Goal: Task Accomplishment & Management: Use online tool/utility

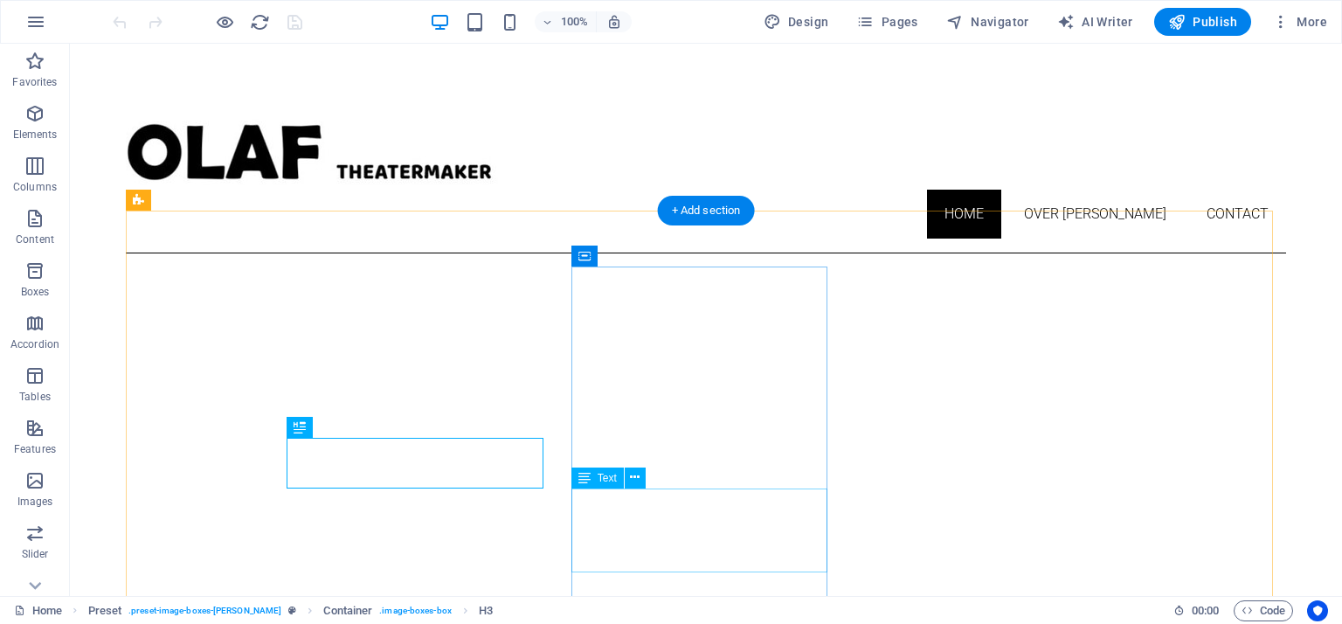
scroll to position [490, 0]
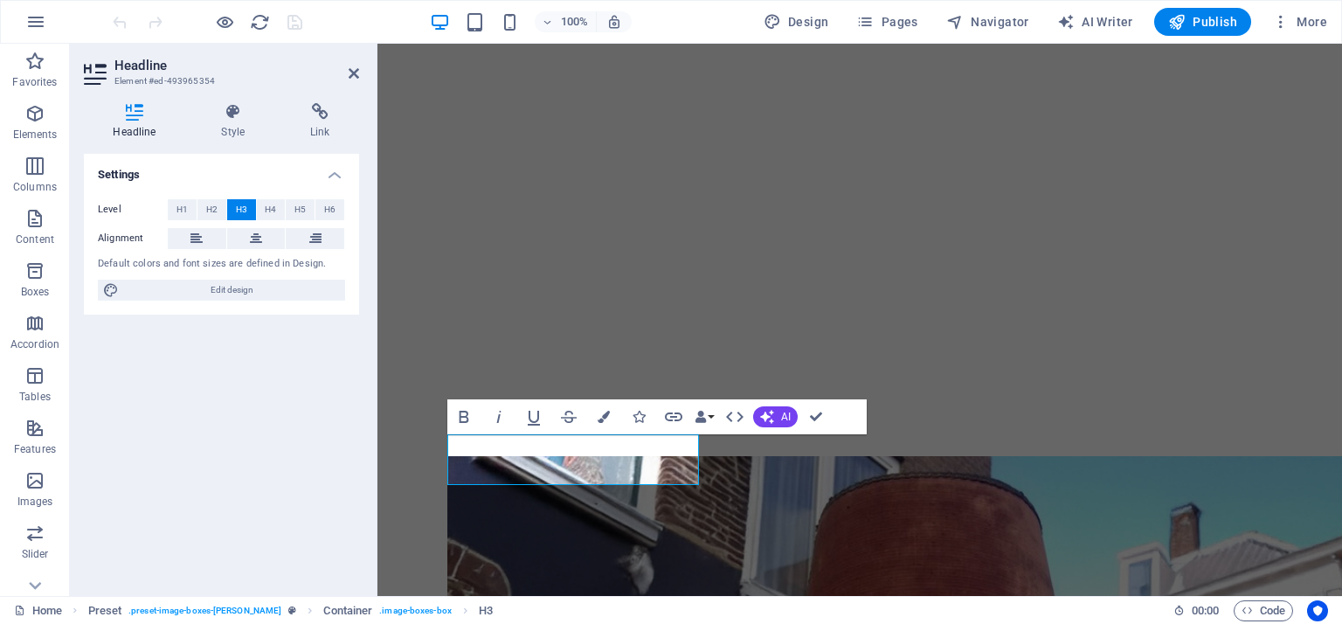
click at [315, 467] on div "Settings Level H1 H2 H3 H4 H5 H6 Alignment Default colors and font sizes are de…" at bounding box center [221, 368] width 275 height 428
click at [353, 76] on icon at bounding box center [354, 73] width 10 height 14
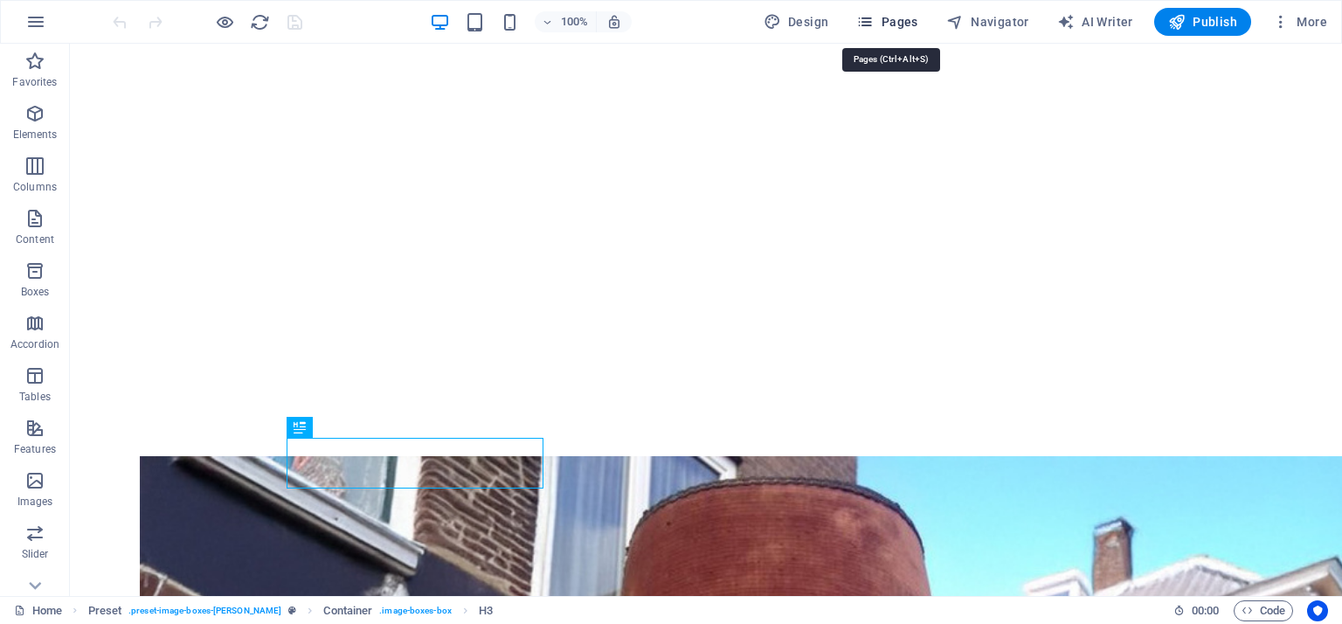
click at [894, 24] on span "Pages" at bounding box center [886, 21] width 61 height 17
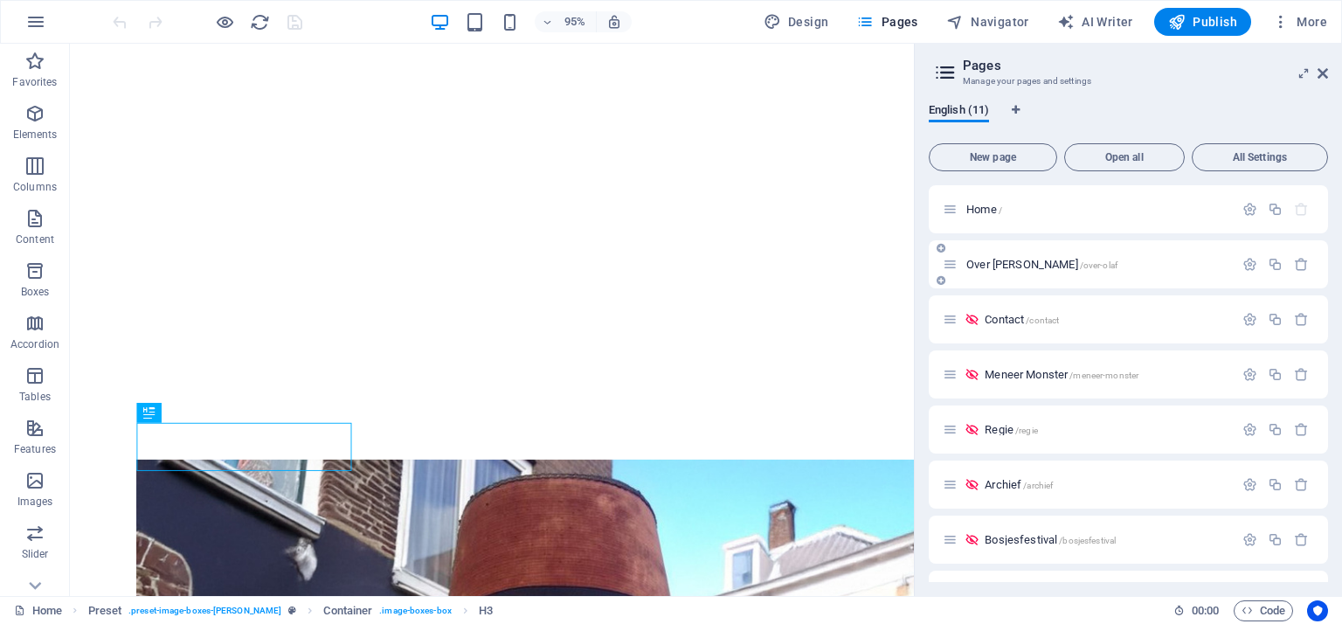
click at [1010, 259] on span "Over Olaf /over-olaf" at bounding box center [1041, 264] width 151 height 13
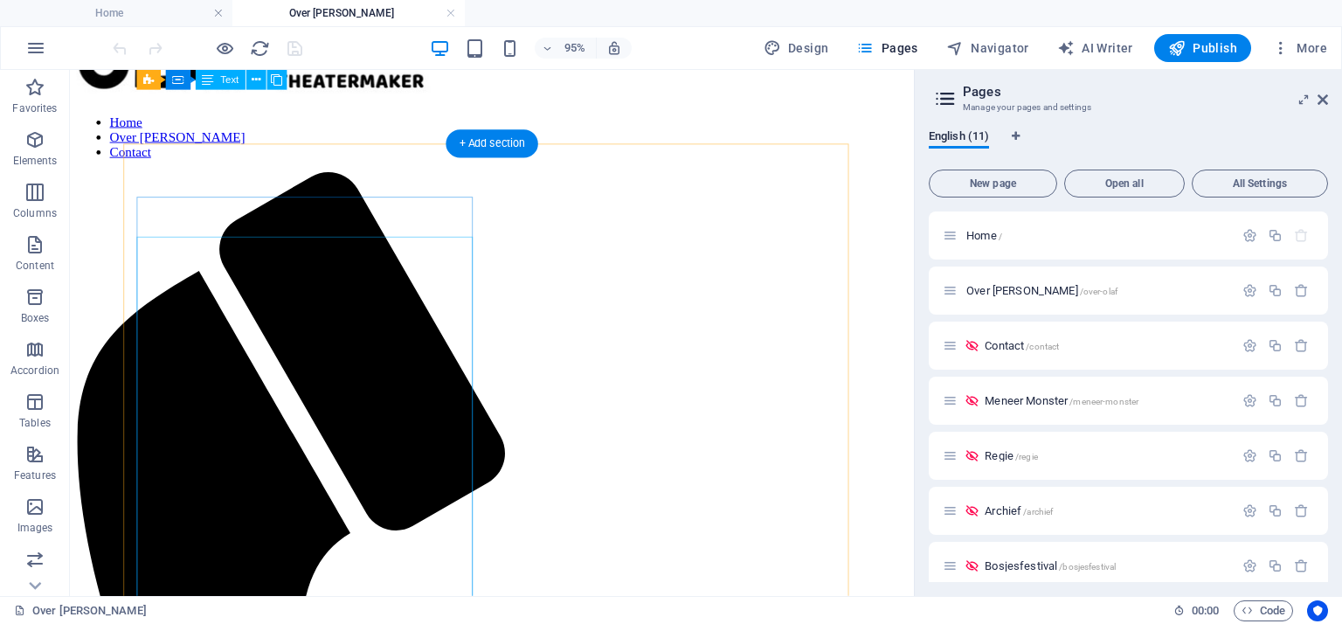
scroll to position [0, 0]
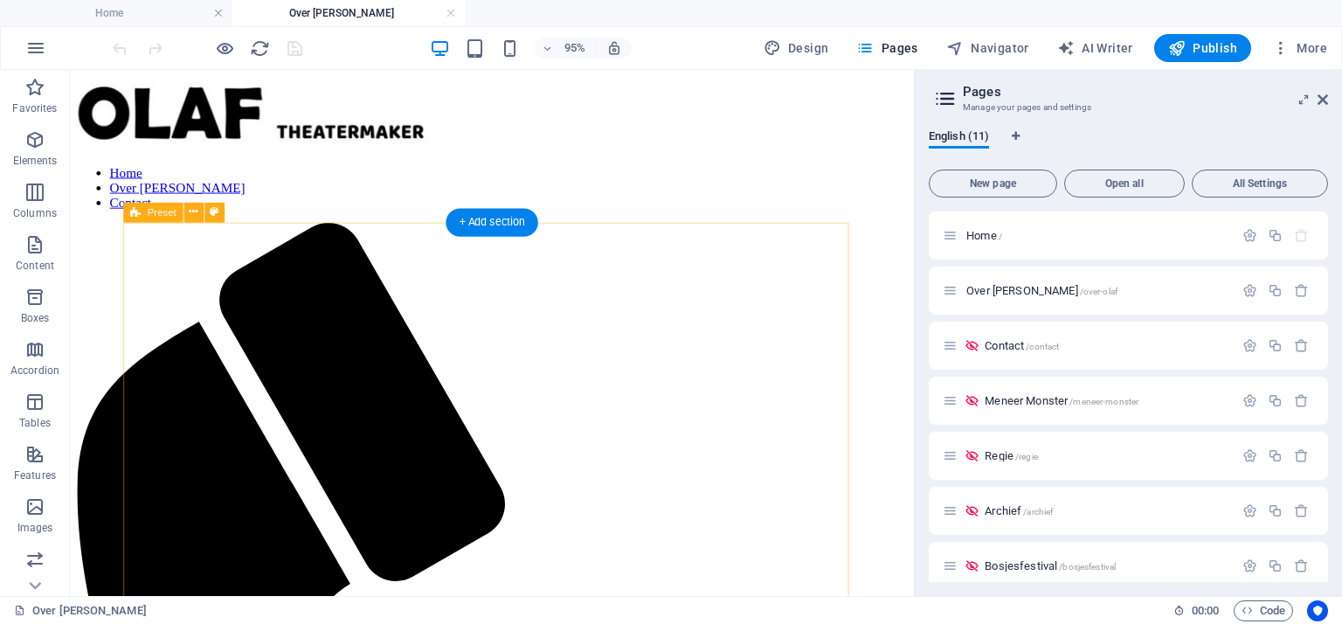
click at [489, 222] on div "+ Add section" at bounding box center [492, 222] width 92 height 28
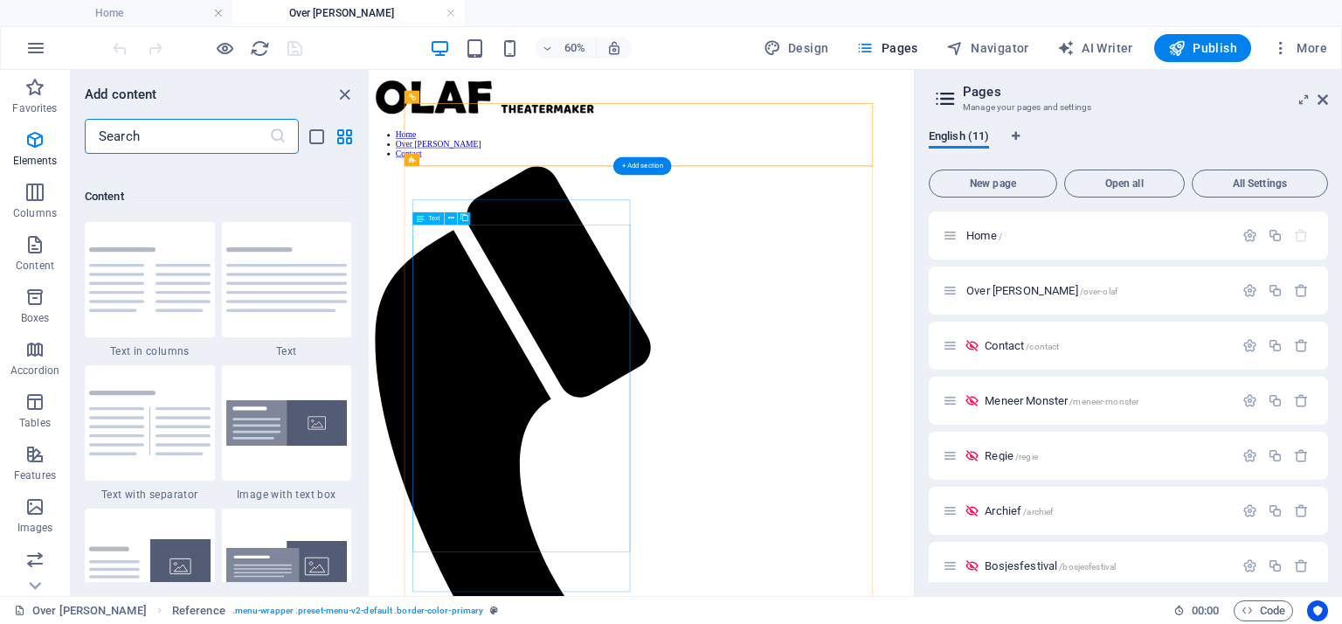
scroll to position [3057, 0]
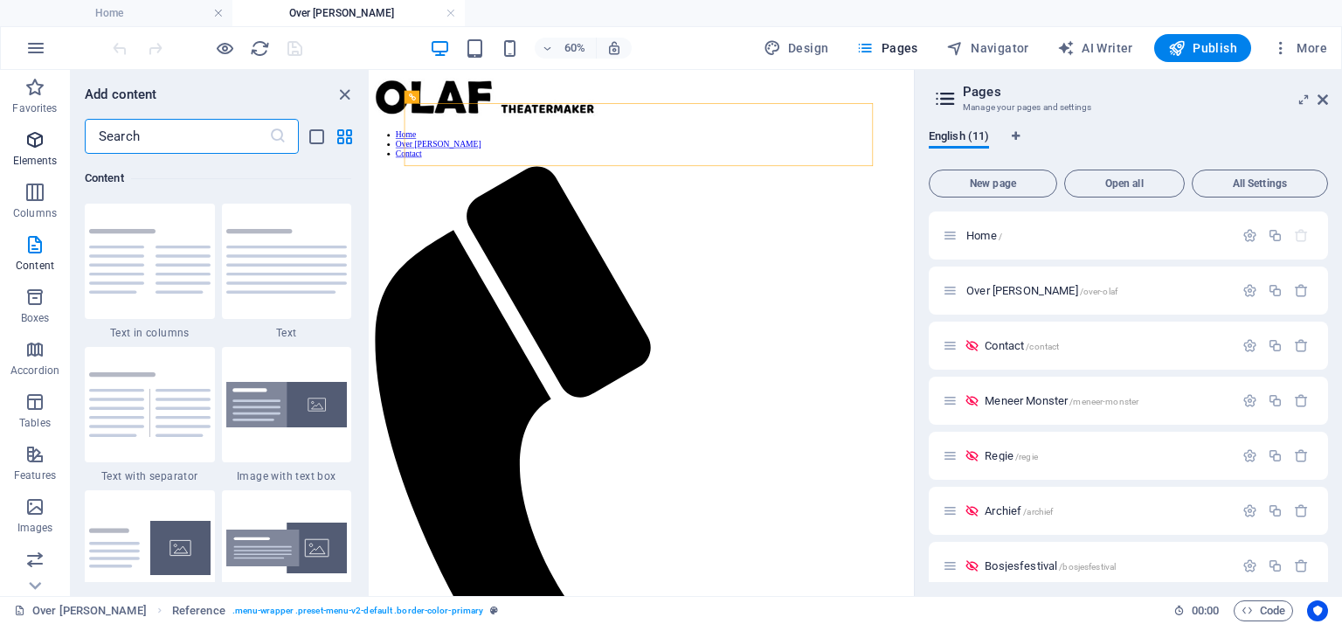
click at [48, 144] on span "Elements" at bounding box center [35, 150] width 70 height 42
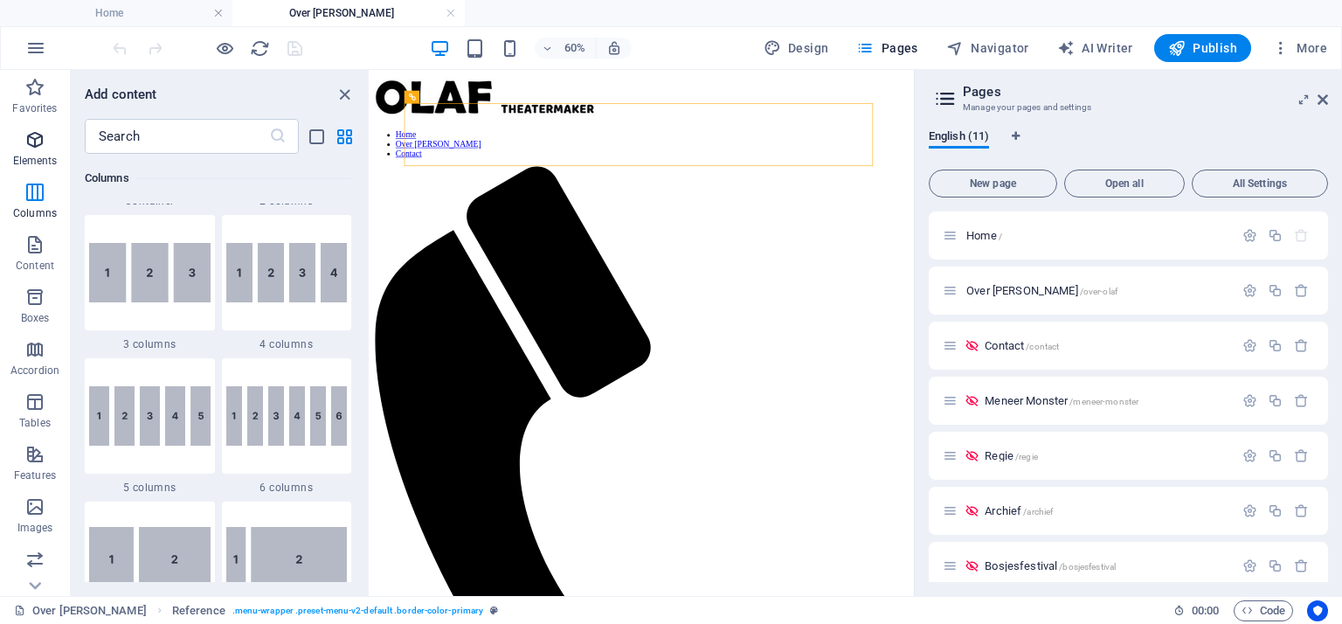
scroll to position [185, 0]
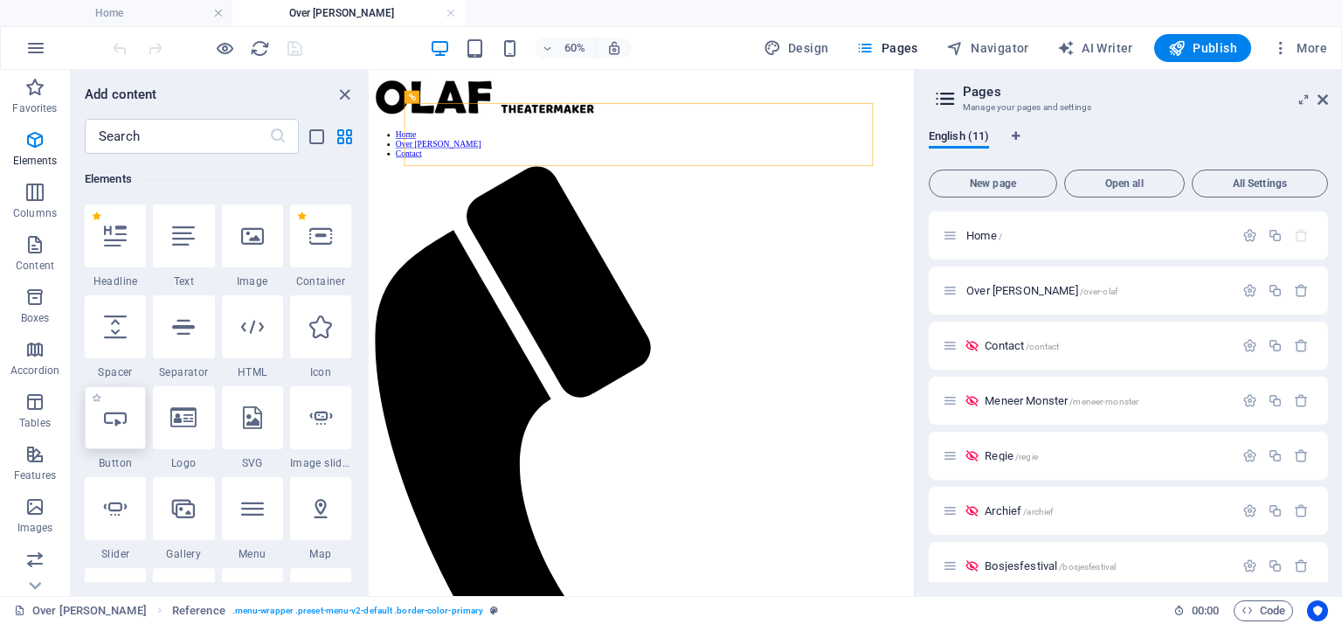
click at [124, 419] on icon at bounding box center [115, 417] width 23 height 23
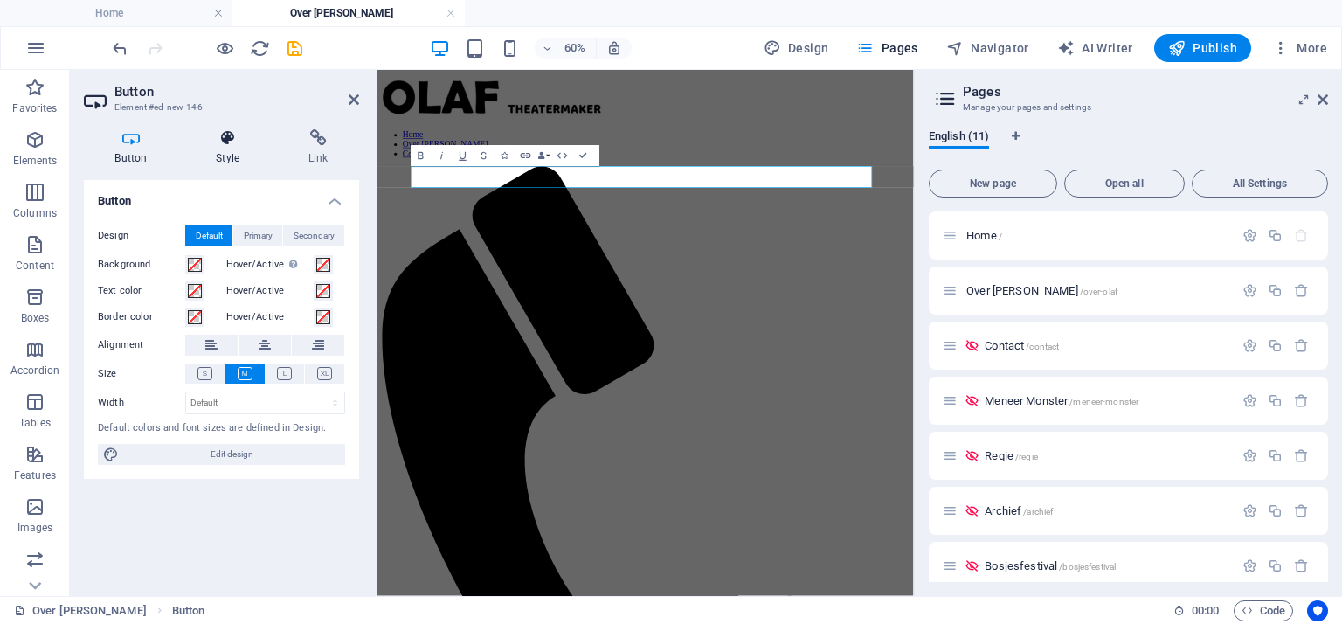
click at [233, 151] on h4 "Style" at bounding box center [231, 147] width 93 height 37
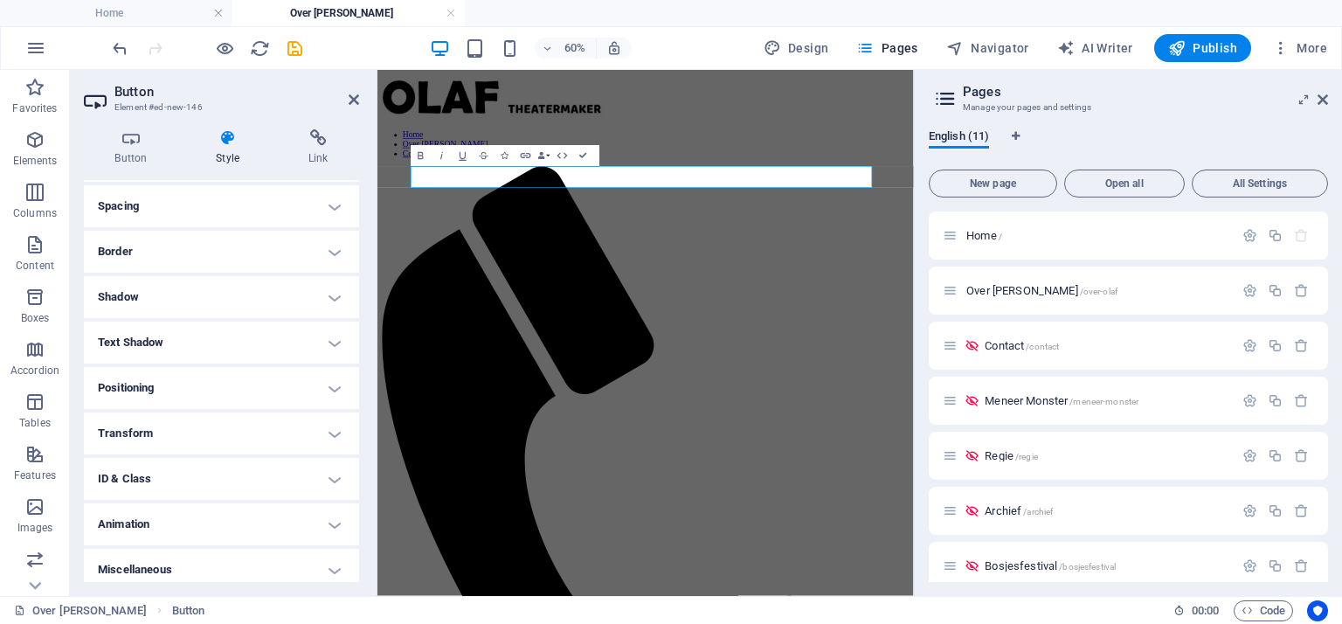
scroll to position [149, 0]
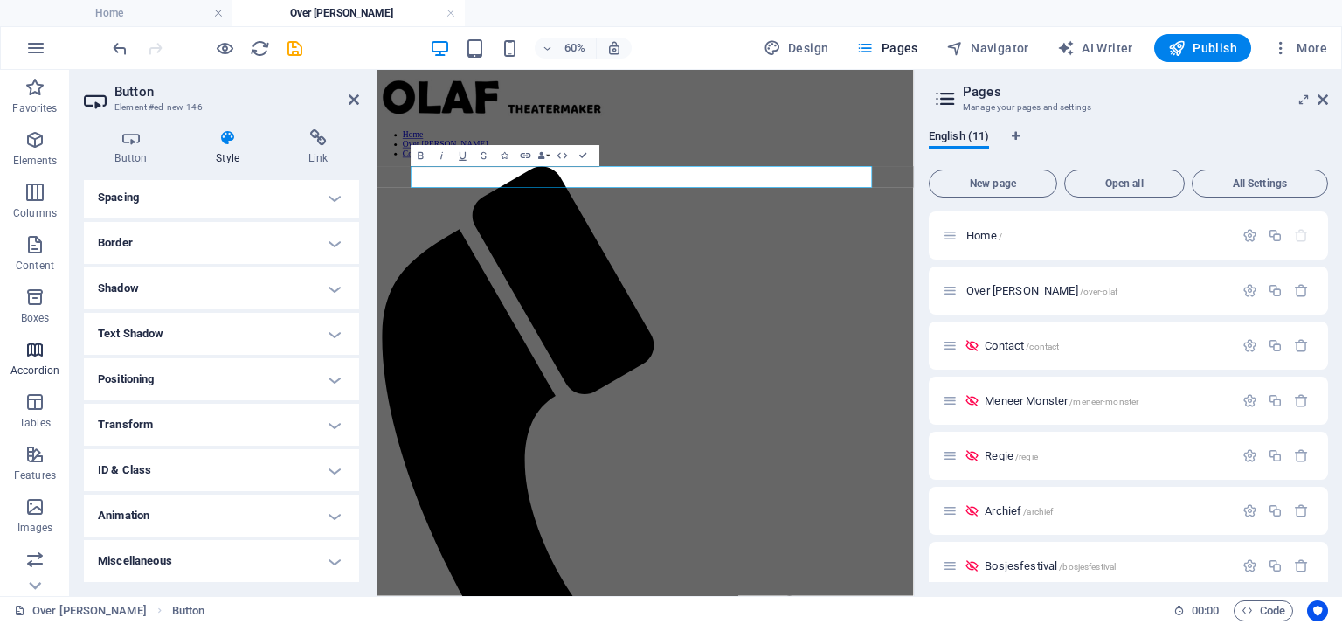
click at [35, 352] on icon "button" at bounding box center [34, 349] width 21 height 21
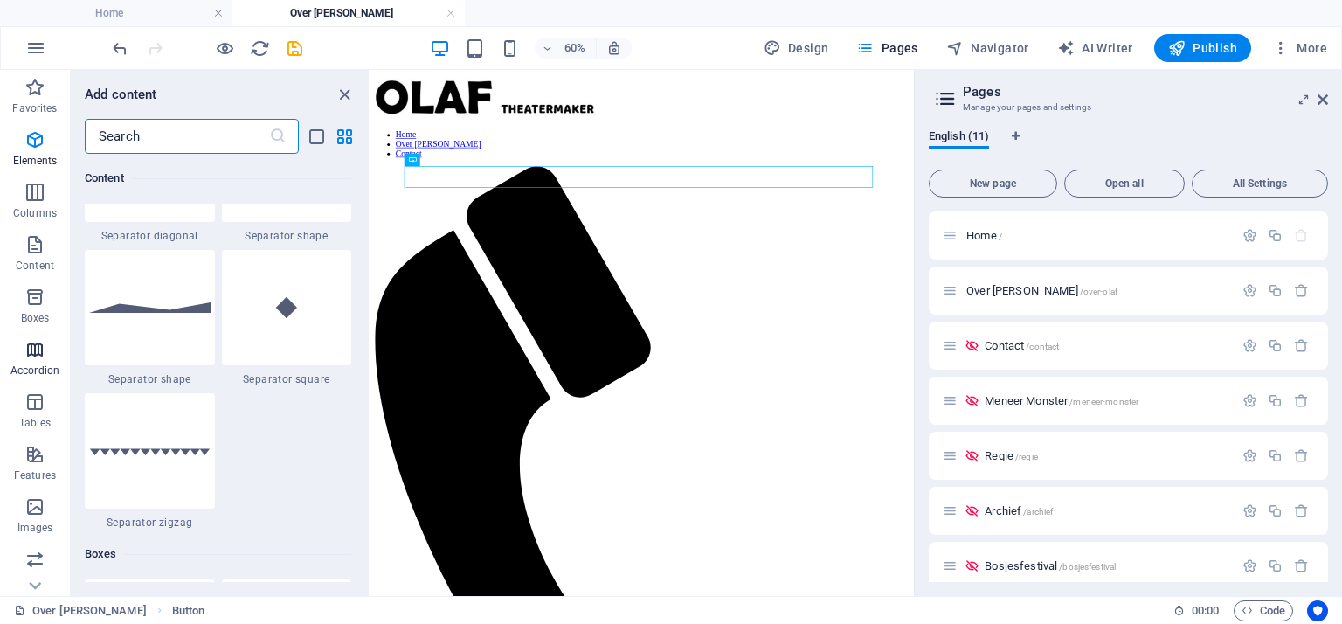
scroll to position [5578, 0]
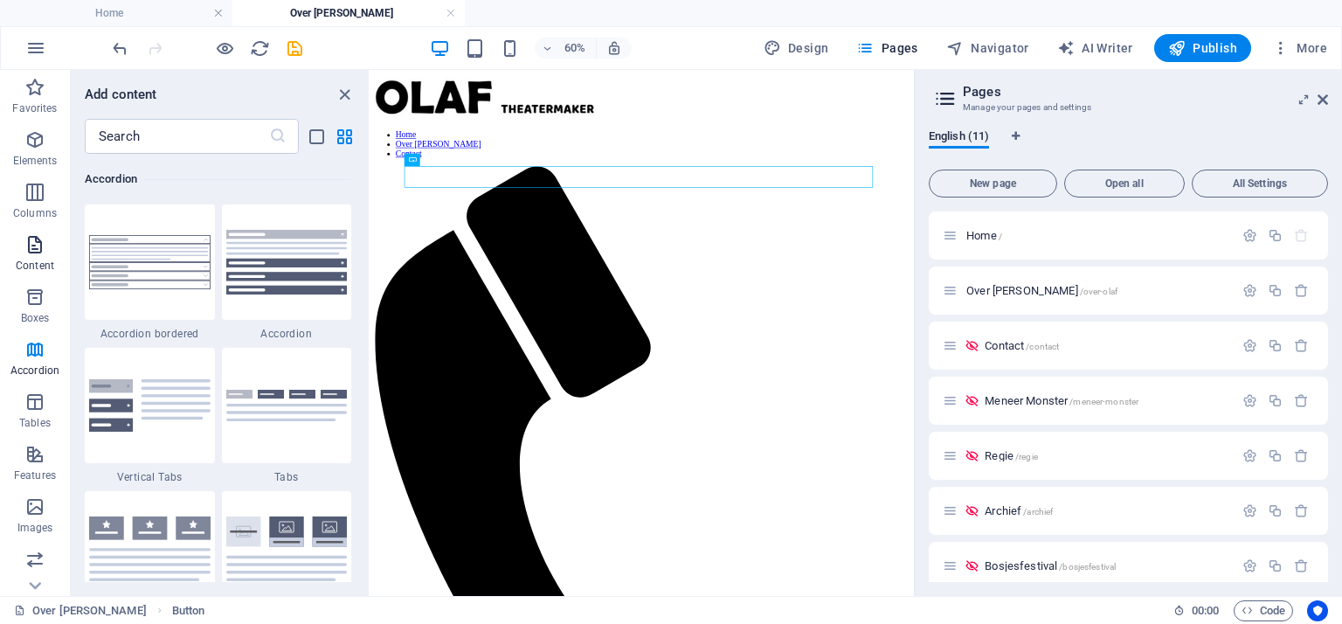
click at [35, 251] on icon "button" at bounding box center [34, 244] width 21 height 21
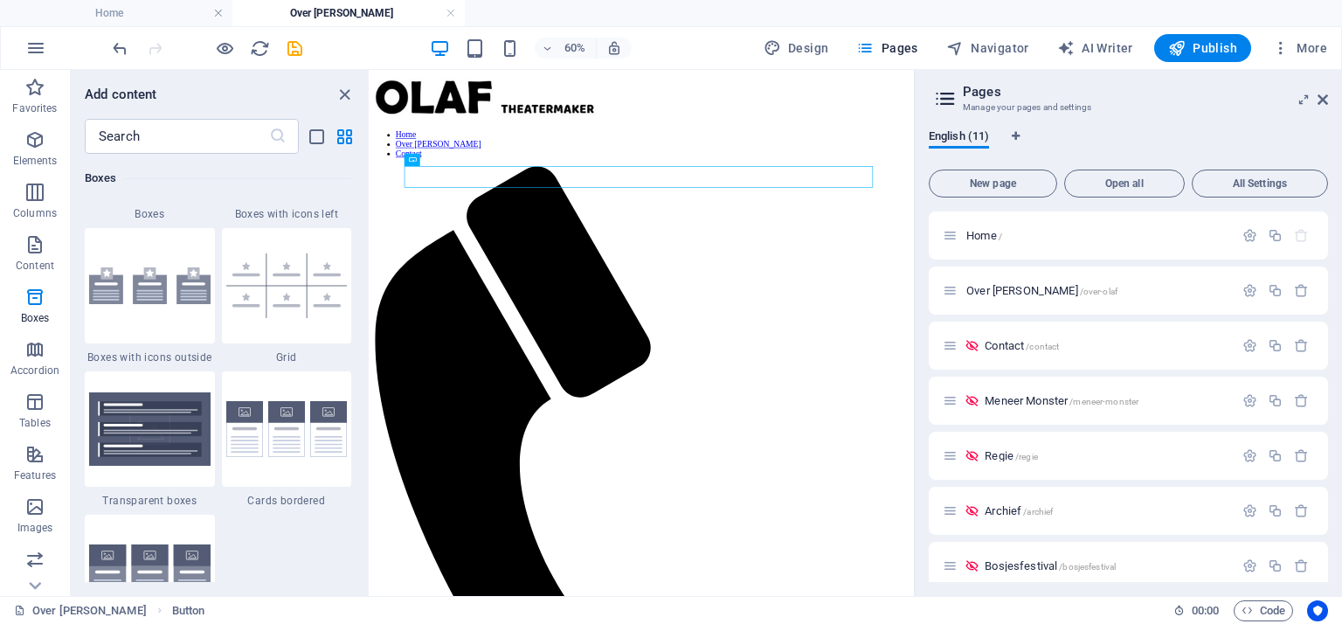
scroll to position [4892, 0]
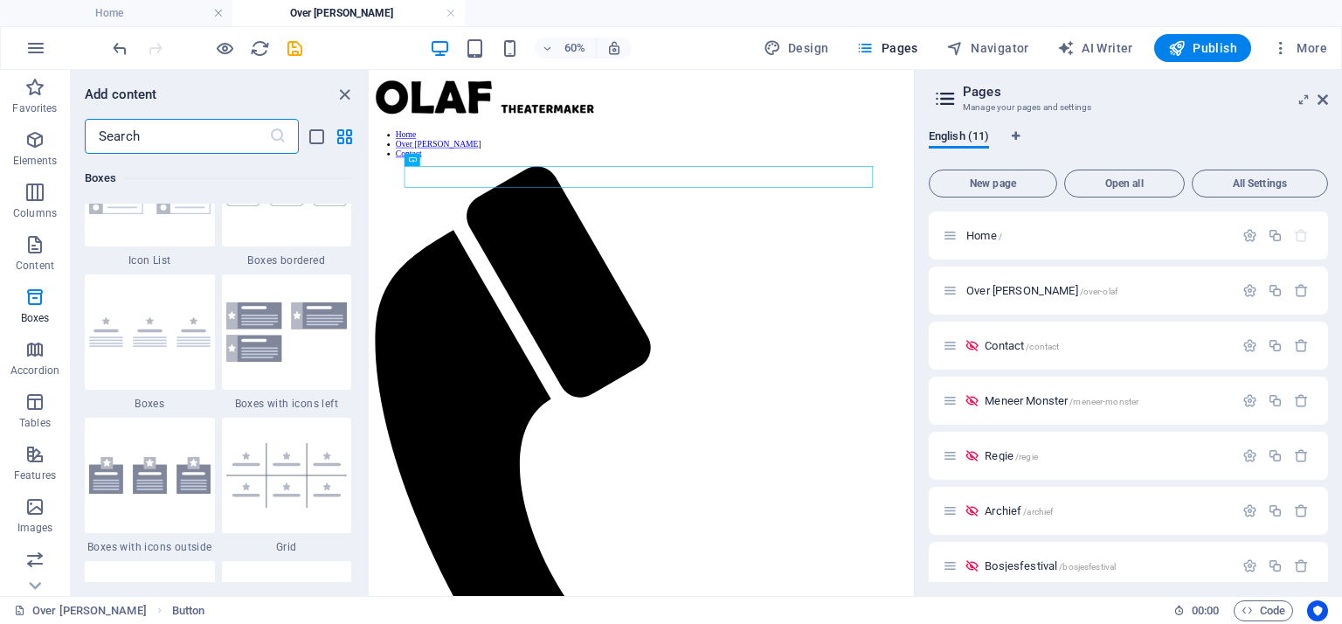
click at [150, 145] on input "text" at bounding box center [177, 136] width 184 height 35
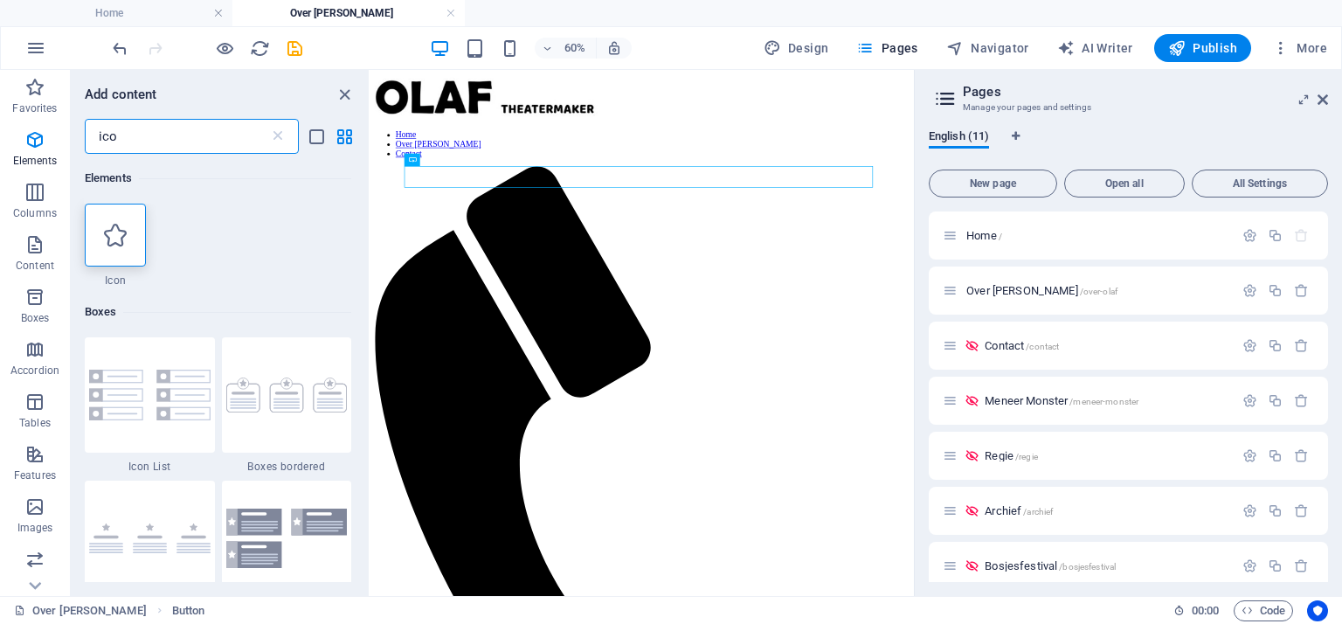
scroll to position [0, 0]
type input "icon"
click at [121, 235] on icon at bounding box center [115, 235] width 23 height 23
select select "xMidYMid"
select select "px"
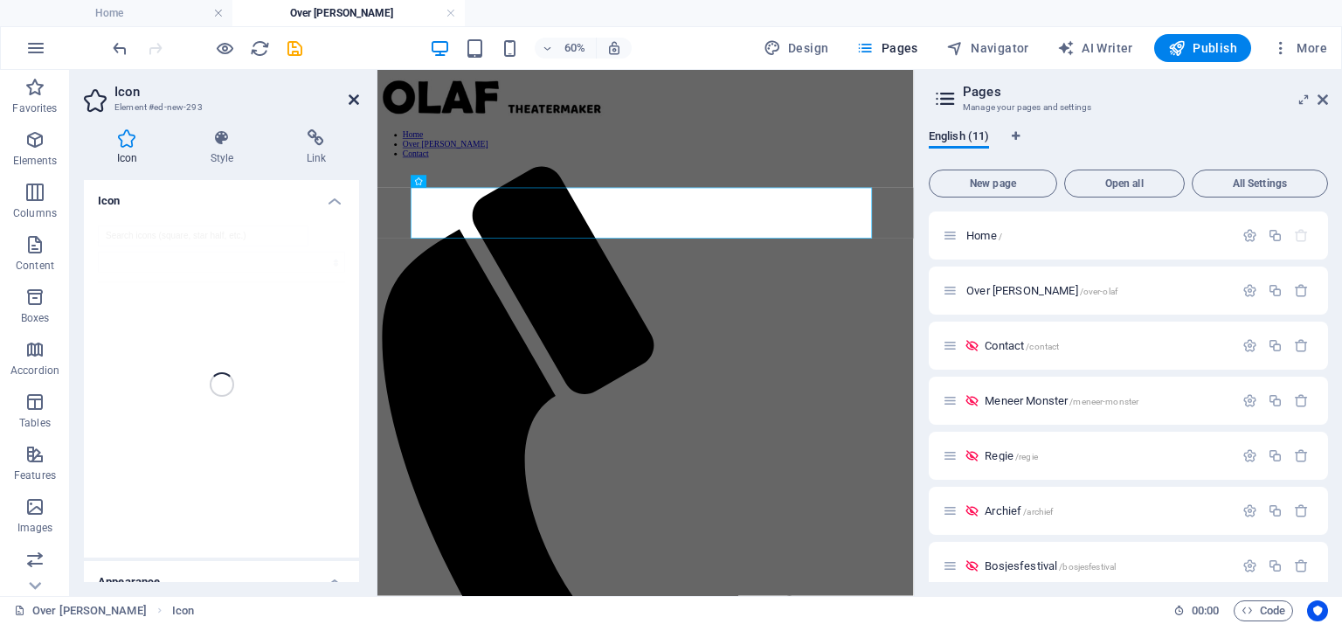
click at [349, 100] on icon at bounding box center [354, 100] width 10 height 14
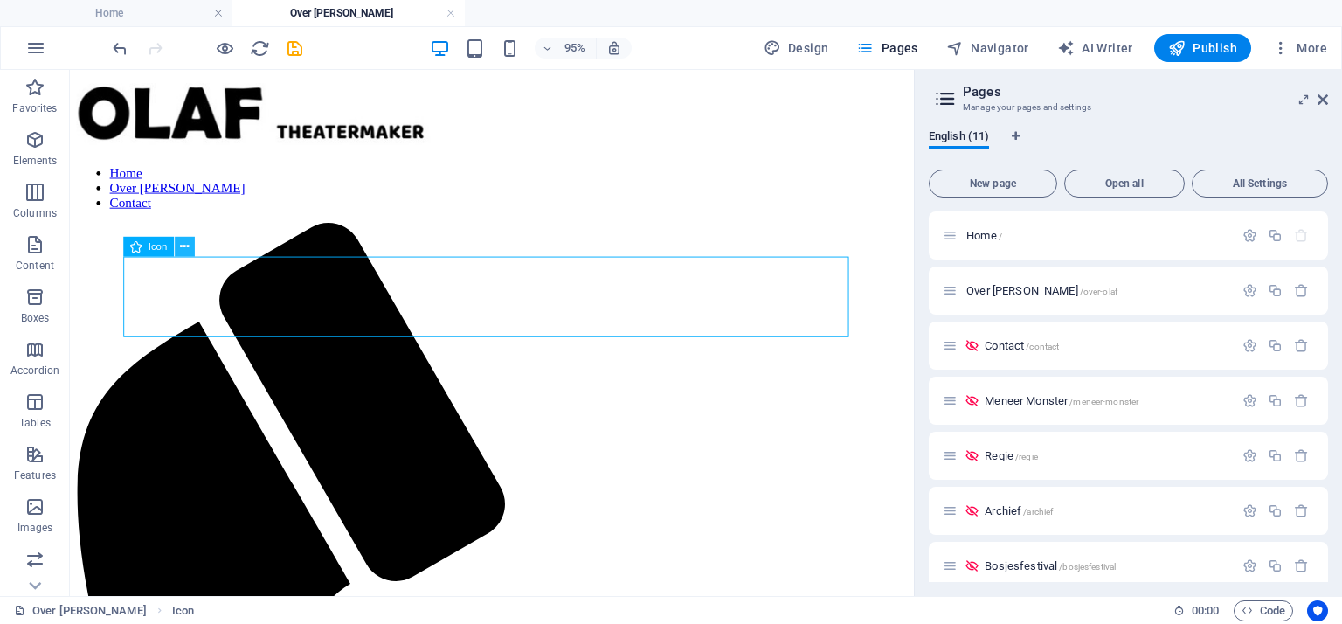
click at [189, 247] on button at bounding box center [184, 247] width 20 height 20
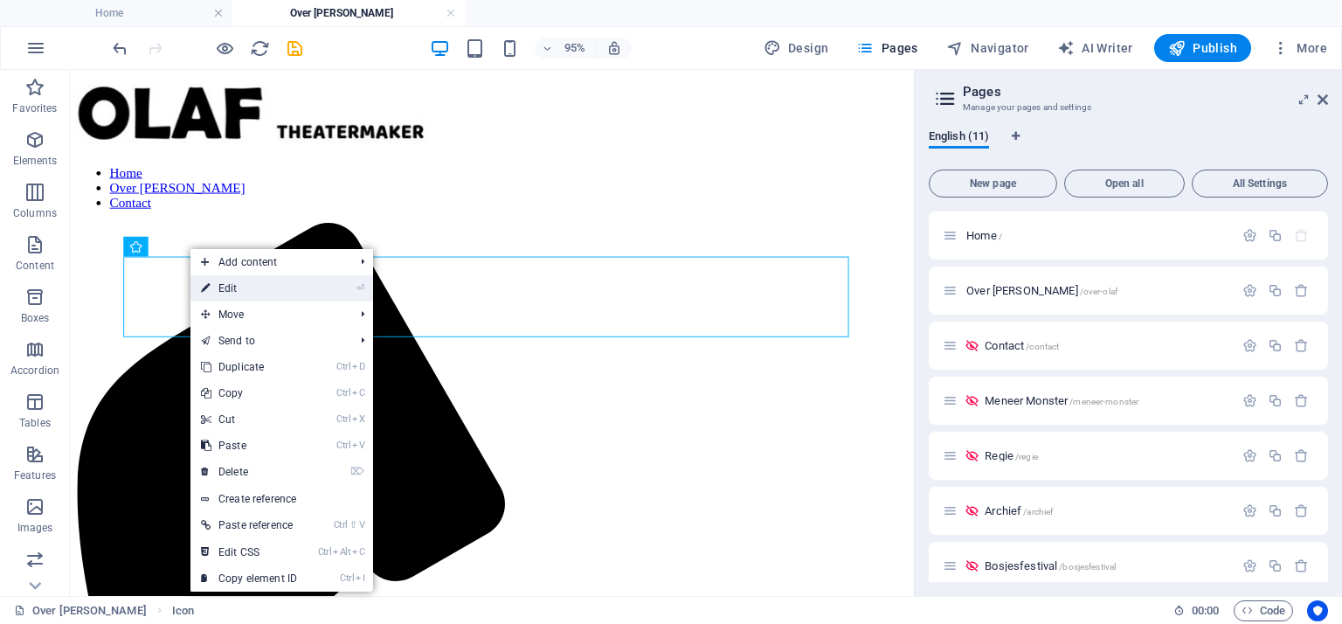
click at [224, 287] on link "⏎ Edit" at bounding box center [248, 288] width 117 height 26
select select "xMidYMid"
select select "px"
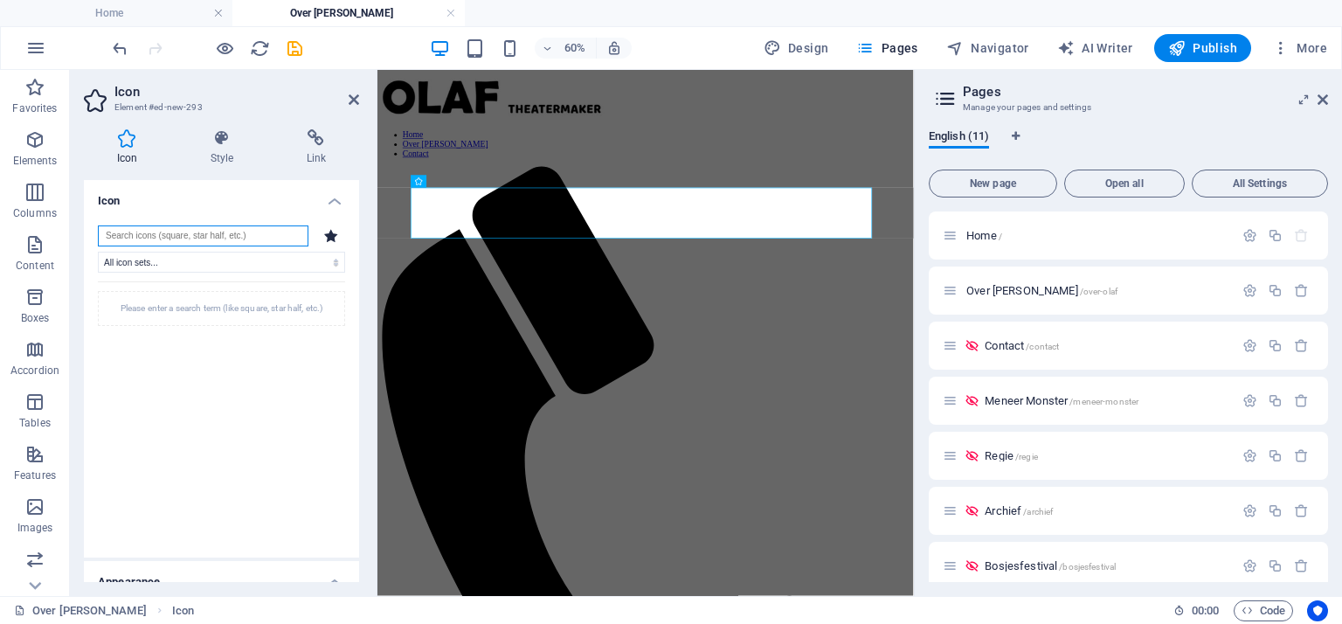
click at [254, 233] on input "search" at bounding box center [203, 235] width 211 height 21
drag, startPoint x: 251, startPoint y: 233, endPoint x: 132, endPoint y: 230, distance: 118.9
click at [132, 230] on input "search" at bounding box center [203, 235] width 211 height 21
click at [185, 238] on input "search" at bounding box center [203, 235] width 211 height 21
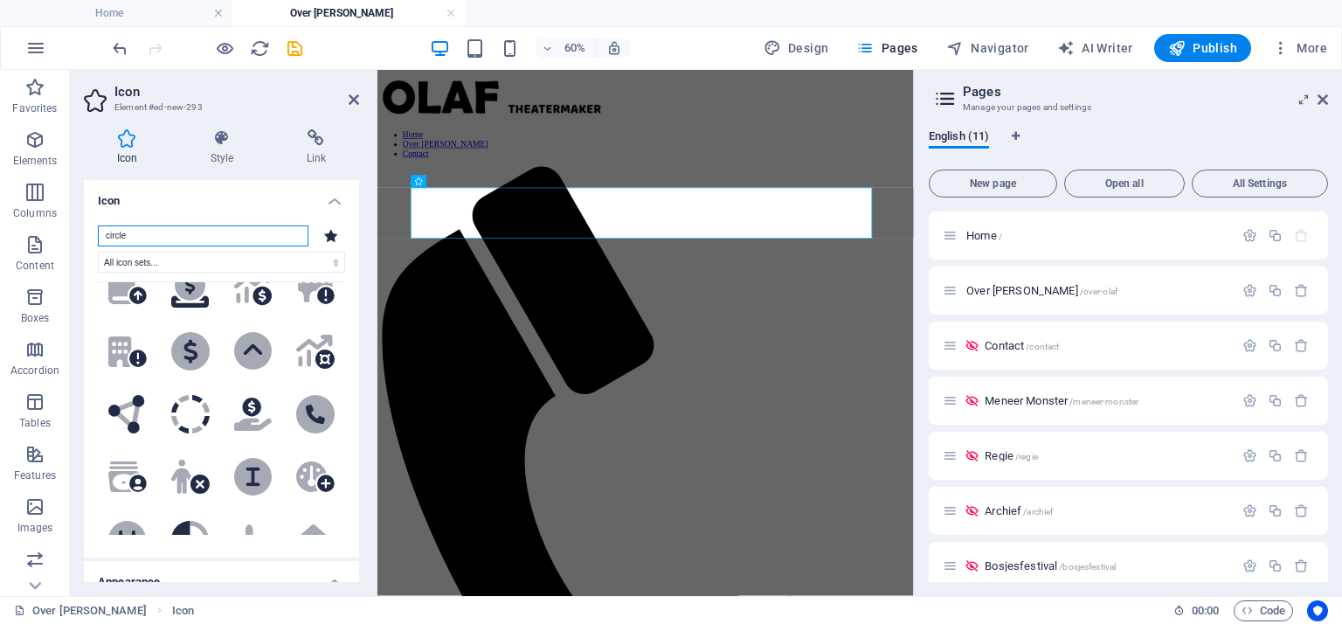
scroll to position [786, 0]
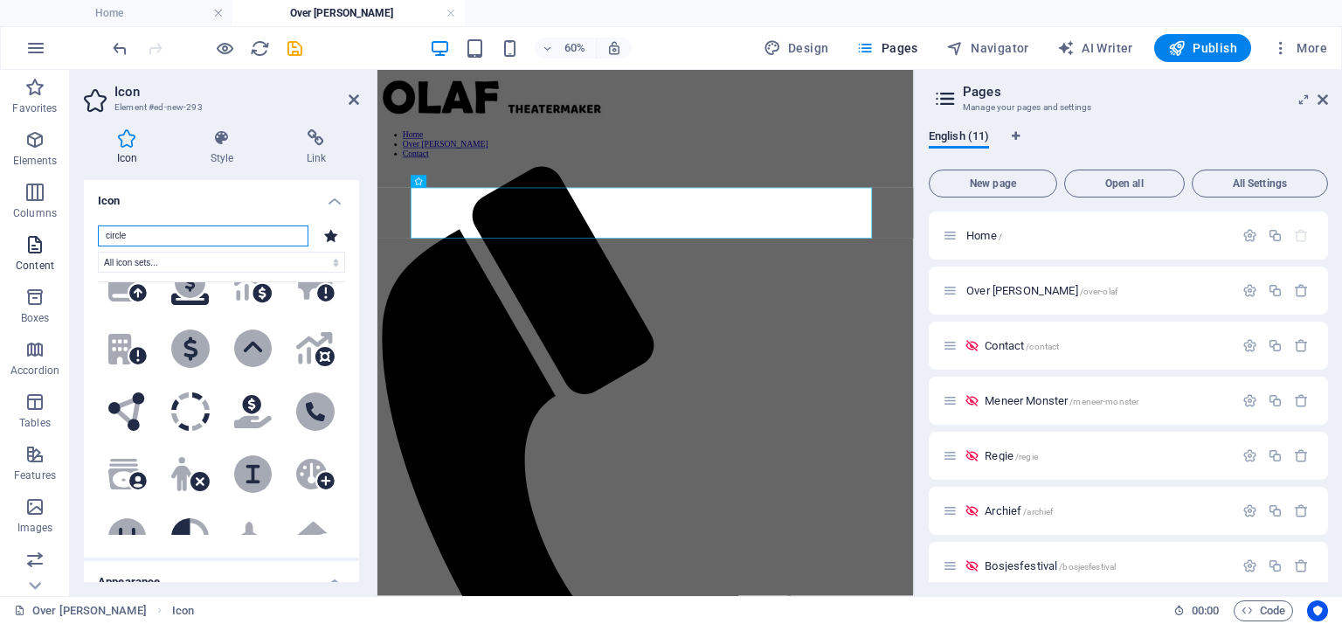
drag, startPoint x: 162, startPoint y: 232, endPoint x: 62, endPoint y: 228, distance: 99.7
click at [62, 228] on section "Favorites Elements Columns Content Boxes Accordion Tables Features Images Slide…" at bounding box center [457, 333] width 914 height 526
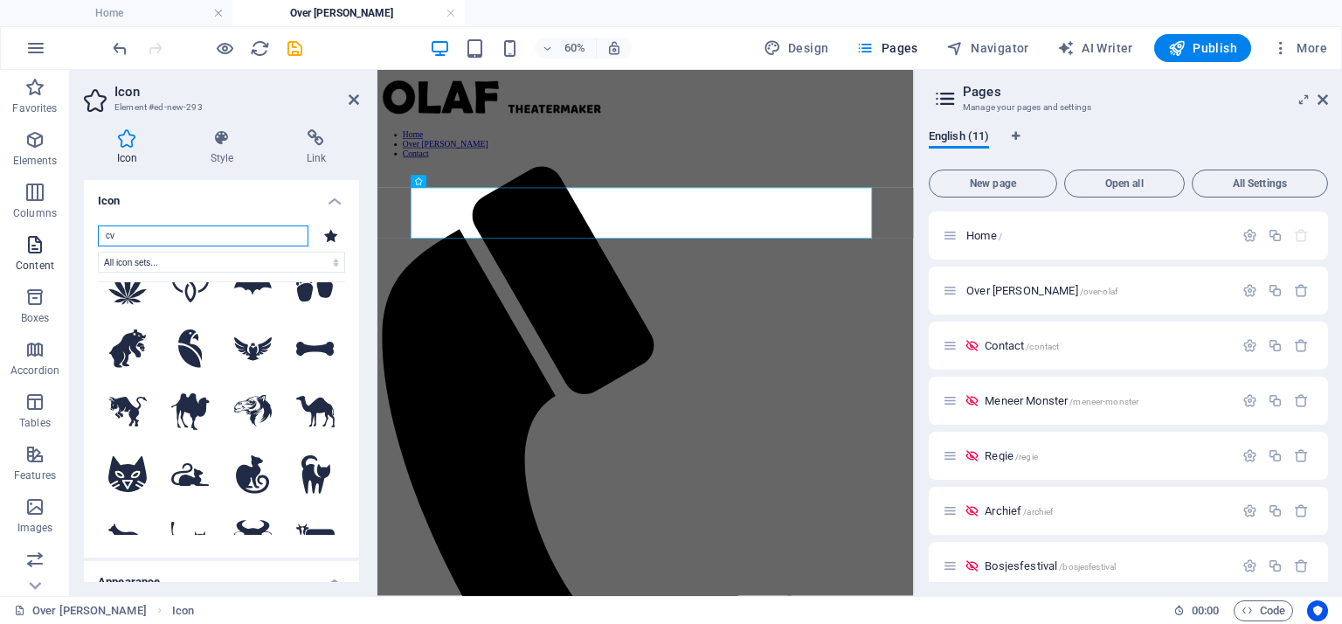
scroll to position [0, 0]
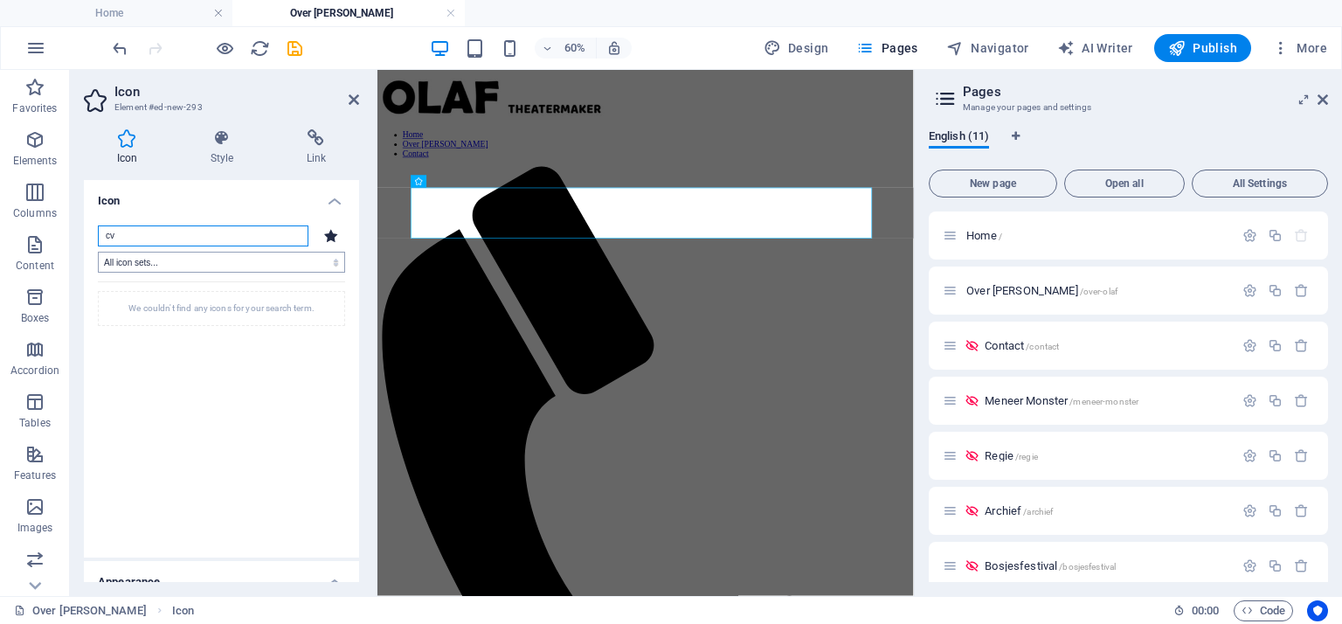
type input "cv"
click at [206, 256] on select "All icon sets... IcoFont Ionicons FontAwesome Brands FontAwesome Duotone FontAw…" at bounding box center [221, 262] width 247 height 21
select select "icofont"
click at [98, 252] on select "All icon sets... IcoFont Ionicons FontAwesome Brands FontAwesome Duotone FontAw…" at bounding box center [221, 262] width 247 height 21
drag, startPoint x: 136, startPoint y: 235, endPoint x: 87, endPoint y: 235, distance: 49.8
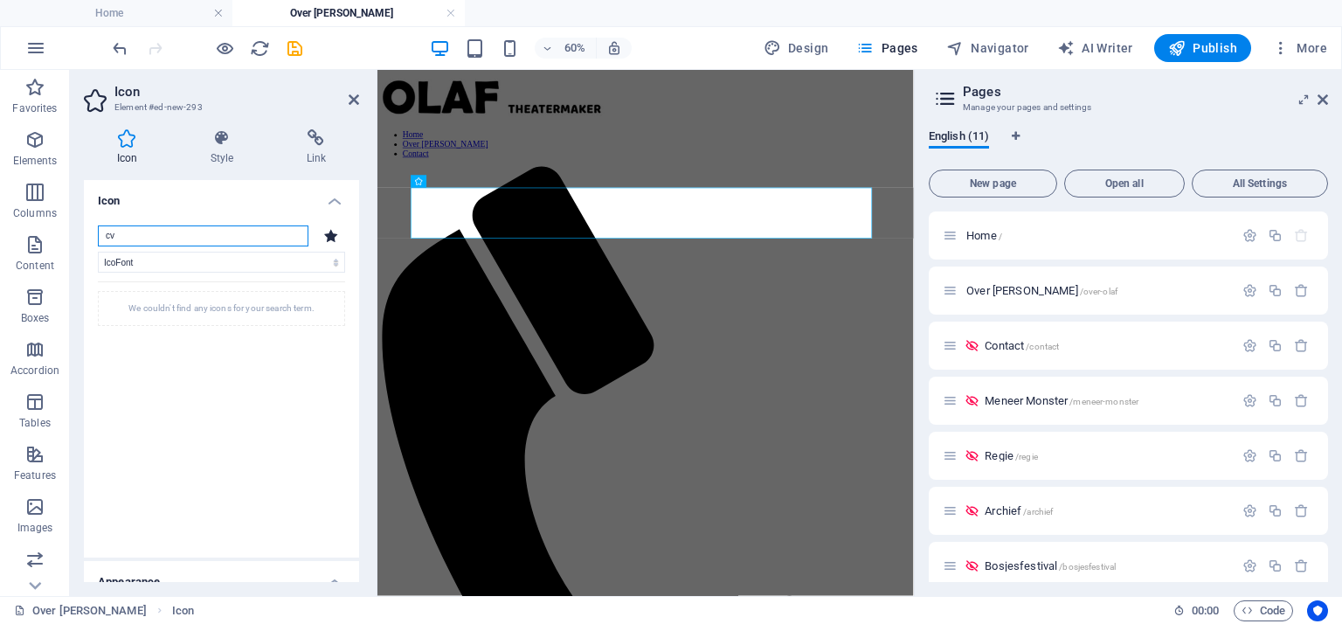
click at [87, 235] on div "cv All icon sets... IcoFont Ionicons FontAwesome Brands FontAwesome Duotone Fon…" at bounding box center [221, 384] width 275 height 346
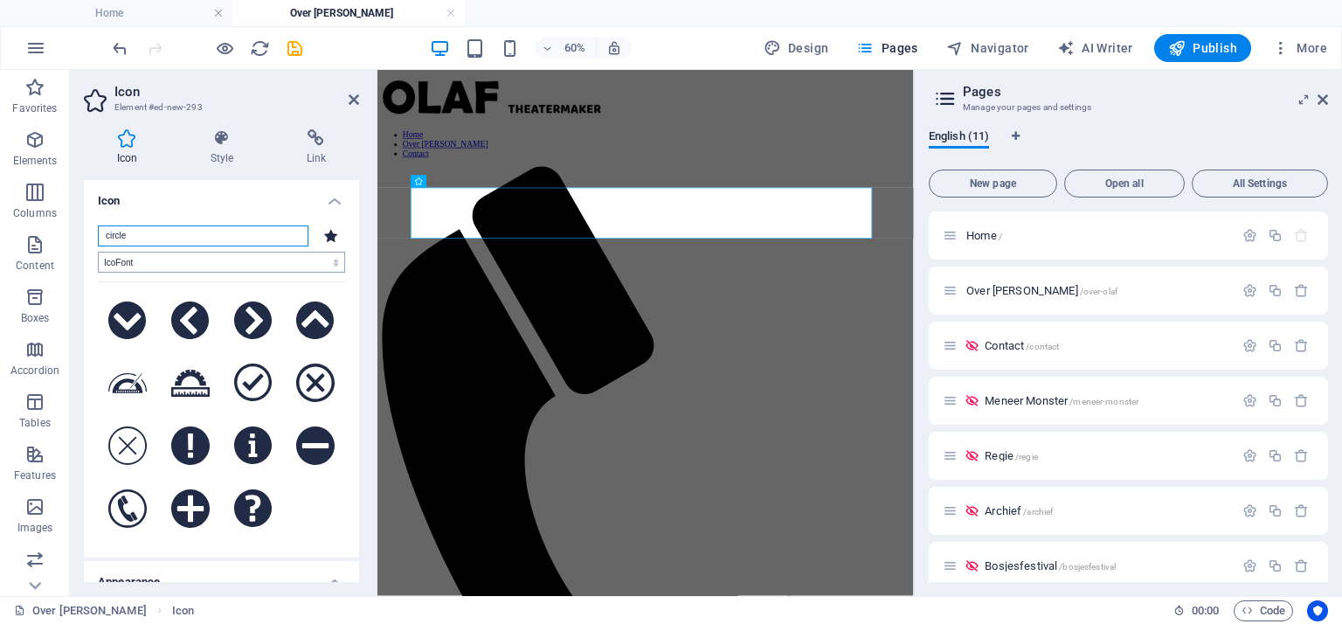
type input "circle"
click at [149, 260] on select "All icon sets... IcoFont Ionicons FontAwesome Brands FontAwesome Duotone FontAw…" at bounding box center [221, 262] width 247 height 21
select select
click at [98, 252] on select "All icon sets... IcoFont Ionicons FontAwesome Brands FontAwesome Duotone FontAw…" at bounding box center [221, 262] width 247 height 21
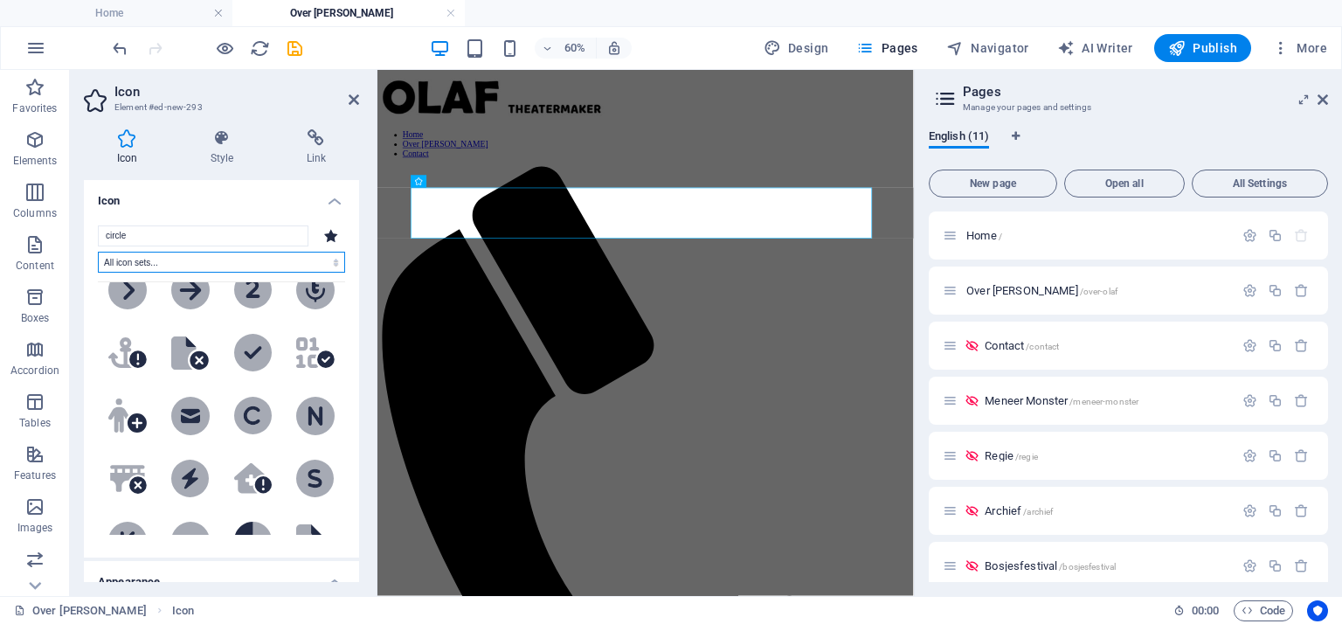
scroll to position [2621, 0]
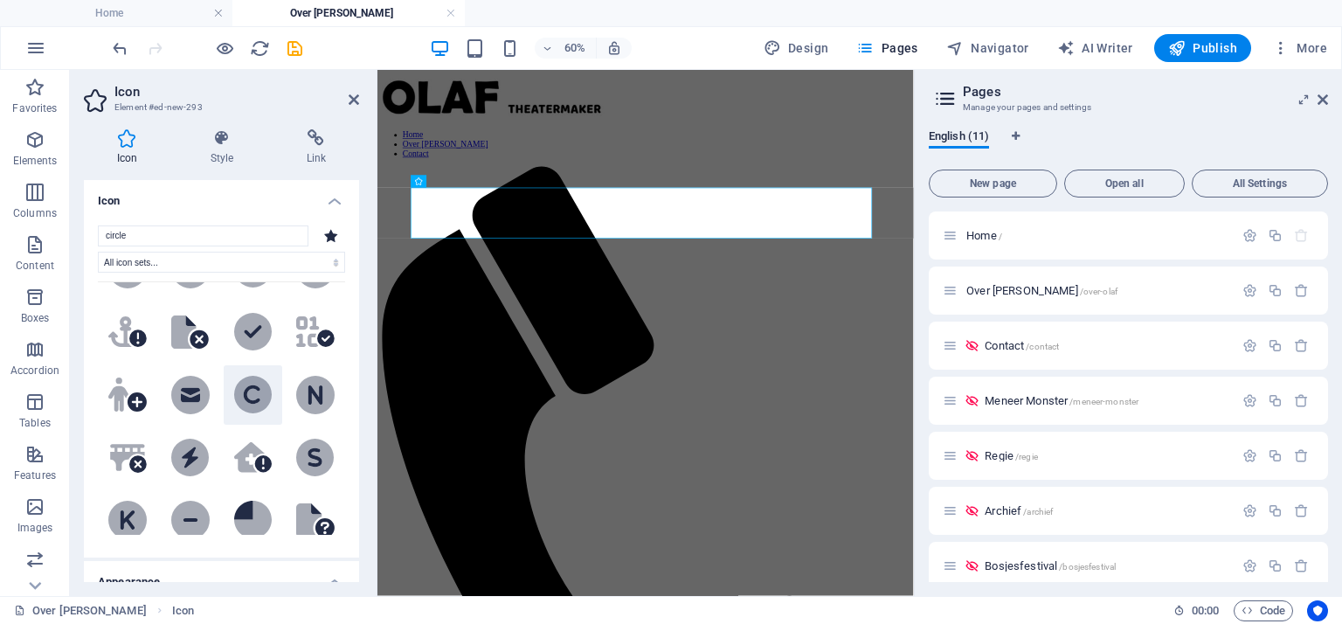
click at [248, 376] on icon at bounding box center [253, 395] width 38 height 38
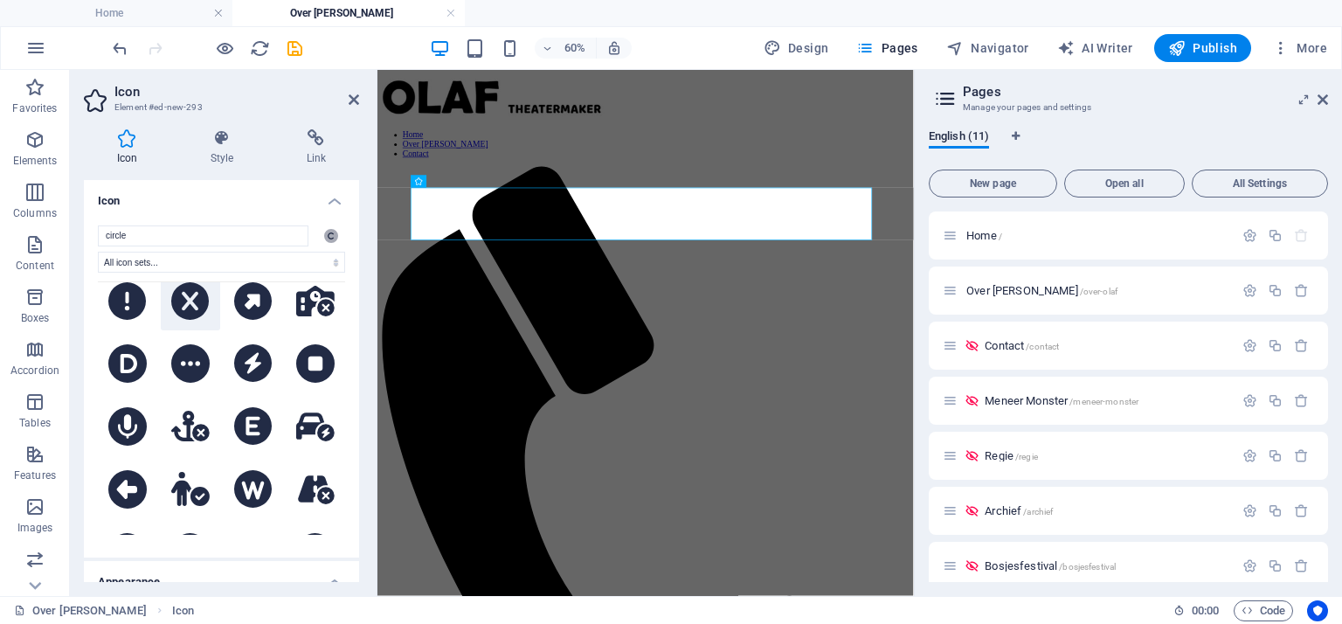
scroll to position [4893, 0]
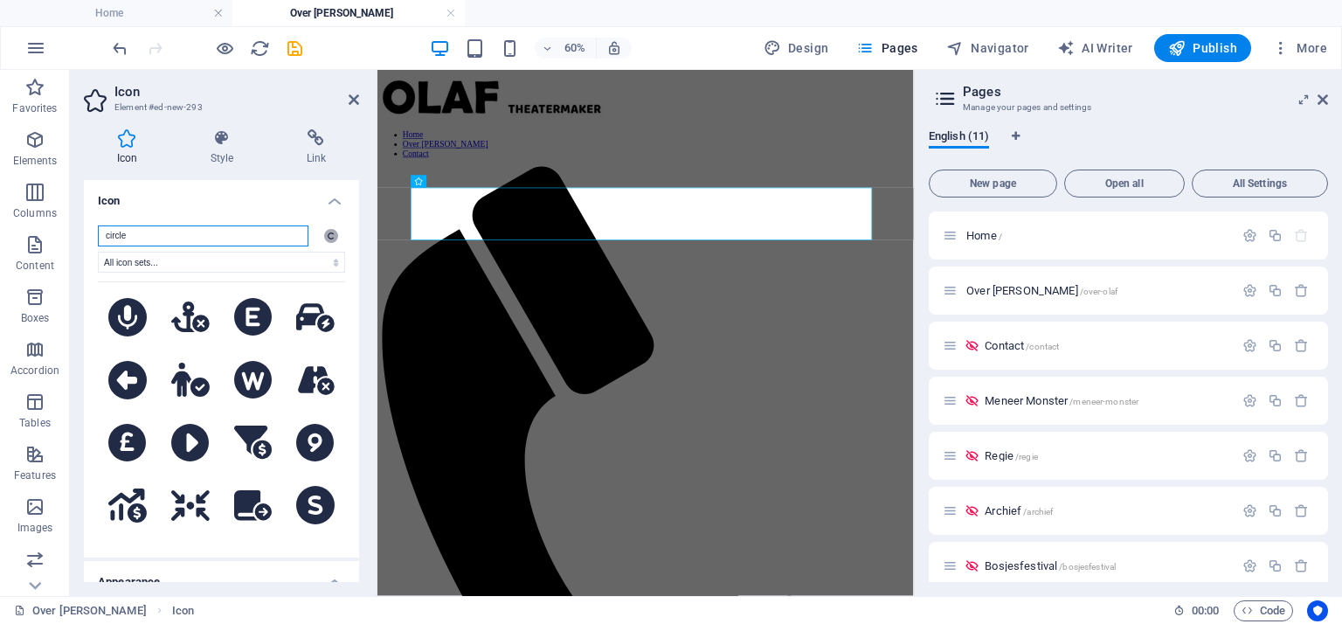
drag, startPoint x: 147, startPoint y: 234, endPoint x: 98, endPoint y: 232, distance: 49.0
click at [99, 228] on input "circle" at bounding box center [203, 235] width 211 height 21
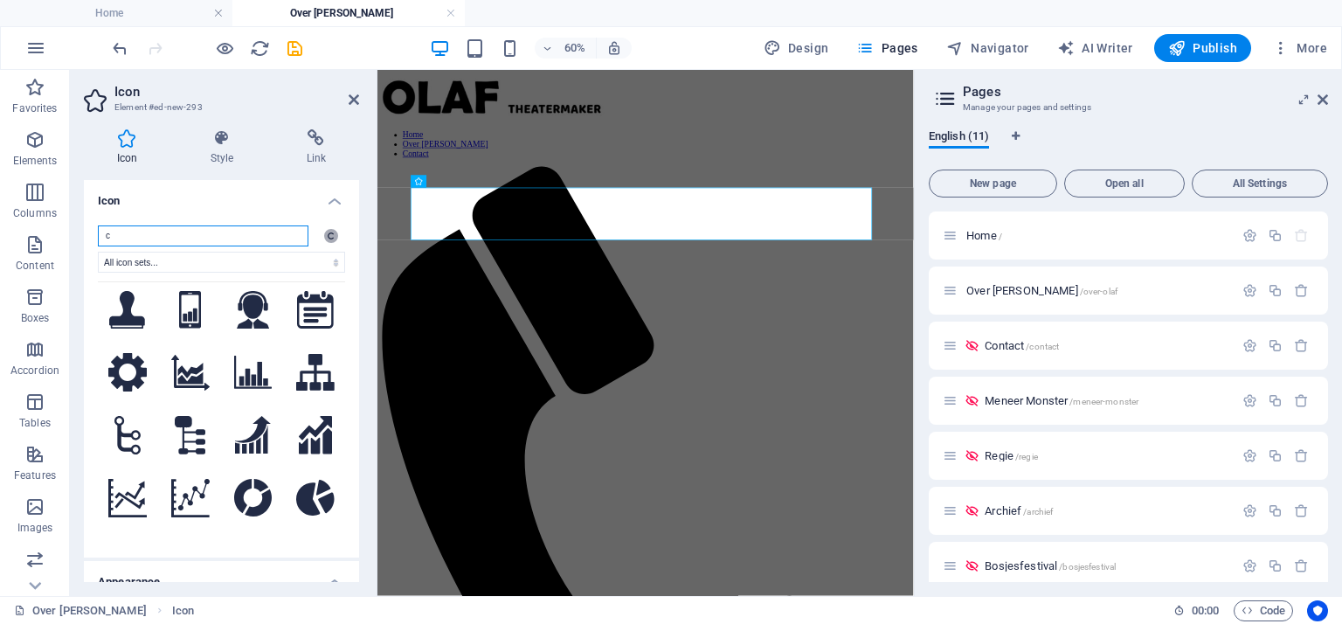
scroll to position [6117, 0]
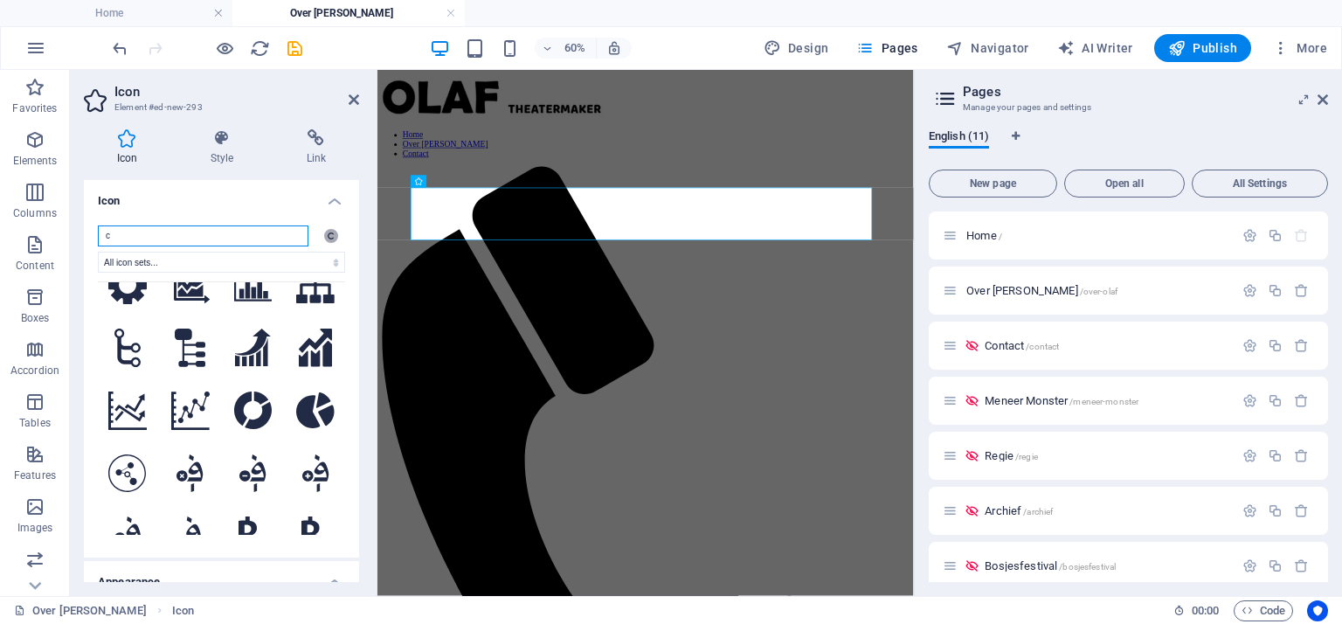
drag, startPoint x: 209, startPoint y: 226, endPoint x: 105, endPoint y: 223, distance: 104.0
click at [105, 223] on div "c .fa-secondary{opacity:.4} All icon sets... IcoFont Ionicons FontAwesome Brand…" at bounding box center [221, 384] width 275 height 346
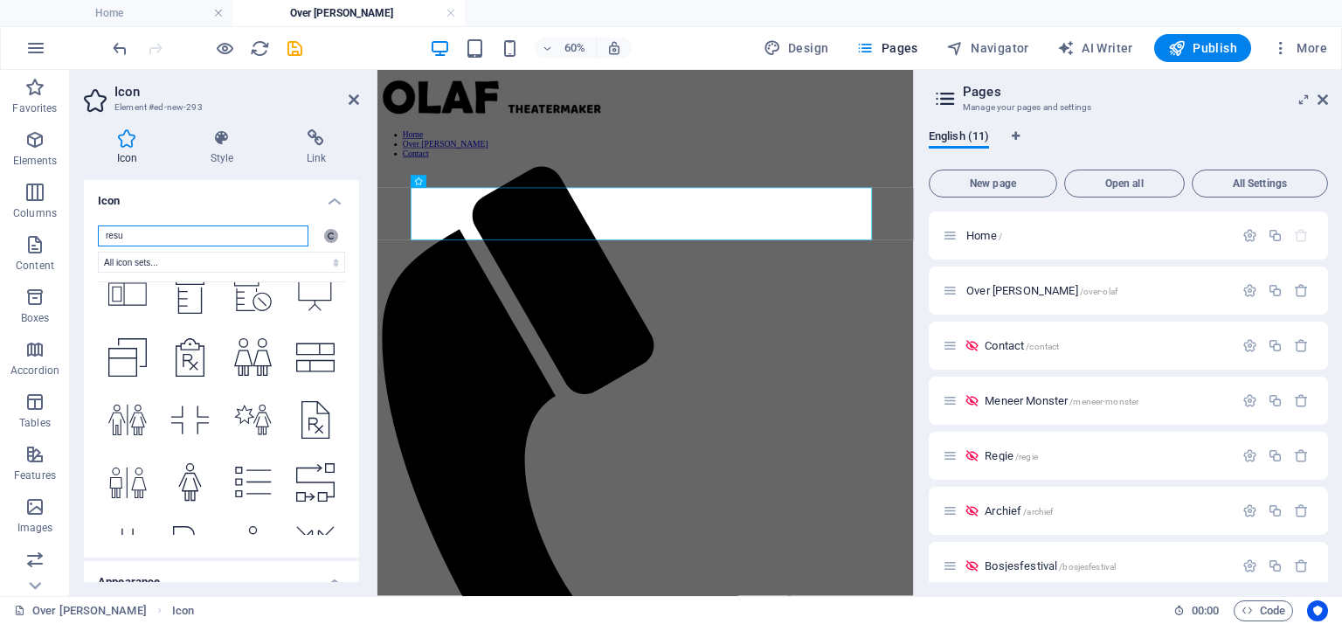
scroll to position [0, 0]
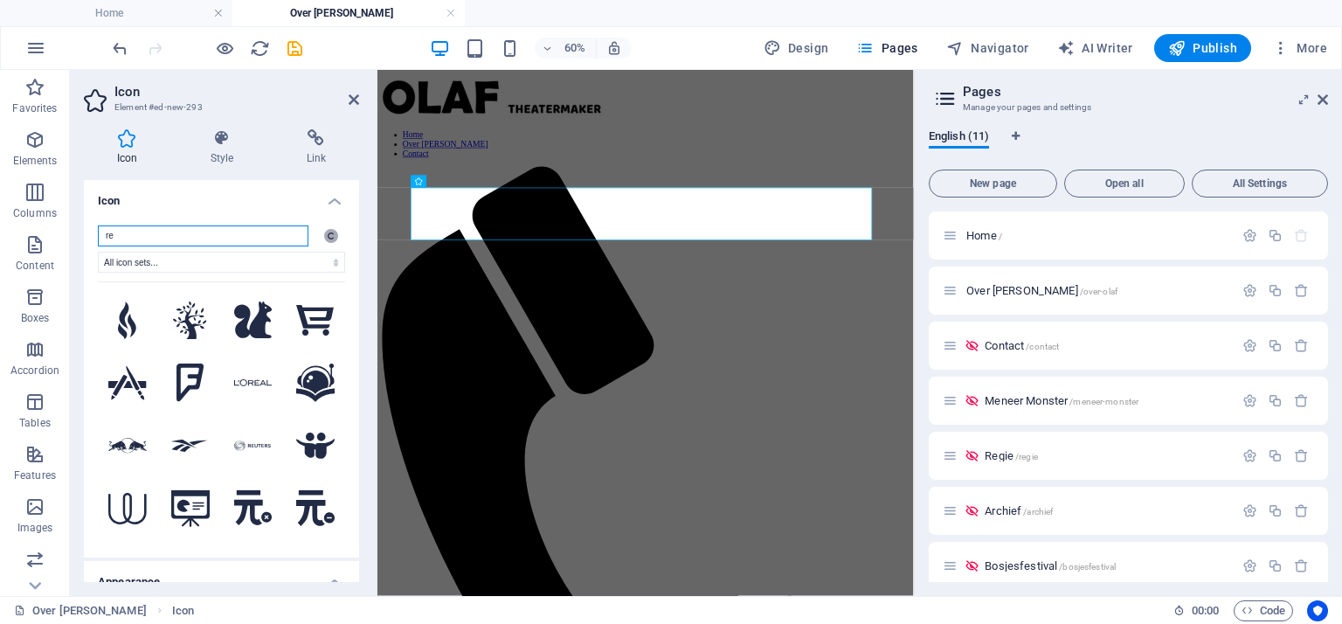
type input "r"
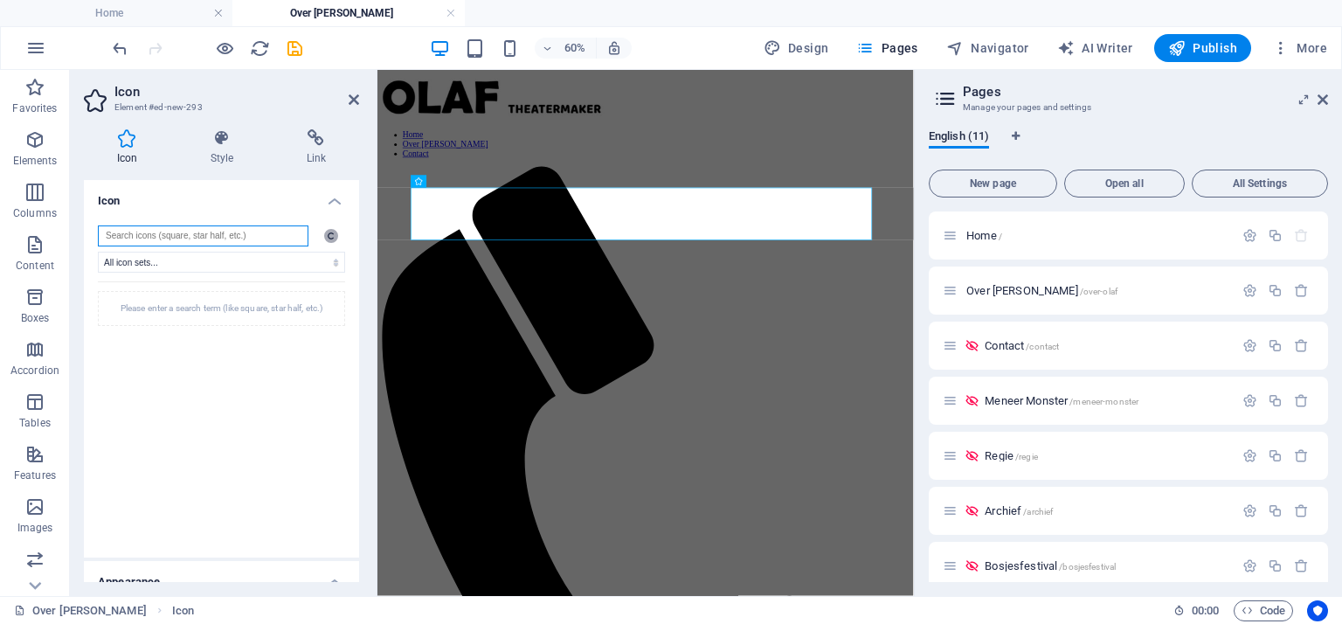
type input "c"
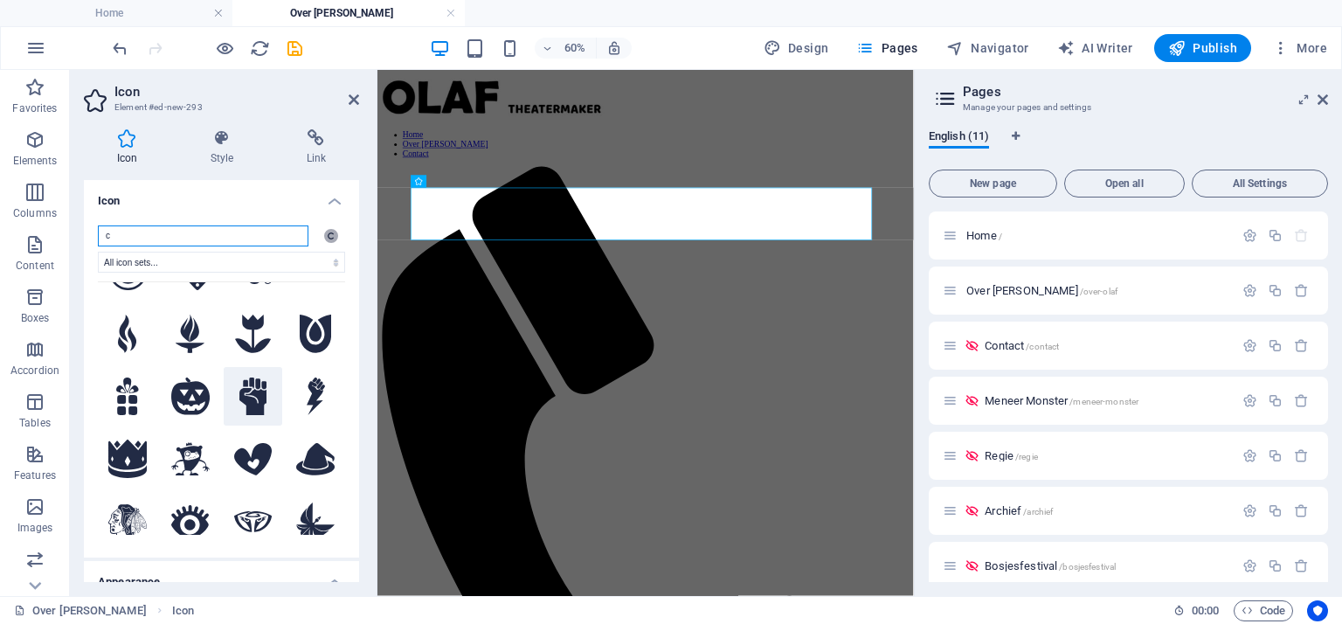
scroll to position [262, 0]
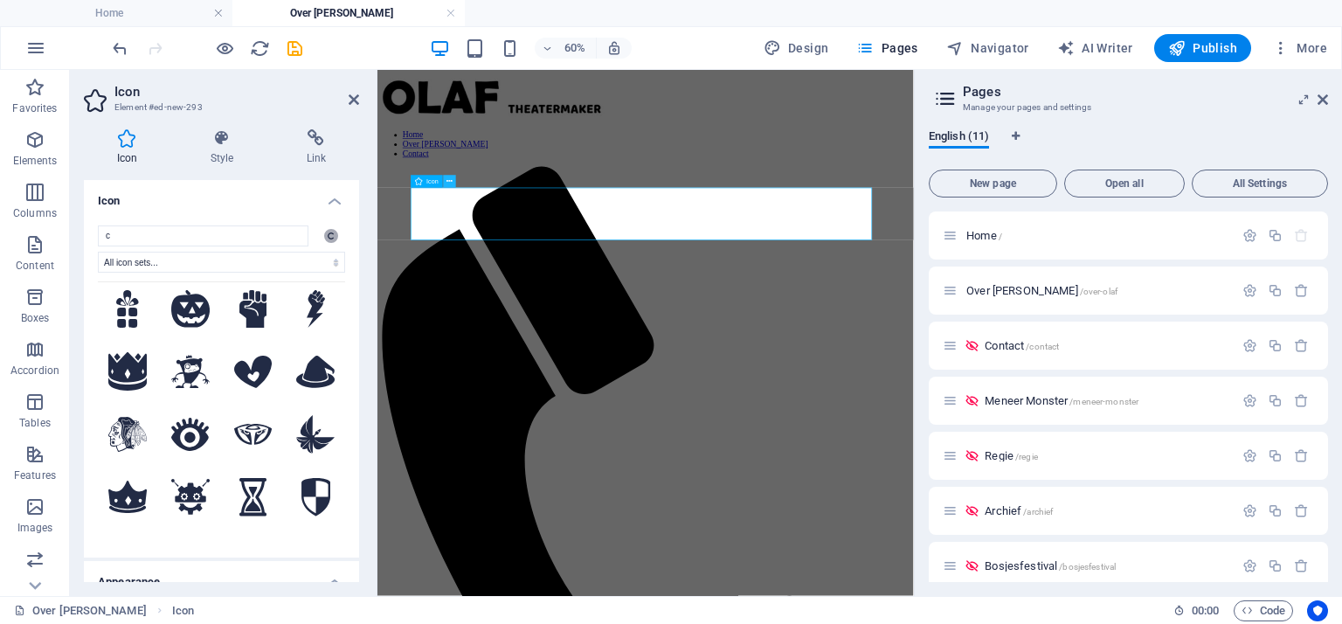
click at [451, 179] on icon at bounding box center [450, 182] width 6 height 11
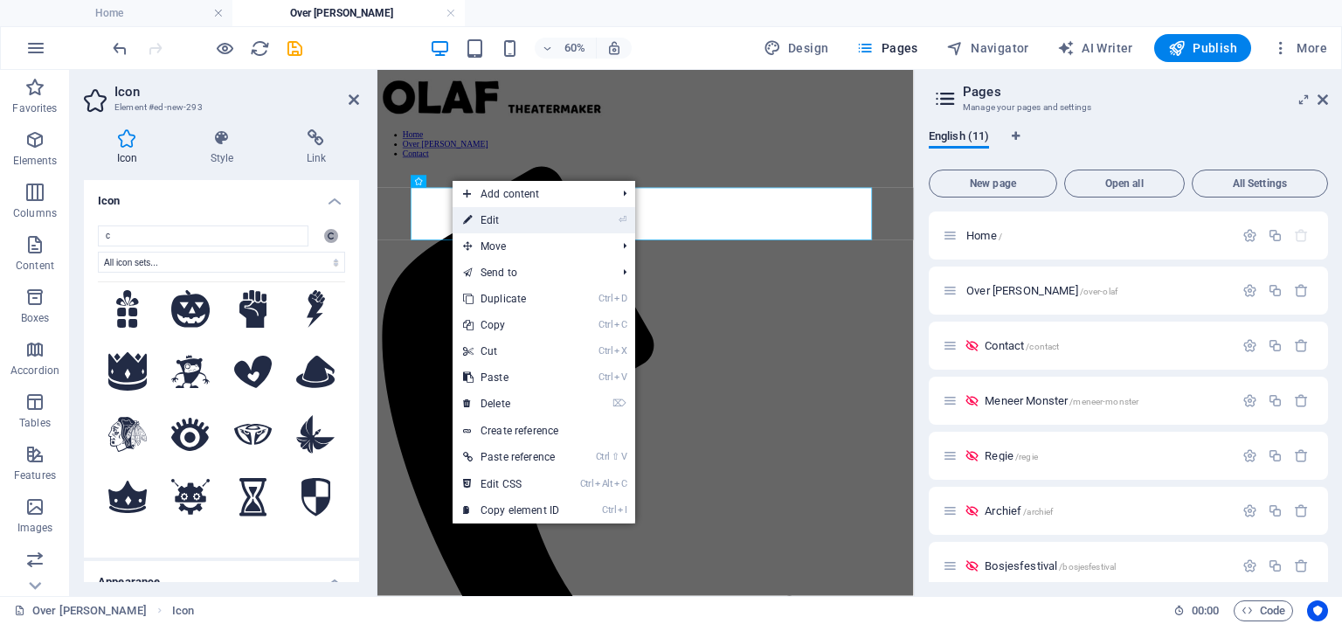
click at [488, 215] on link "⏎ Edit" at bounding box center [511, 220] width 117 height 26
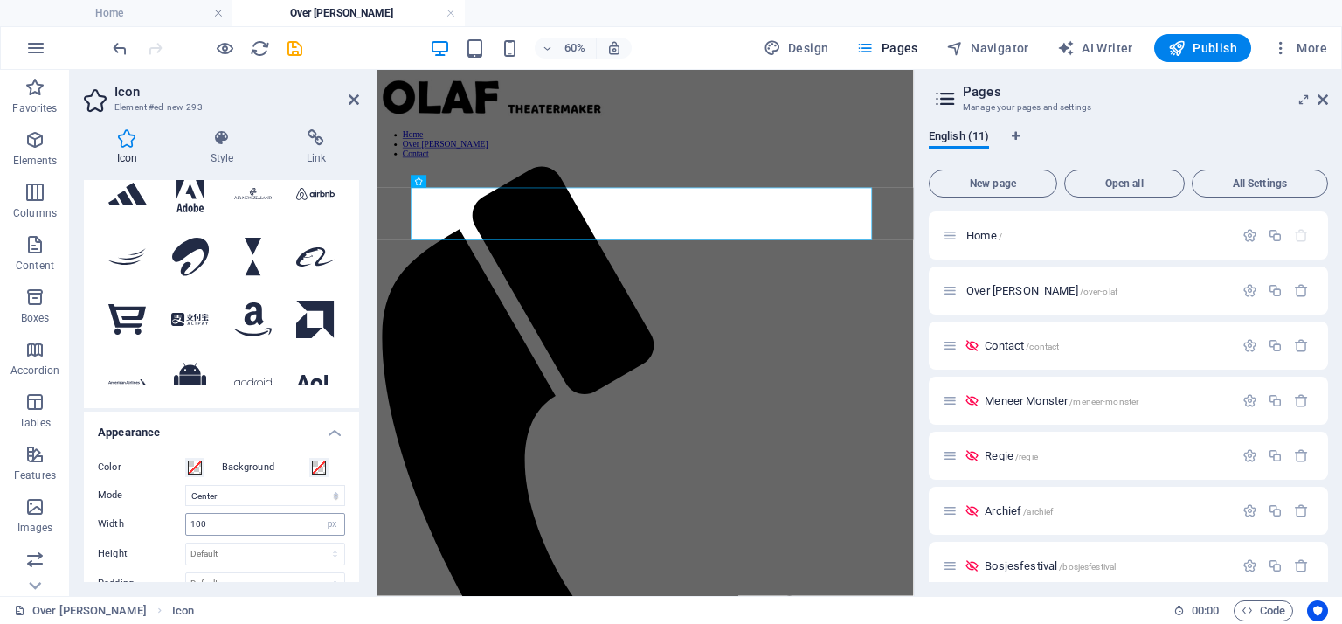
scroll to position [0, 0]
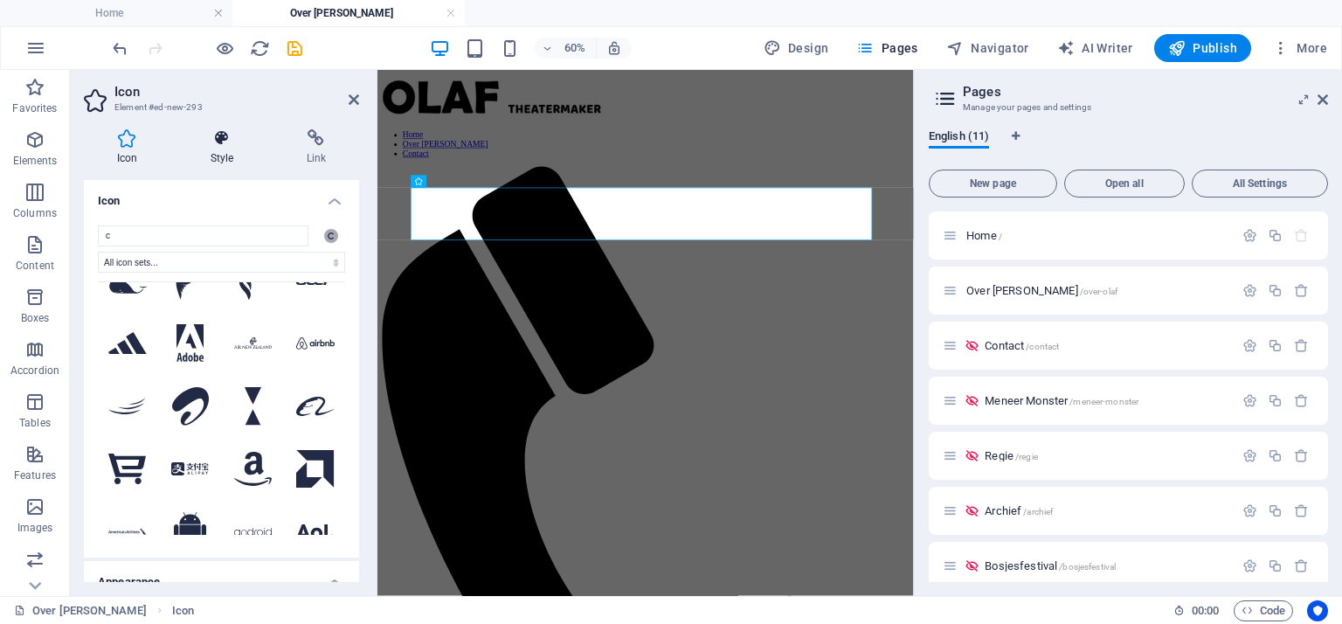
click at [235, 136] on icon at bounding box center [221, 137] width 89 height 17
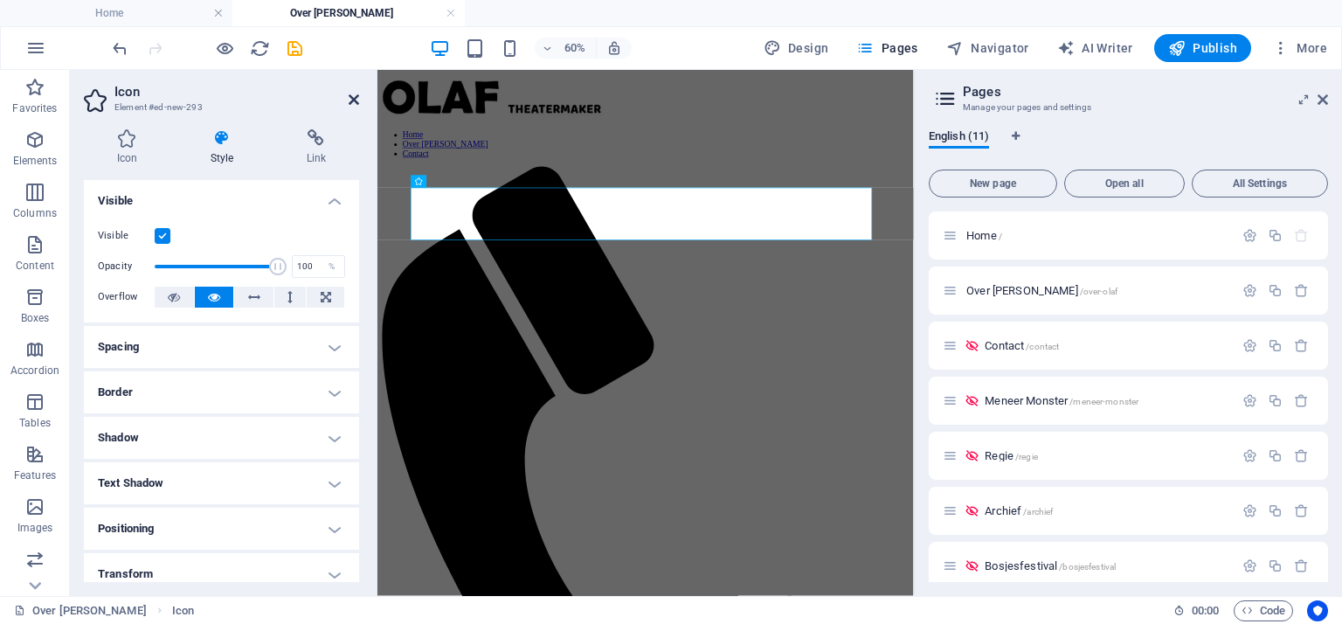
click at [356, 101] on icon at bounding box center [354, 100] width 10 height 14
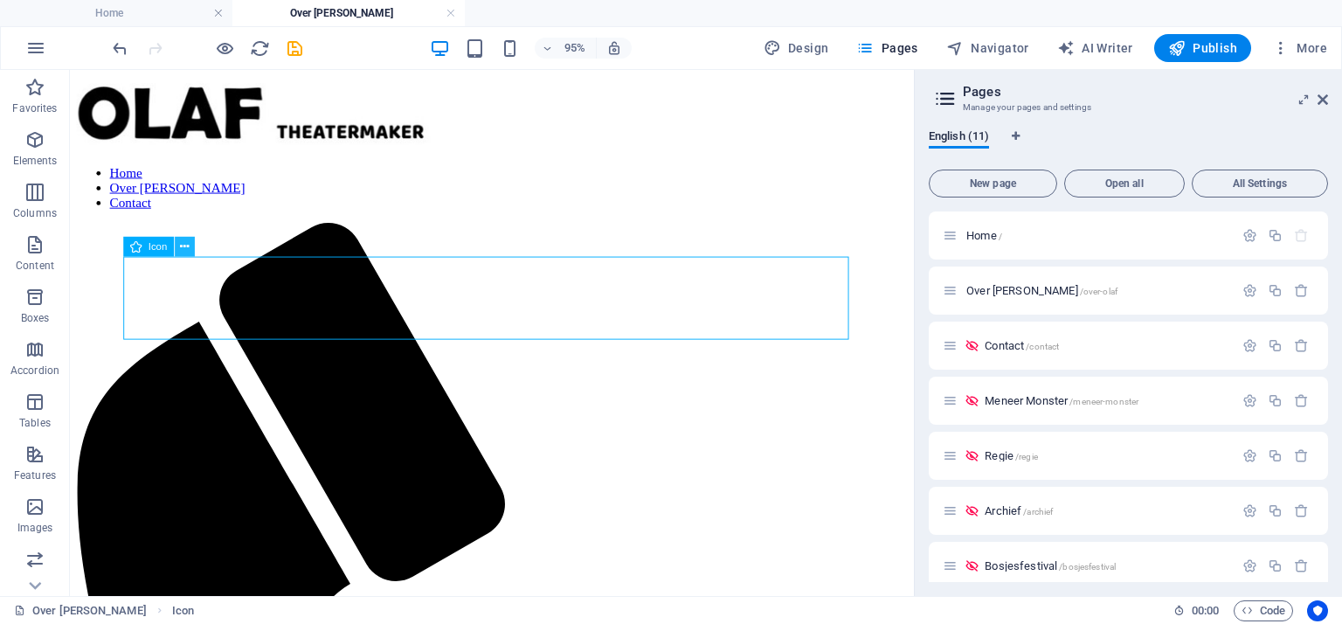
click at [183, 247] on icon at bounding box center [184, 247] width 9 height 17
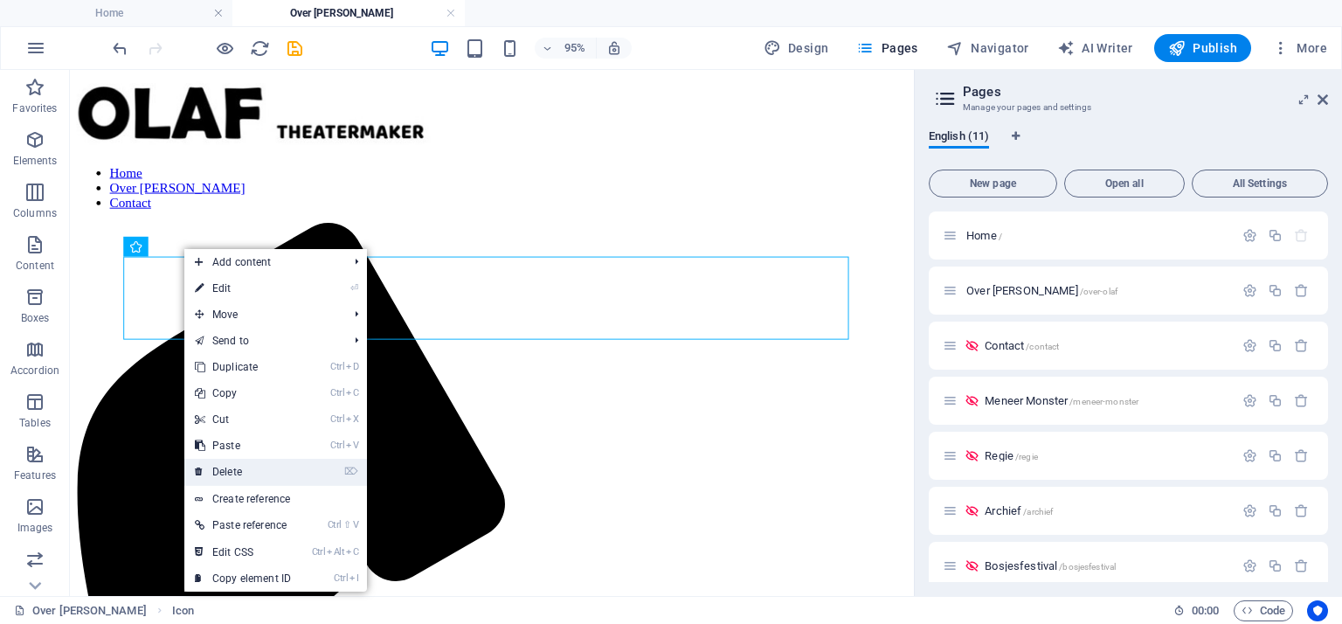
click at [236, 474] on link "⌦ Delete" at bounding box center [242, 472] width 117 height 26
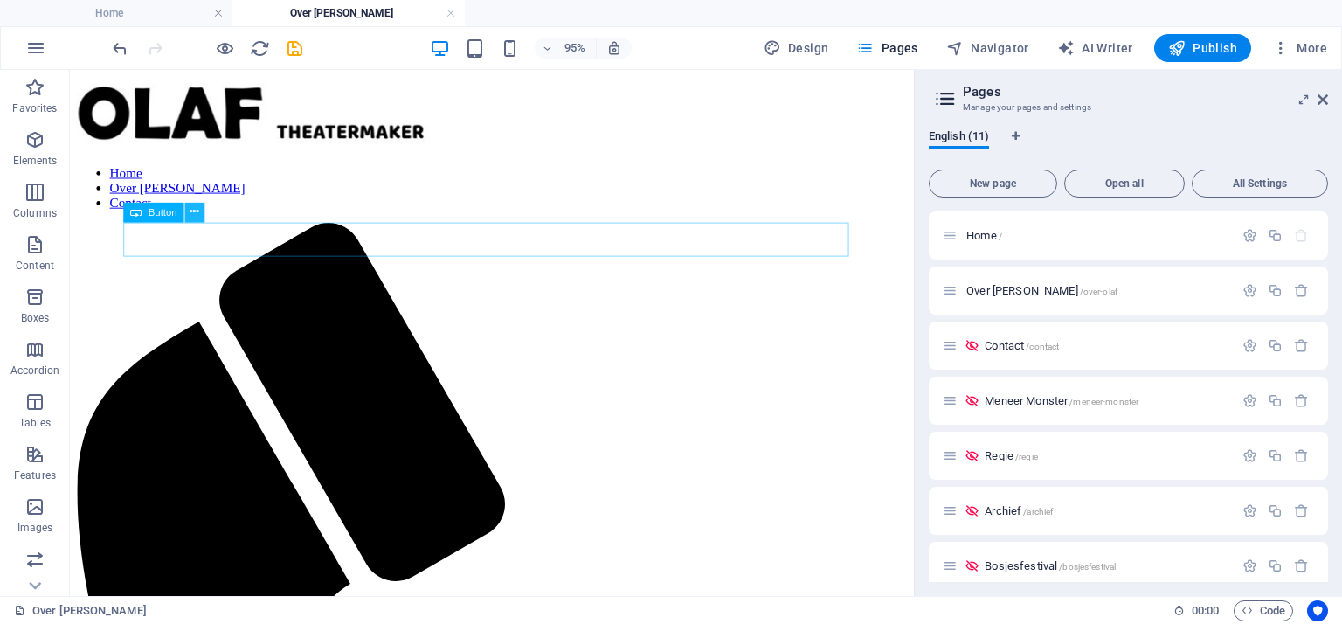
click at [195, 212] on icon at bounding box center [194, 212] width 9 height 17
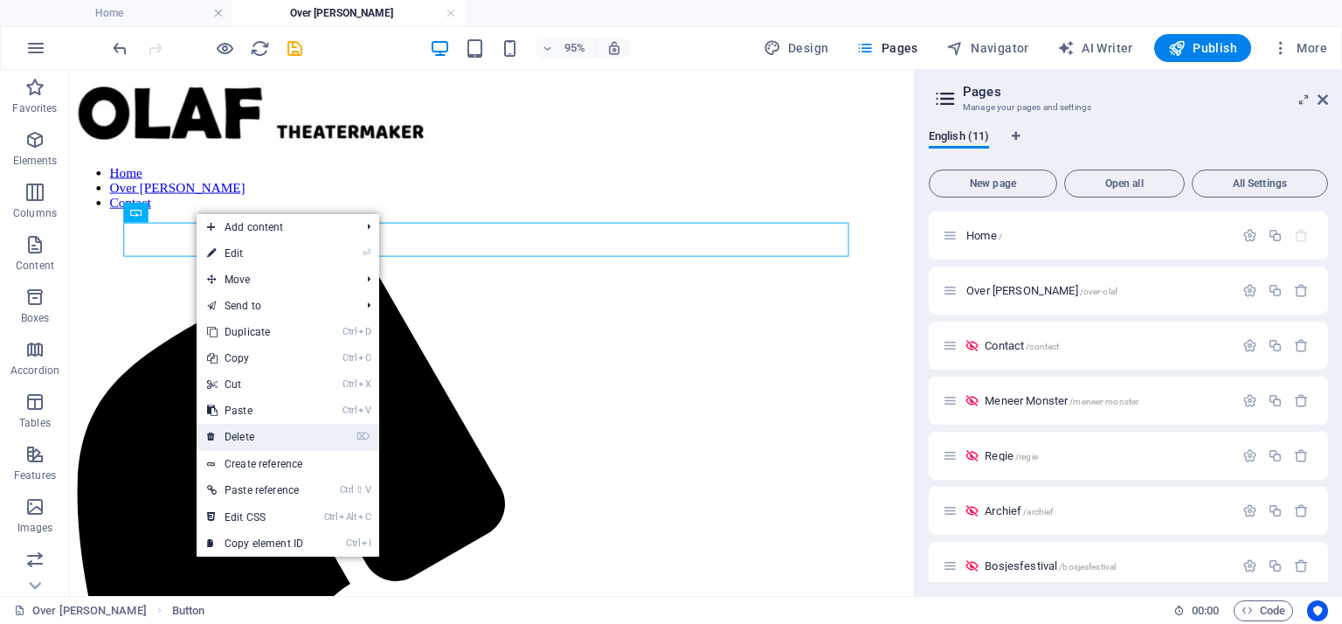
click at [258, 443] on link "⌦ Delete" at bounding box center [255, 437] width 117 height 26
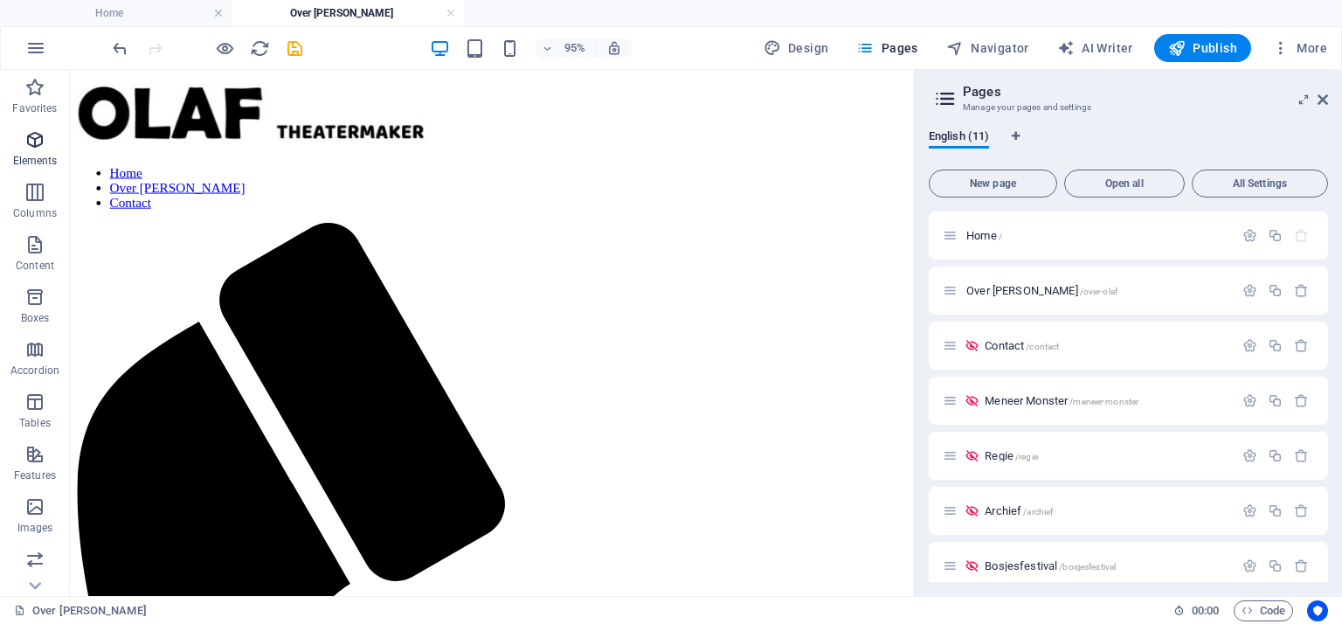
click at [38, 151] on span "Elements" at bounding box center [35, 150] width 70 height 42
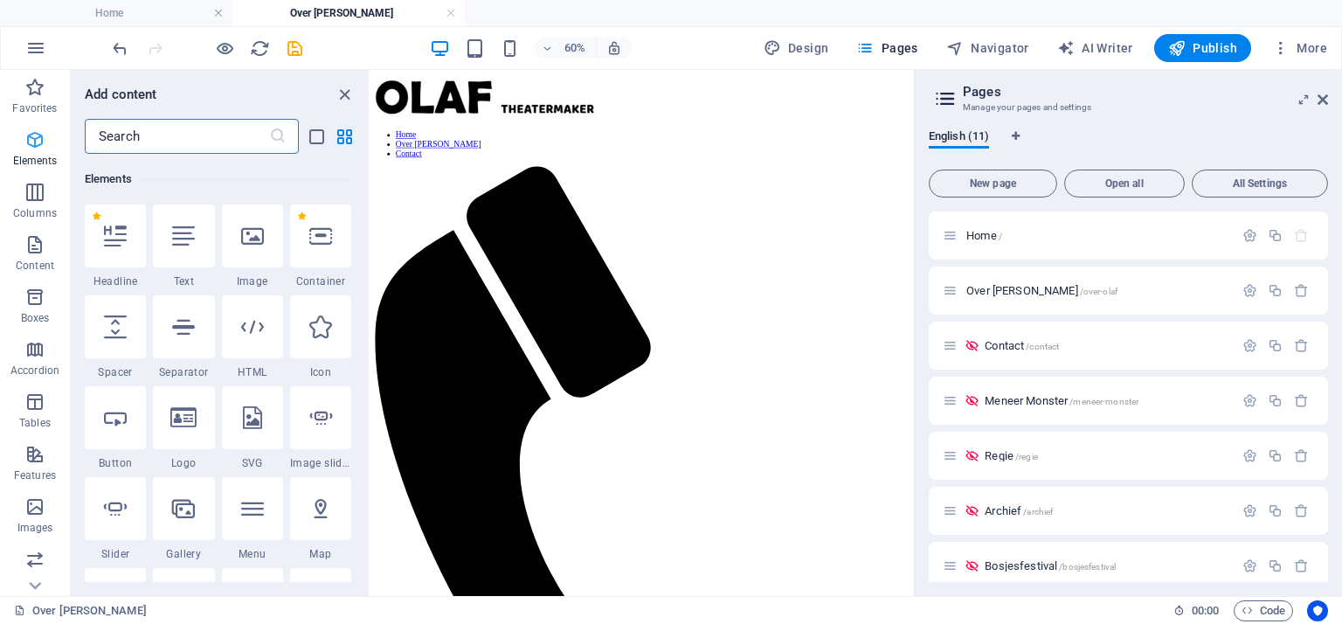
scroll to position [185, 0]
click at [188, 415] on icon at bounding box center [183, 417] width 26 height 23
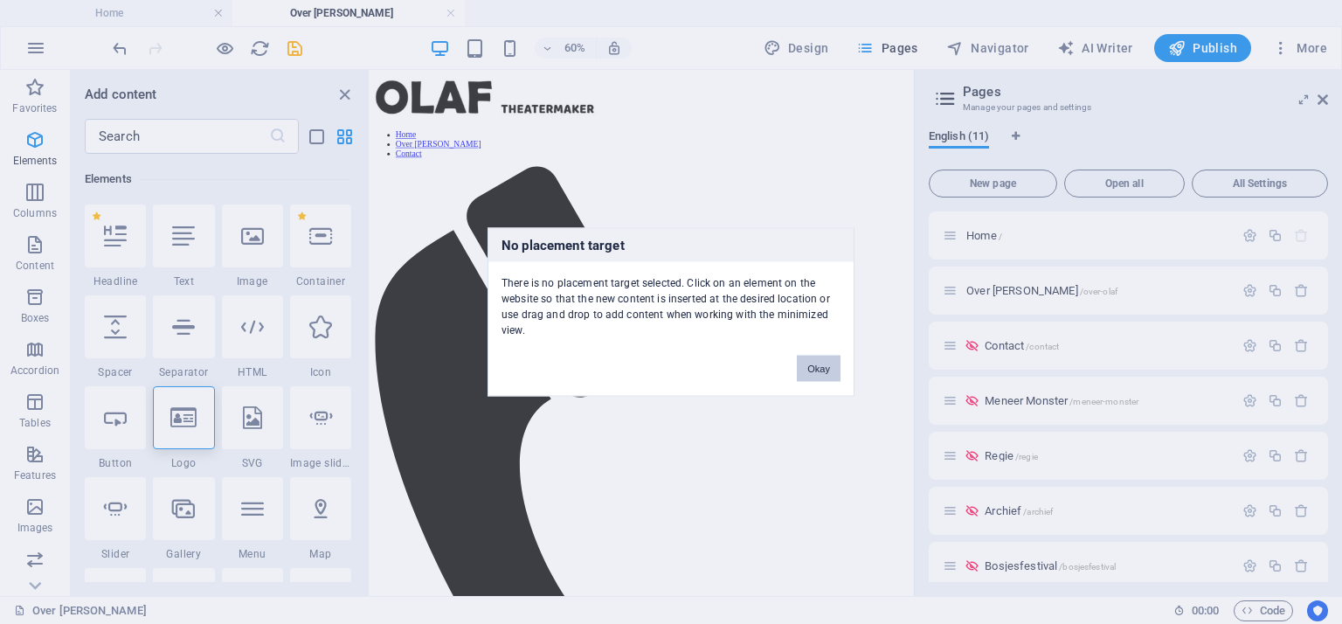
click at [825, 371] on button "Okay" at bounding box center [819, 369] width 44 height 26
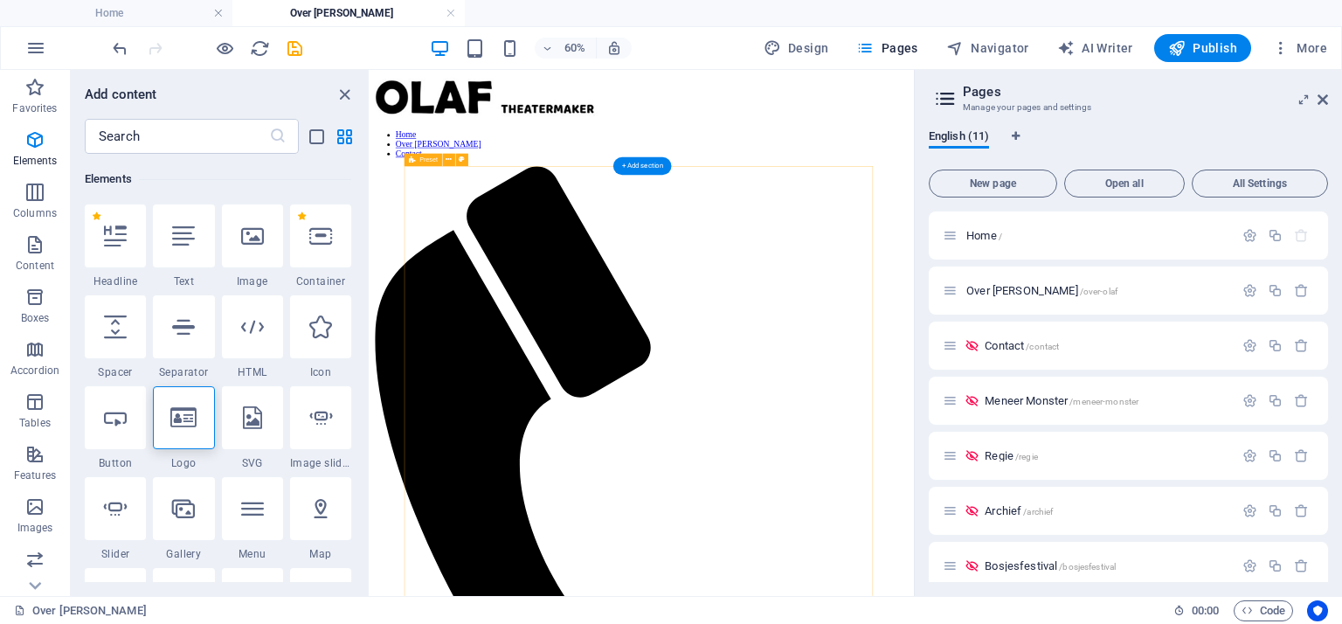
click at [198, 440] on div at bounding box center [183, 417] width 61 height 63
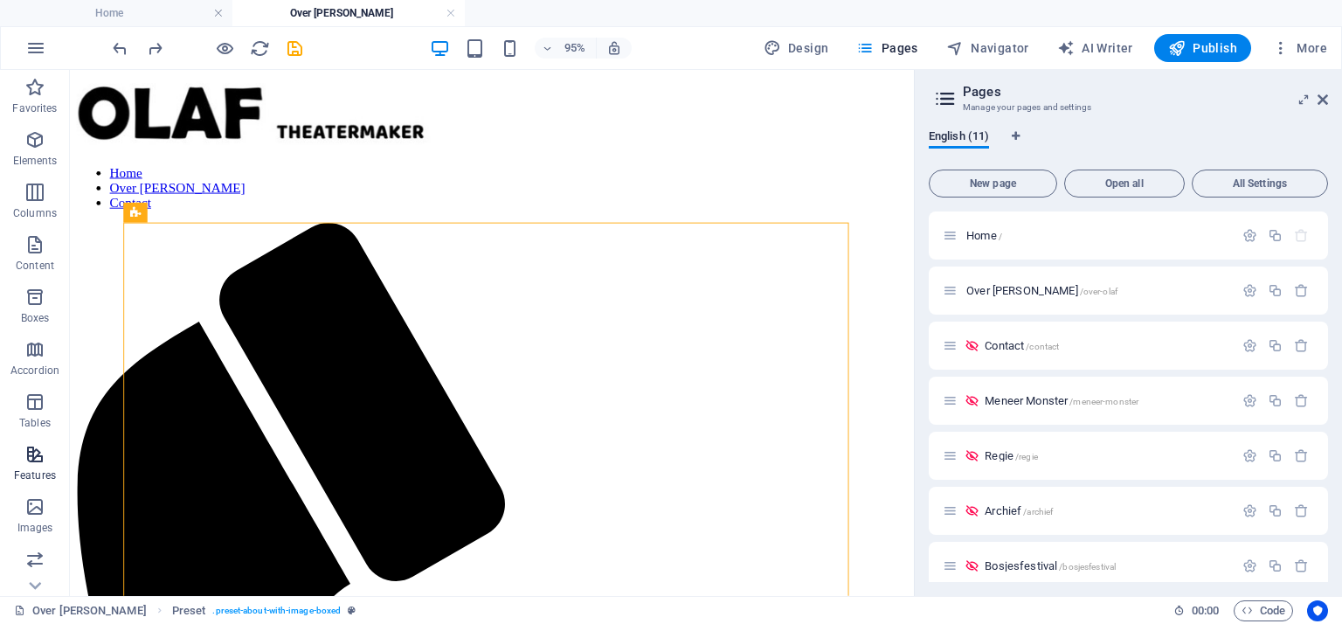
click at [42, 466] on span "Features" at bounding box center [35, 465] width 70 height 42
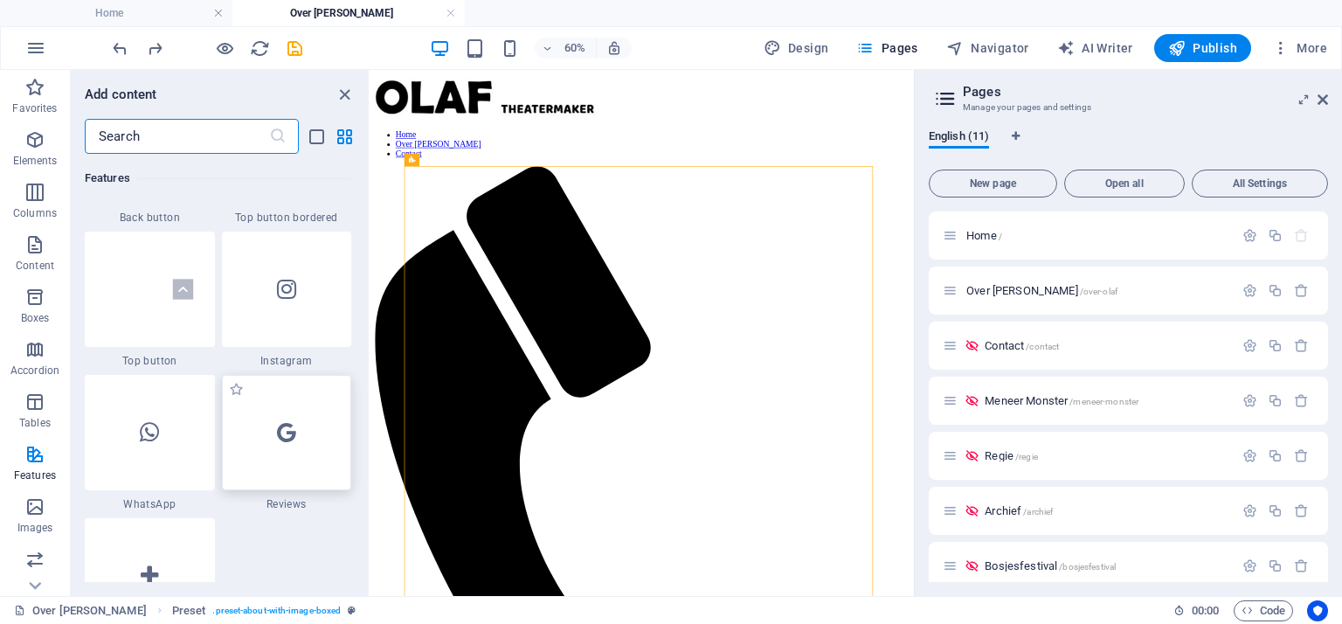
scroll to position [8646, 0]
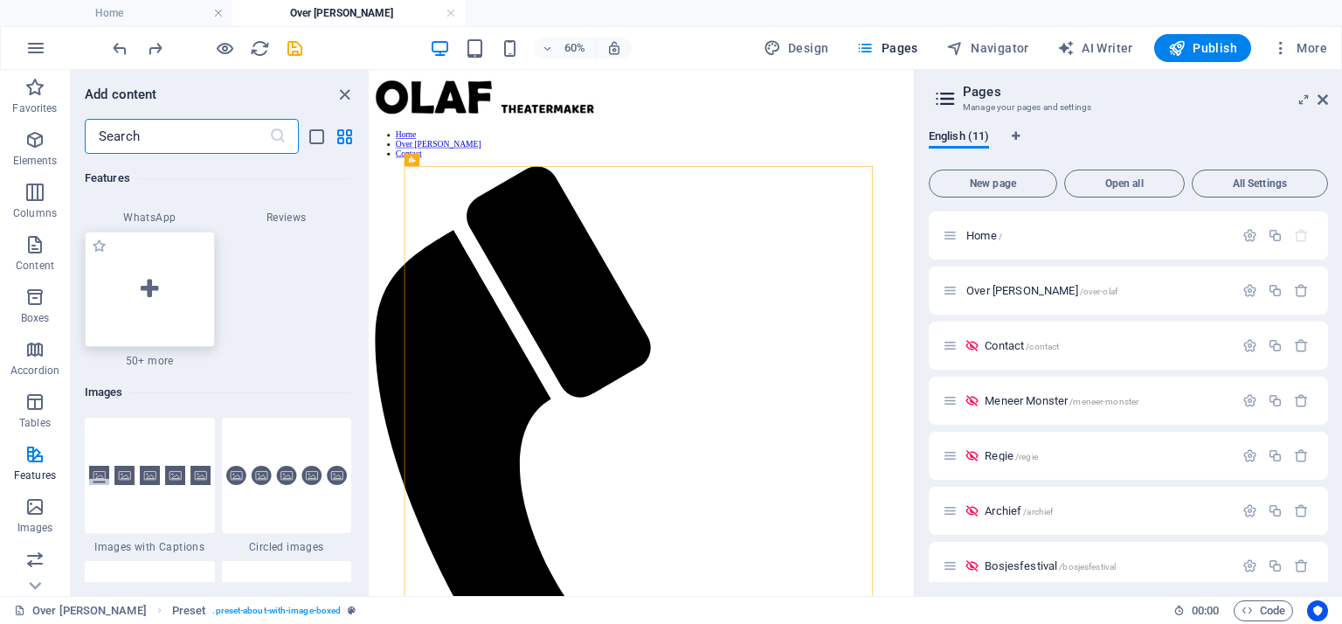
click at [145, 287] on icon at bounding box center [149, 289] width 17 height 23
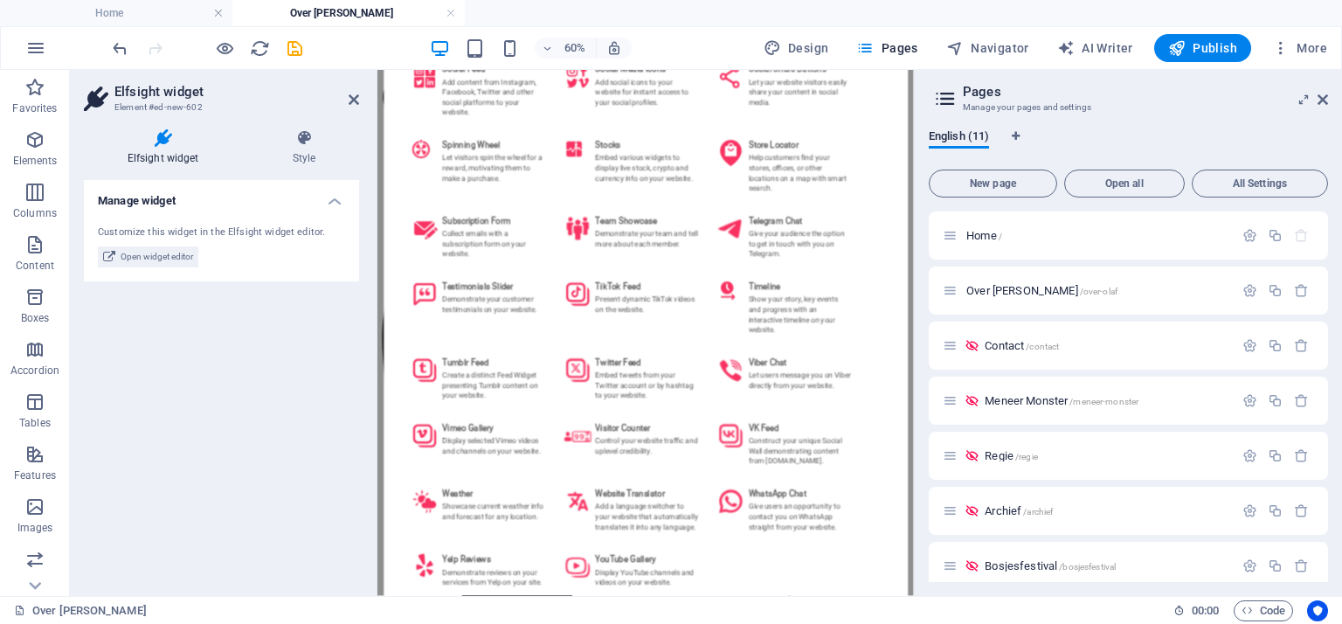
scroll to position [3101, 0]
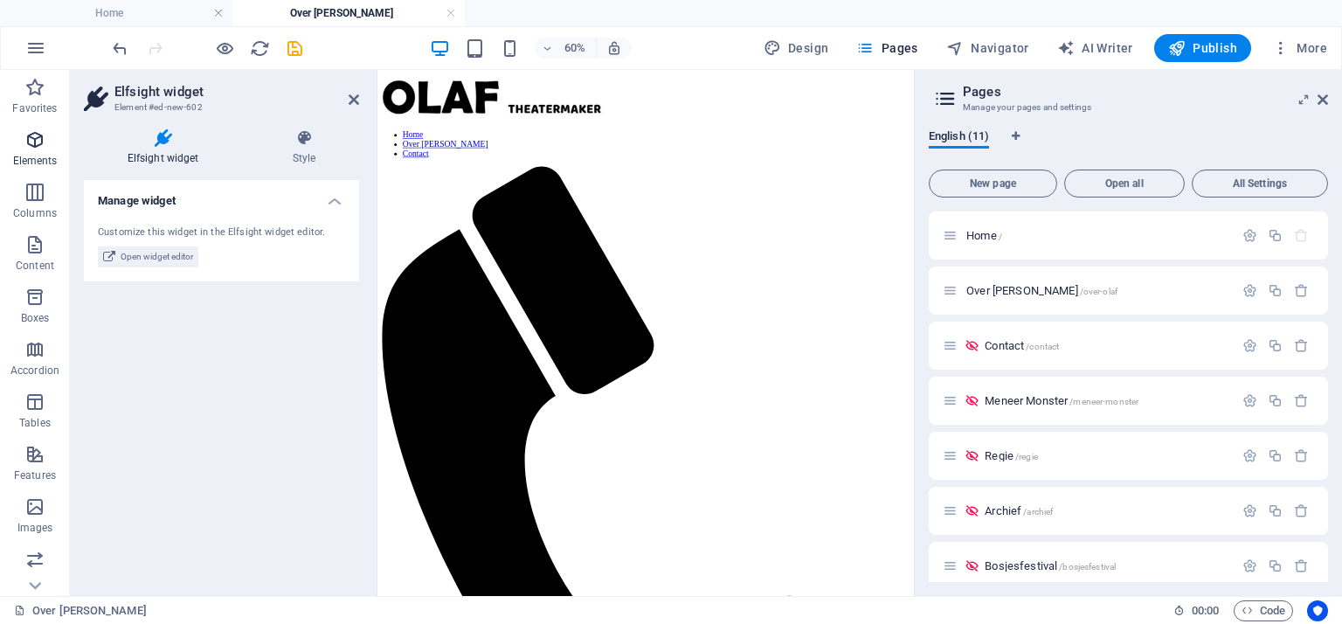
click at [51, 137] on span "Elements" at bounding box center [35, 150] width 70 height 42
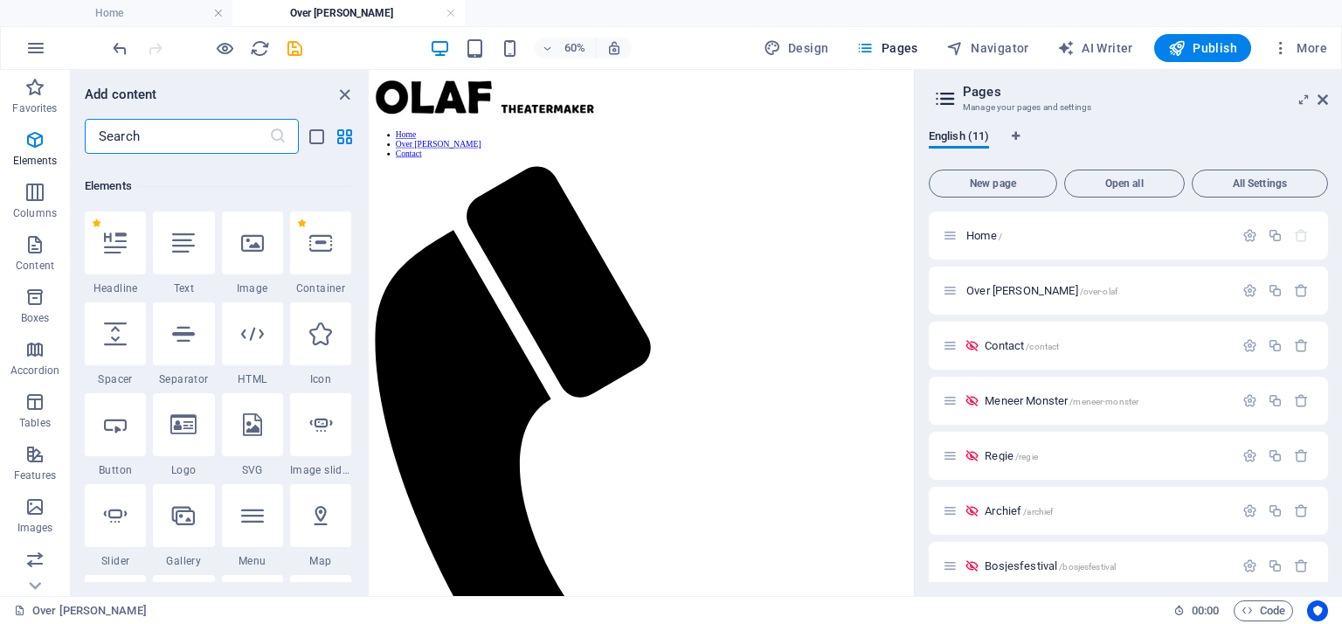
scroll to position [185, 0]
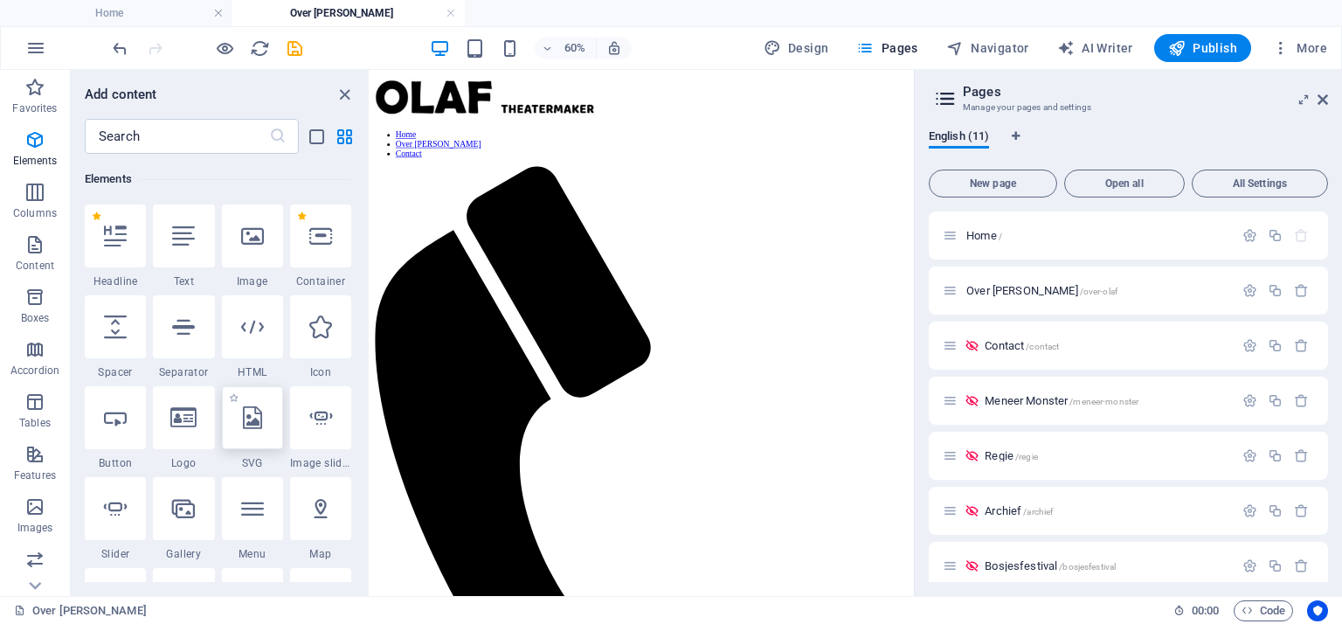
click at [264, 424] on div at bounding box center [252, 417] width 61 height 63
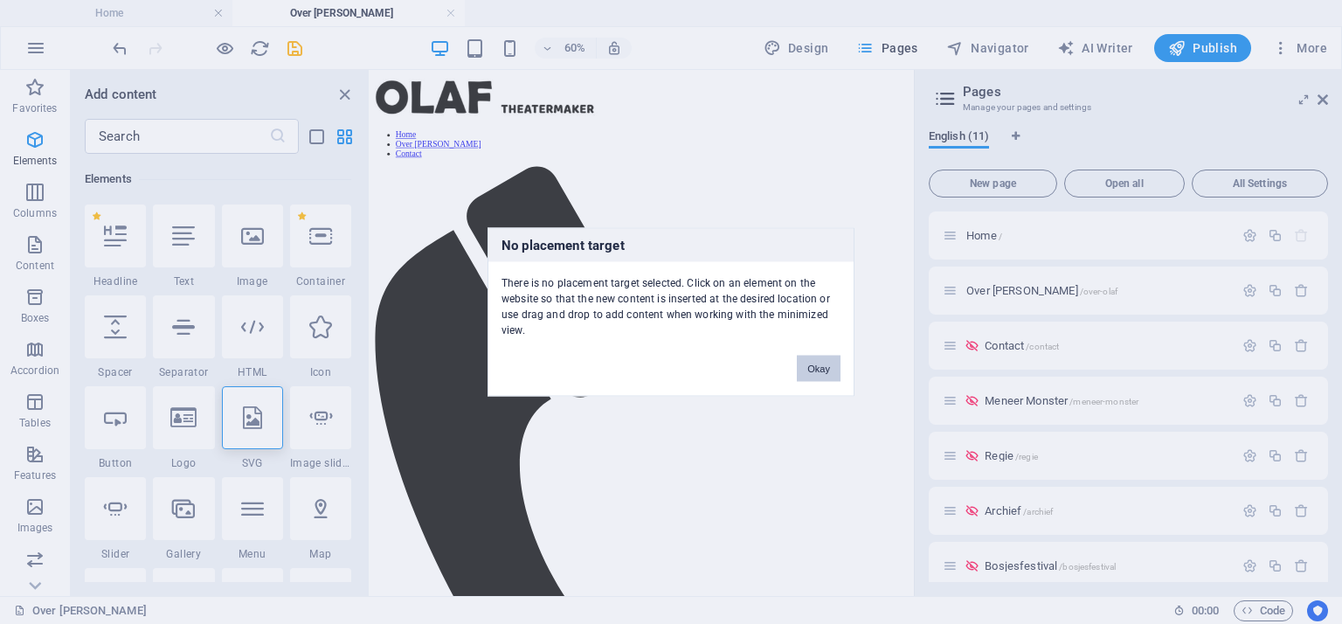
drag, startPoint x: 830, startPoint y: 373, endPoint x: 368, endPoint y: 451, distance: 468.7
click at [830, 373] on button "Okay" at bounding box center [819, 369] width 44 height 26
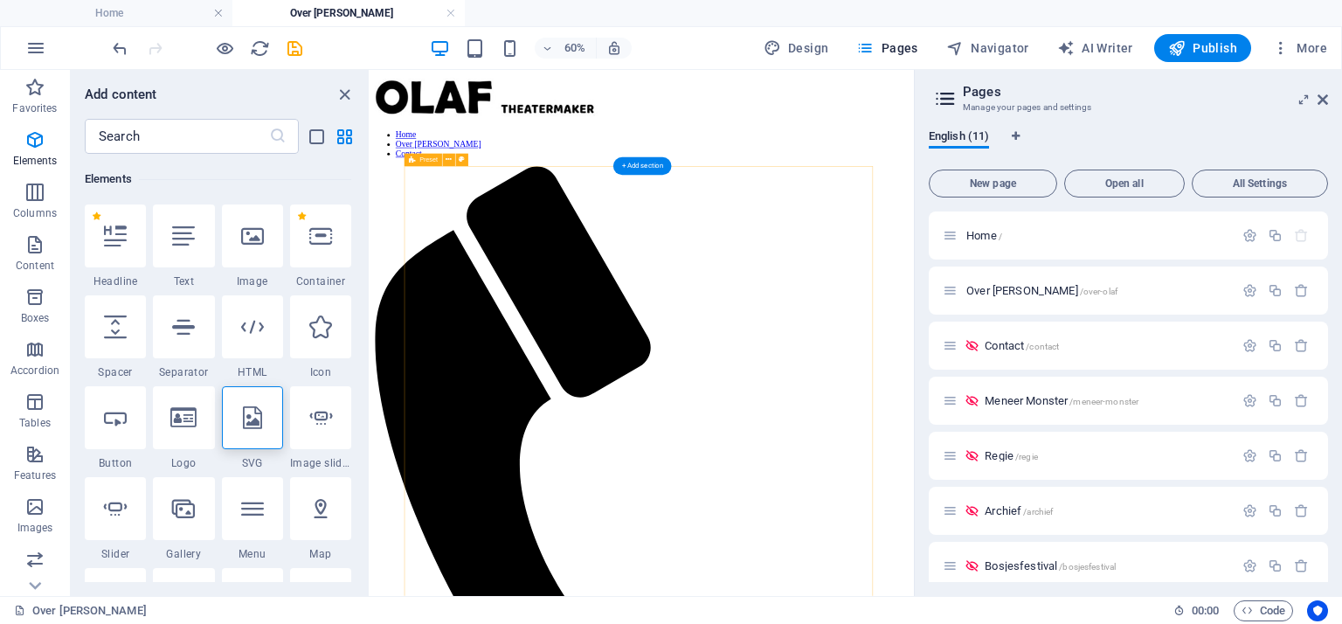
click at [243, 413] on icon at bounding box center [252, 417] width 19 height 23
select select "xMidYMid"
select select "px"
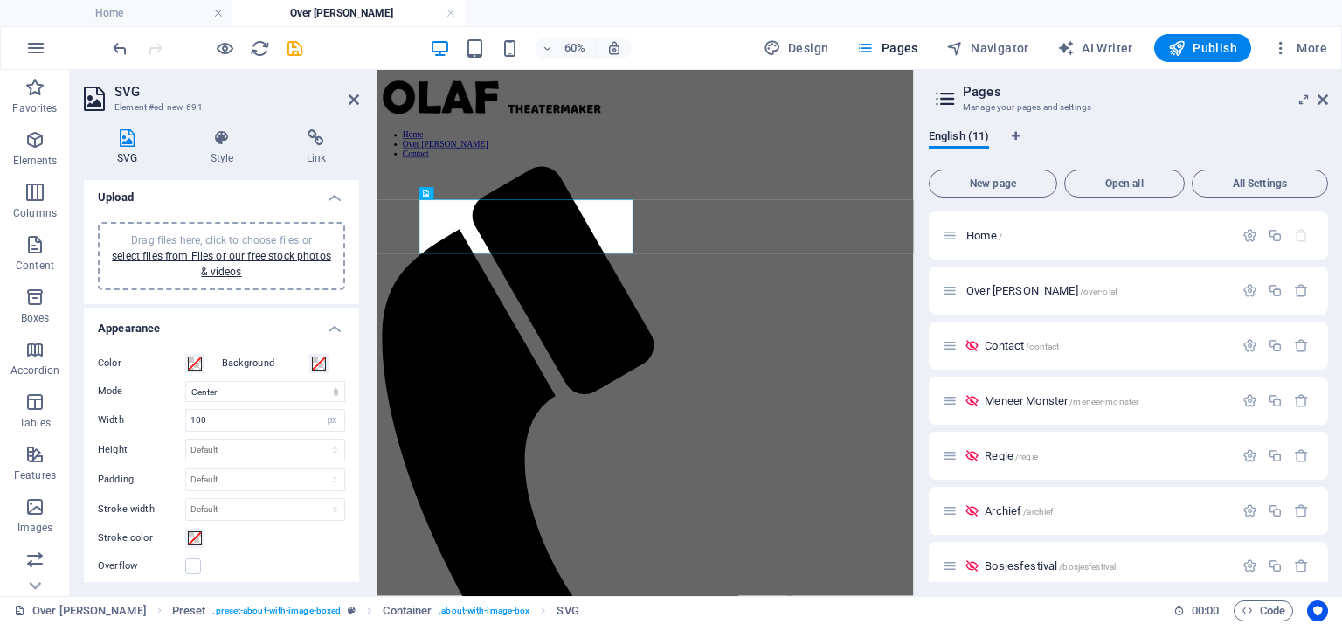
scroll to position [0, 0]
click at [217, 139] on icon at bounding box center [221, 137] width 89 height 17
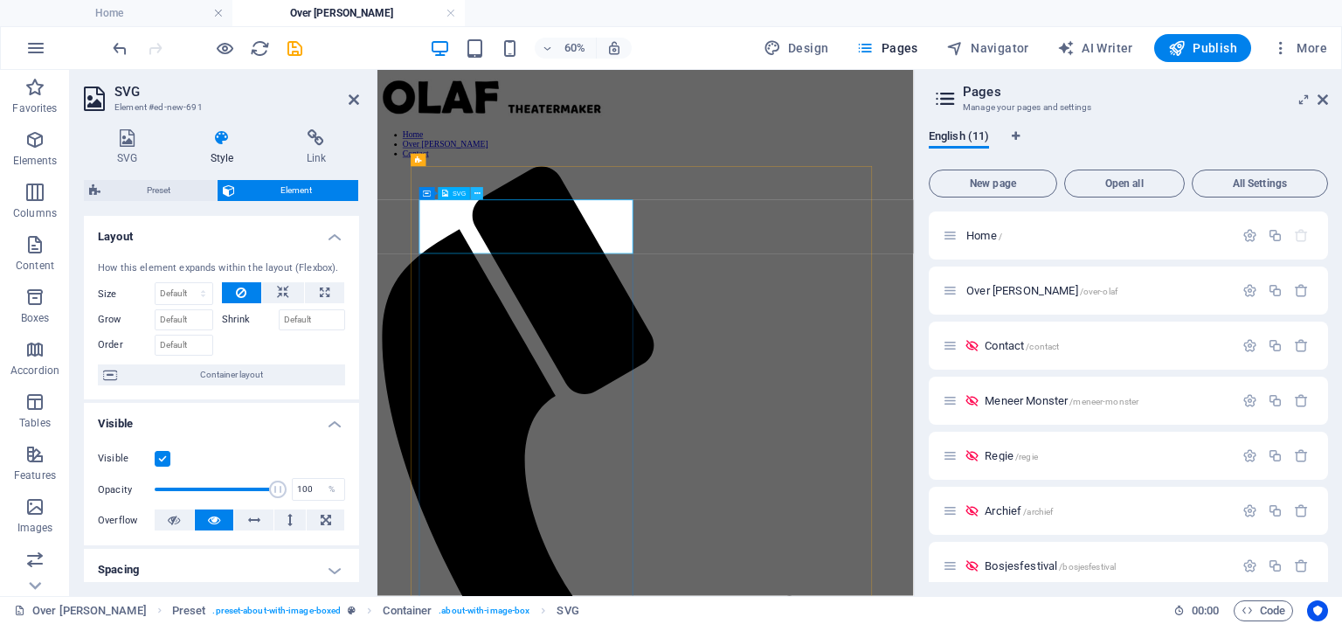
click at [478, 197] on icon at bounding box center [477, 193] width 6 height 11
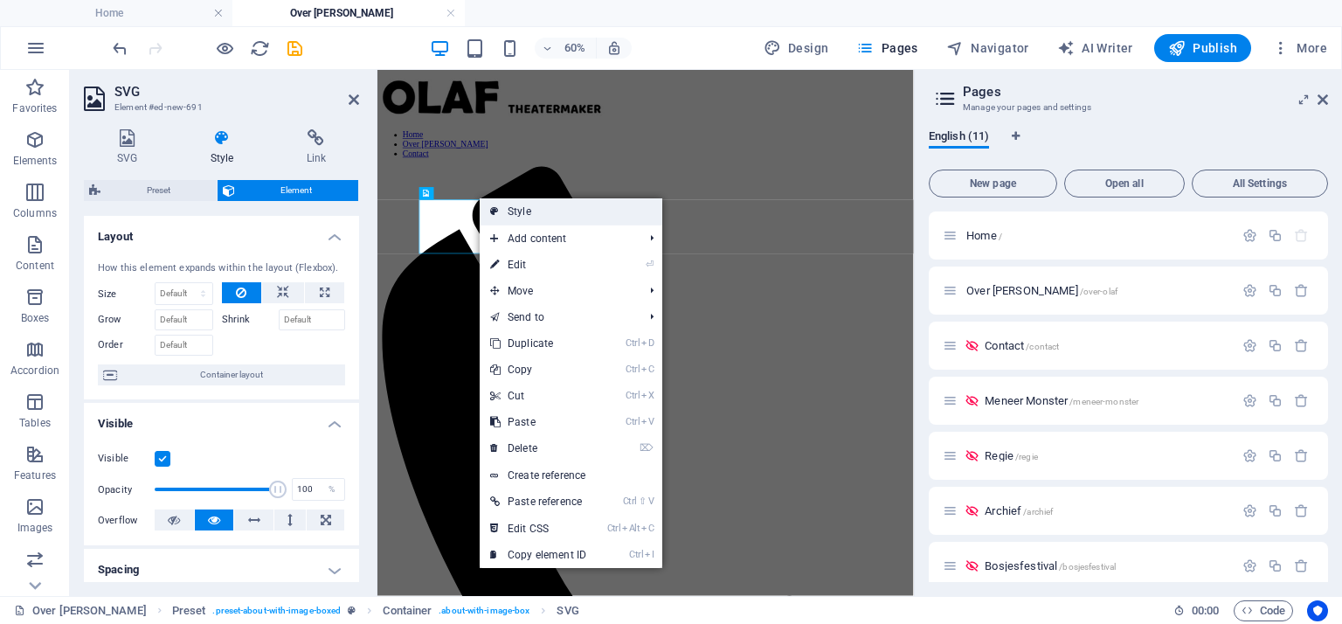
click at [514, 210] on link "Style" at bounding box center [571, 211] width 183 height 26
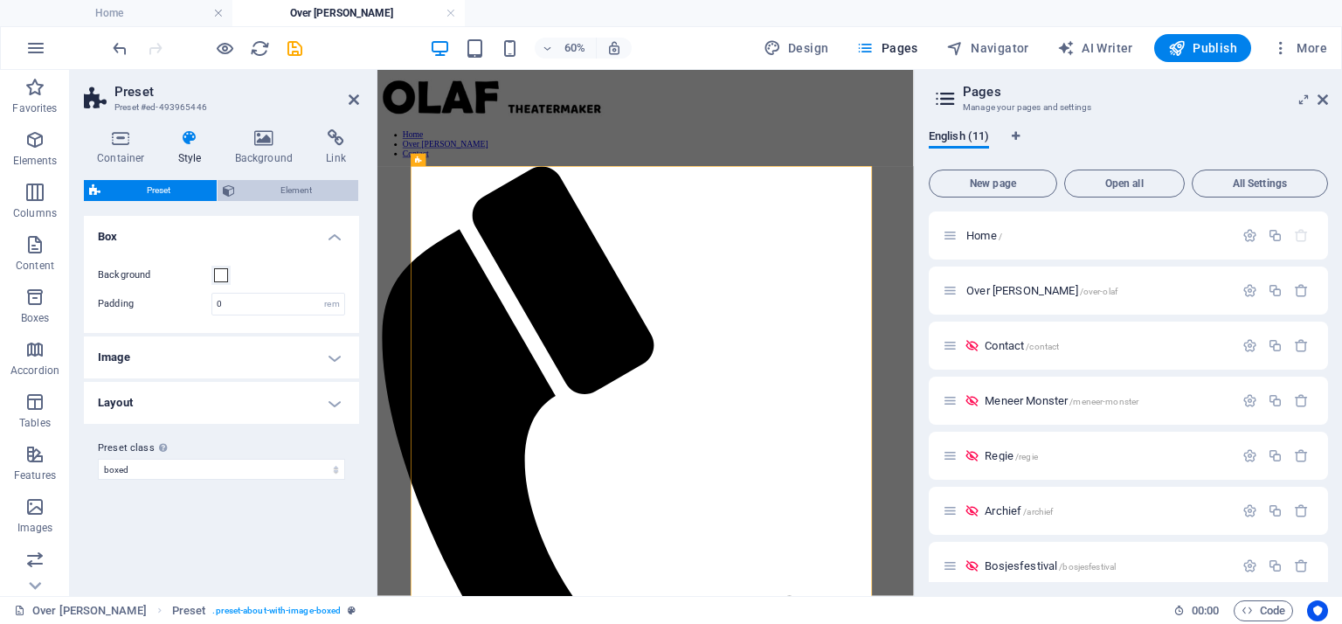
click at [253, 193] on span "Element" at bounding box center [297, 190] width 114 height 21
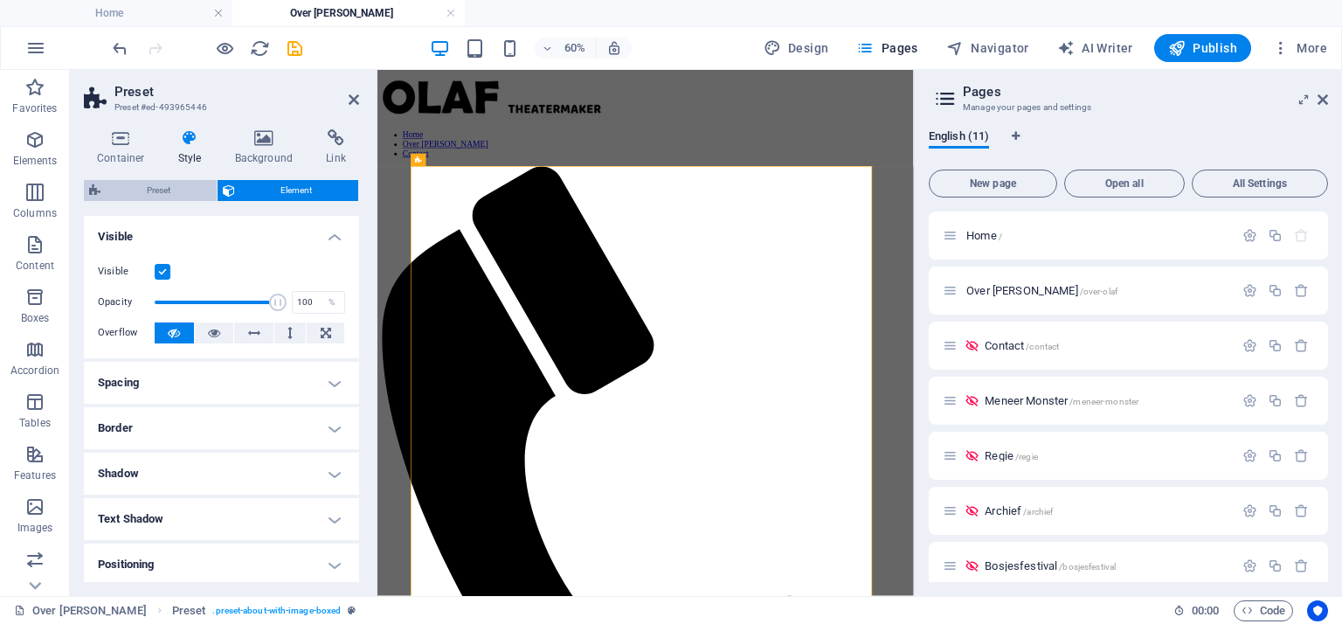
click at [140, 194] on span "Preset" at bounding box center [159, 190] width 106 height 21
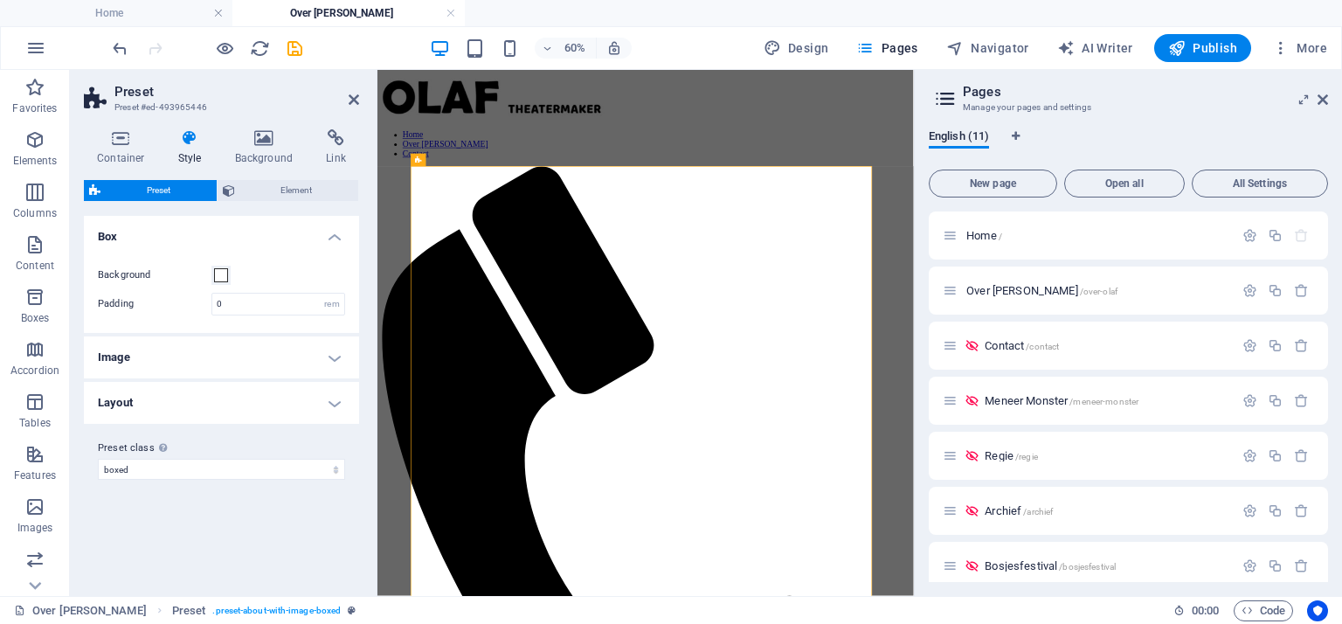
click at [322, 357] on h4 "Image" at bounding box center [221, 357] width 275 height 42
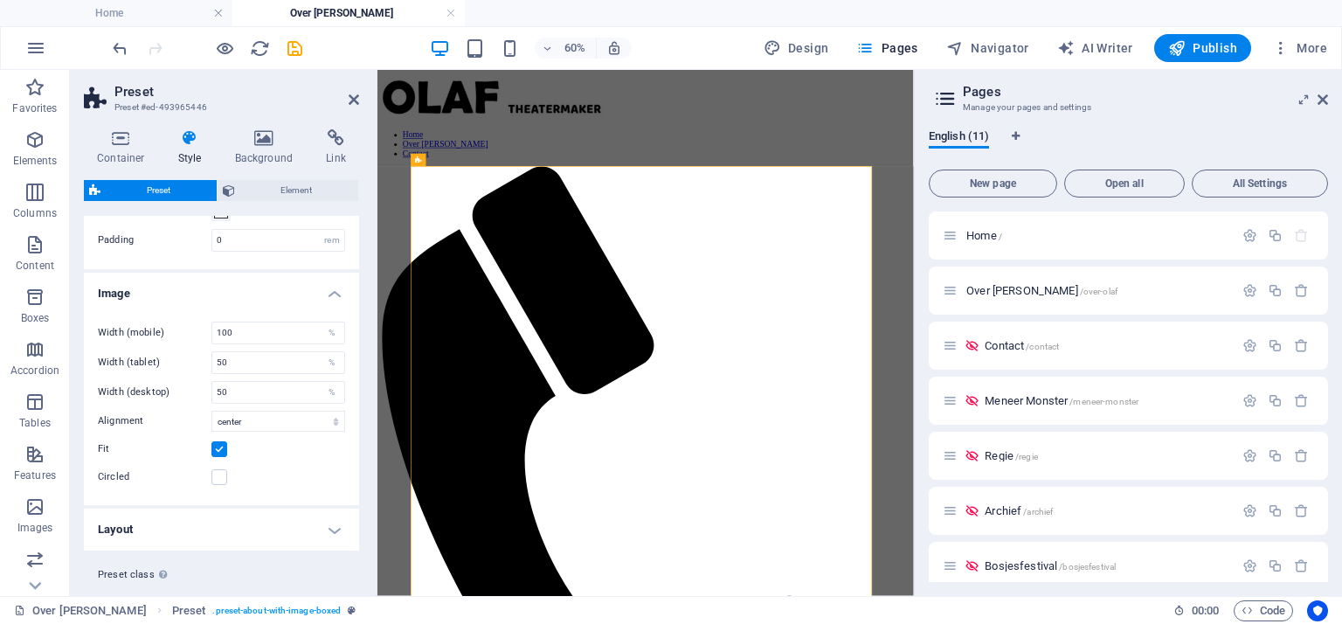
scroll to position [100, 0]
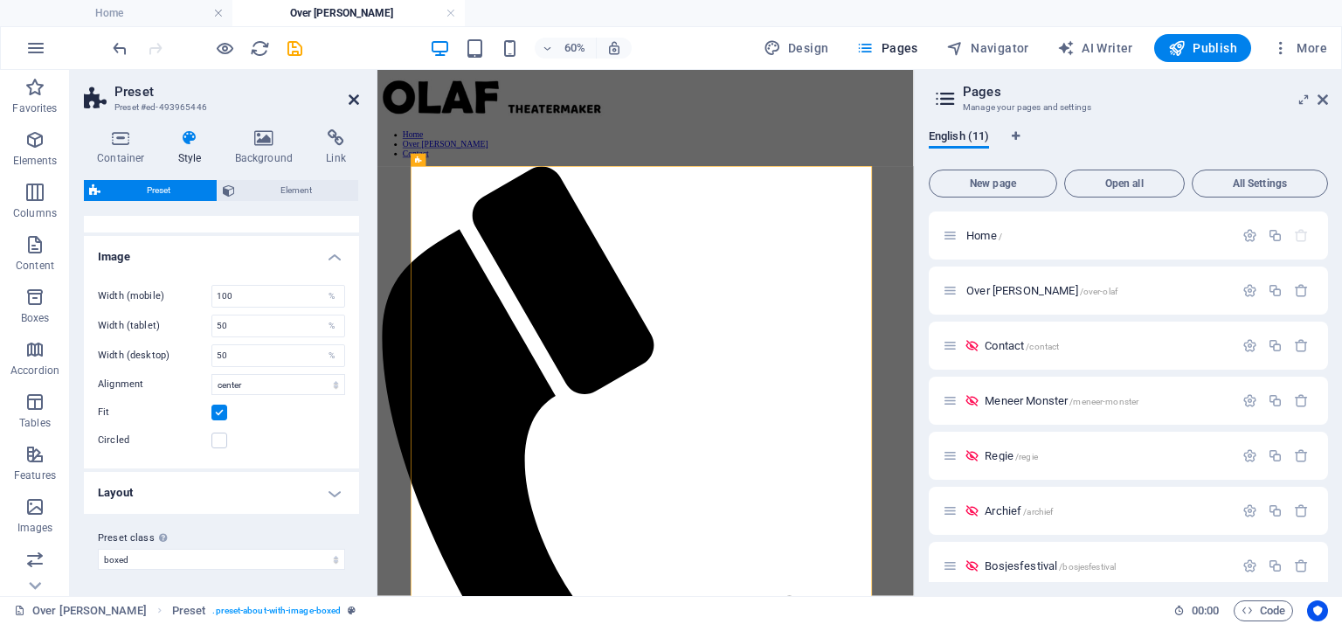
click at [352, 99] on icon at bounding box center [354, 100] width 10 height 14
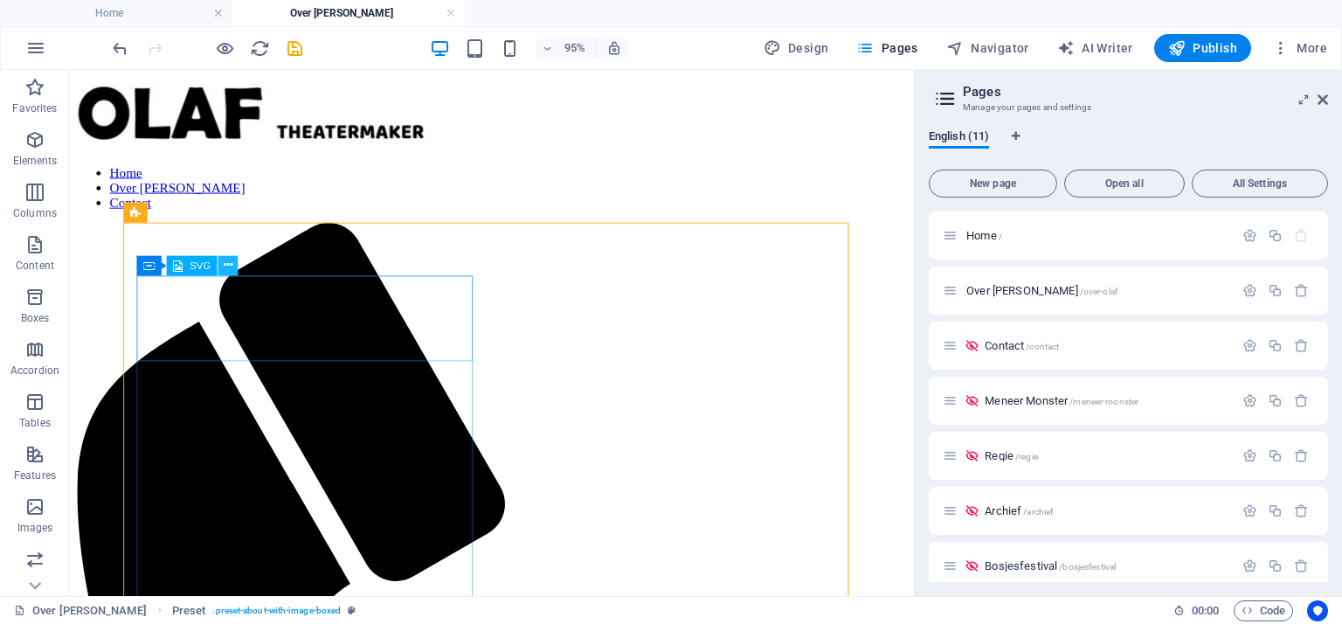
click at [233, 262] on button at bounding box center [228, 266] width 20 height 20
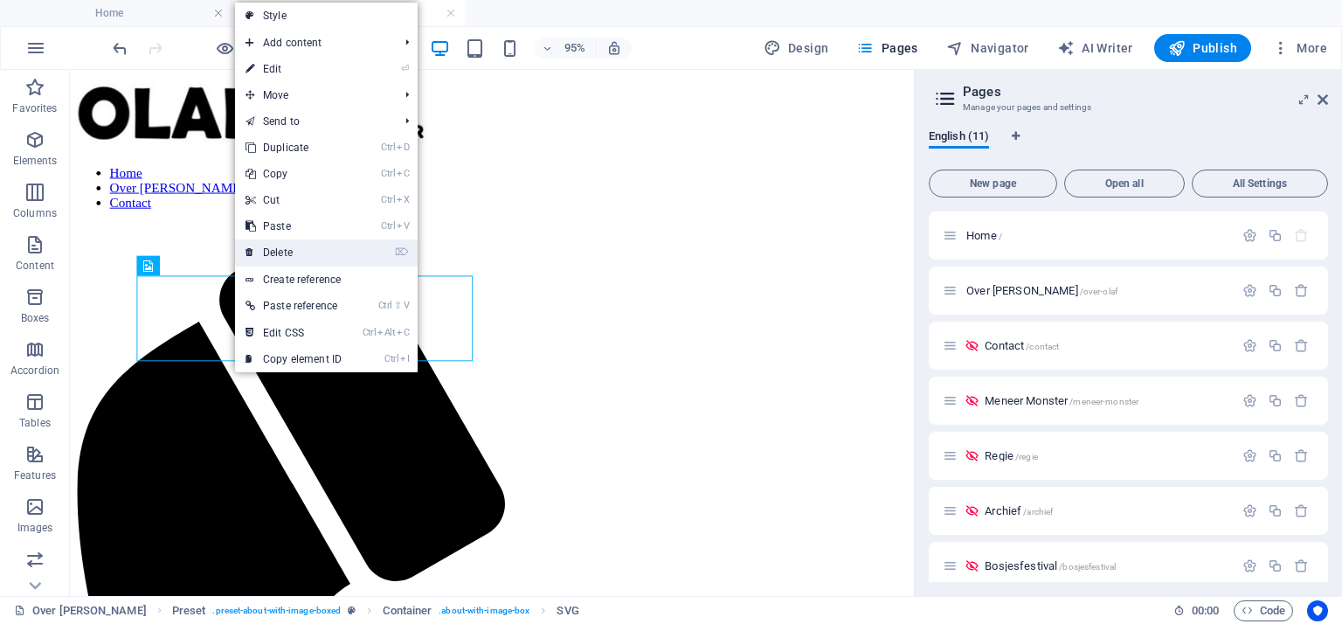
click at [280, 252] on link "⌦ Delete" at bounding box center [293, 252] width 117 height 26
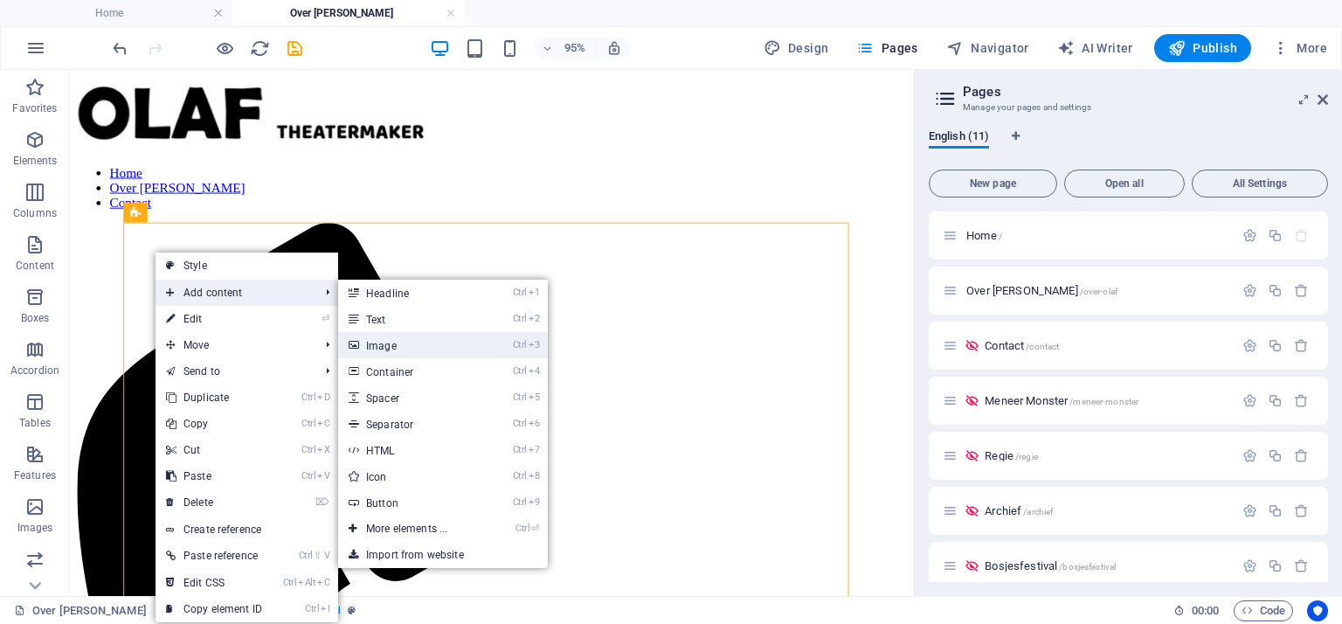
click at [384, 341] on link "Ctrl 3 Image" at bounding box center [410, 345] width 144 height 26
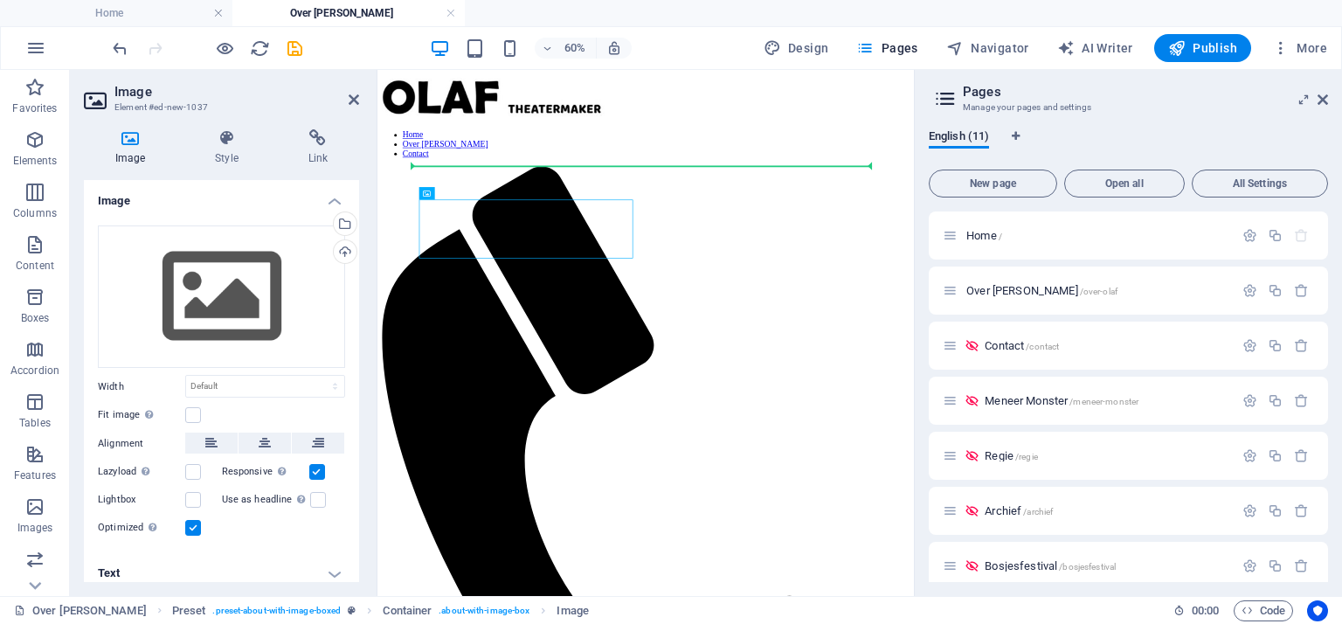
drag, startPoint x: 832, startPoint y: 262, endPoint x: 506, endPoint y: 238, distance: 326.8
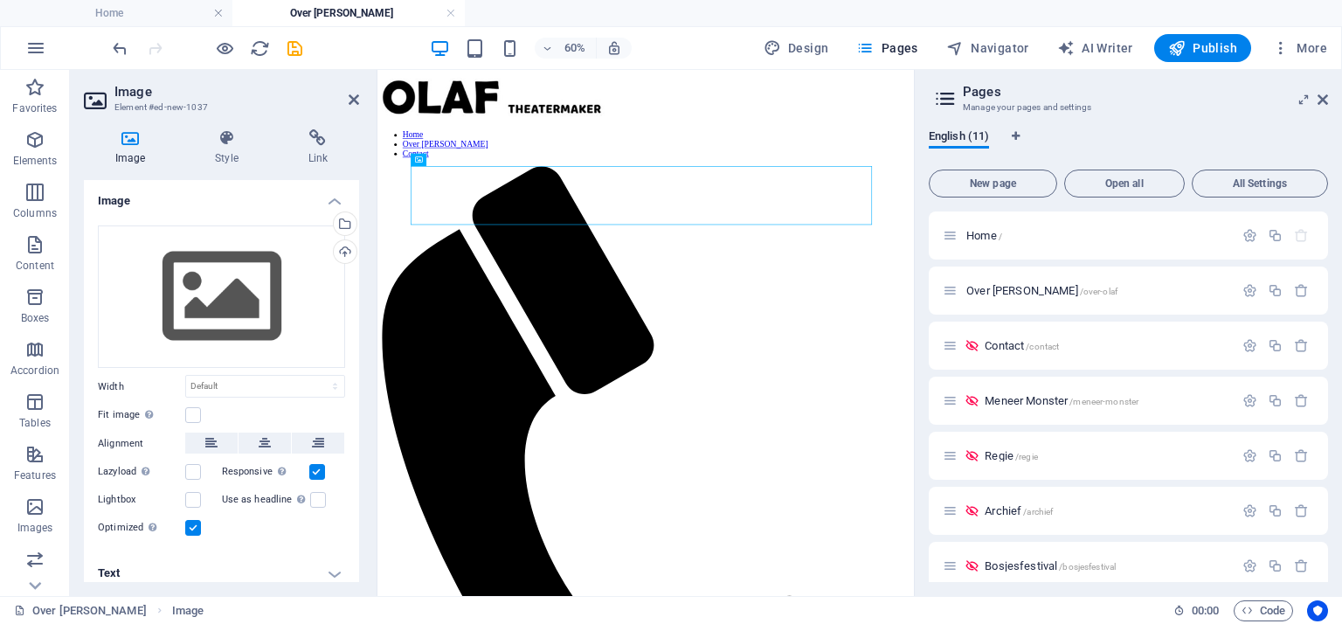
scroll to position [10, 0]
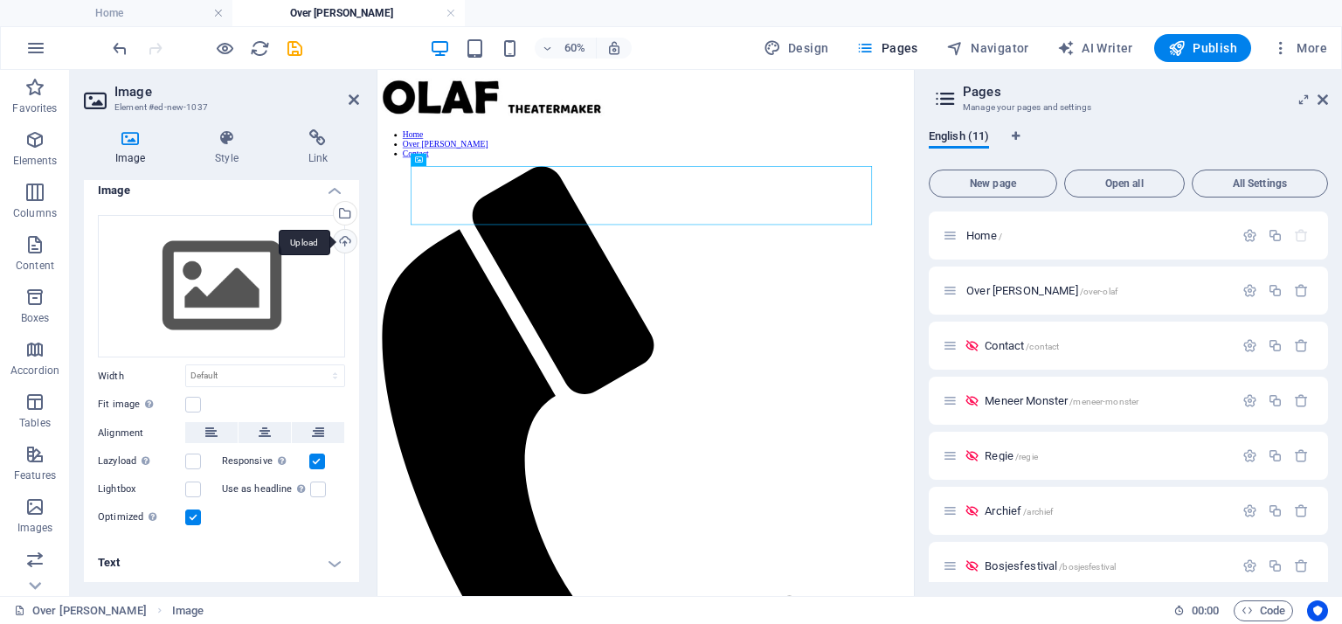
click at [342, 248] on div "Upload" at bounding box center [343, 243] width 26 height 26
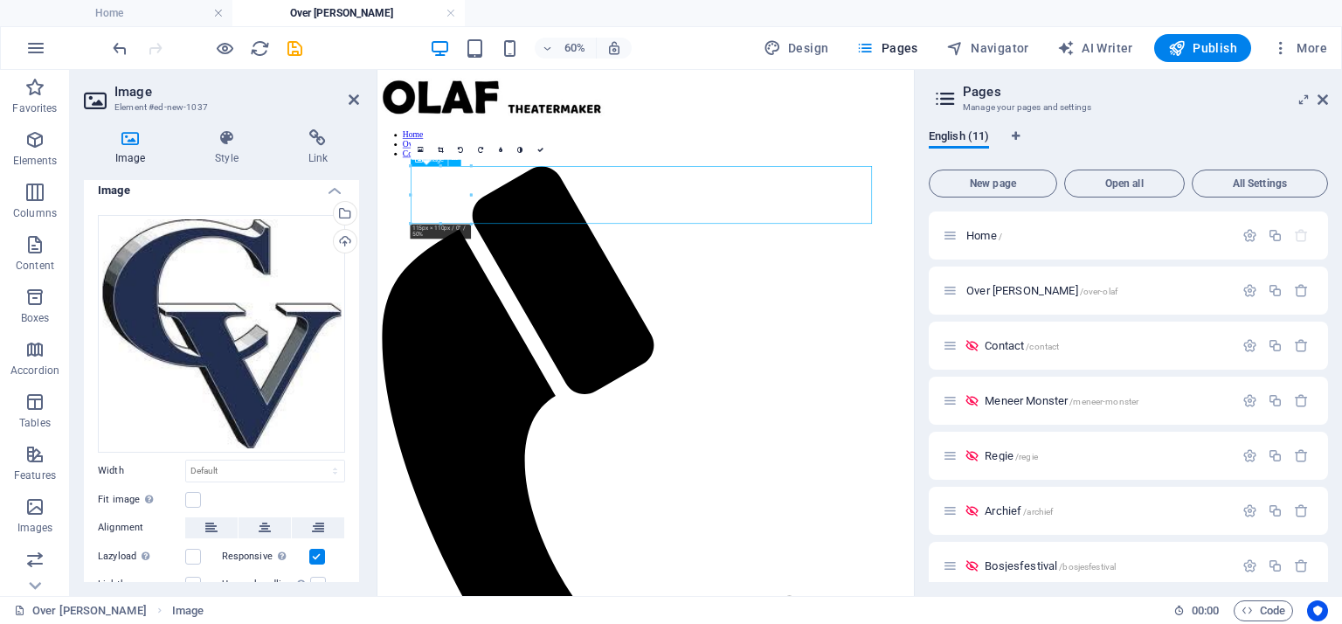
drag, startPoint x: 471, startPoint y: 224, endPoint x: 416, endPoint y: 161, distance: 83.6
type input "57"
select select "px"
click at [330, 521] on button at bounding box center [318, 527] width 52 height 21
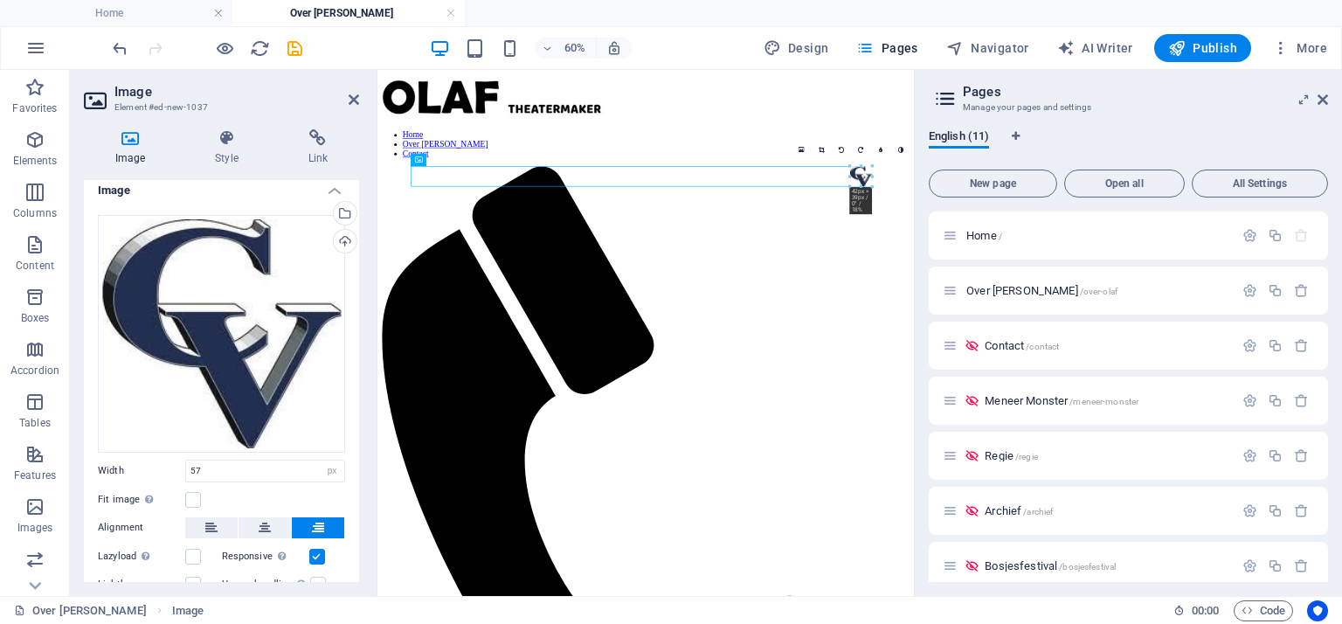
drag, startPoint x: 873, startPoint y: 197, endPoint x: 779, endPoint y: 214, distance: 96.0
type input "42"
click at [355, 99] on icon at bounding box center [354, 100] width 10 height 14
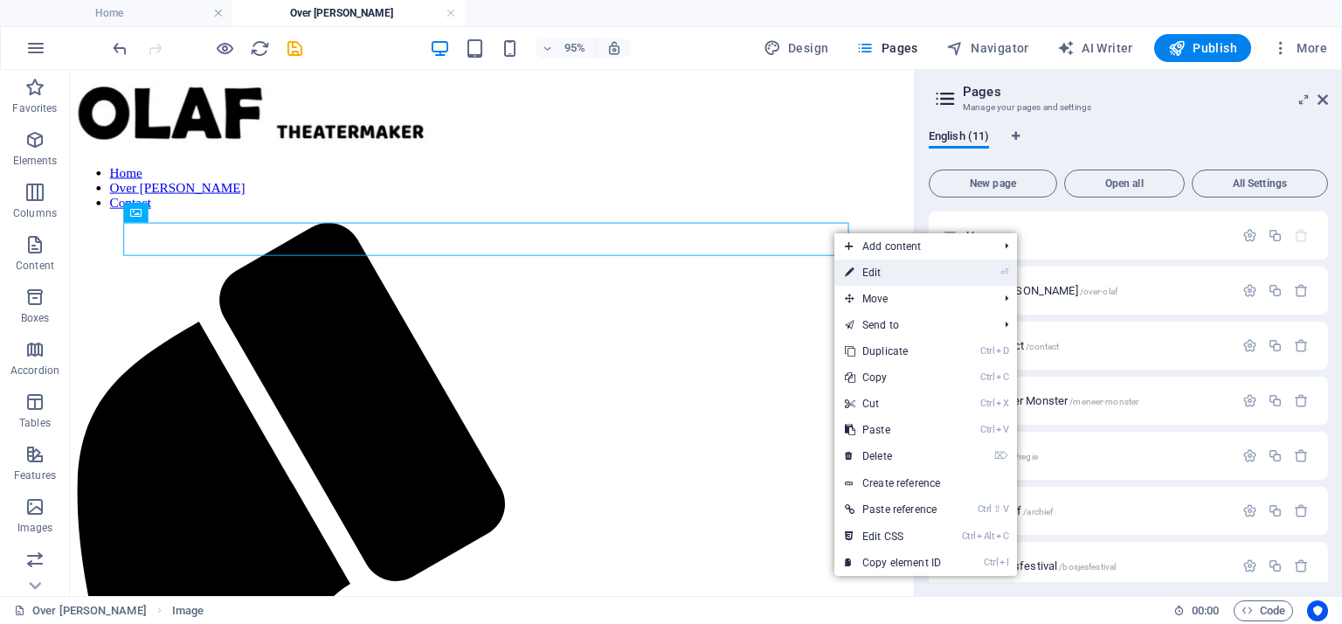
click at [872, 270] on link "⏎ Edit" at bounding box center [892, 273] width 117 height 26
select select "px"
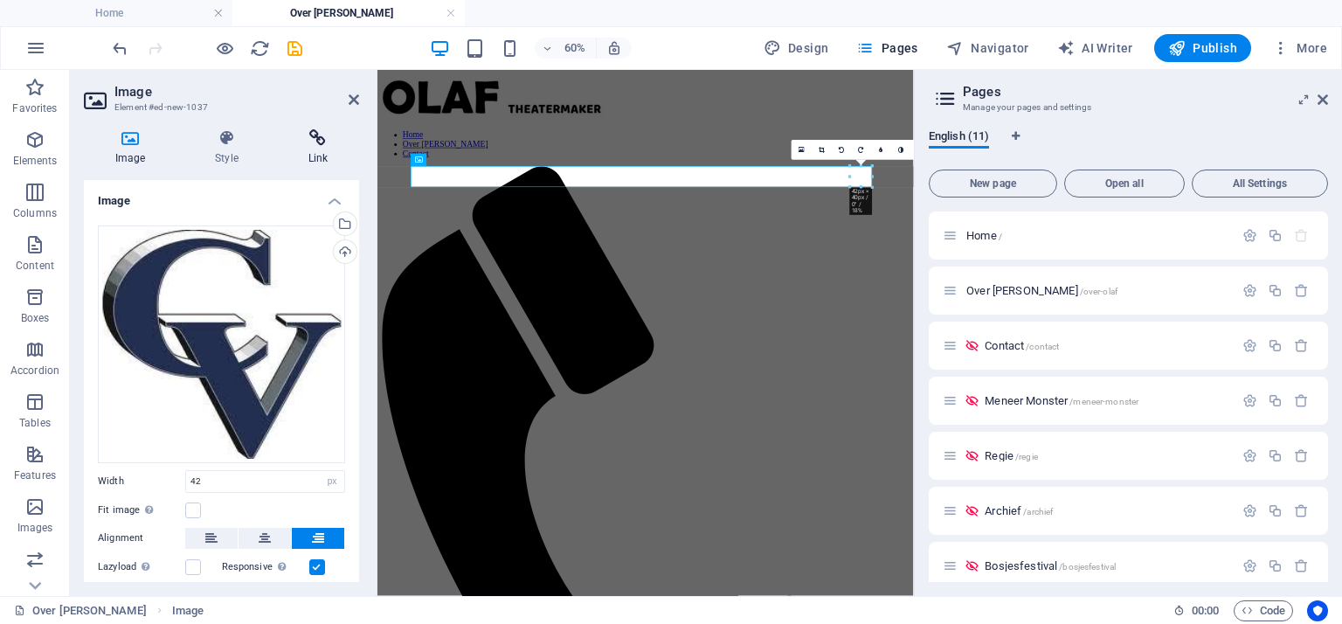
click at [320, 137] on icon at bounding box center [318, 137] width 82 height 17
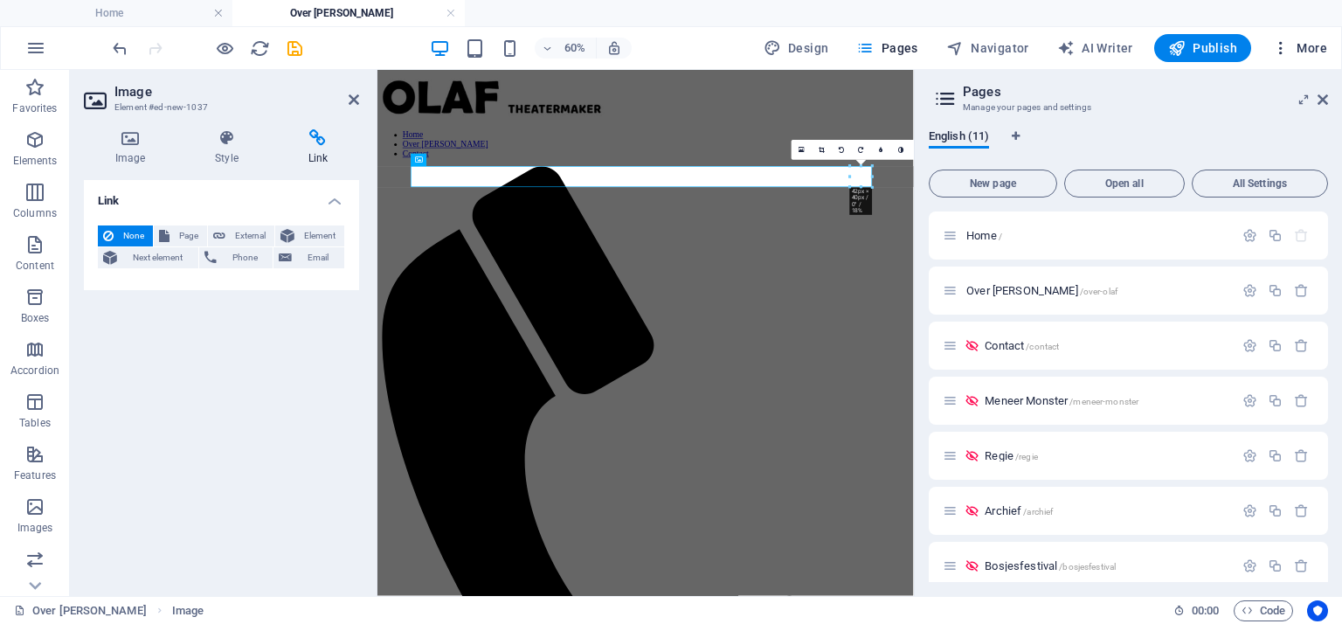
click at [1281, 48] on icon "button" at bounding box center [1280, 47] width 17 height 17
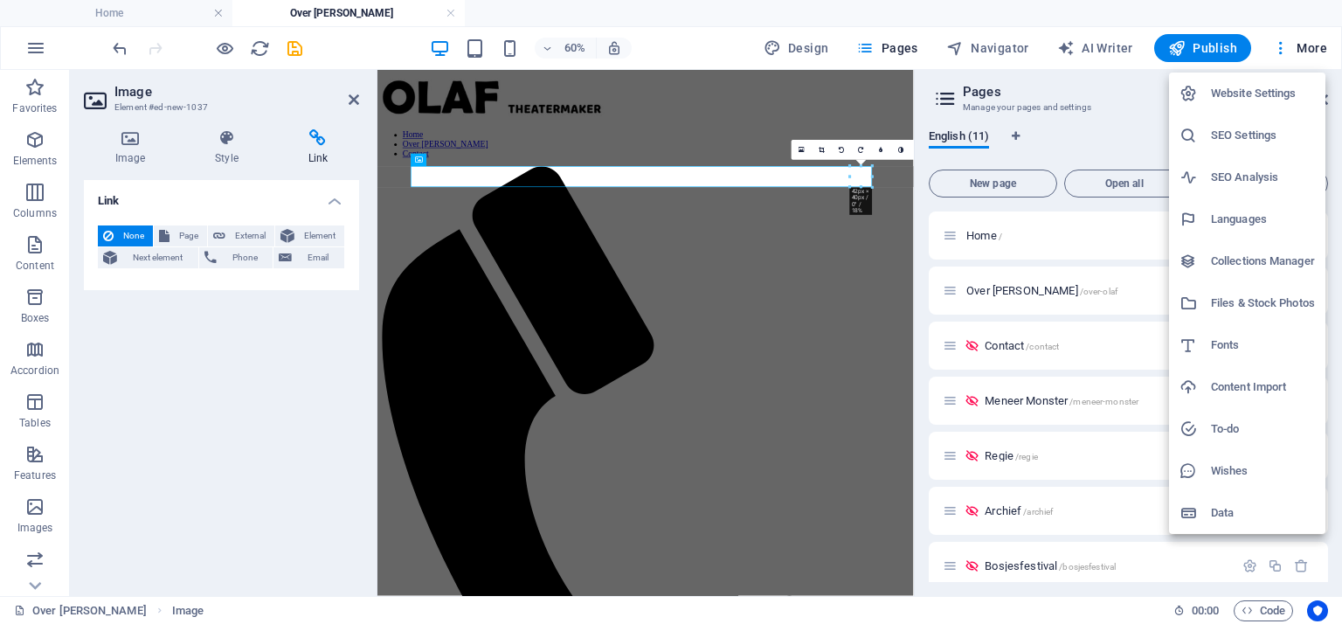
click at [1265, 301] on h6 "Files & Stock Photos" at bounding box center [1263, 303] width 104 height 21
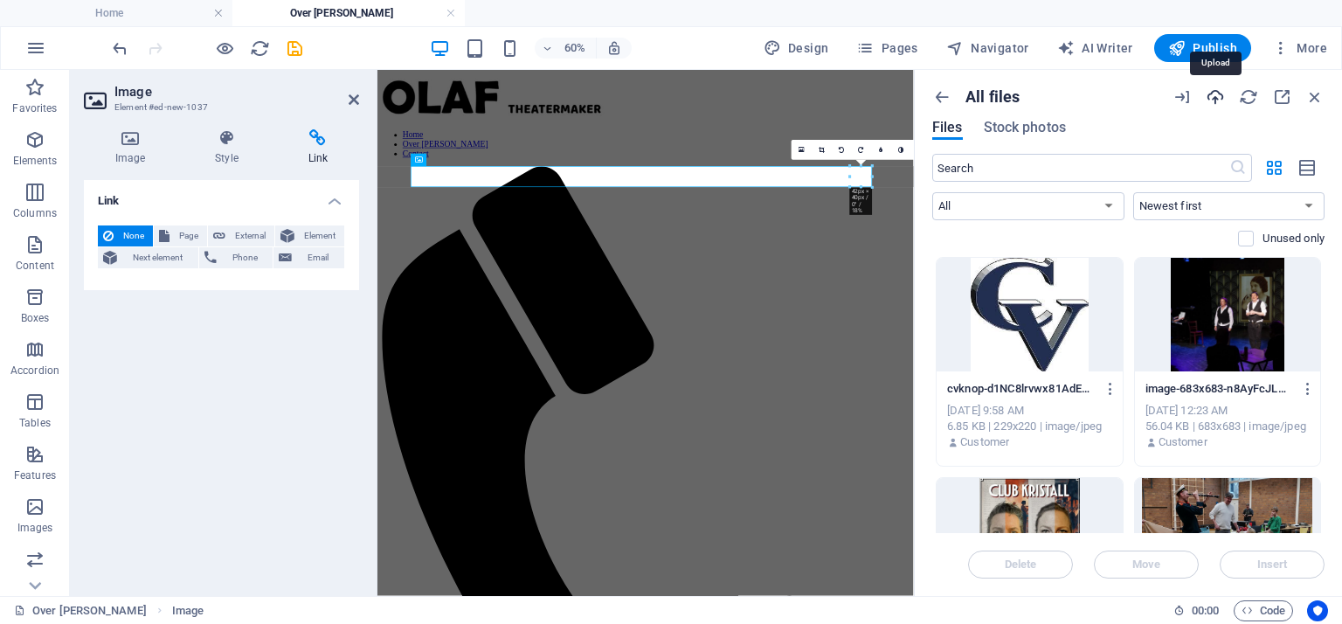
click at [1214, 96] on icon "button" at bounding box center [1215, 96] width 19 height 19
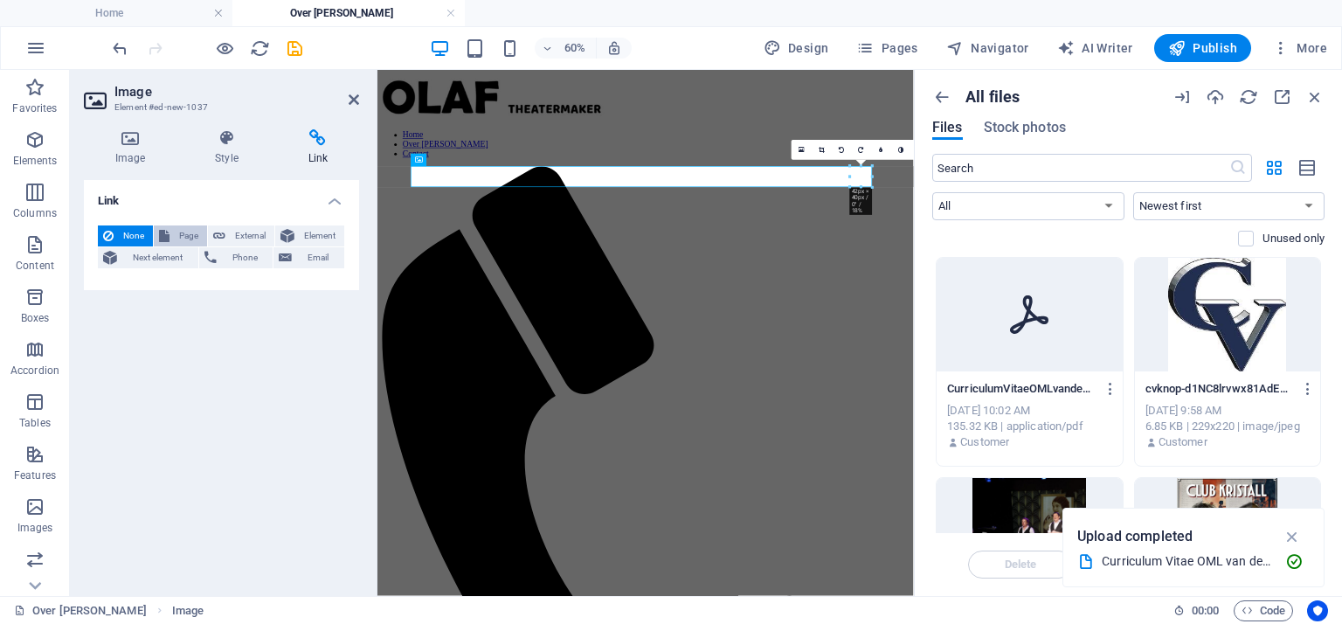
click at [181, 235] on span "Page" at bounding box center [188, 235] width 27 height 21
select select
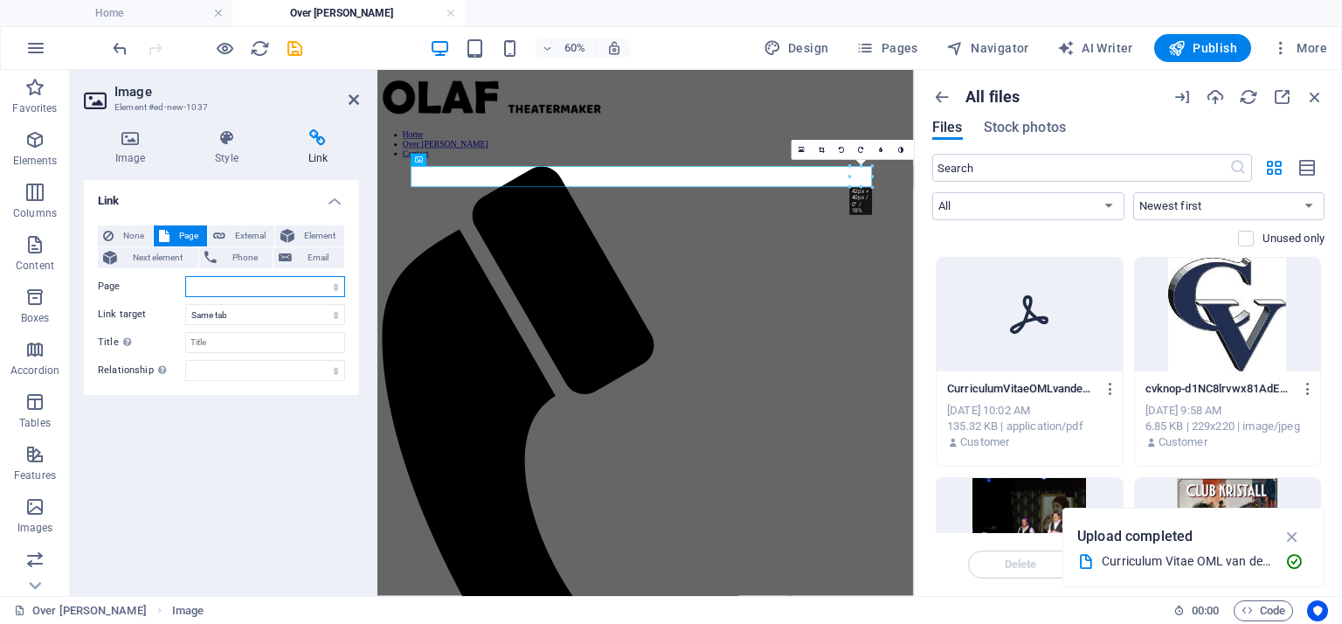
click at [334, 287] on select "Home Over Olaf Contact Meneer Monster Regie Archief Bosjesfestival Olaf en Jasp…" at bounding box center [265, 286] width 160 height 21
click at [151, 433] on div "Link None Page External Element Next element Phone Email Page Home Over Olaf Co…" at bounding box center [221, 381] width 275 height 402
click at [302, 235] on span "Element" at bounding box center [319, 235] width 39 height 21
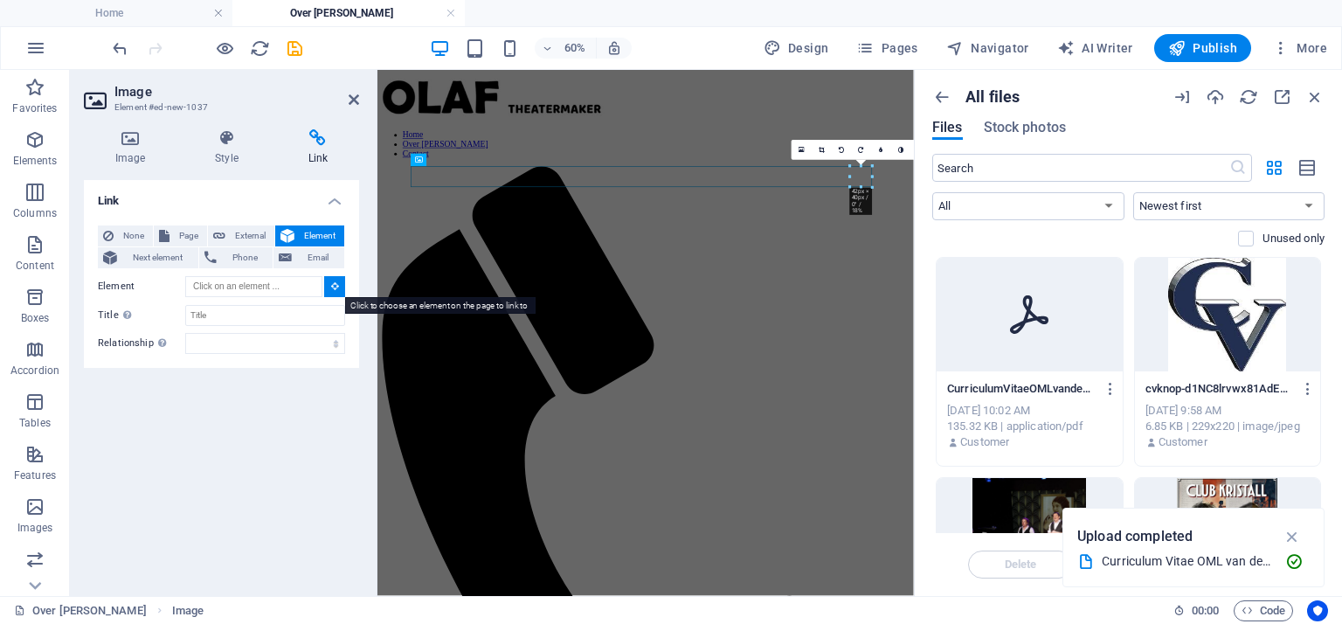
click at [332, 289] on icon at bounding box center [335, 285] width 8 height 9
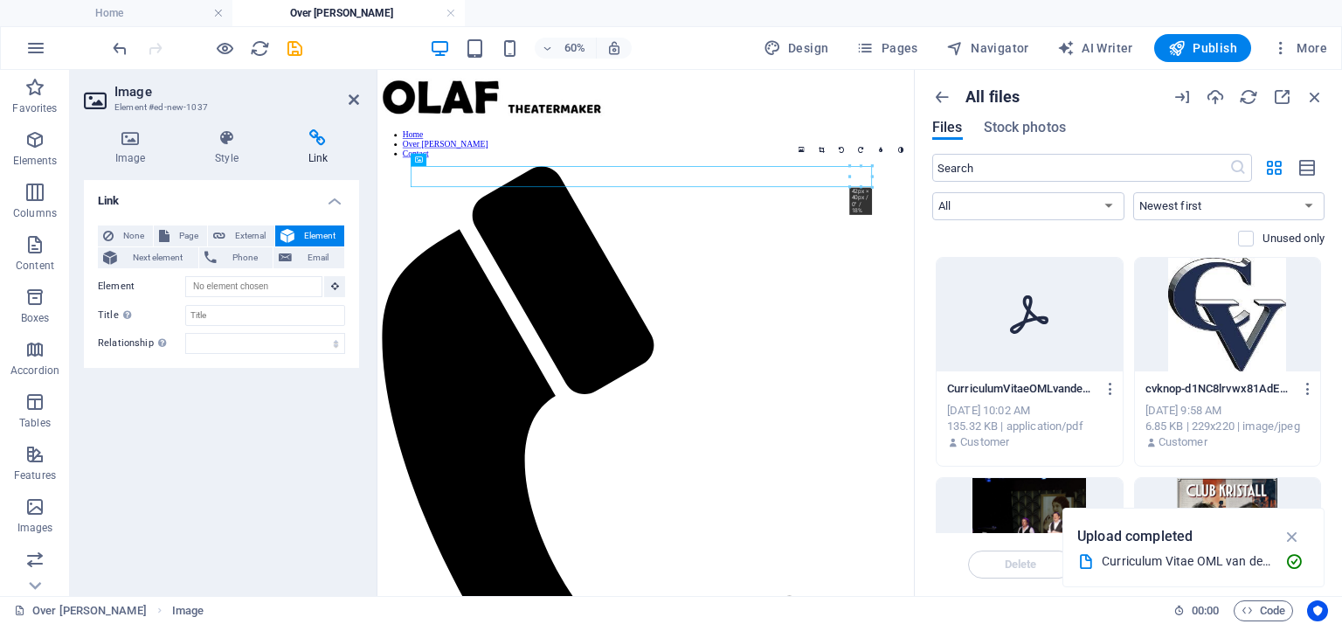
click at [1038, 346] on div at bounding box center [1030, 315] width 186 height 114
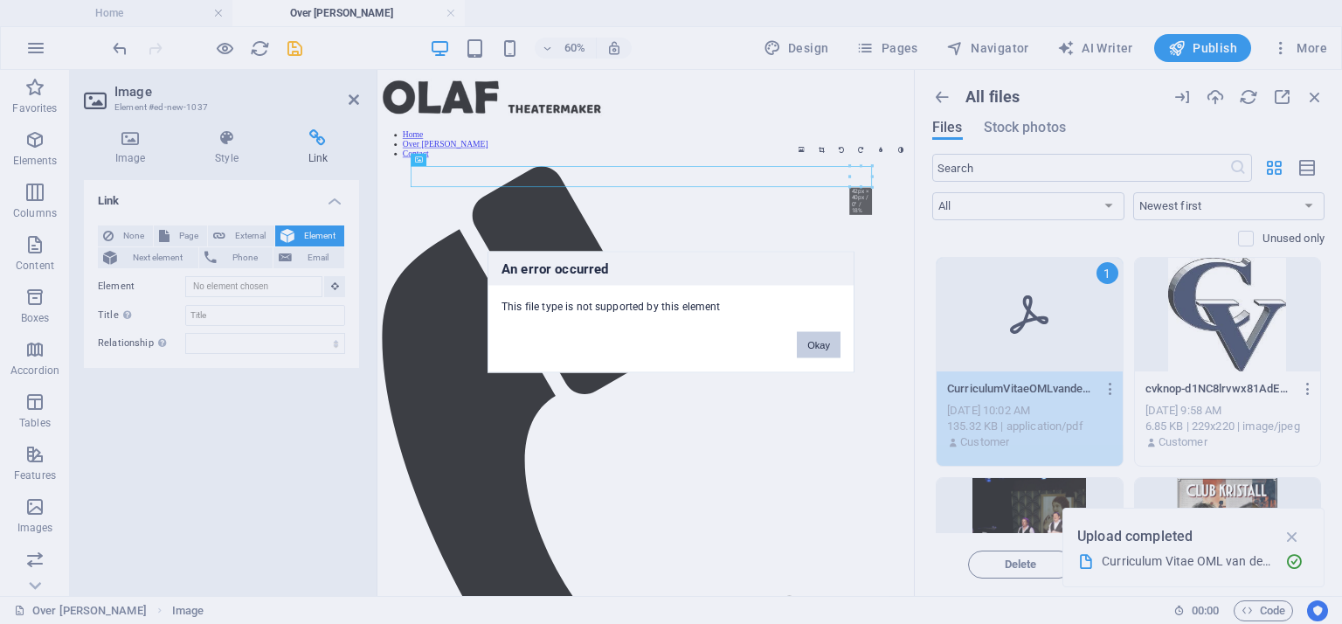
click at [821, 334] on button "Okay" at bounding box center [819, 345] width 44 height 26
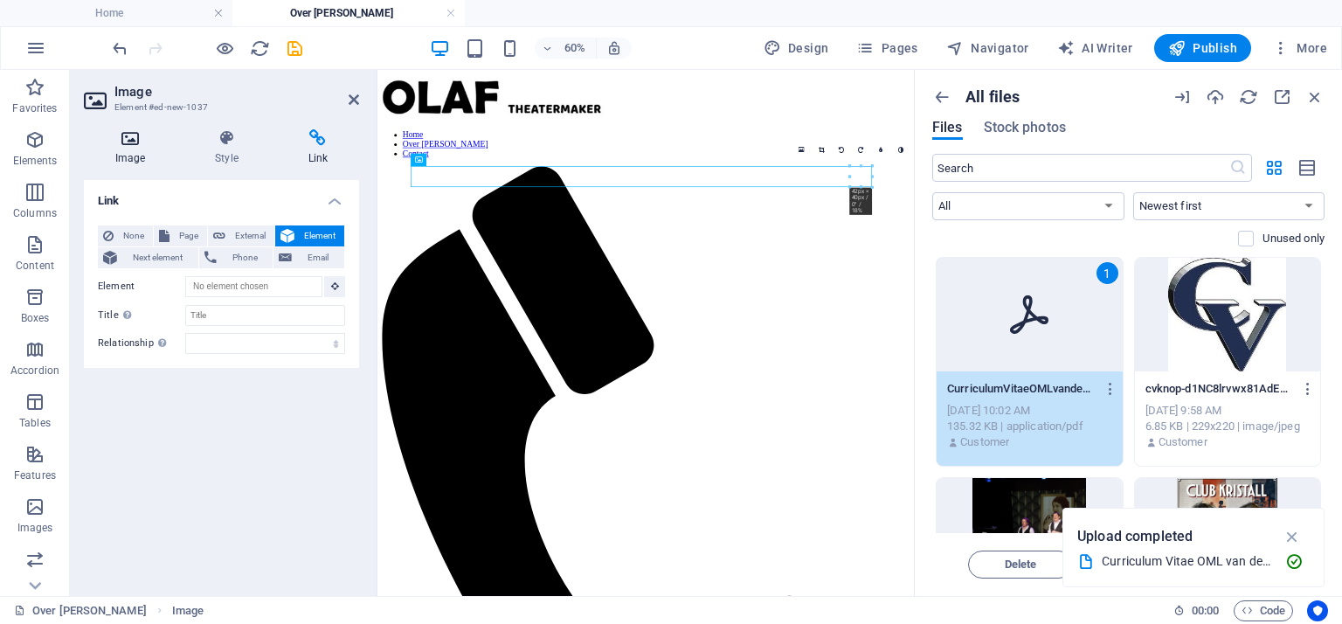
click at [128, 144] on icon at bounding box center [130, 137] width 93 height 17
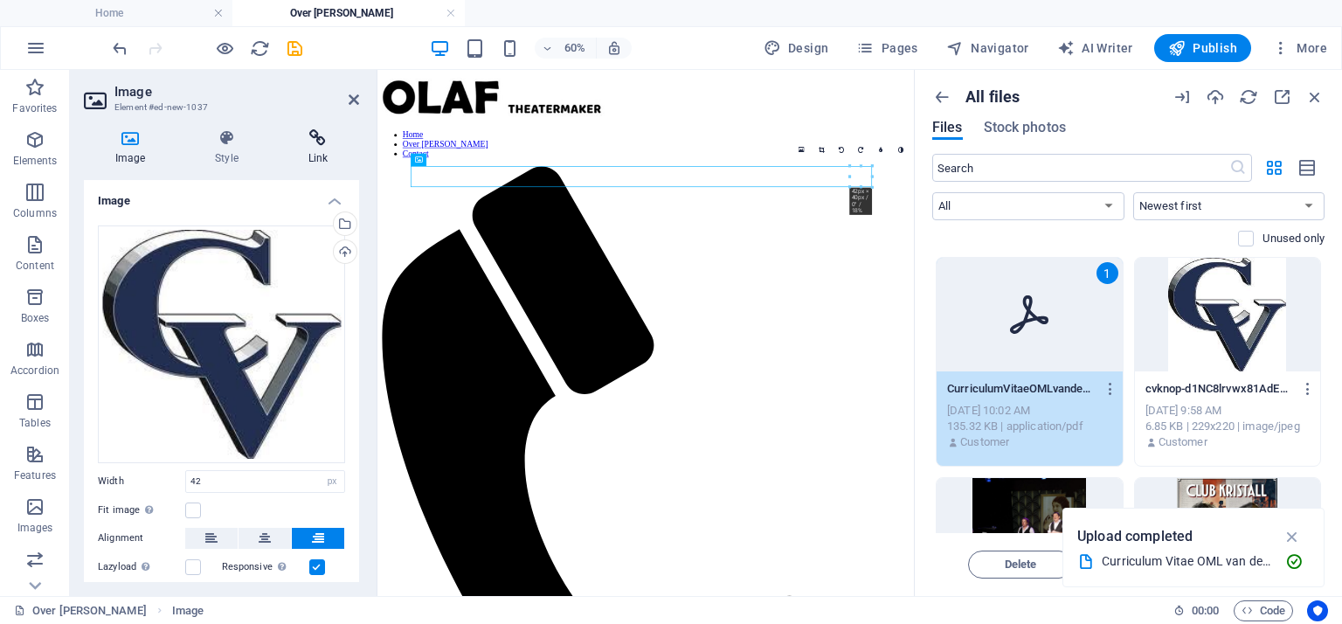
click at [311, 142] on icon at bounding box center [318, 137] width 82 height 17
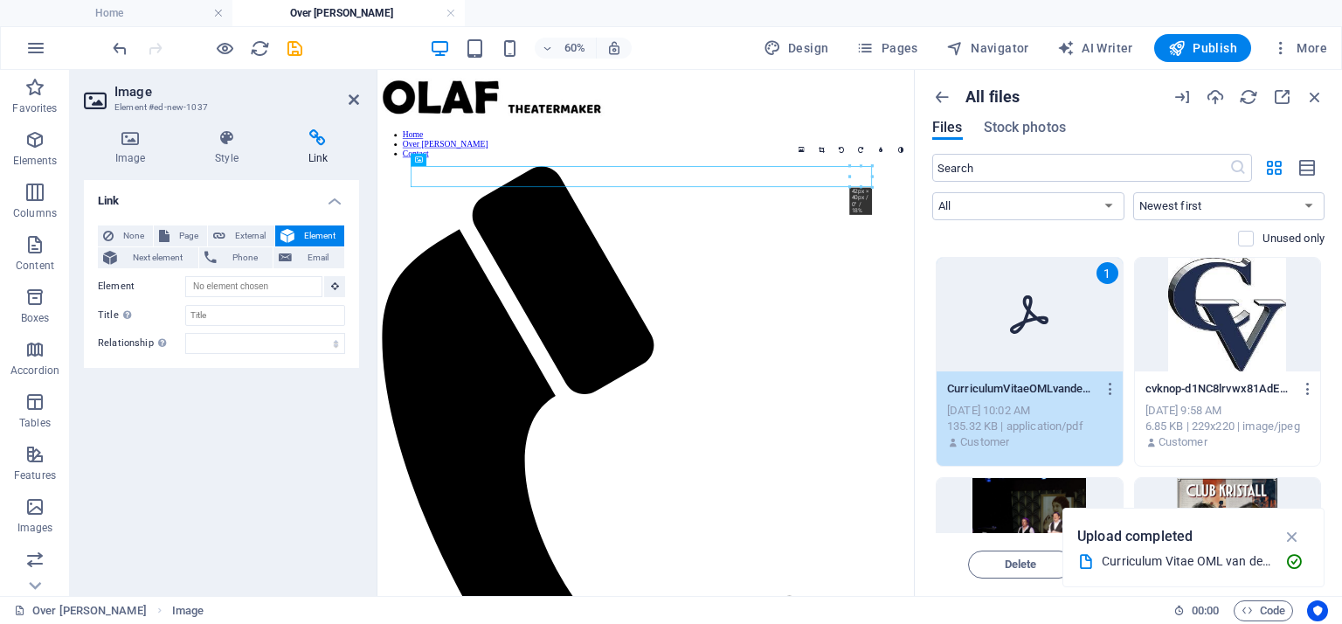
click at [1026, 322] on icon at bounding box center [1029, 315] width 42 height 42
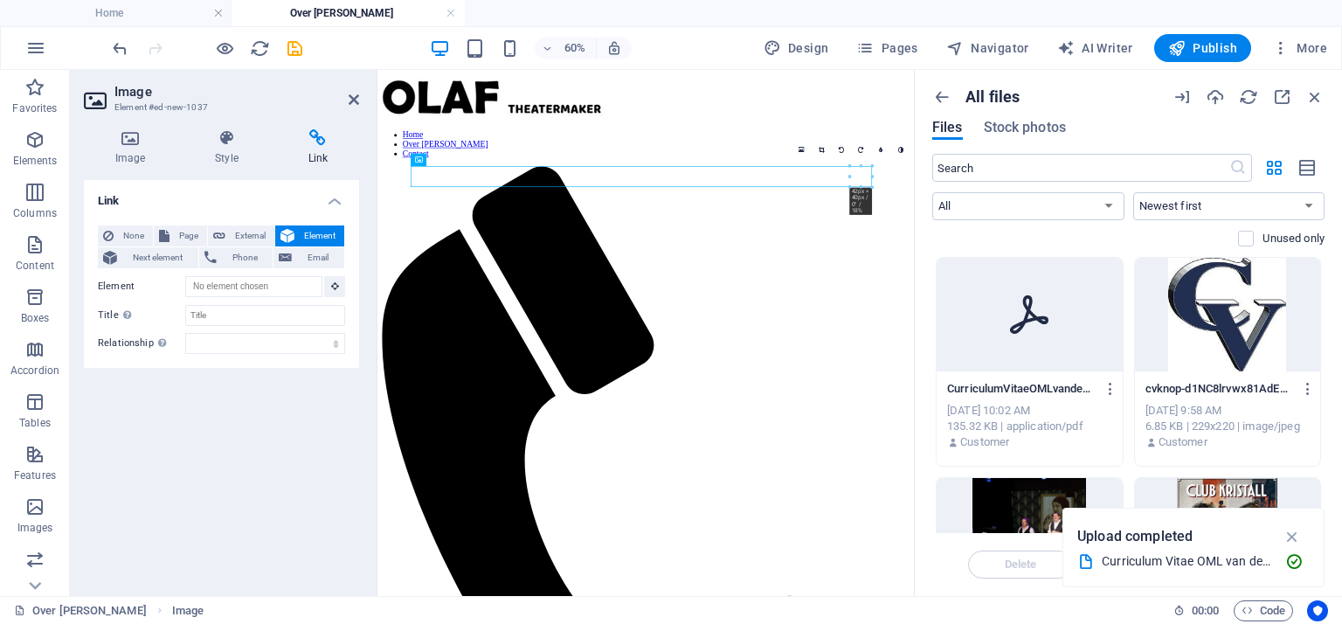
click at [1026, 322] on icon at bounding box center [1029, 315] width 42 height 42
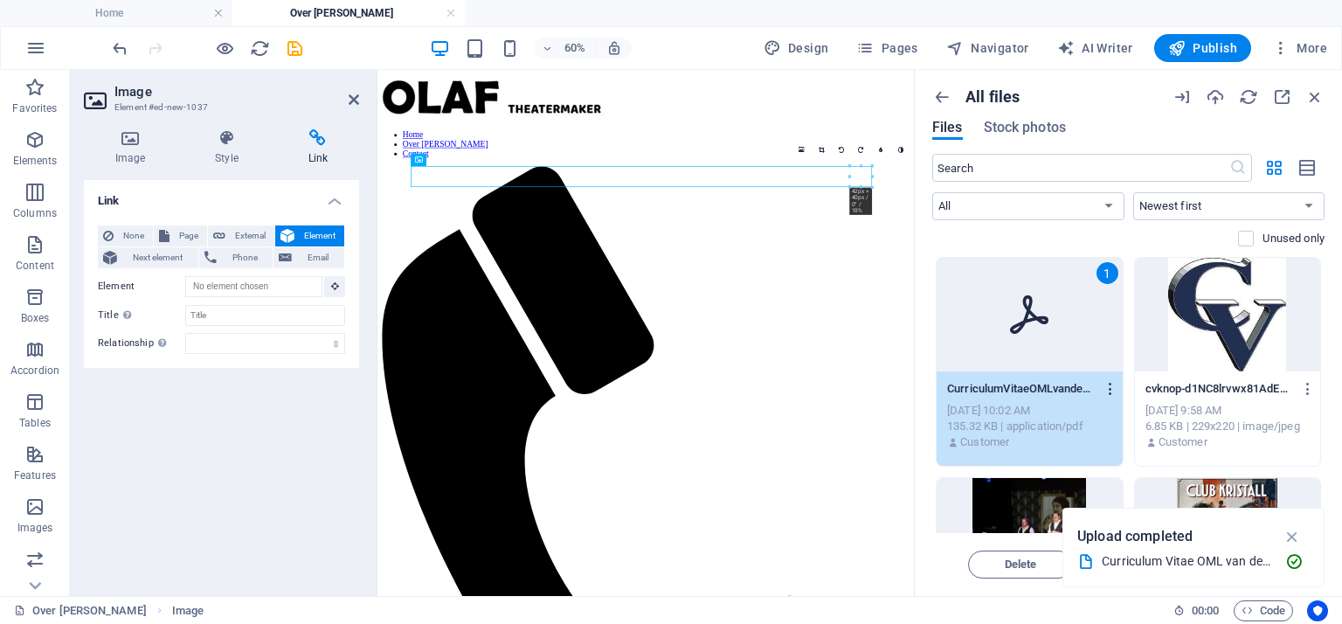
click at [1108, 385] on icon "button" at bounding box center [1111, 389] width 17 height 16
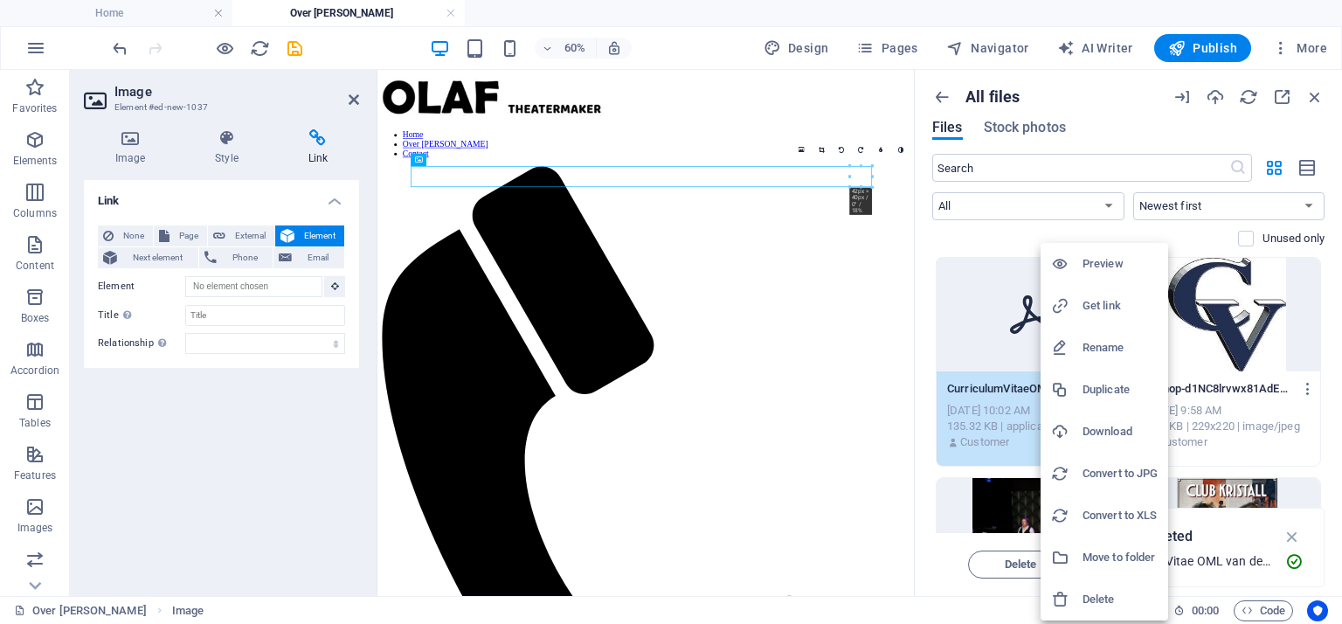
click at [1106, 474] on h6 "Convert to JPG" at bounding box center [1120, 473] width 75 height 21
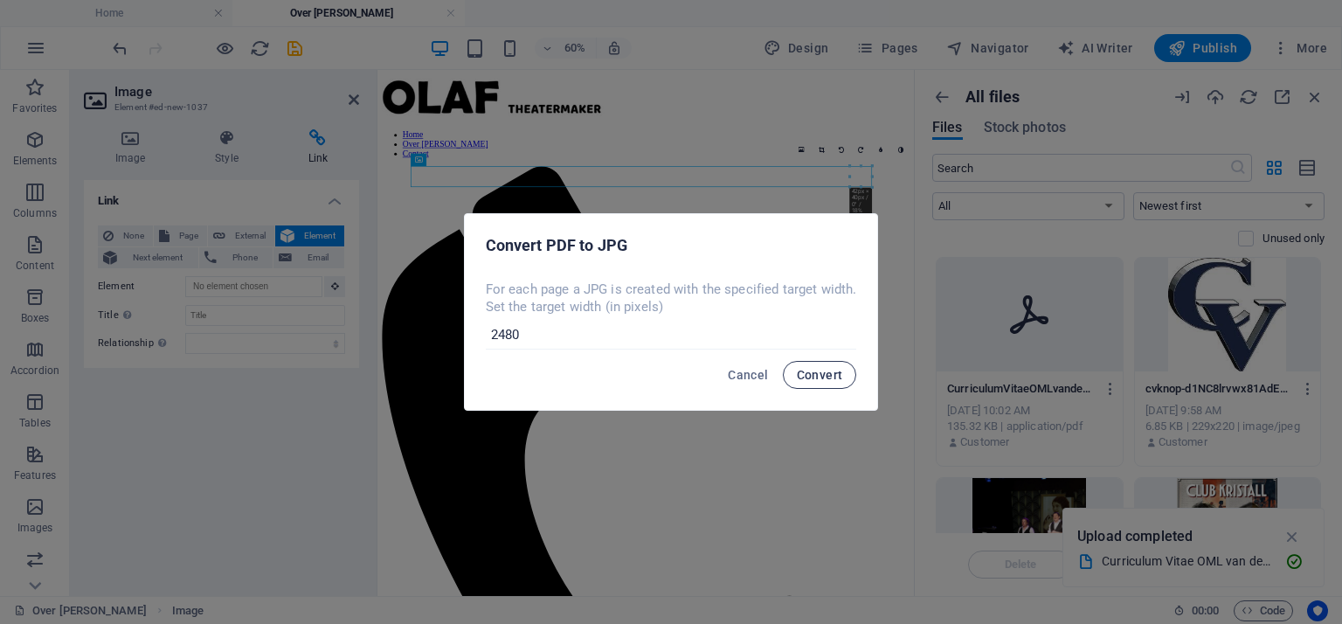
type input "2480"
click at [806, 376] on span "Convert" at bounding box center [820, 375] width 46 height 14
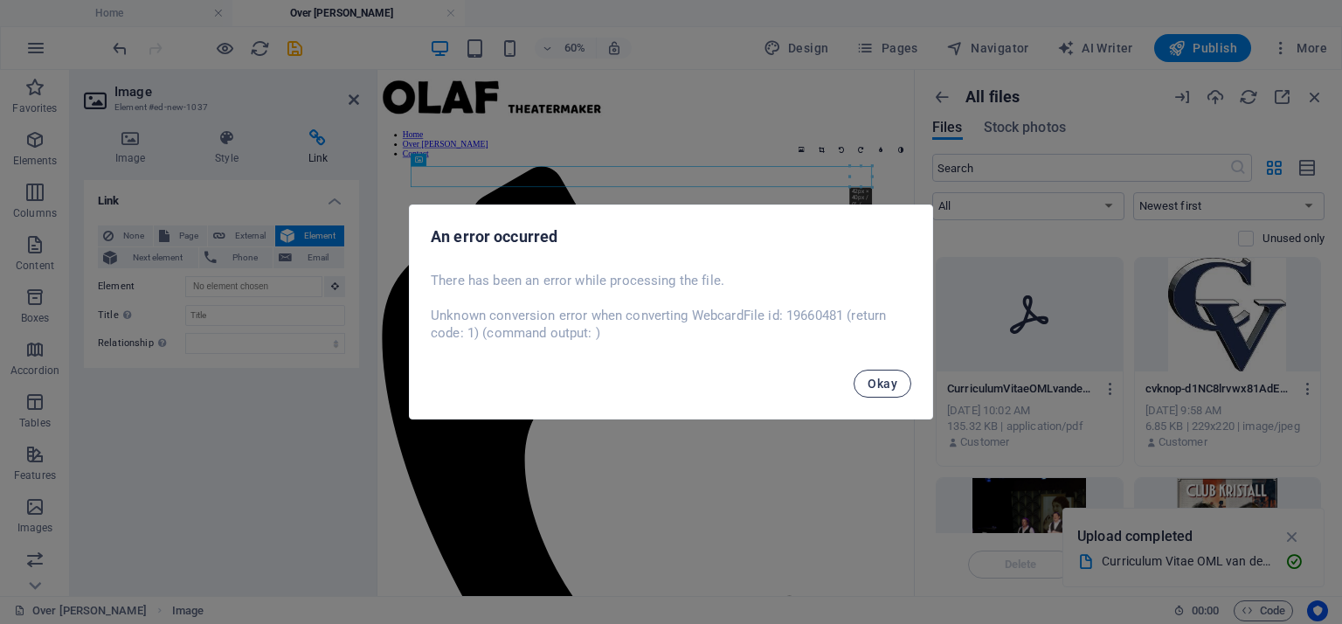
click at [895, 384] on span "Okay" at bounding box center [883, 384] width 30 height 14
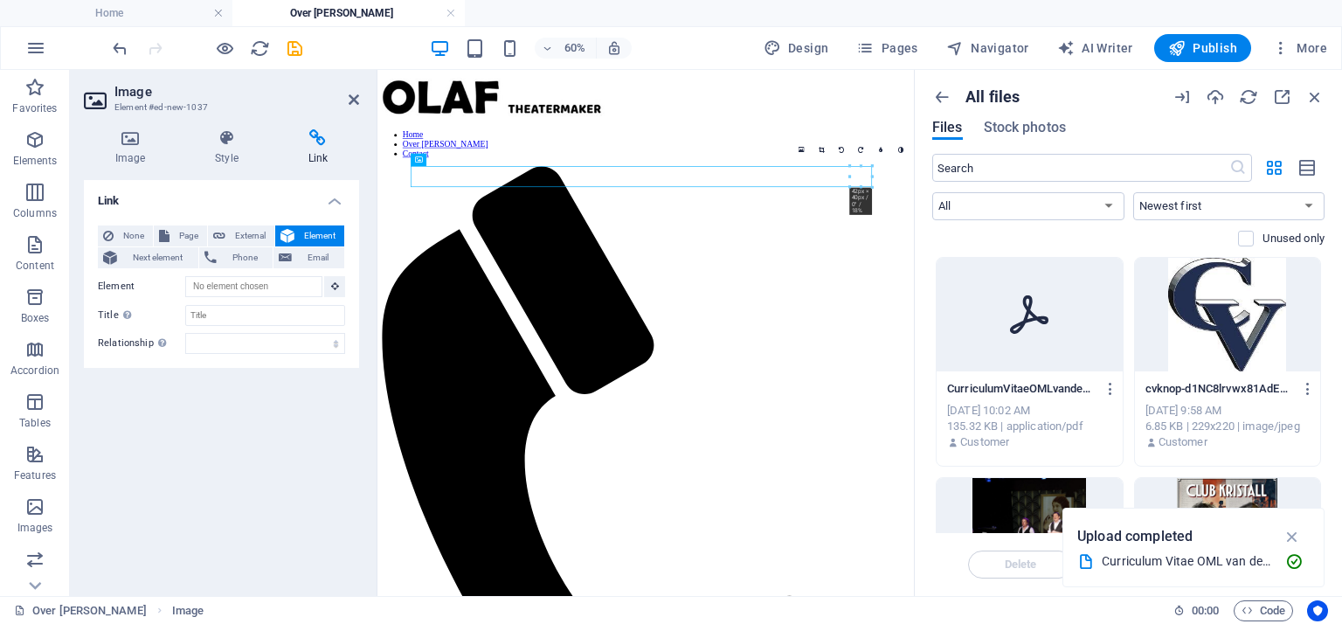
click at [359, 100] on aside "Image Element #ed-new-1037 Image Style Link Image Drag files here, click to cho…" at bounding box center [224, 333] width 308 height 526
click at [356, 95] on icon at bounding box center [354, 100] width 10 height 14
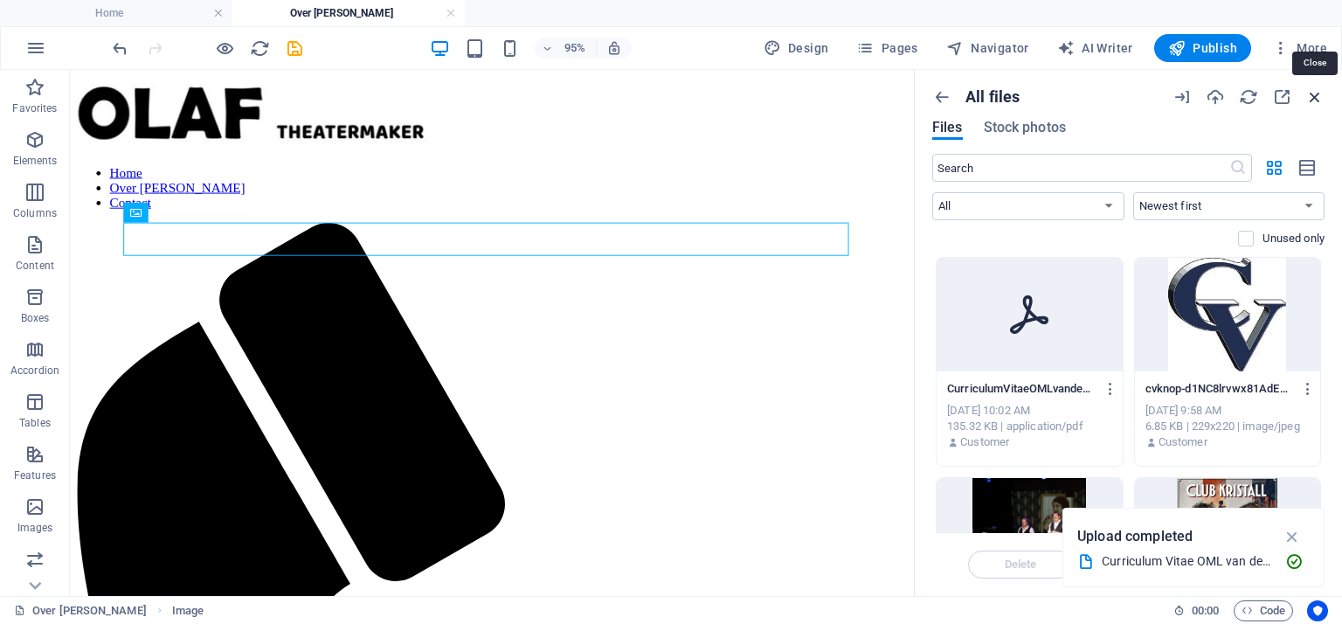
click at [1315, 95] on icon "button" at bounding box center [1314, 96] width 19 height 19
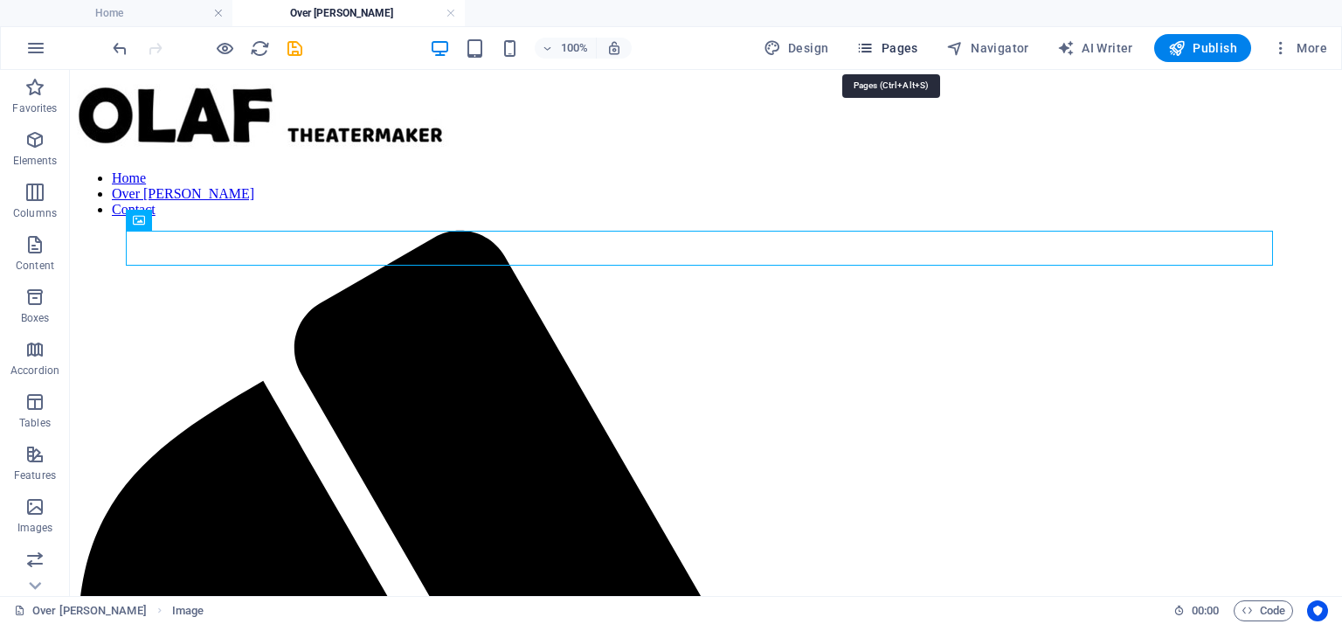
click at [903, 50] on span "Pages" at bounding box center [886, 47] width 61 height 17
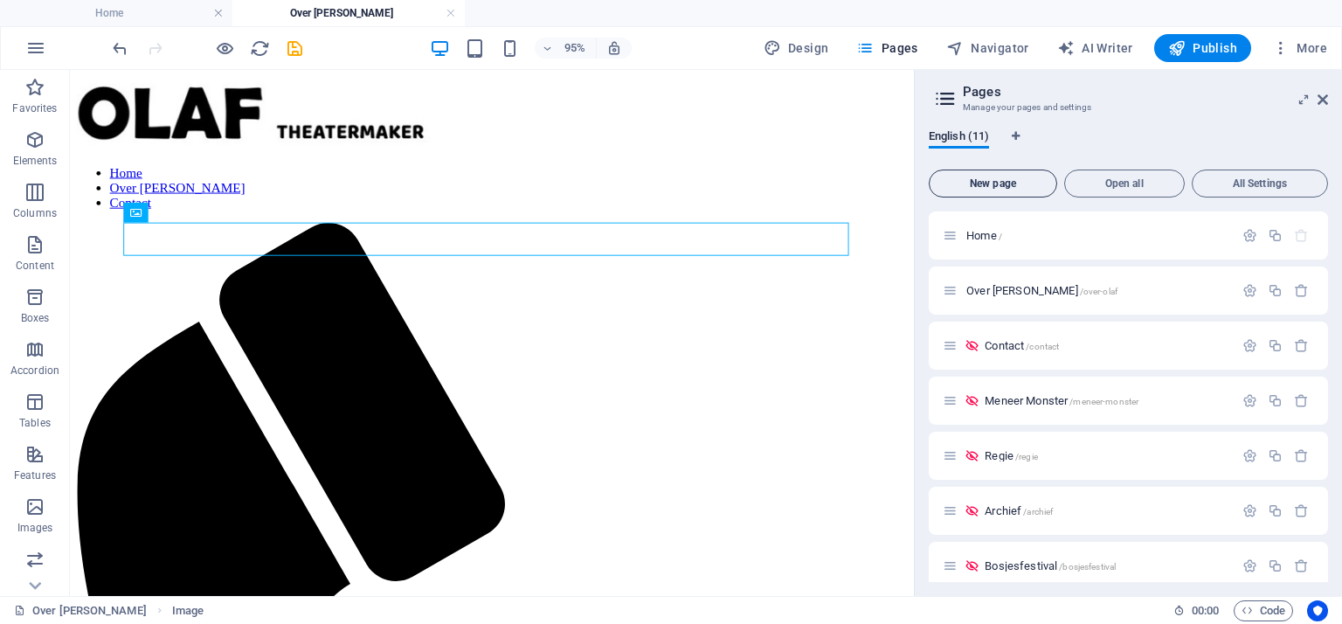
click at [1023, 185] on span "New page" at bounding box center [993, 183] width 113 height 10
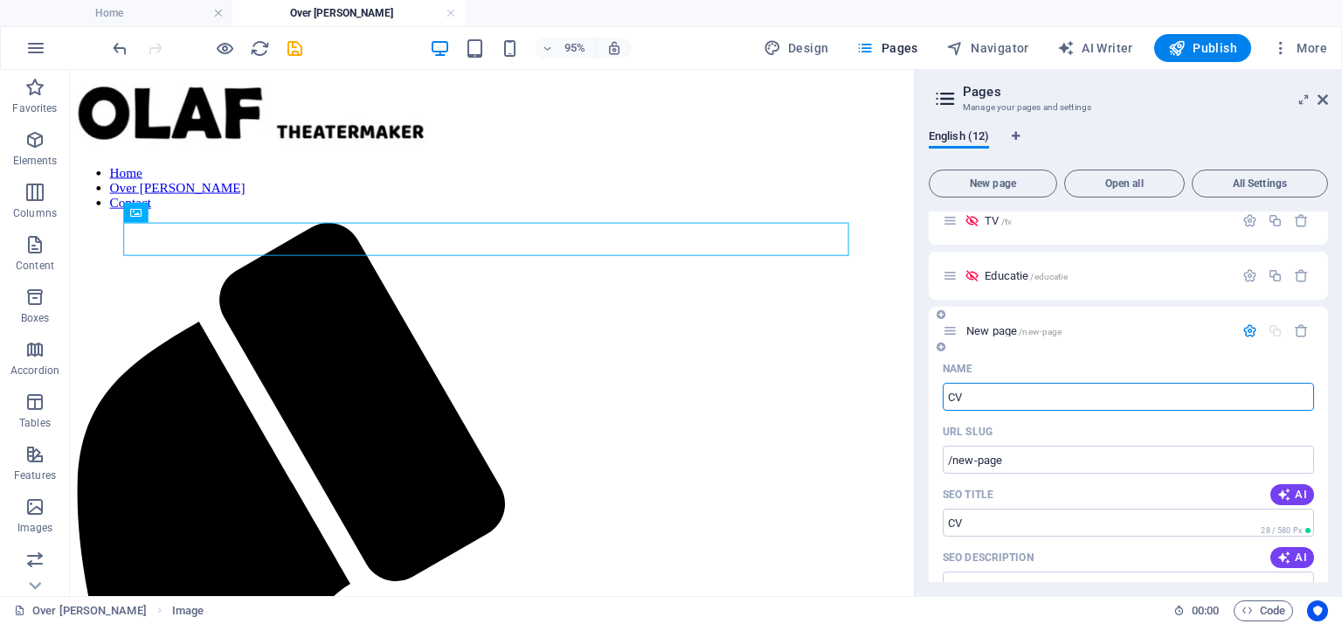
type input "CV"
type input "/cv"
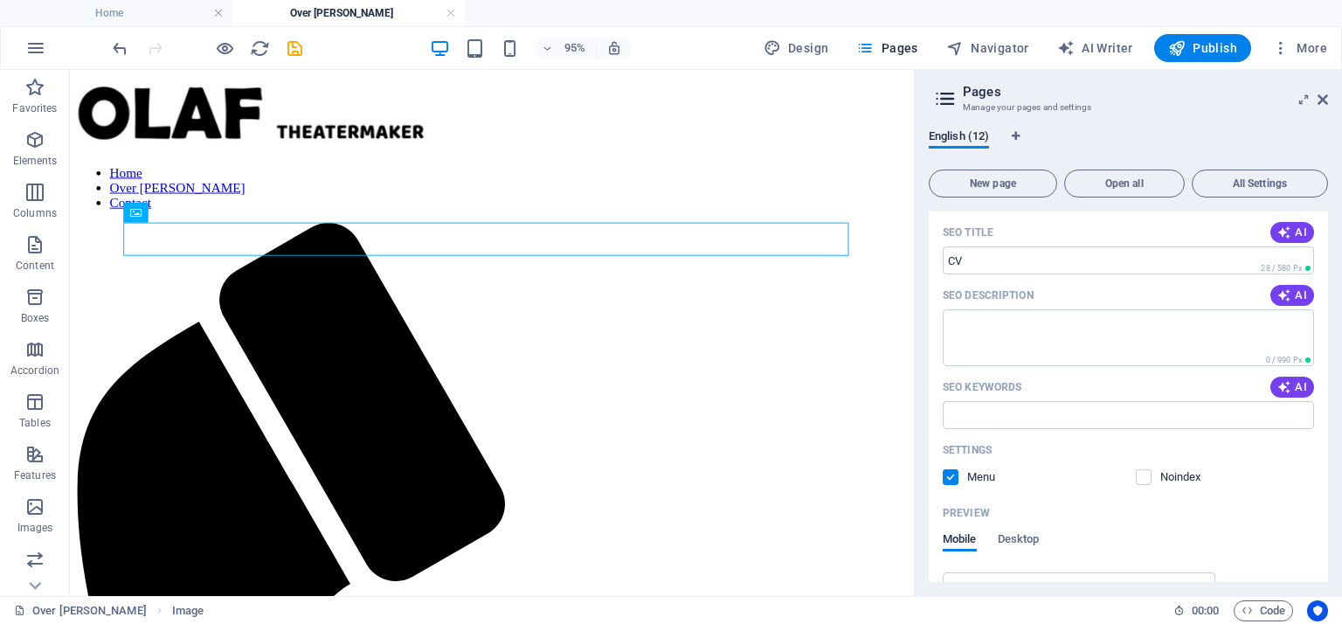
scroll to position [860, 0]
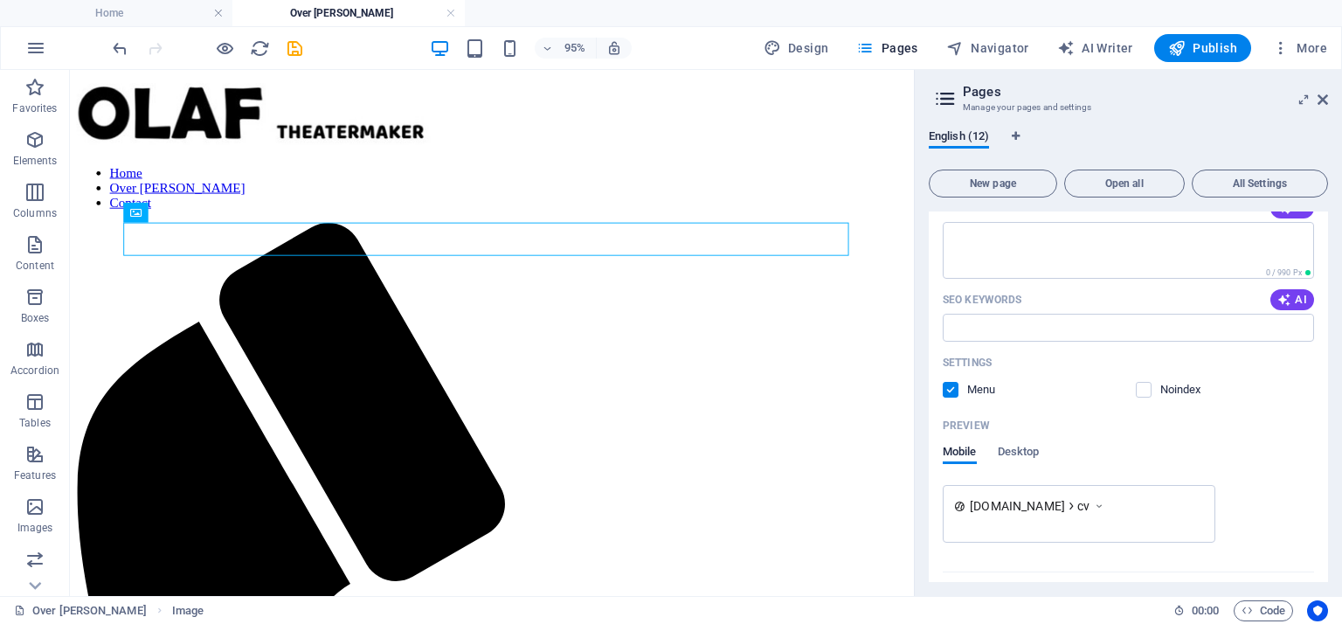
type input "CV"
click at [952, 389] on label at bounding box center [951, 390] width 16 height 16
click at [0, 0] on input "checkbox" at bounding box center [0, 0] width 0 height 0
click at [1140, 396] on label at bounding box center [1144, 390] width 16 height 16
click at [0, 0] on input "checkbox" at bounding box center [0, 0] width 0 height 0
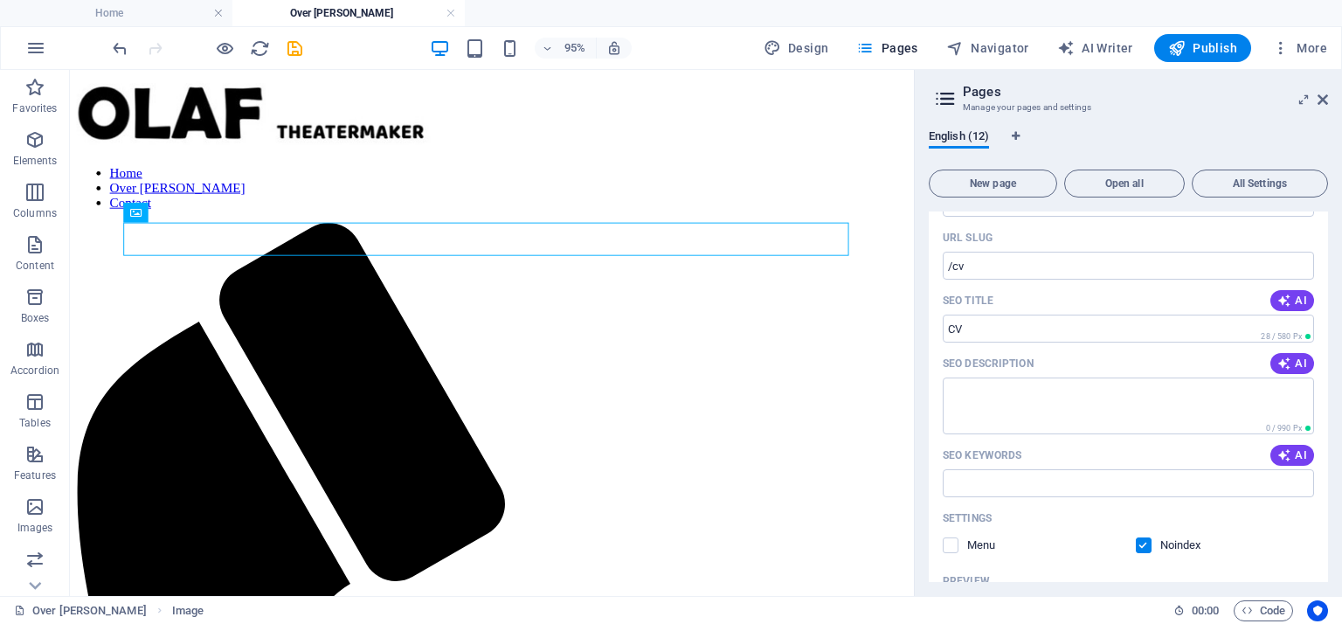
scroll to position [898, 0]
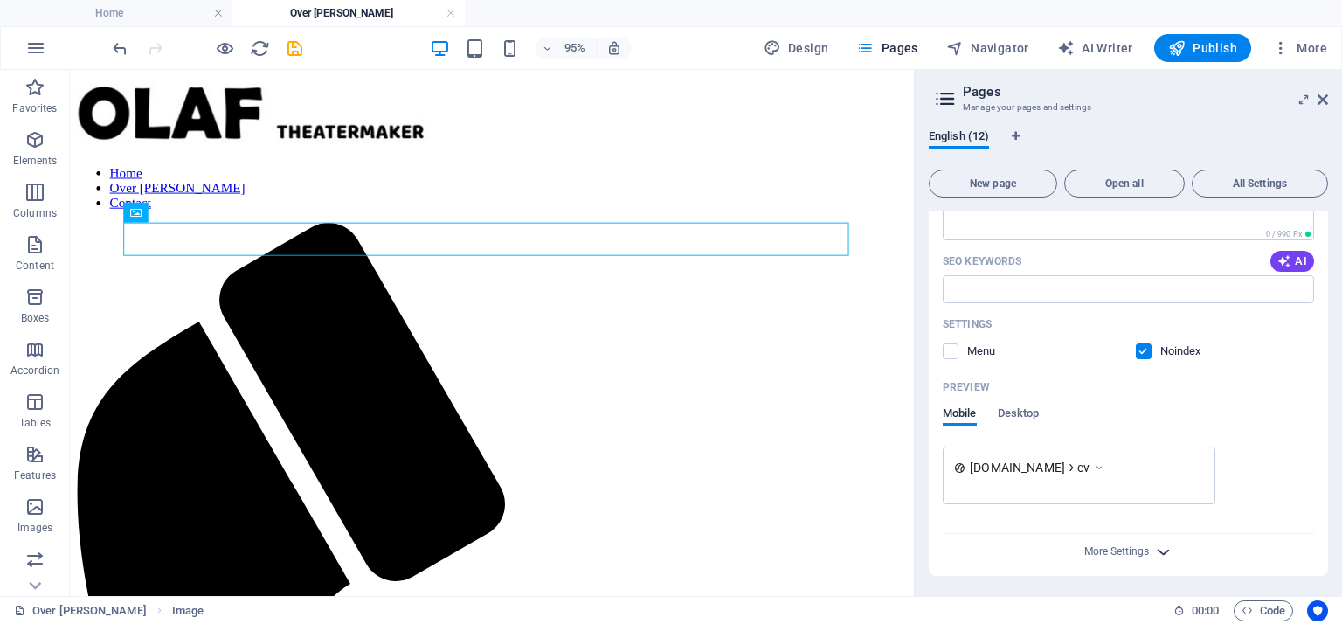
click at [1153, 544] on icon "button" at bounding box center [1163, 552] width 20 height 20
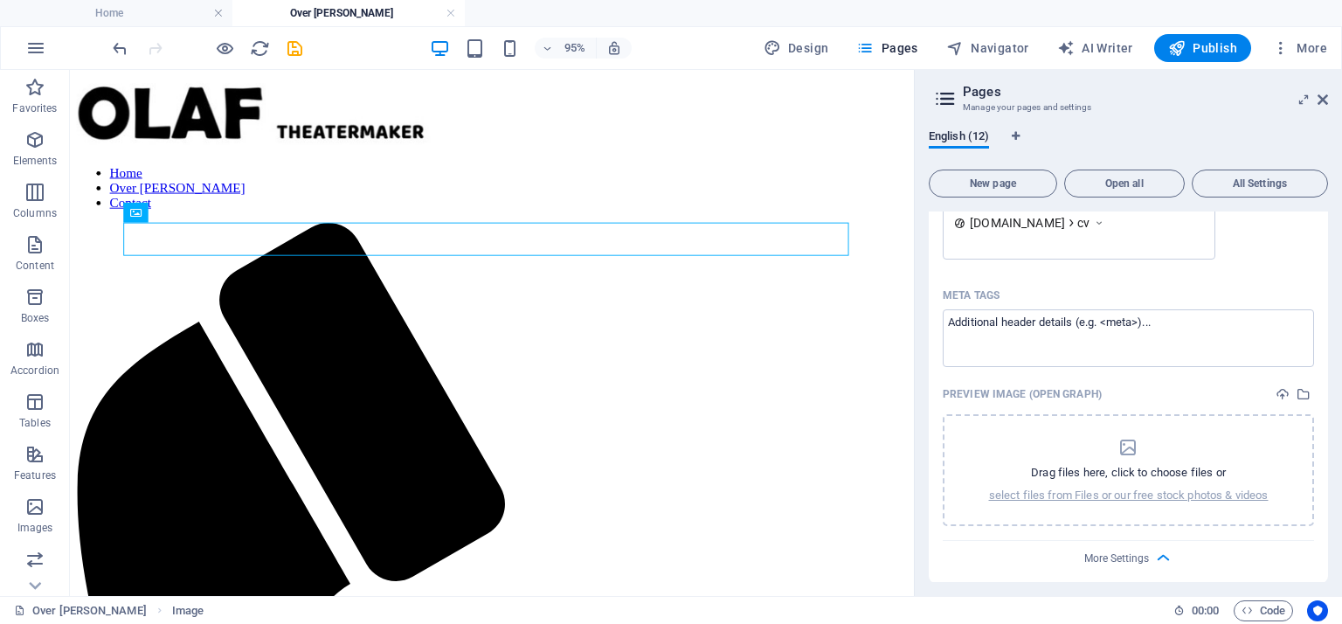
scroll to position [1150, 0]
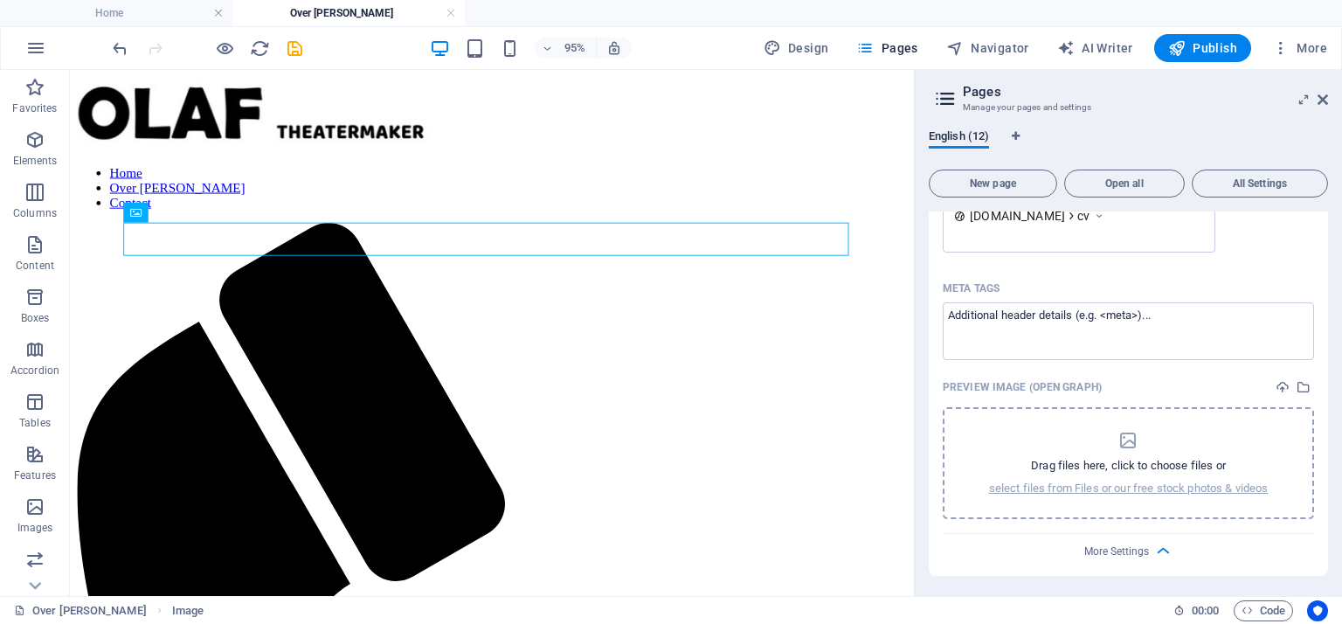
click at [1132, 459] on p "Drag files here, click to choose files or" at bounding box center [1128, 466] width 195 height 16
click at [1320, 102] on icon at bounding box center [1323, 100] width 10 height 14
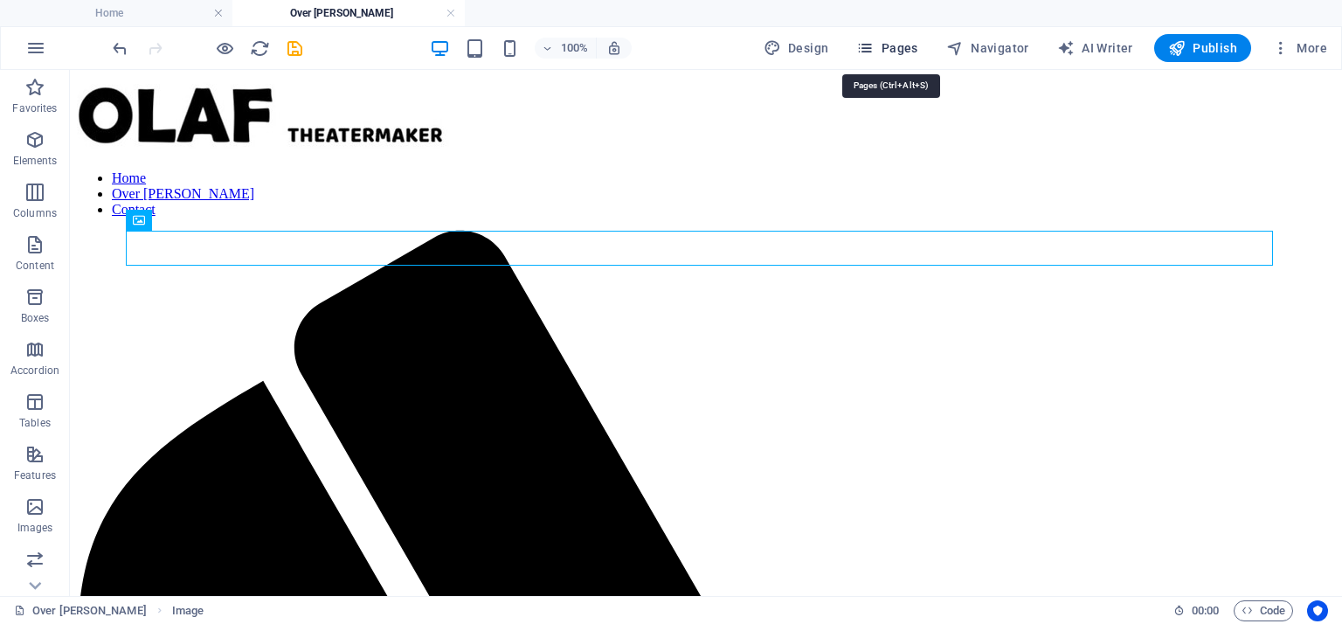
click at [897, 51] on span "Pages" at bounding box center [886, 47] width 61 height 17
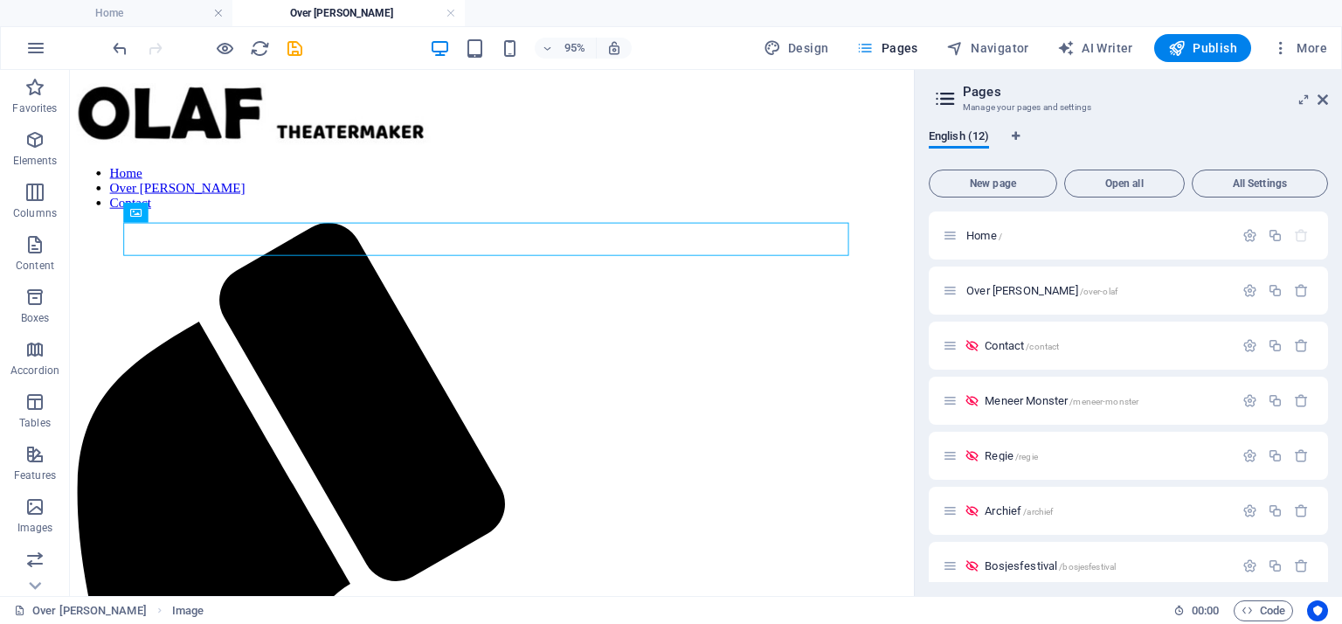
scroll to position [510, 0]
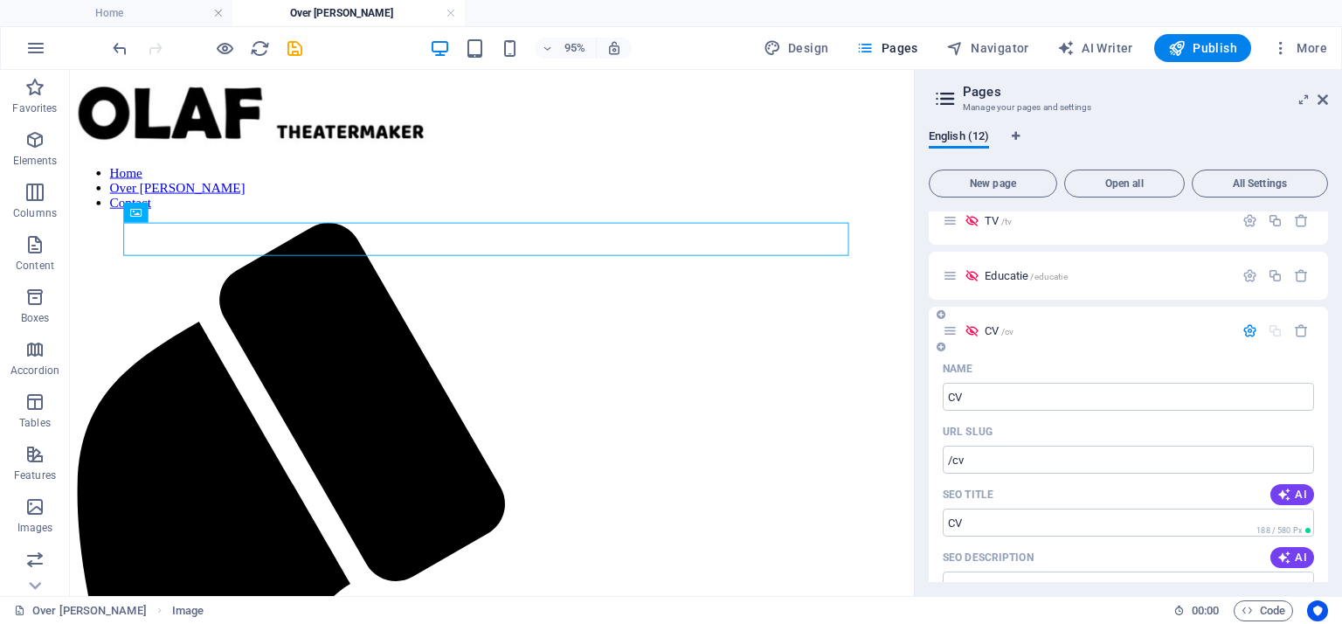
click at [997, 335] on span "CV /cv" at bounding box center [999, 330] width 29 height 13
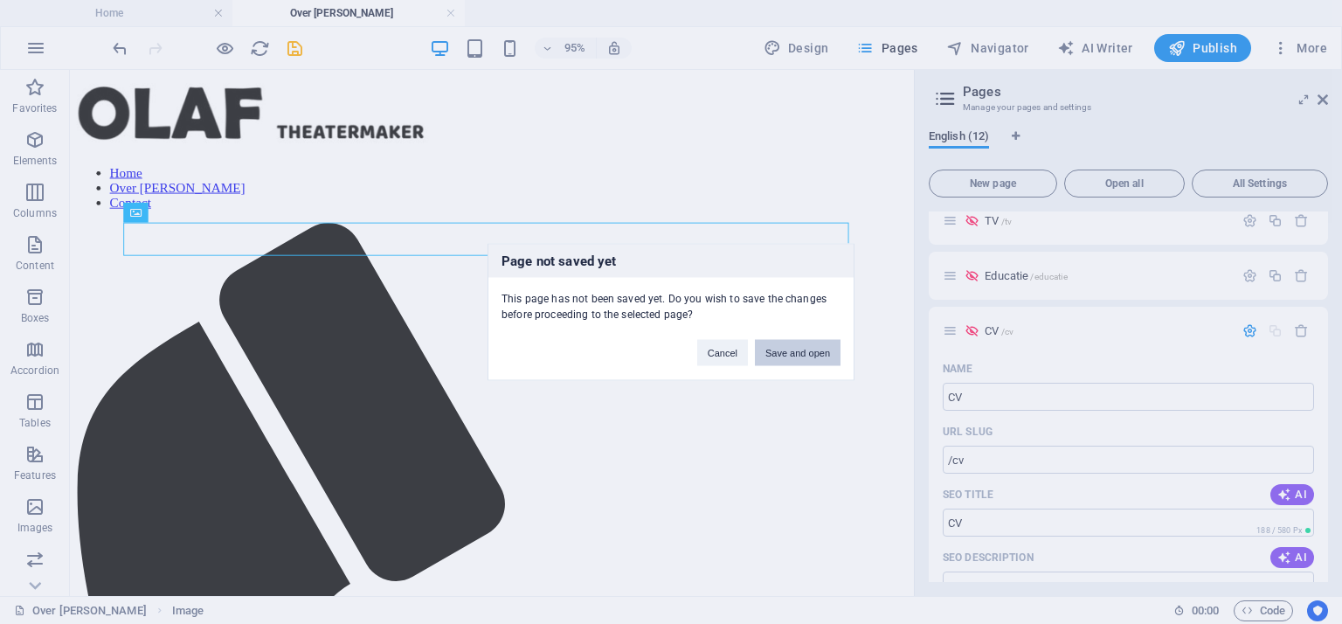
click at [797, 345] on button "Save and open" at bounding box center [798, 353] width 86 height 26
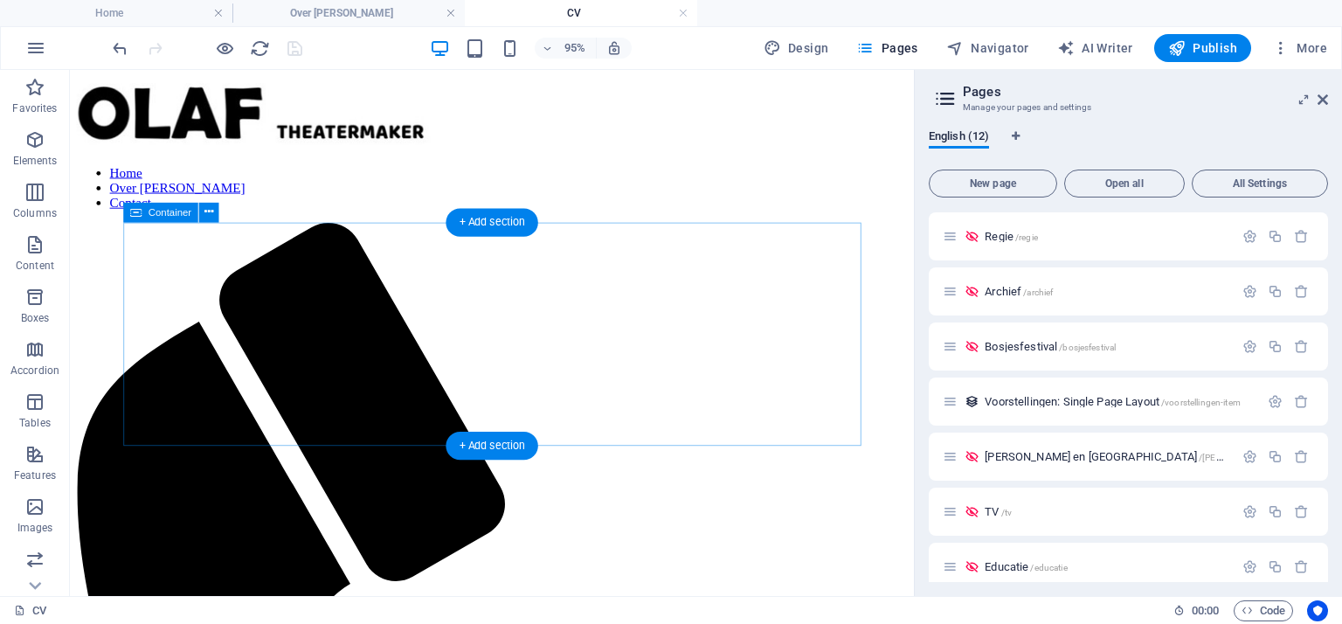
scroll to position [0, 0]
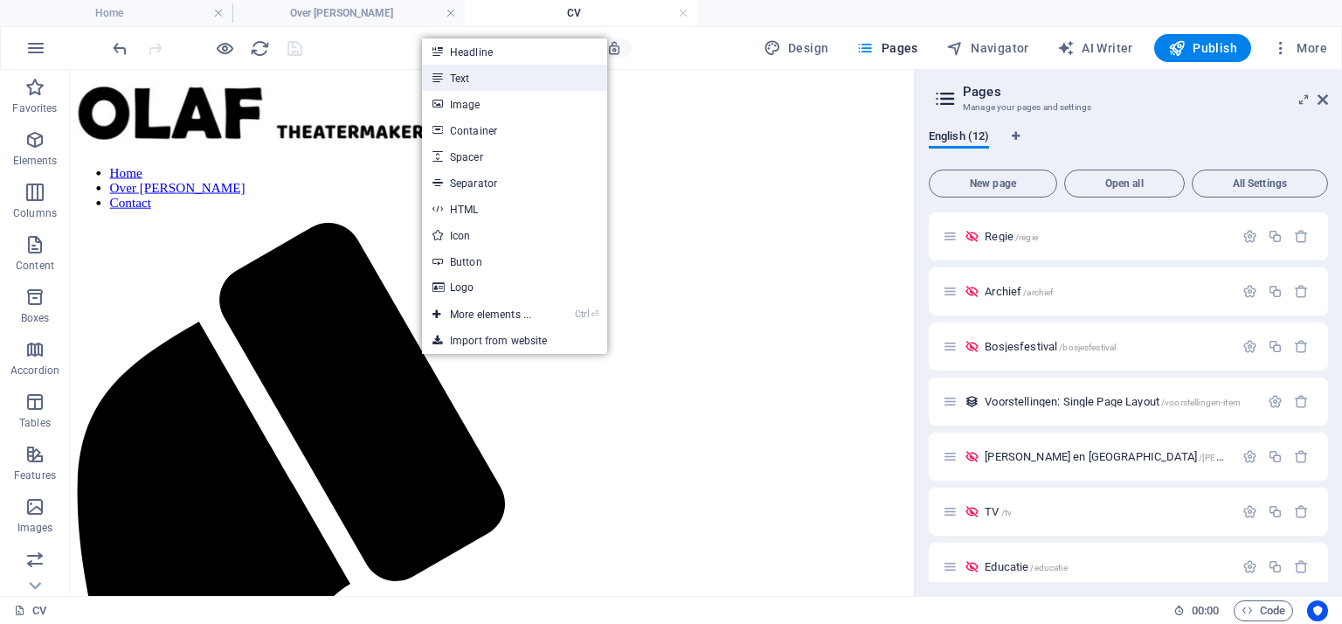
click at [468, 81] on link "Text" at bounding box center [514, 78] width 185 height 26
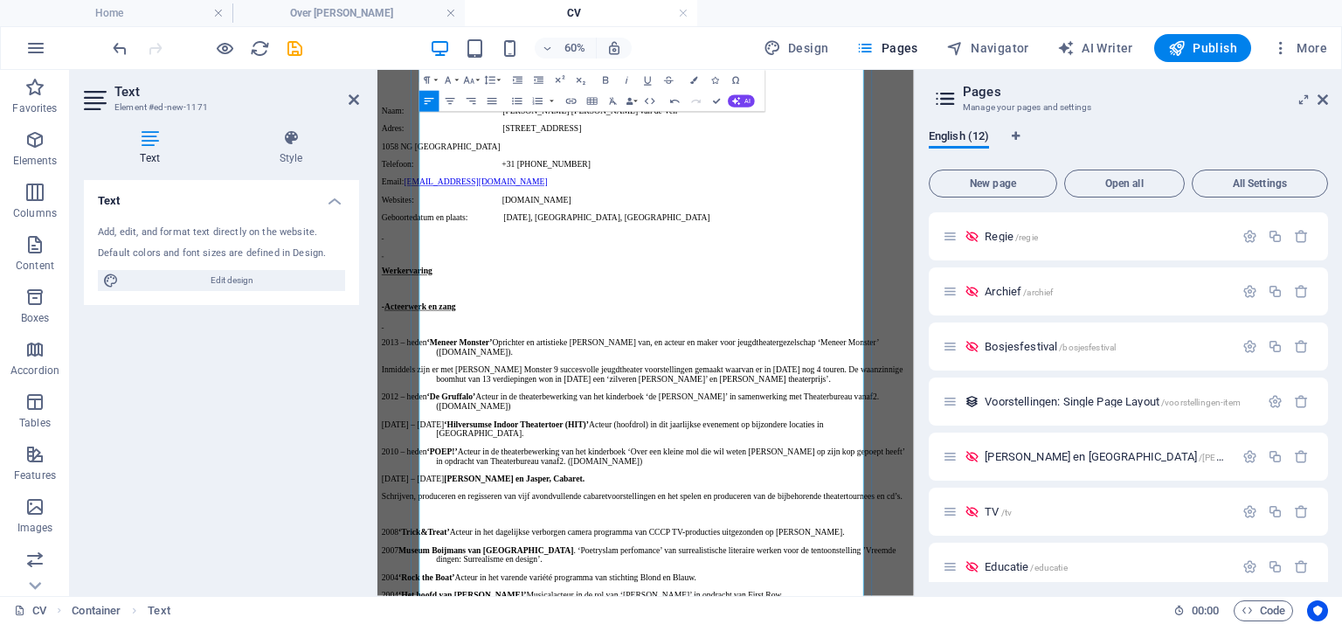
scroll to position [1398, 0]
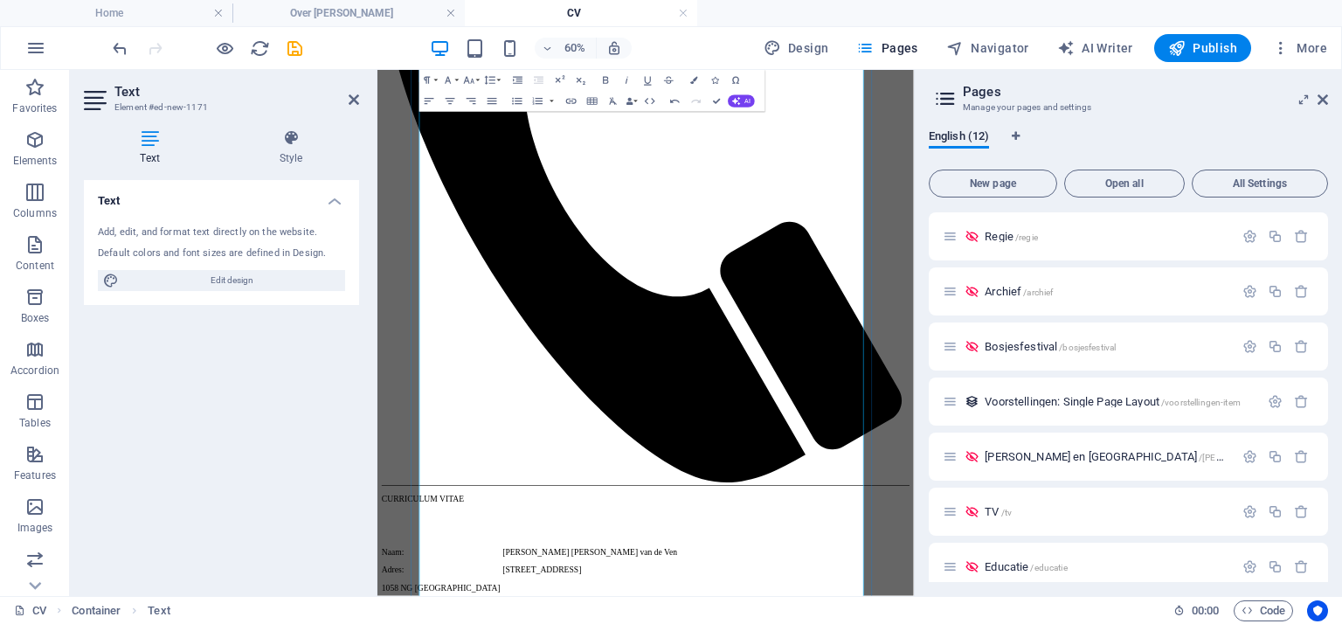
scroll to position [612, 0]
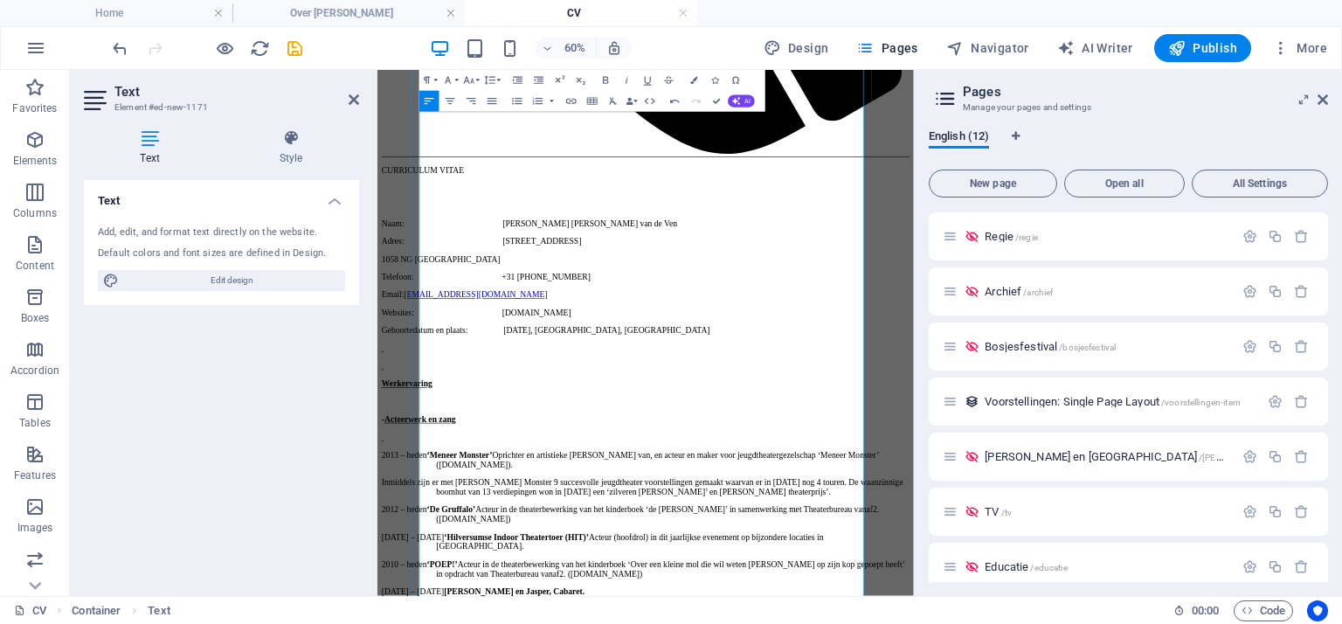
scroll to position [1223, 0]
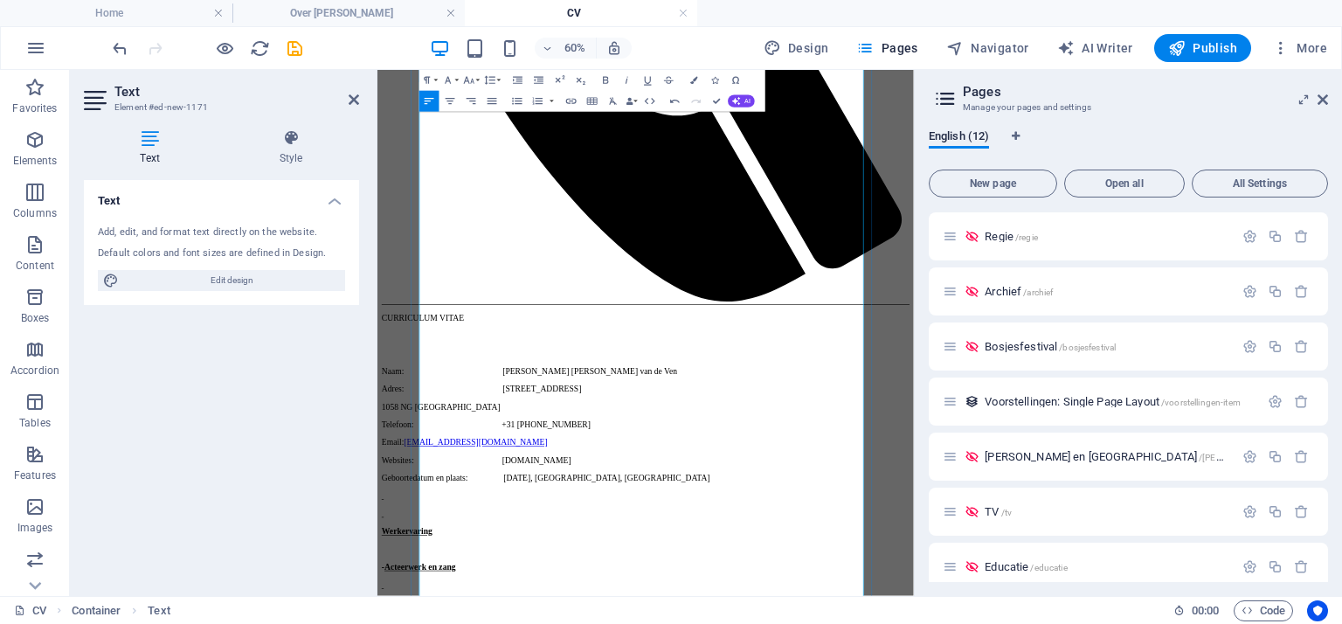
scroll to position [786, 0]
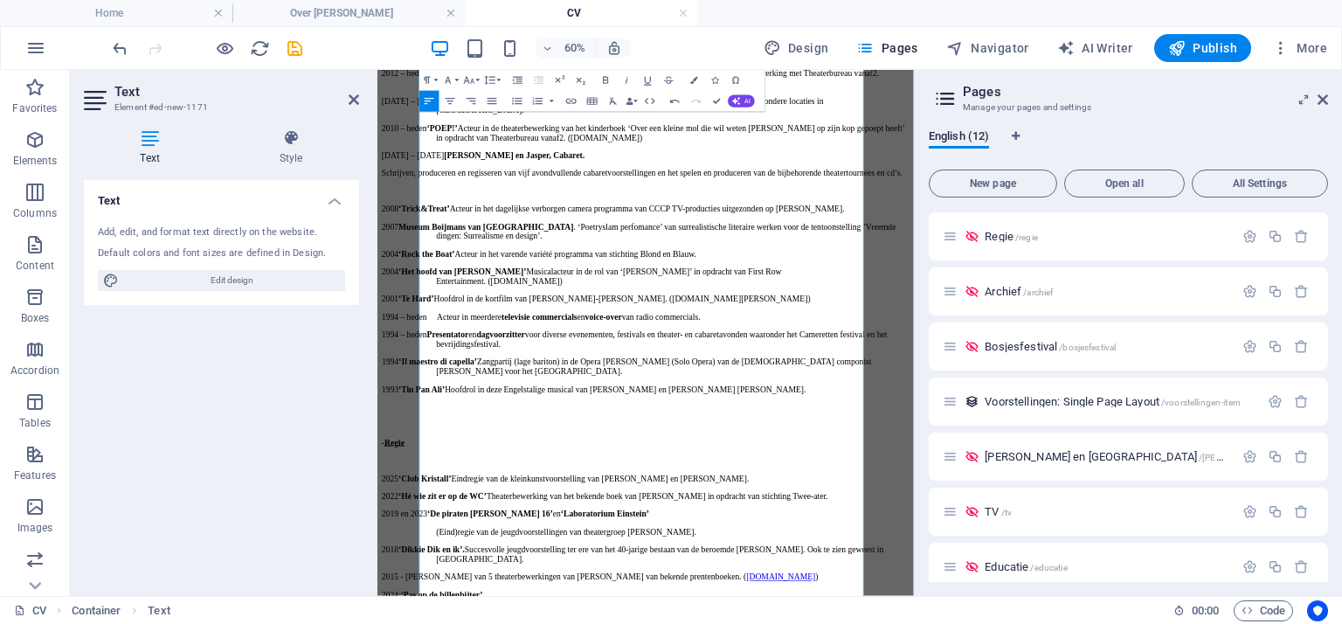
scroll to position [1835, 0]
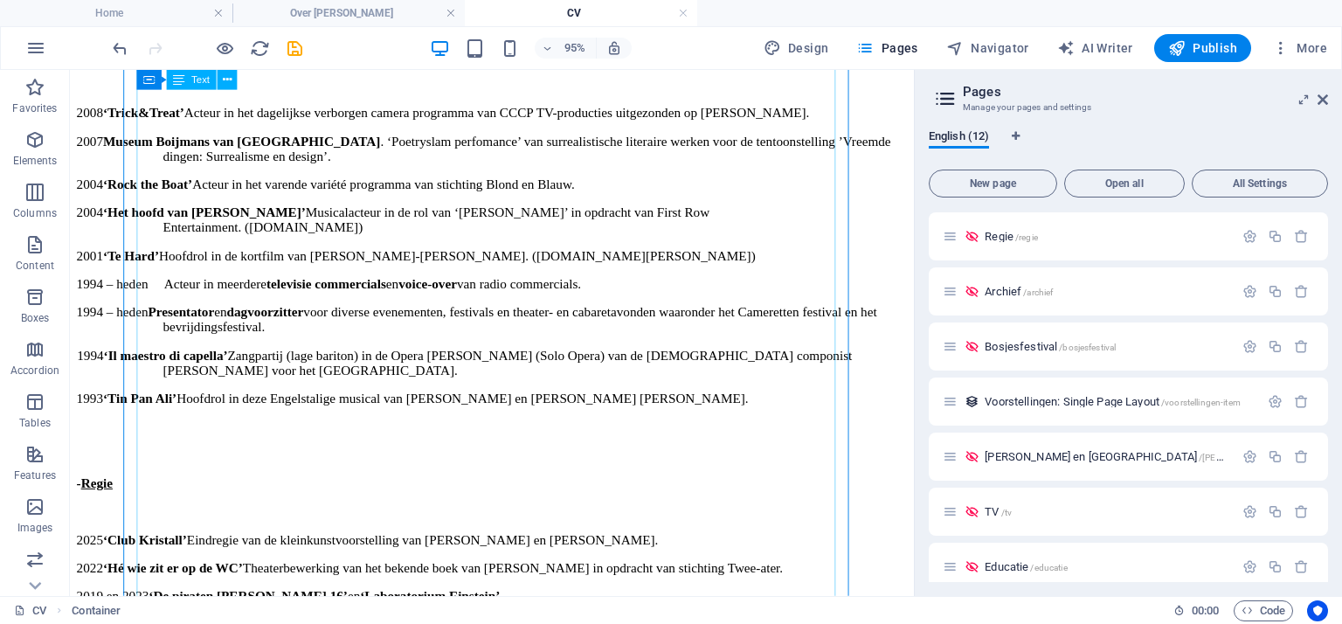
scroll to position [2097, 0]
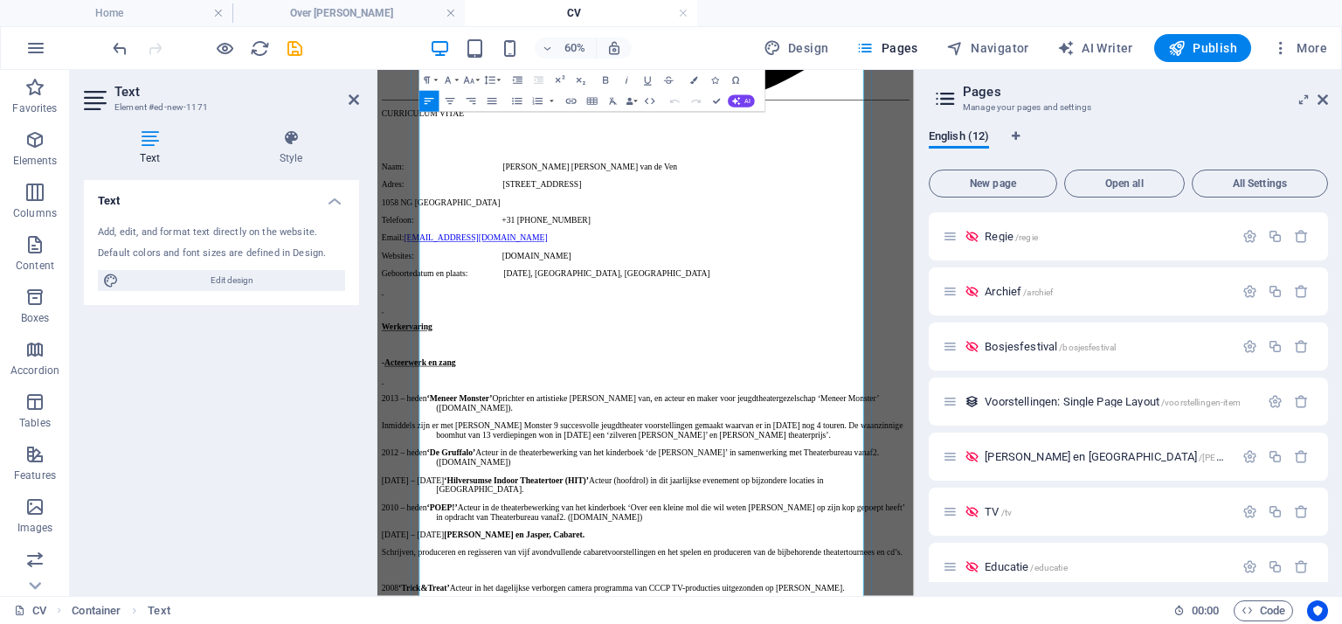
scroll to position [1311, 0]
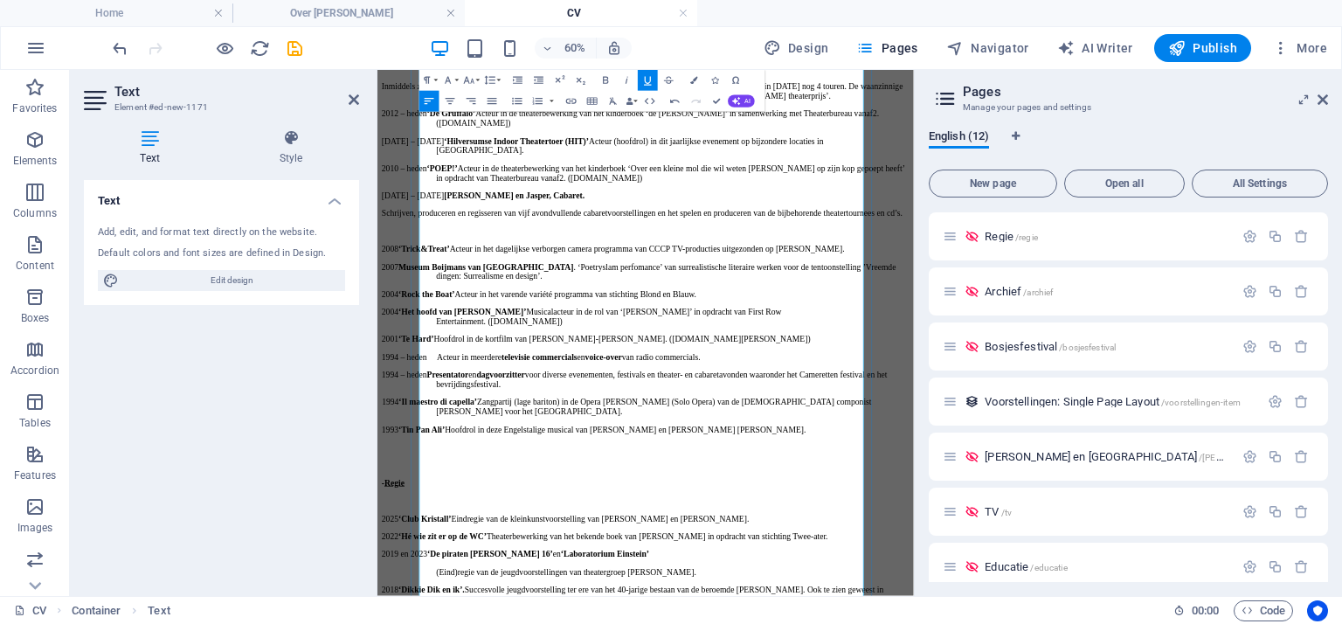
scroll to position [1835, 0]
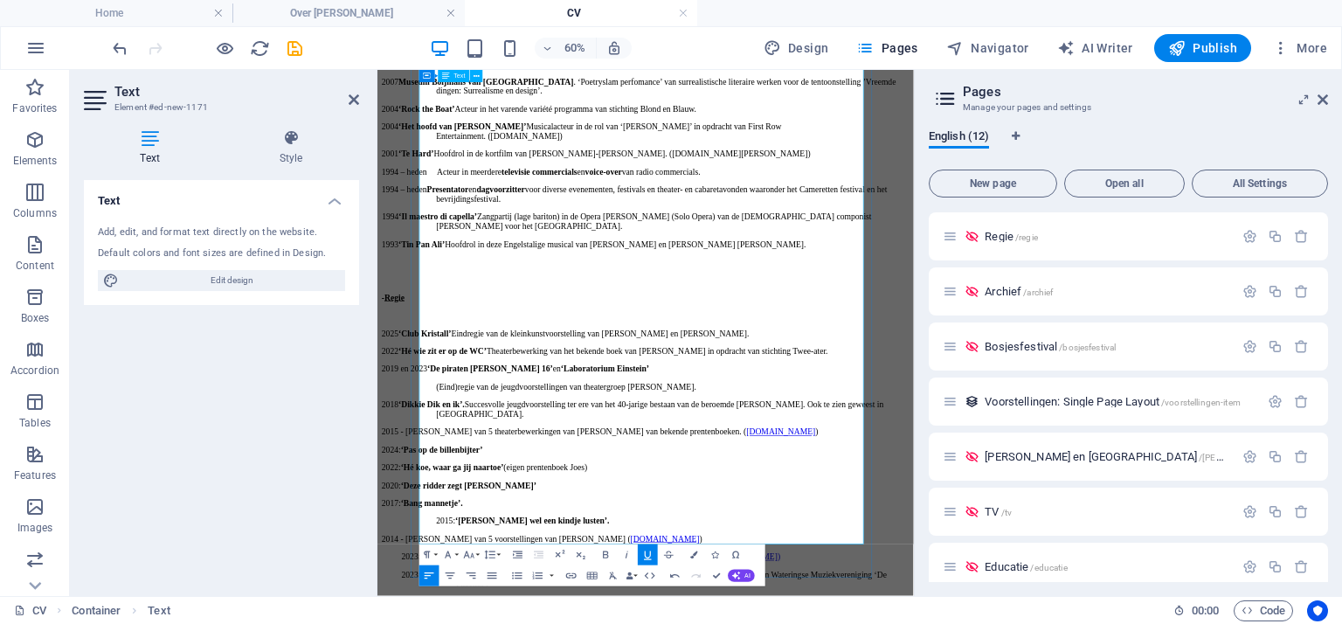
scroll to position [2147, 0]
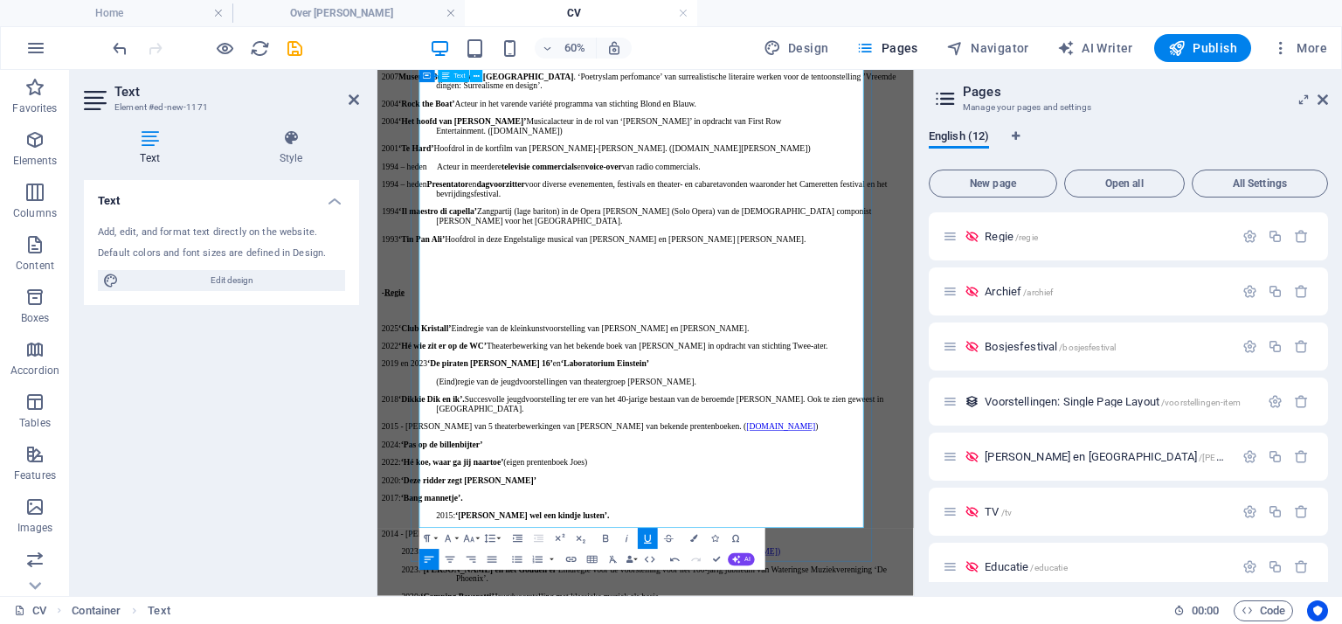
drag, startPoint x: 526, startPoint y: 437, endPoint x: 501, endPoint y: 437, distance: 25.3
copy u "rati"
drag, startPoint x: 515, startPoint y: 717, endPoint x: 413, endPoint y: 714, distance: 101.4
click at [413, 623] on html "Home Over Olaf Contact CURRICULUM VITAE Naam: Olaf M.L. van de Ven Adres: Legme…" at bounding box center [824, 292] width 894 height 4739
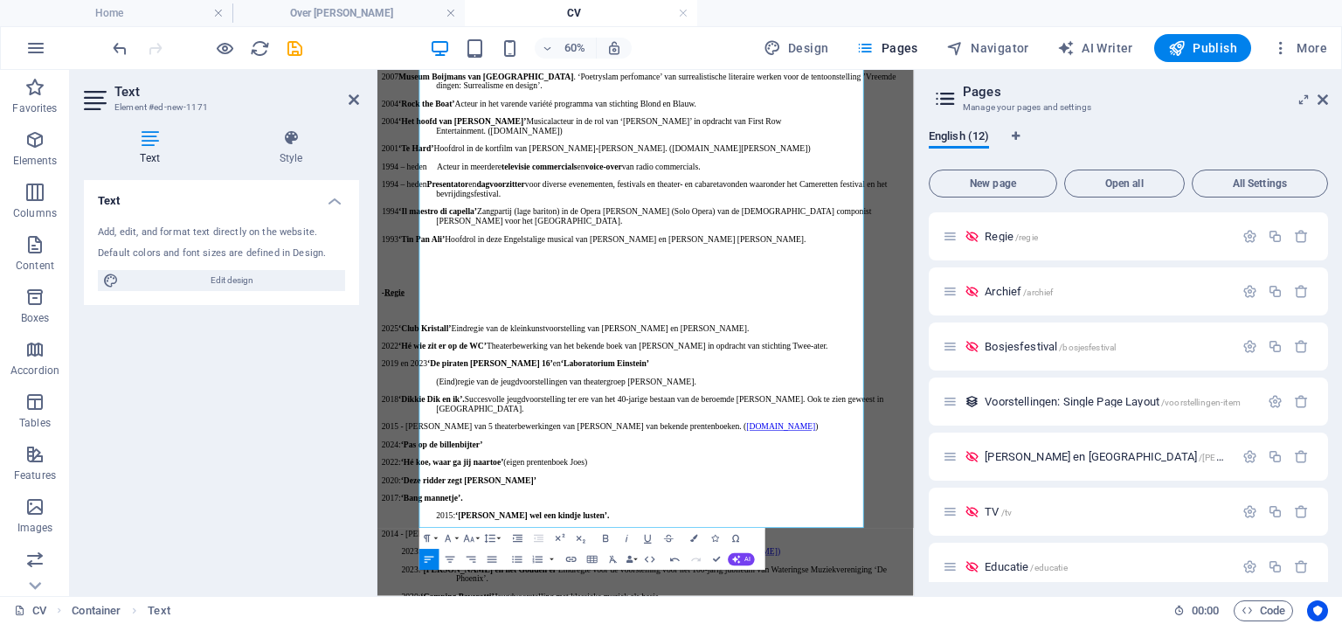
scroll to position [2566, 0]
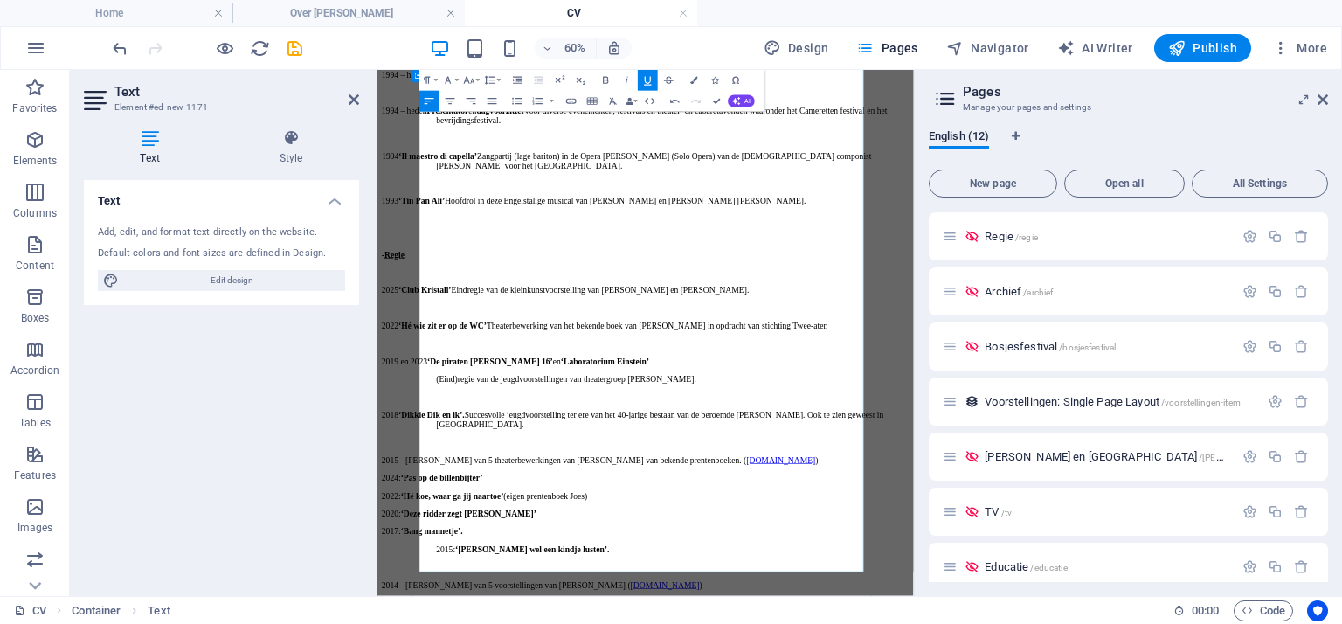
drag, startPoint x: 494, startPoint y: 685, endPoint x: 442, endPoint y: 689, distance: 51.7
drag, startPoint x: 593, startPoint y: 643, endPoint x: 443, endPoint y: 650, distance: 150.5
click at [606, 85] on icon "button" at bounding box center [605, 80] width 12 height 12
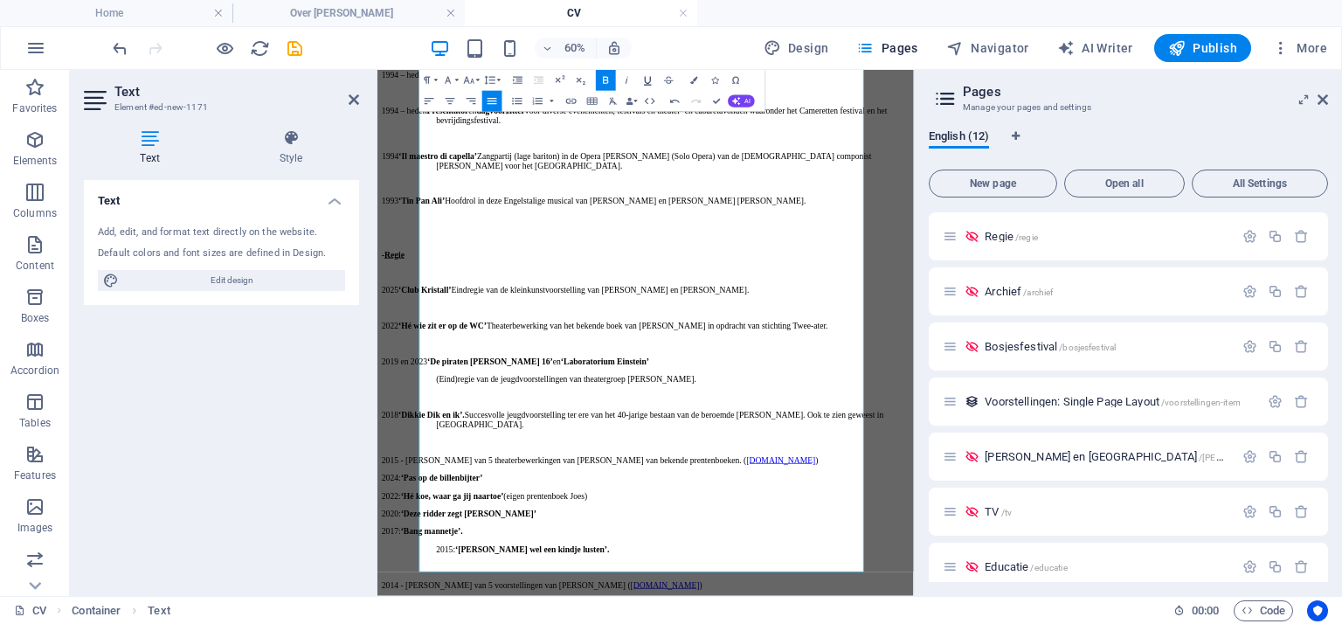
click at [649, 80] on icon "button" at bounding box center [647, 80] width 12 height 12
drag, startPoint x: 450, startPoint y: 655, endPoint x: 509, endPoint y: 675, distance: 61.6
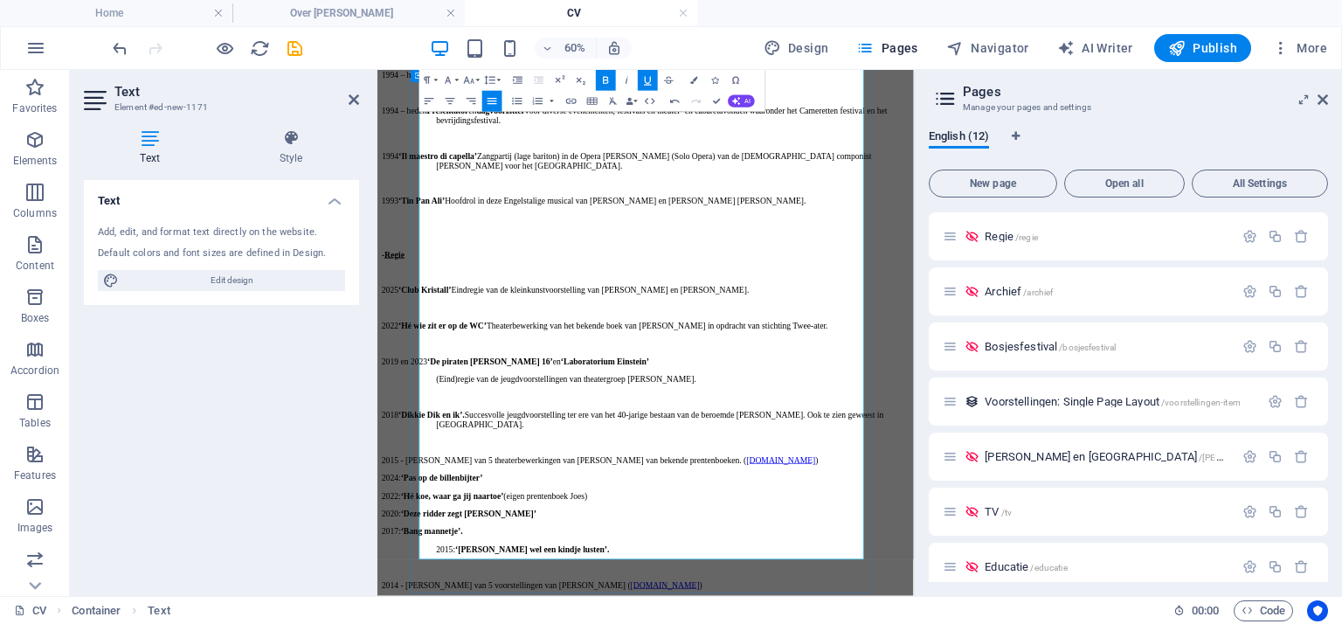
drag, startPoint x: 491, startPoint y: 668, endPoint x: 438, endPoint y: 673, distance: 53.5
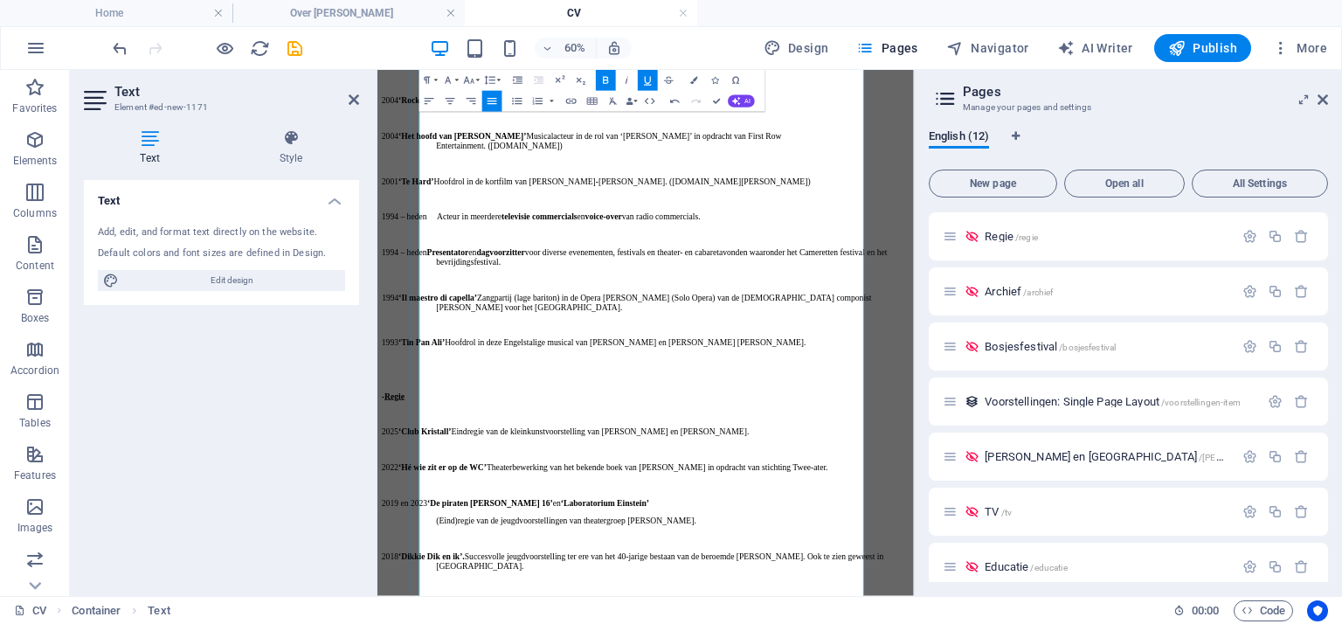
scroll to position [2619, 0]
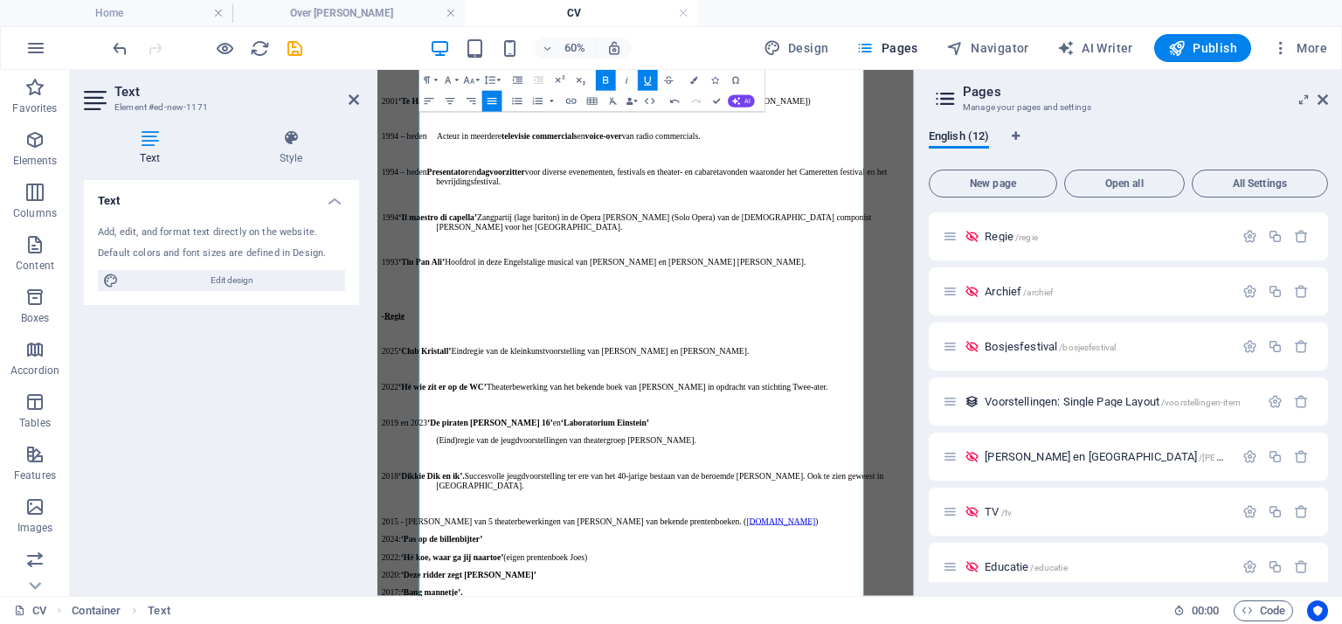
scroll to position [2290, 0]
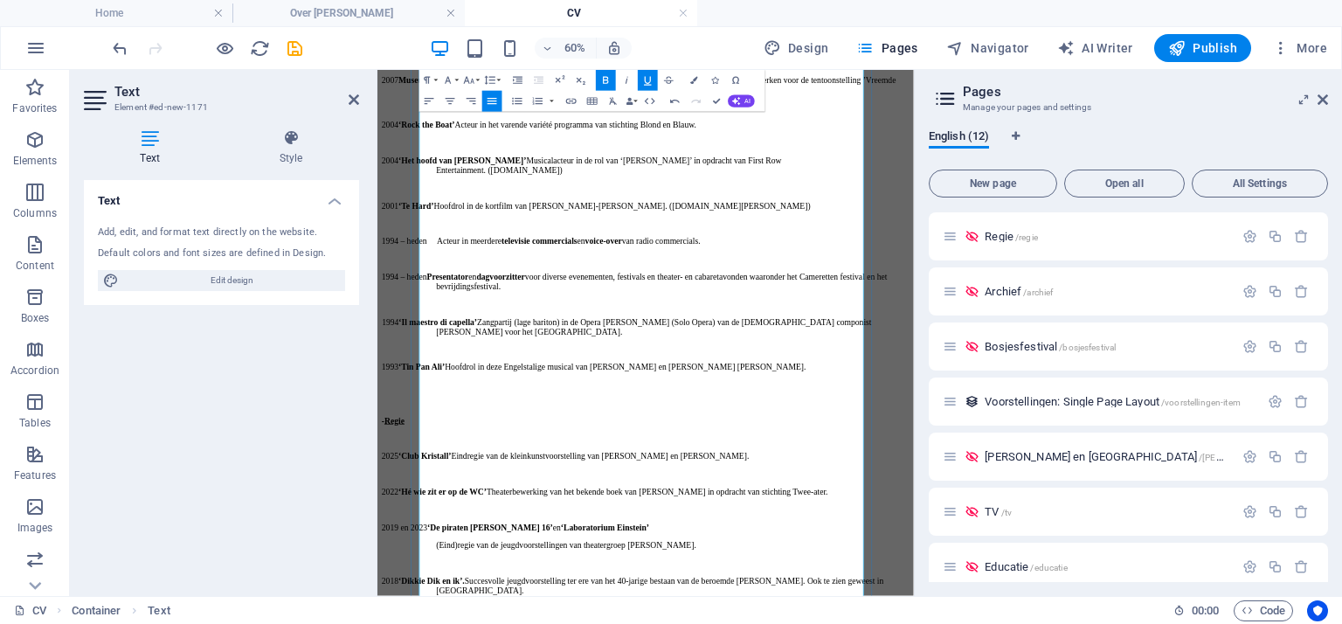
drag, startPoint x: 457, startPoint y: 730, endPoint x: 442, endPoint y: 731, distance: 14.9
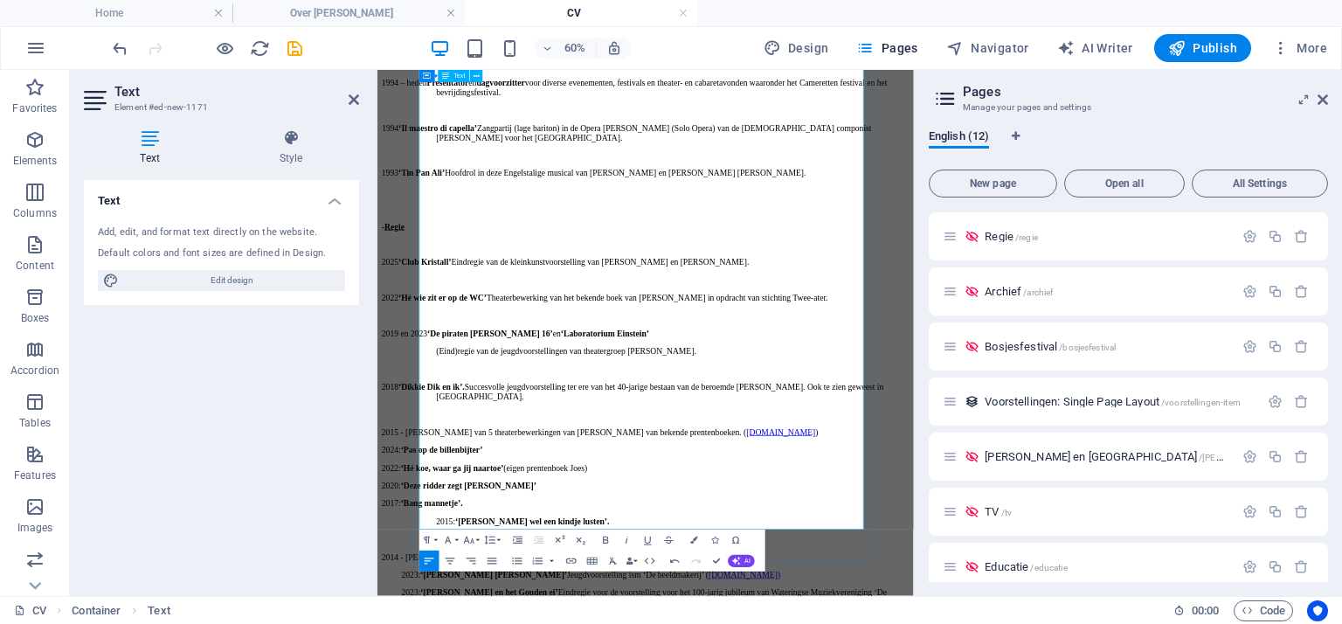
scroll to position [2640, 0]
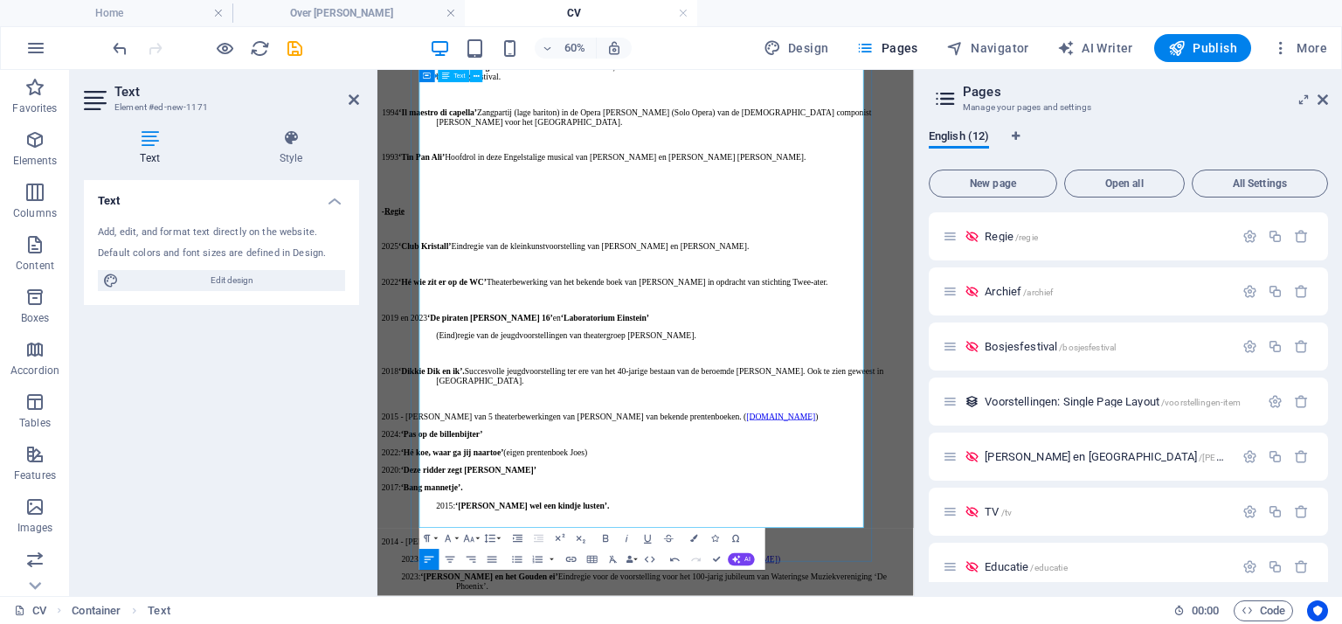
drag, startPoint x: 537, startPoint y: 826, endPoint x: 603, endPoint y: 793, distance: 73.9
drag, startPoint x: 530, startPoint y: 756, endPoint x: 564, endPoint y: 755, distance: 33.2
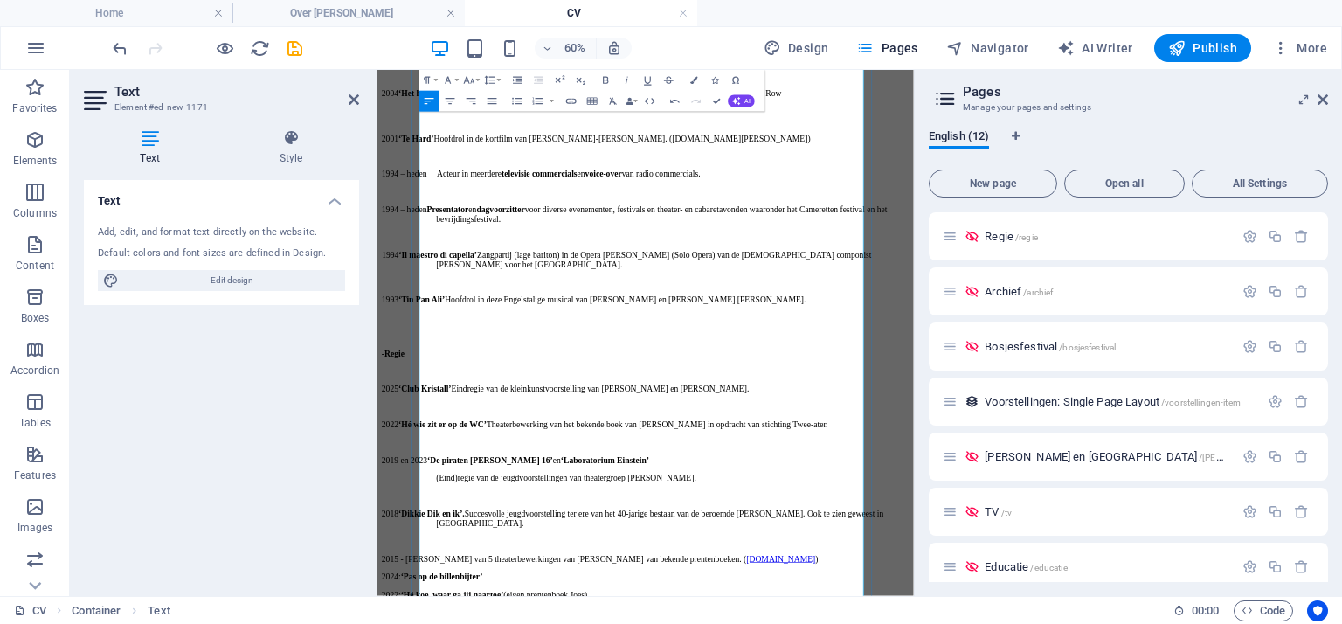
scroll to position [2311, 0]
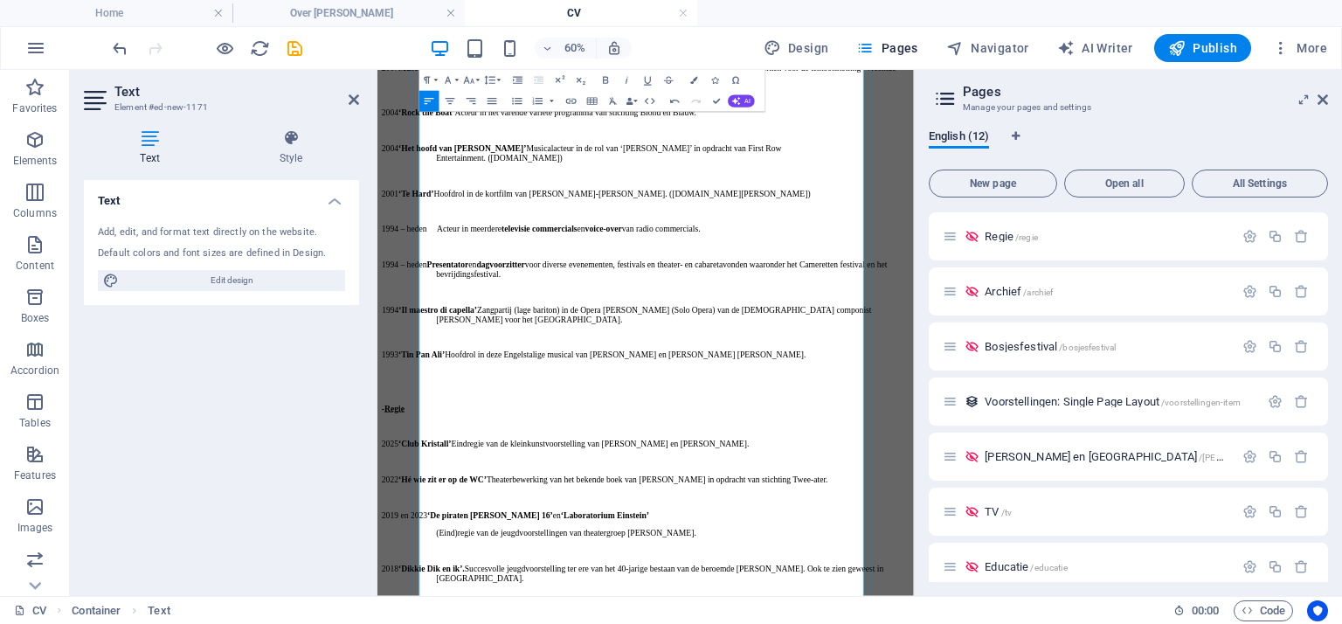
drag, startPoint x: 457, startPoint y: 438, endPoint x: 441, endPoint y: 438, distance: 15.7
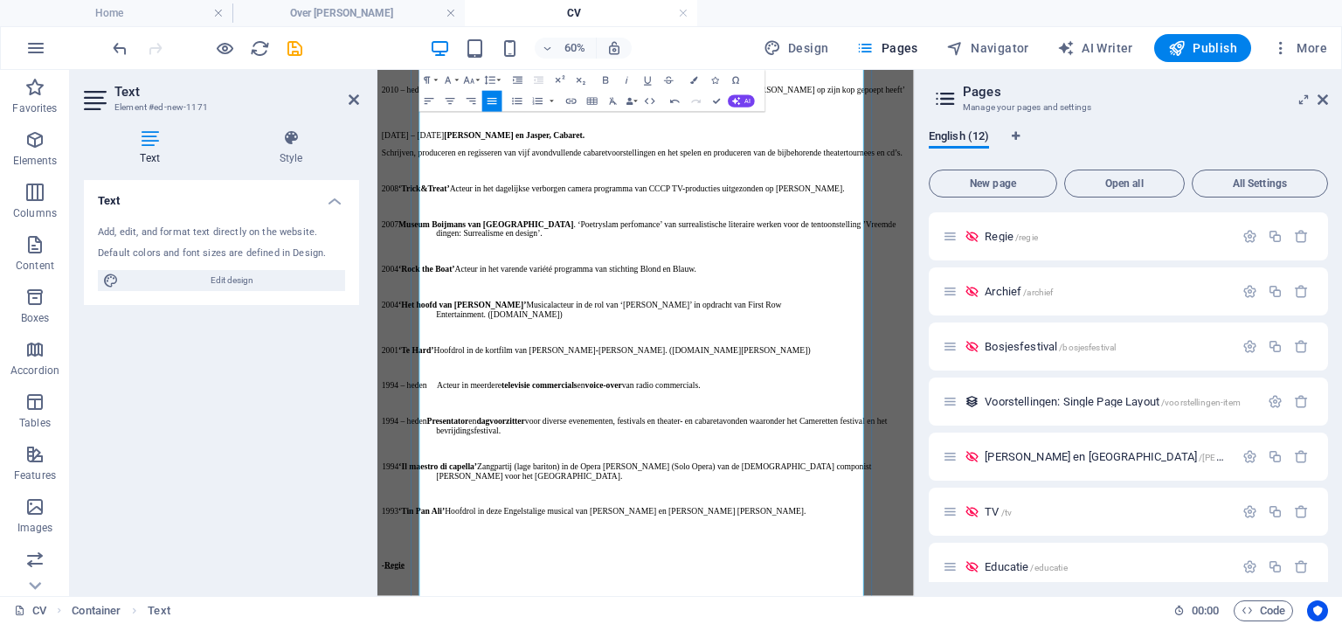
scroll to position [2049, 0]
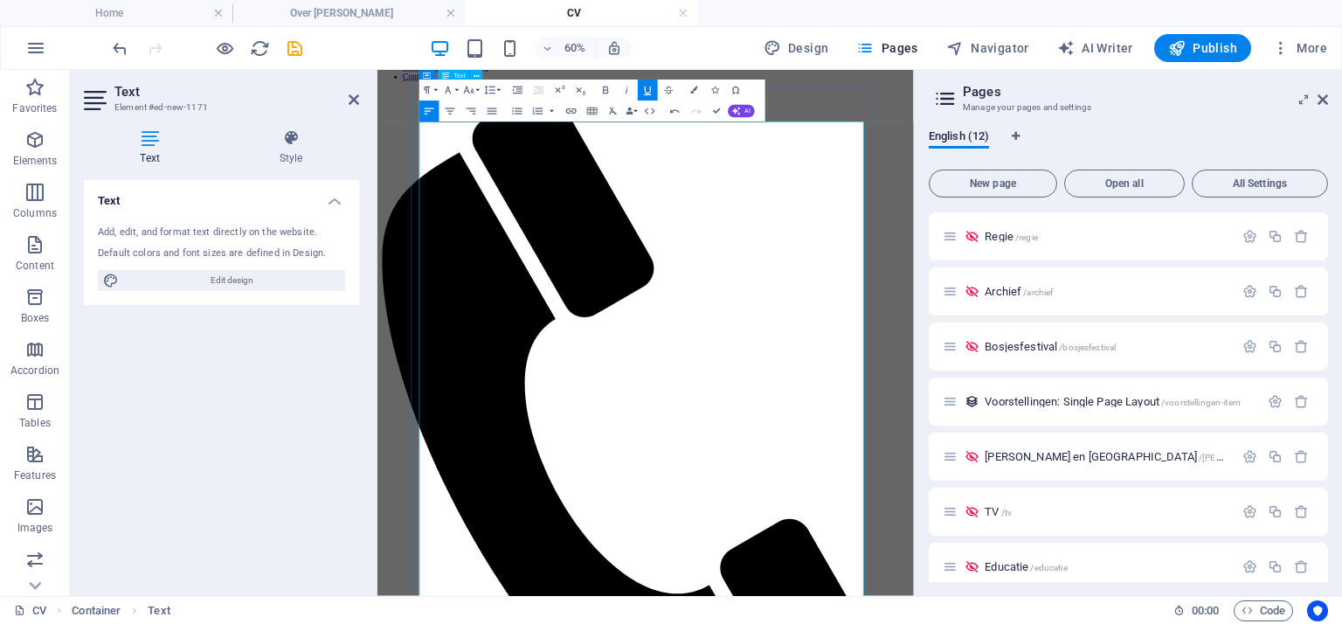
scroll to position [127, 0]
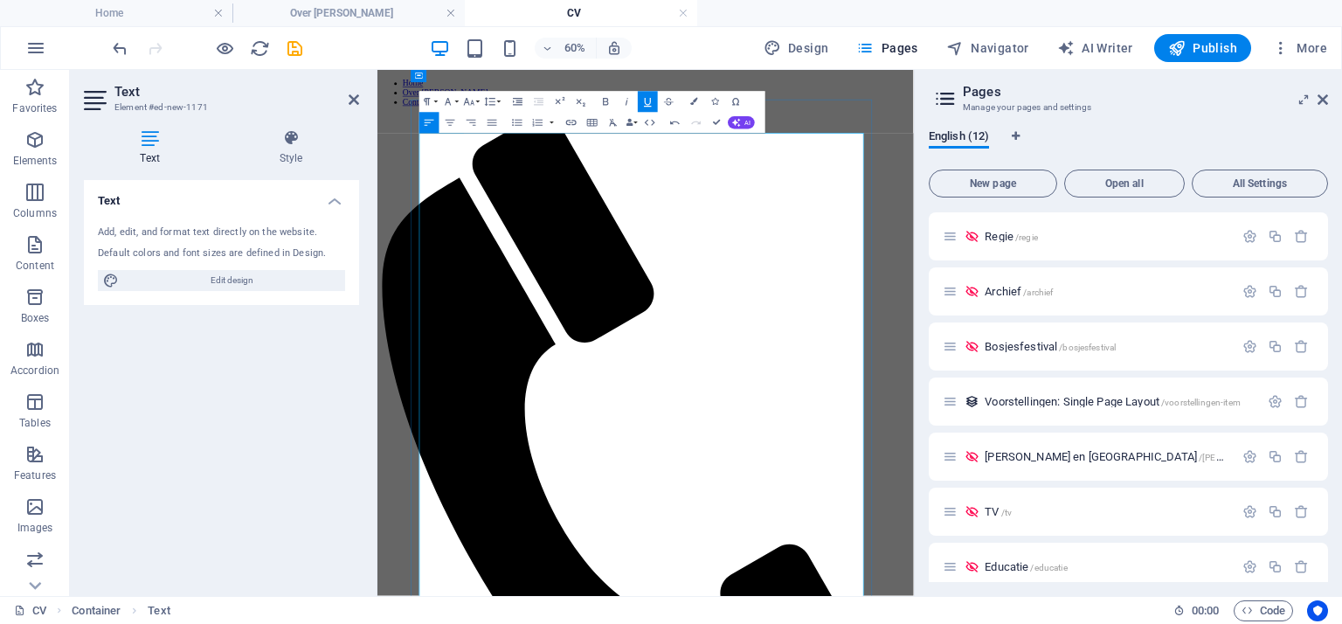
scroll to position [0, 0]
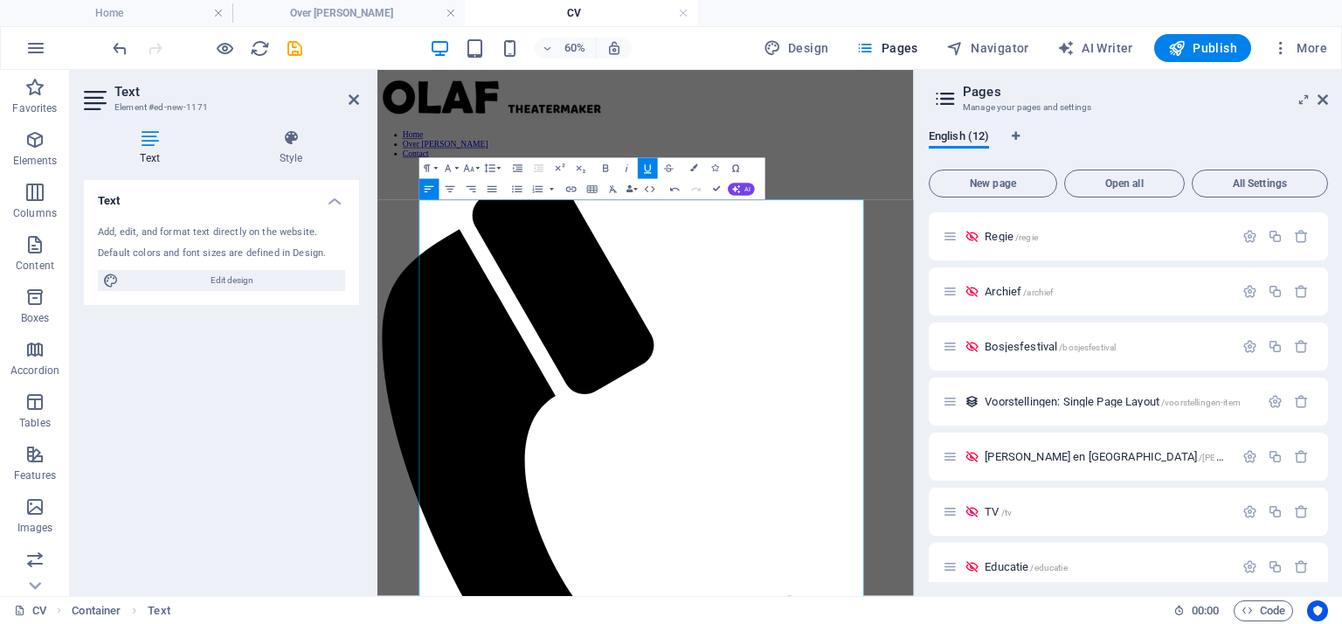
drag, startPoint x: 597, startPoint y: 290, endPoint x: 425, endPoint y: 274, distance: 172.9
click at [606, 163] on icon "button" at bounding box center [605, 168] width 12 height 12
click at [651, 167] on icon "button" at bounding box center [647, 168] width 12 height 12
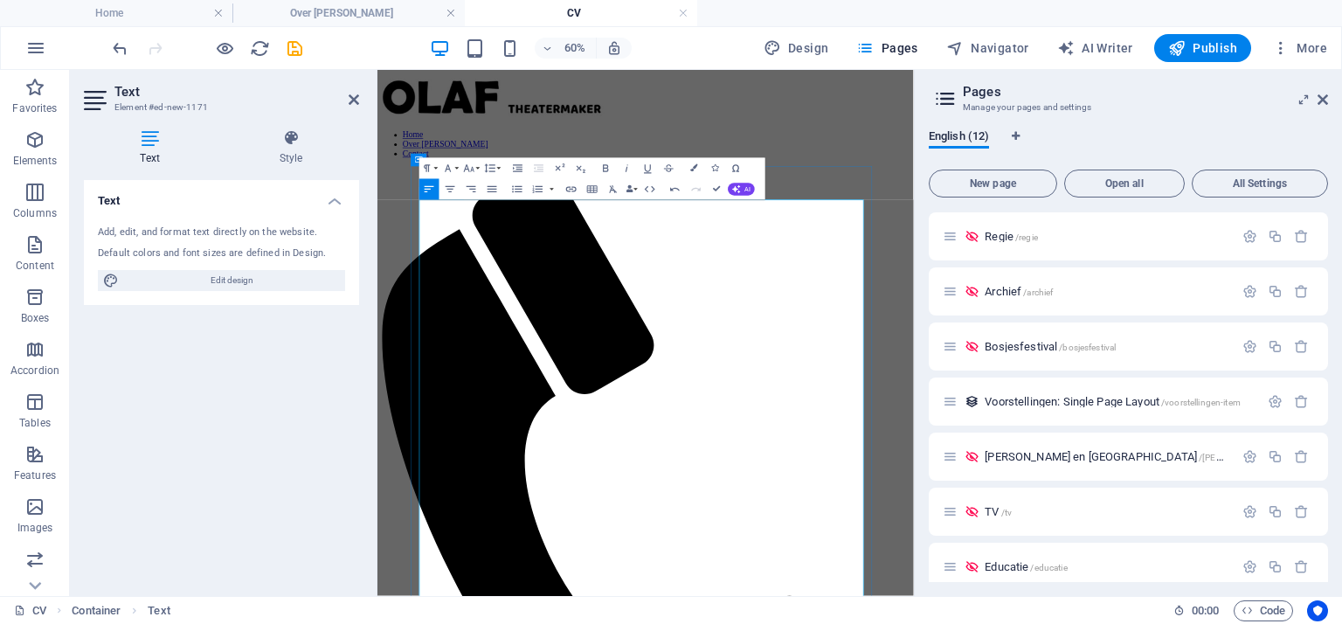
drag, startPoint x: 781, startPoint y: 458, endPoint x: 758, endPoint y: 459, distance: 23.6
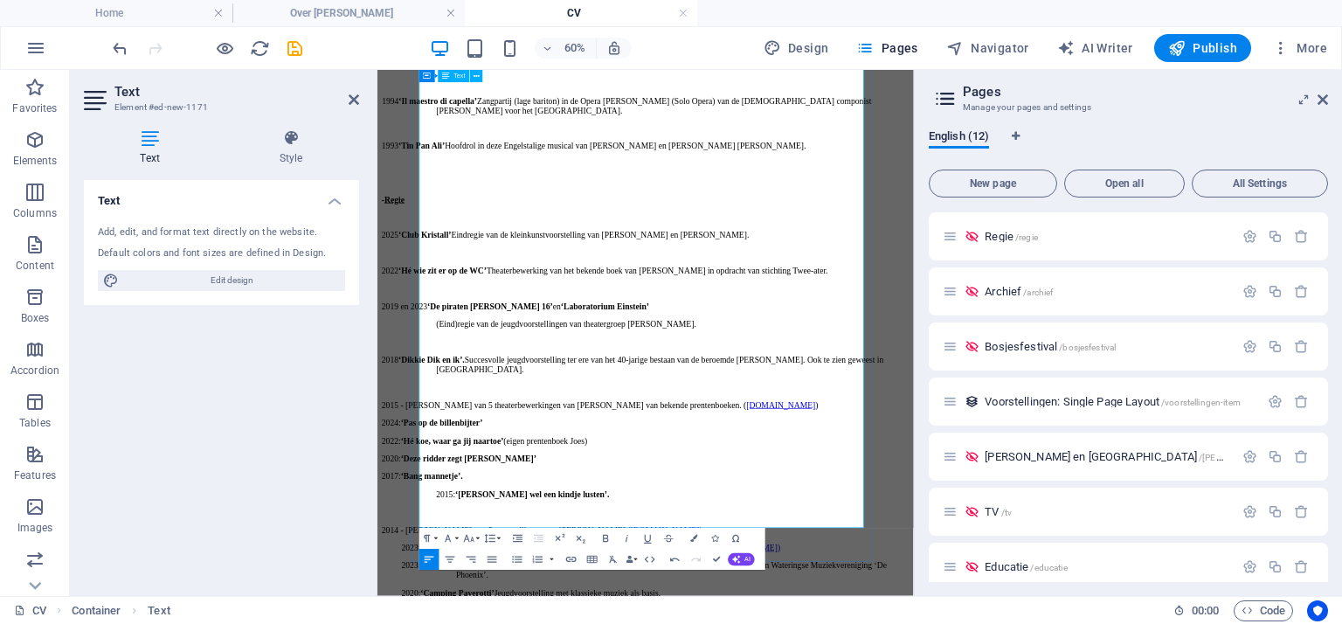
scroll to position [2661, 0]
click at [353, 100] on icon at bounding box center [354, 100] width 10 height 14
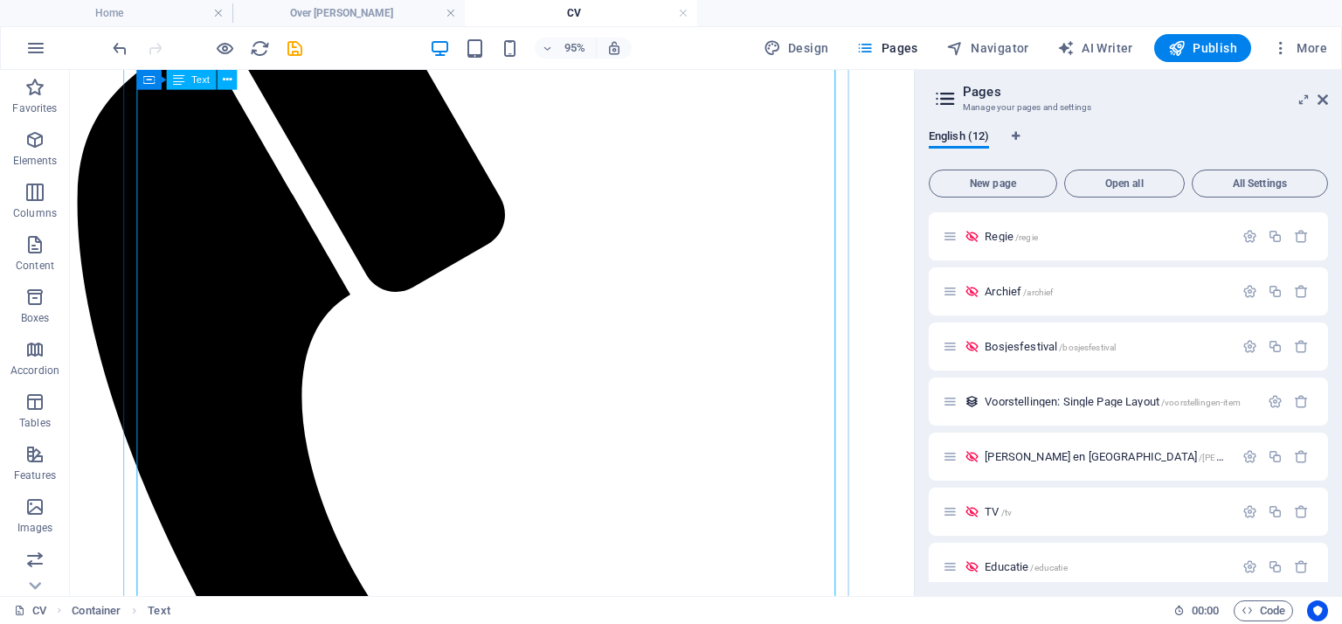
scroll to position [0, 0]
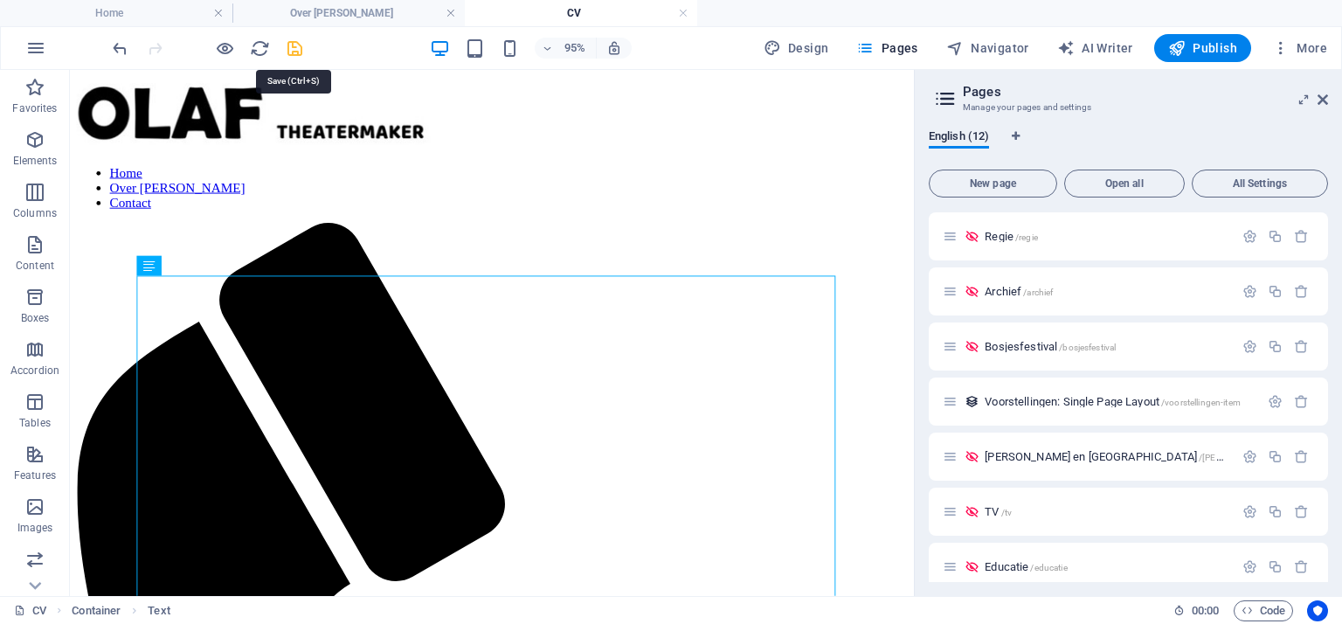
click at [296, 46] on icon "save" at bounding box center [295, 48] width 20 height 20
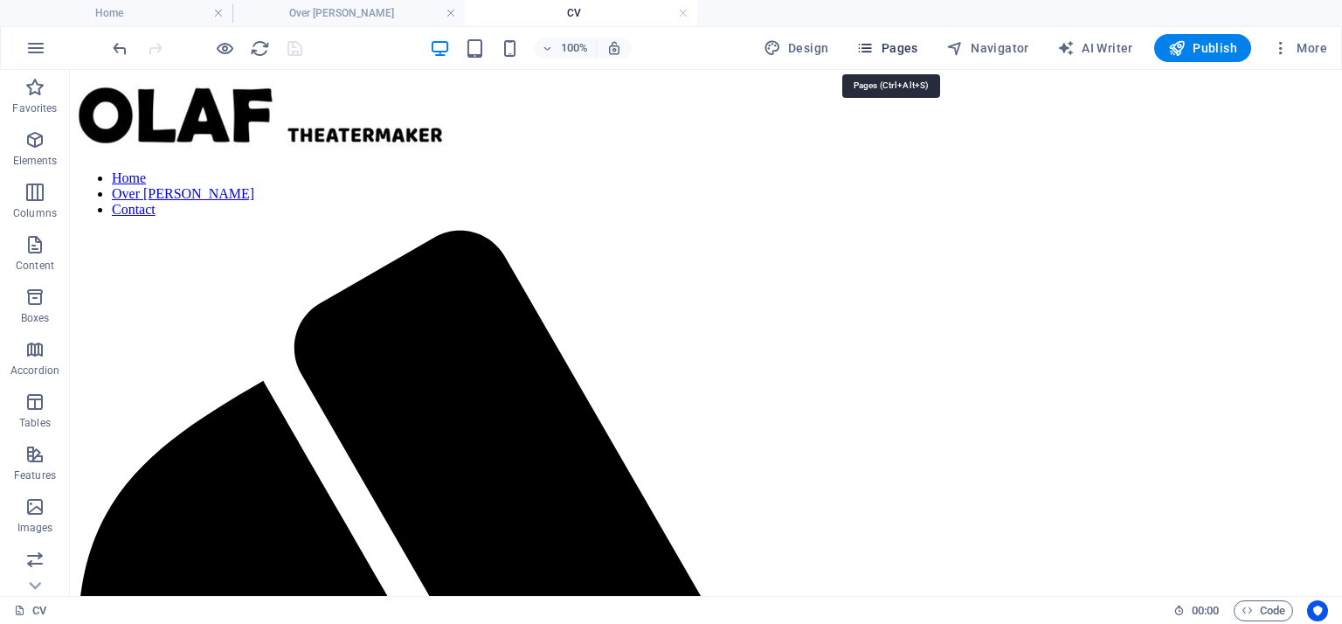
click at [897, 51] on span "Pages" at bounding box center [886, 47] width 61 height 17
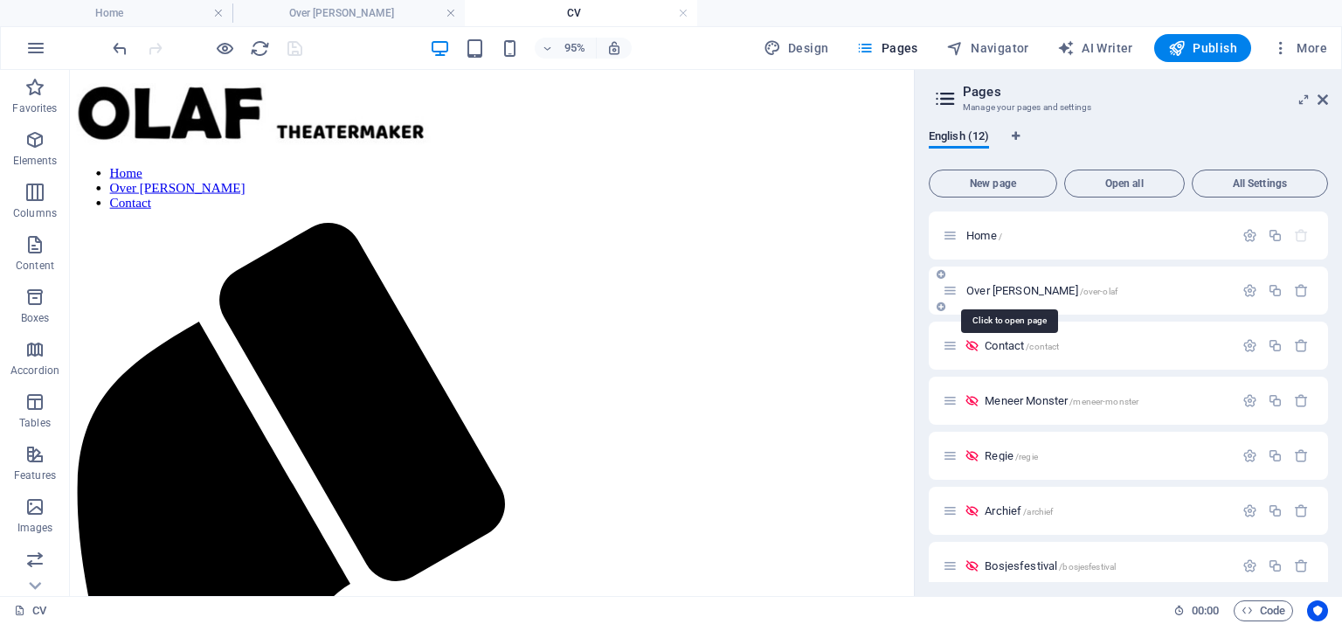
click at [1000, 287] on span "Over Olaf /over-olaf" at bounding box center [1041, 290] width 151 height 13
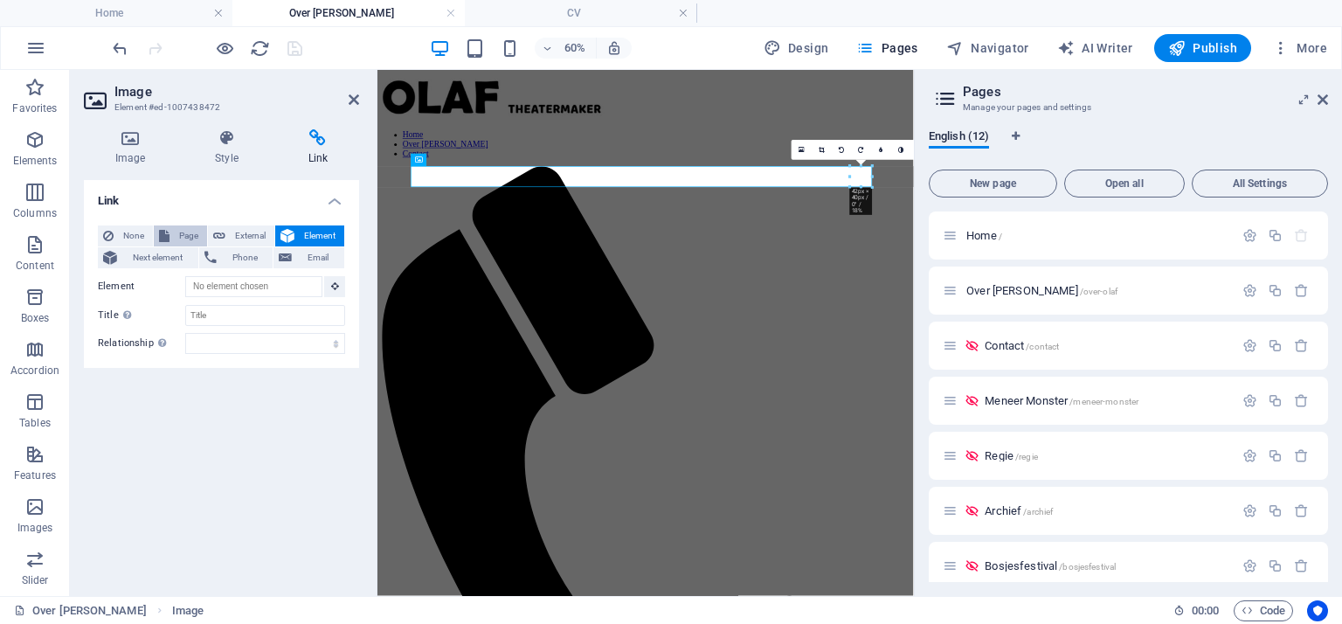
click at [194, 238] on span "Page" at bounding box center [188, 235] width 27 height 21
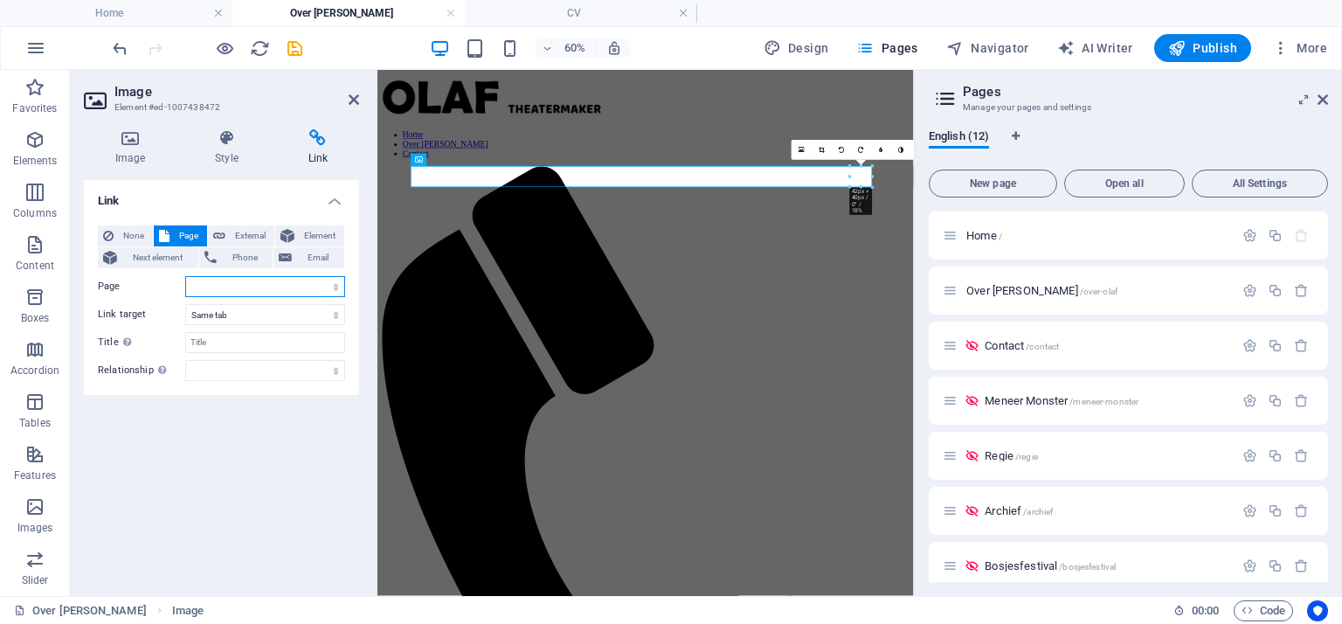
click at [330, 284] on select "Home Over Olaf Contact Meneer Monster Regie Archief Bosjesfestival Olaf en Jasp…" at bounding box center [265, 286] width 160 height 21
select select "10"
click at [185, 276] on select "Home Over Olaf Contact Meneer Monster Regie Archief Bosjesfestival Olaf en Jasp…" at bounding box center [265, 286] width 160 height 21
click at [240, 339] on input "Title Additional link description, should not be the same as the link text. The…" at bounding box center [265, 342] width 160 height 21
type input "CV"
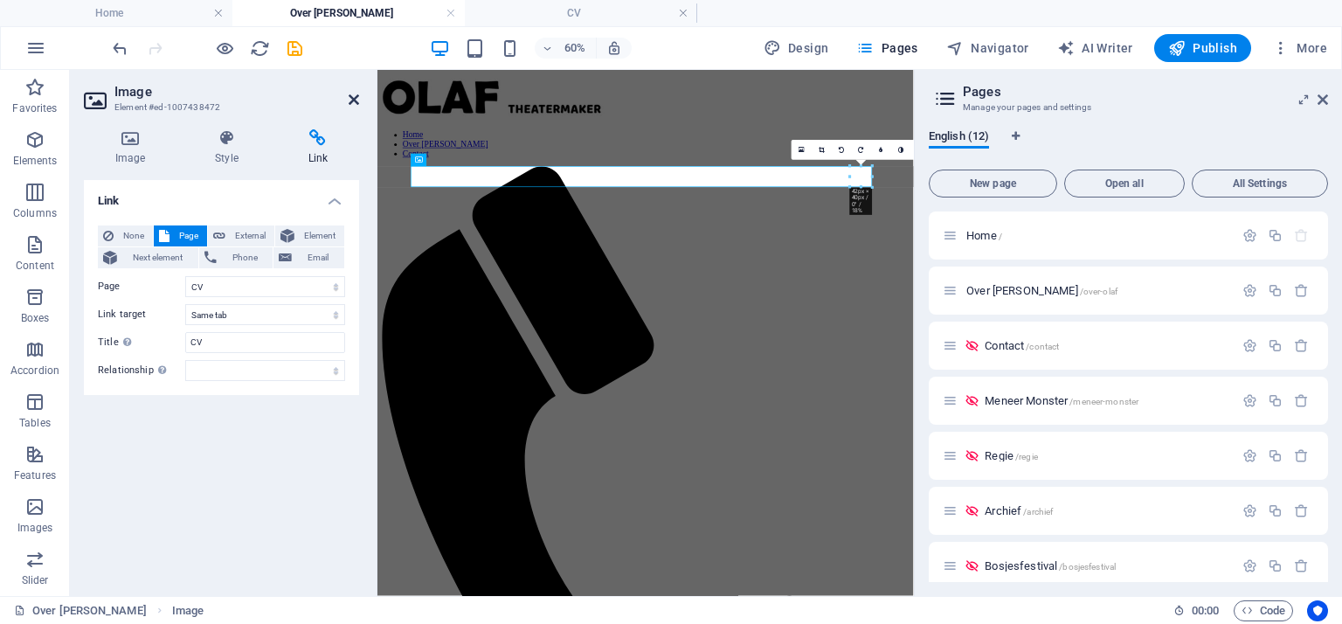
drag, startPoint x: 355, startPoint y: 100, endPoint x: 279, endPoint y: 31, distance: 102.7
click at [355, 100] on icon at bounding box center [354, 100] width 10 height 14
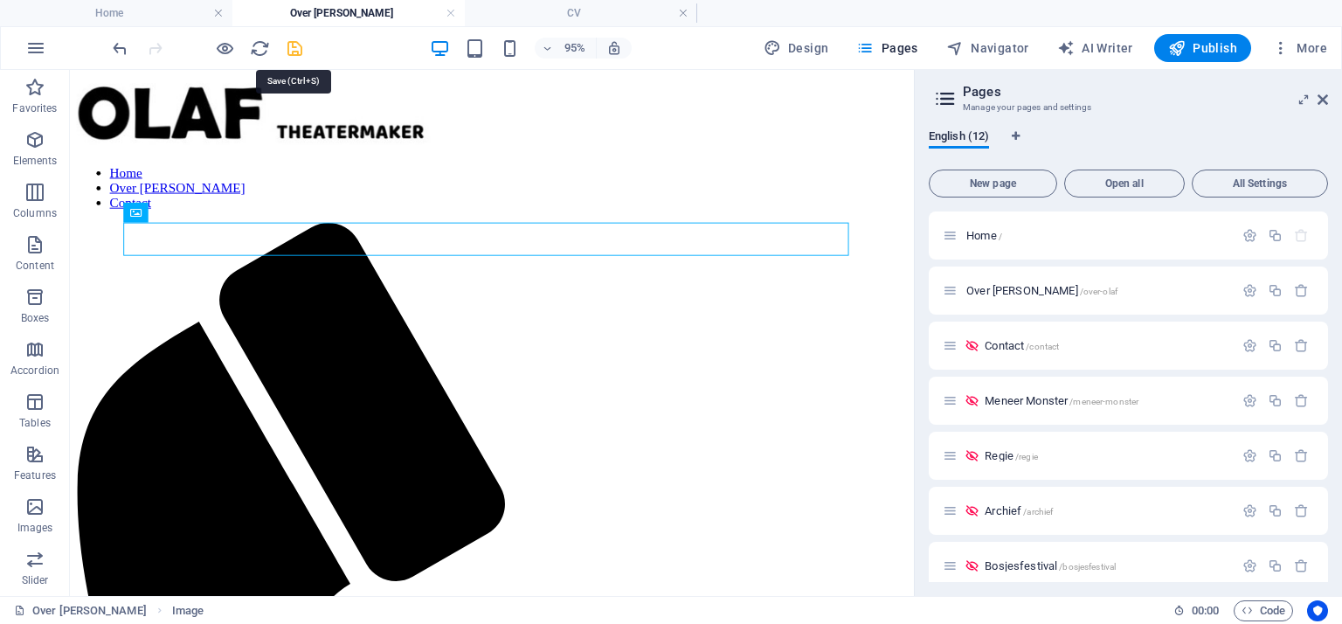
click at [297, 47] on icon "save" at bounding box center [295, 48] width 20 height 20
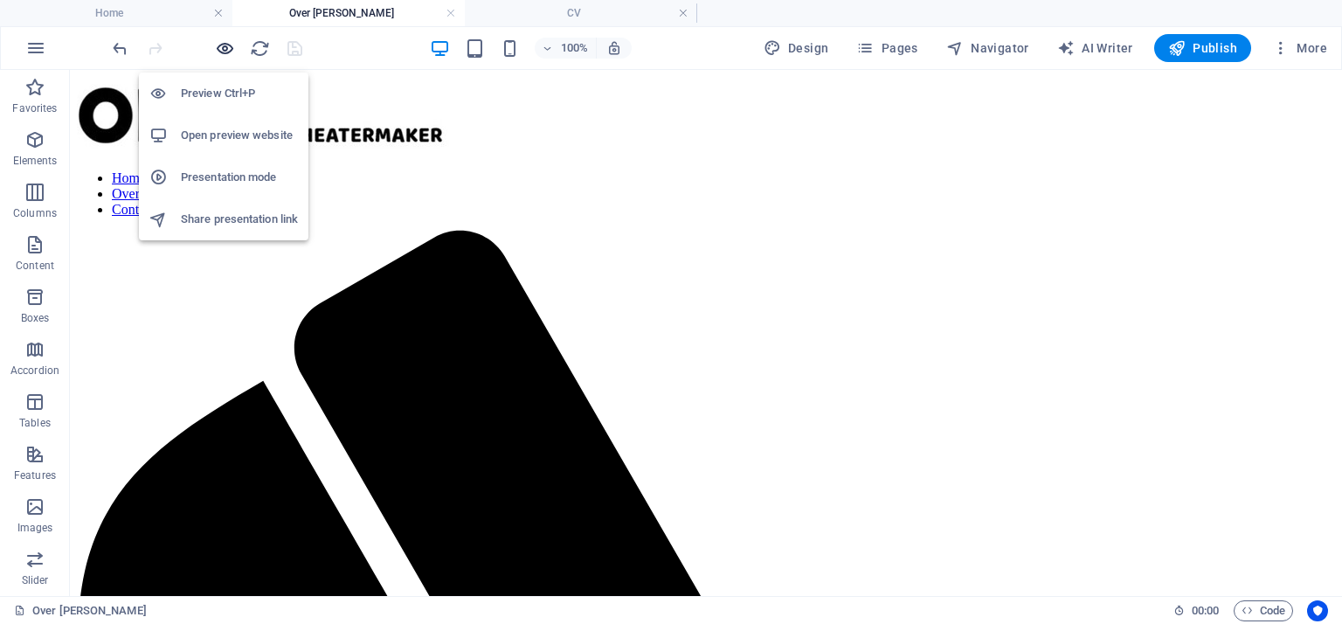
click at [225, 53] on icon "button" at bounding box center [225, 48] width 20 height 20
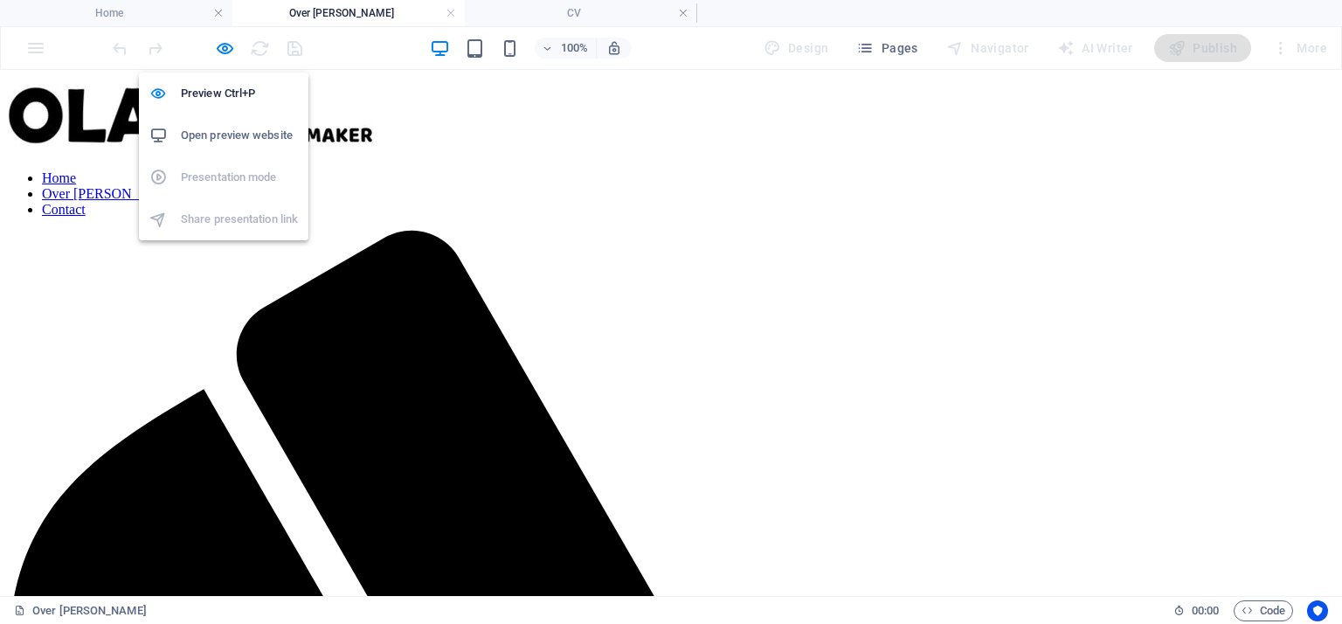
click at [211, 133] on h6 "Open preview website" at bounding box center [239, 135] width 117 height 21
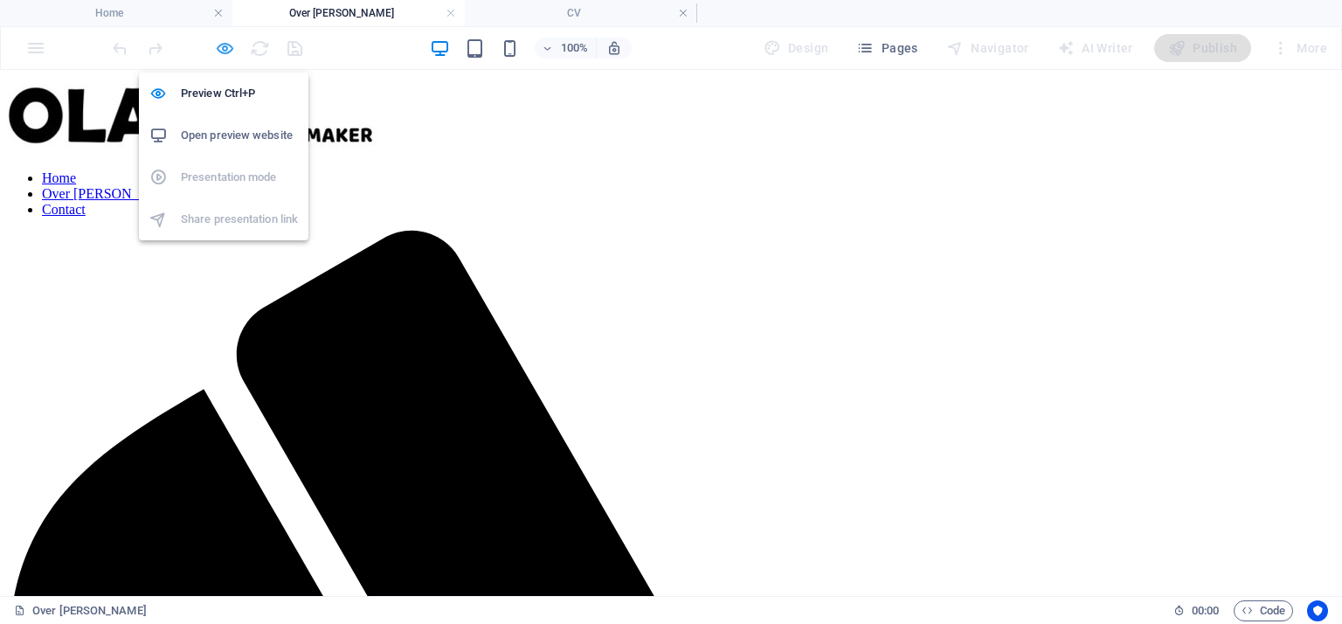
click at [226, 46] on icon "button" at bounding box center [225, 48] width 20 height 20
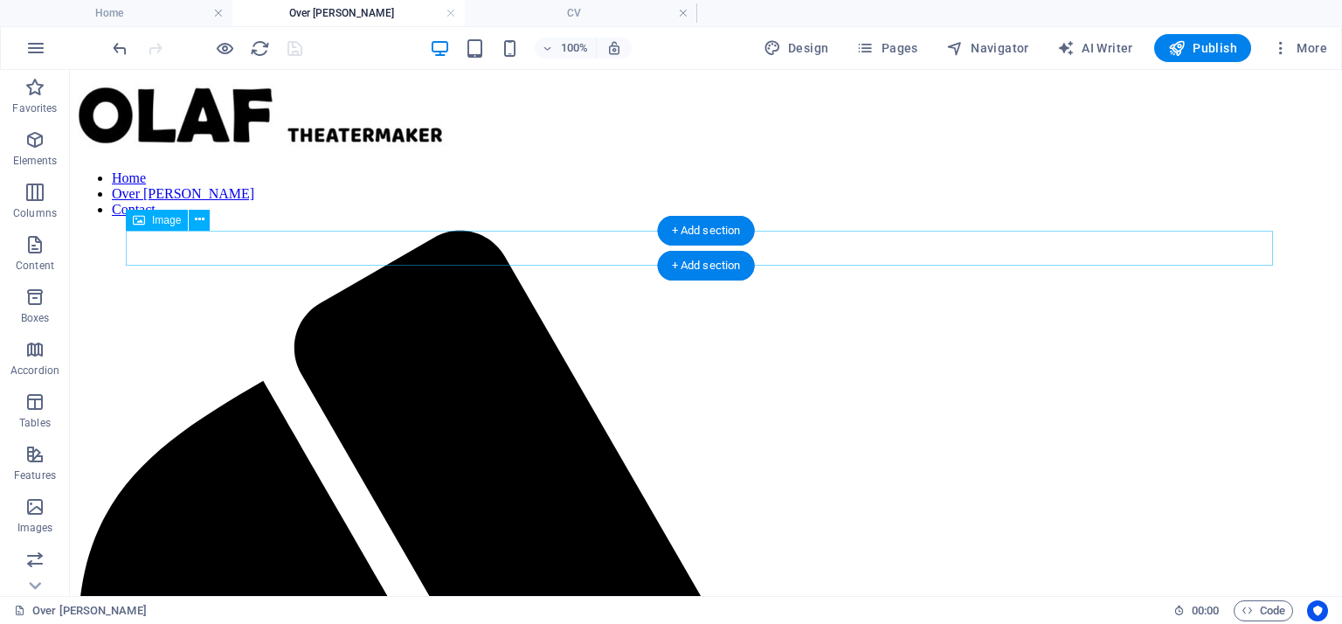
select select "10"
select select
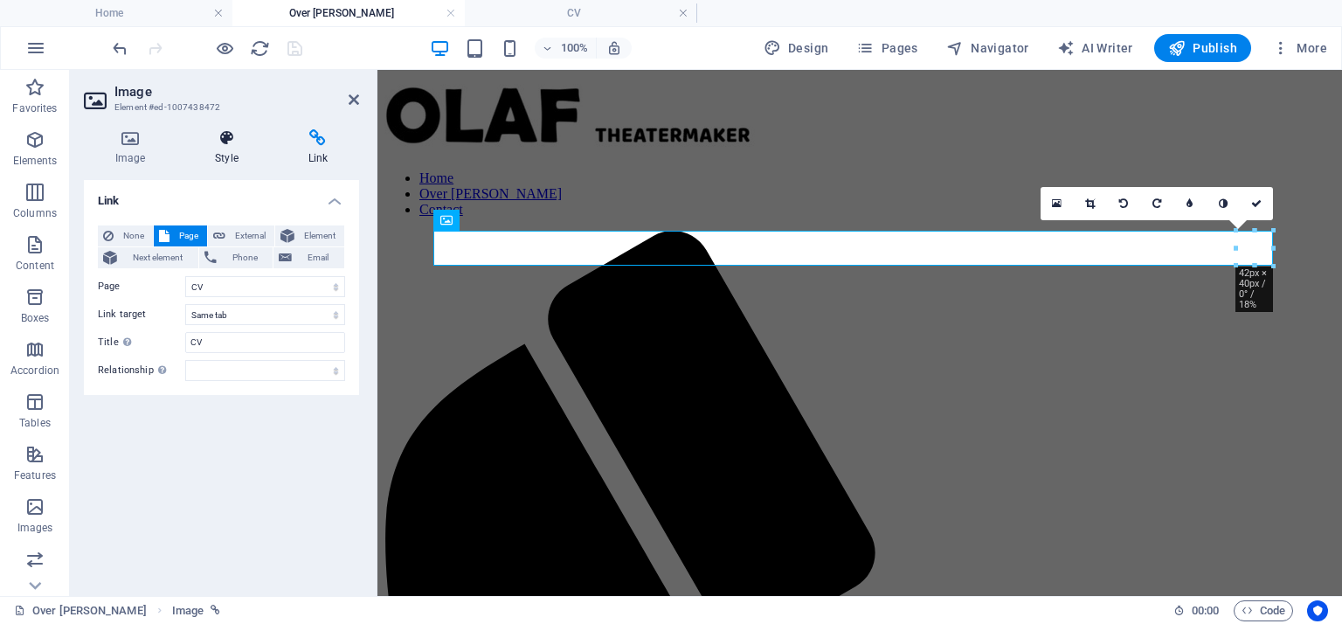
click at [228, 139] on icon at bounding box center [226, 137] width 86 height 17
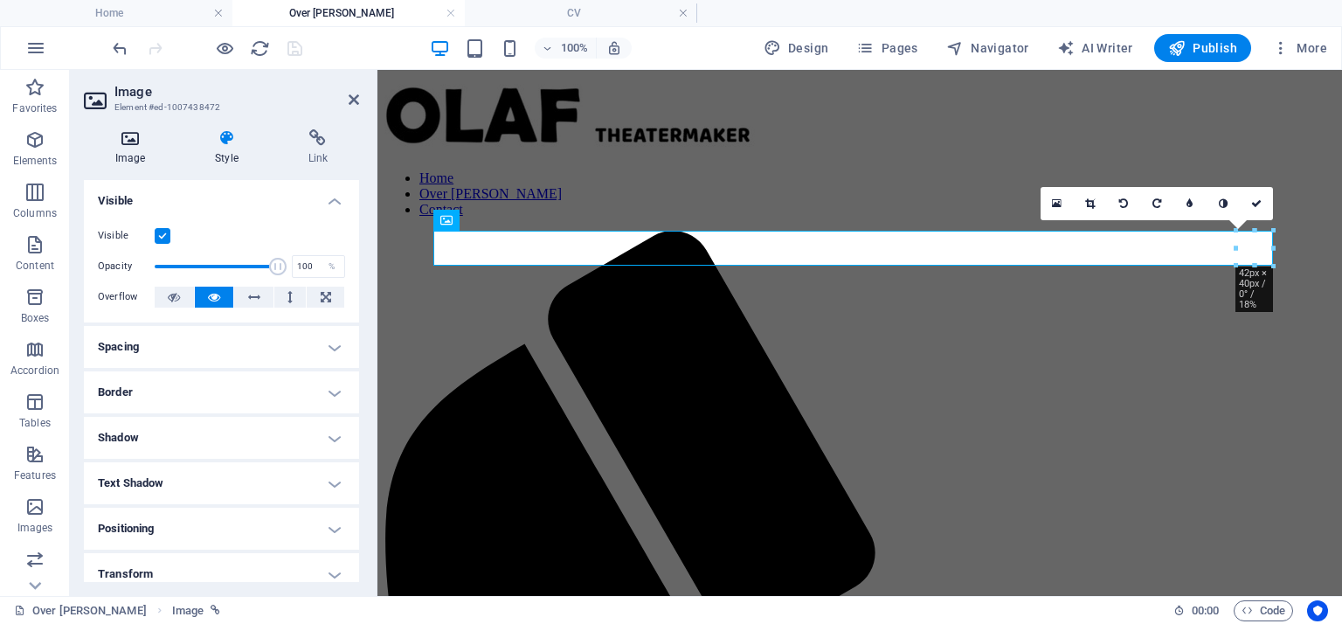
click at [130, 148] on h4 "Image" at bounding box center [134, 147] width 100 height 37
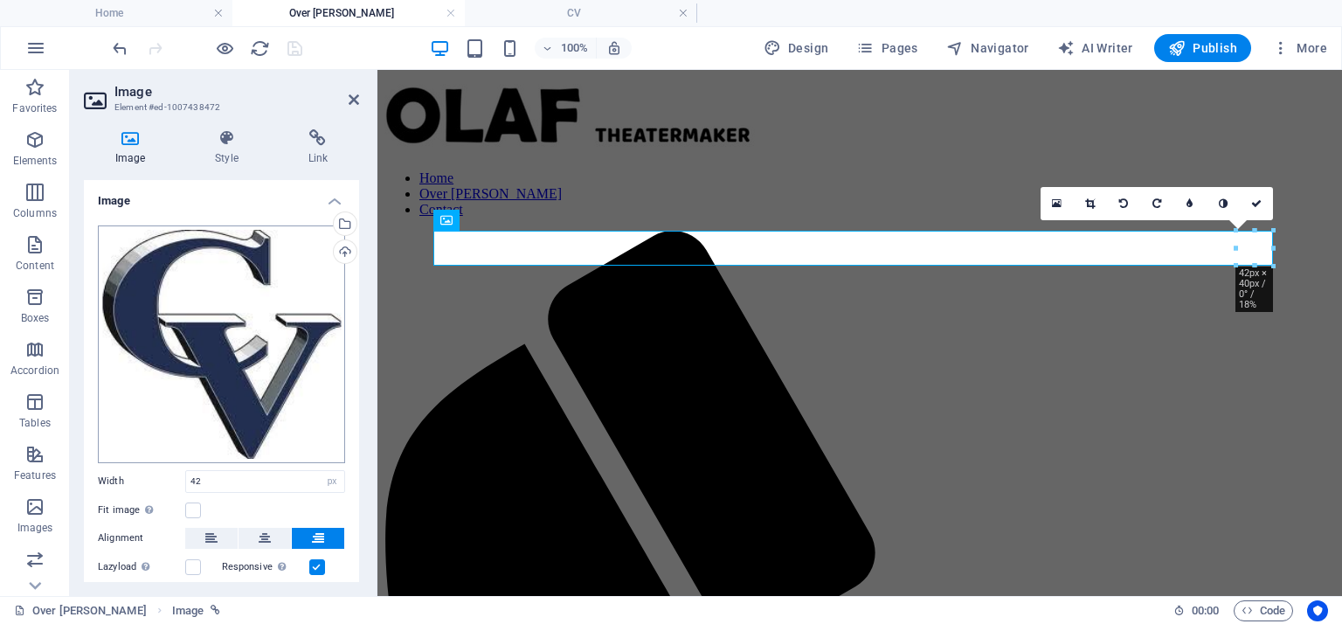
scroll to position [87, 0]
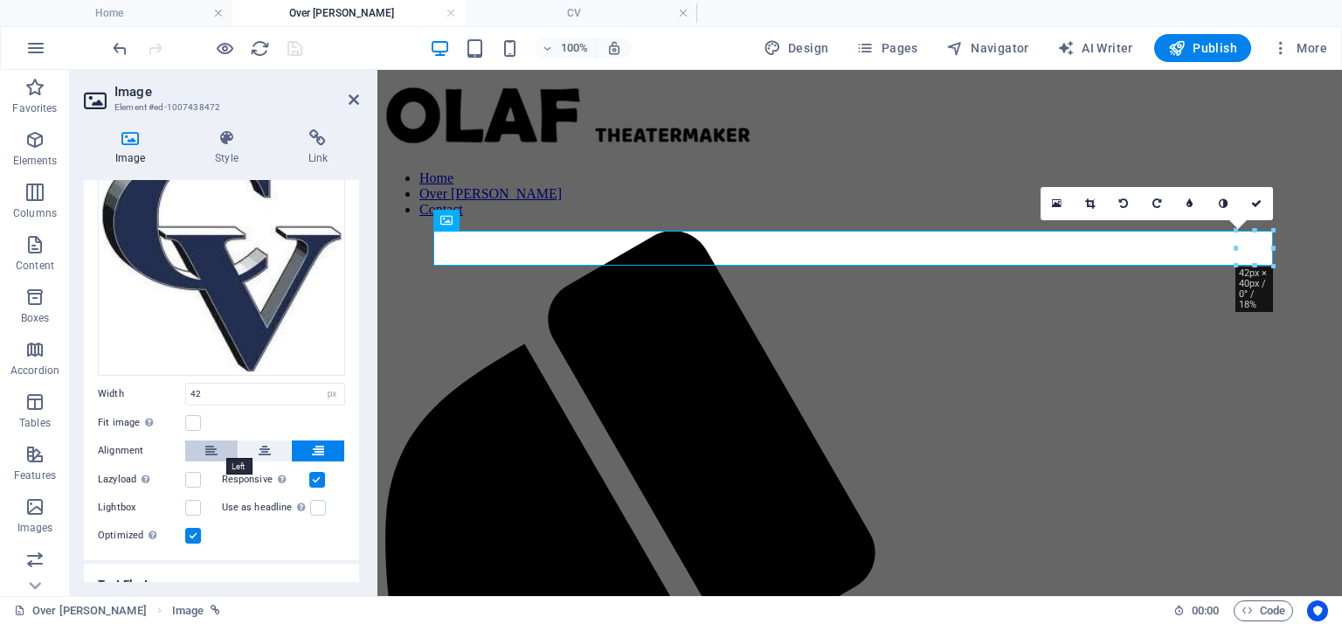
click at [219, 452] on button at bounding box center [211, 450] width 52 height 21
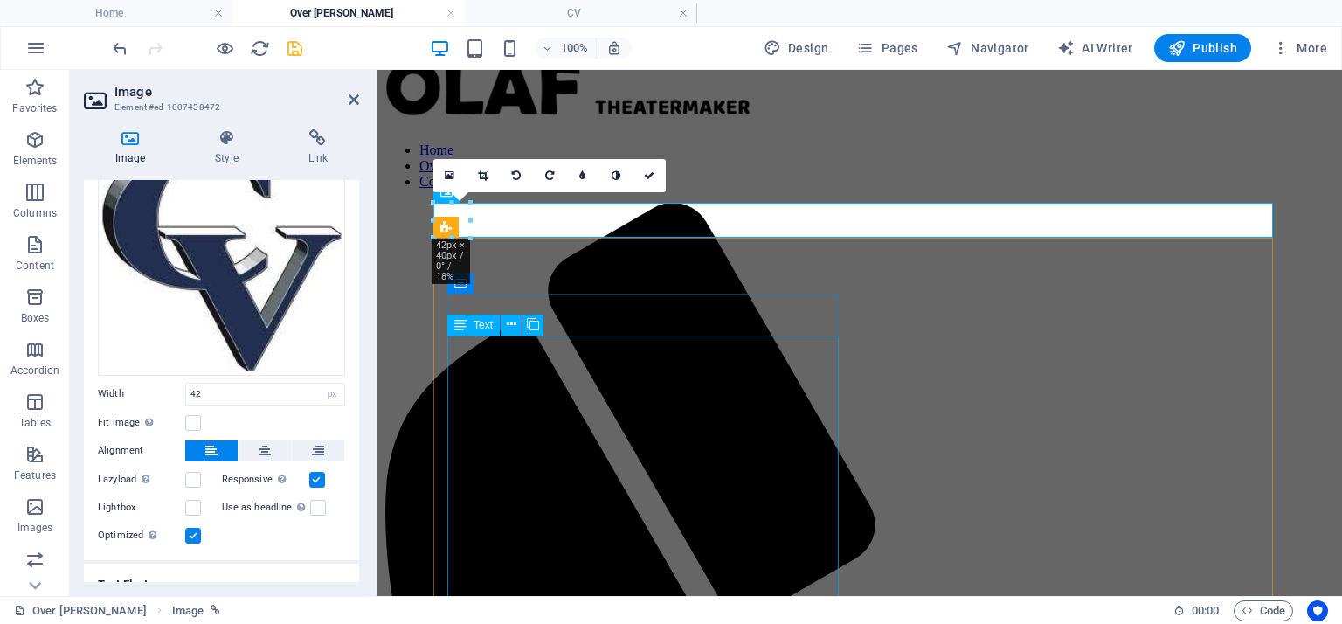
scroll to position [0, 0]
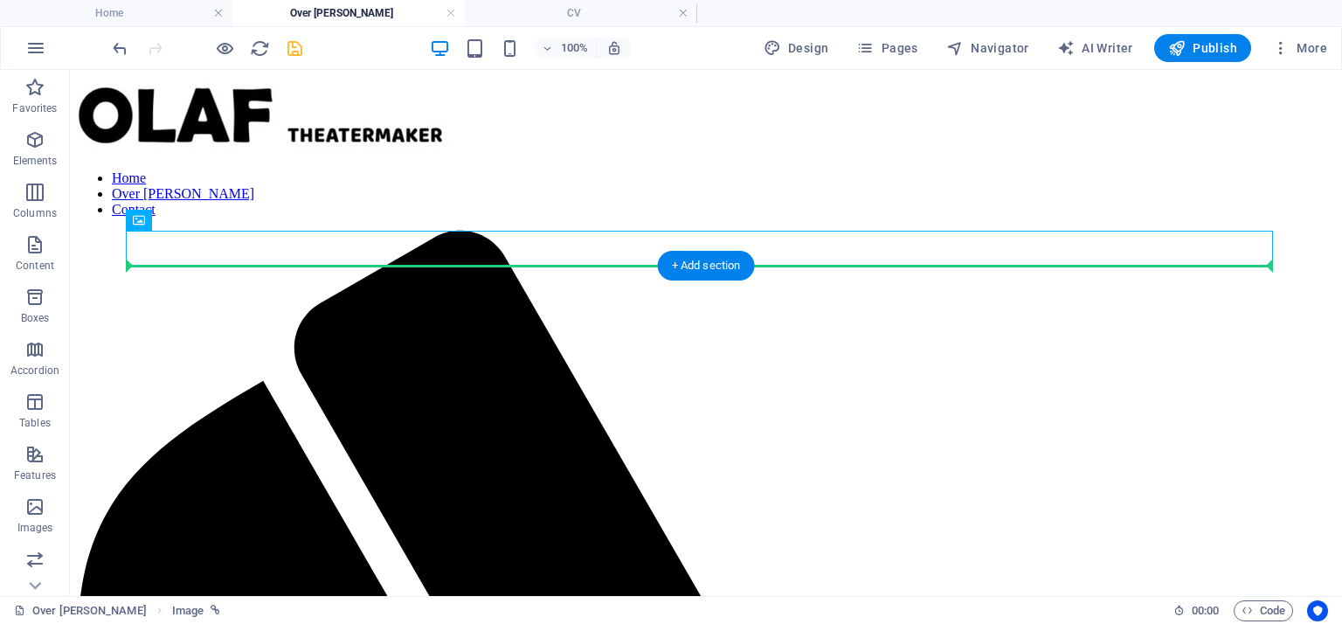
drag, startPoint x: 227, startPoint y: 291, endPoint x: 156, endPoint y: 284, distance: 72.0
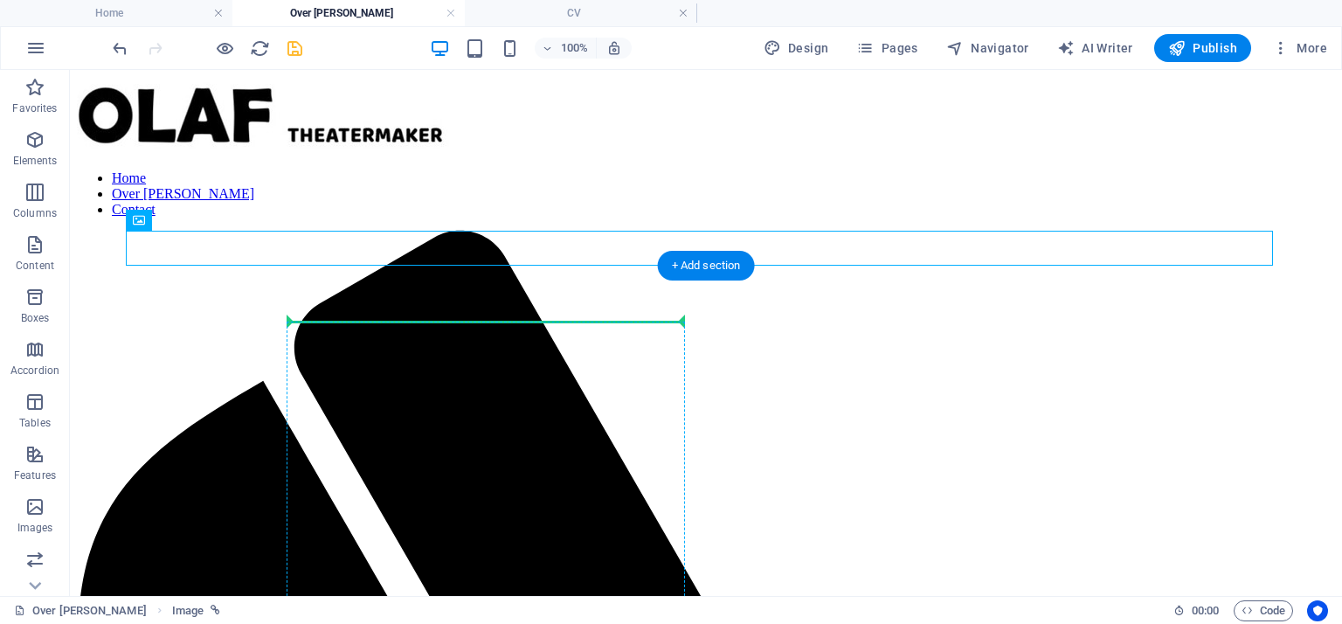
drag, startPoint x: 213, startPoint y: 289, endPoint x: 301, endPoint y: 322, distance: 93.5
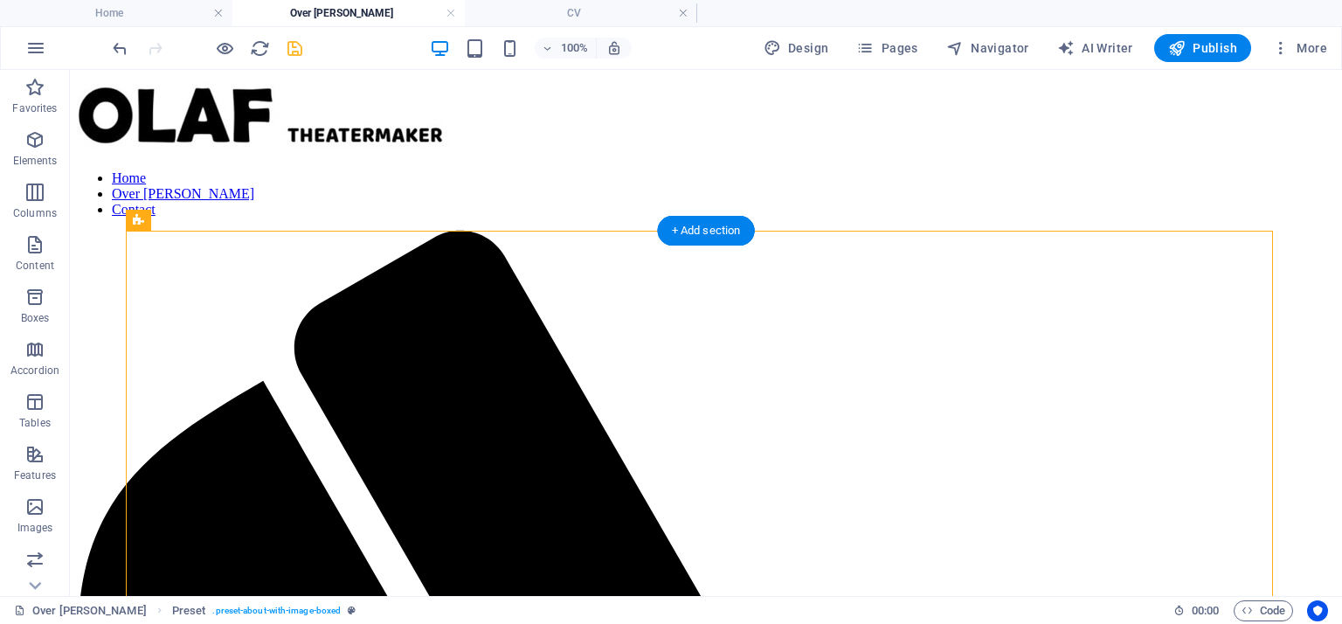
drag, startPoint x: 398, startPoint y: 344, endPoint x: 590, endPoint y: 318, distance: 193.1
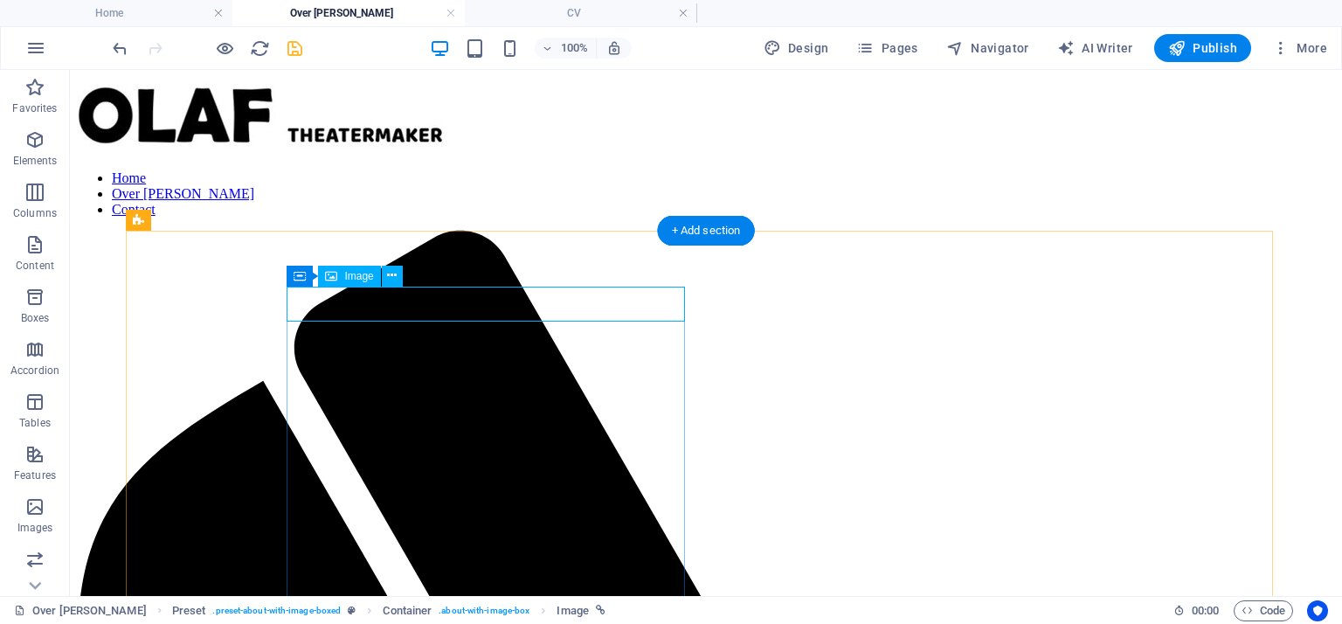
select select "px"
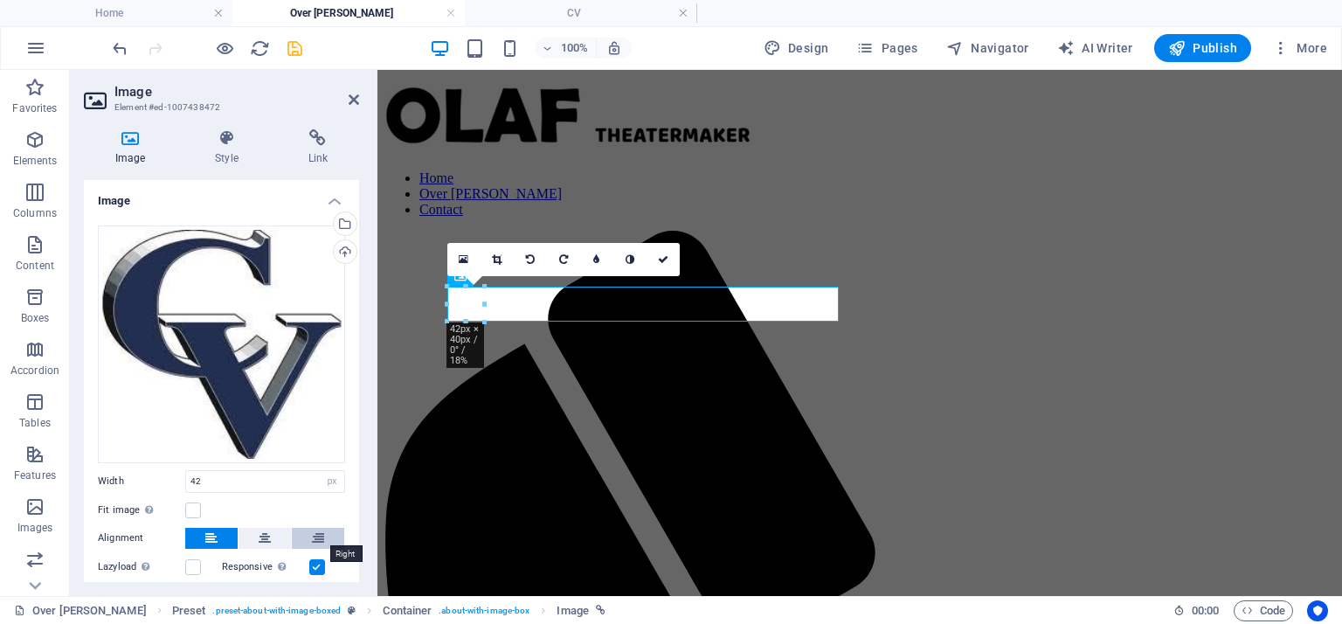
click at [315, 528] on icon at bounding box center [318, 538] width 12 height 21
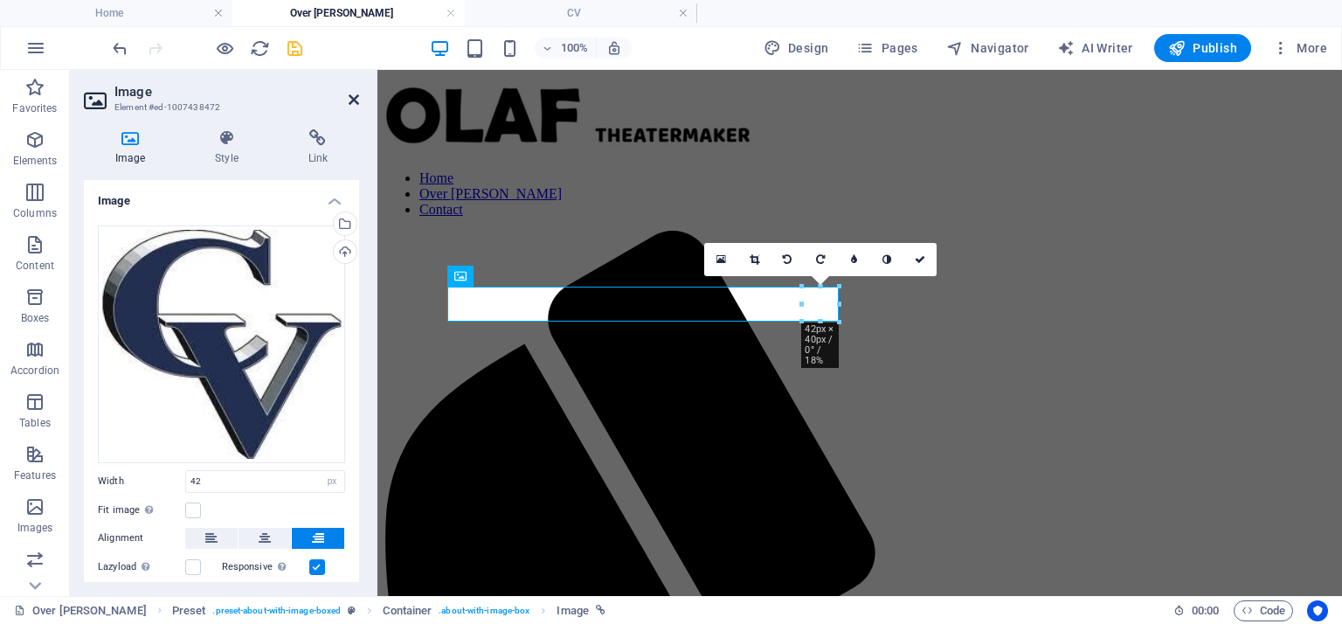
drag, startPoint x: 354, startPoint y: 96, endPoint x: 247, endPoint y: 42, distance: 119.6
click at [354, 96] on icon at bounding box center [354, 100] width 10 height 14
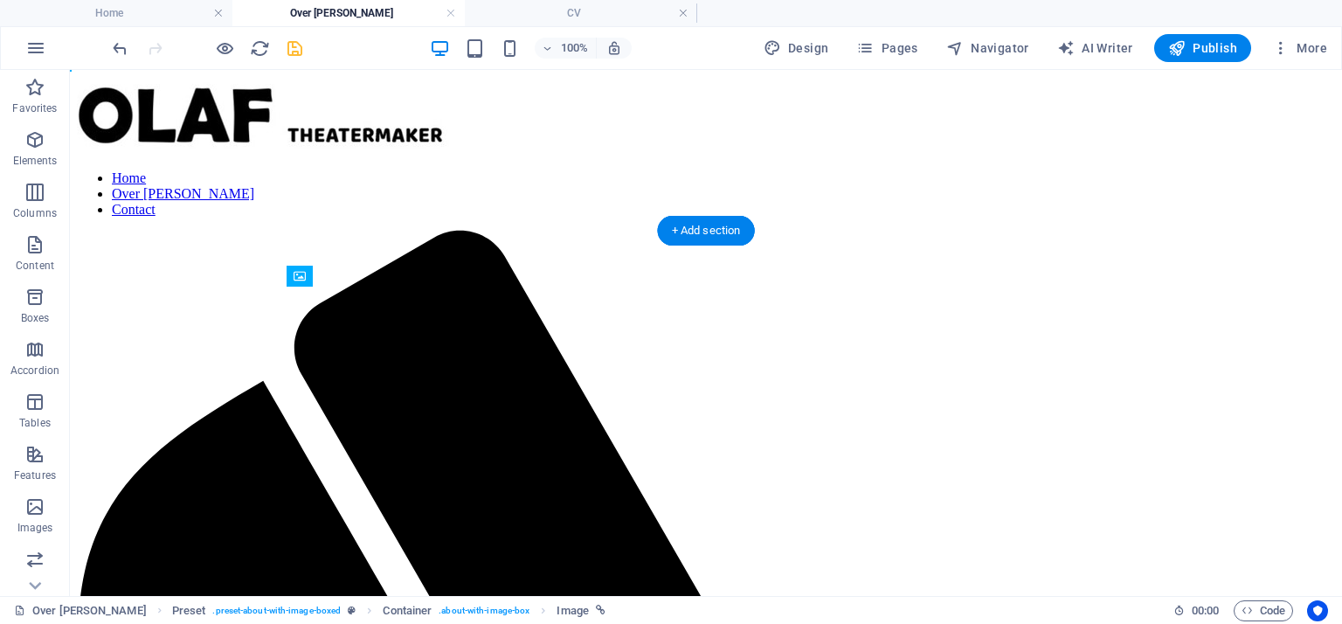
drag, startPoint x: 422, startPoint y: 346, endPoint x: 352, endPoint y: 332, distance: 71.3
drag, startPoint x: 385, startPoint y: 389, endPoint x: 333, endPoint y: 359, distance: 60.3
drag, startPoint x: 394, startPoint y: 389, endPoint x: 322, endPoint y: 359, distance: 78.4
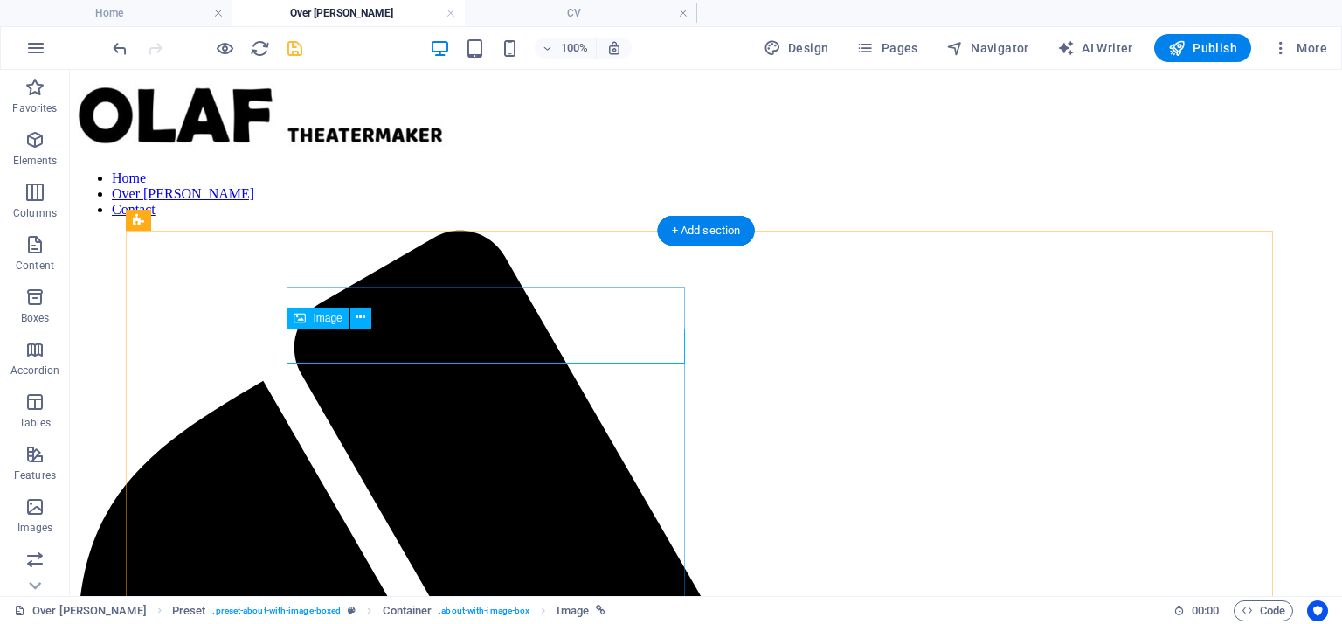
select select "px"
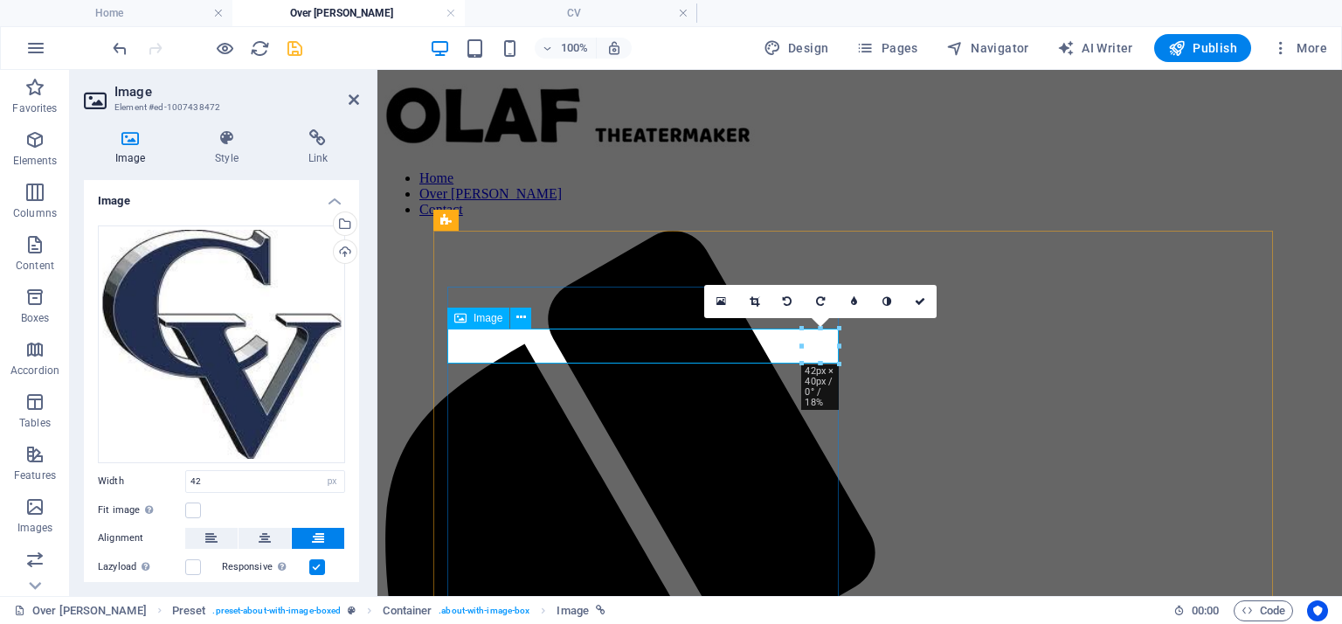
drag, startPoint x: 1178, startPoint y: 398, endPoint x: 812, endPoint y: 348, distance: 369.5
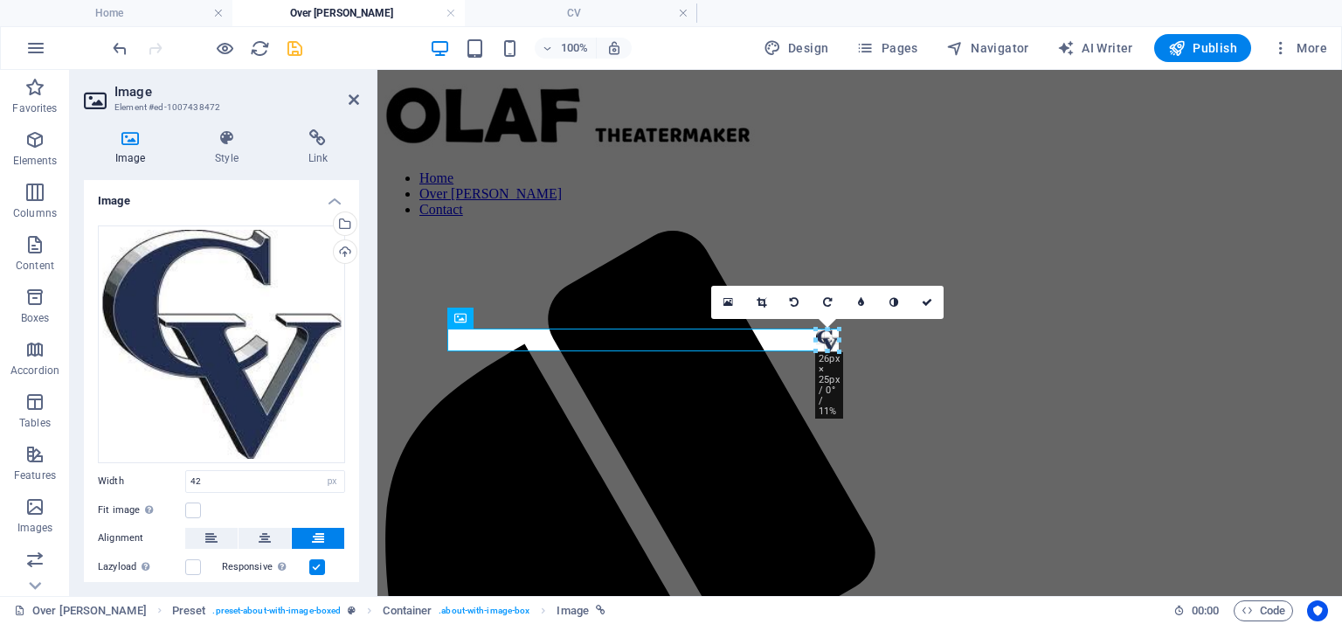
drag, startPoint x: 839, startPoint y: 363, endPoint x: 818, endPoint y: 347, distance: 26.7
type input "26"
click at [930, 300] on icon at bounding box center [927, 302] width 10 height 10
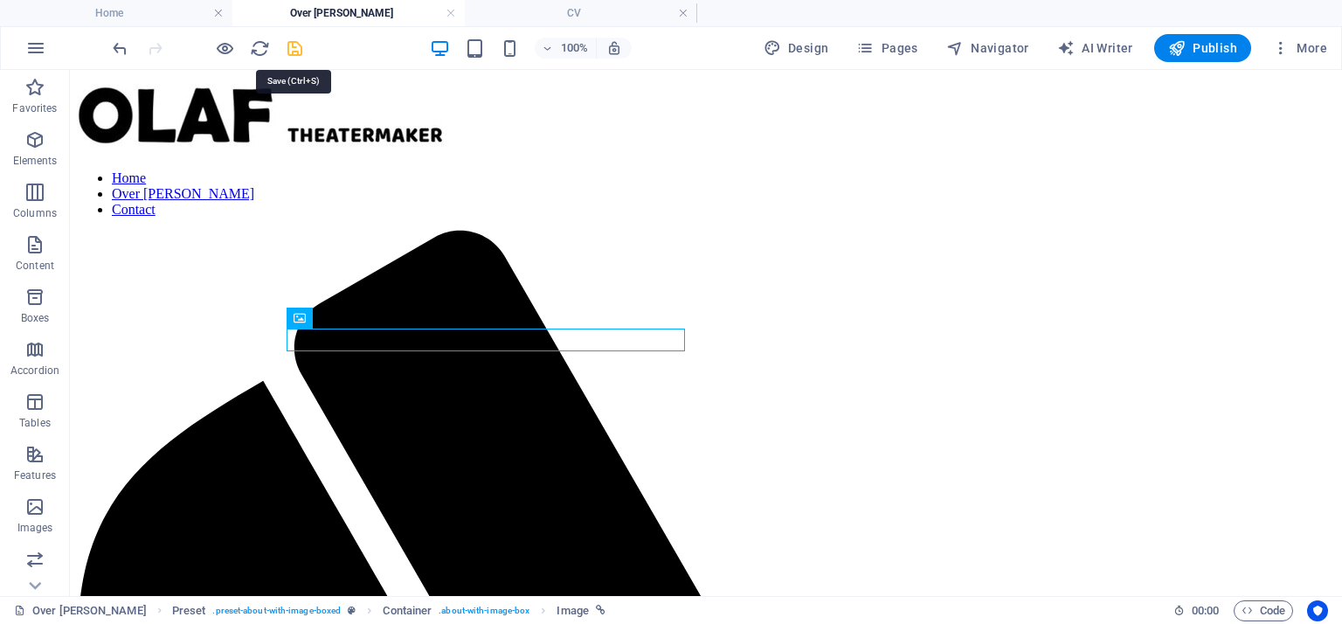
click at [294, 49] on icon "save" at bounding box center [295, 48] width 20 height 20
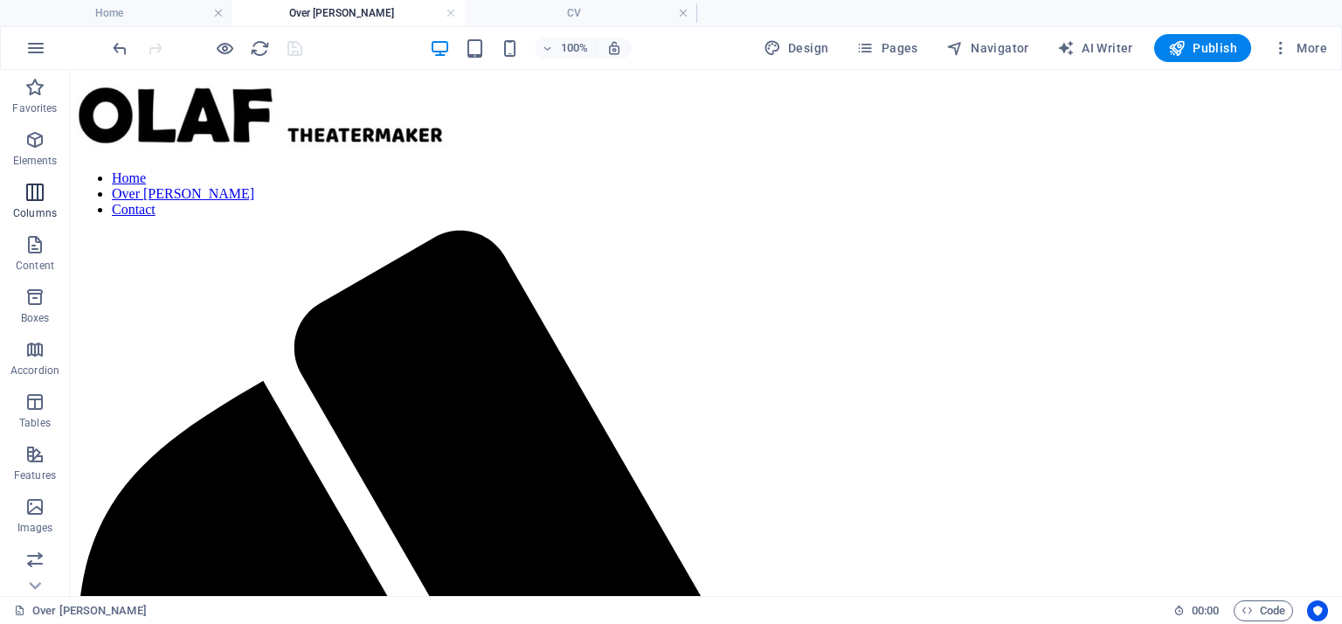
click at [36, 197] on icon "button" at bounding box center [34, 192] width 21 height 21
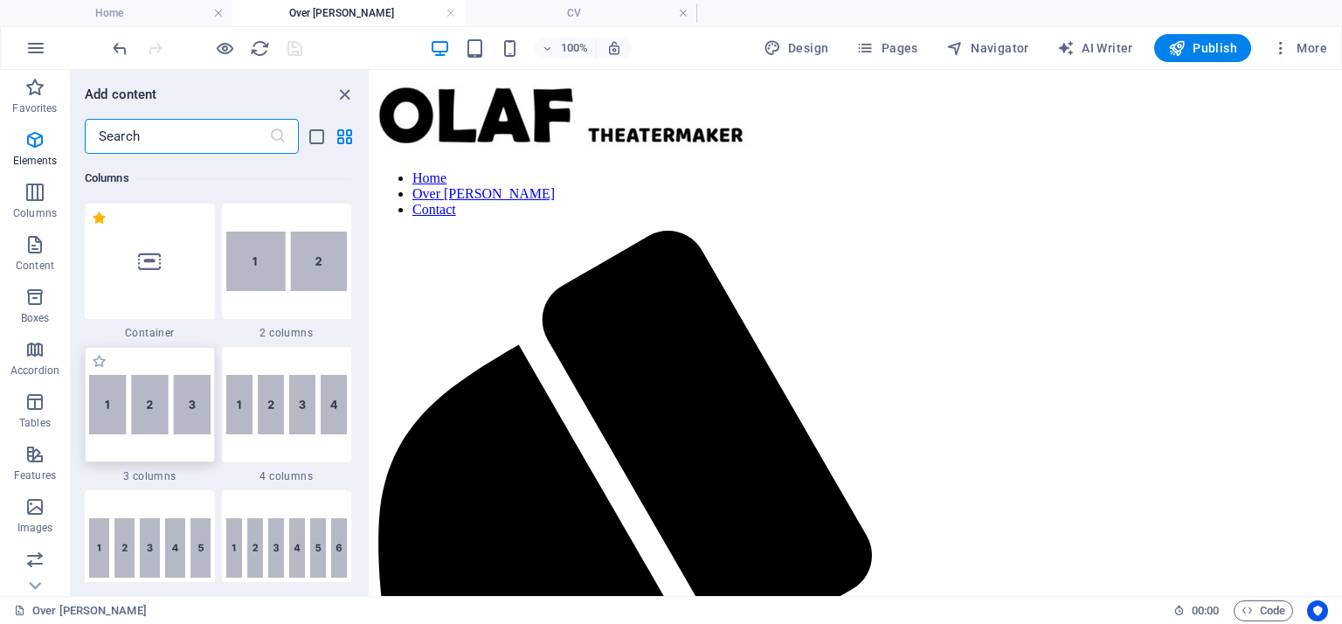
scroll to position [865, 0]
click at [267, 275] on img at bounding box center [286, 261] width 121 height 59
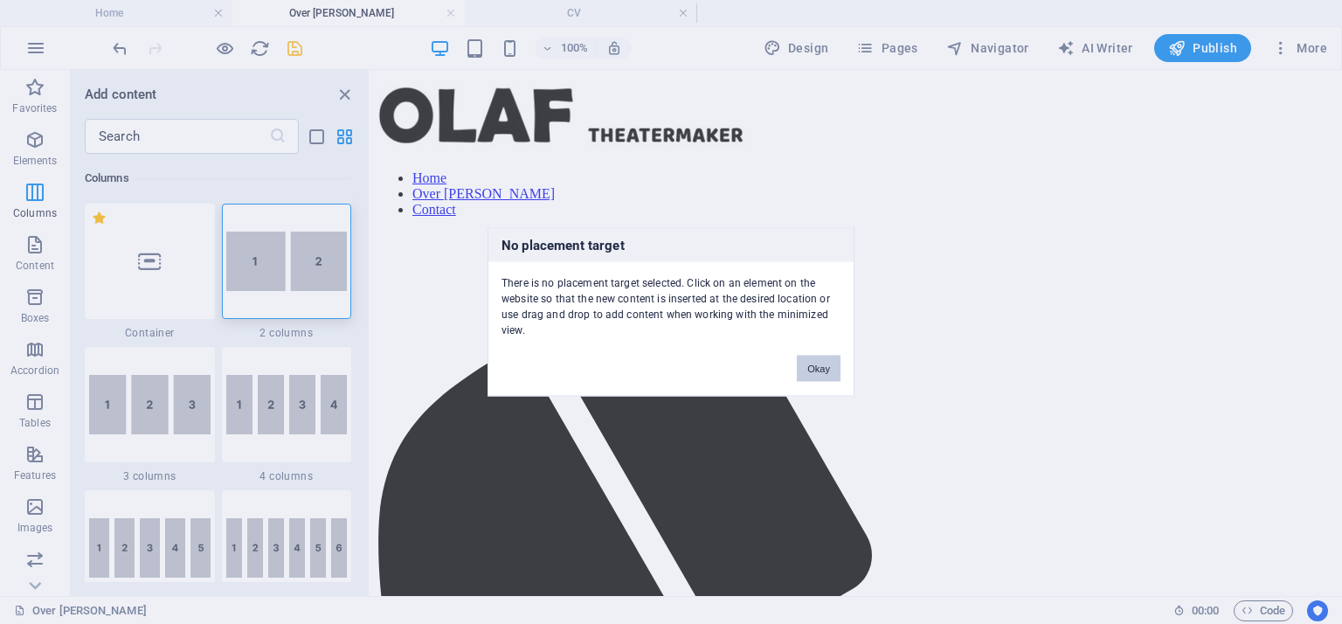
click at [810, 362] on button "Okay" at bounding box center [819, 369] width 44 height 26
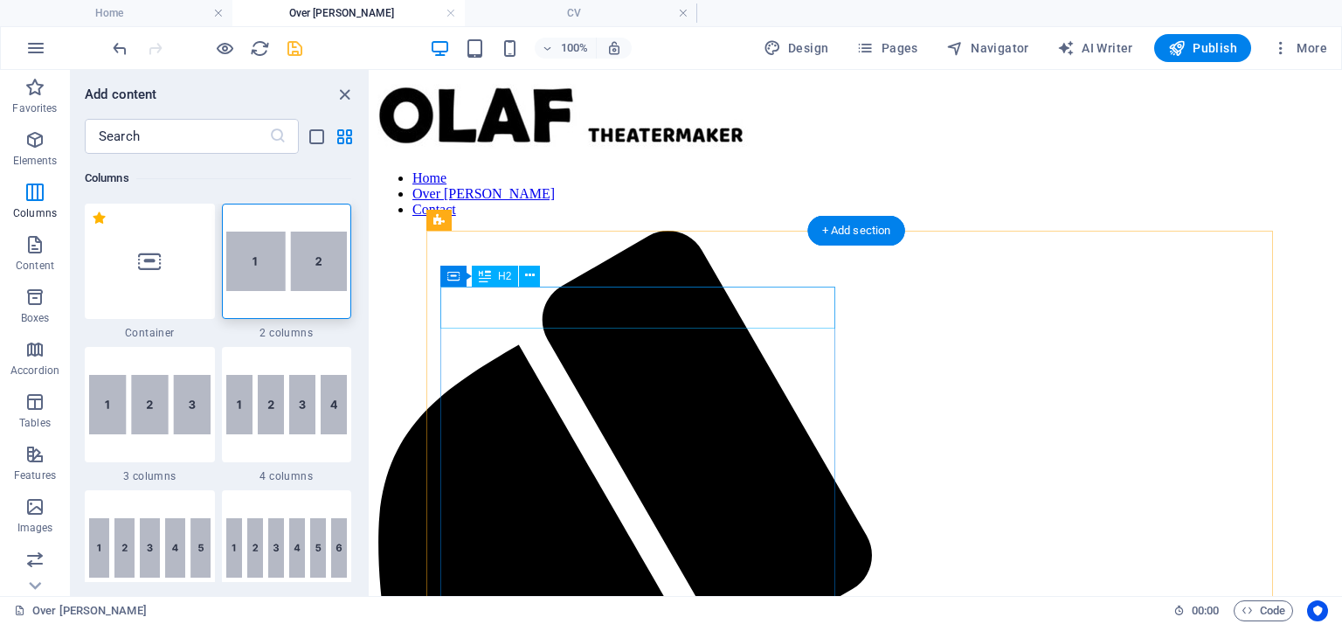
drag, startPoint x: 472, startPoint y: 303, endPoint x: 462, endPoint y: 301, distance: 10.0
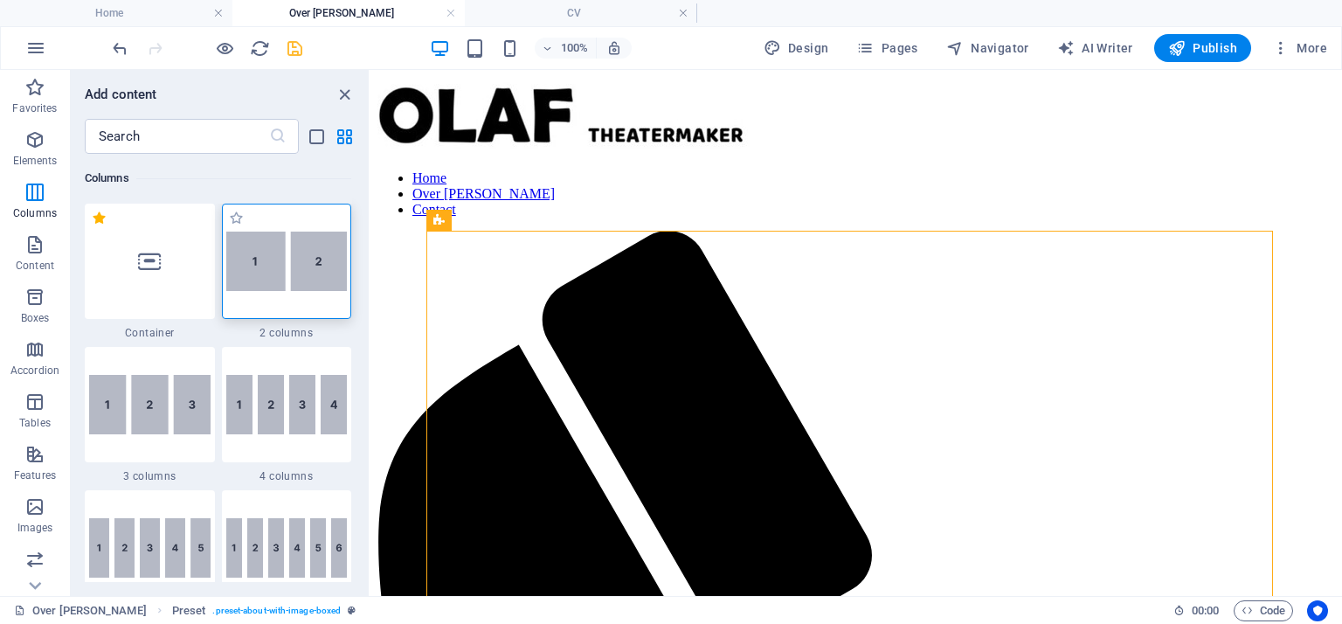
click at [261, 262] on img at bounding box center [286, 261] width 121 height 59
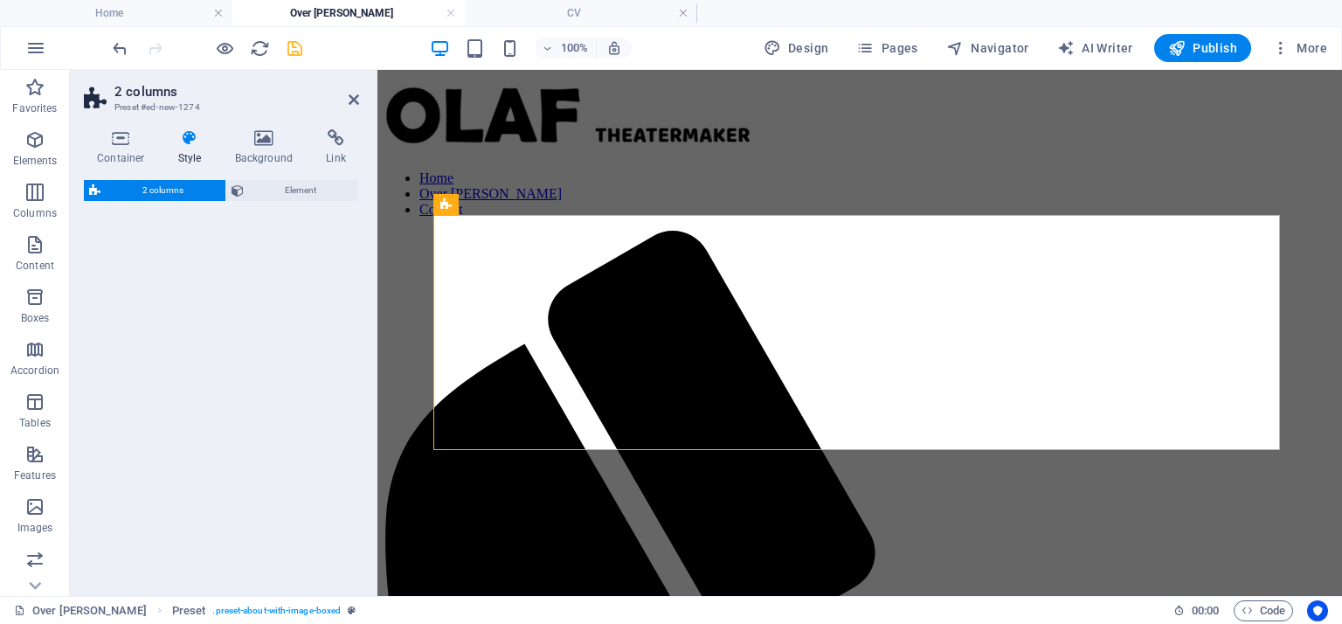
scroll to position [762, 0]
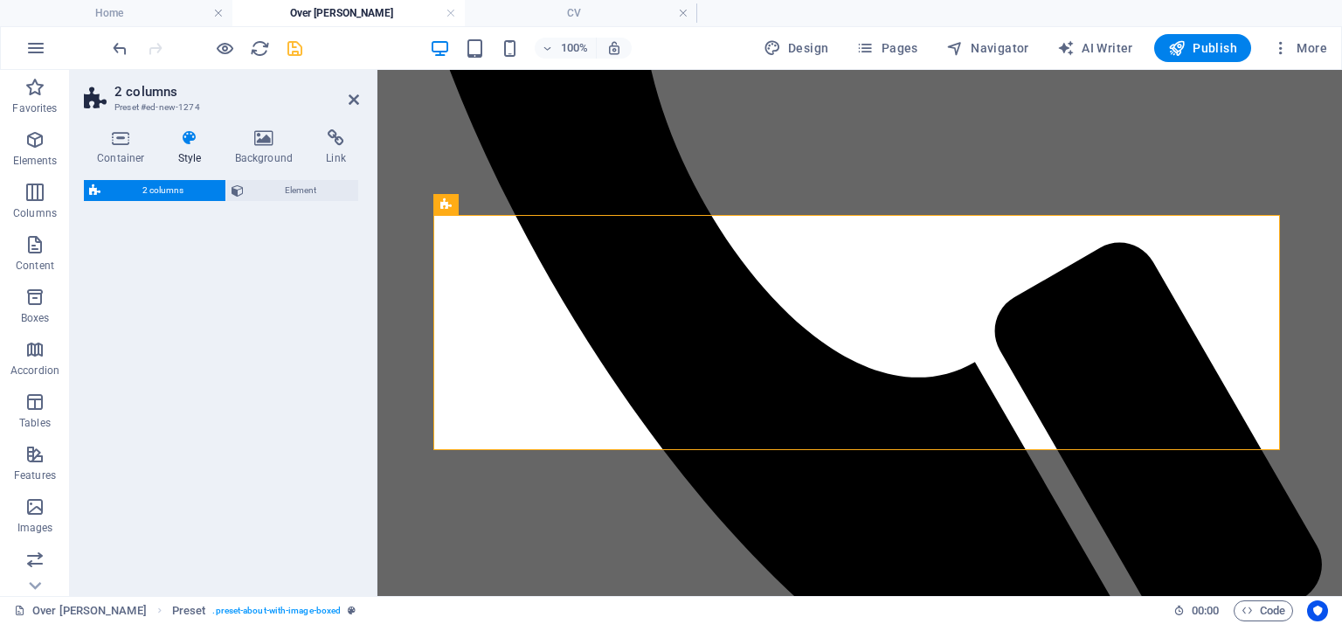
select select "rem"
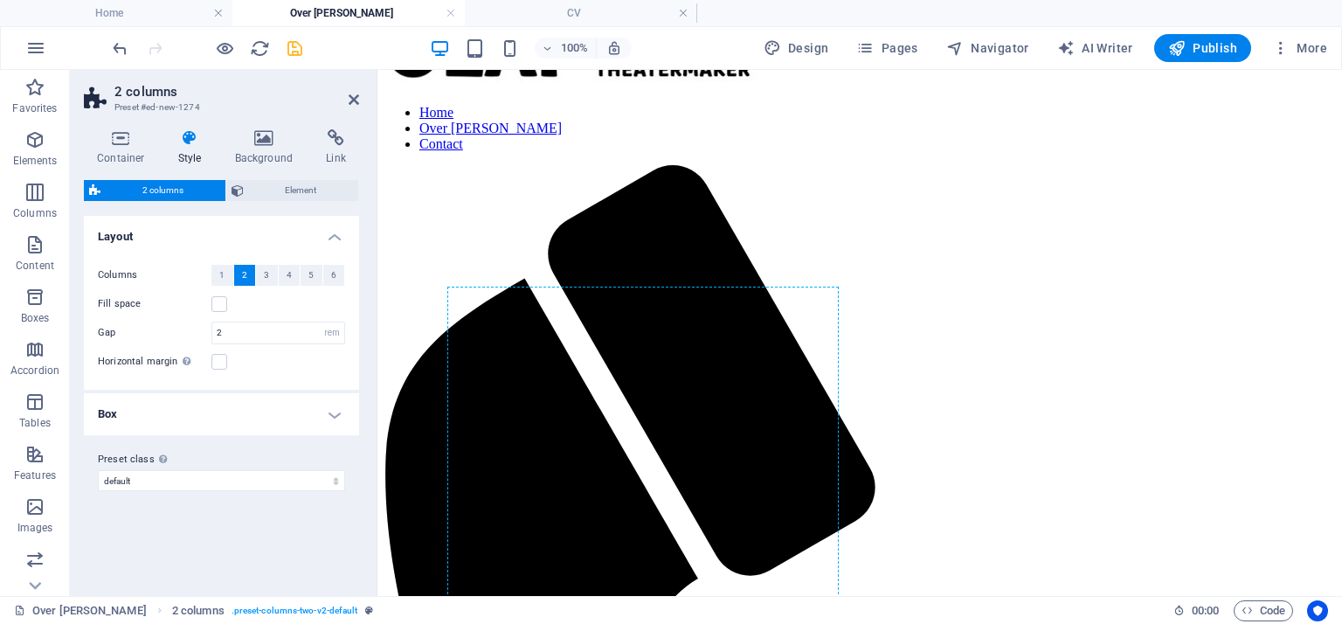
scroll to position [0, 0]
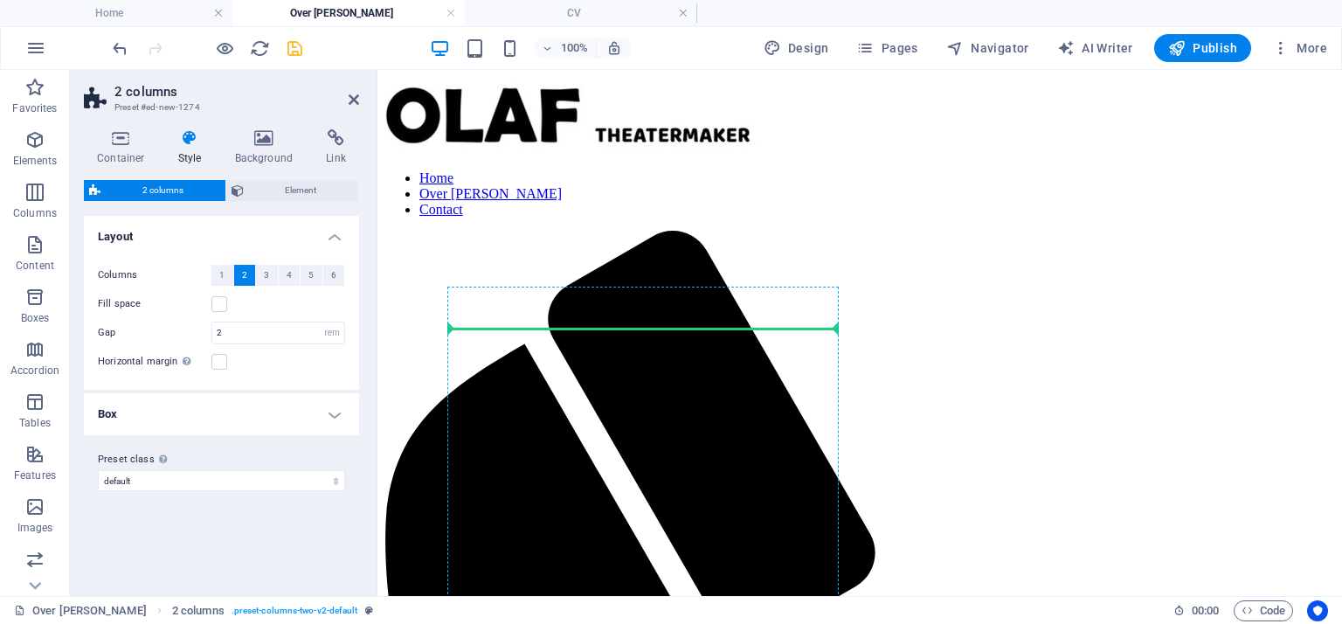
drag, startPoint x: 854, startPoint y: 429, endPoint x: 468, endPoint y: 322, distance: 400.0
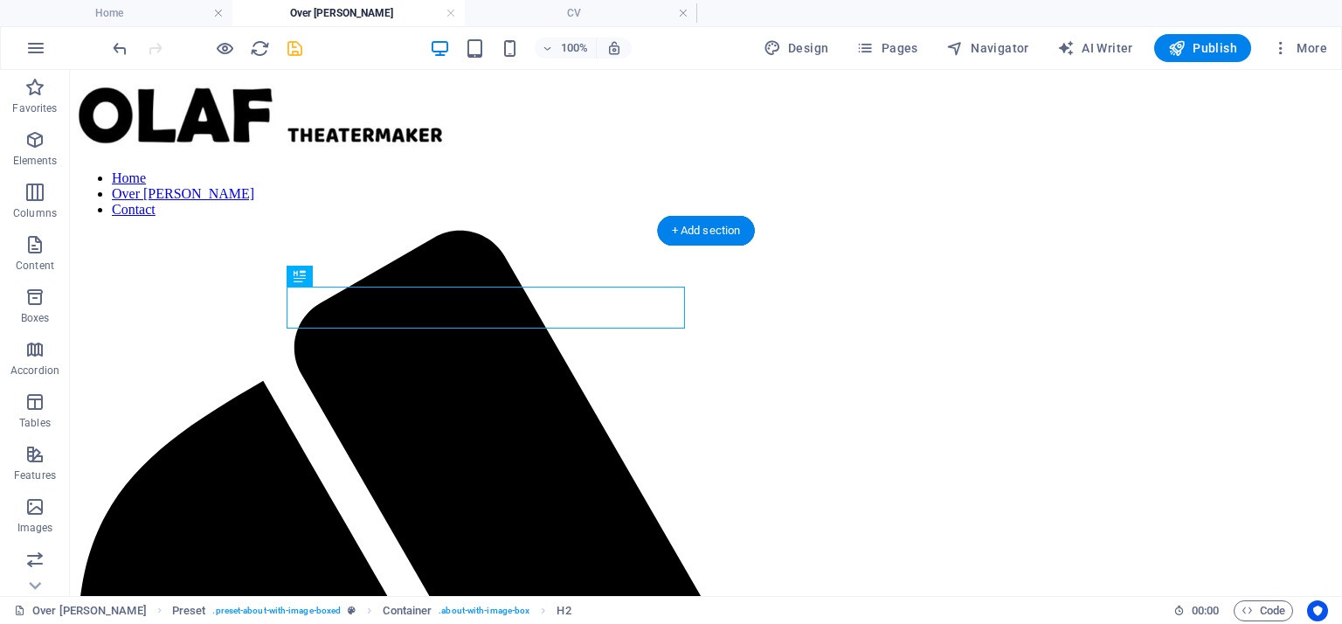
drag, startPoint x: 196, startPoint y: 302, endPoint x: 427, endPoint y: 392, distance: 248.4
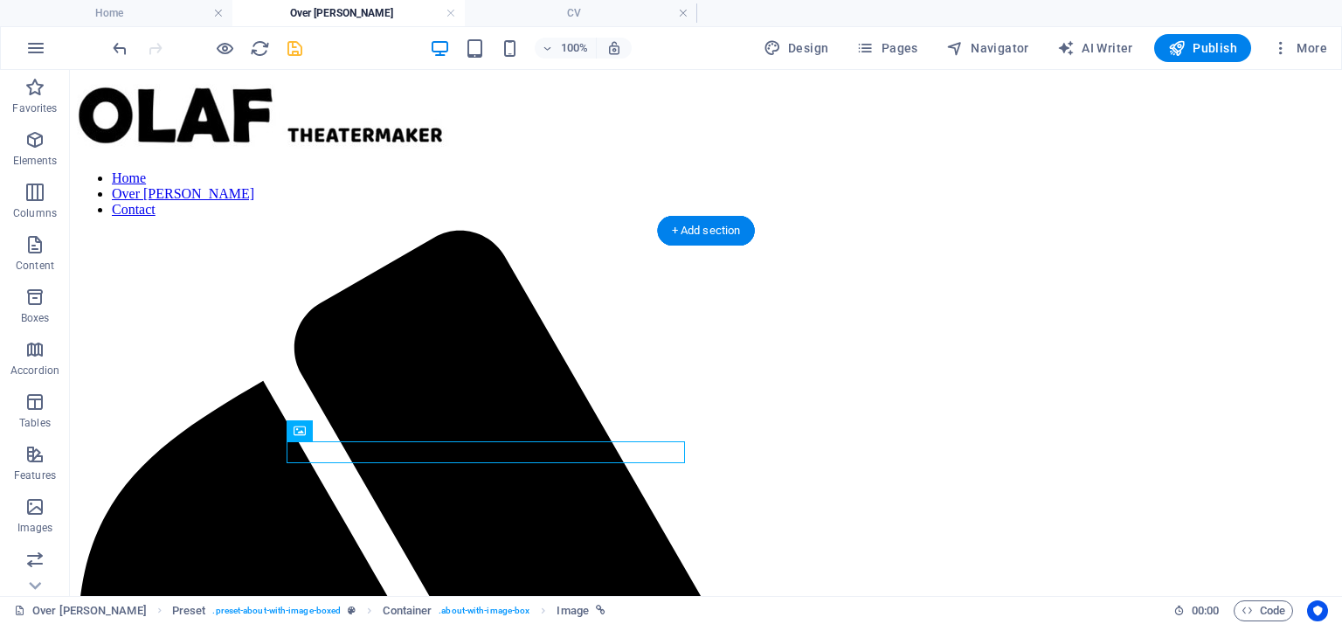
drag, startPoint x: 669, startPoint y: 451, endPoint x: 622, endPoint y: 347, distance: 114.2
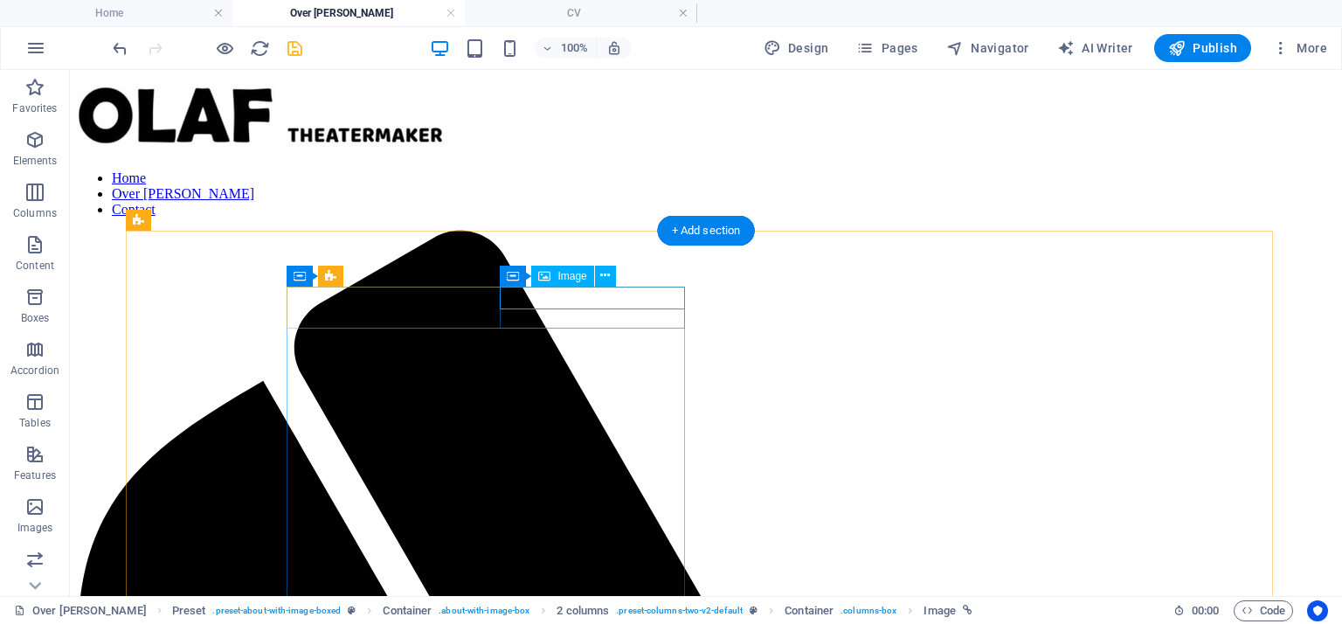
select select "px"
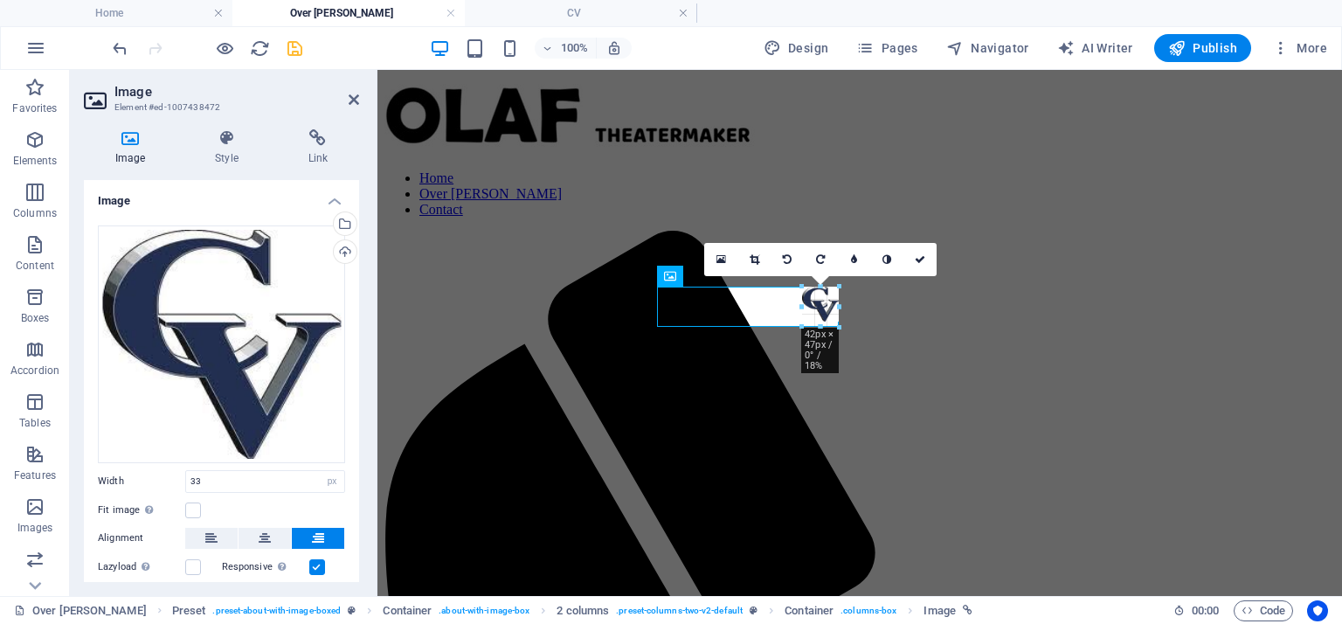
drag, startPoint x: 811, startPoint y: 314, endPoint x: 30, endPoint y: 280, distance: 781.9
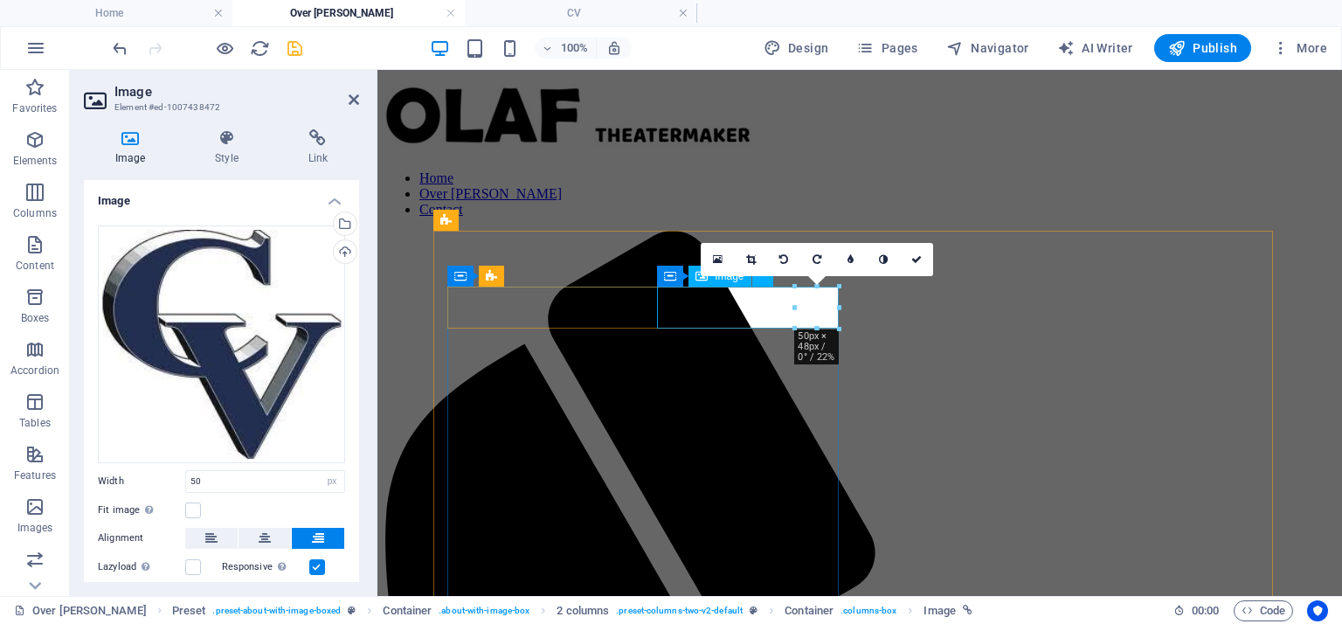
drag, startPoint x: 1173, startPoint y: 357, endPoint x: 804, endPoint y: 294, distance: 373.9
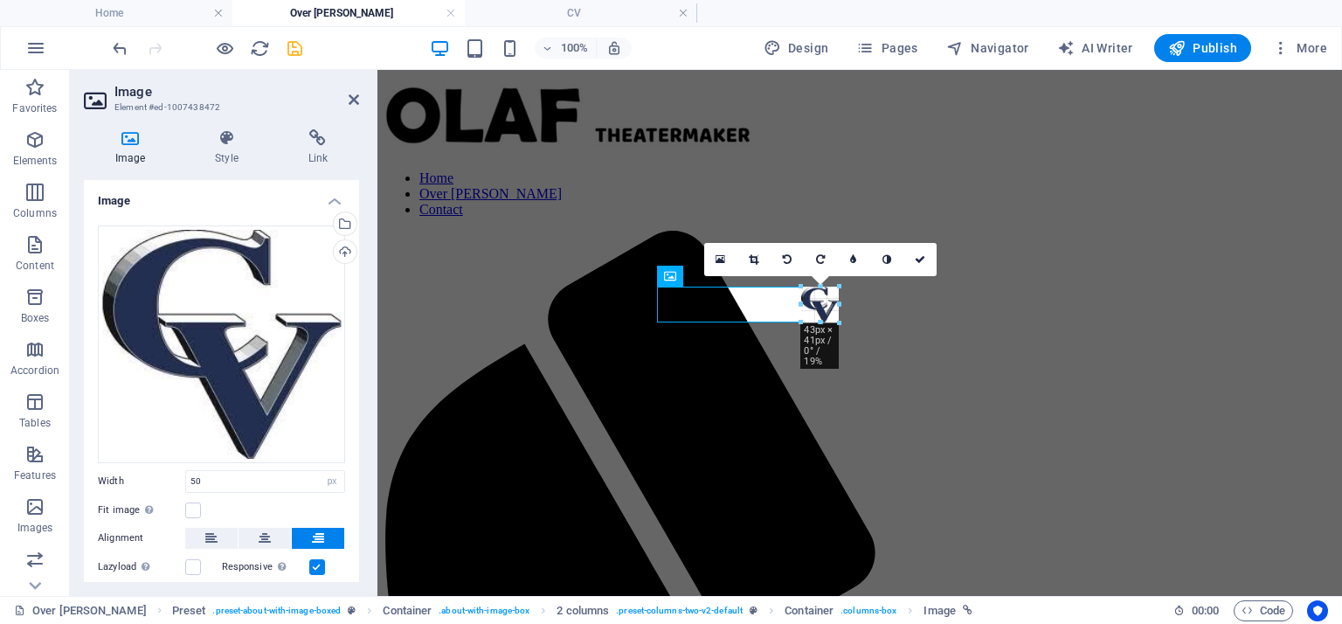
drag, startPoint x: 841, startPoint y: 289, endPoint x: 835, endPoint y: 297, distance: 10.0
type input "49"
click at [357, 100] on icon at bounding box center [354, 100] width 10 height 14
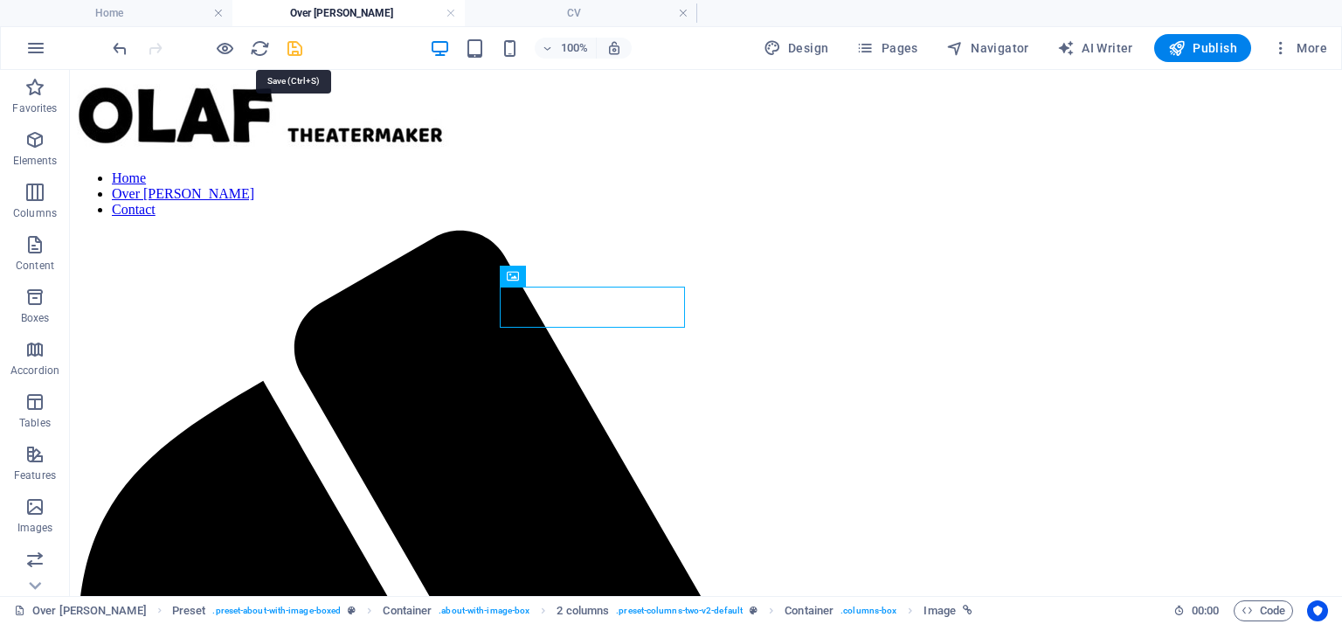
click at [291, 46] on icon "save" at bounding box center [295, 48] width 20 height 20
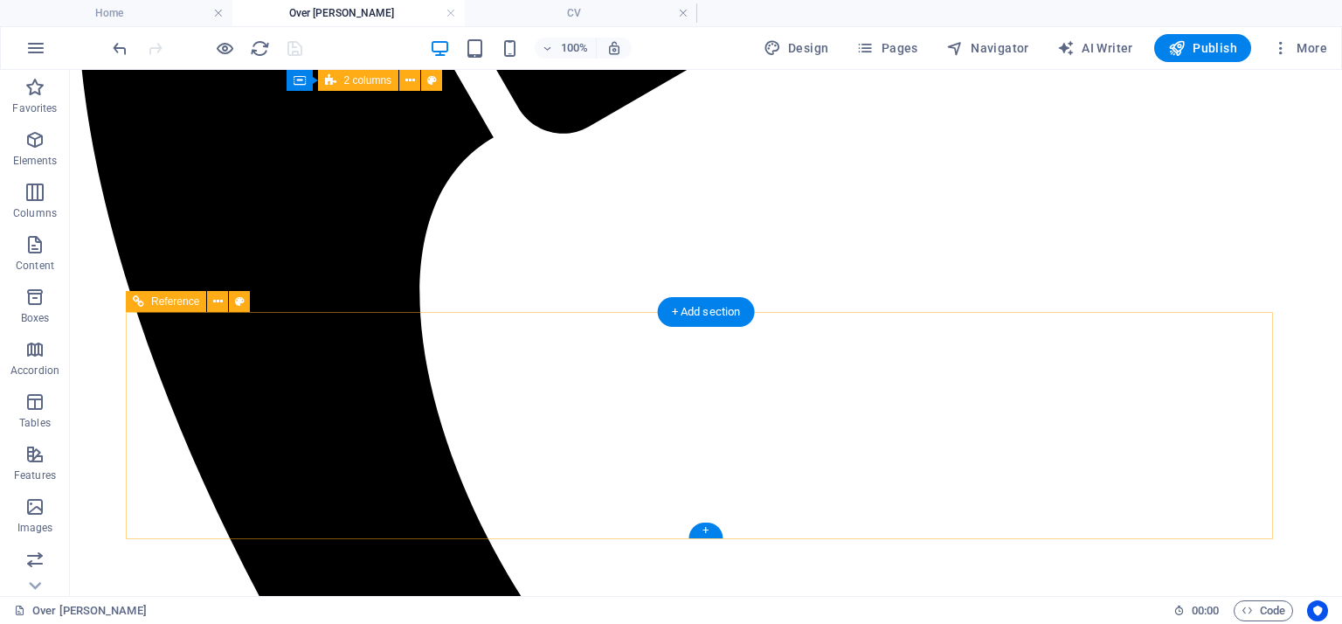
scroll to position [31, 0]
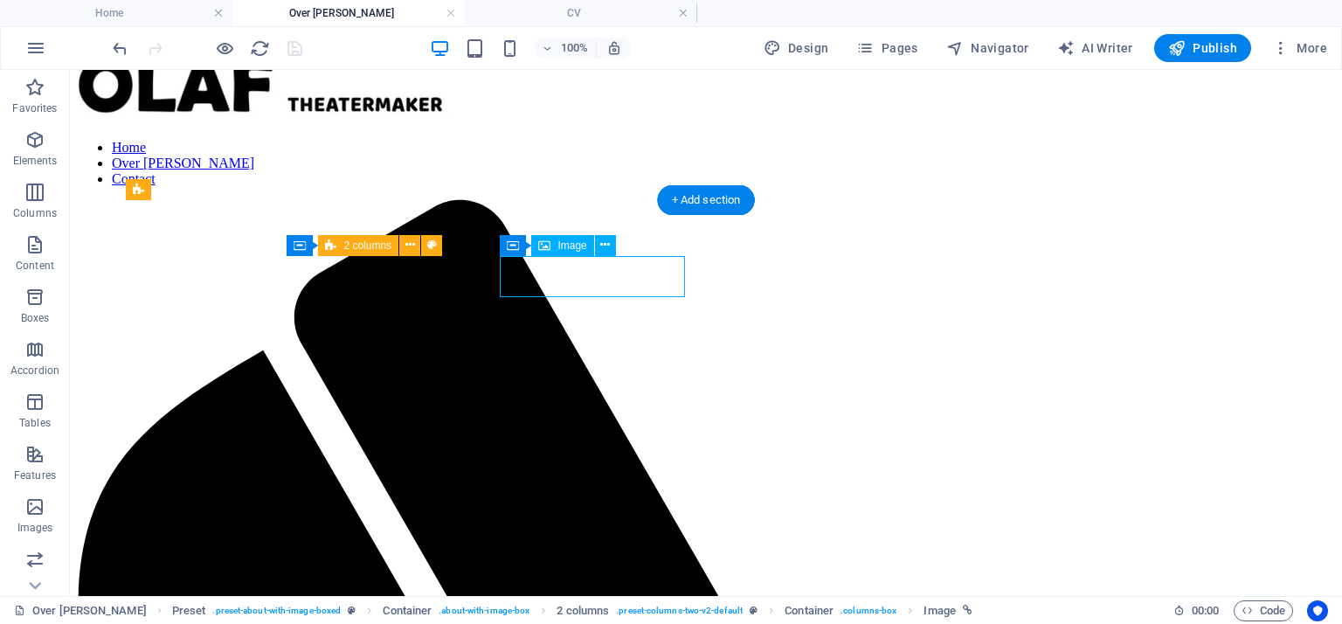
select select "px"
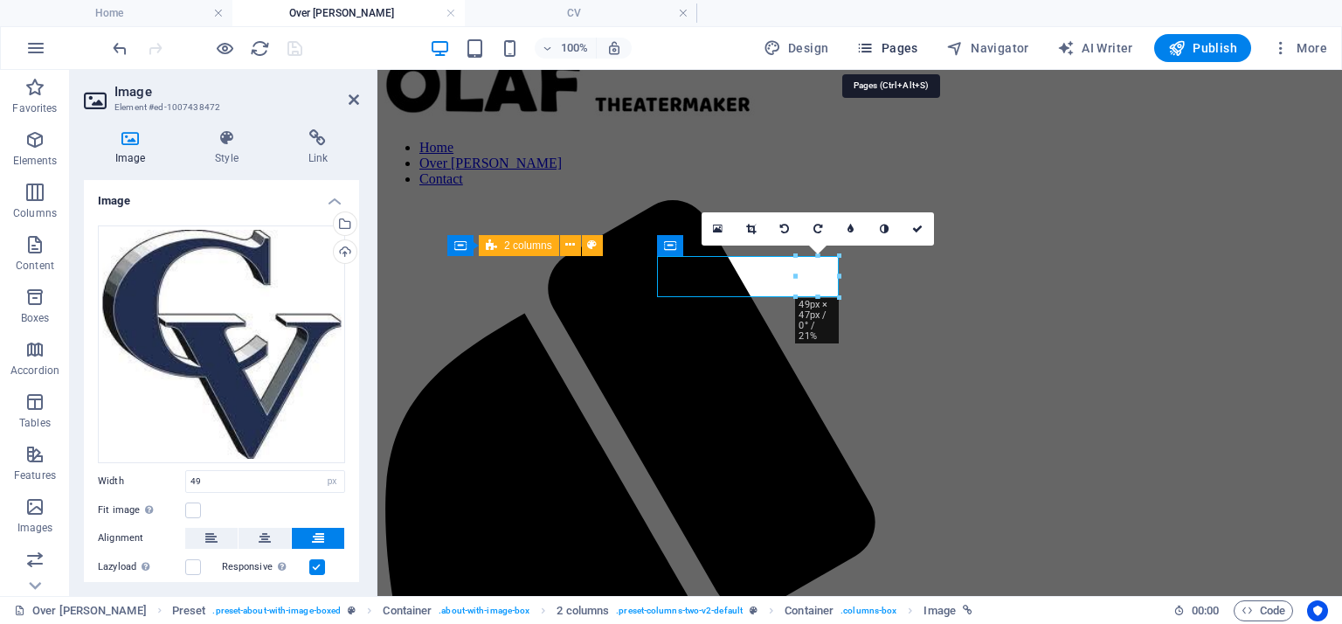
click at [884, 43] on span "Pages" at bounding box center [886, 47] width 61 height 17
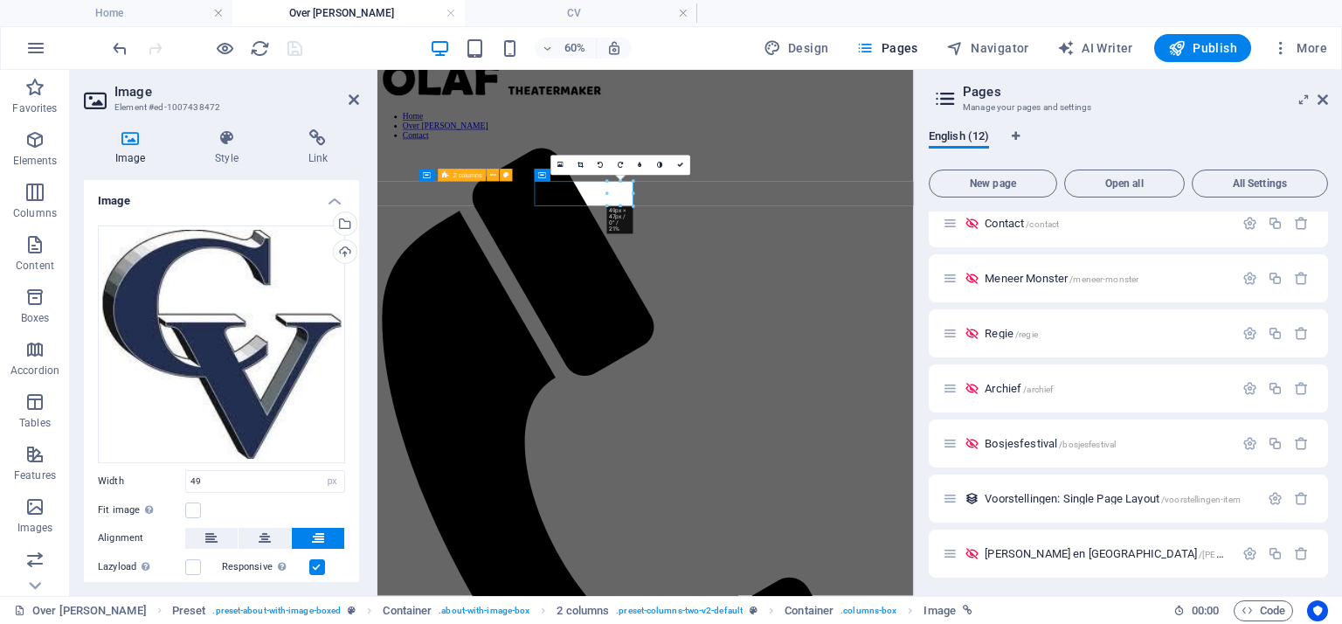
scroll to position [290, 0]
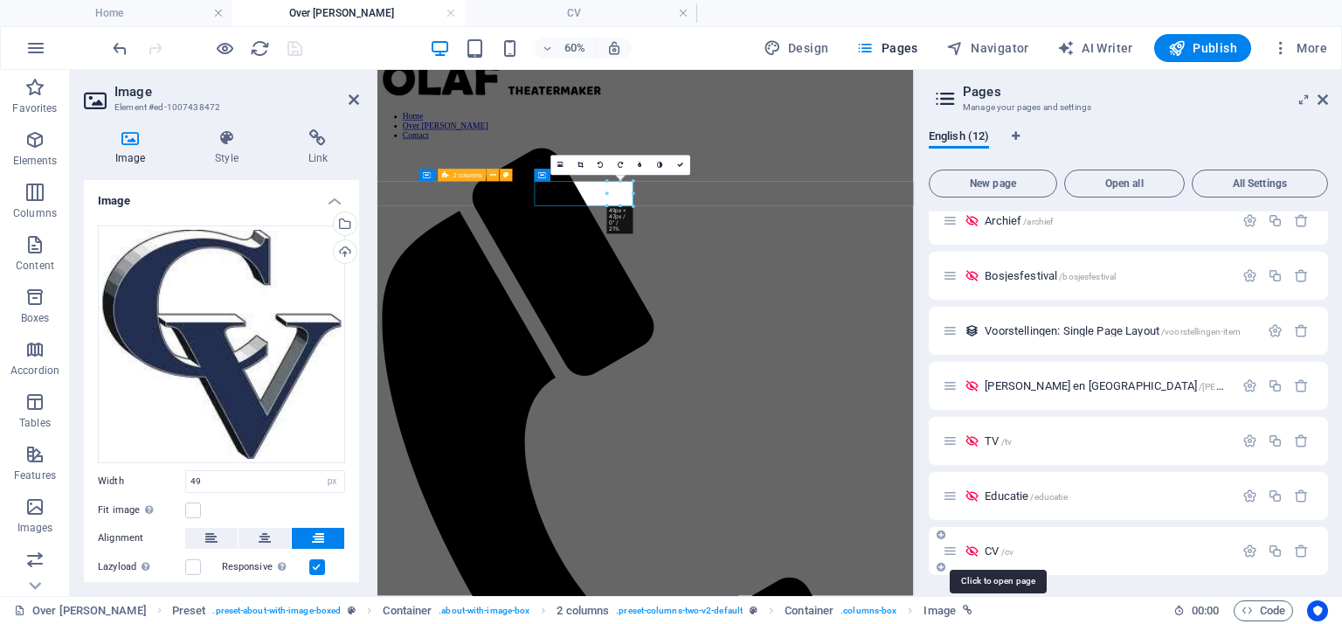
click at [1000, 545] on span "CV /cv" at bounding box center [999, 550] width 29 height 13
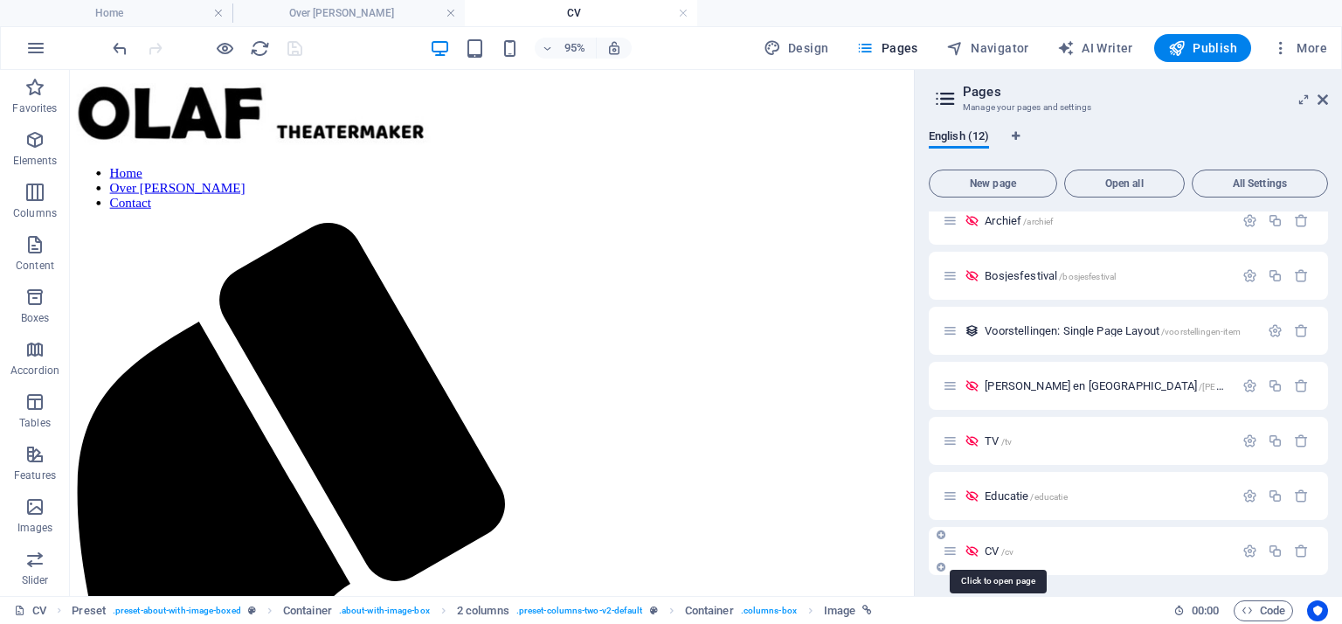
scroll to position [0, 0]
click at [1000, 545] on span "CV /cv" at bounding box center [999, 550] width 29 height 13
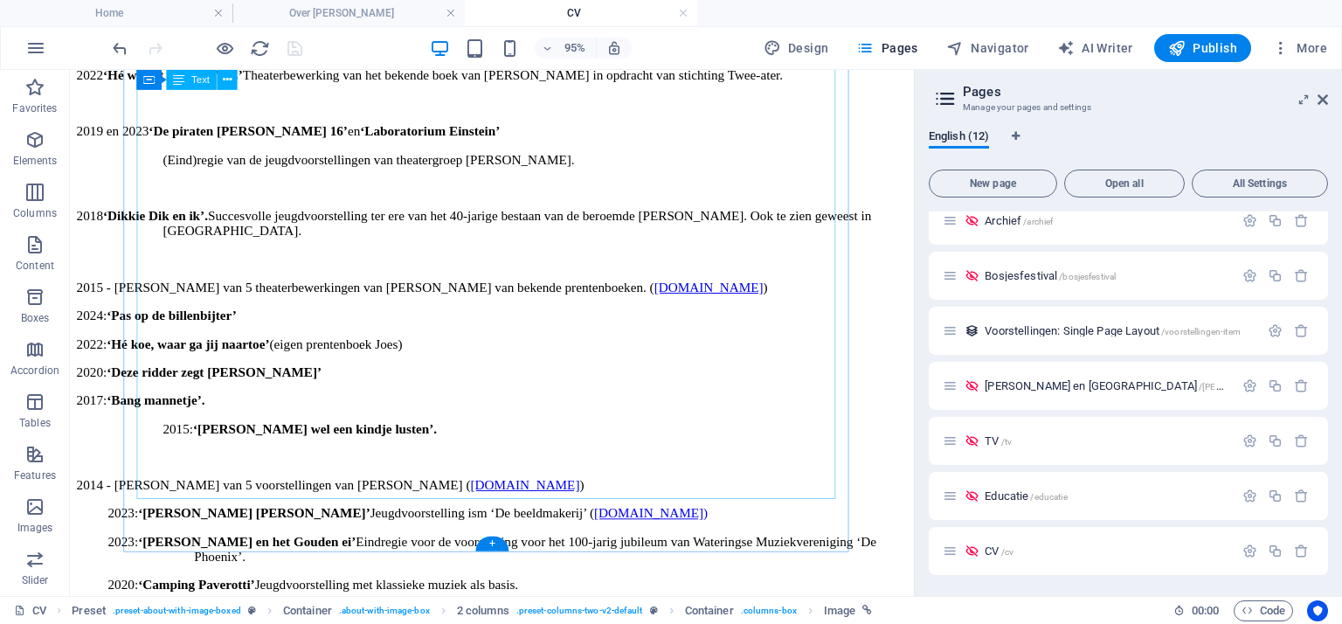
scroll to position [2983, 0]
click at [177, 314] on div "CURRICULUM VITAE Naam: Olaf M.L. van de Ven Adres: Legmeerstraat 50-huis 1058 N…" at bounding box center [514, 468] width 875 height 4116
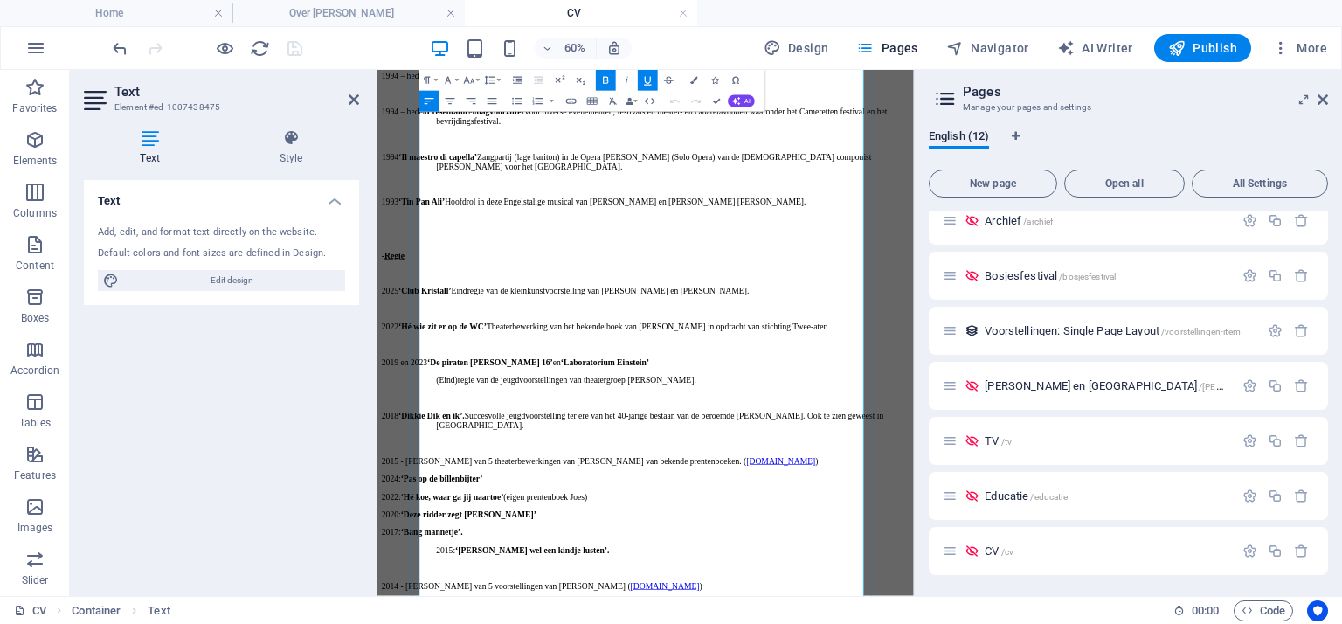
scroll to position [2661, 0]
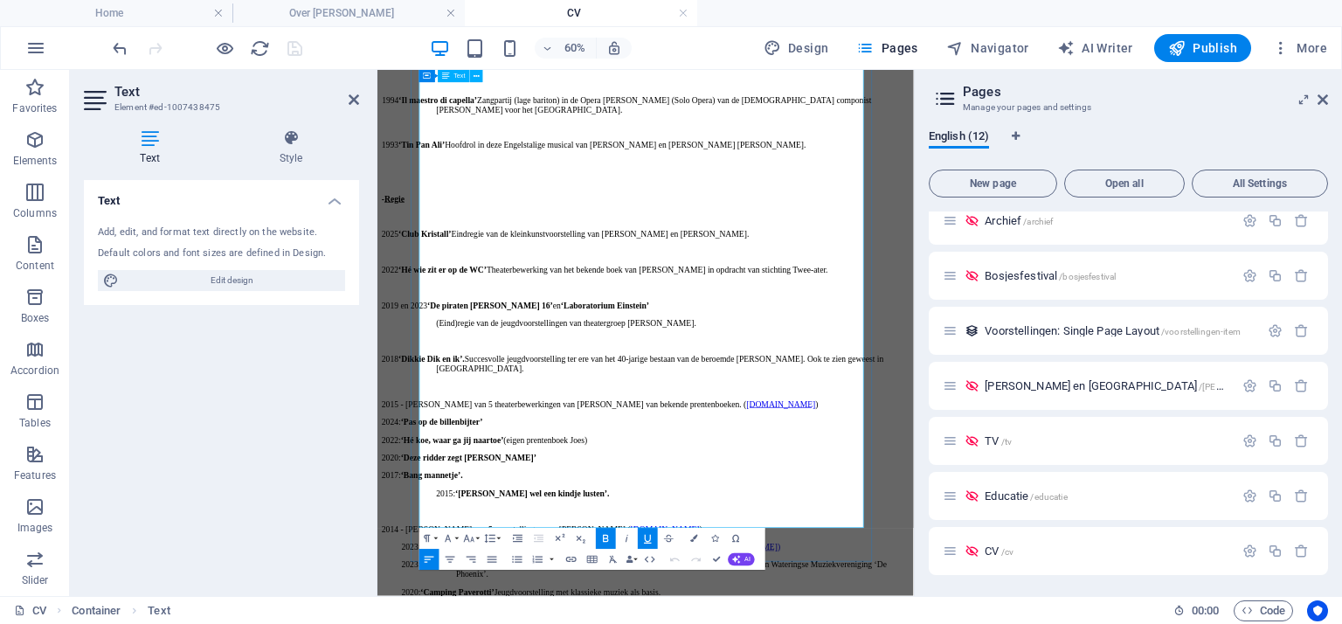
drag, startPoint x: 738, startPoint y: 636, endPoint x: 457, endPoint y: 643, distance: 281.4
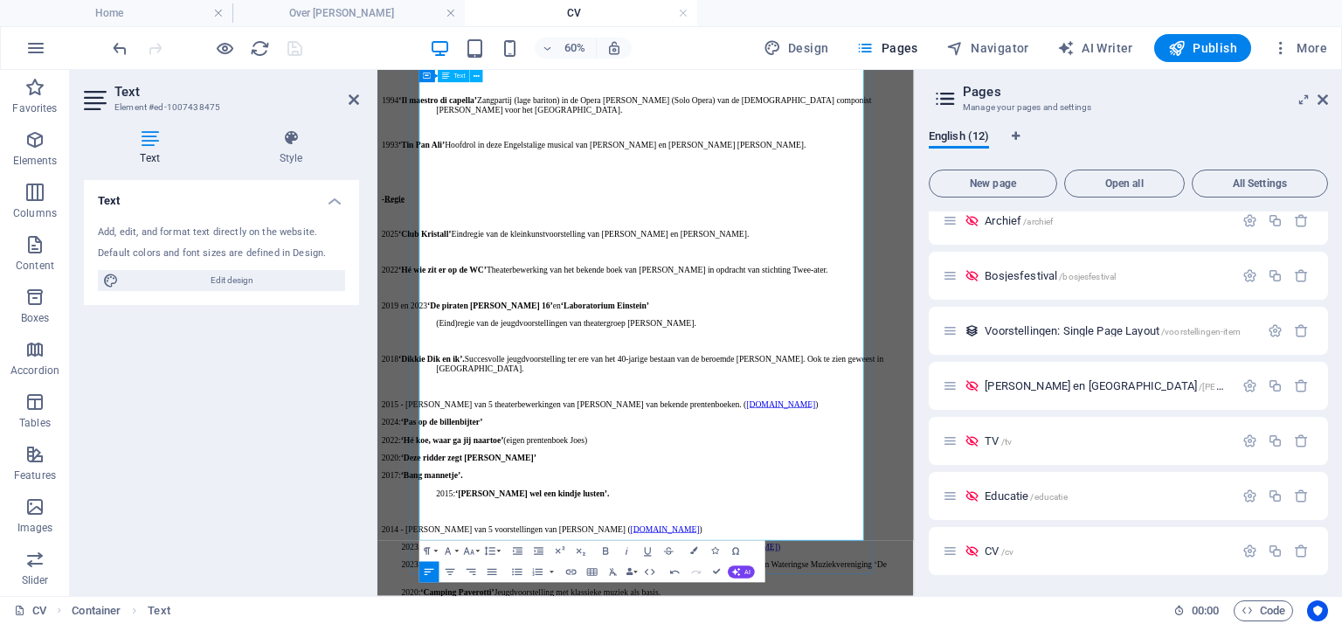
drag, startPoint x: 560, startPoint y: 694, endPoint x: 467, endPoint y: 699, distance: 92.8
drag, startPoint x: 555, startPoint y: 696, endPoint x: 452, endPoint y: 703, distance: 103.4
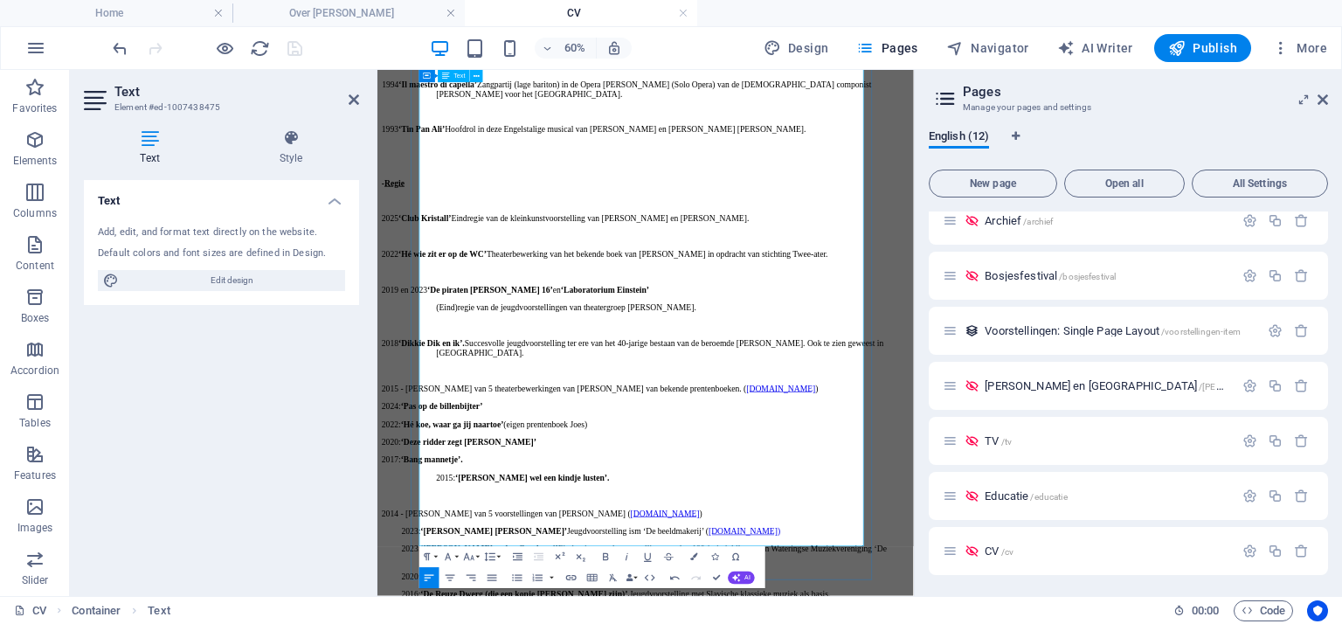
scroll to position [2703, 0]
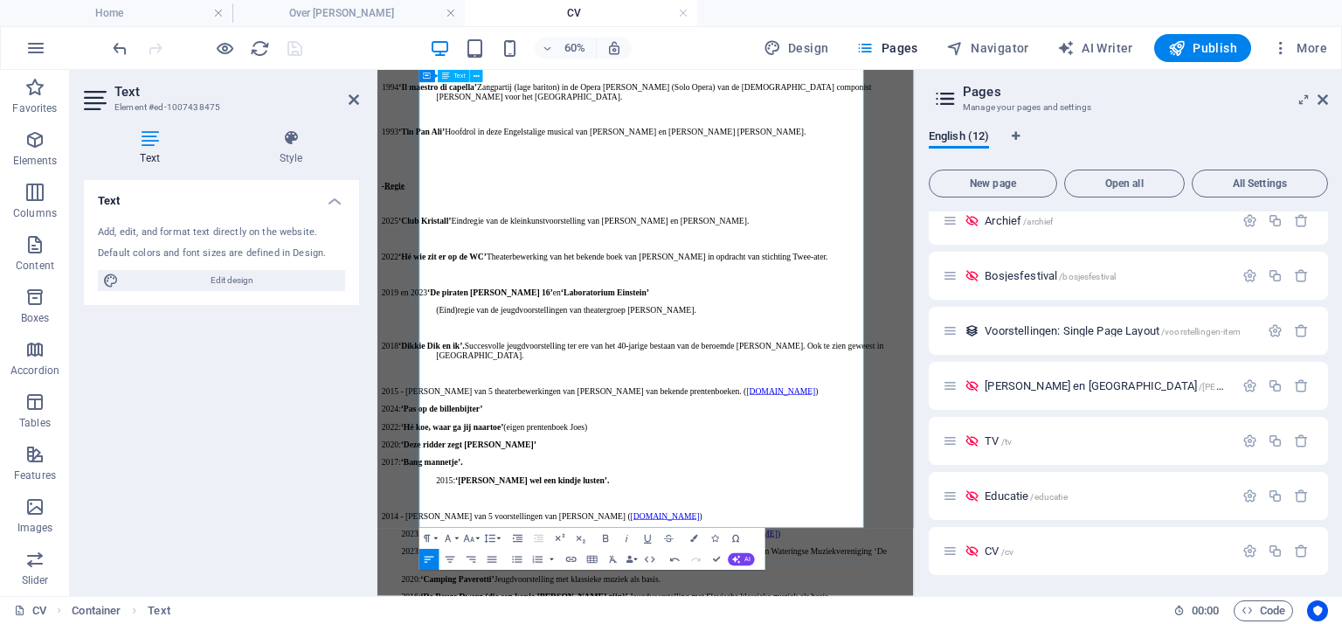
drag, startPoint x: 450, startPoint y: 671, endPoint x: 644, endPoint y: 693, distance: 195.2
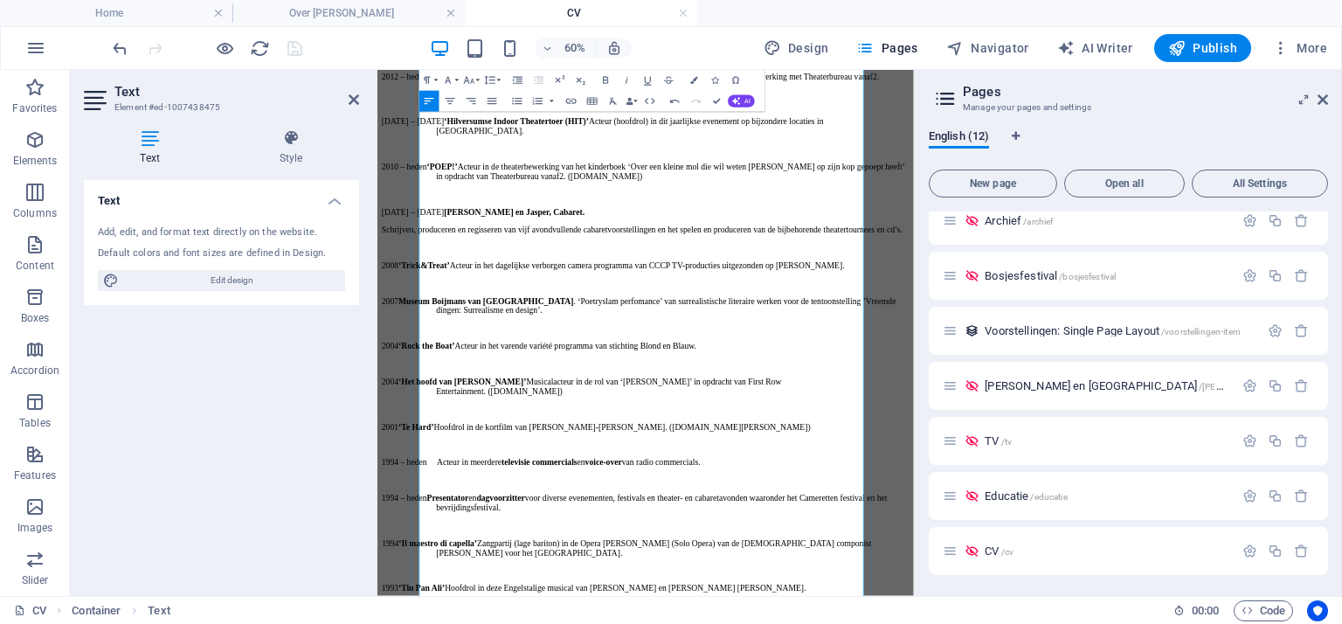
scroll to position [1895, 0]
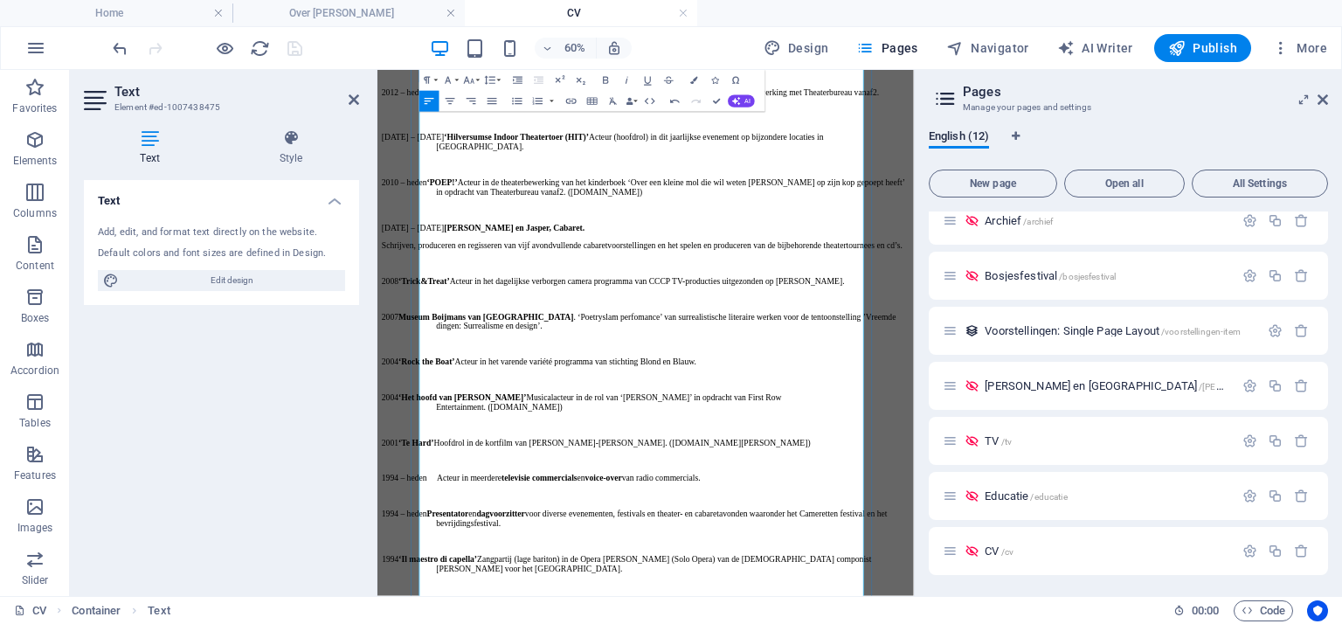
drag, startPoint x: 708, startPoint y: 365, endPoint x: 807, endPoint y: 369, distance: 98.8
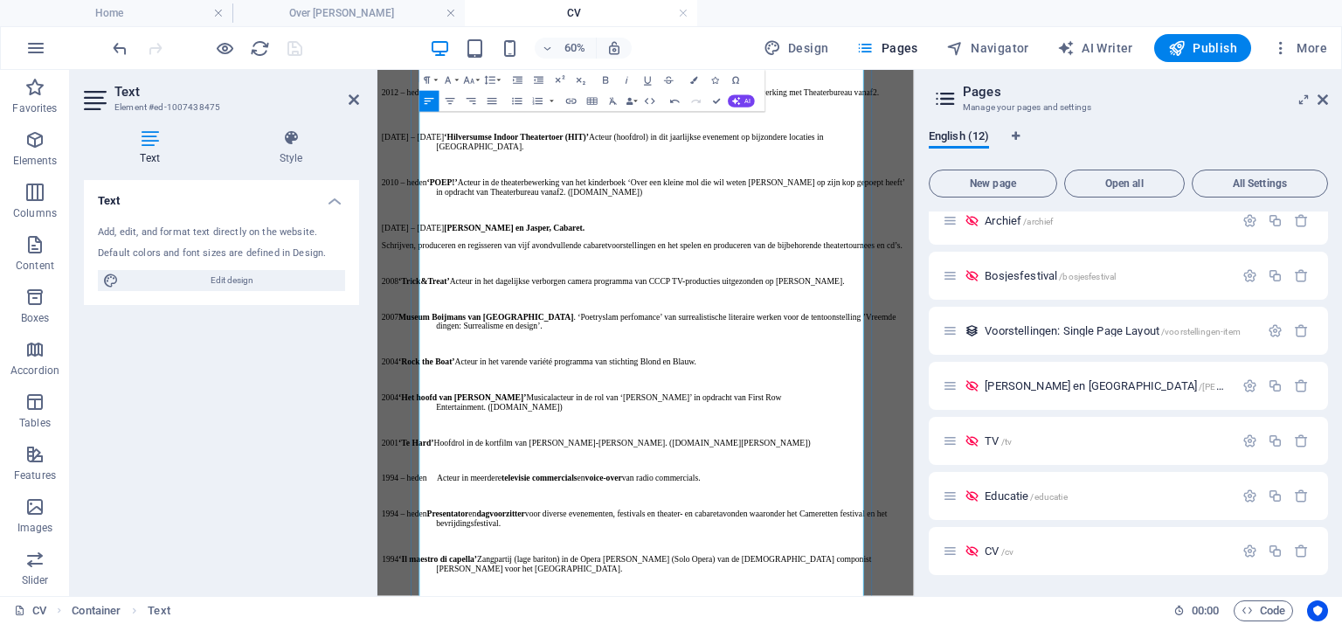
drag, startPoint x: 848, startPoint y: 361, endPoint x: 834, endPoint y: 369, distance: 16.8
drag, startPoint x: 708, startPoint y: 372, endPoint x: 806, endPoint y: 371, distance: 97.9
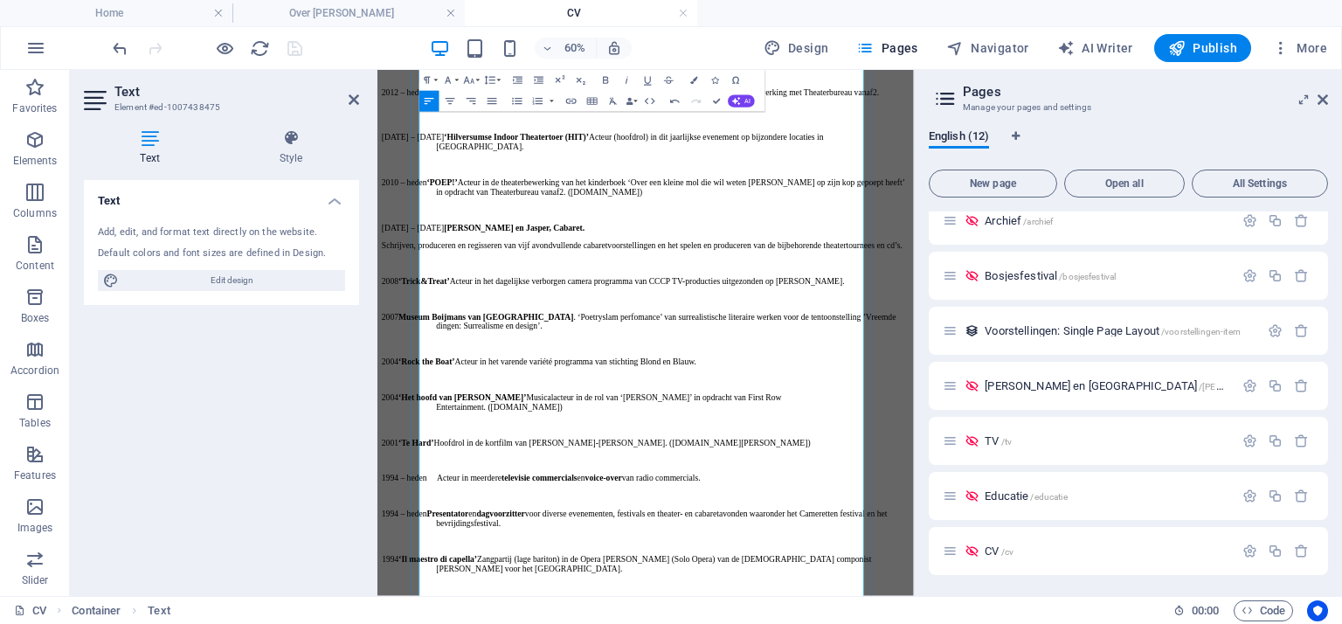
drag, startPoint x: 758, startPoint y: 370, endPoint x: 718, endPoint y: 479, distance: 115.3
drag, startPoint x: 711, startPoint y: 370, endPoint x: 805, endPoint y: 369, distance: 93.5
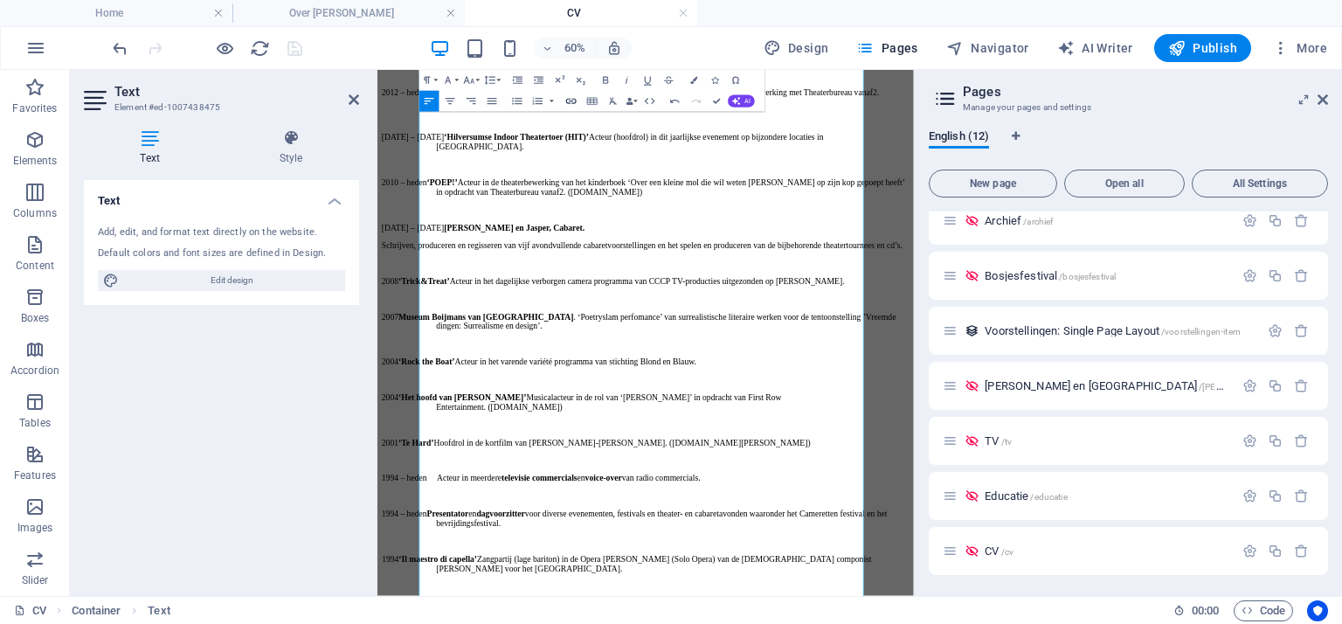
click at [572, 101] on icon "button" at bounding box center [571, 101] width 10 height 5
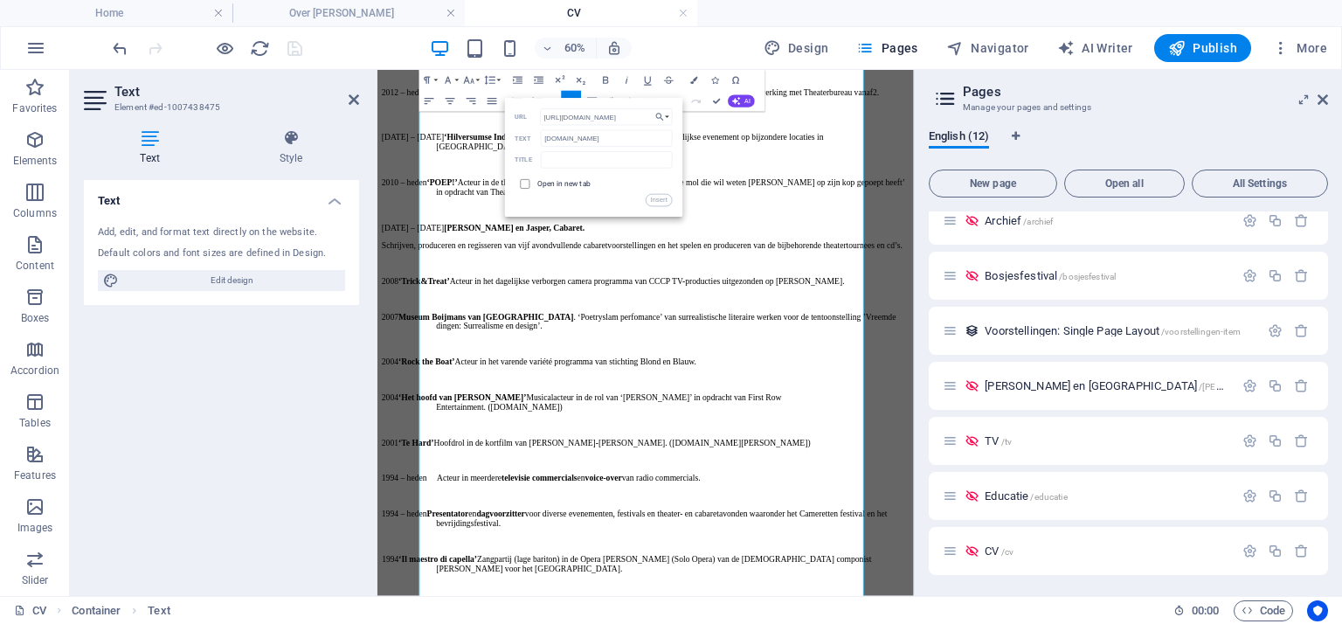
type input "https://firstrow.nl/"
click at [523, 183] on input "checkbox" at bounding box center [524, 183] width 10 height 10
checkbox input "true"
click at [662, 200] on button "Insert" at bounding box center [659, 200] width 26 height 12
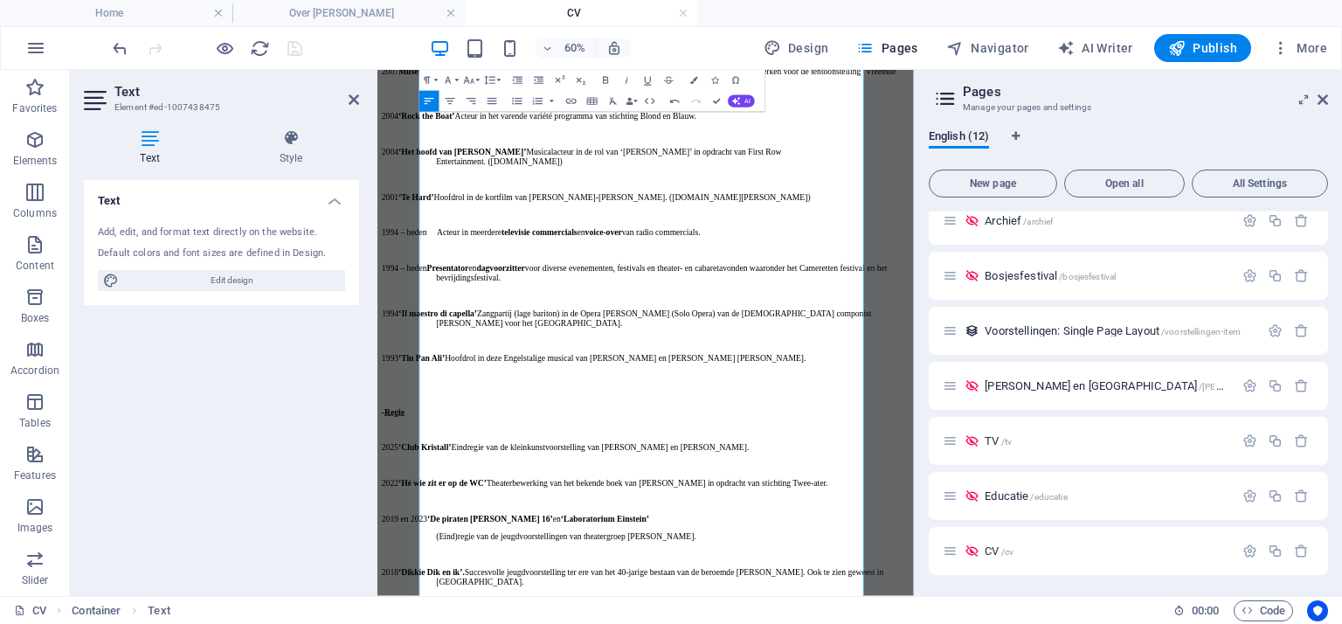
scroll to position [2332, 0]
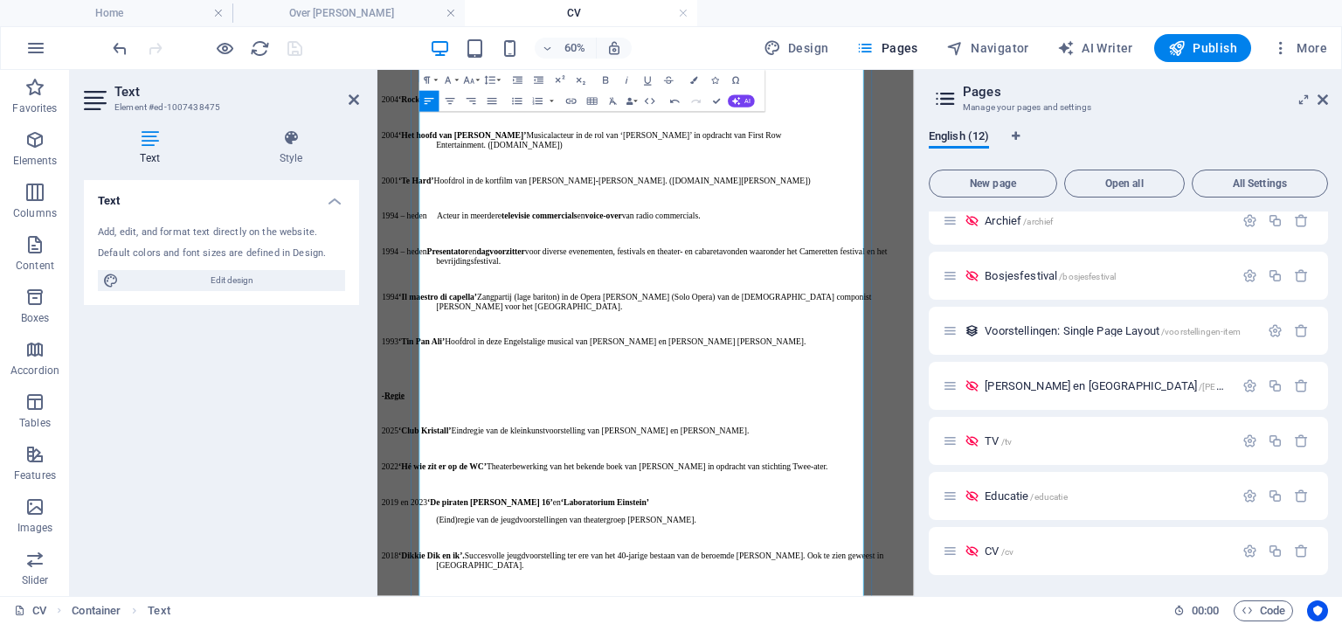
drag, startPoint x: 771, startPoint y: 771, endPoint x: 901, endPoint y: 772, distance: 130.2
type input "www.bosjesfestival.nl"
checkbox input "false"
click at [575, 101] on icon "button" at bounding box center [571, 101] width 12 height 12
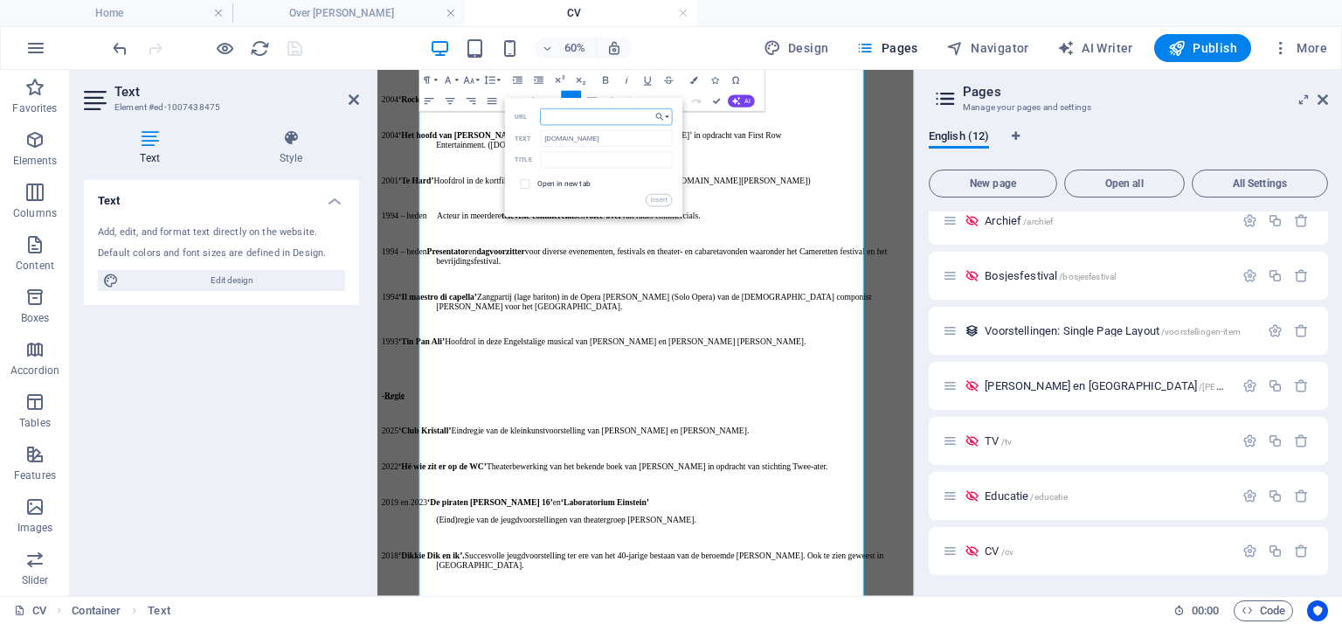
paste input "https://www.bosjesfestival.nl/"
type input "https://www.bosjesfestival.nl/"
drag, startPoint x: 524, startPoint y: 183, endPoint x: 295, endPoint y: 263, distance: 242.6
click at [524, 183] on input "checkbox" at bounding box center [524, 183] width 10 height 10
checkbox input "true"
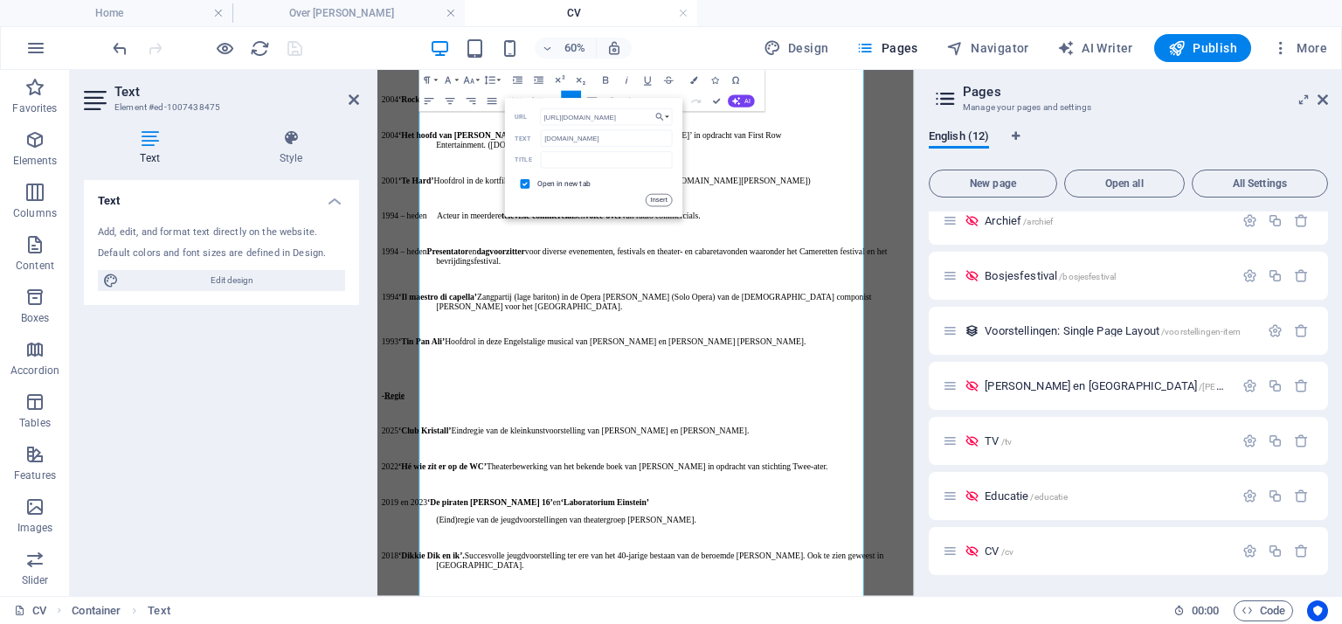
click at [659, 197] on button "Insert" at bounding box center [659, 200] width 26 height 12
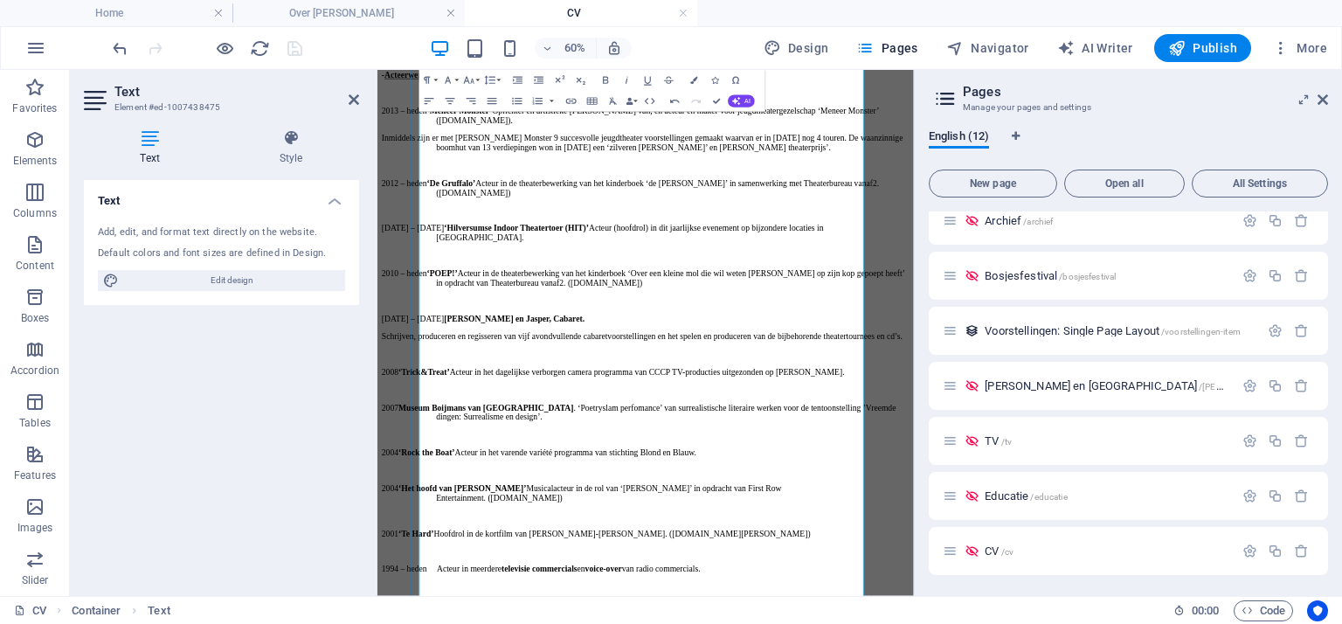
scroll to position [1720, 0]
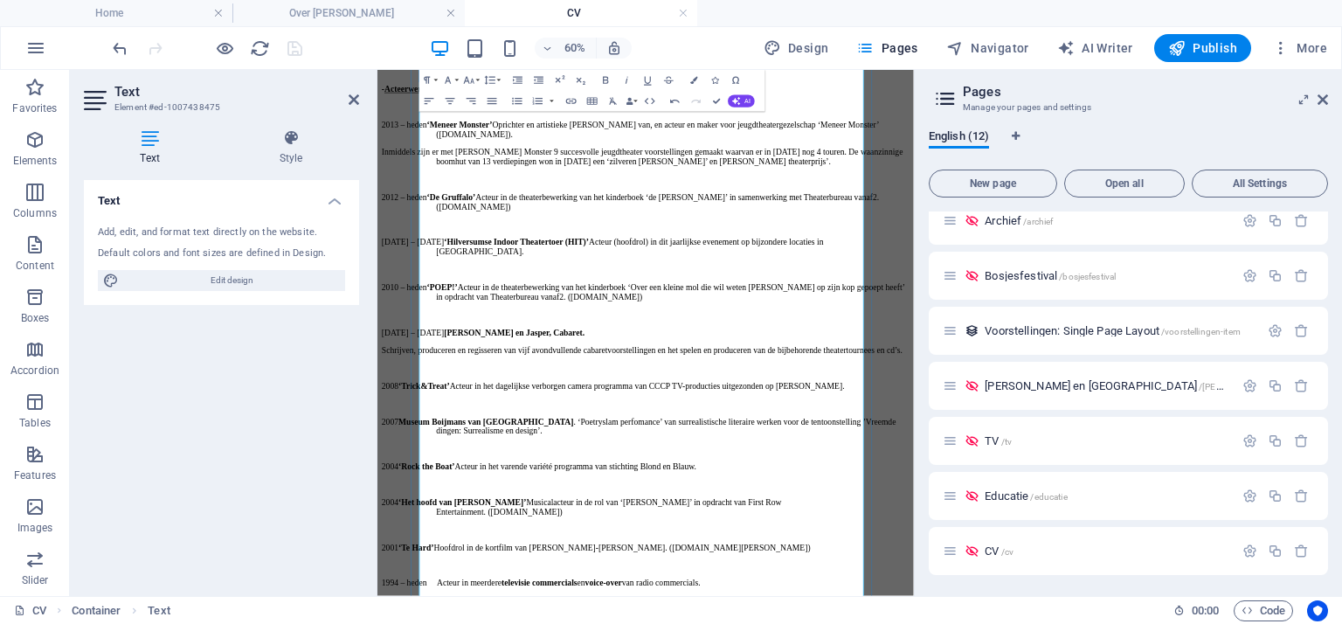
drag, startPoint x: 540, startPoint y: 505, endPoint x: 677, endPoint y: 501, distance: 137.3
drag, startPoint x: 726, startPoint y: 507, endPoint x: 533, endPoint y: 511, distance: 193.2
drag, startPoint x: 827, startPoint y: 229, endPoint x: 955, endPoint y: 231, distance: 128.5
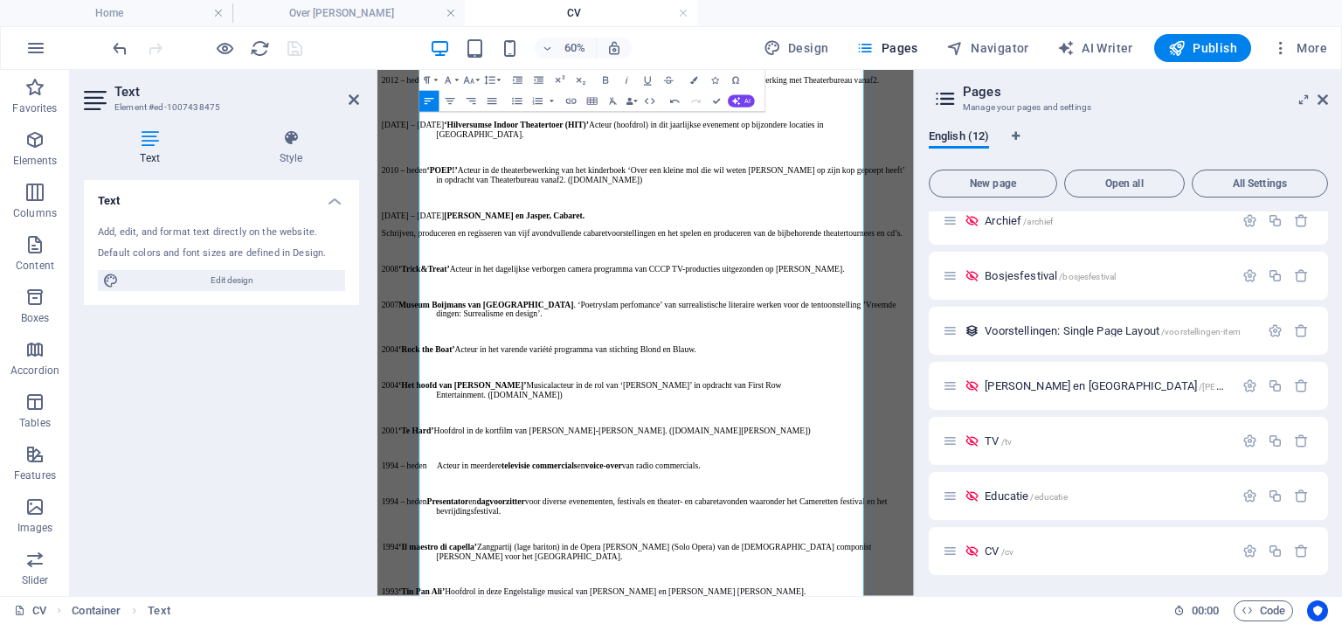
scroll to position [1895, 0]
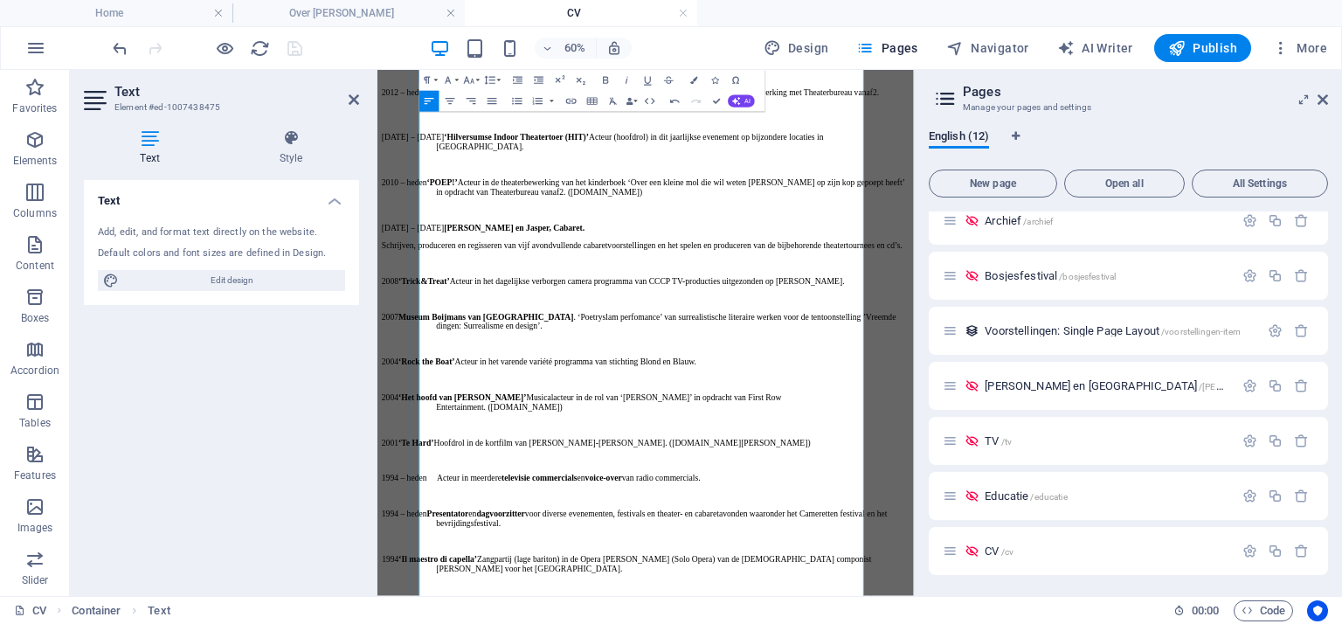
drag, startPoint x: 708, startPoint y: 347, endPoint x: 803, endPoint y: 350, distance: 95.3
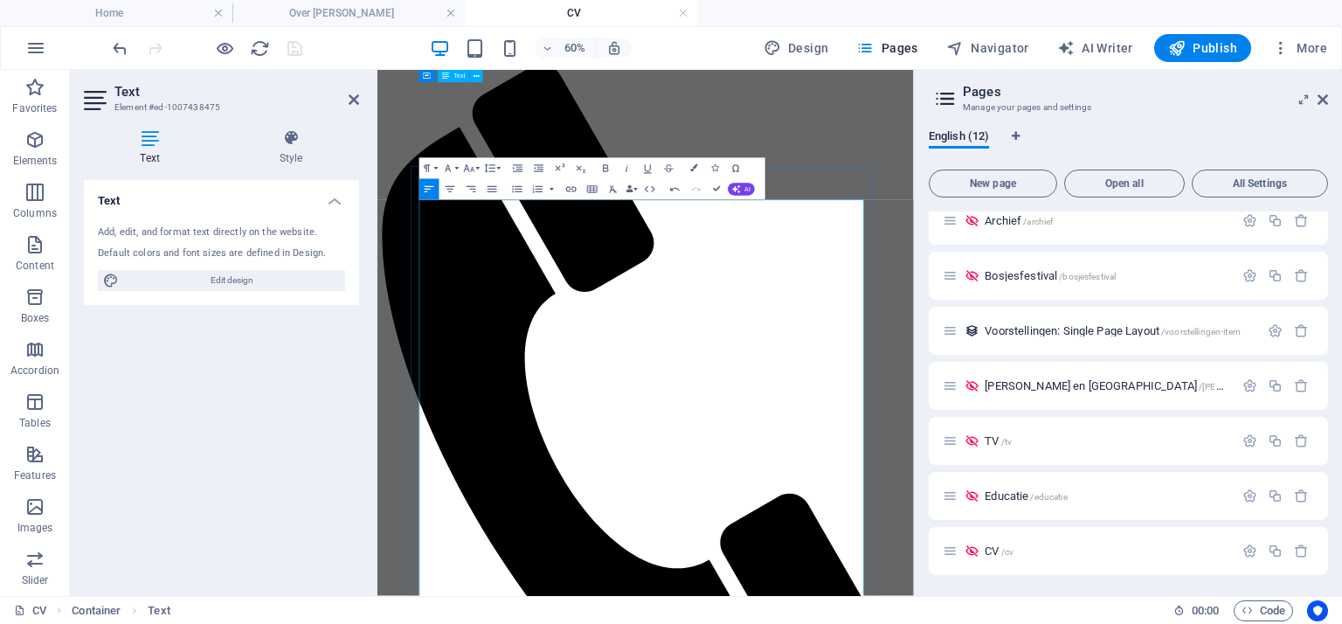
scroll to position [0, 0]
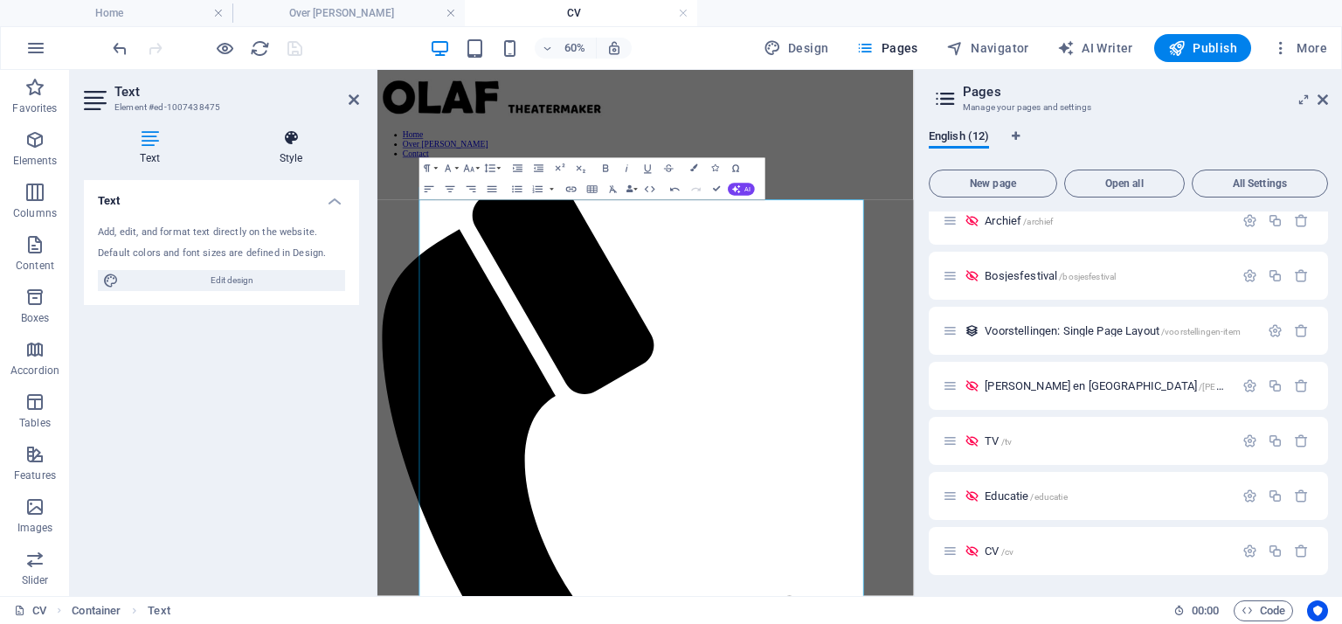
click at [301, 137] on icon at bounding box center [291, 137] width 136 height 17
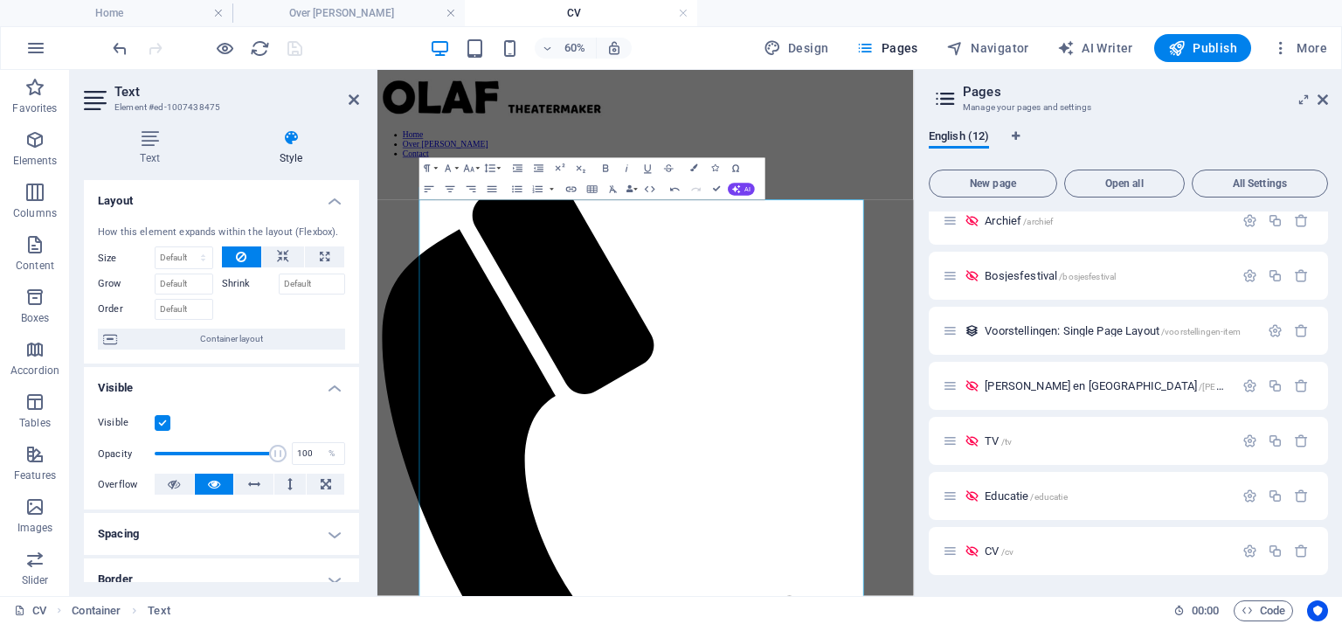
scroll to position [175, 0]
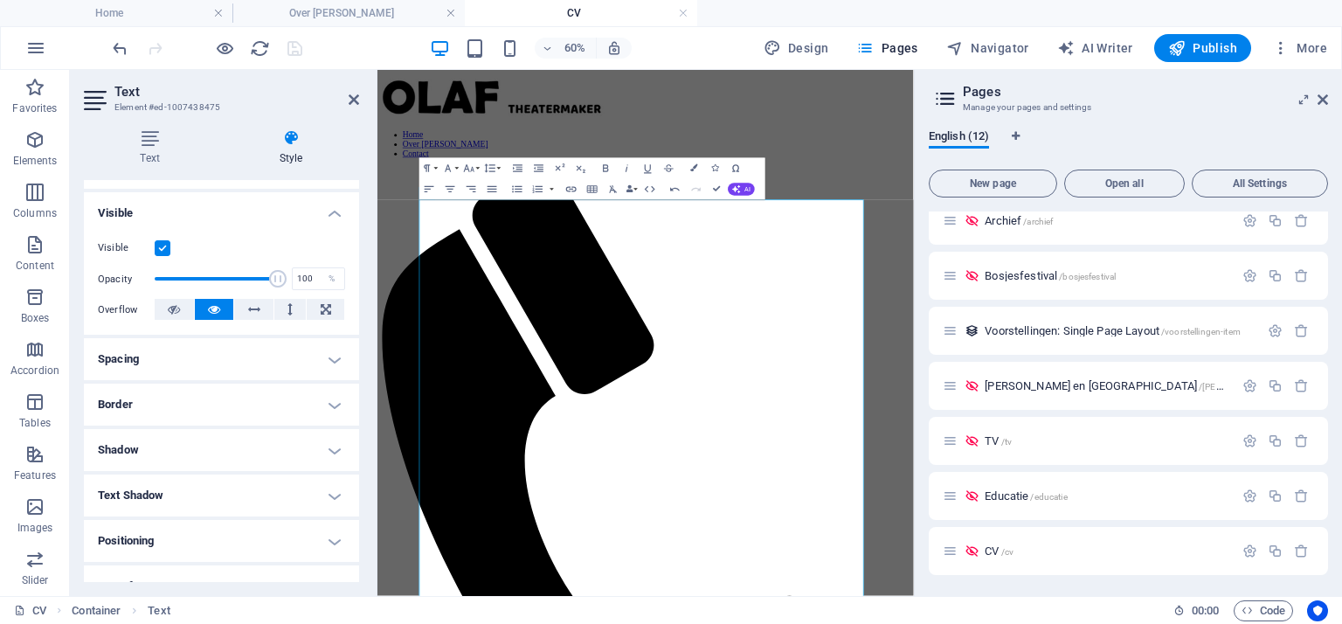
click at [331, 396] on h4 "Border" at bounding box center [221, 405] width 275 height 42
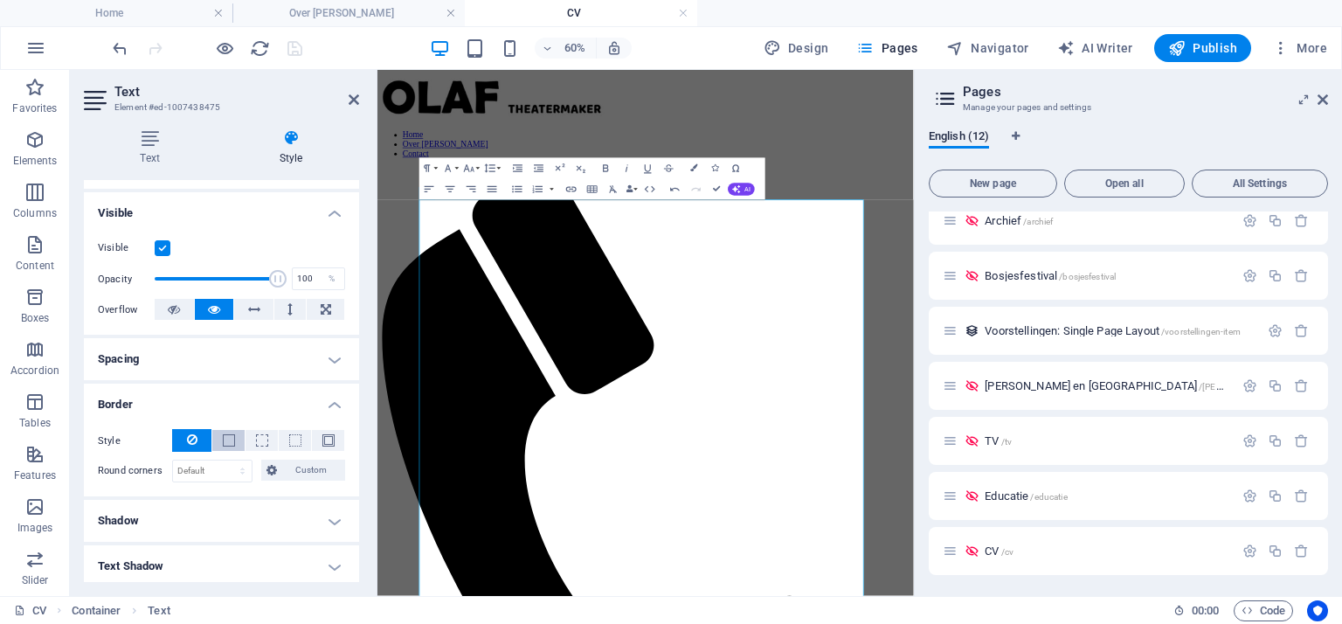
click at [223, 441] on span at bounding box center [229, 440] width 12 height 12
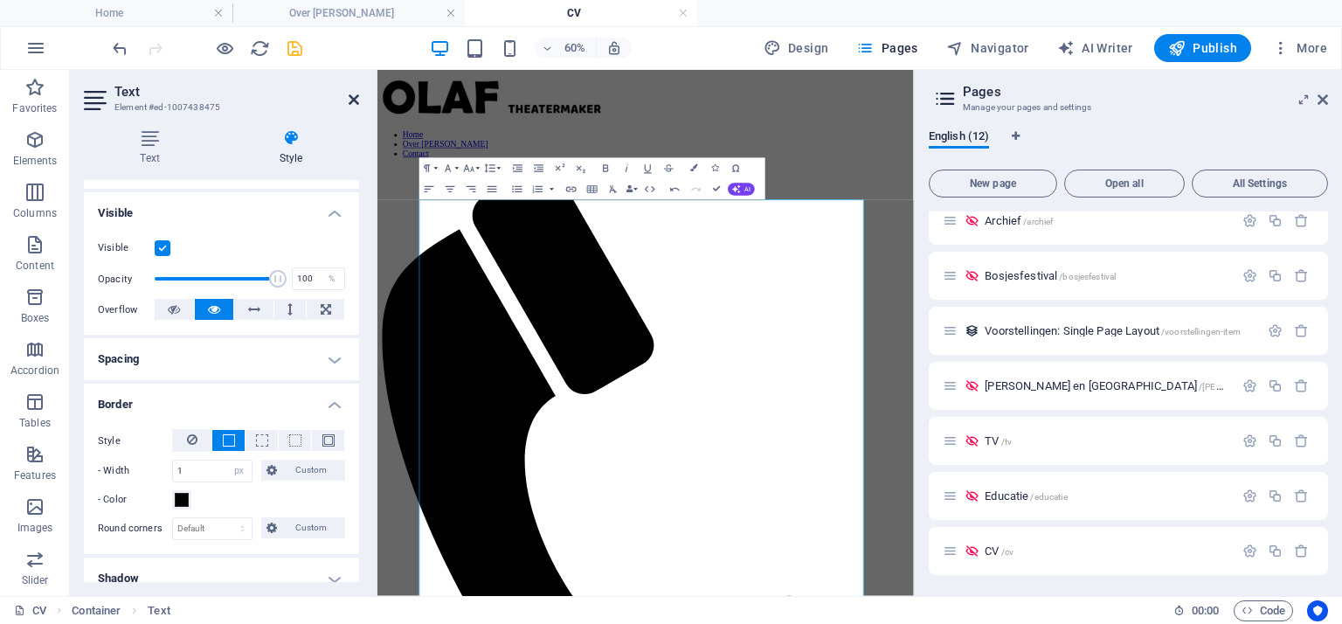
drag, startPoint x: 286, startPoint y: 38, endPoint x: 356, endPoint y: 100, distance: 93.5
click at [356, 100] on icon at bounding box center [354, 100] width 10 height 14
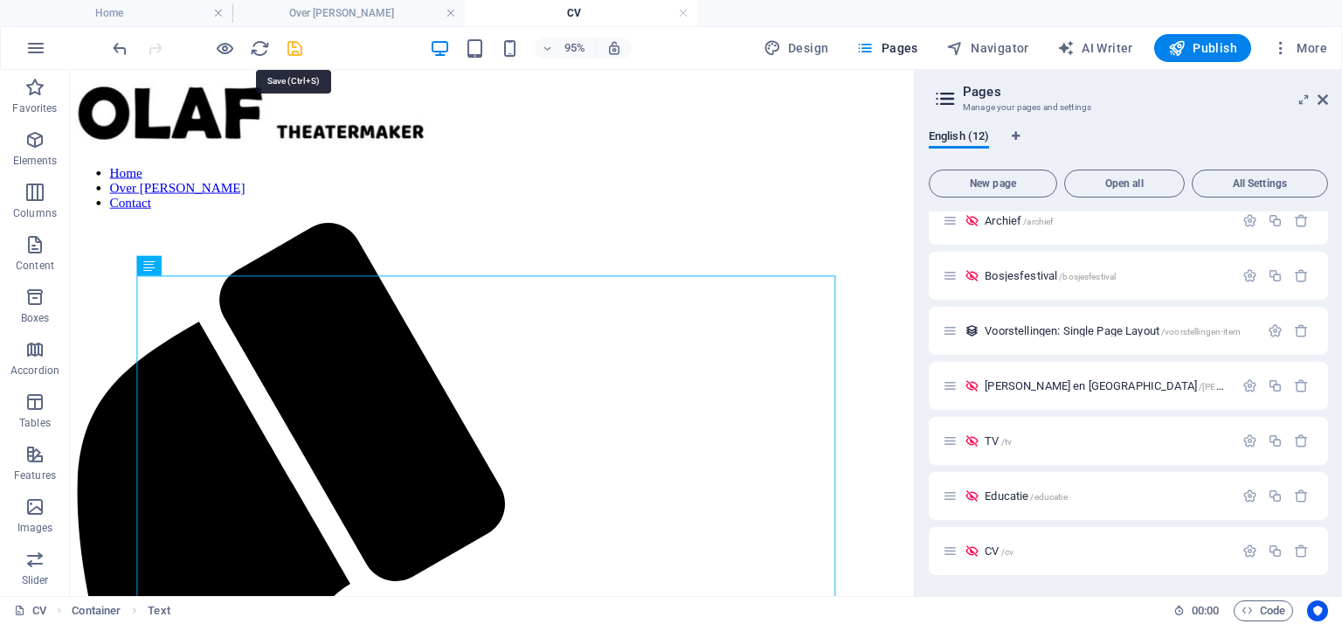
click at [296, 45] on icon "save" at bounding box center [295, 48] width 20 height 20
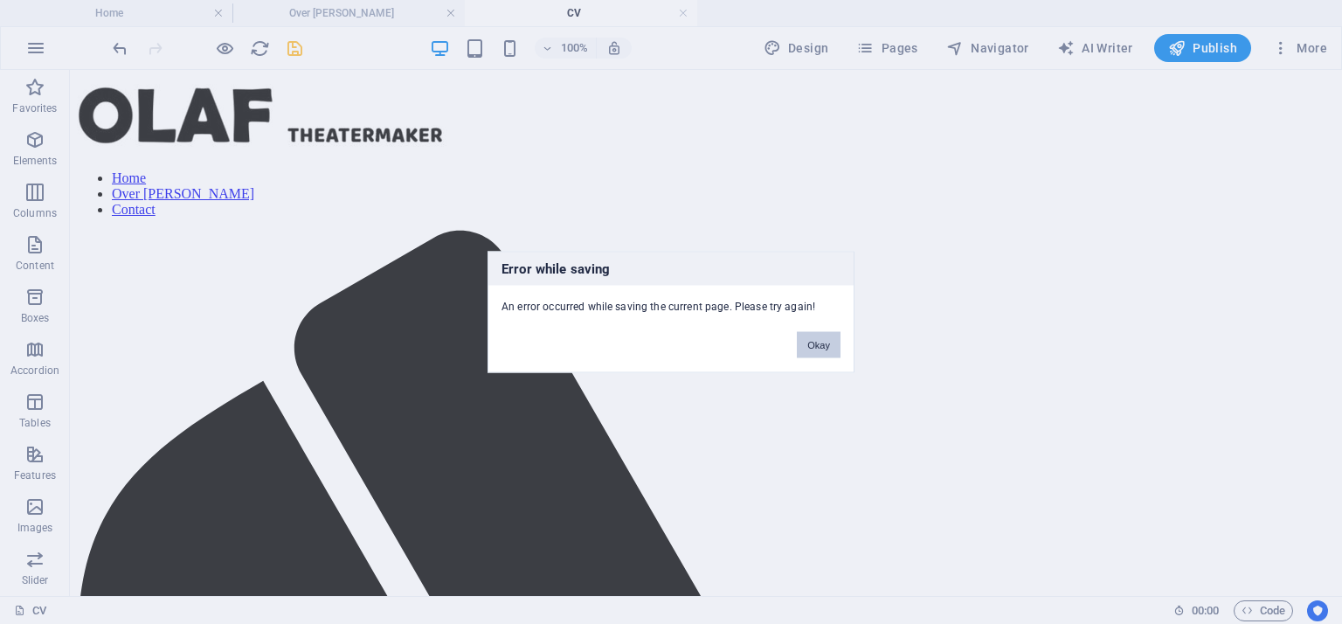
click at [818, 350] on button "Okay" at bounding box center [819, 345] width 44 height 26
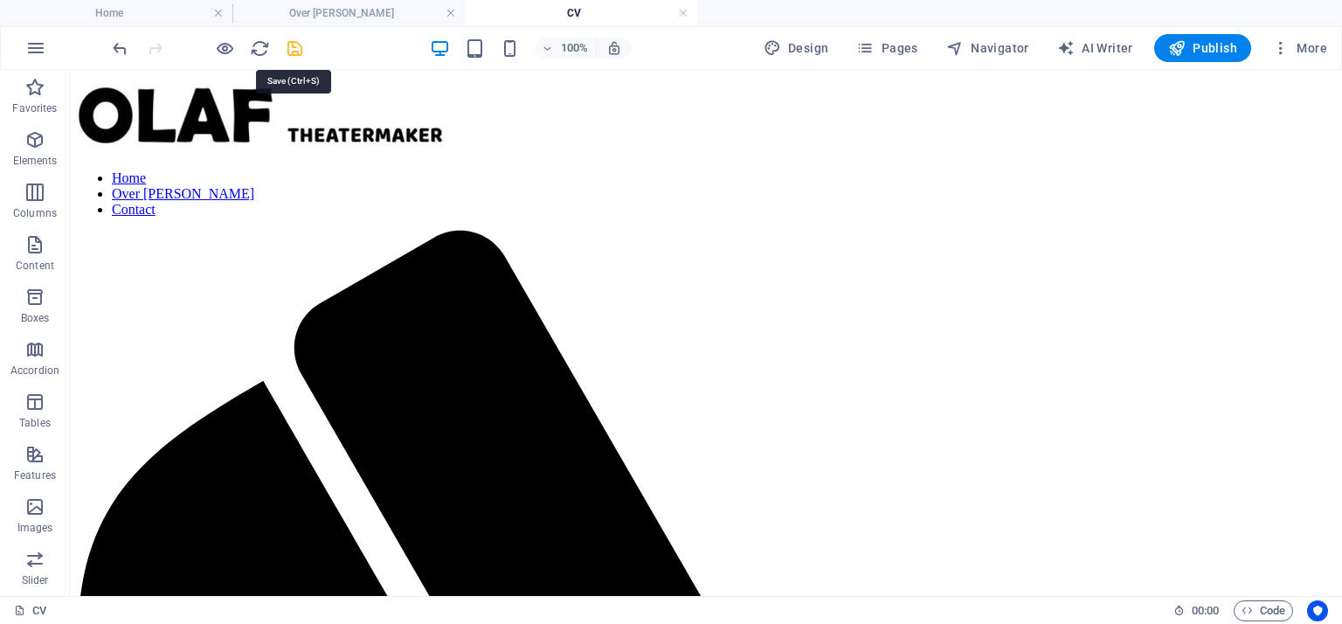
click at [295, 47] on icon "save" at bounding box center [295, 48] width 20 height 20
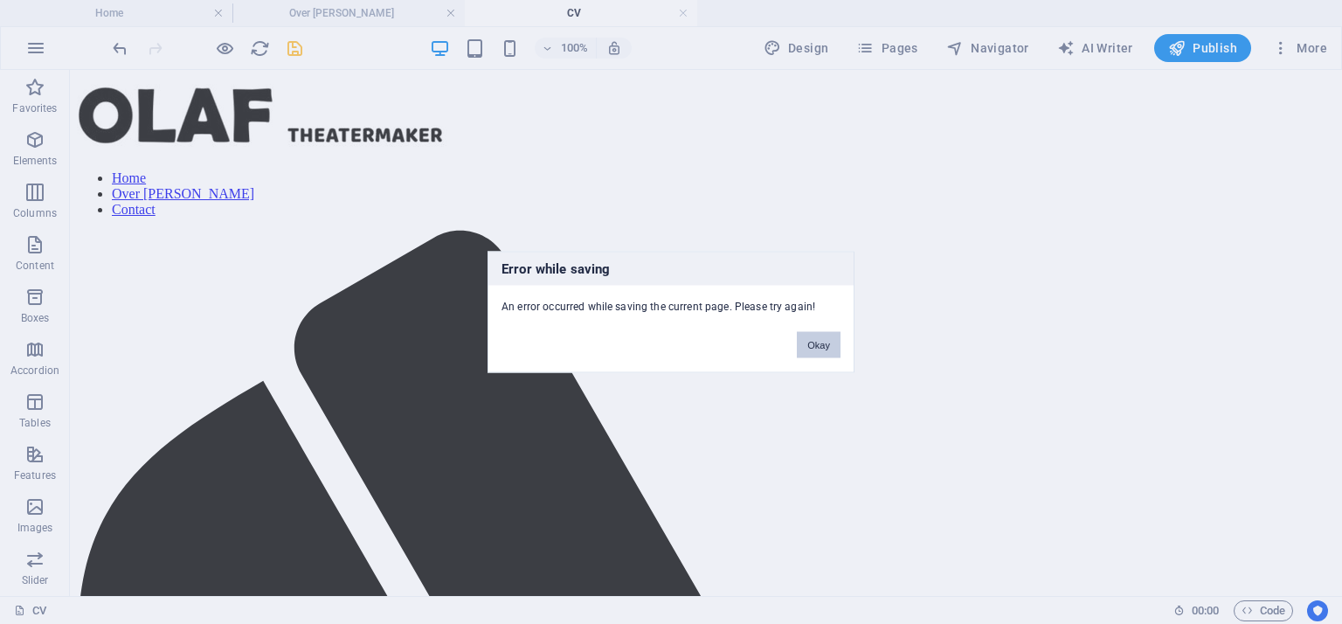
click at [821, 340] on button "Okay" at bounding box center [819, 345] width 44 height 26
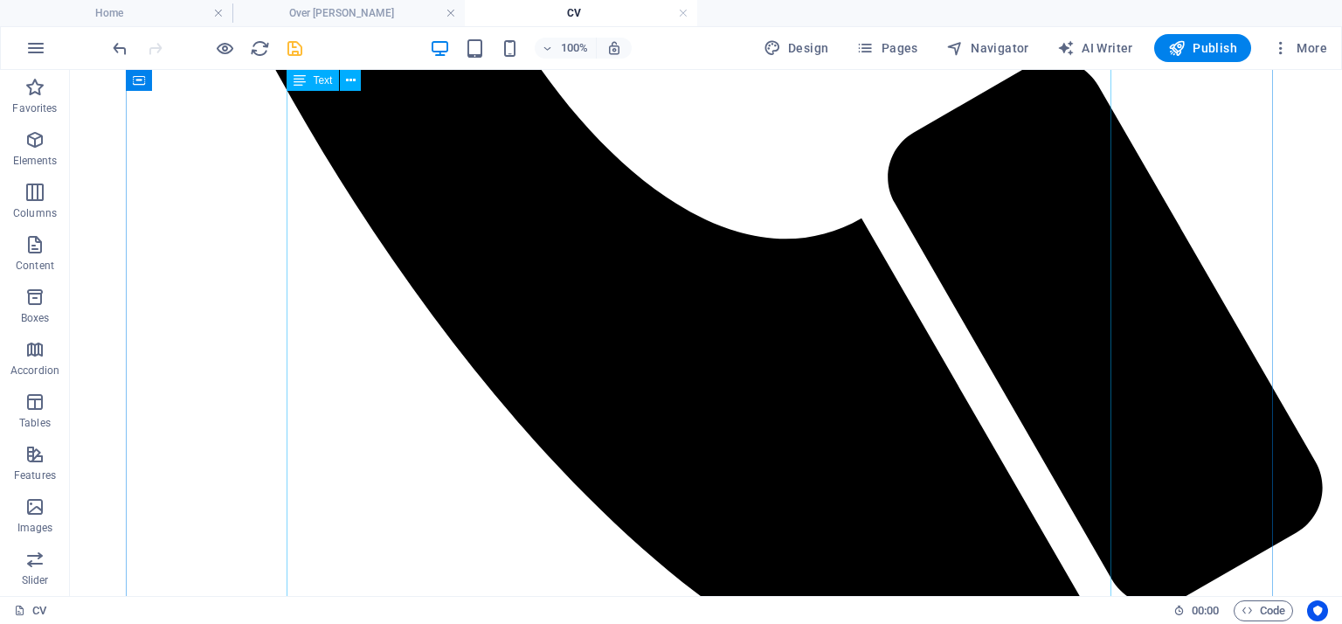
scroll to position [1223, 0]
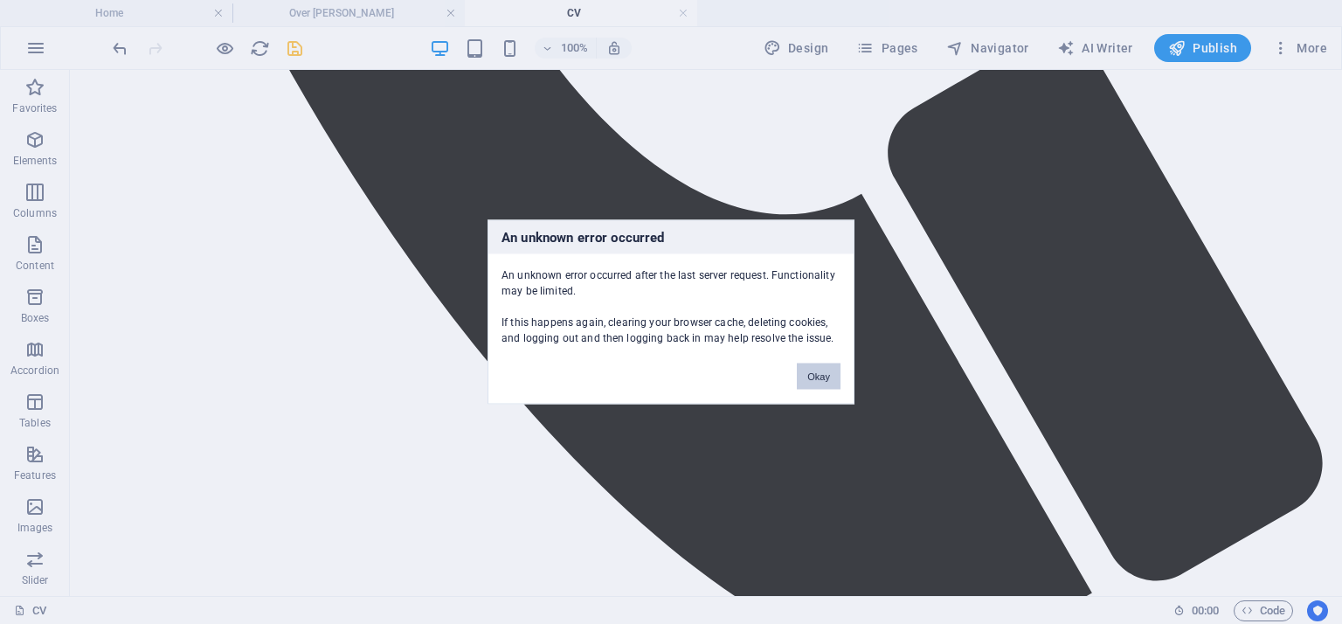
drag, startPoint x: 814, startPoint y: 372, endPoint x: 697, endPoint y: 324, distance: 126.6
click at [814, 372] on button "Okay" at bounding box center [819, 376] width 44 height 26
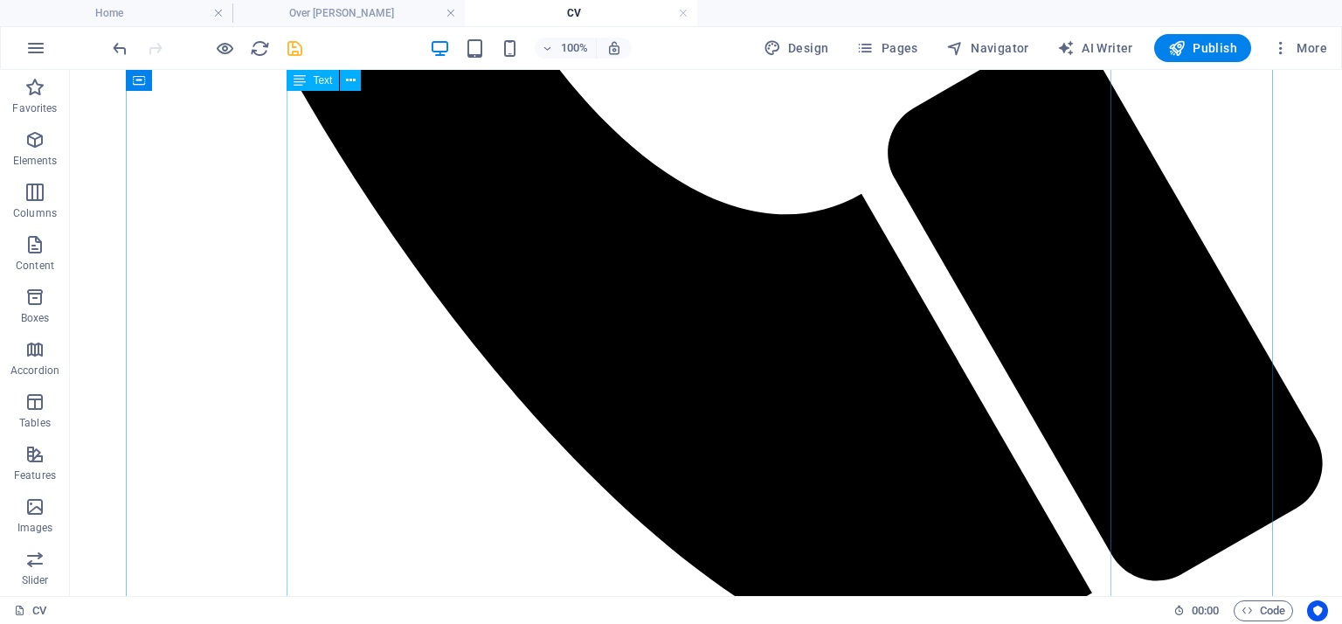
select select "px"
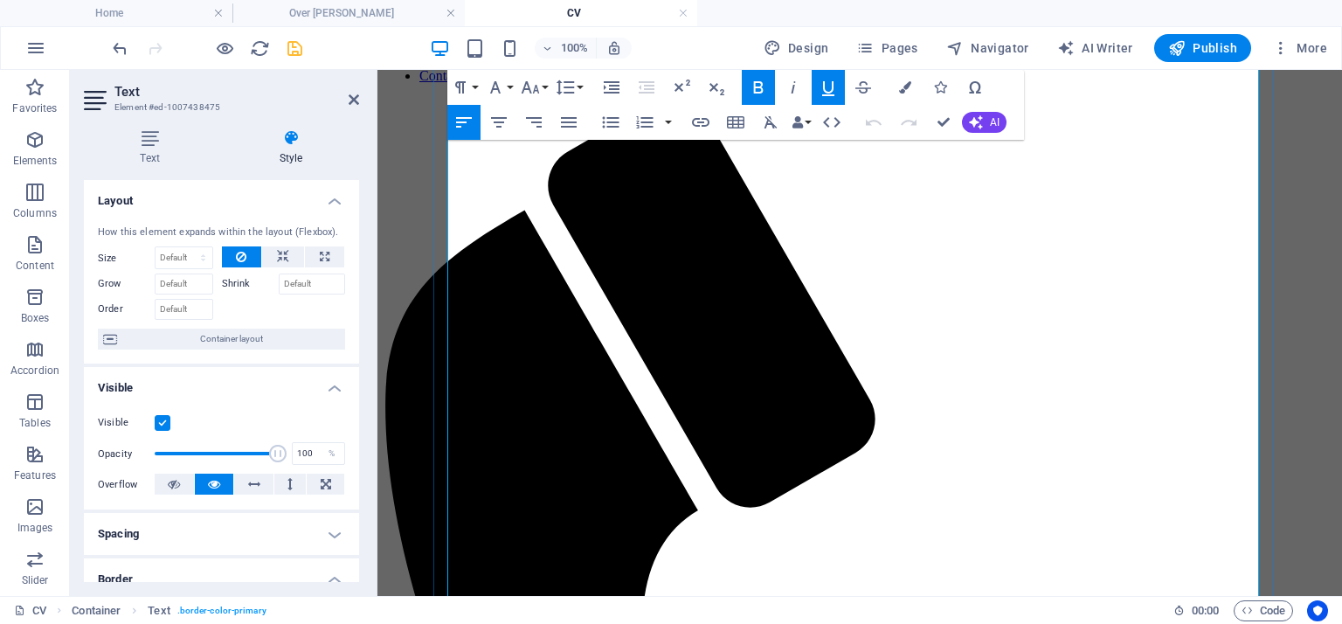
scroll to position [0, 0]
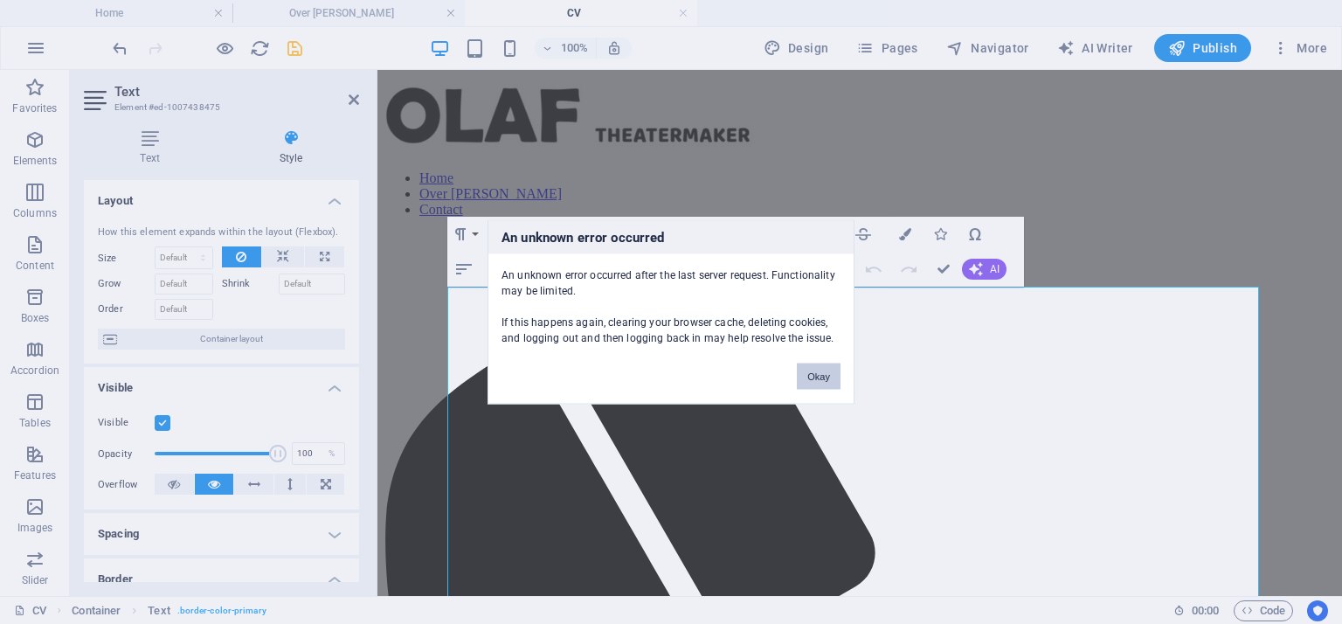
click at [822, 373] on button "Okay" at bounding box center [819, 376] width 44 height 26
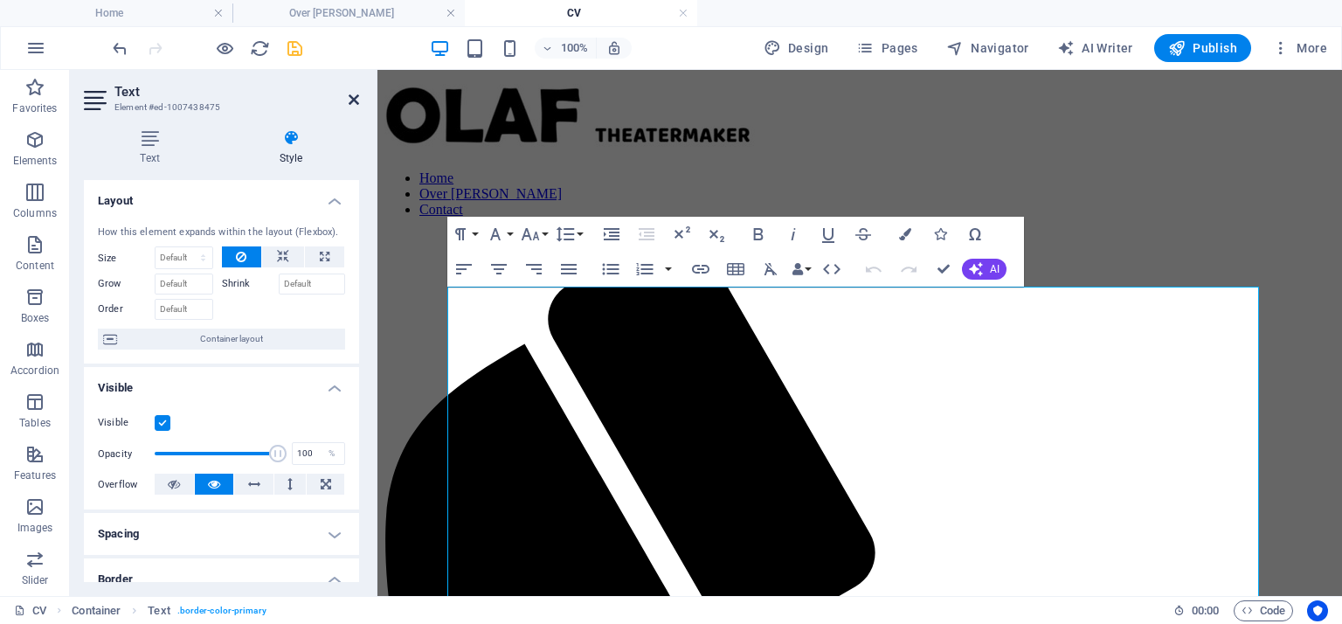
click at [358, 100] on icon at bounding box center [354, 100] width 10 height 14
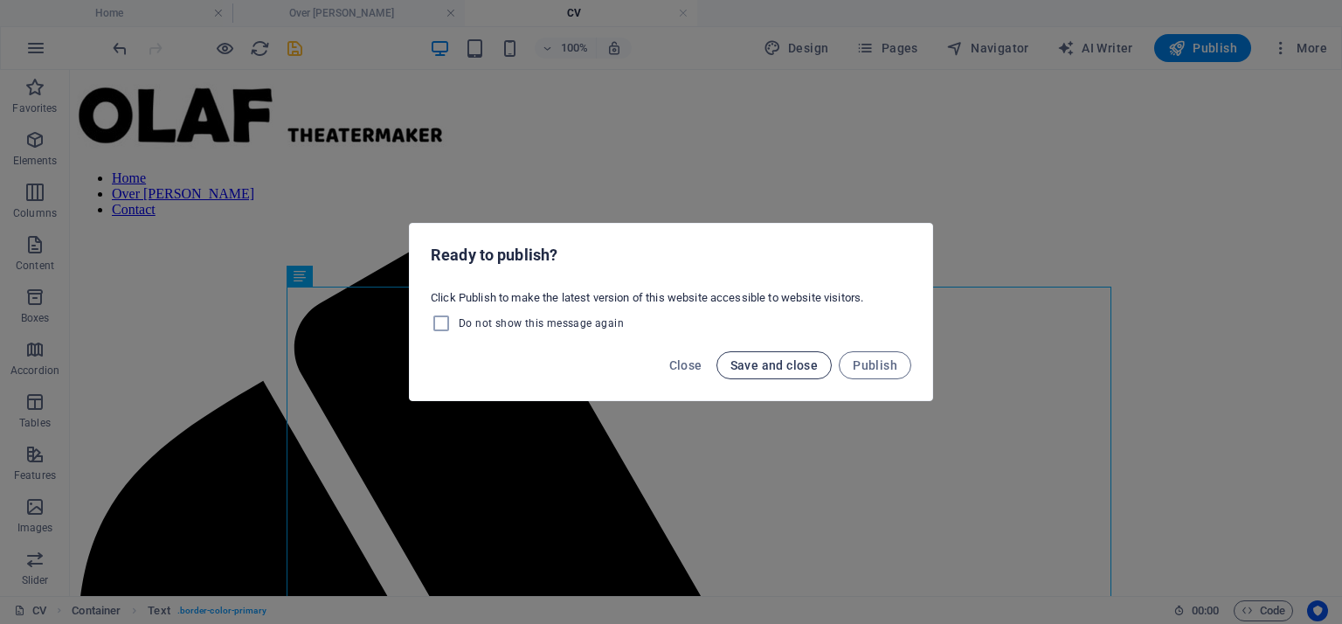
click at [759, 363] on span "Save and close" at bounding box center [774, 365] width 88 height 14
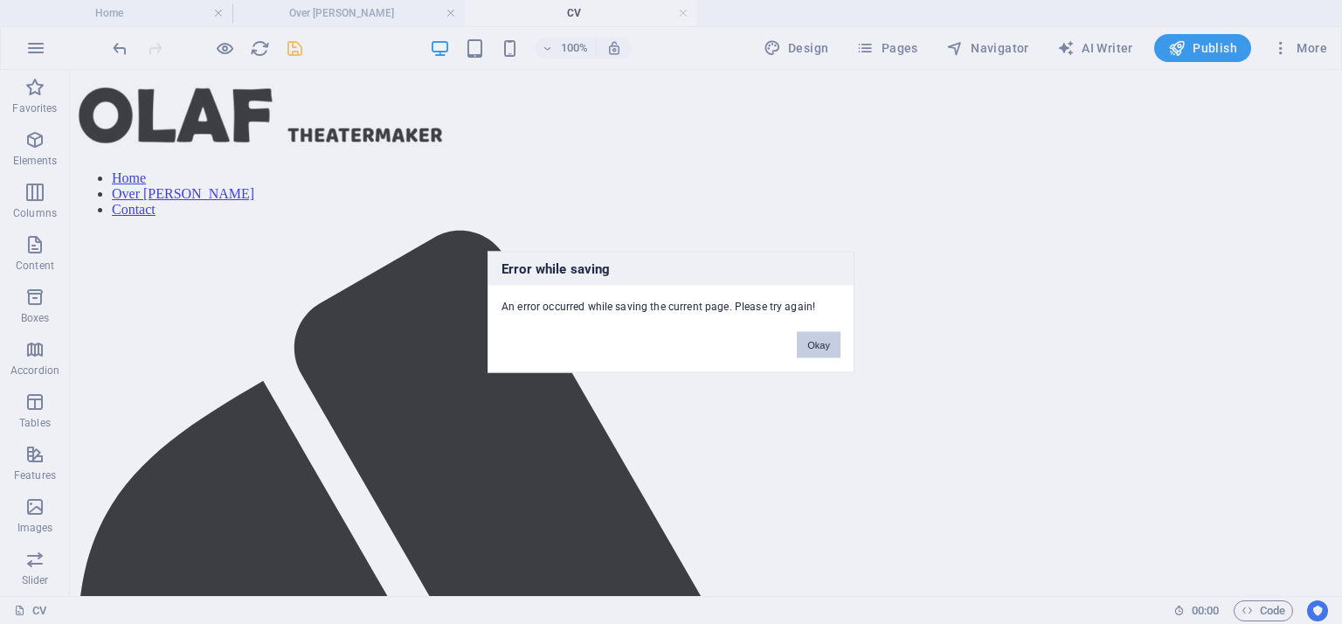
drag, startPoint x: 809, startPoint y: 345, endPoint x: 729, endPoint y: 277, distance: 105.4
click at [809, 345] on button "Okay" at bounding box center [819, 345] width 44 height 26
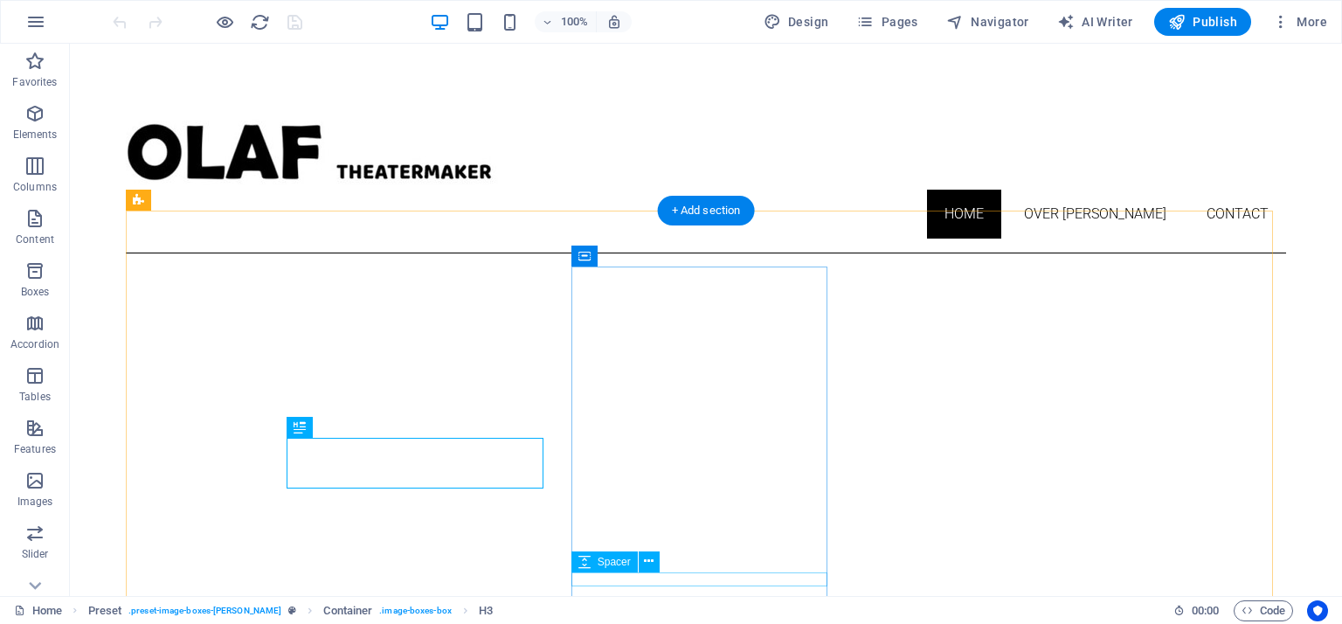
scroll to position [490, 0]
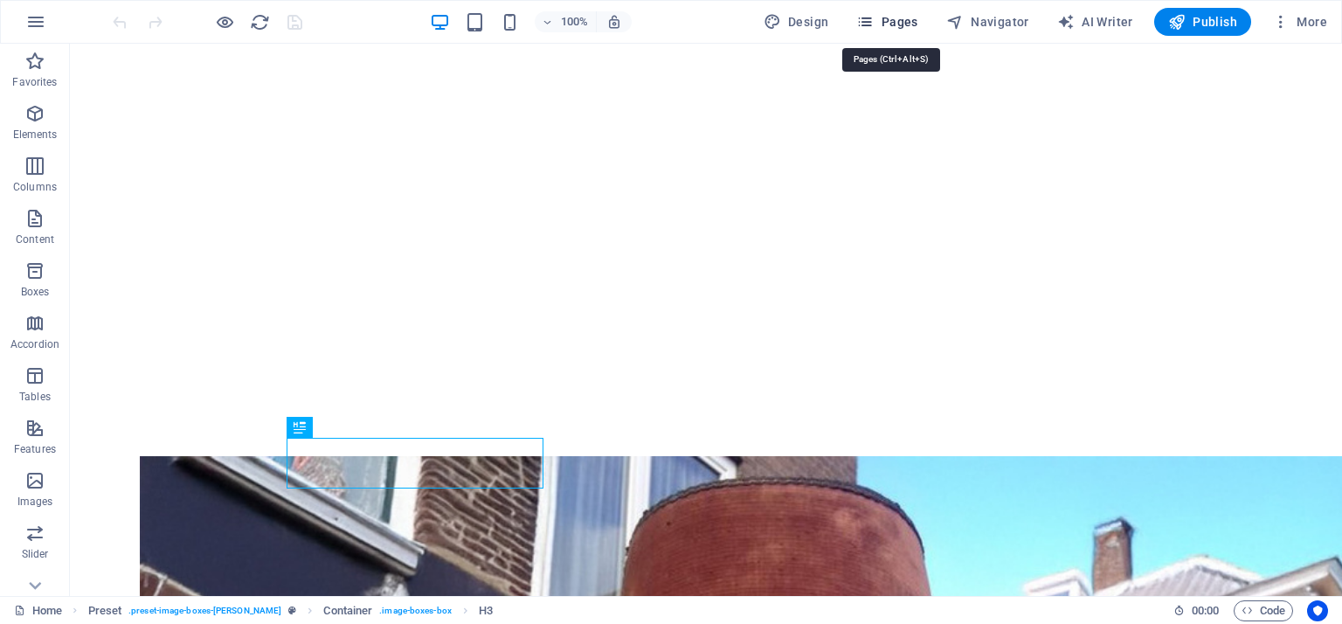
click at [890, 19] on span "Pages" at bounding box center [886, 21] width 61 height 17
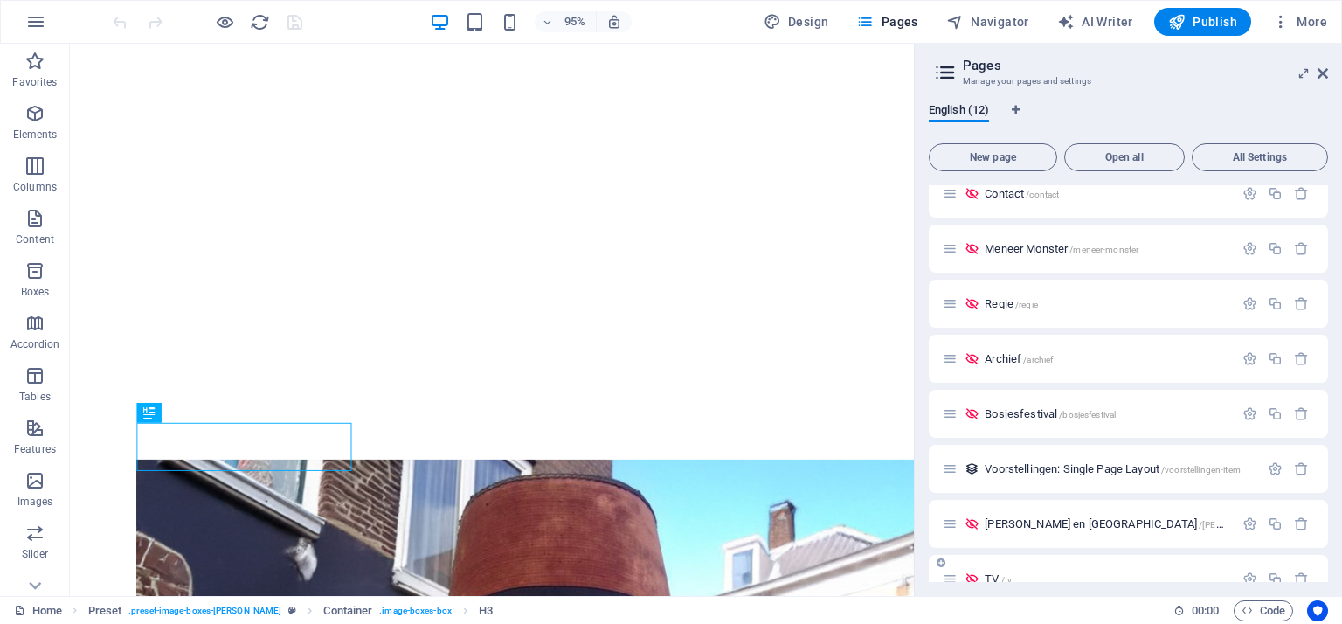
scroll to position [262, 0]
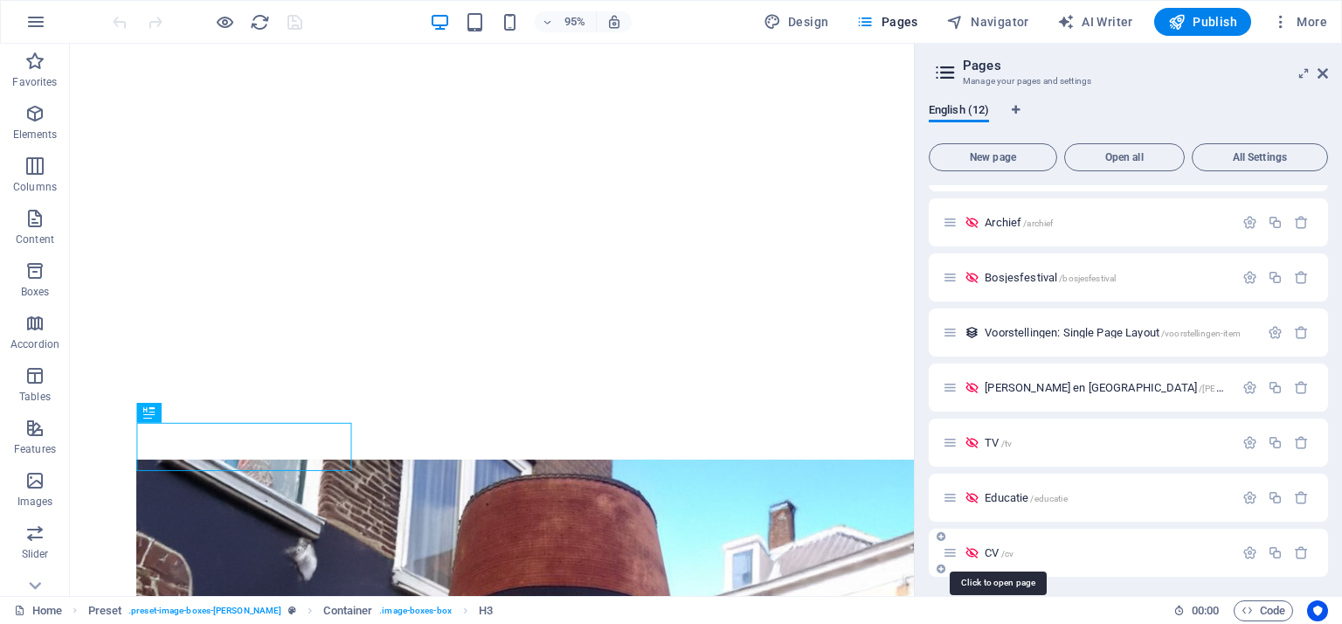
click at [989, 553] on span "CV /cv" at bounding box center [999, 552] width 29 height 13
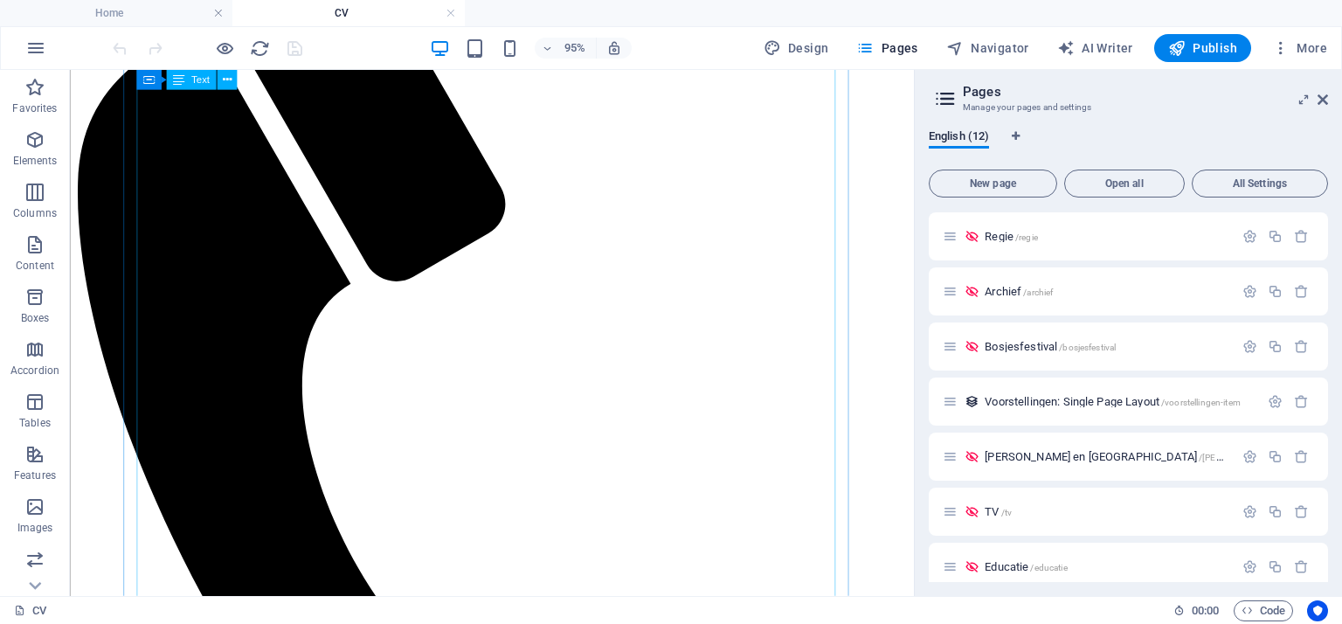
scroll to position [175, 0]
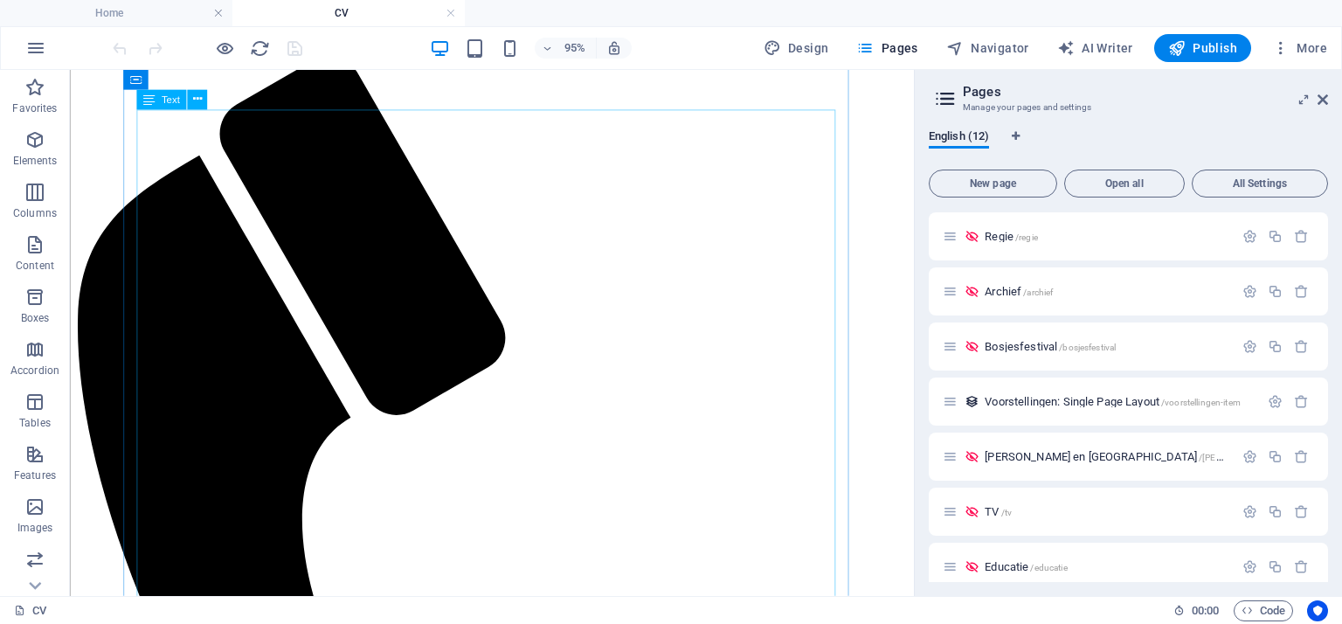
click at [170, 103] on span "Text" at bounding box center [171, 99] width 18 height 10
click at [162, 94] on span "Text" at bounding box center [171, 99] width 18 height 10
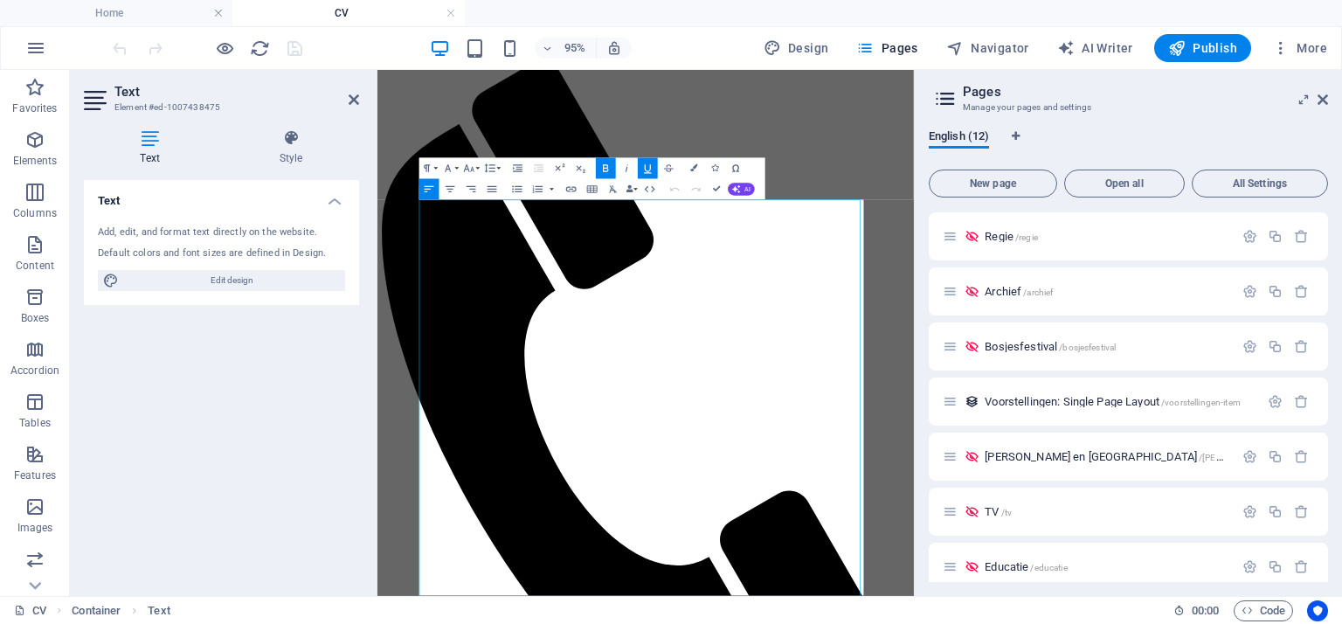
scroll to position [0, 0]
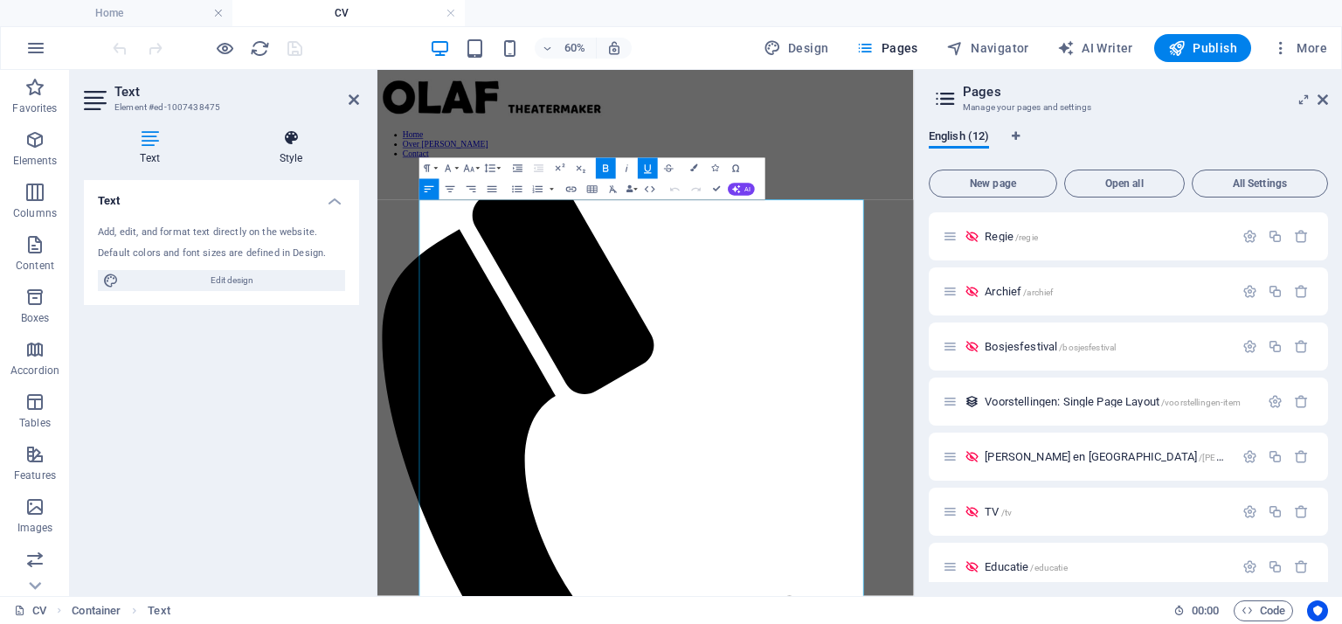
click at [294, 132] on icon at bounding box center [291, 137] width 136 height 17
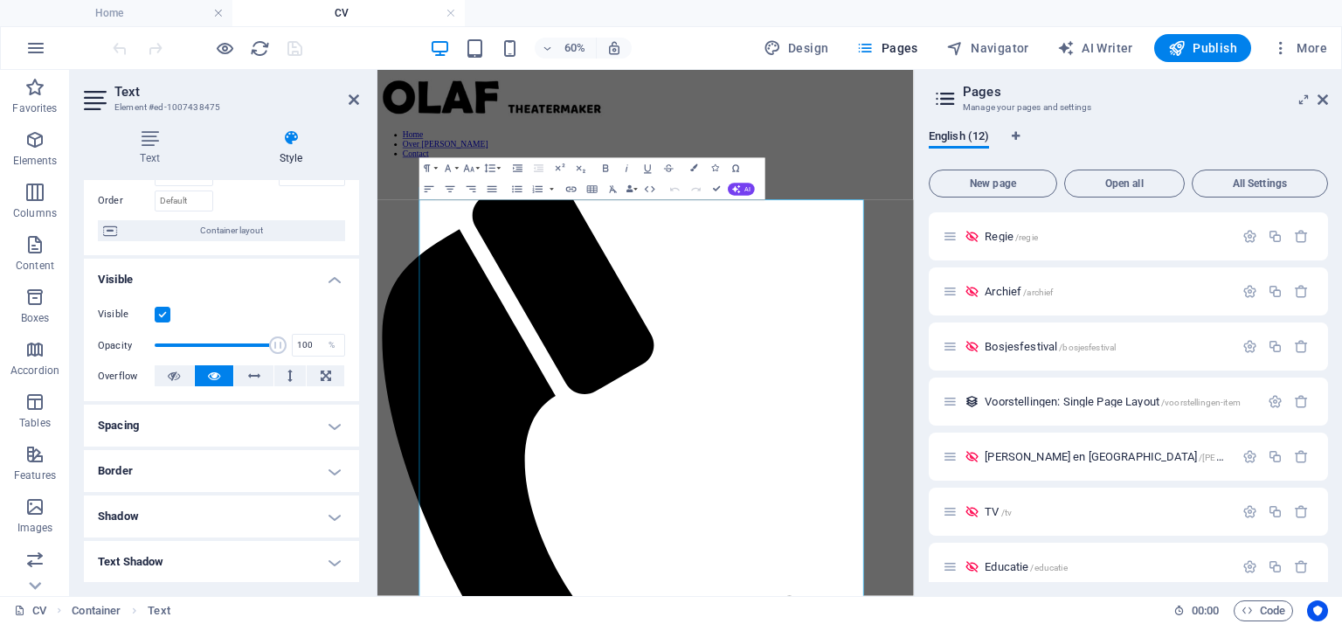
scroll to position [175, 0]
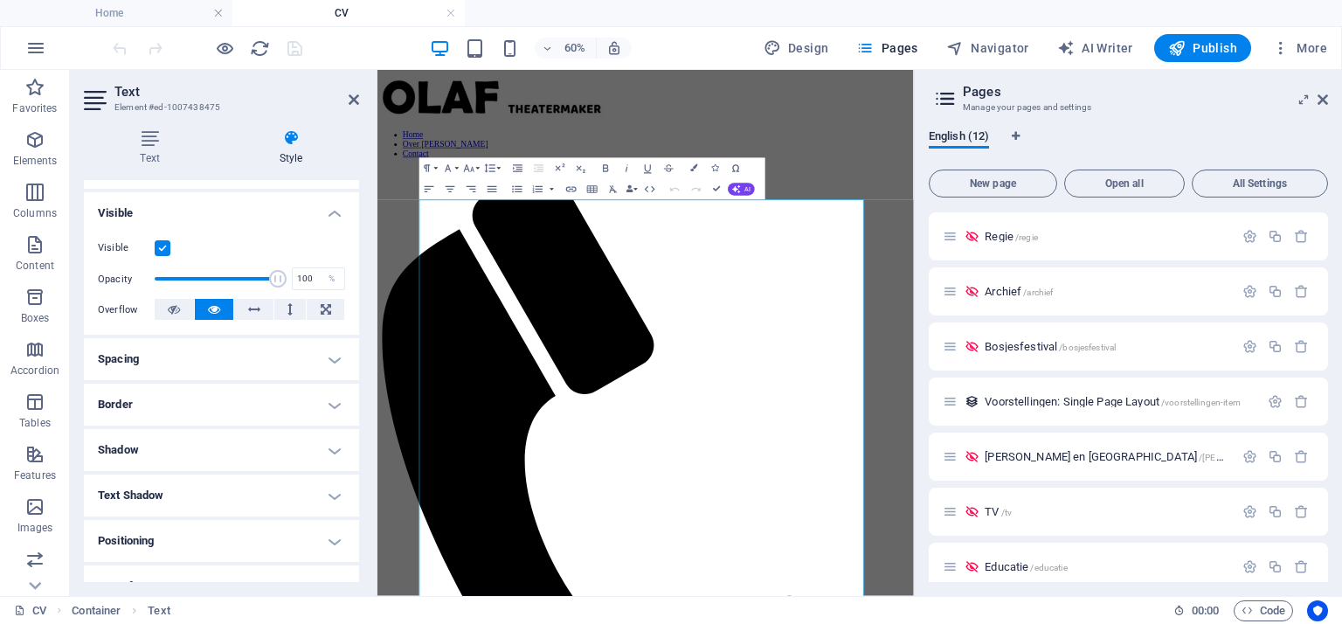
click at [239, 403] on h4 "Border" at bounding box center [221, 405] width 275 height 42
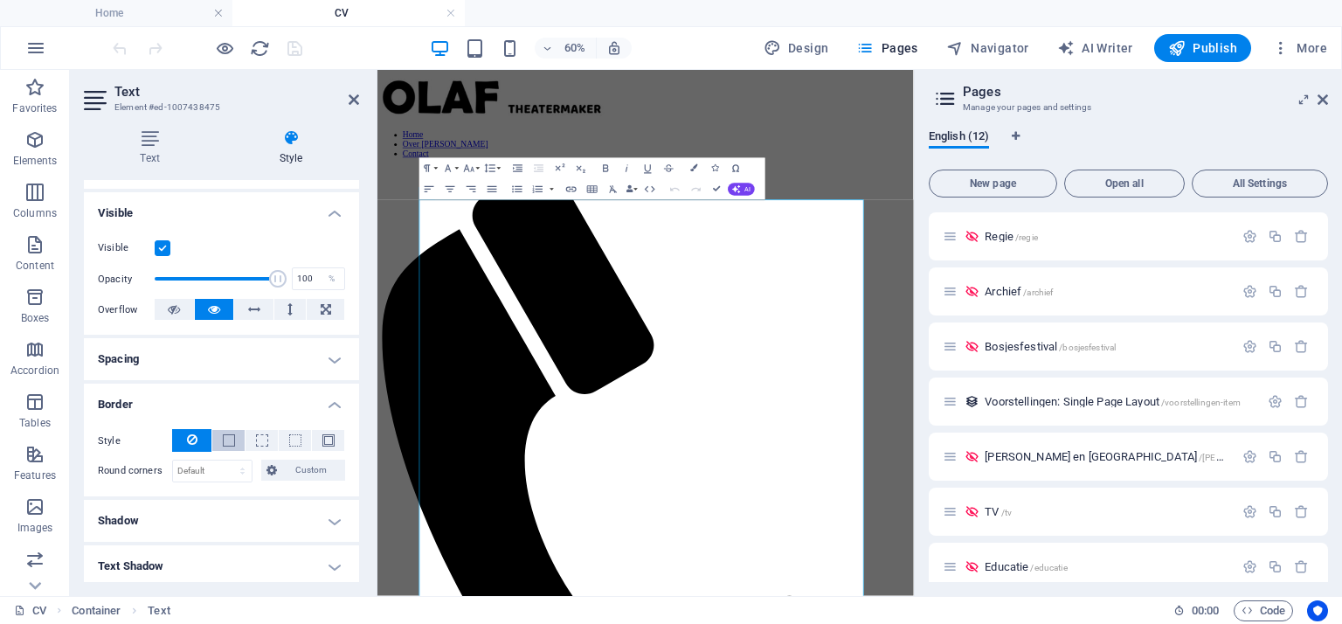
click at [224, 434] on span at bounding box center [229, 440] width 12 height 12
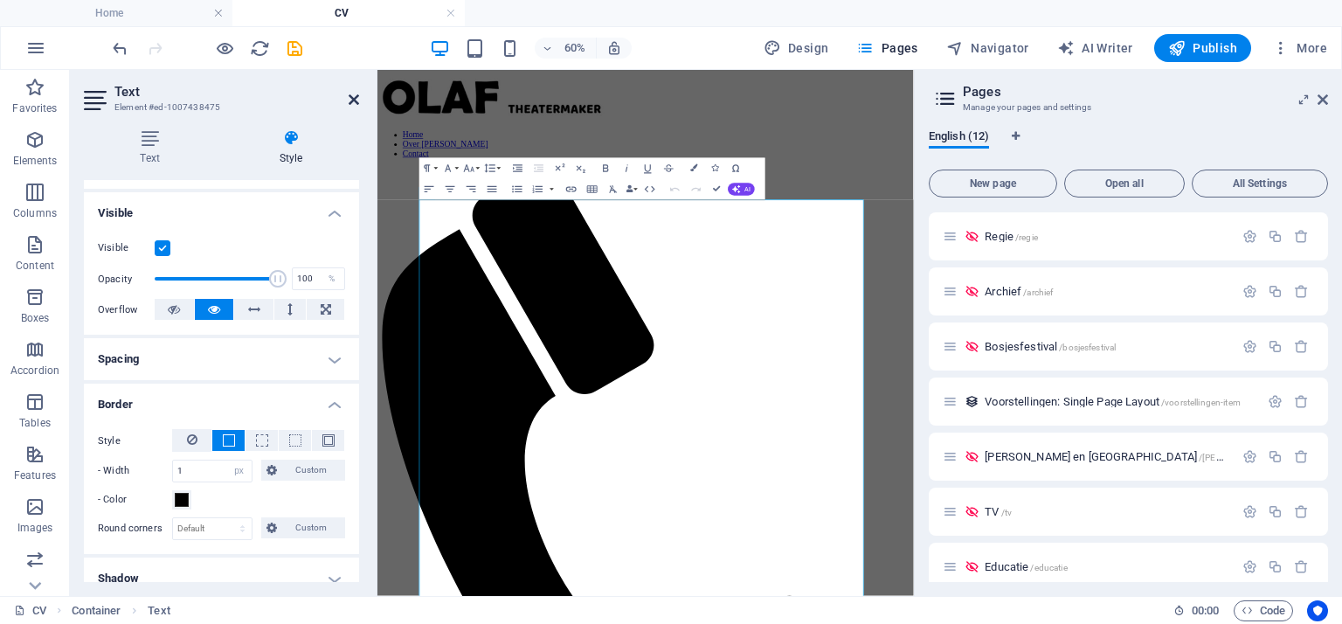
click at [353, 100] on icon at bounding box center [354, 100] width 10 height 14
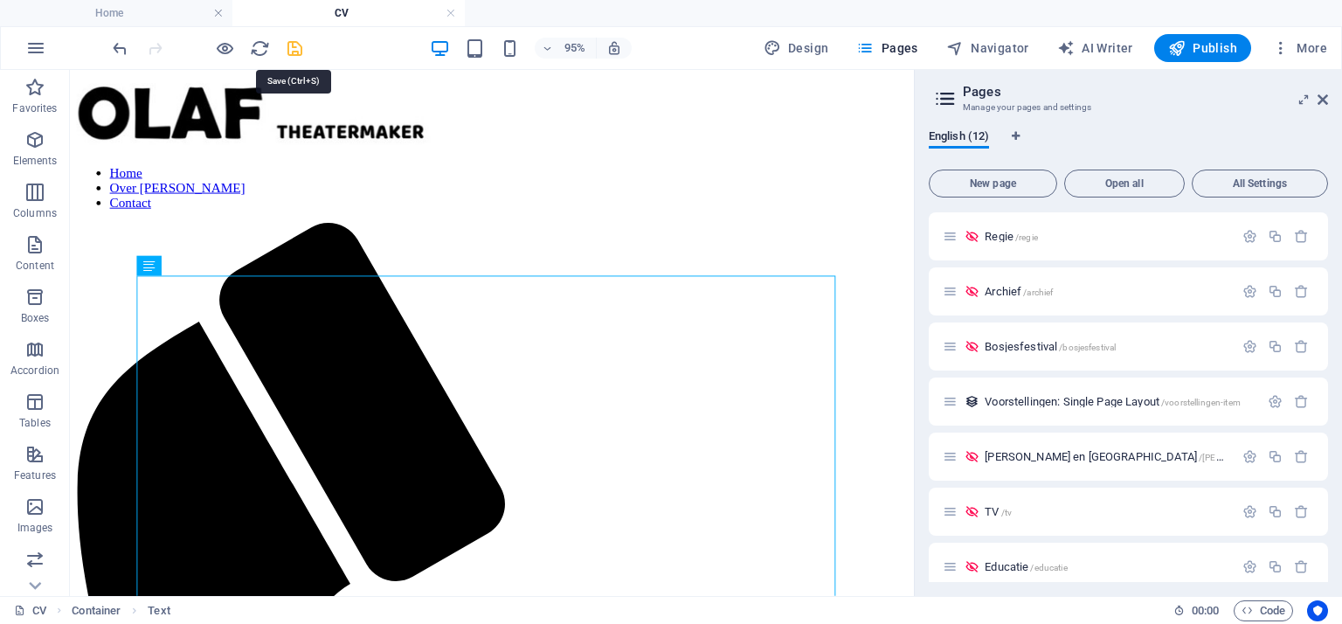
click at [289, 46] on icon "save" at bounding box center [295, 48] width 20 height 20
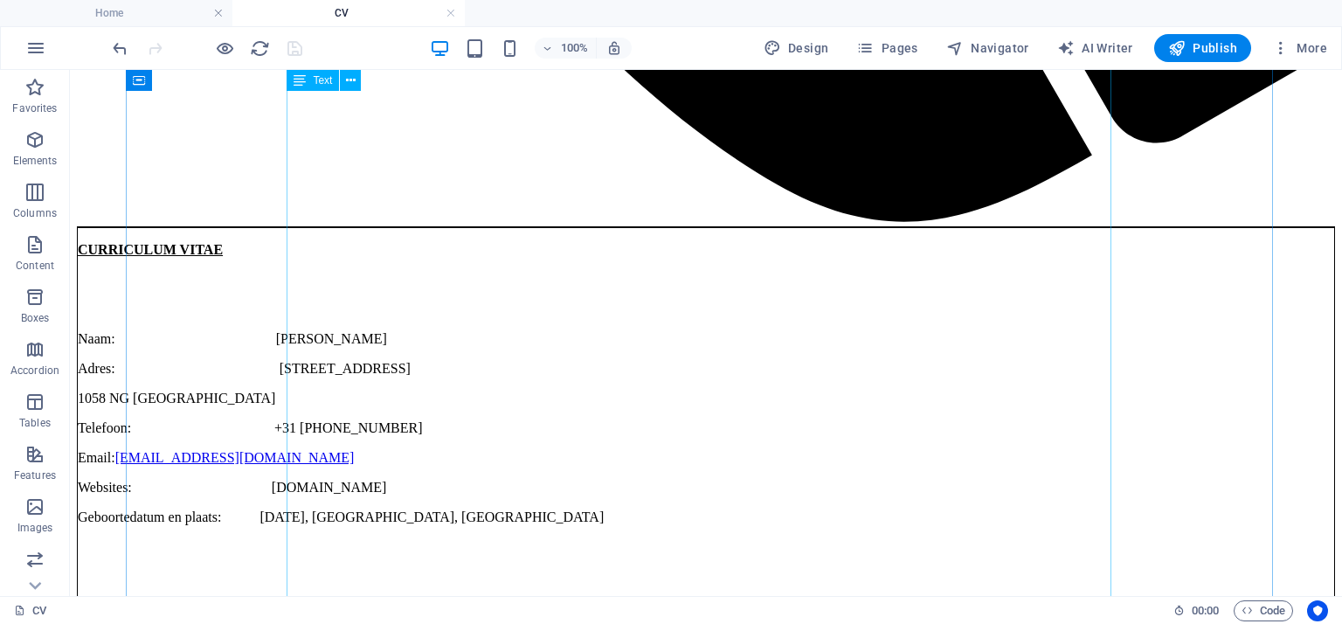
scroll to position [1660, 0]
select select "px"
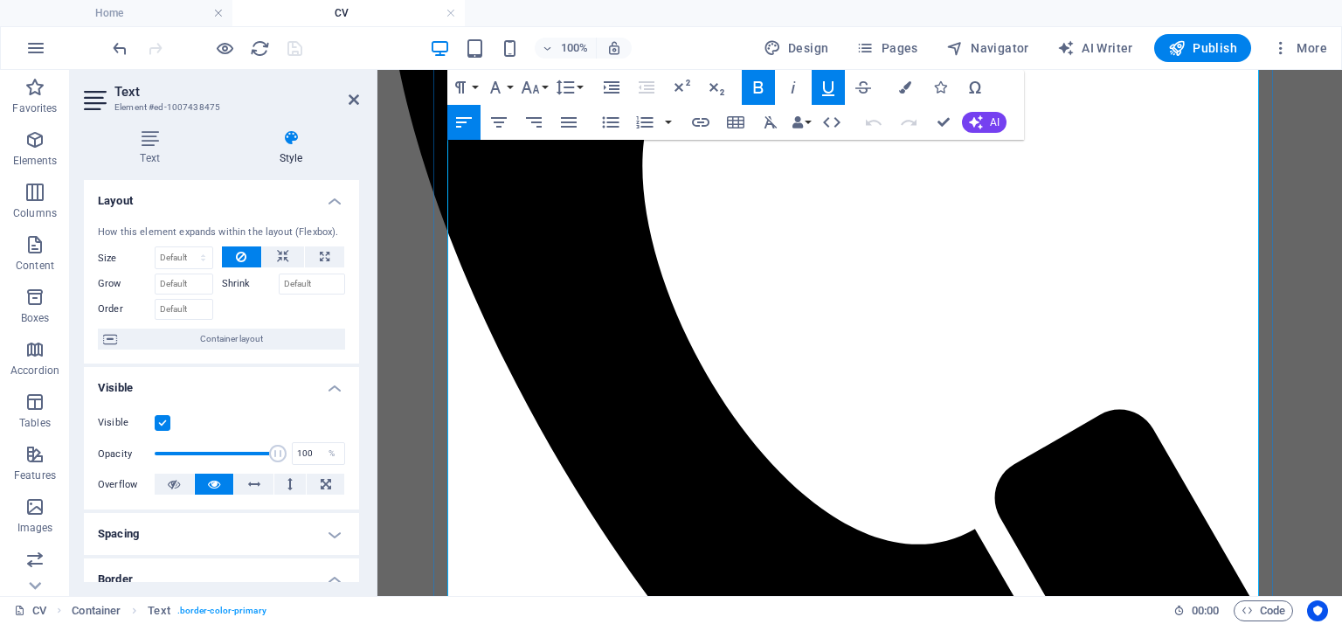
scroll to position [612, 0]
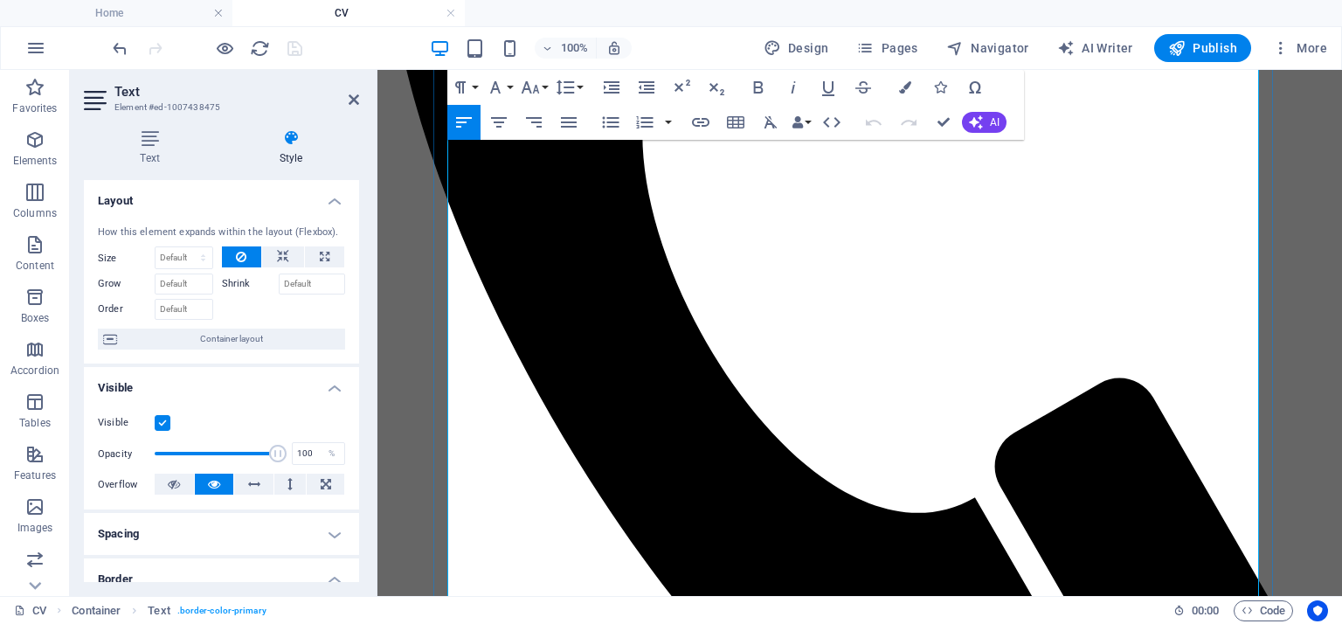
scroll to position [699, 0]
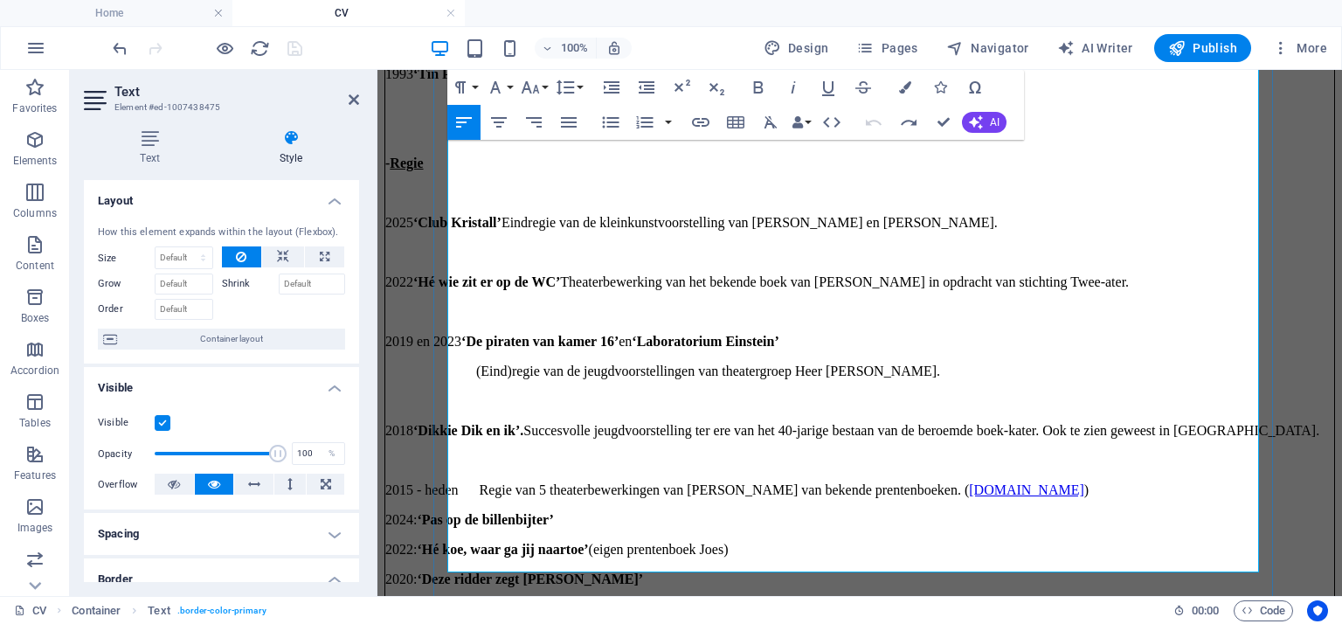
scroll to position [2775, 0]
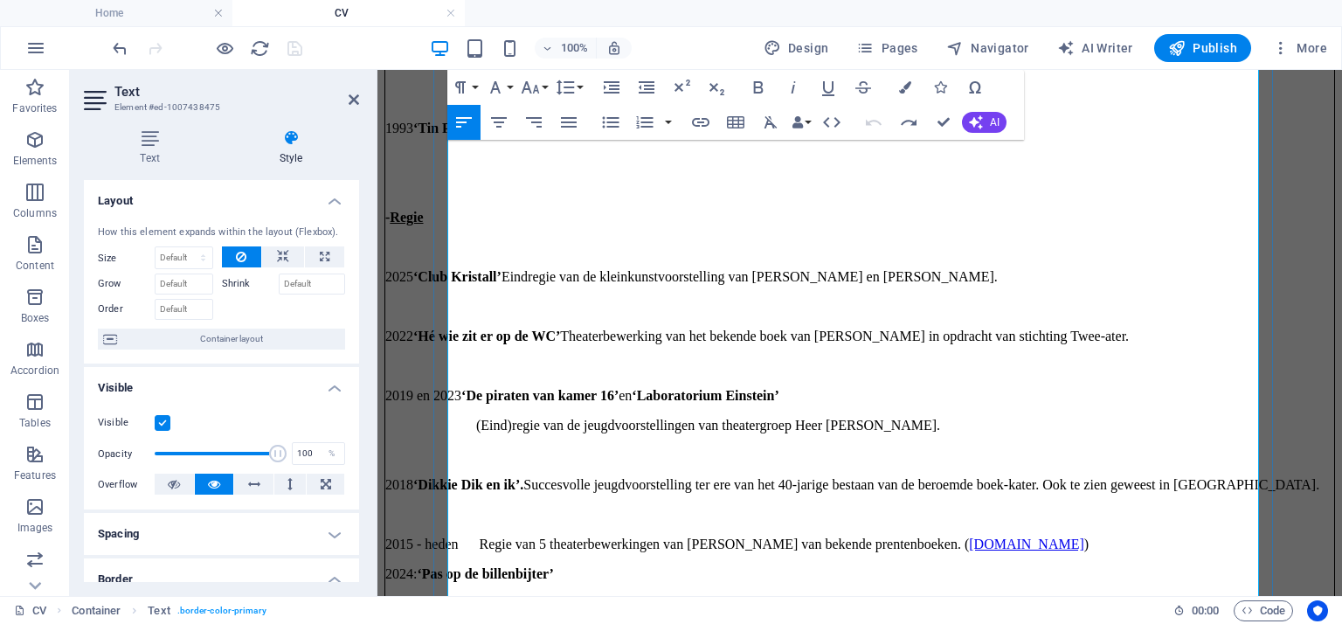
drag, startPoint x: 734, startPoint y: 271, endPoint x: 855, endPoint y: 273, distance: 120.6
drag, startPoint x: 723, startPoint y: 335, endPoint x: 737, endPoint y: 330, distance: 14.6
drag, startPoint x: 866, startPoint y: 269, endPoint x: 735, endPoint y: 274, distance: 131.2
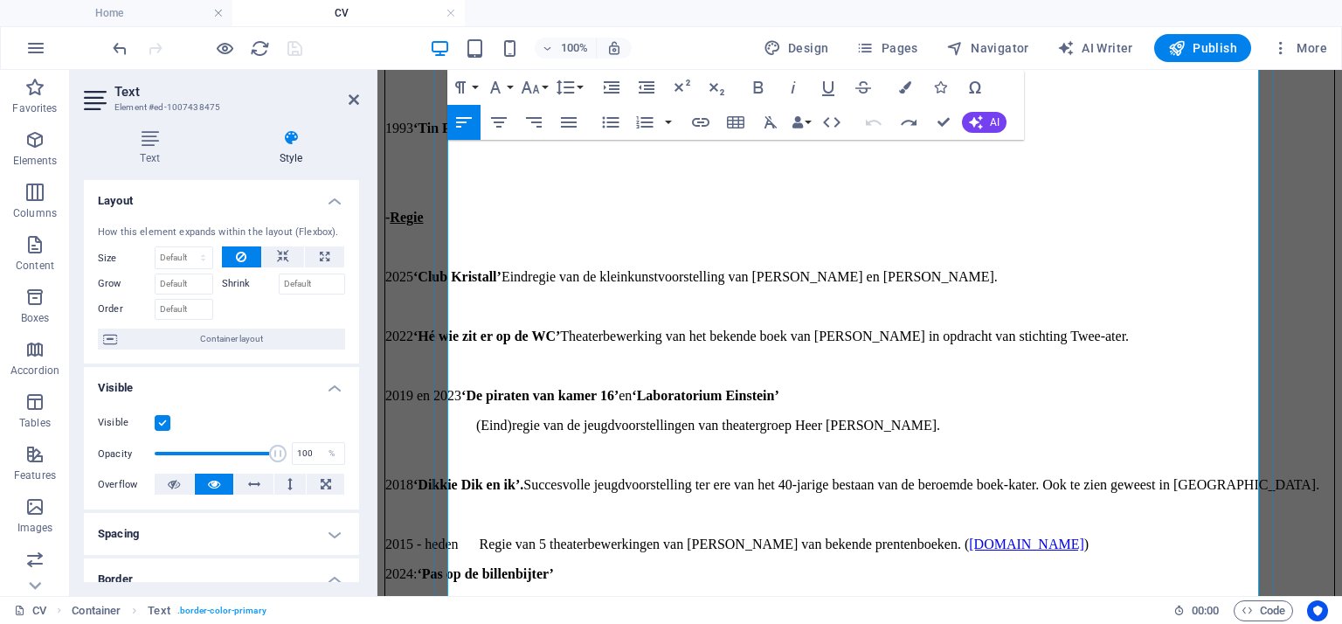
click at [704, 120] on icon "button" at bounding box center [700, 122] width 17 height 9
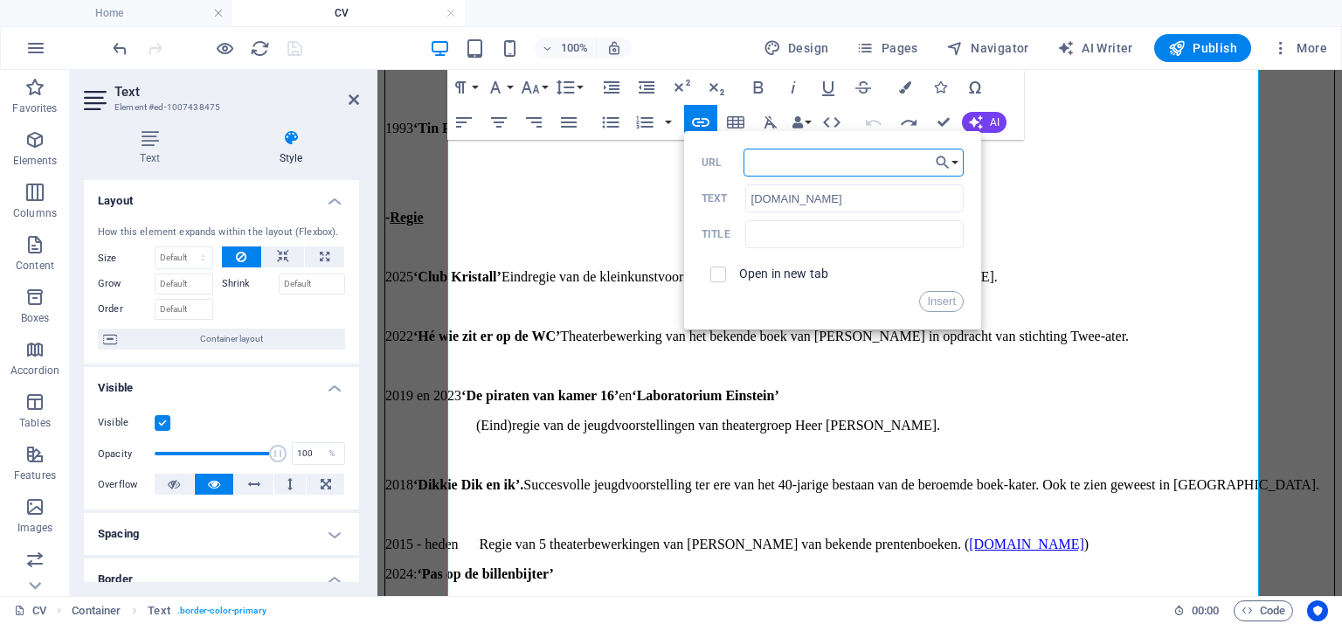
paste input "https://www.bosjesfestival.nl/"
type input "https://www.bosjesfestival.nl/"
click at [723, 279] on span at bounding box center [718, 275] width 16 height 16
click at [721, 275] on input "checkbox" at bounding box center [716, 272] width 16 height 16
checkbox input "true"
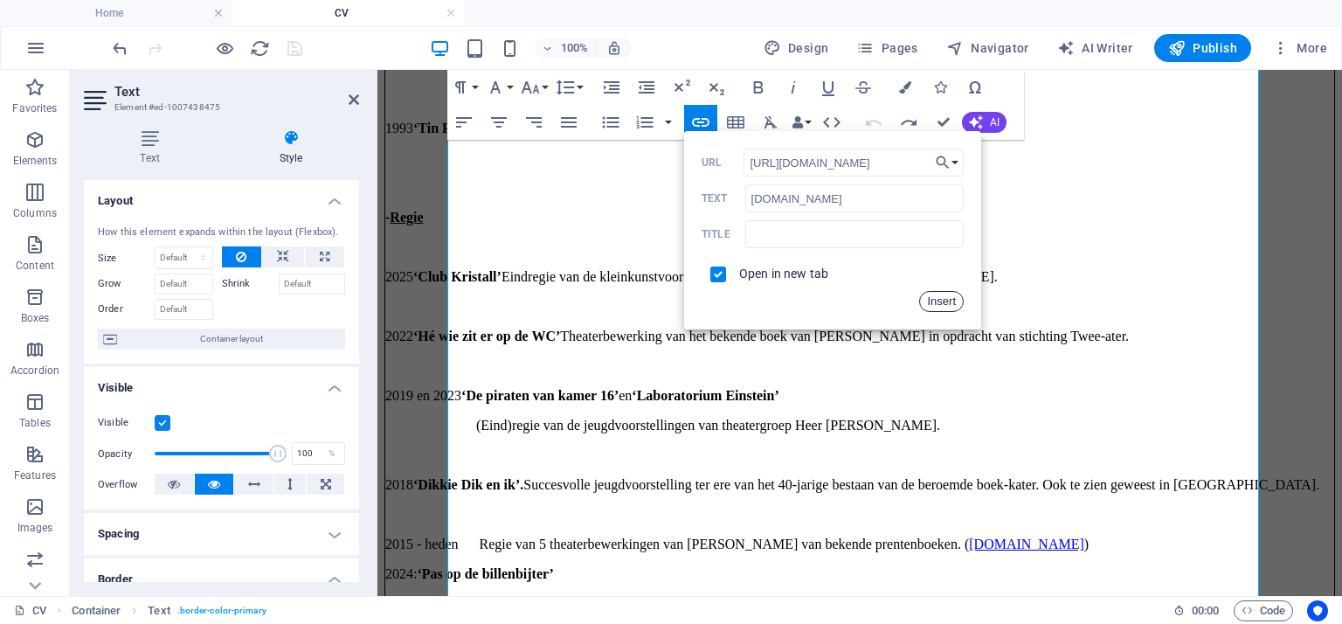
click at [946, 307] on button "Insert" at bounding box center [941, 301] width 45 height 21
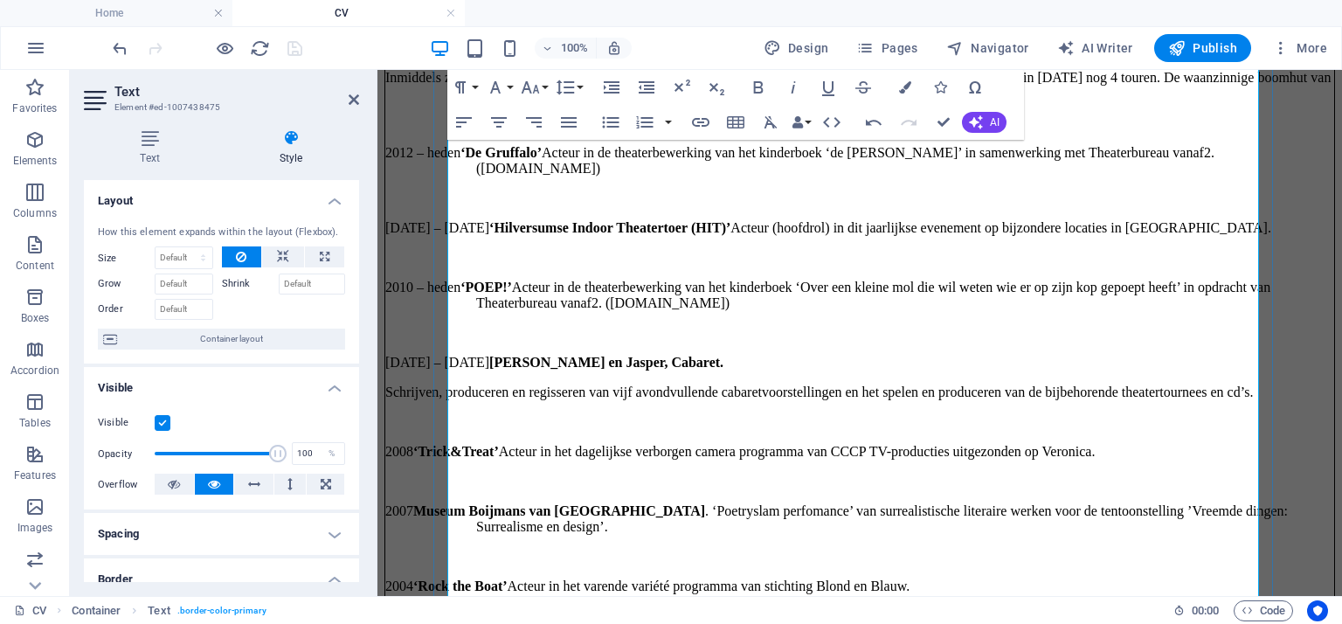
scroll to position [1901, 0]
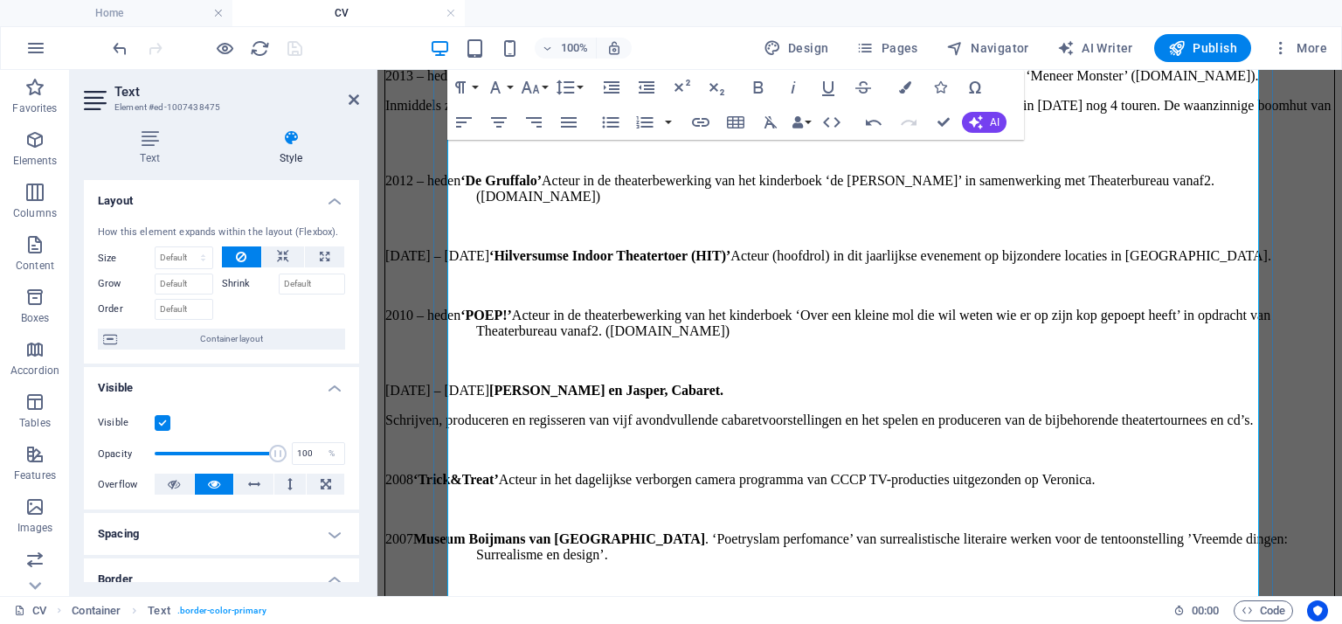
drag, startPoint x: 710, startPoint y: 305, endPoint x: 804, endPoint y: 313, distance: 93.8
copy p "www.firstrow.nl"
type input "www.firstrow.nl"
checkbox input "false"
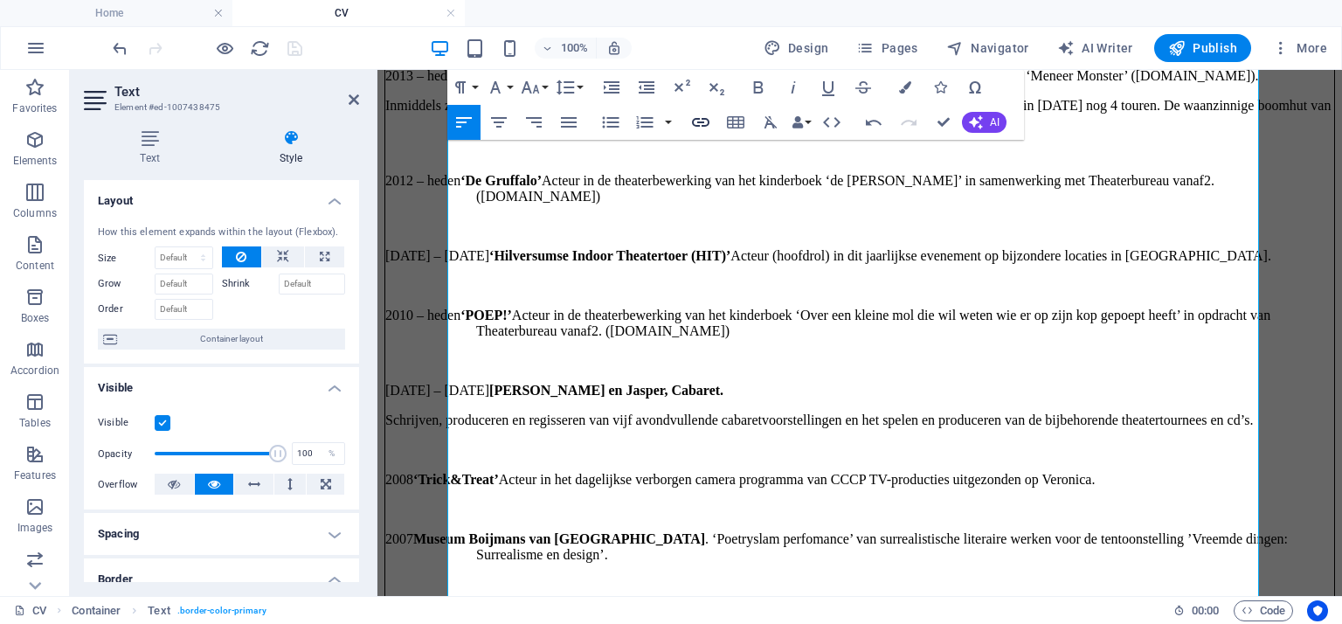
click at [703, 121] on icon "button" at bounding box center [700, 122] width 17 height 9
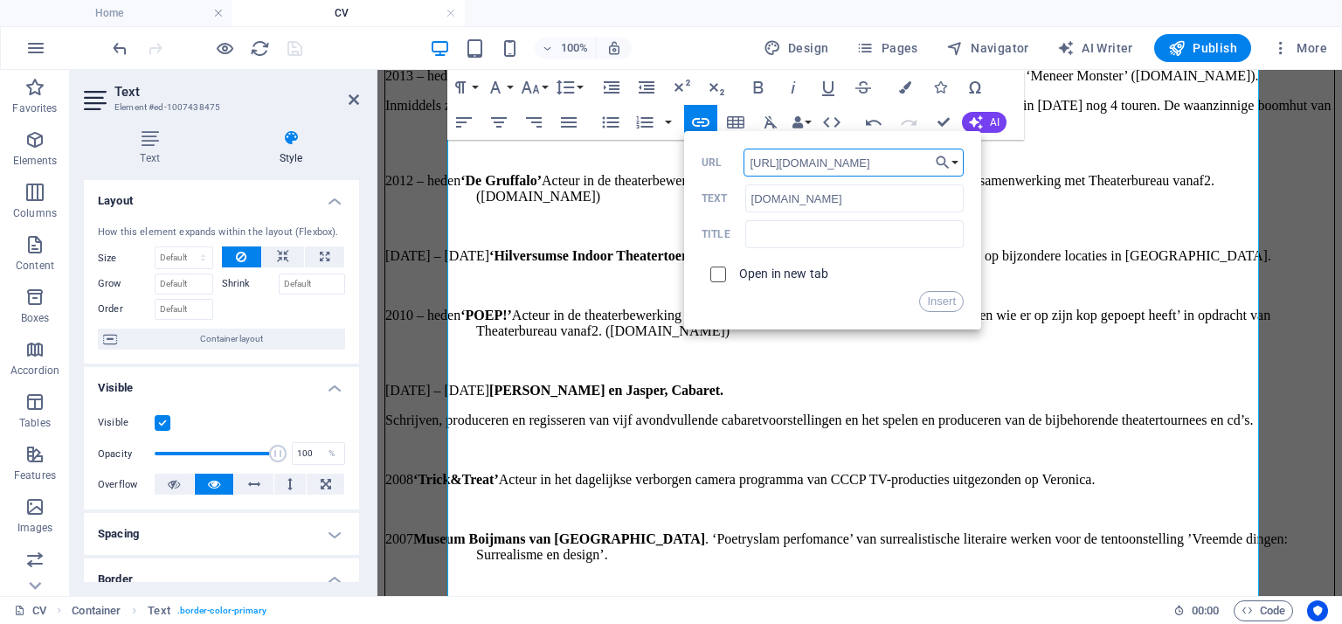
type input "https://firstrow.nl/"
click at [717, 273] on input "checkbox" at bounding box center [716, 272] width 16 height 16
checkbox input "true"
click at [952, 299] on button "Insert" at bounding box center [941, 301] width 45 height 21
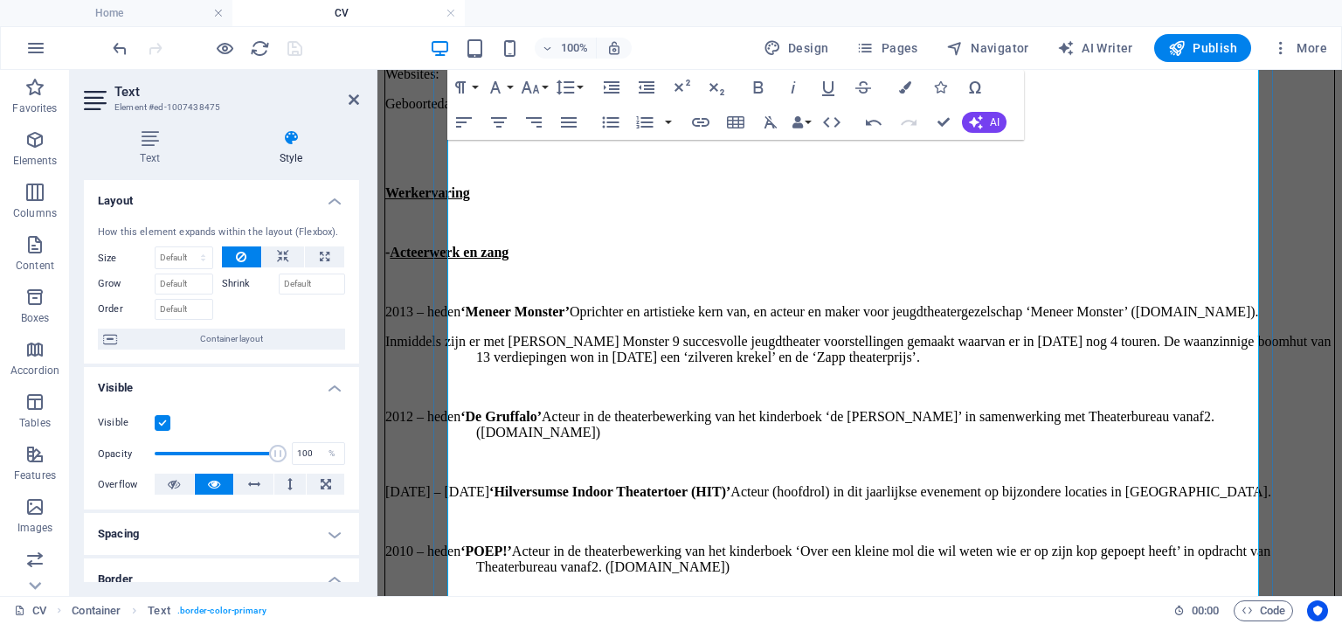
scroll to position [1639, 0]
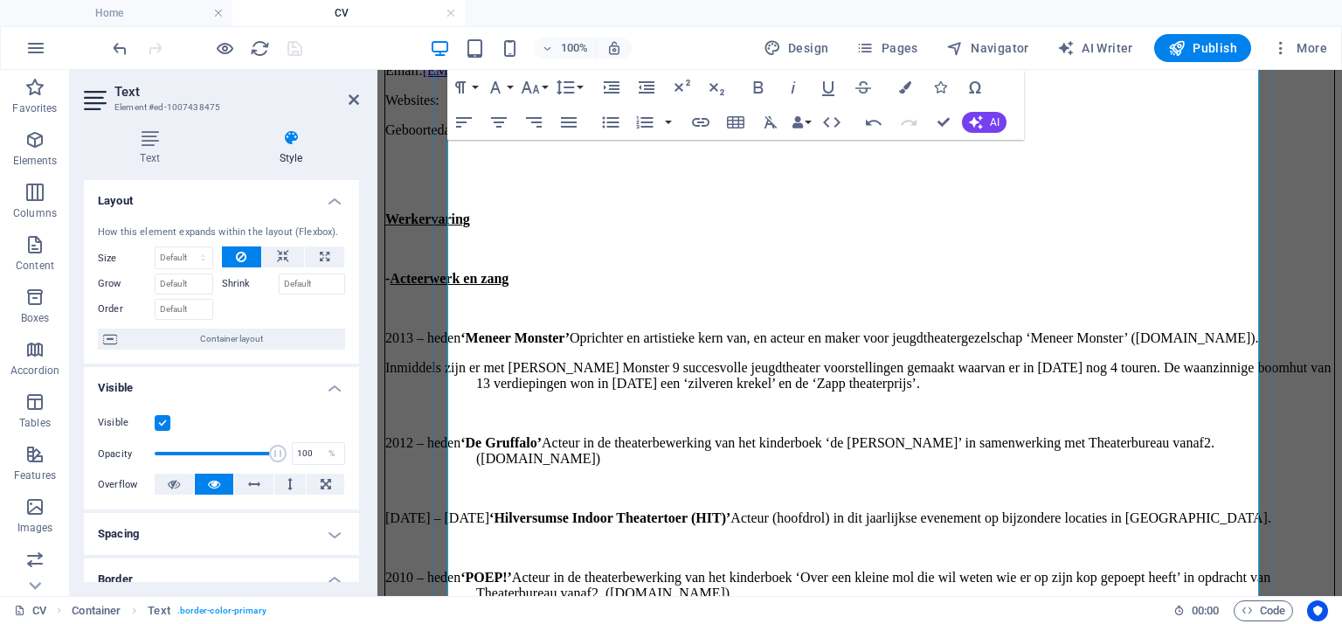
drag, startPoint x: 834, startPoint y: 291, endPoint x: 957, endPoint y: 296, distance: 122.4
copy link "www.markvanvliet.nl"
type input "http://www.markvanvliet.nl"
type input "www.markvanvliet.nl"
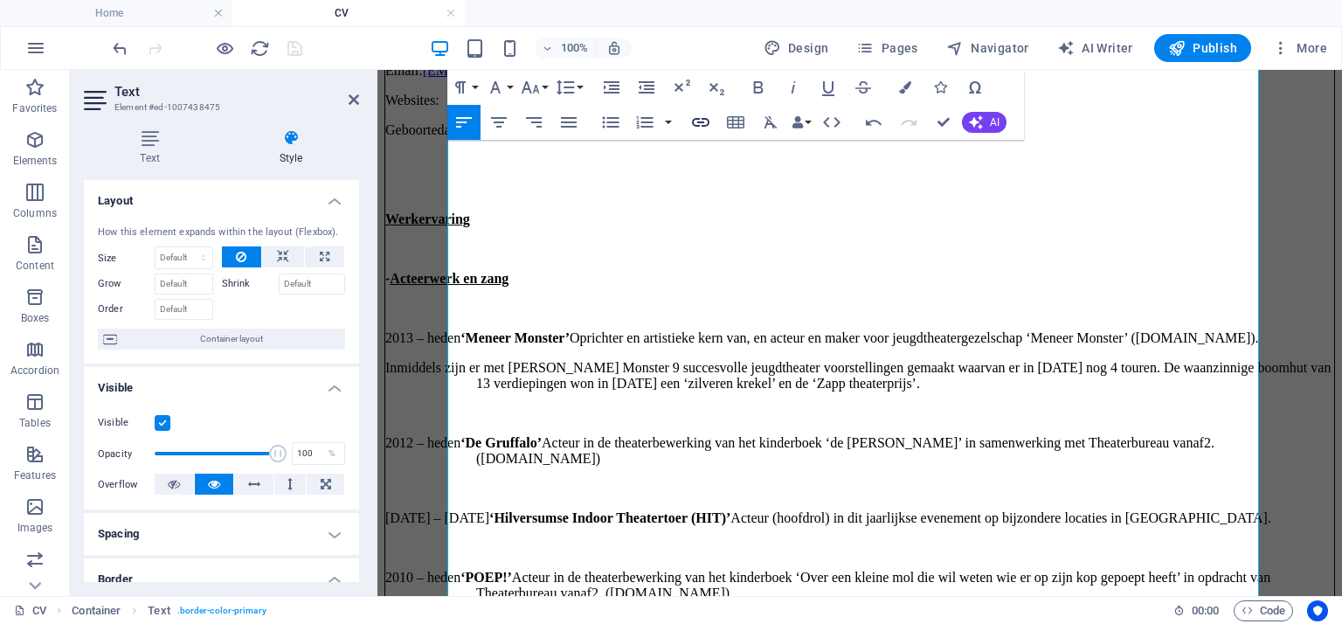
click at [708, 119] on icon "button" at bounding box center [700, 122] width 21 height 21
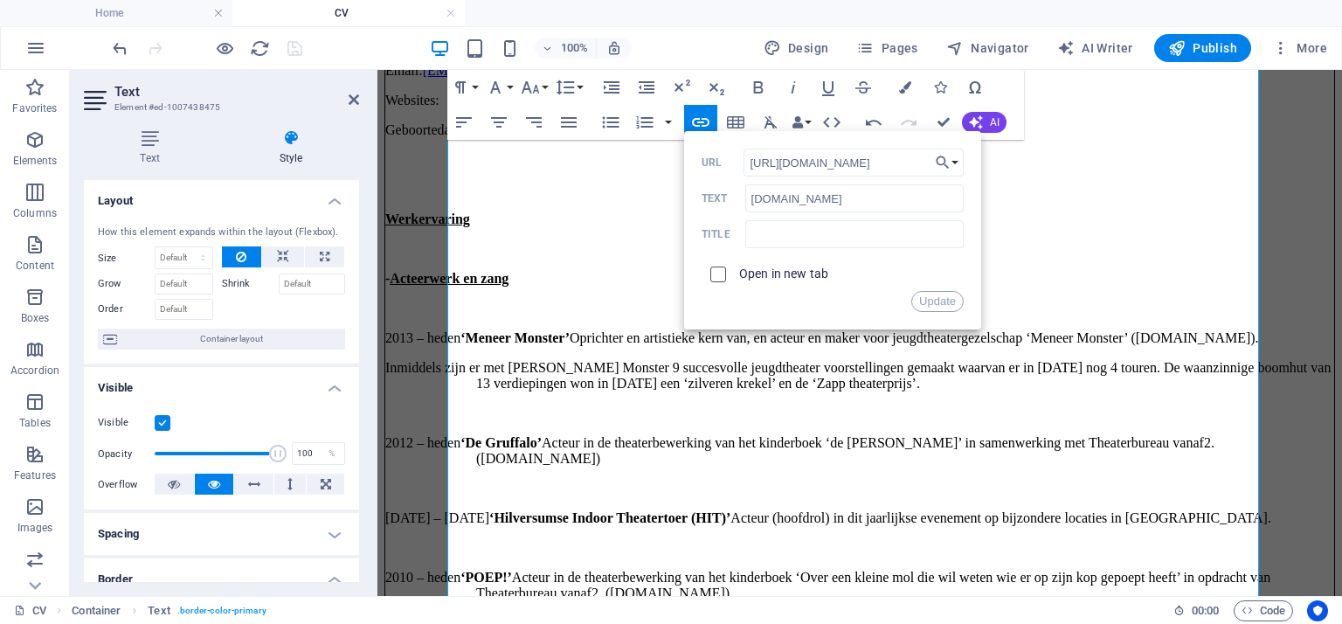
click at [719, 278] on input "checkbox" at bounding box center [716, 272] width 16 height 16
checkbox input "true"
click at [933, 302] on button "Update" at bounding box center [937, 301] width 52 height 21
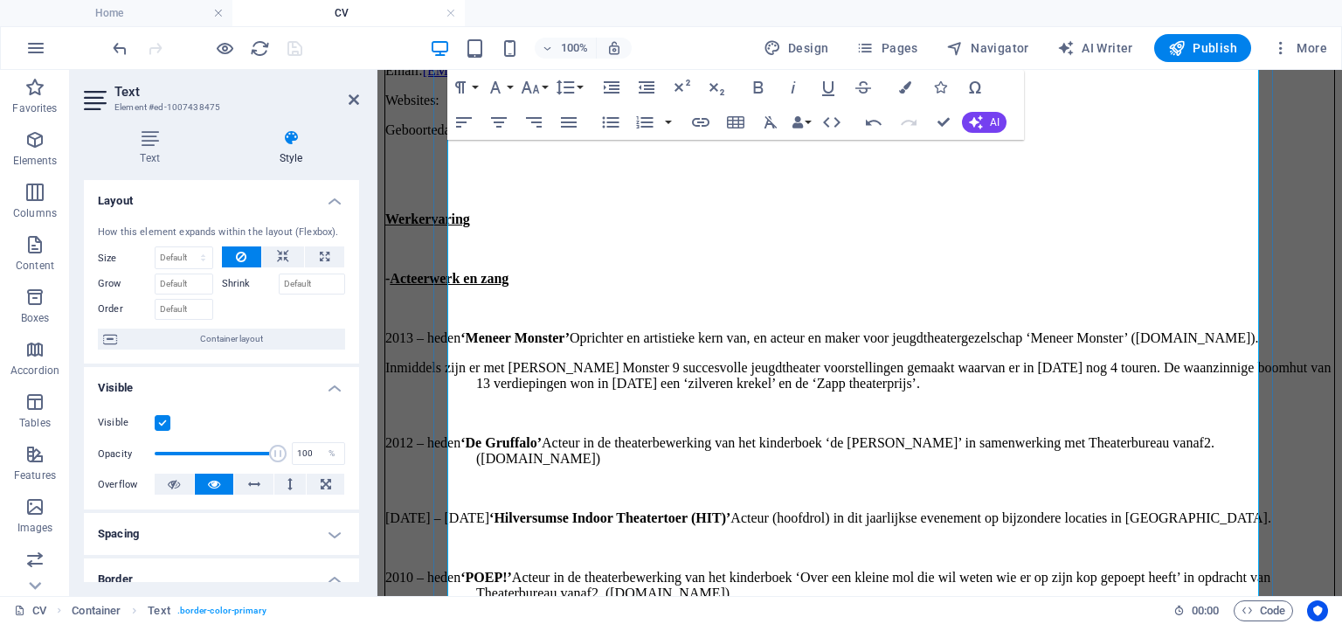
scroll to position [1552, 0]
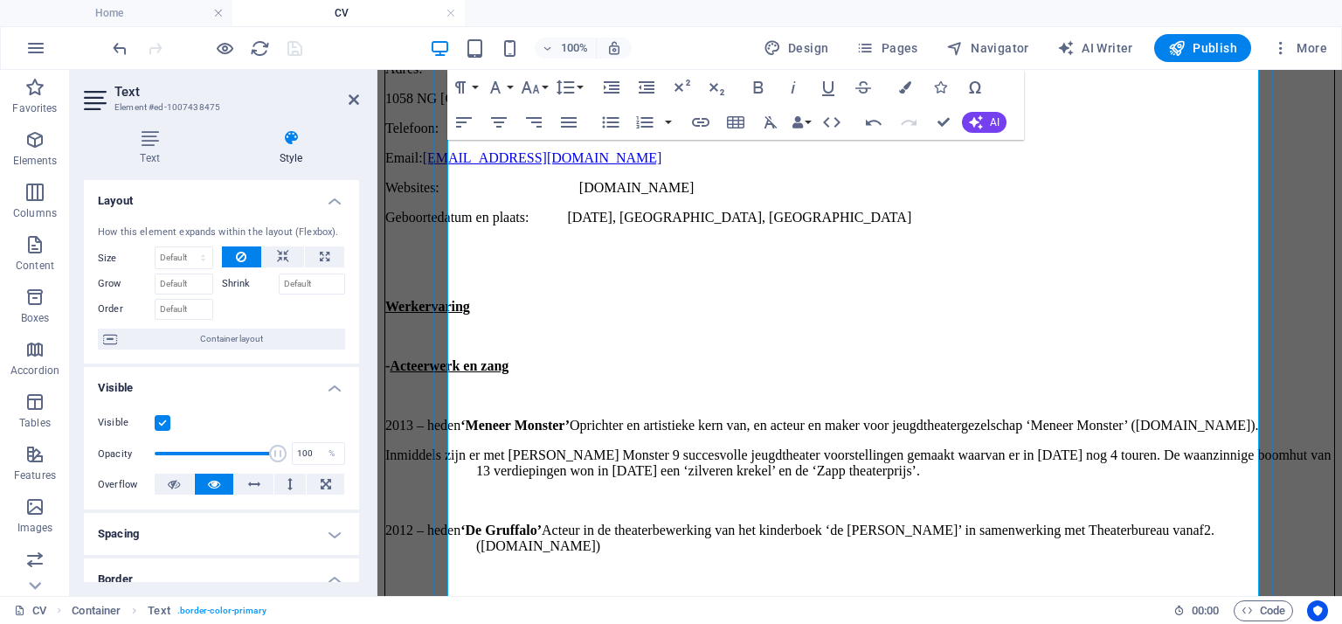
drag, startPoint x: 1036, startPoint y: 235, endPoint x: 1157, endPoint y: 232, distance: 120.6
type input "http://www.joesboonen.nl"
type input "www.joesboonen.nl"
click at [703, 116] on icon "button" at bounding box center [700, 122] width 21 height 21
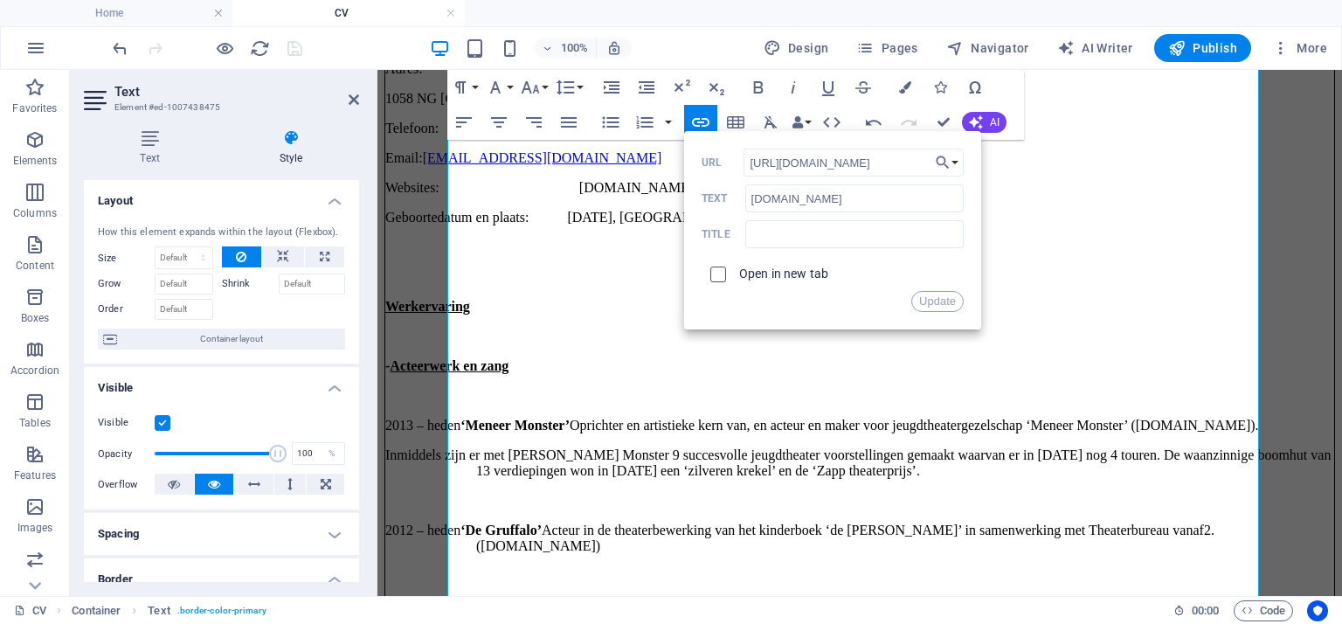
click at [712, 269] on input "checkbox" at bounding box center [716, 272] width 16 height 16
checkbox input "true"
click at [924, 300] on button "Update" at bounding box center [937, 301] width 52 height 21
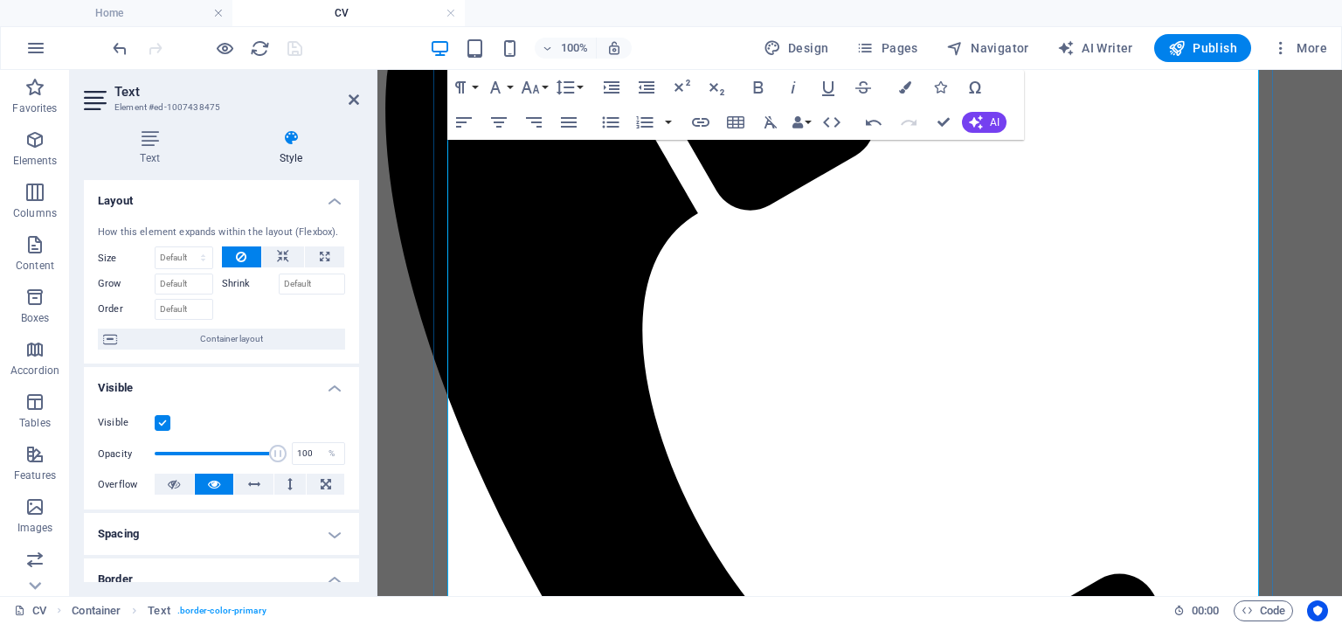
scroll to position [329, 0]
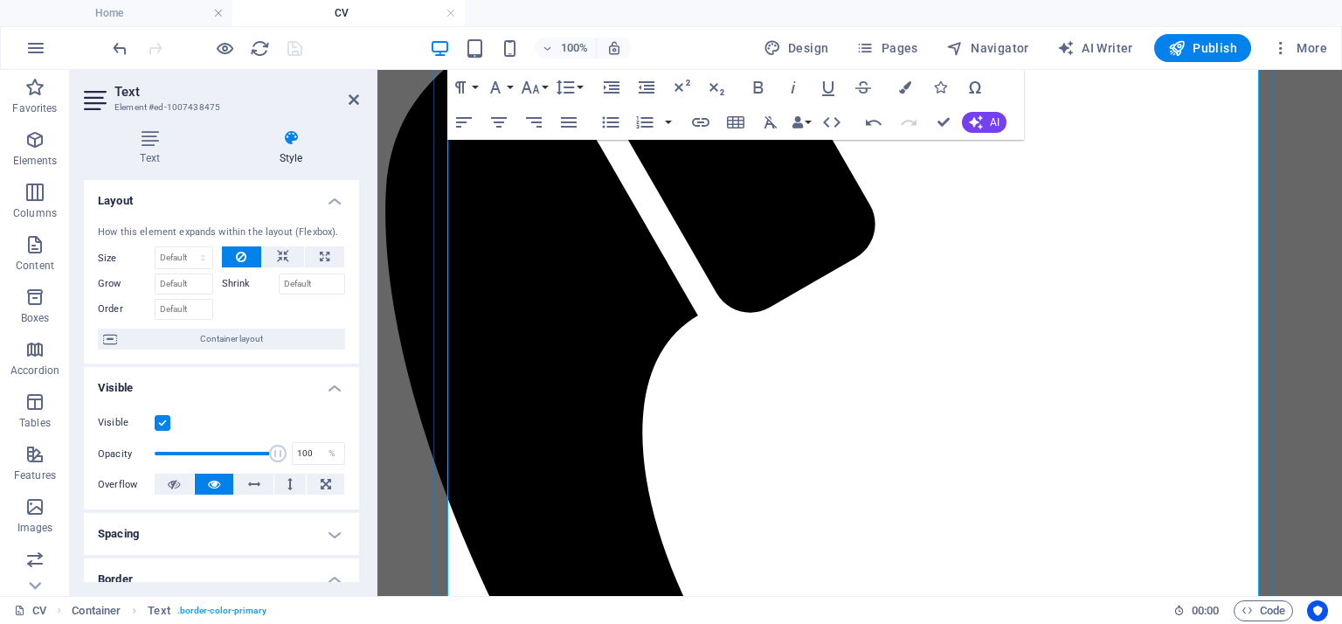
drag, startPoint x: 602, startPoint y: 324, endPoint x: 764, endPoint y: 326, distance: 161.7
type input "www.meneermonster.com"
checkbox input "false"
click at [706, 120] on icon "button" at bounding box center [700, 122] width 21 height 21
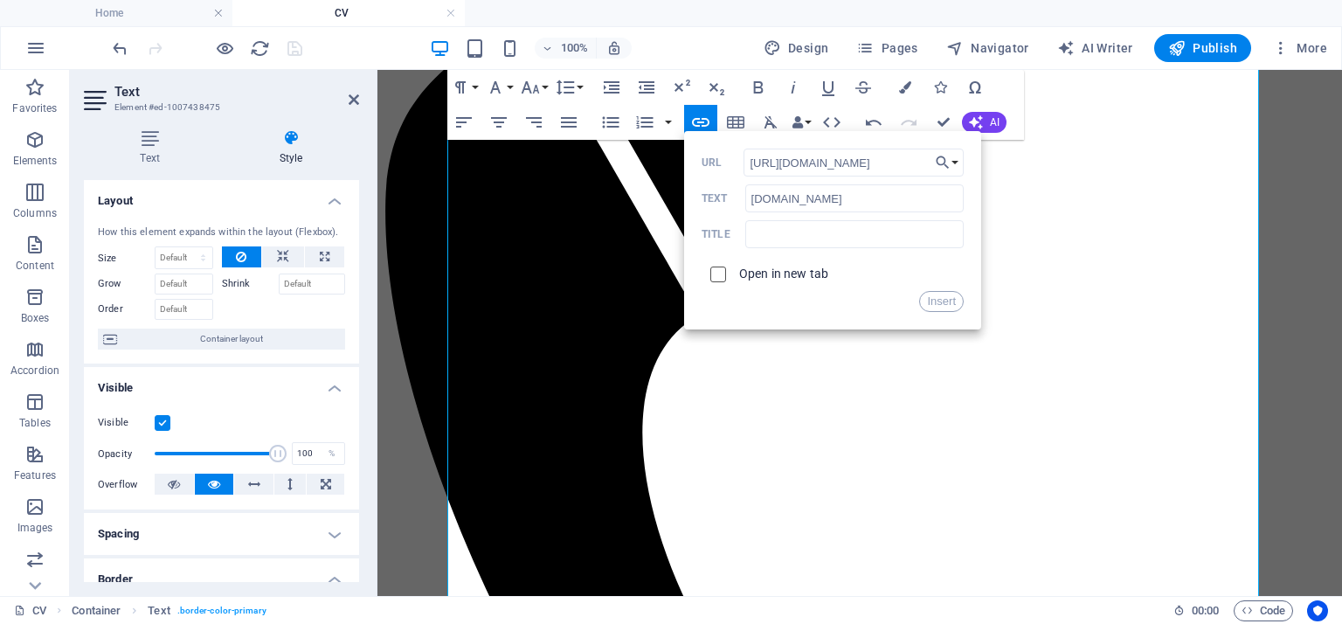
type input "https://www.meneermonster.com/"
click at [714, 273] on input "checkbox" at bounding box center [716, 272] width 16 height 16
checkbox input "true"
click at [934, 298] on button "Insert" at bounding box center [941, 301] width 45 height 21
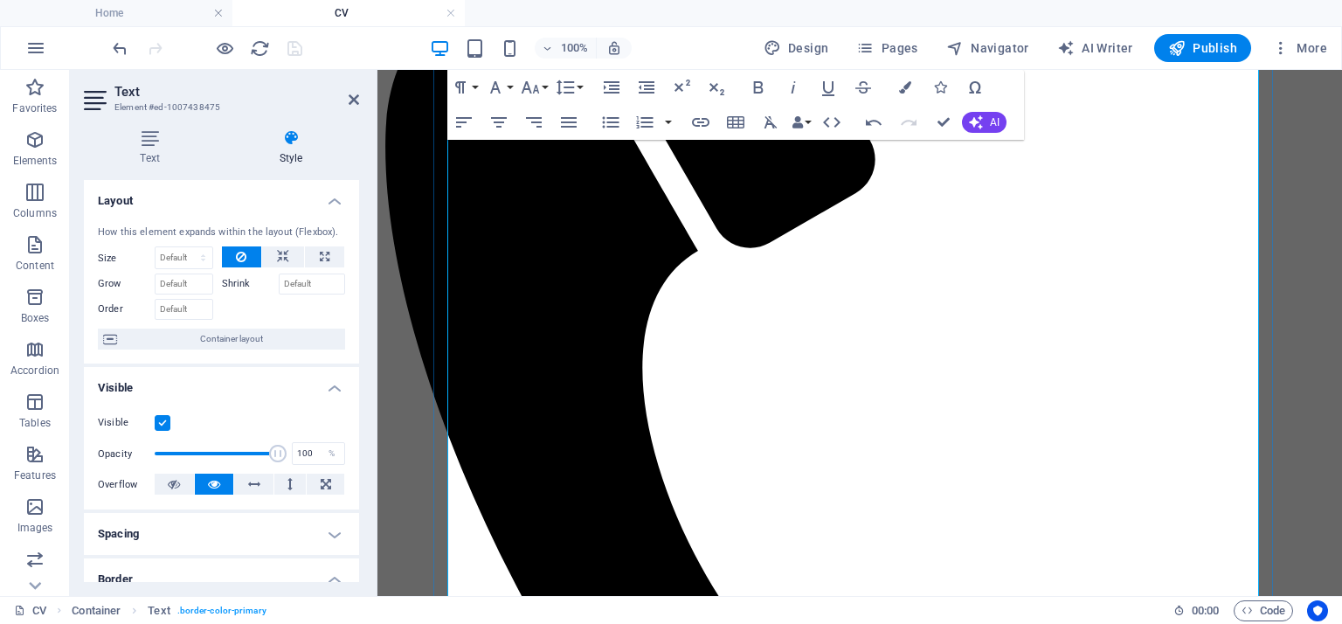
scroll to position [416, 0]
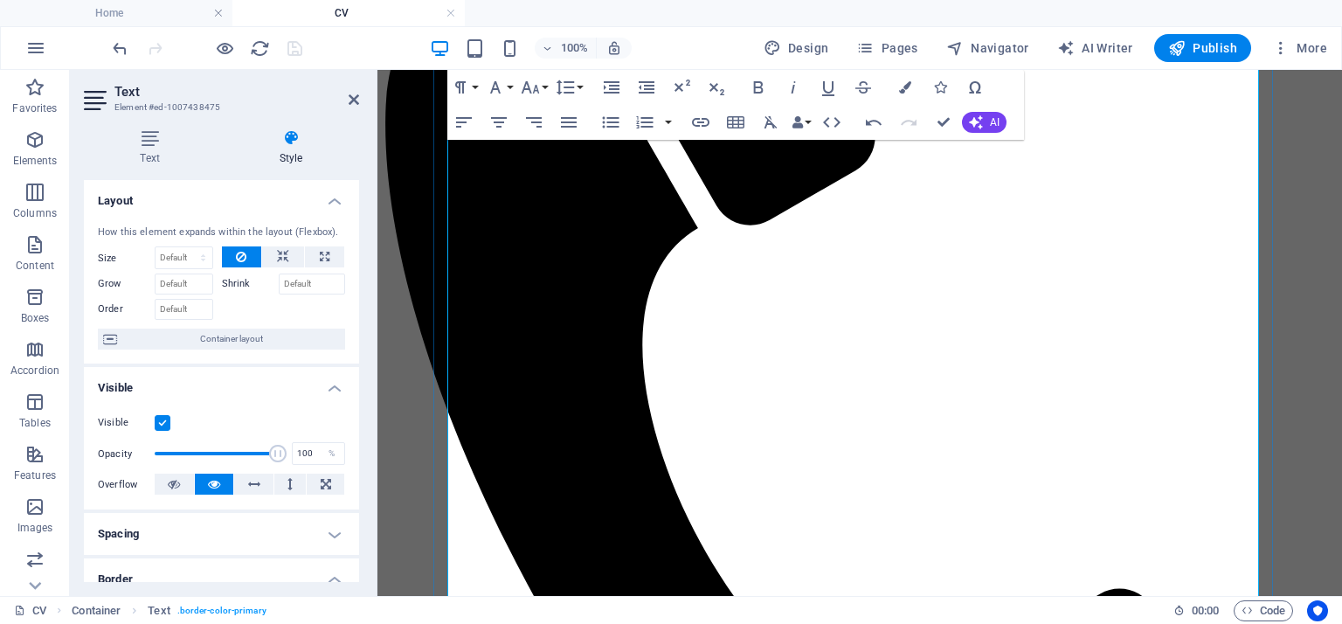
drag, startPoint x: 590, startPoint y: 343, endPoint x: 682, endPoint y: 339, distance: 91.8
copy p "www.vanaf2.nl"
type input "www.vanaf2.nl"
checkbox input "false"
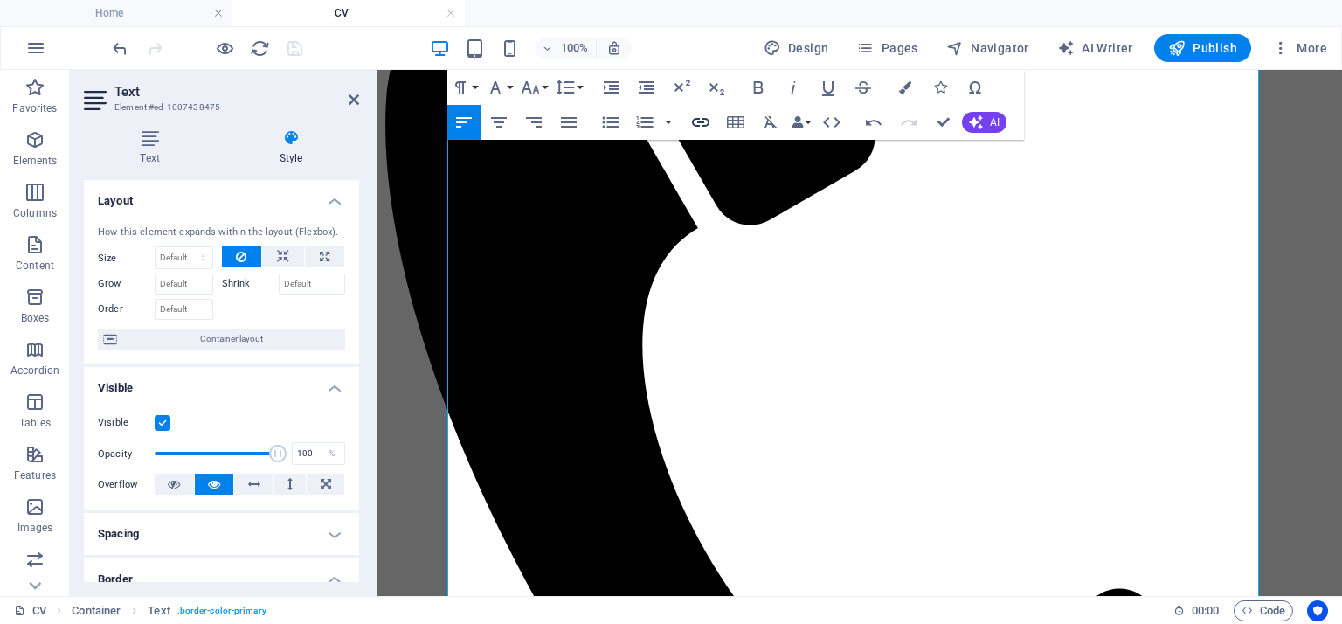
click at [690, 116] on icon "button" at bounding box center [700, 122] width 21 height 21
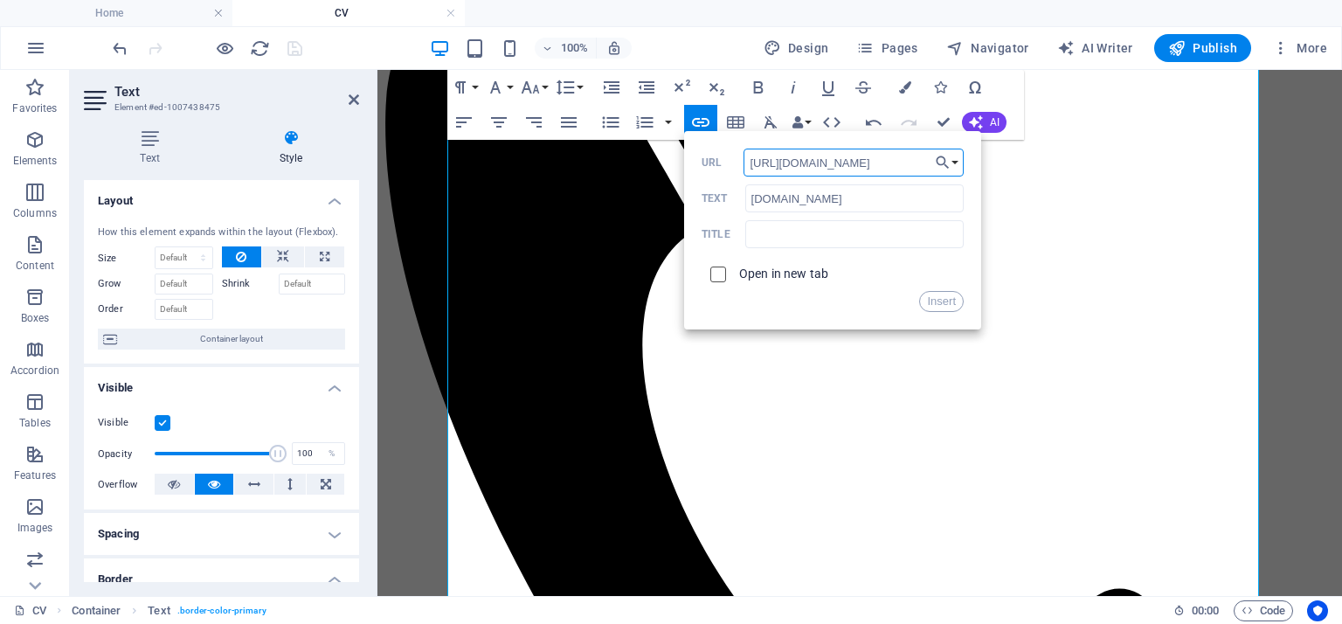
type input "https://vanaf2.nl/"
click at [716, 274] on input "checkbox" at bounding box center [716, 272] width 16 height 16
checkbox input "true"
click at [956, 302] on button "Insert" at bounding box center [941, 301] width 45 height 21
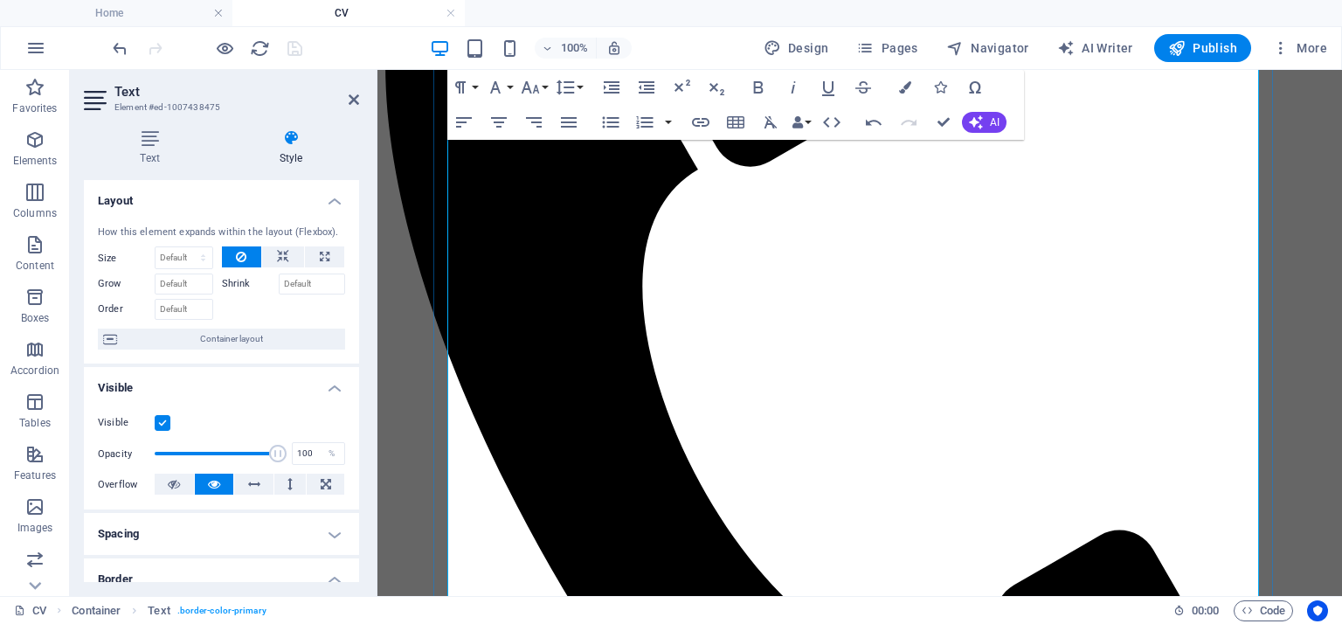
scroll to position [503, 0]
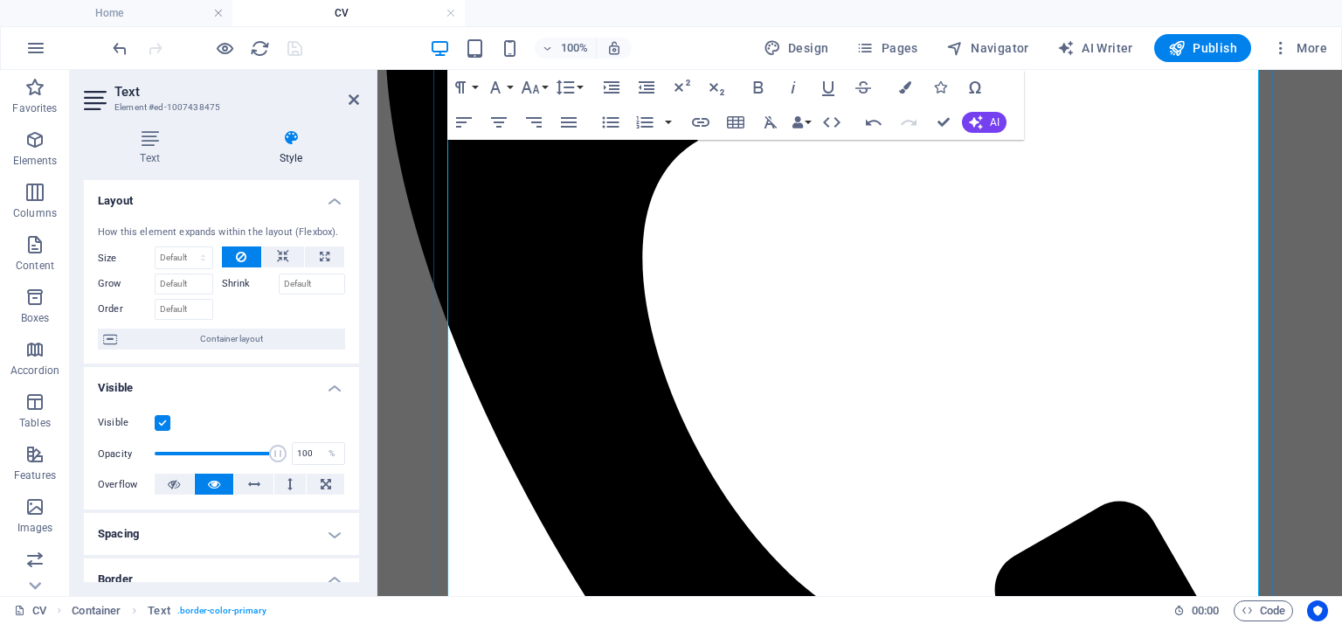
drag, startPoint x: 875, startPoint y: 384, endPoint x: 964, endPoint y: 378, distance: 89.3
checkbox input "false"
click at [703, 122] on icon "button" at bounding box center [700, 122] width 17 height 9
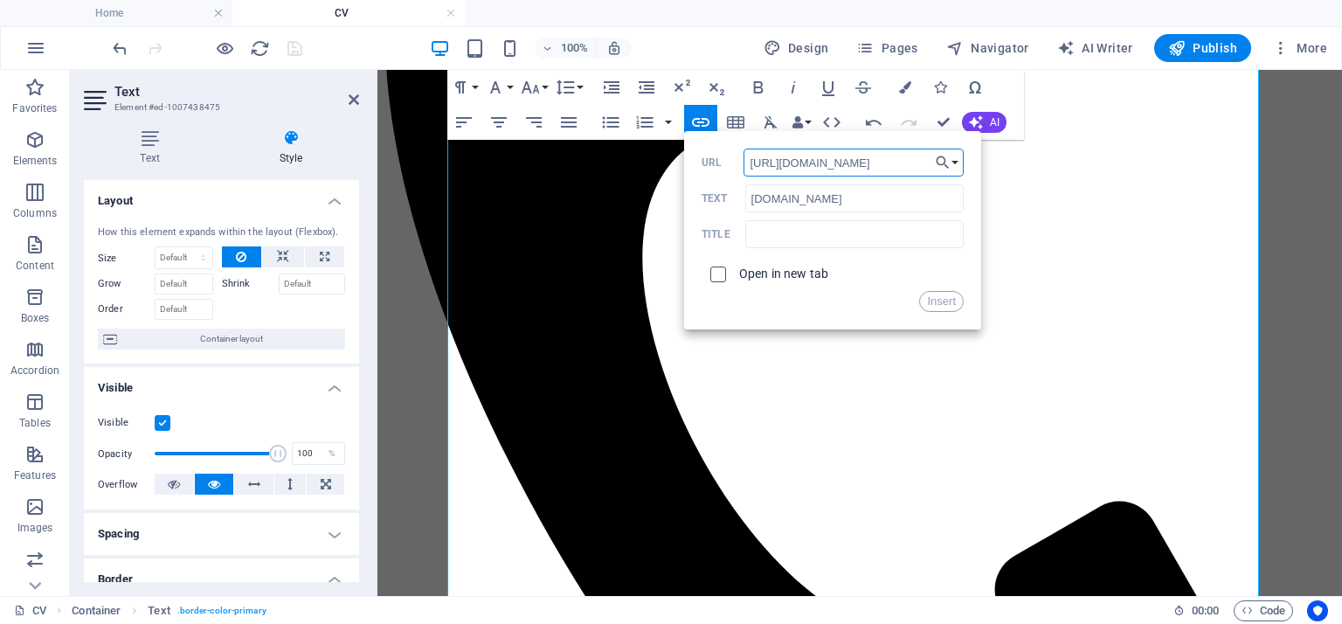
type input "https://vanaf2.nl/"
click at [722, 274] on input "checkbox" at bounding box center [716, 272] width 16 height 16
checkbox input "true"
click at [953, 301] on button "Insert" at bounding box center [941, 301] width 45 height 21
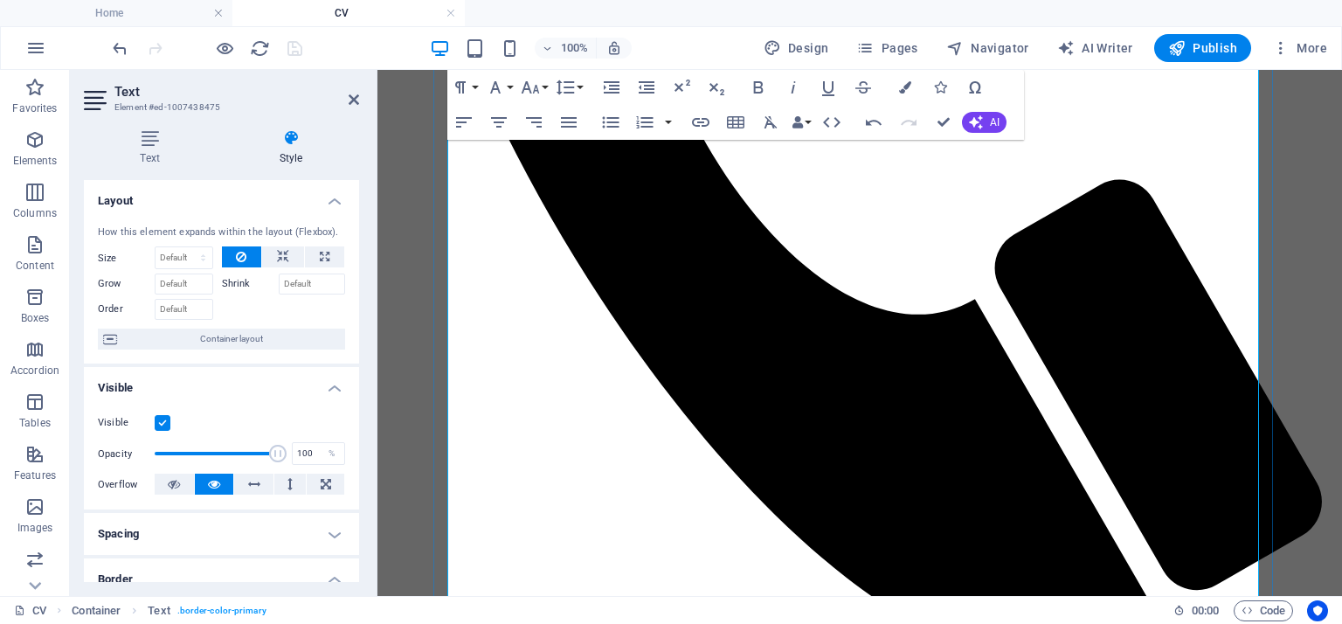
scroll to position [853, 0]
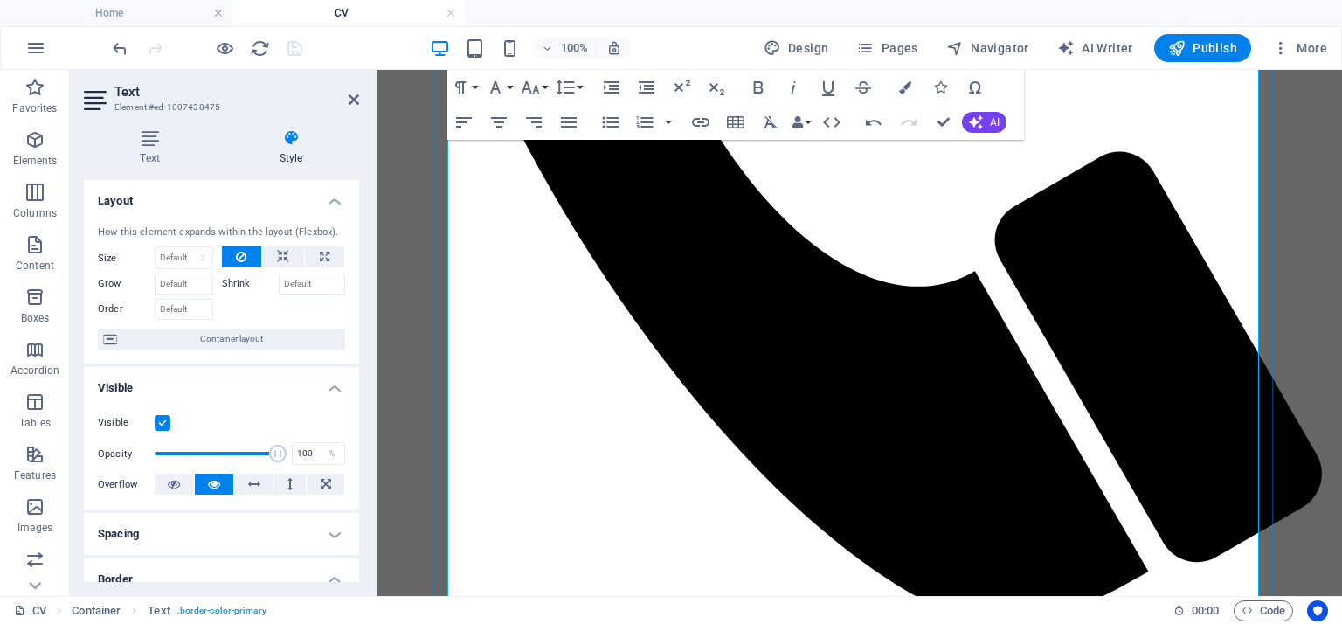
drag, startPoint x: 880, startPoint y: 391, endPoint x: 965, endPoint y: 384, distance: 85.0
copy p "www.fitz-jim.nl"
type input "www.fitz-jim.nl"
checkbox input "false"
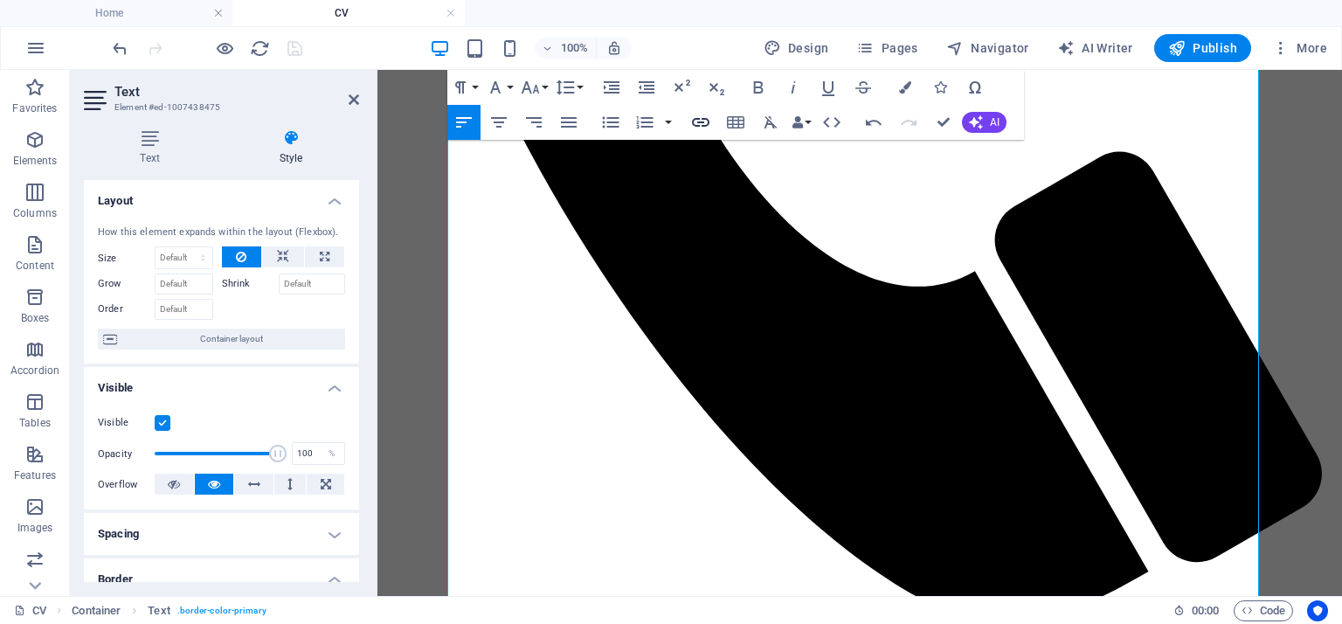
click at [708, 123] on icon "button" at bounding box center [700, 122] width 17 height 9
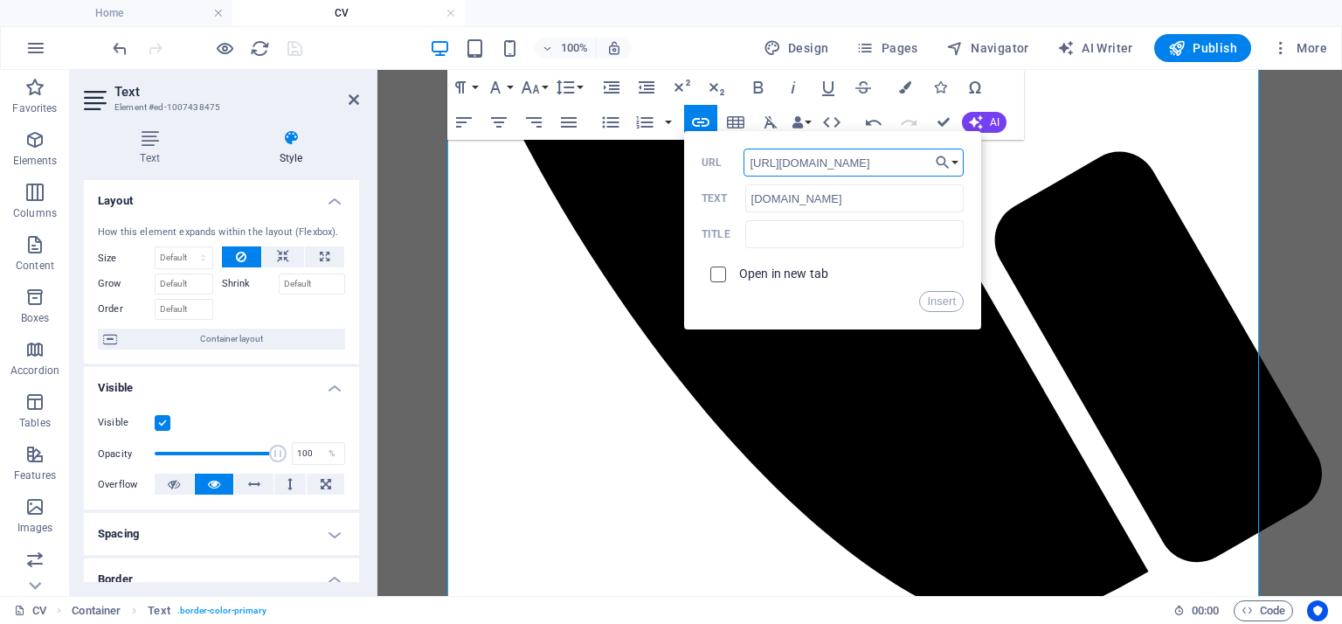
type input "https://www.fitz-jim.nl/"
click at [723, 273] on input "checkbox" at bounding box center [716, 272] width 16 height 16
checkbox input "true"
click at [947, 307] on button "Insert" at bounding box center [941, 301] width 45 height 21
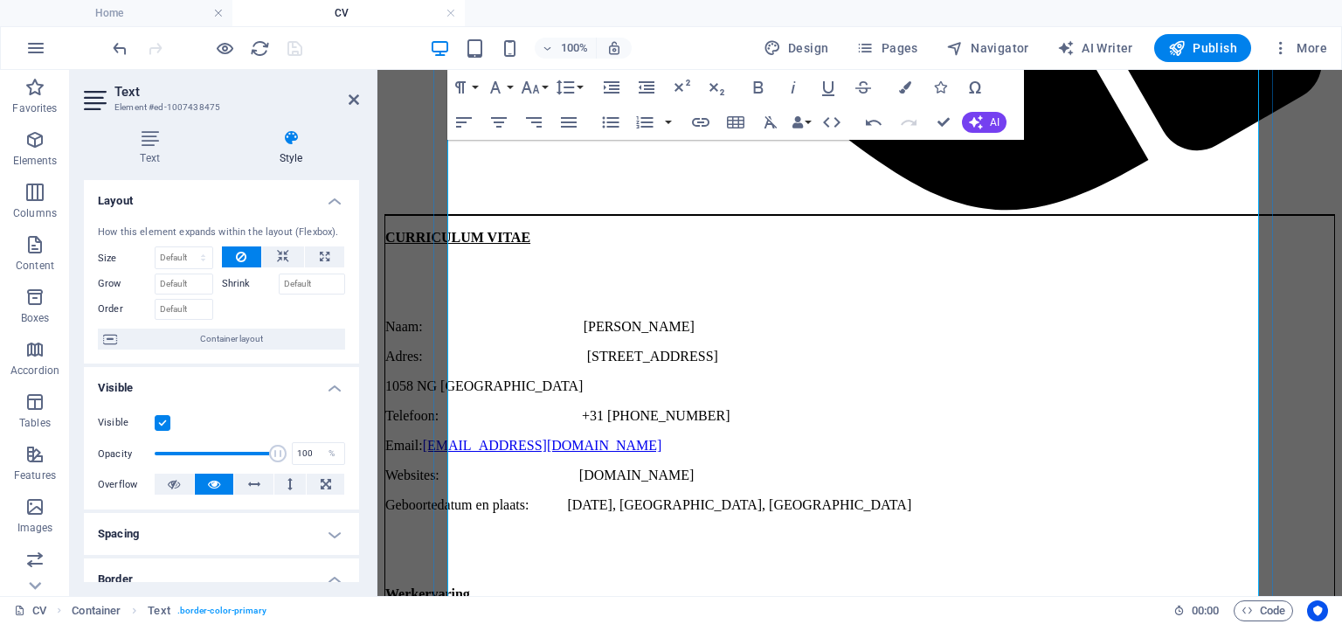
scroll to position [1290, 0]
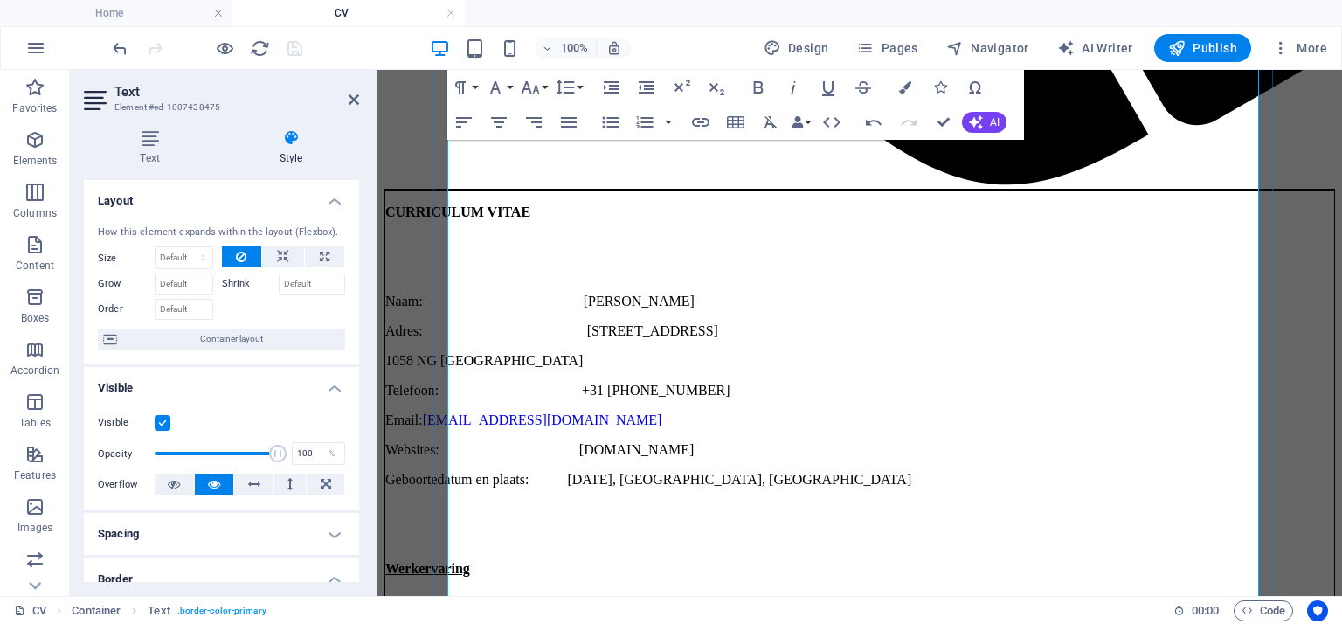
drag, startPoint x: 1117, startPoint y: 265, endPoint x: 1239, endPoint y: 266, distance: 122.3
copy p "www.smitenproos.nl"
type input "www.smitenproos.nl"
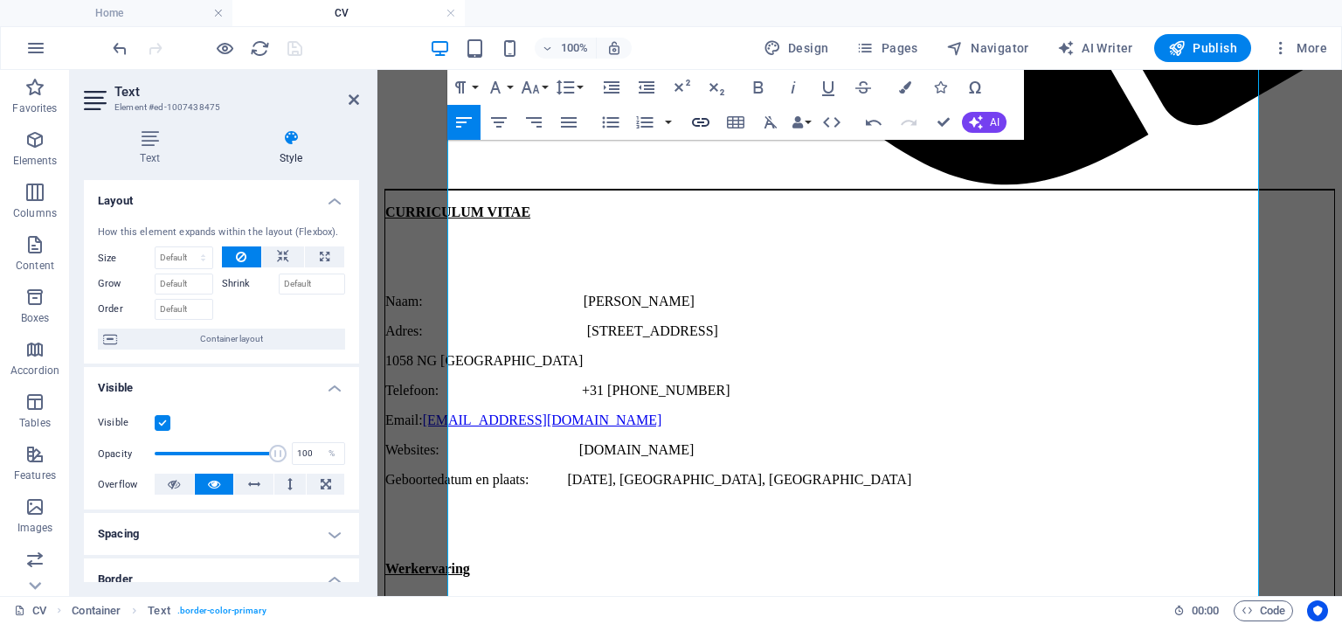
checkbox input "false"
click at [696, 118] on icon "button" at bounding box center [700, 122] width 17 height 9
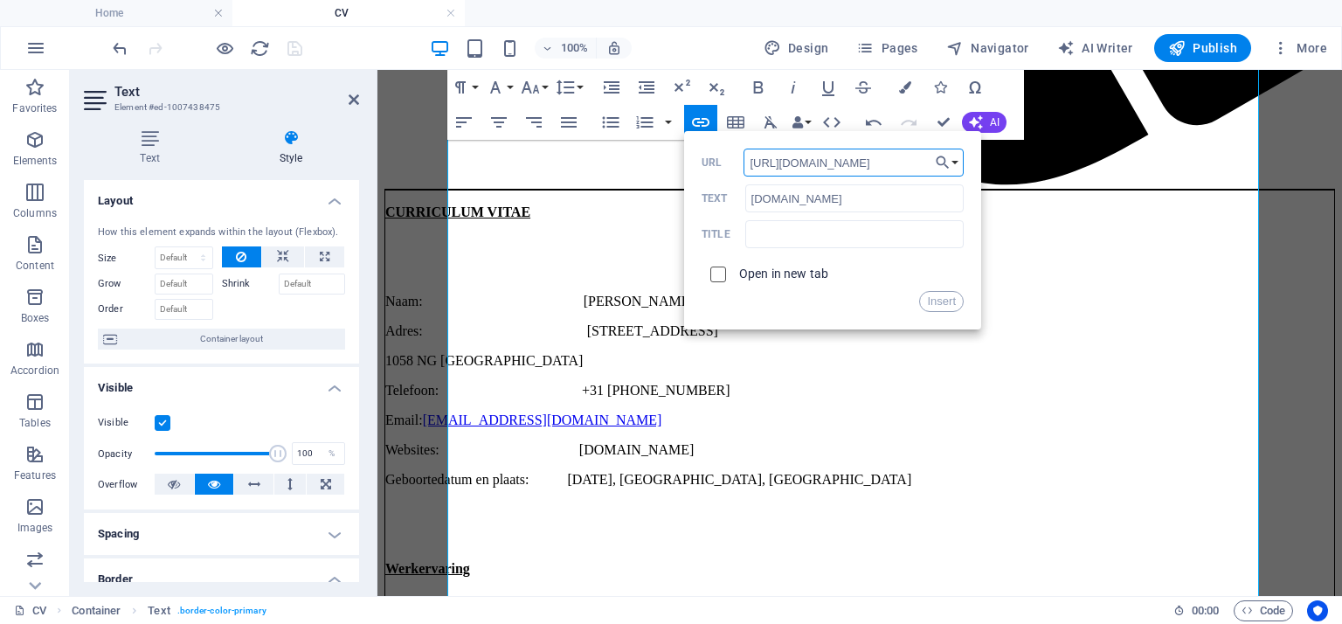
type input "https://smitenproos.nl/"
click at [717, 273] on input "checkbox" at bounding box center [716, 272] width 16 height 16
checkbox input "true"
click at [930, 306] on button "Insert" at bounding box center [941, 301] width 45 height 21
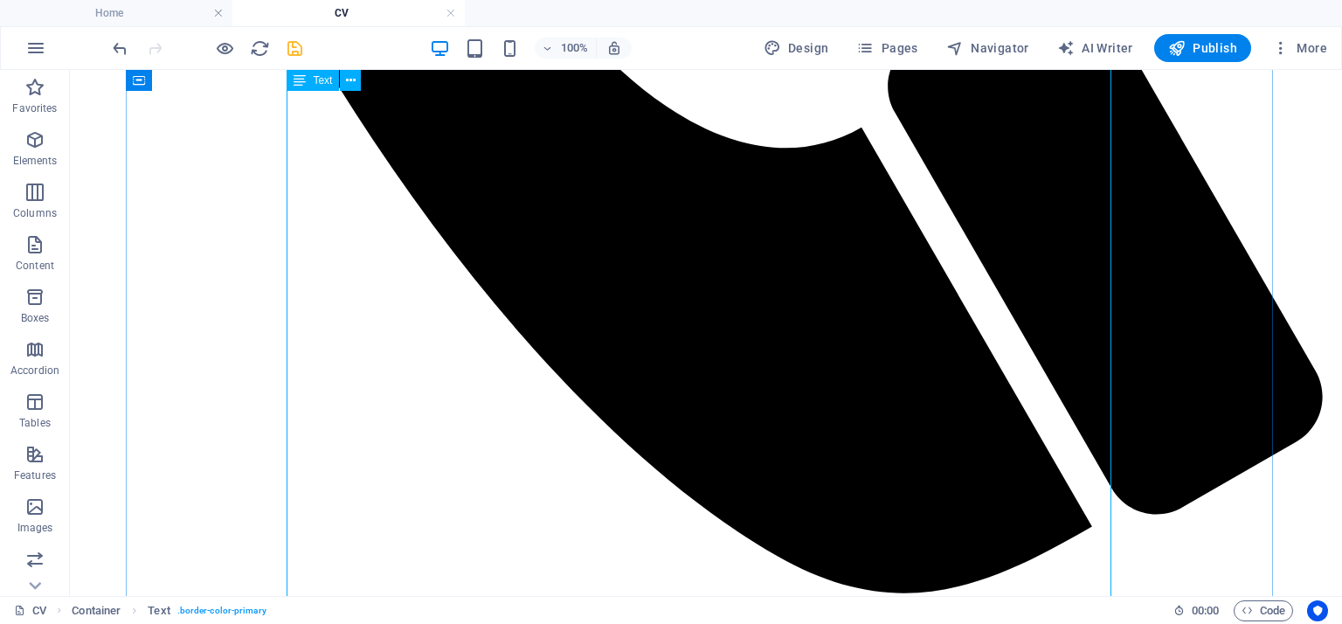
scroll to position [1269, 0]
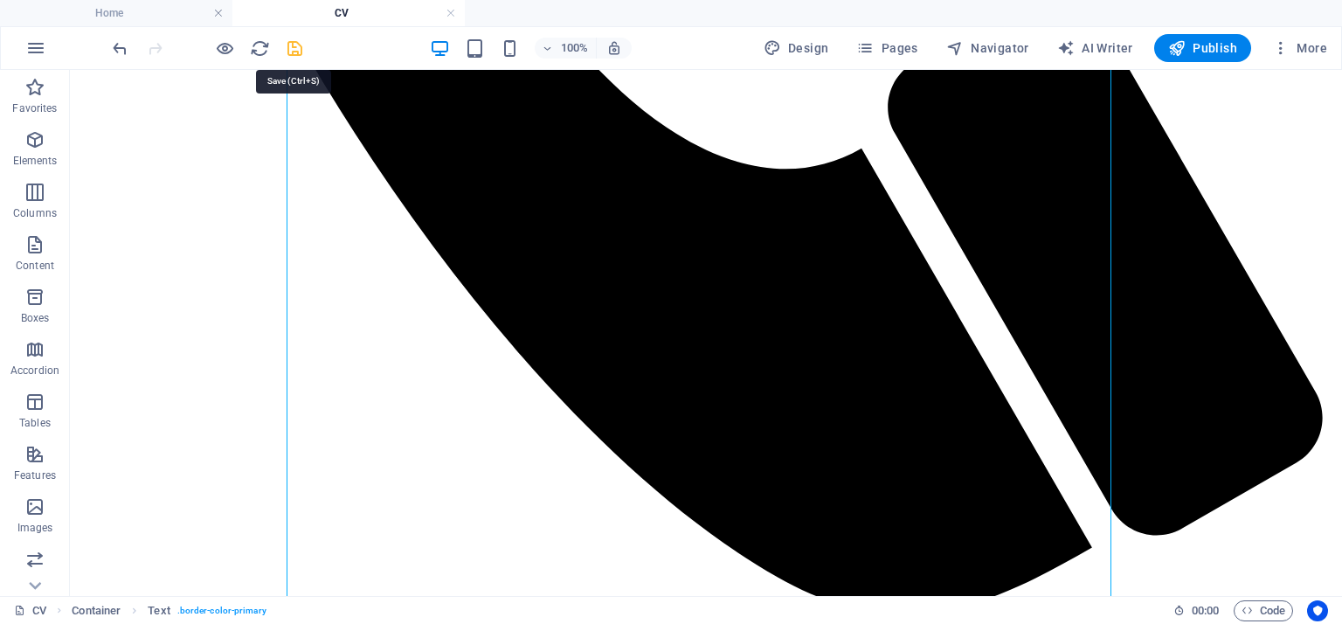
click at [295, 50] on icon "save" at bounding box center [295, 48] width 20 height 20
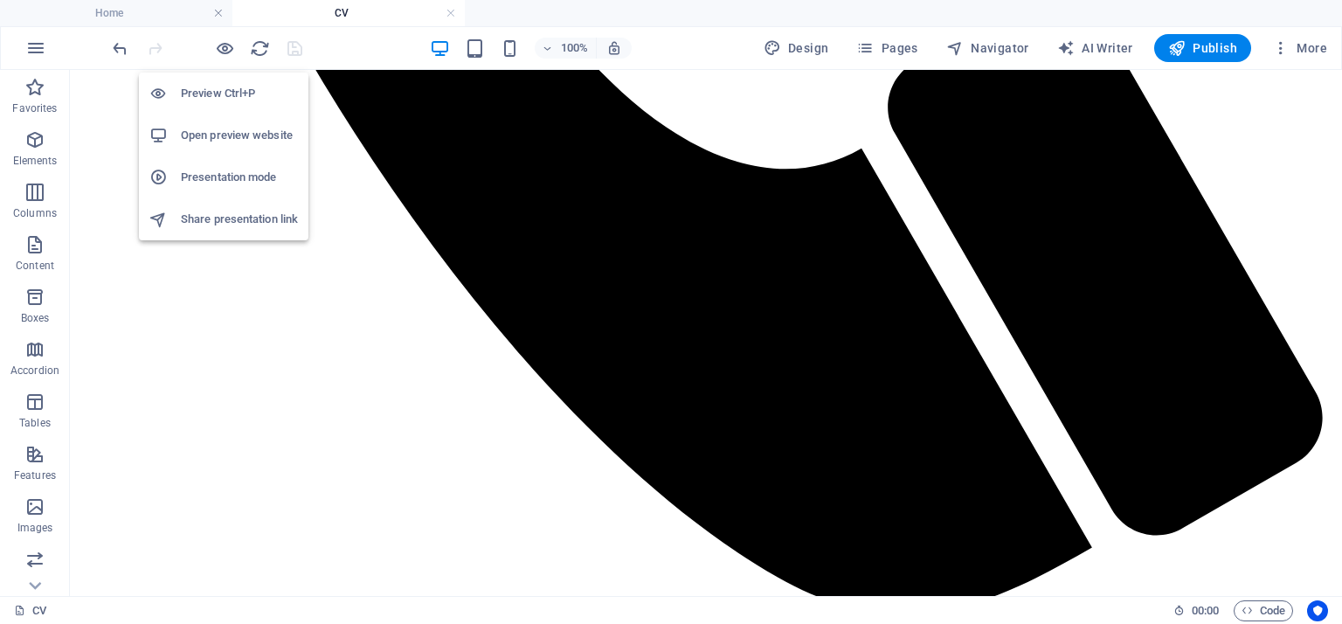
click at [190, 134] on h6 "Open preview website" at bounding box center [239, 135] width 117 height 21
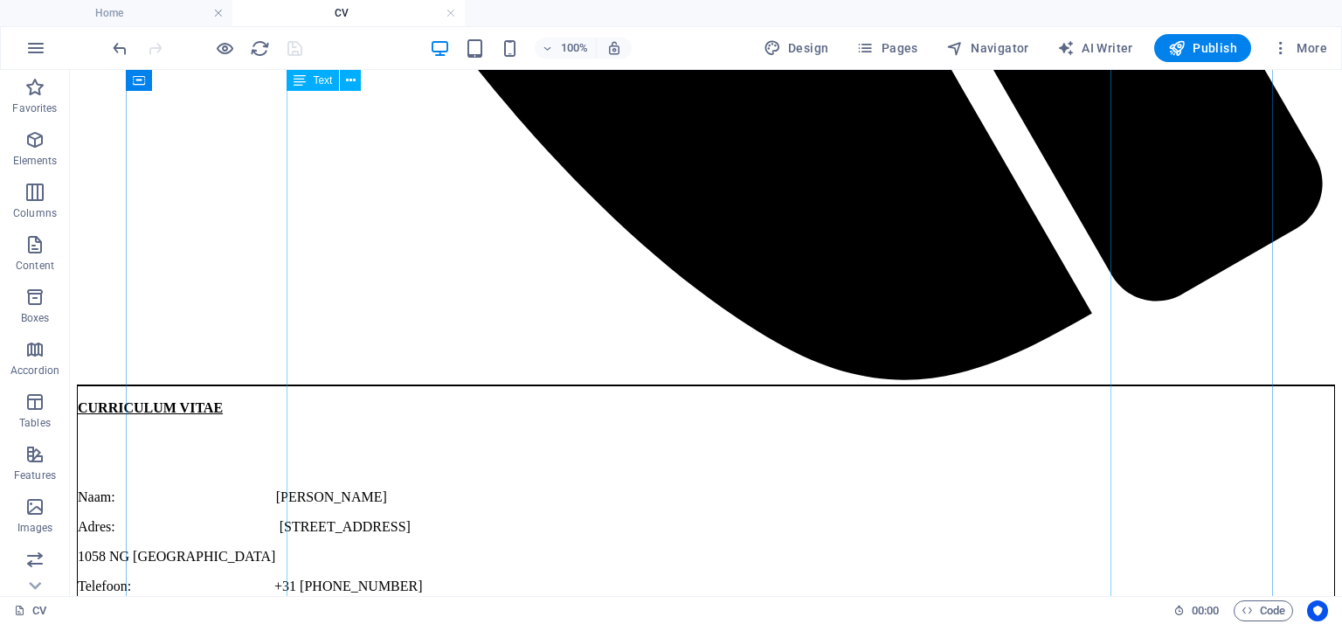
scroll to position [1618, 0]
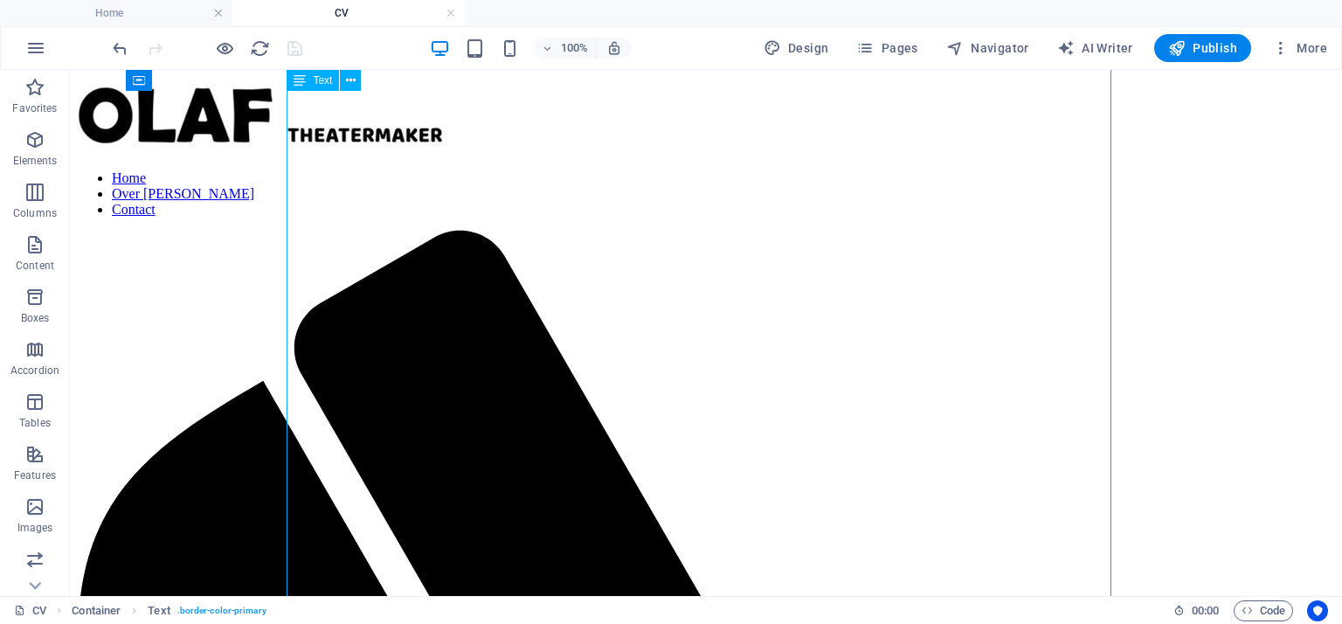
select select "px"
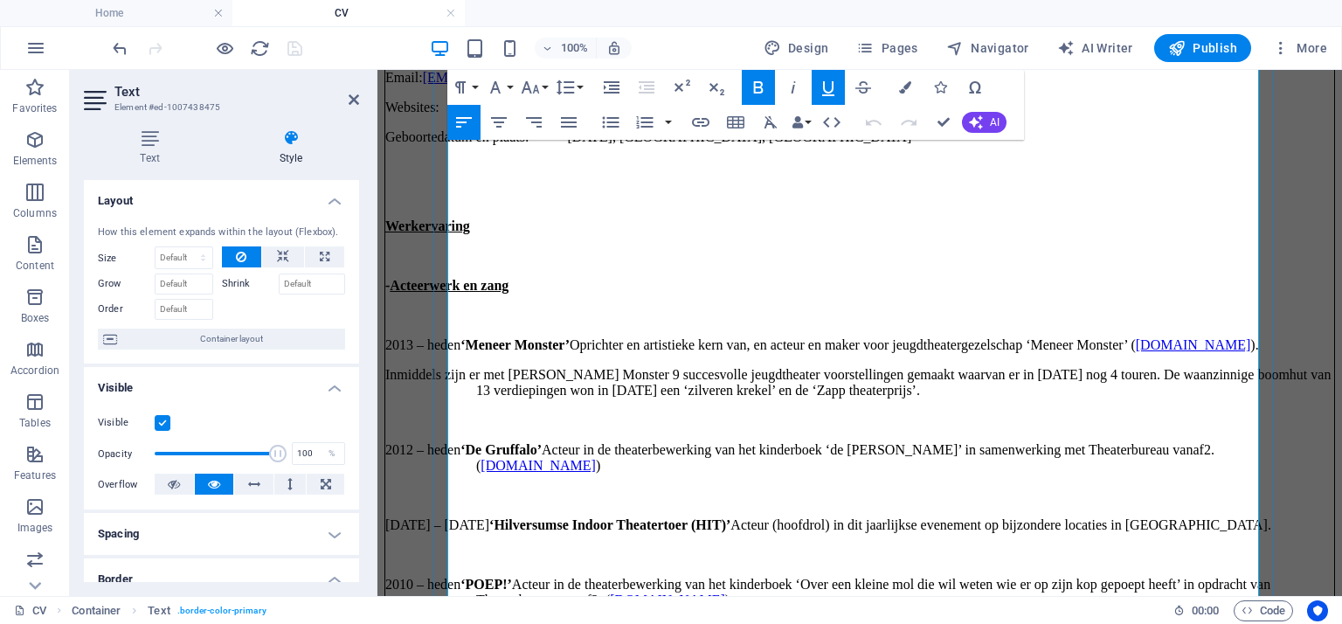
scroll to position [1660, 0]
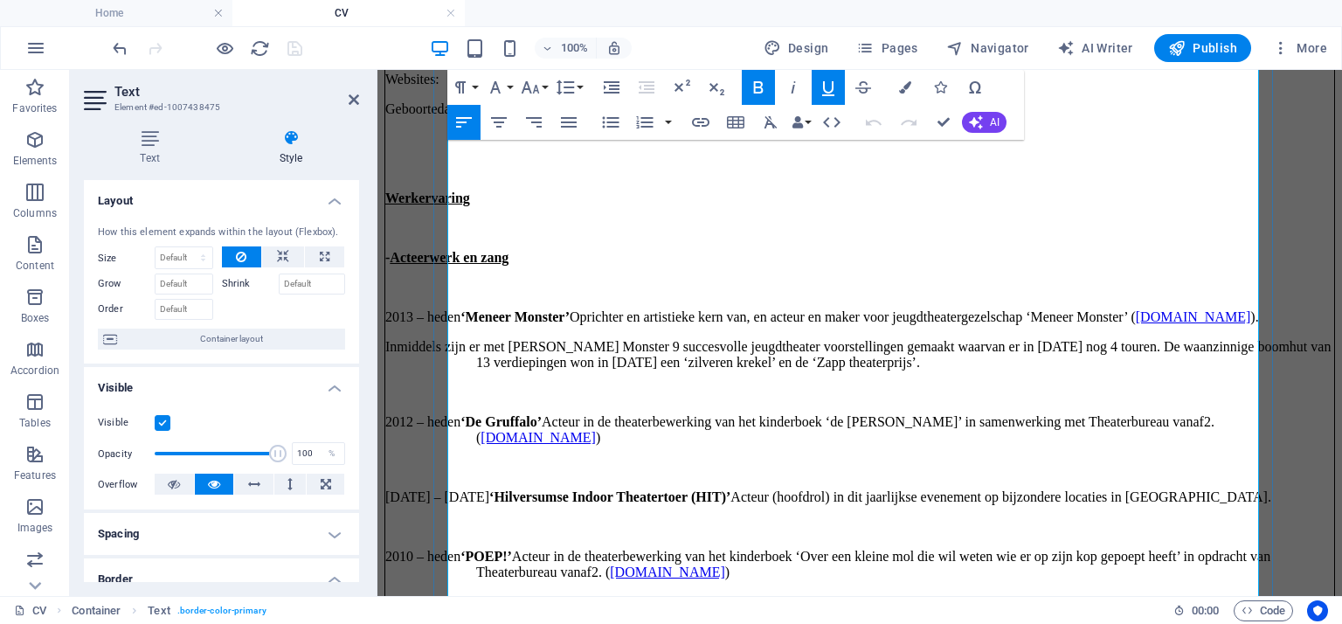
drag, startPoint x: 571, startPoint y: 419, endPoint x: 592, endPoint y: 413, distance: 21.6
drag, startPoint x: 939, startPoint y: 294, endPoint x: 807, endPoint y: 294, distance: 132.8
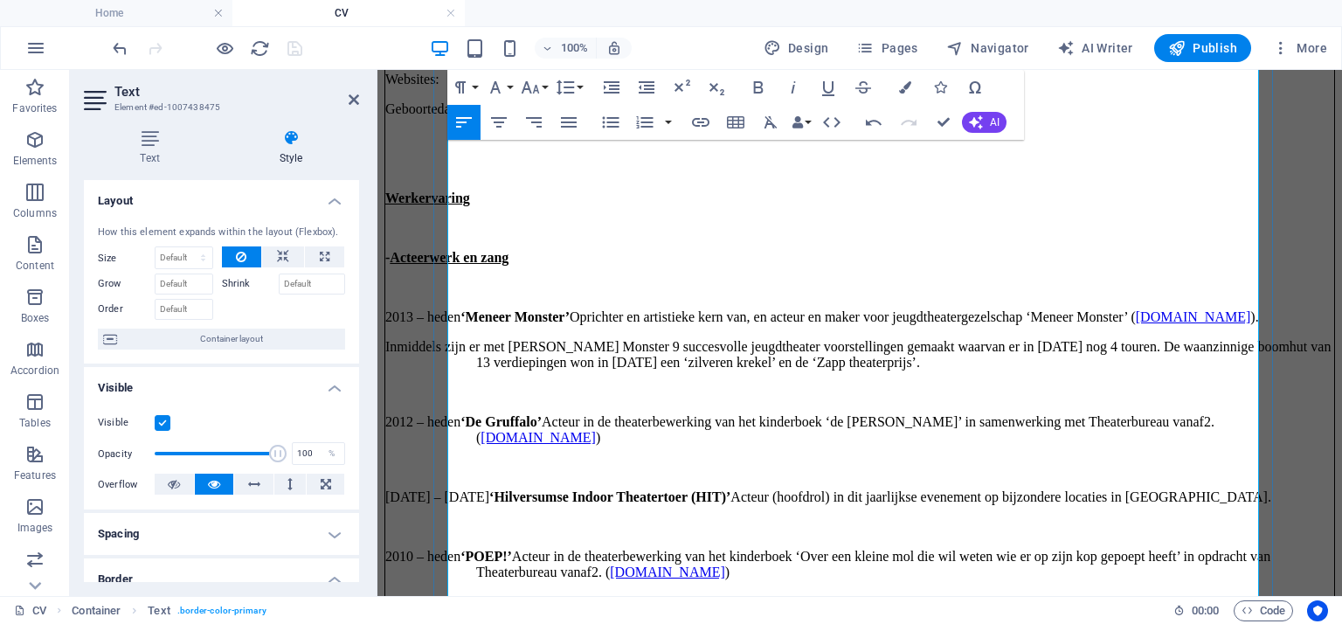
drag, startPoint x: 812, startPoint y: 357, endPoint x: 1010, endPoint y: 355, distance: 198.4
copy p "met klassieke muziek als basis."
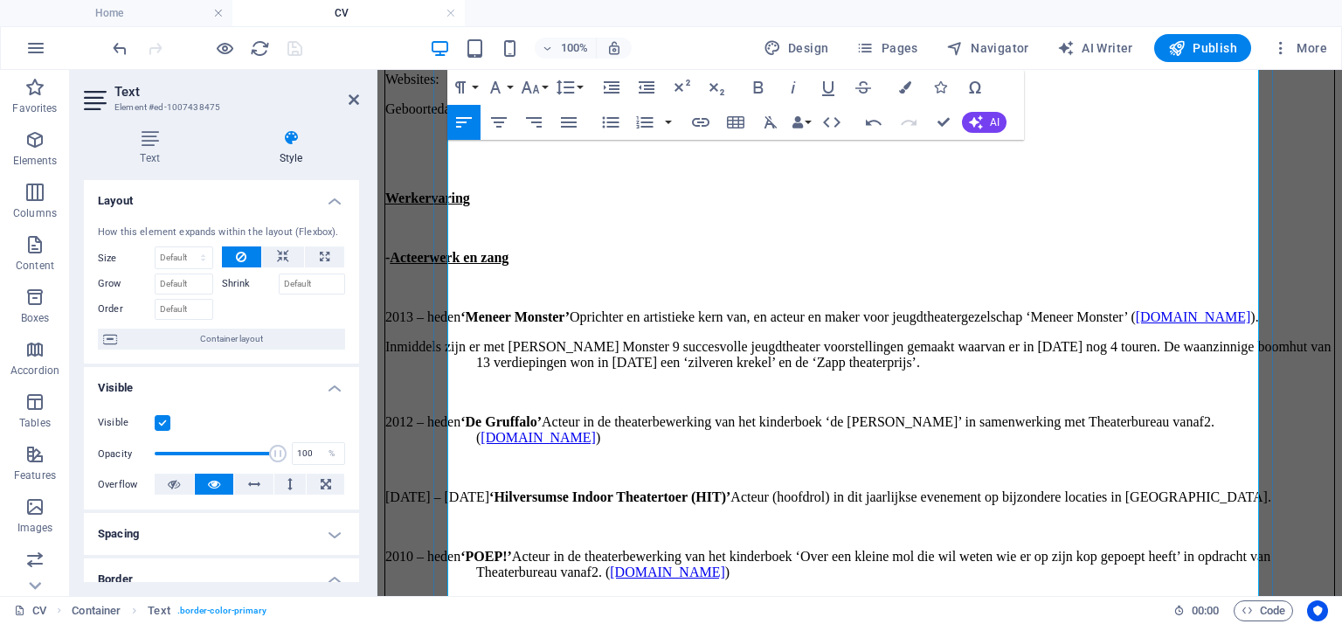
drag, startPoint x: 644, startPoint y: 317, endPoint x: 474, endPoint y: 308, distance: 170.6
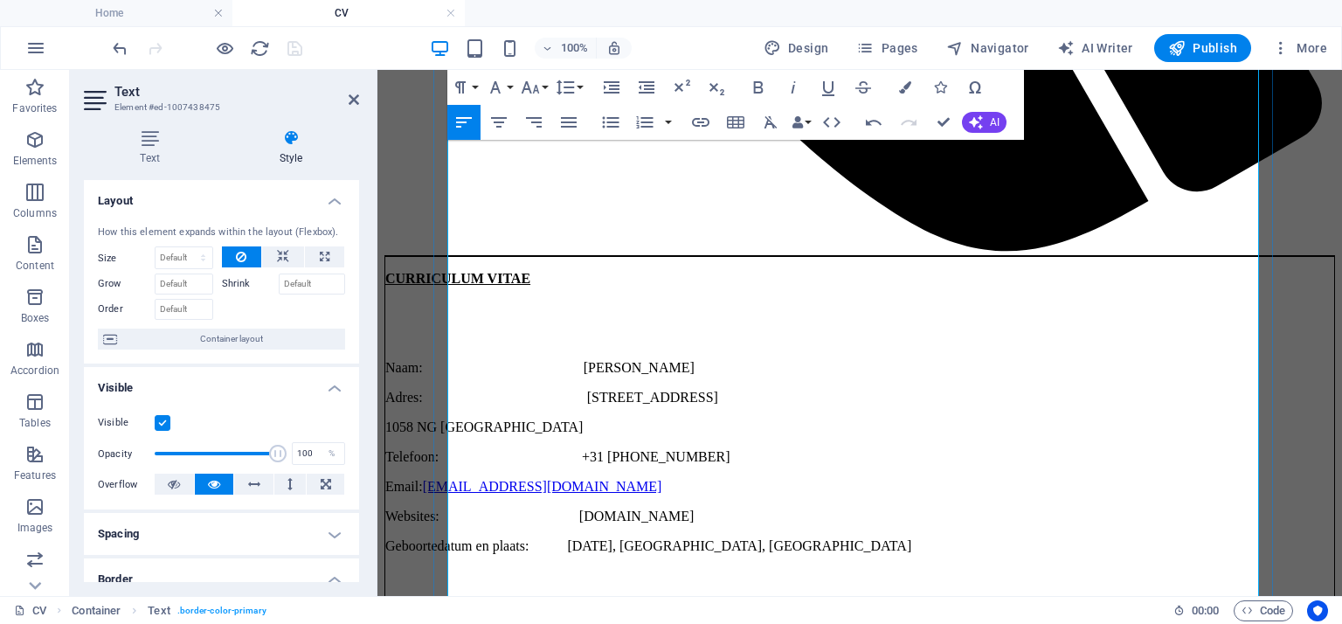
scroll to position [1136, 0]
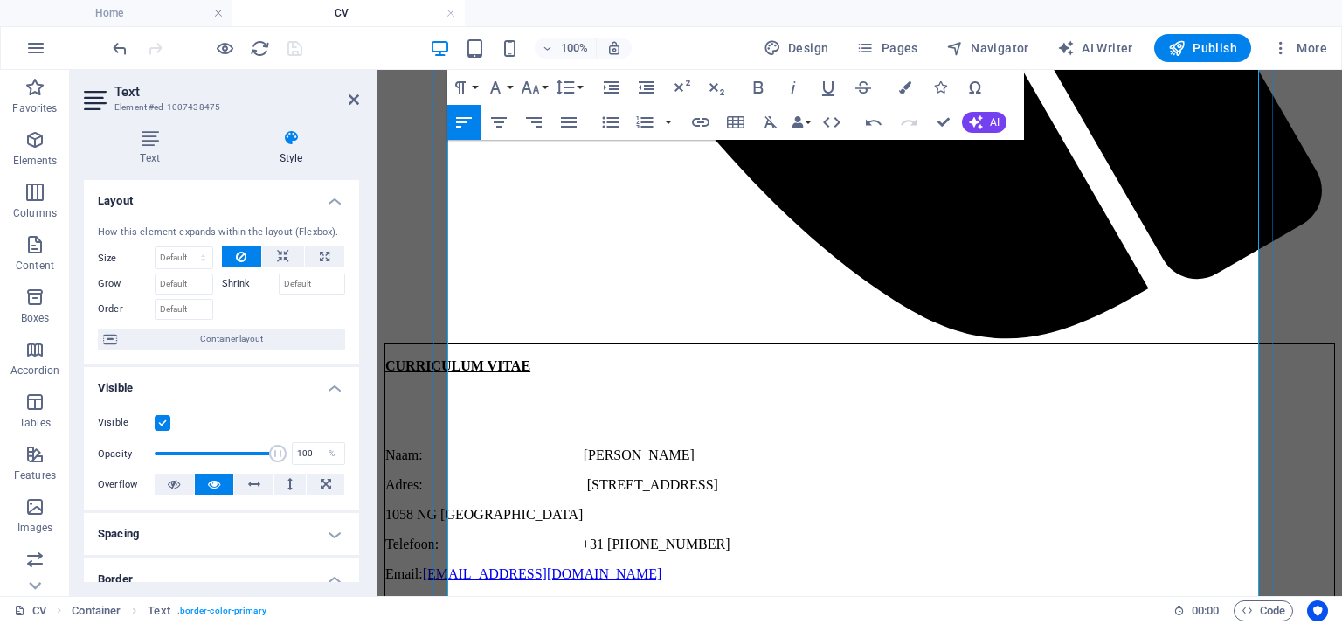
drag, startPoint x: 478, startPoint y: 501, endPoint x: 498, endPoint y: 491, distance: 22.3
drag, startPoint x: 796, startPoint y: 481, endPoint x: 939, endPoint y: 485, distance: 143.3
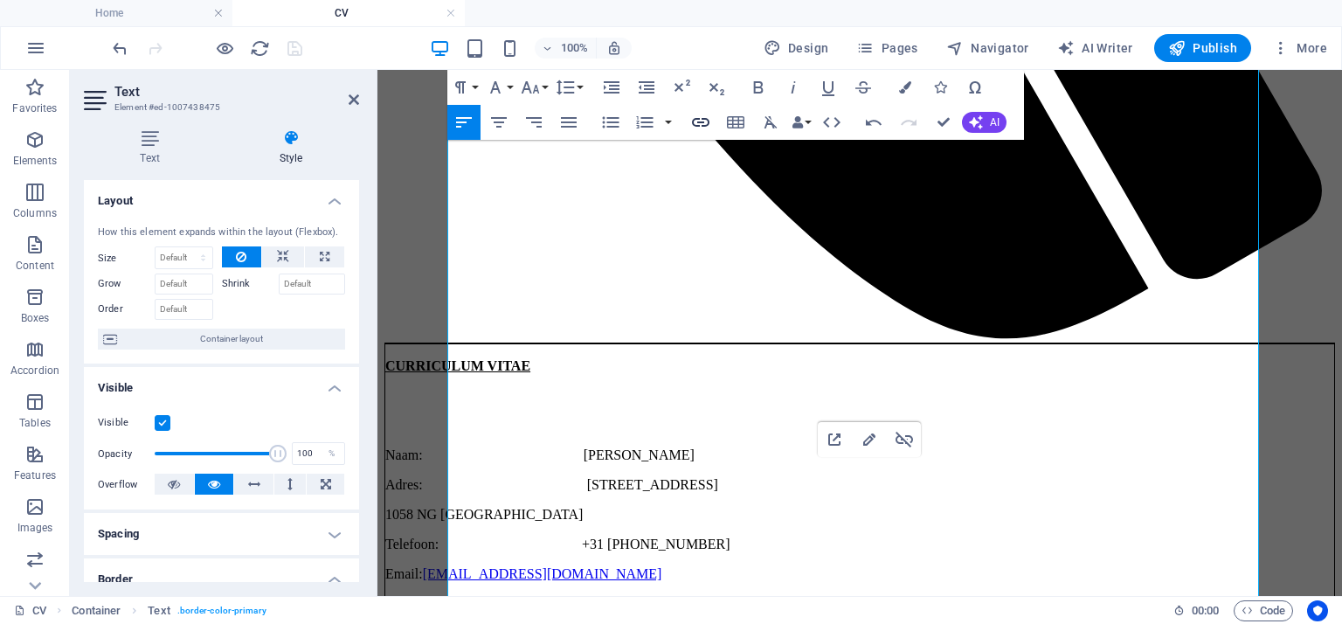
click at [704, 120] on icon "button" at bounding box center [700, 122] width 21 height 21
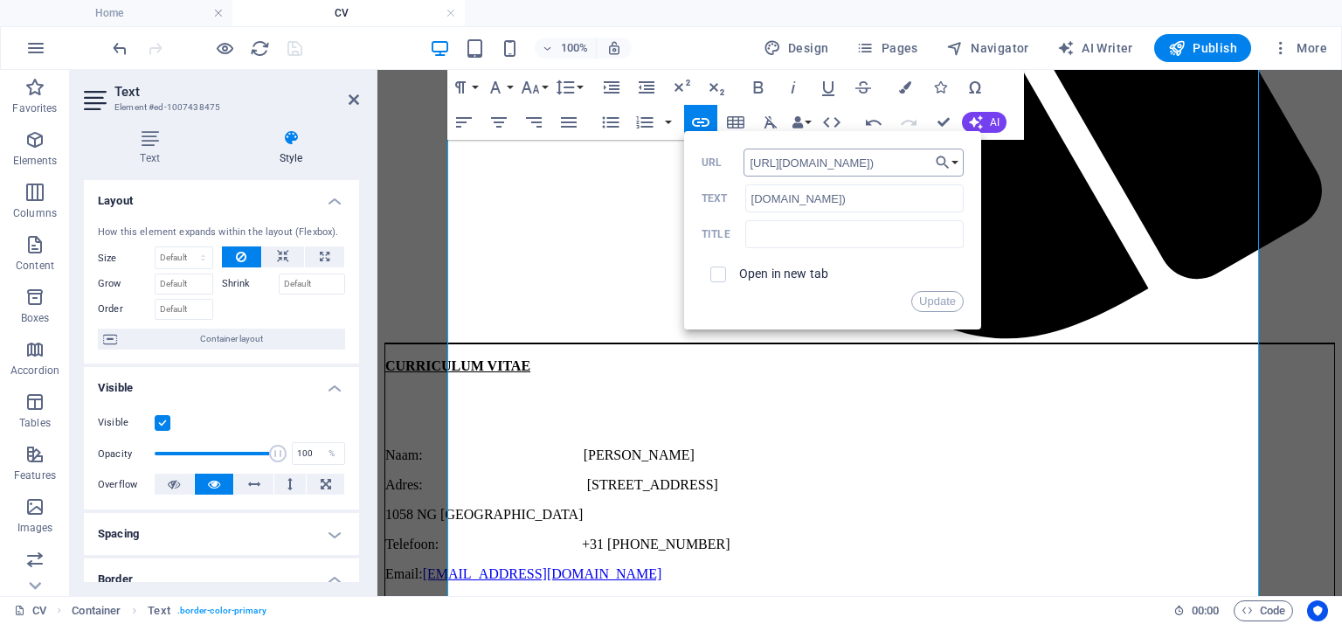
click at [910, 162] on input "http://www.beeldmakerij.com)" at bounding box center [854, 163] width 220 height 28
type input "http://www.beeldmakerij.com"
click at [720, 270] on input "checkbox" at bounding box center [716, 272] width 16 height 16
checkbox input "true"
click at [929, 298] on button "Update" at bounding box center [937, 301] width 52 height 21
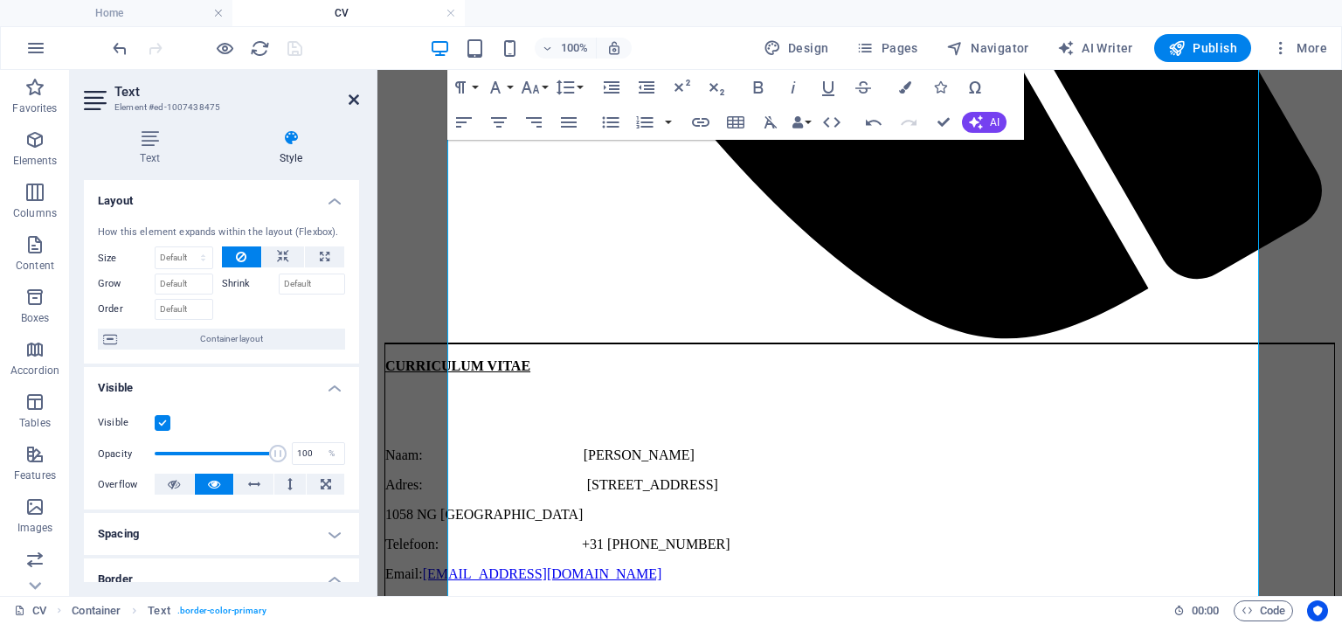
click at [350, 96] on icon at bounding box center [354, 100] width 10 height 14
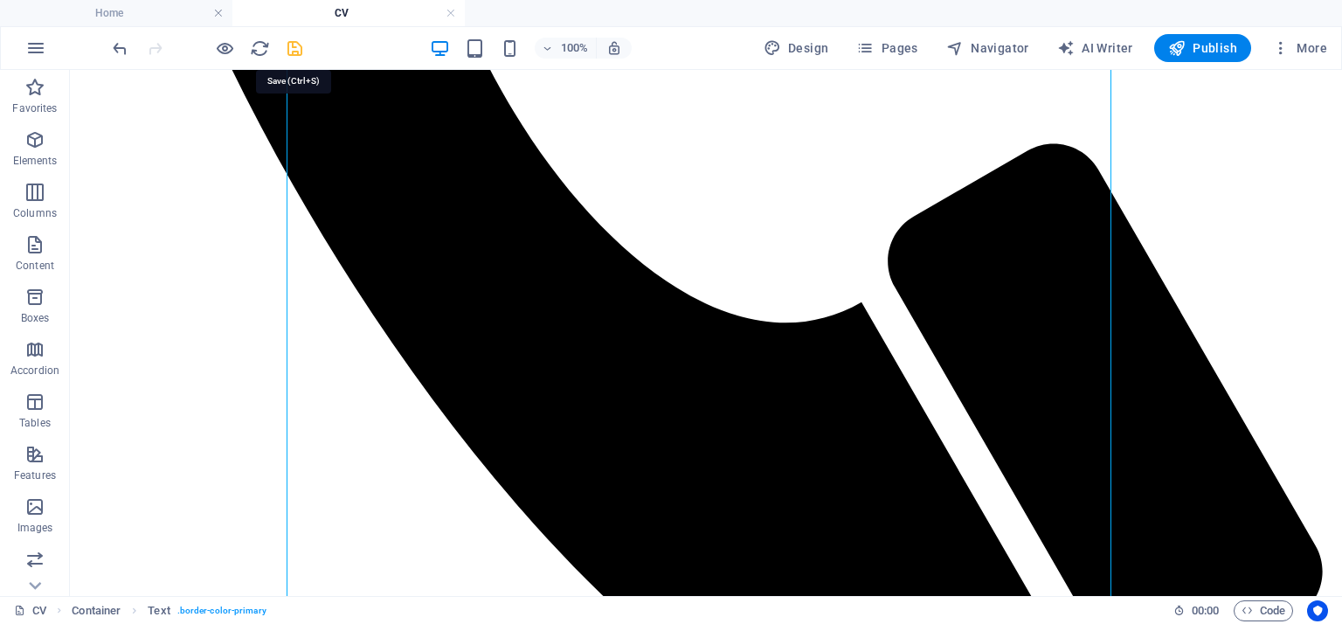
click at [287, 46] on icon "save" at bounding box center [295, 48] width 20 height 20
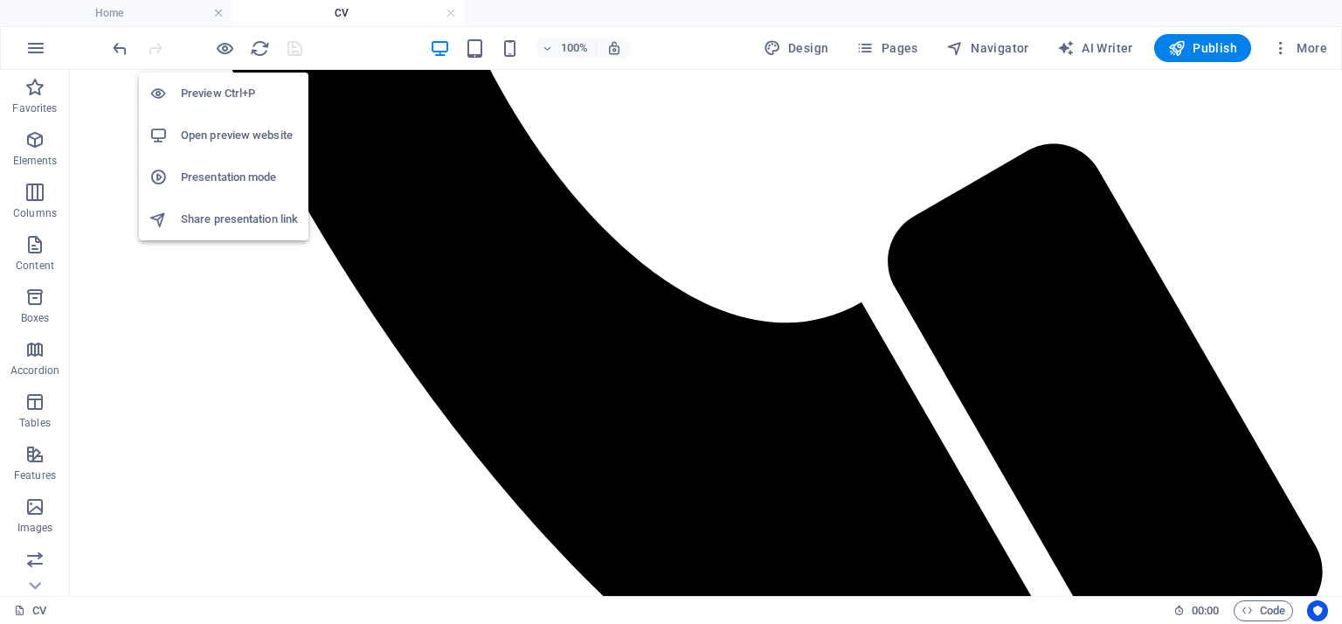
click at [220, 132] on h6 "Open preview website" at bounding box center [239, 135] width 117 height 21
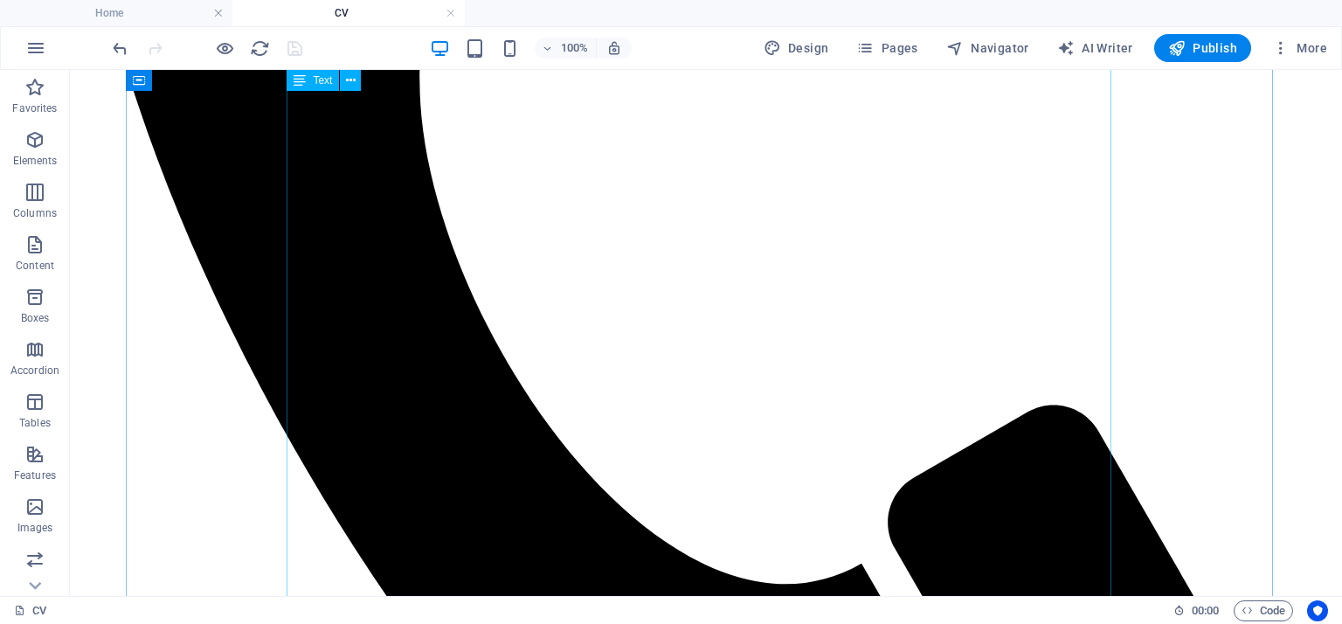
scroll to position [853, 0]
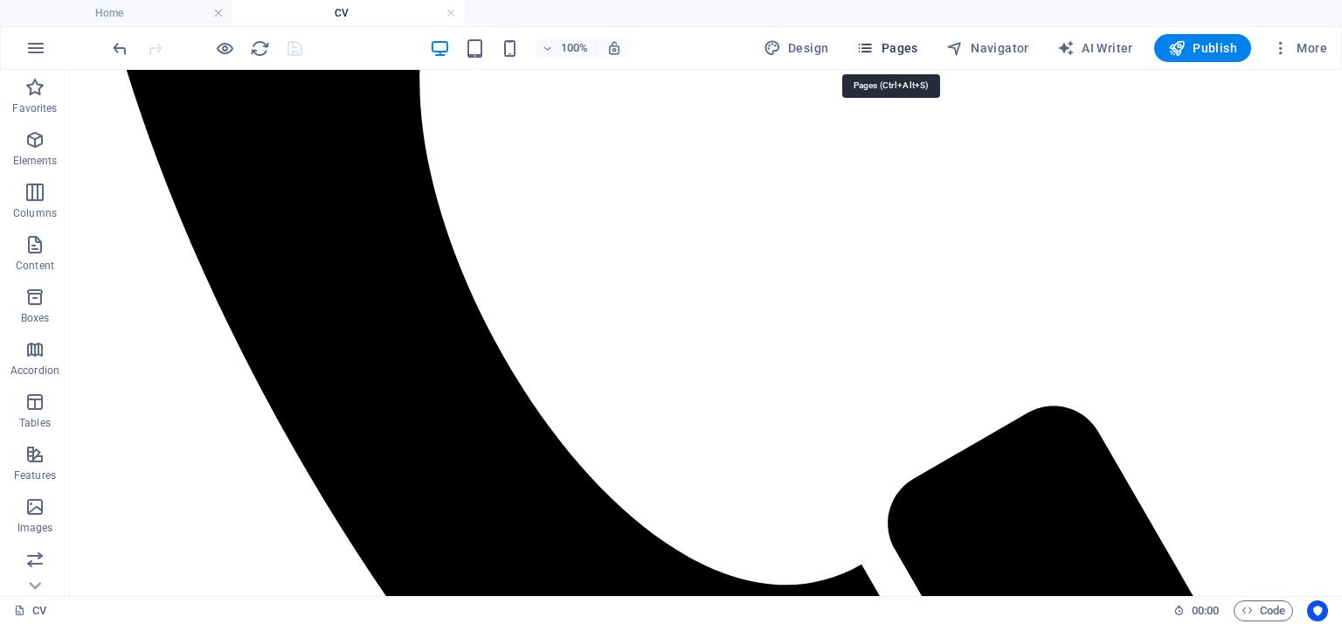
click at [902, 47] on span "Pages" at bounding box center [886, 47] width 61 height 17
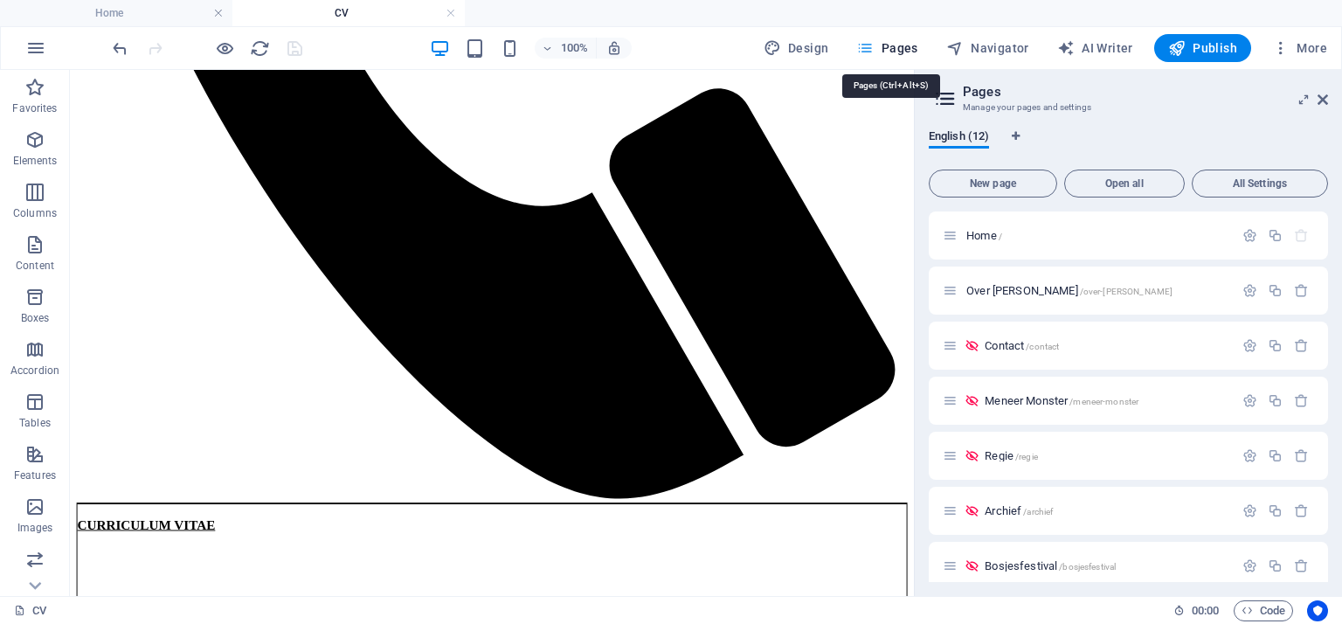
scroll to position [874, 0]
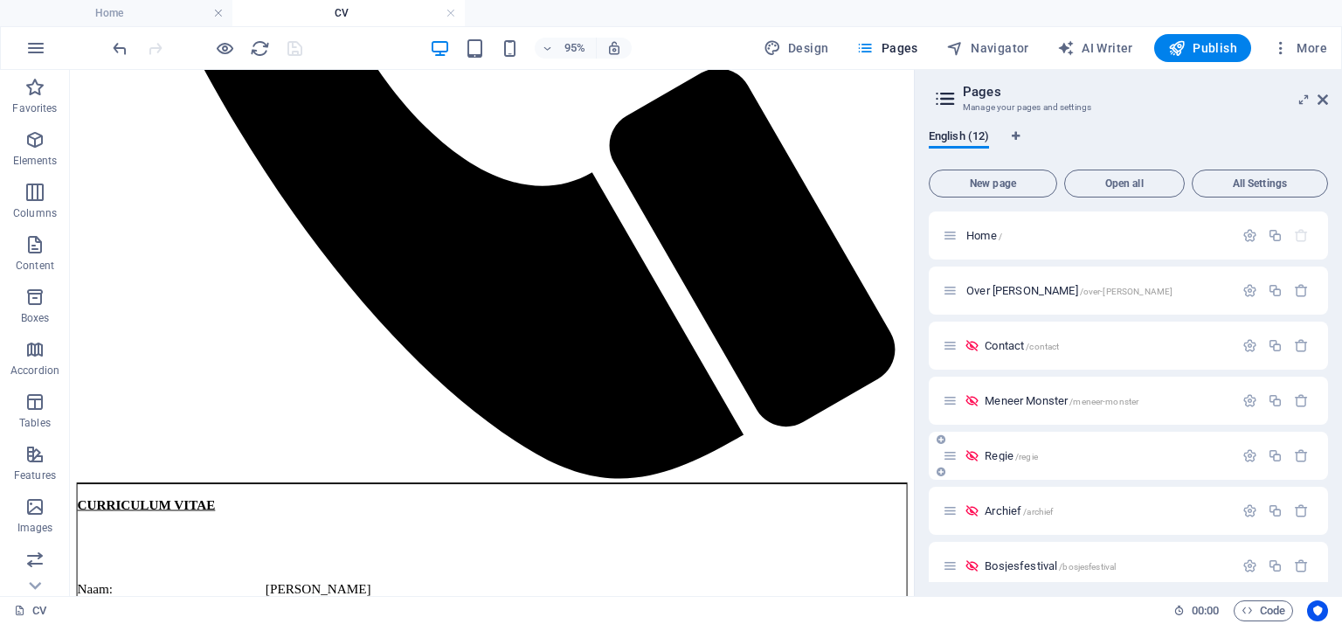
click at [1007, 458] on span "Regie /regie" at bounding box center [1011, 455] width 53 height 13
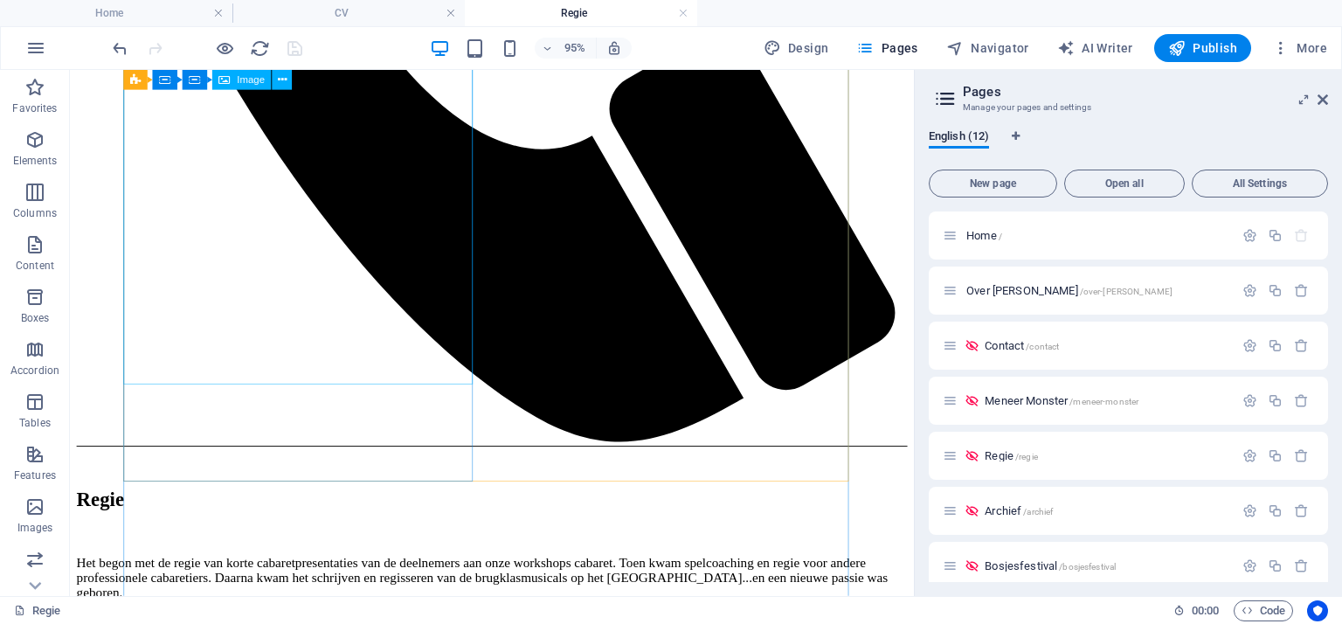
scroll to position [786, 0]
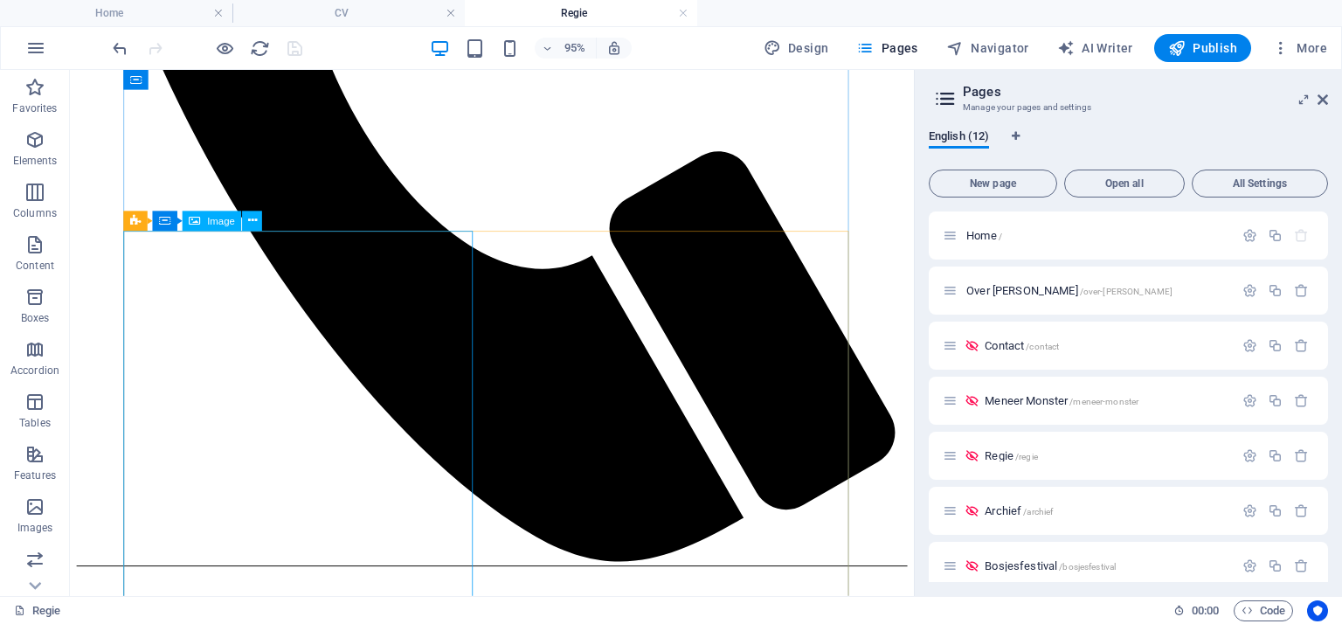
click at [213, 224] on span "Image" at bounding box center [221, 221] width 28 height 10
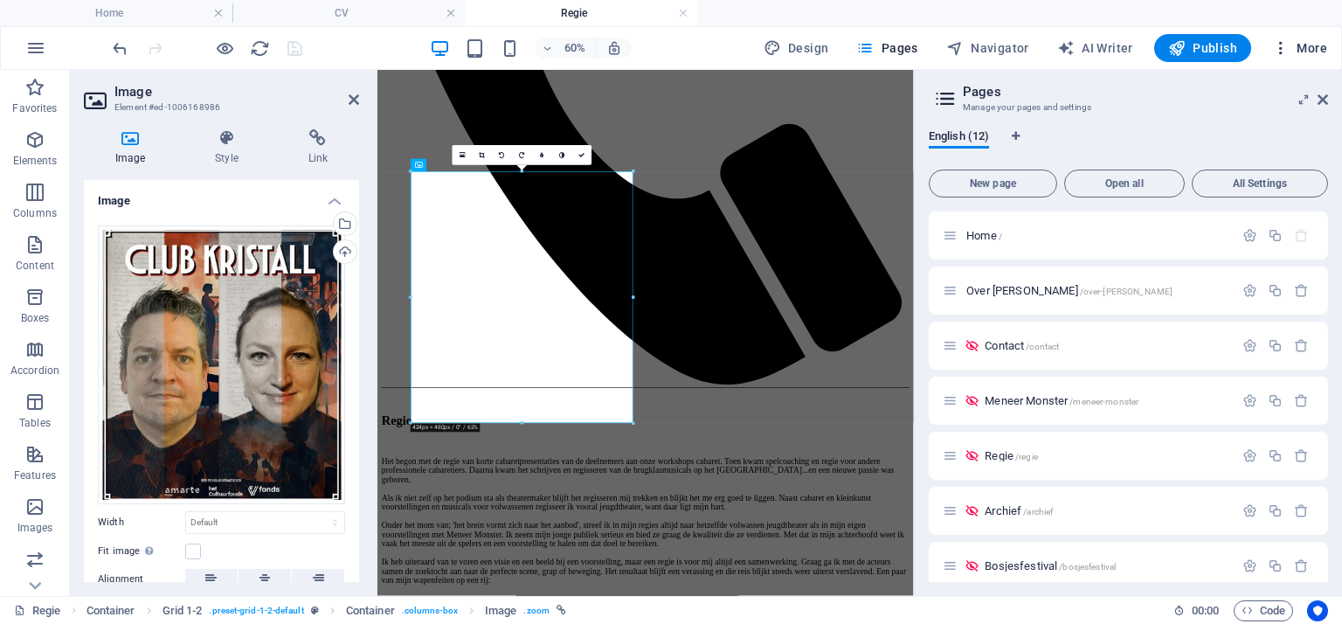
click at [1286, 46] on icon "button" at bounding box center [1280, 47] width 17 height 17
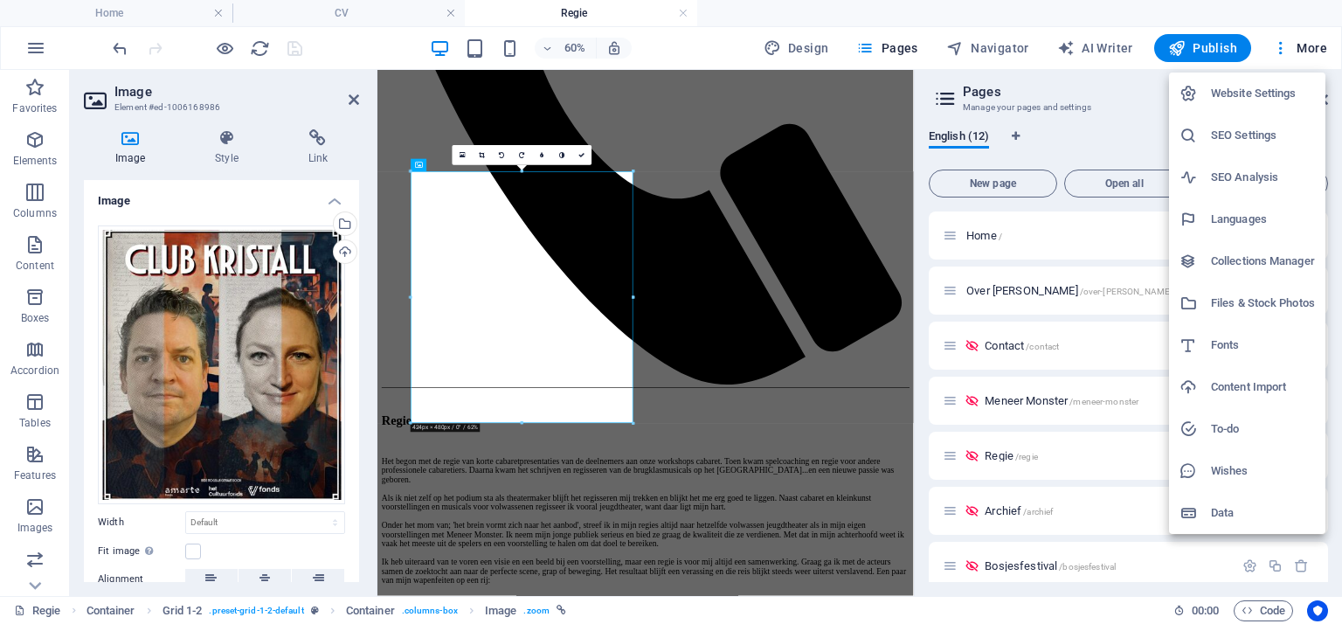
click at [1255, 305] on h6 "Files & Stock Photos" at bounding box center [1263, 303] width 104 height 21
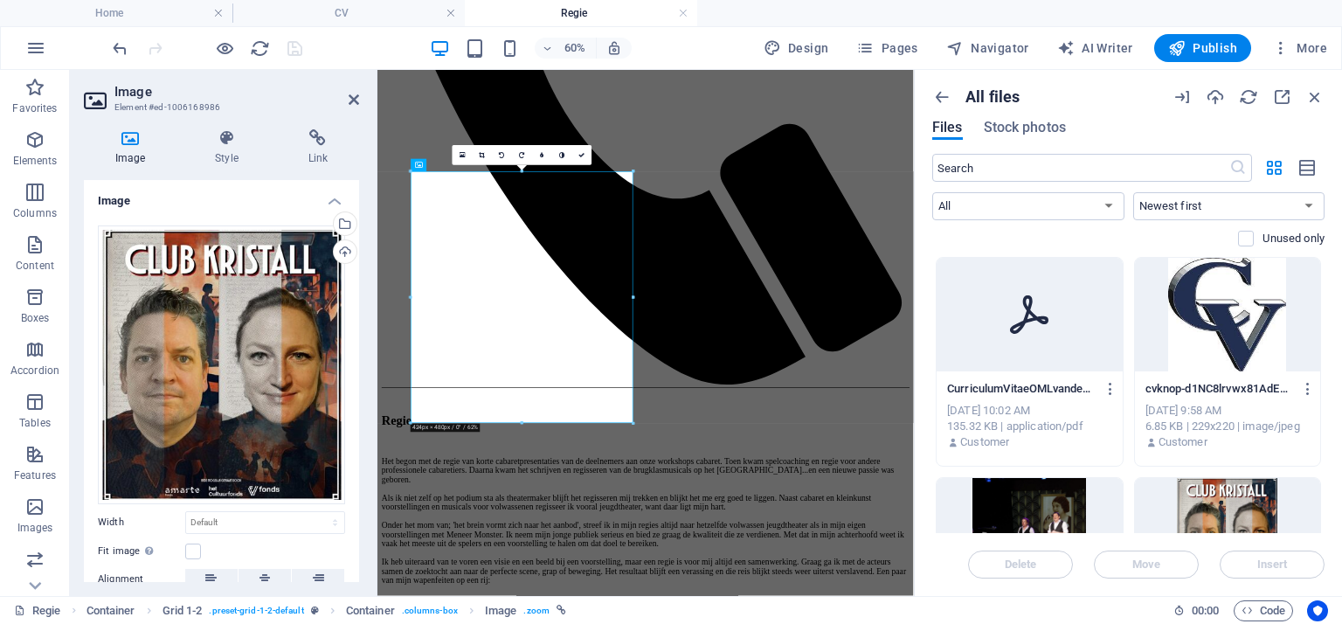
click at [1255, 305] on ul "Website Settings SEO Settings SEO Analysis Languages Collections Manager Files …" at bounding box center [1259, 203] width 117 height 260
click at [1111, 384] on icon "button" at bounding box center [1111, 389] width 17 height 16
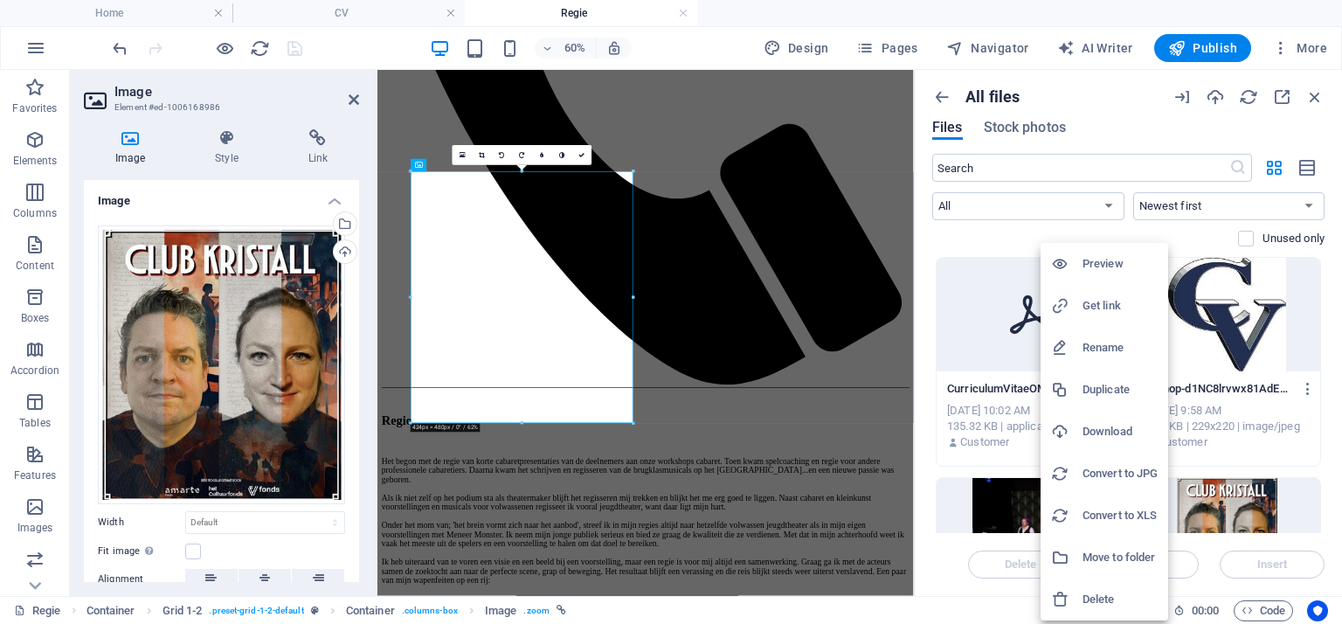
click at [1116, 597] on h6 "Delete" at bounding box center [1120, 599] width 75 height 21
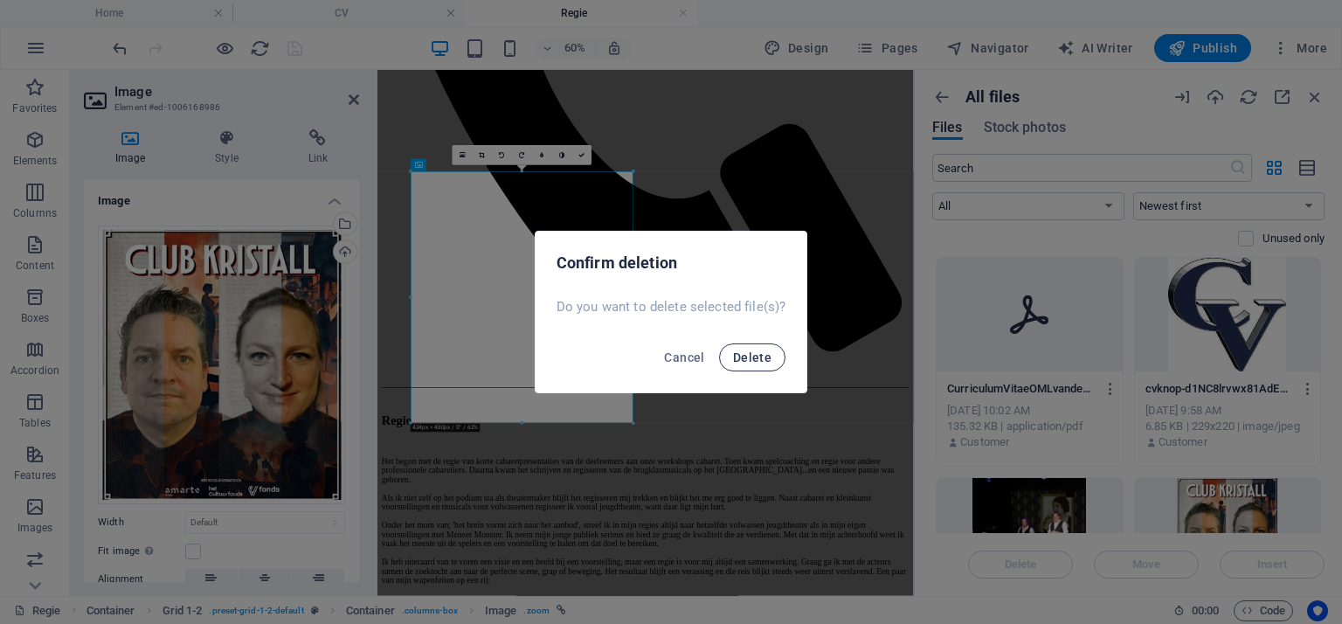
click at [764, 352] on span "Delete" at bounding box center [752, 357] width 38 height 14
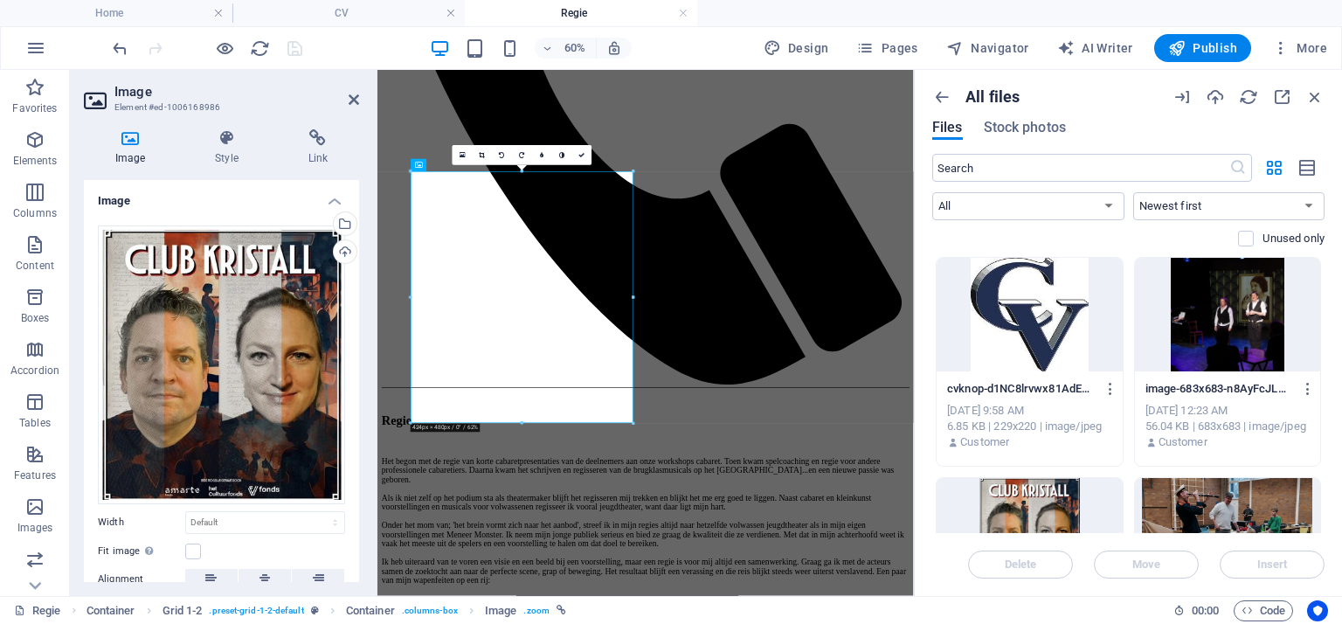
scroll to position [175, 0]
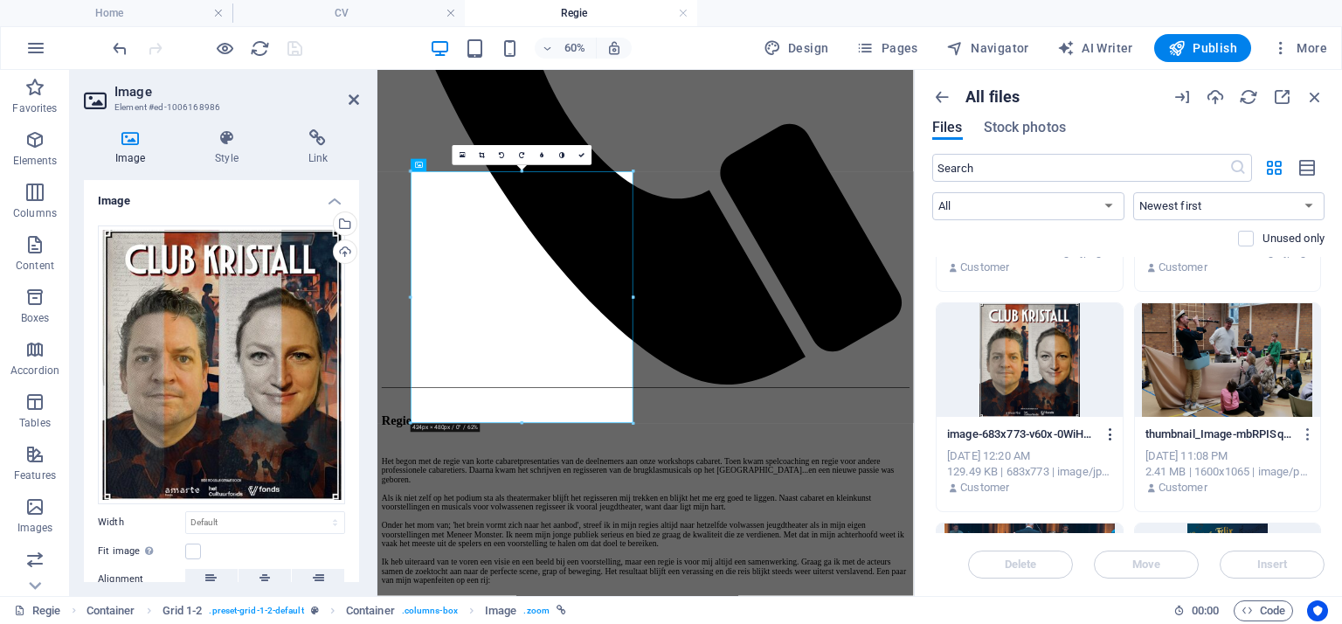
click at [1104, 428] on icon "button" at bounding box center [1111, 434] width 17 height 16
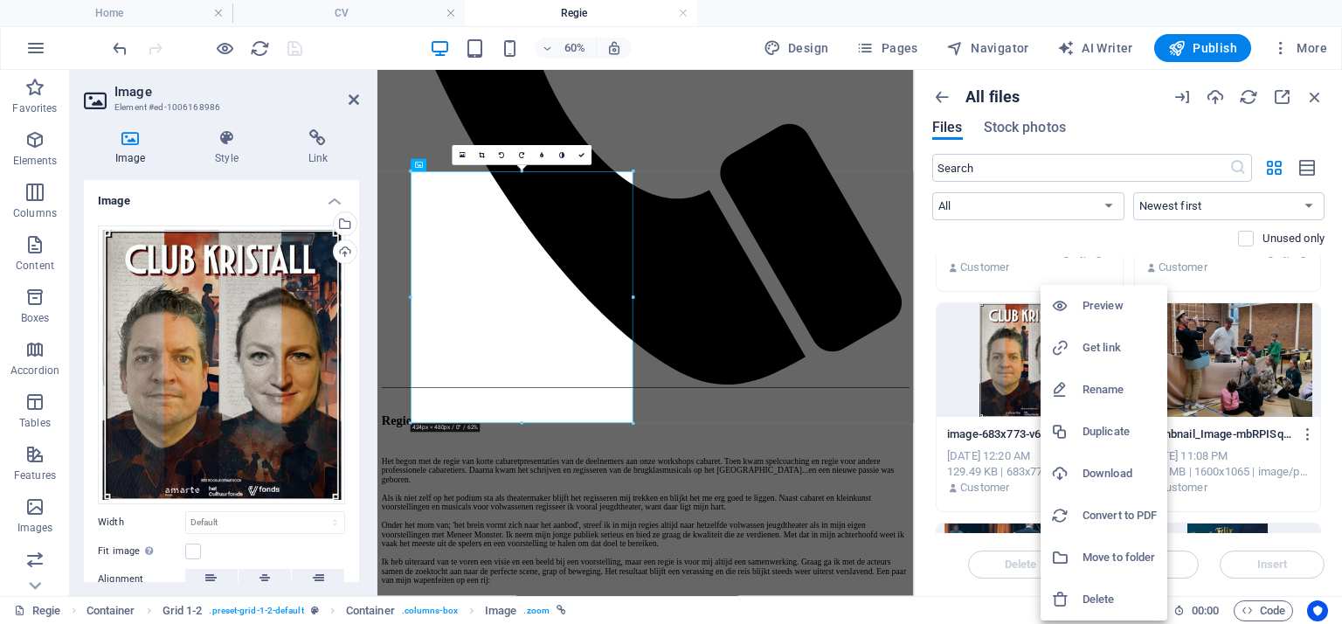
click at [1103, 599] on h6 "Delete" at bounding box center [1120, 599] width 74 height 21
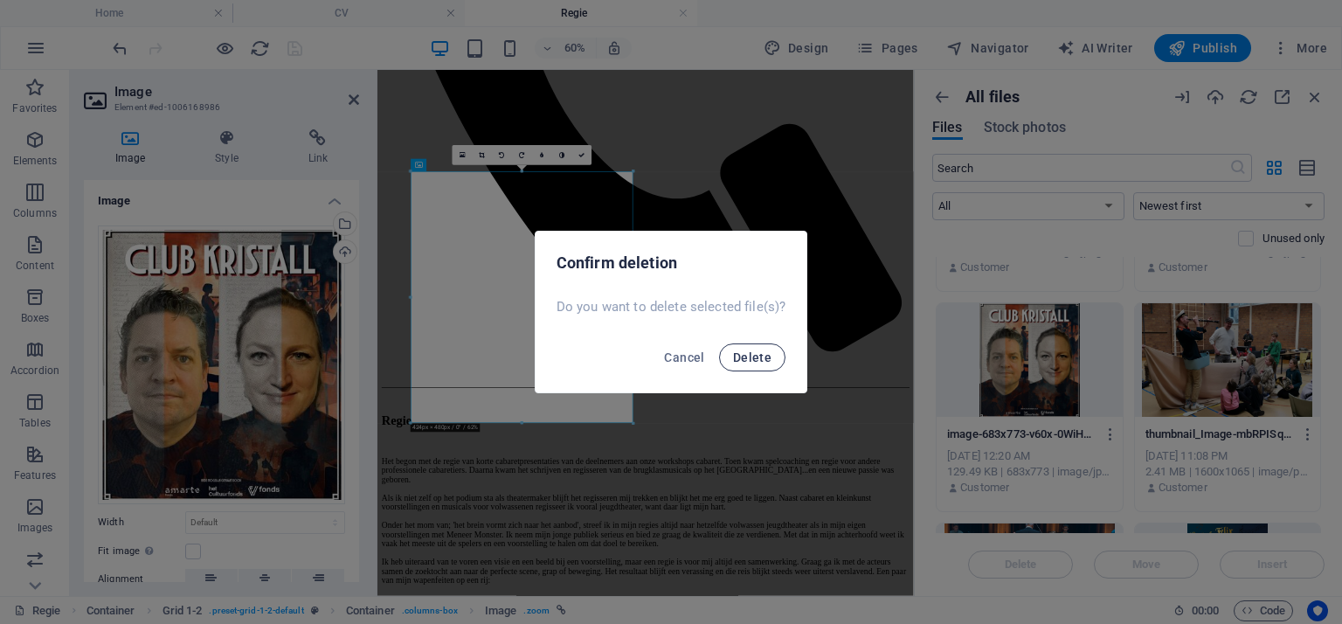
click at [750, 358] on span "Delete" at bounding box center [752, 357] width 38 height 14
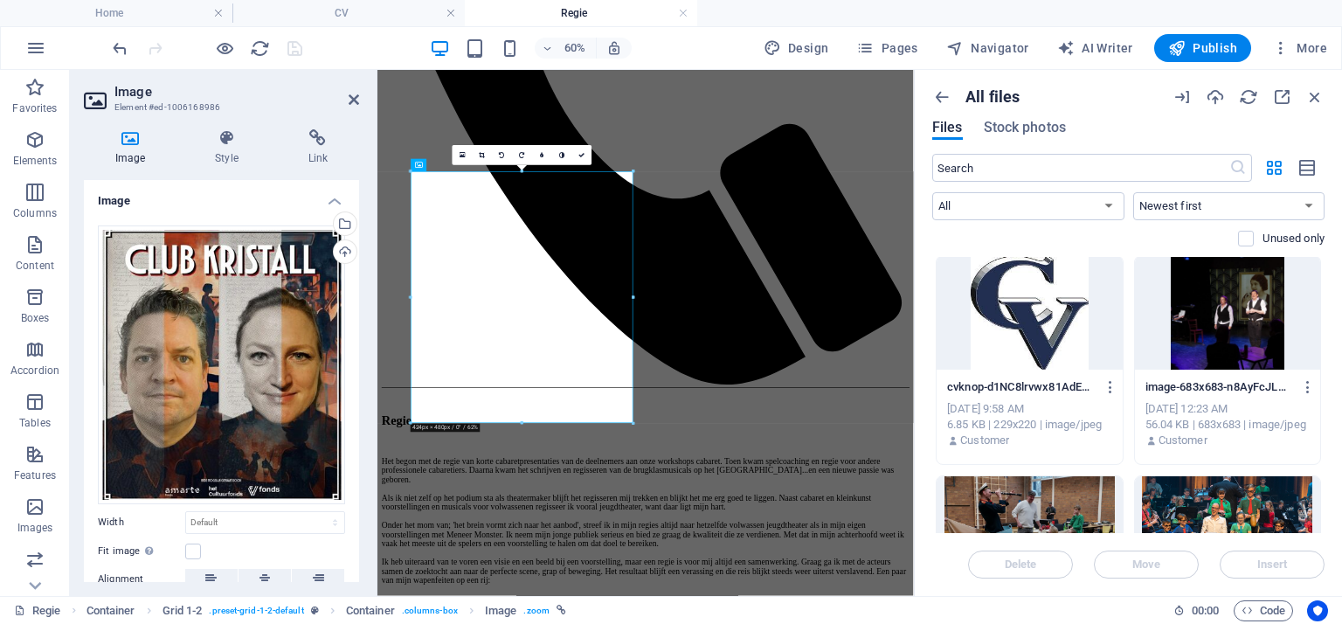
scroll to position [0, 0]
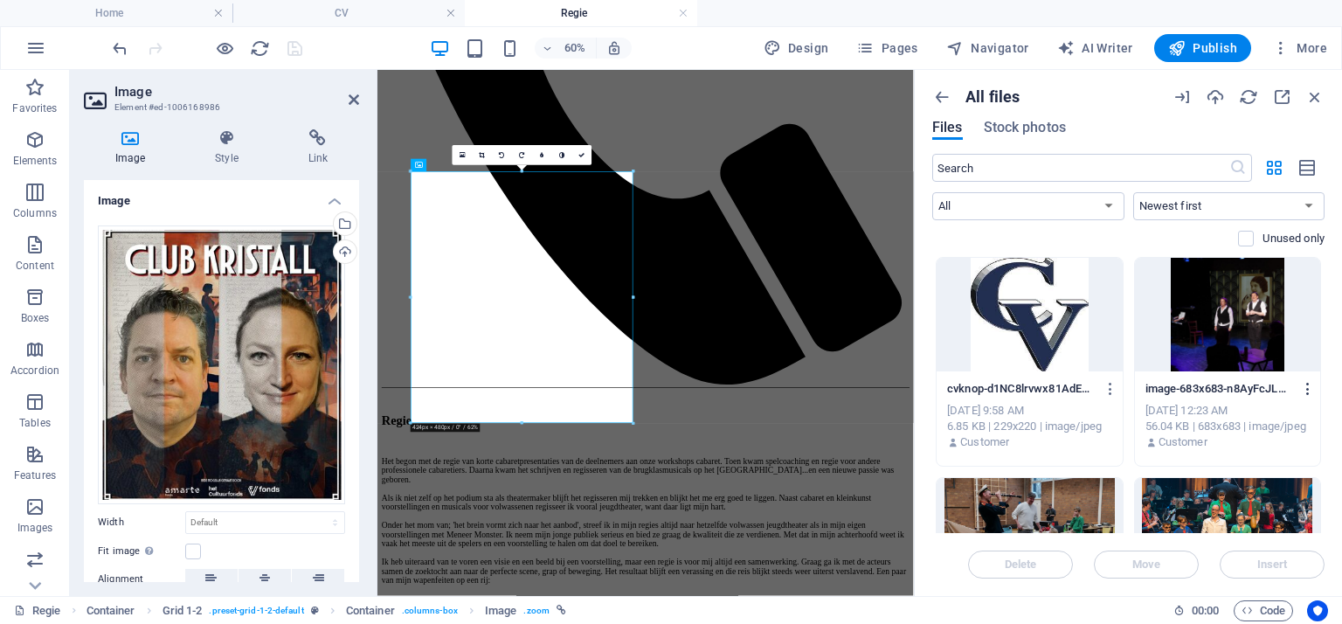
click at [1308, 388] on icon "button" at bounding box center [1308, 389] width 17 height 16
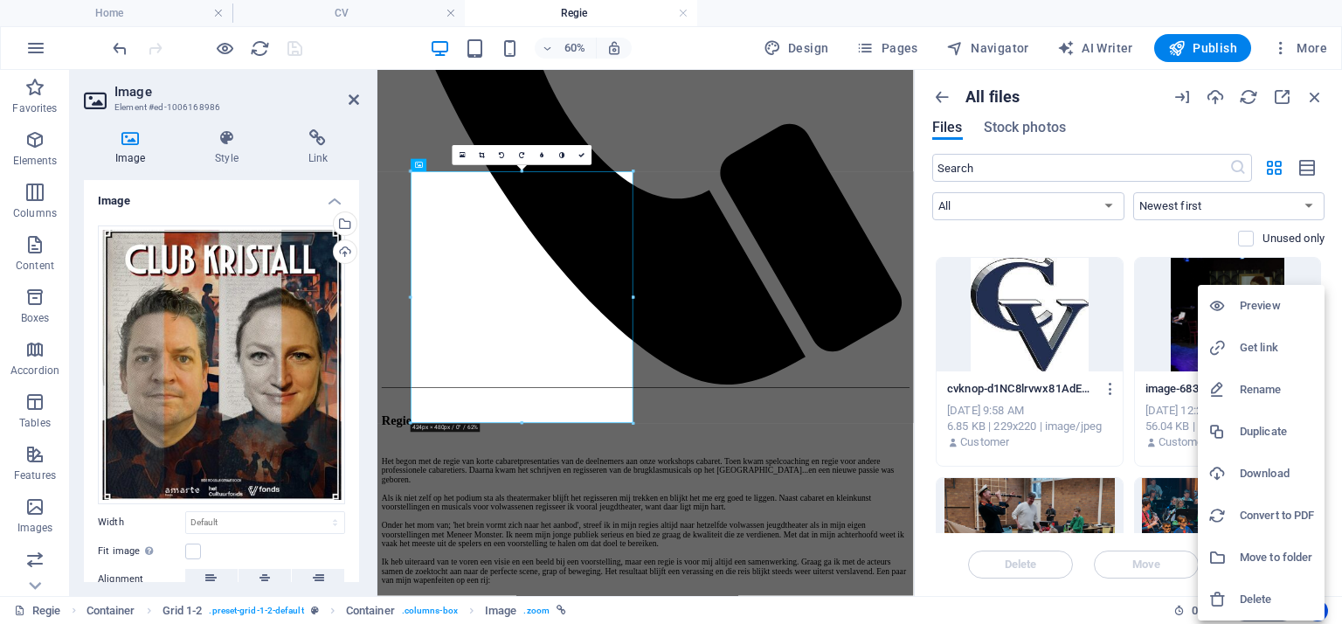
click at [1247, 593] on h6 "Delete" at bounding box center [1277, 599] width 74 height 21
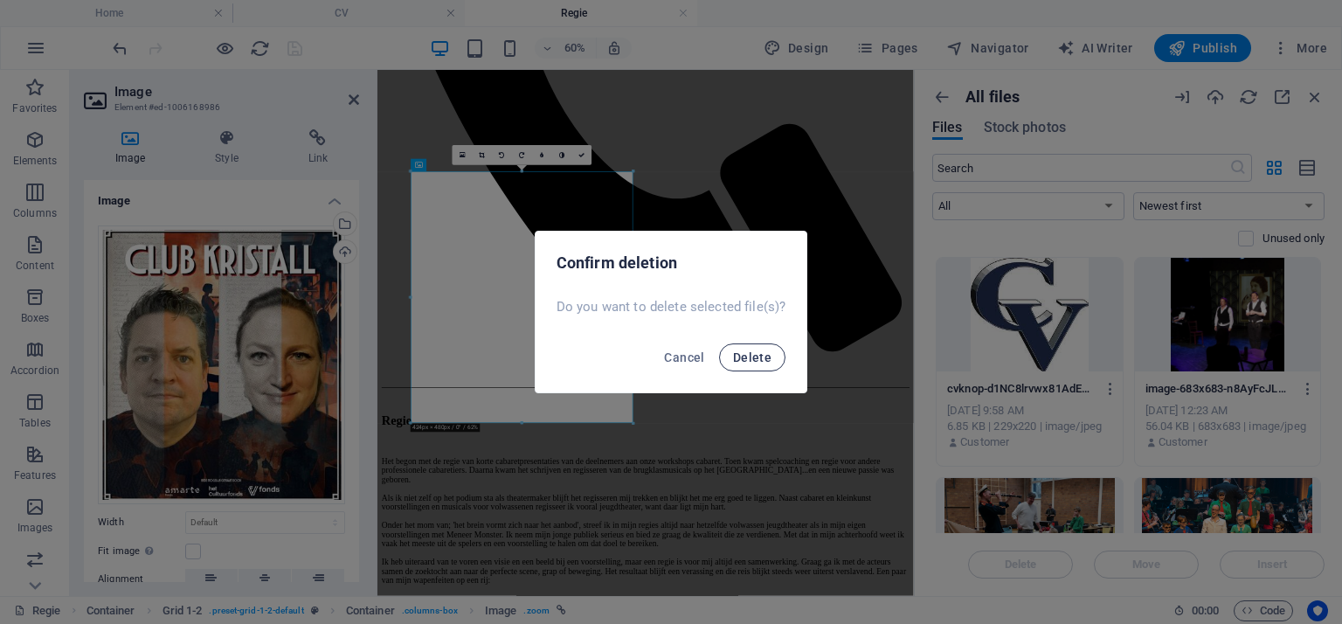
click at [769, 360] on span "Delete" at bounding box center [752, 357] width 38 height 14
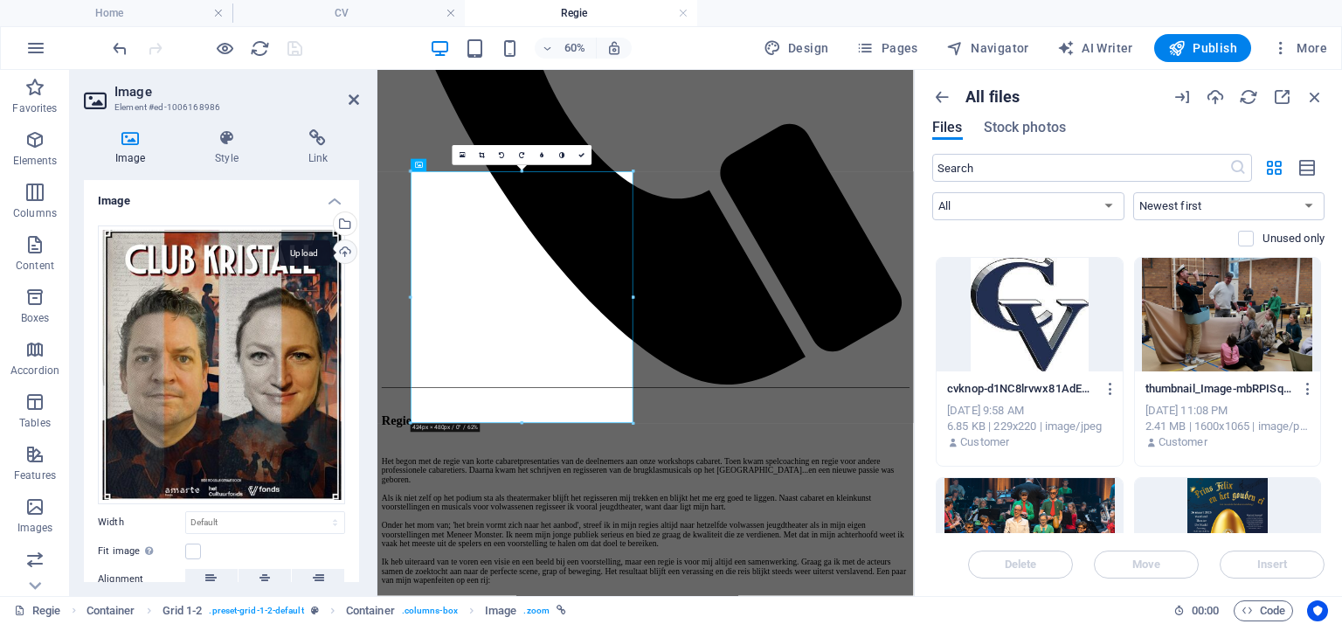
click at [338, 252] on div "Upload" at bounding box center [343, 253] width 26 height 26
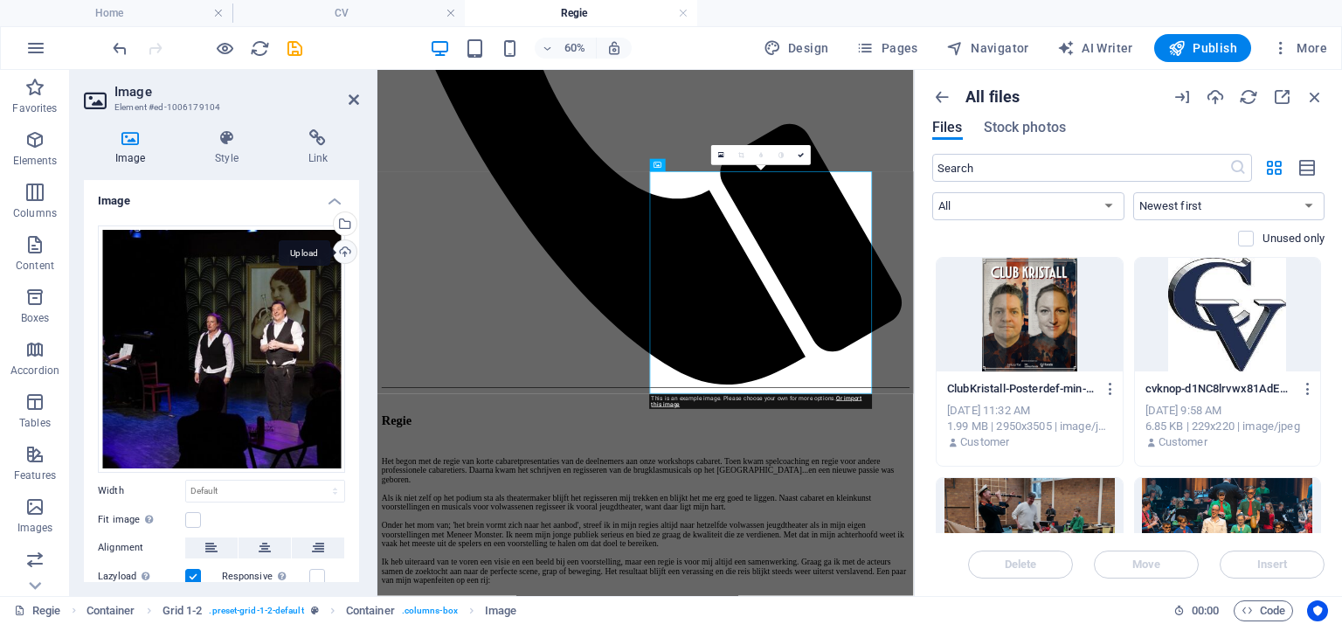
click at [336, 253] on div "Upload" at bounding box center [343, 253] width 26 height 26
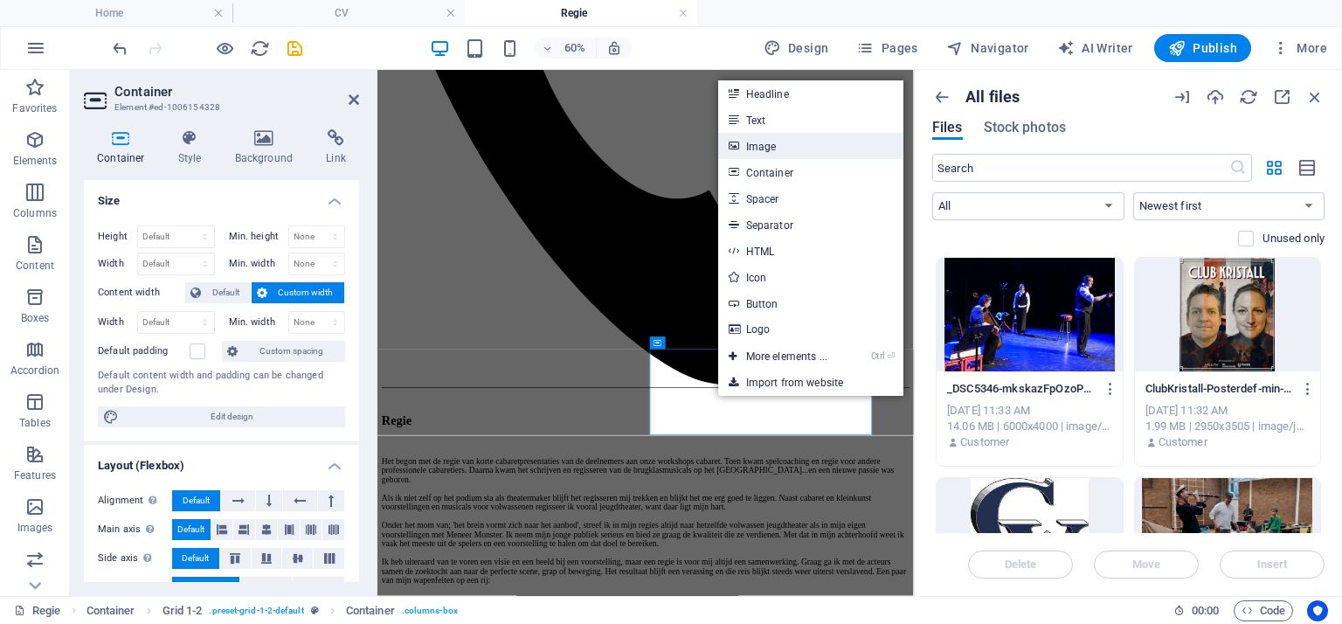
drag, startPoint x: 759, startPoint y: 141, endPoint x: 639, endPoint y: 127, distance: 121.4
click at [759, 141] on link "Image" at bounding box center [810, 146] width 185 height 26
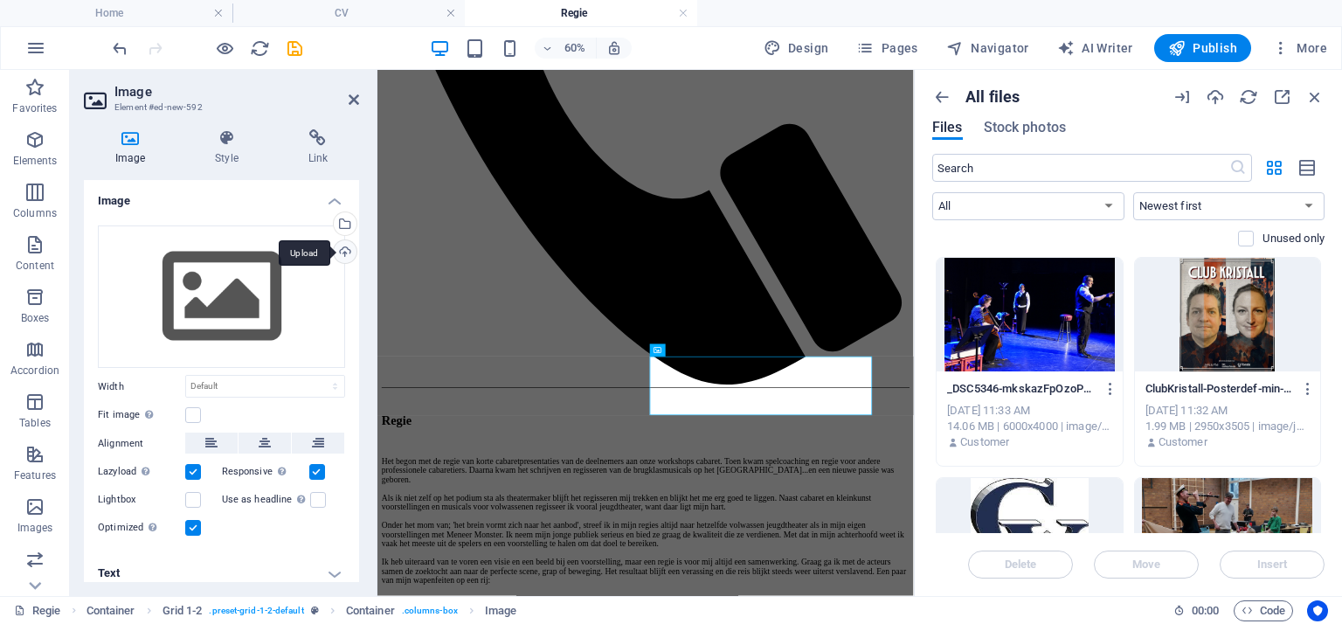
click at [339, 244] on div "Upload" at bounding box center [343, 253] width 26 height 26
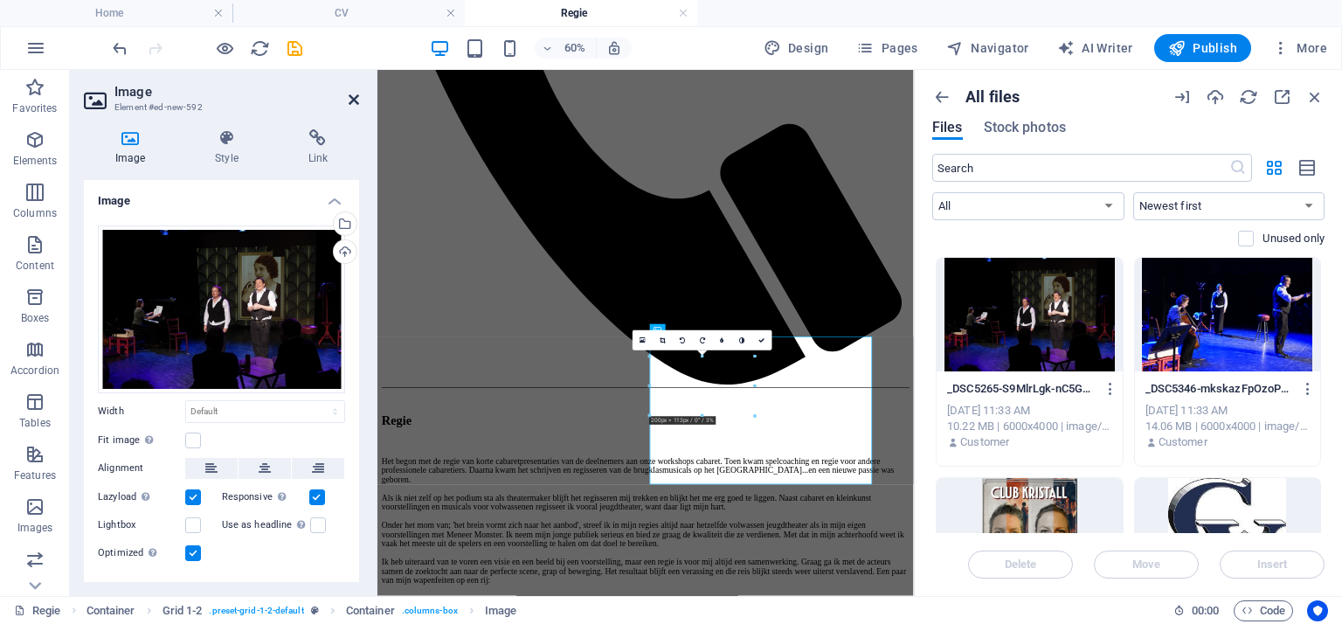
drag, startPoint x: 298, startPoint y: 32, endPoint x: 353, endPoint y: 99, distance: 86.3
click at [353, 99] on icon at bounding box center [354, 100] width 10 height 14
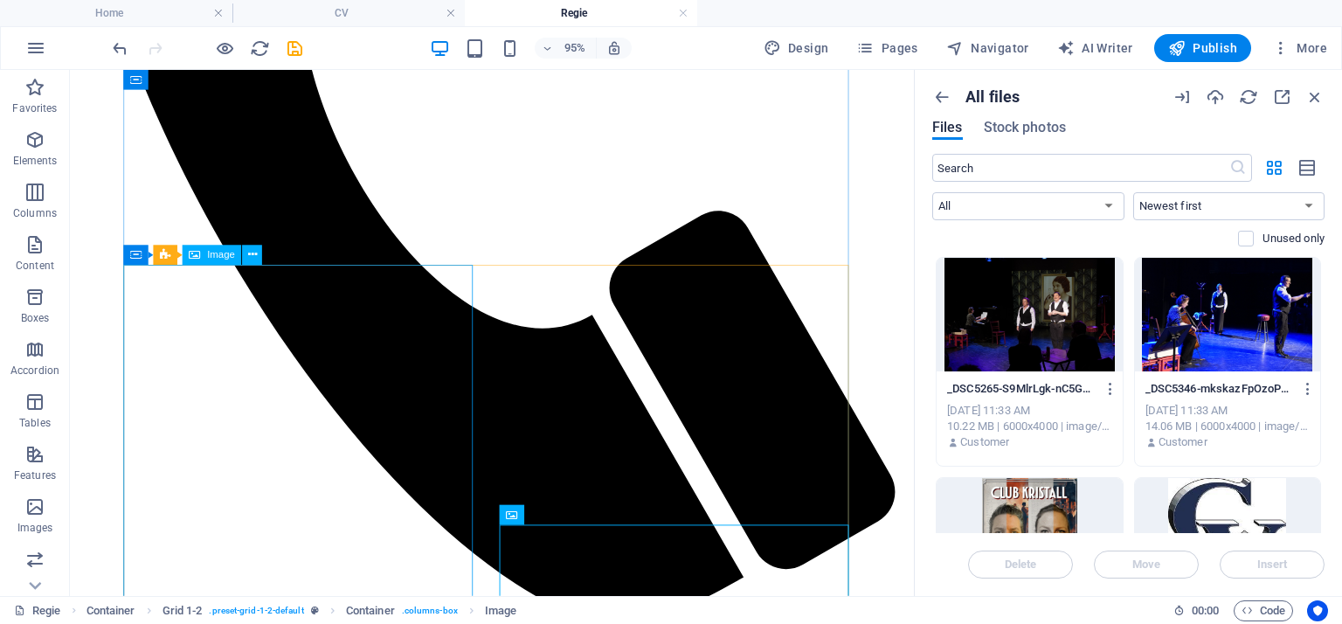
scroll to position [699, 0]
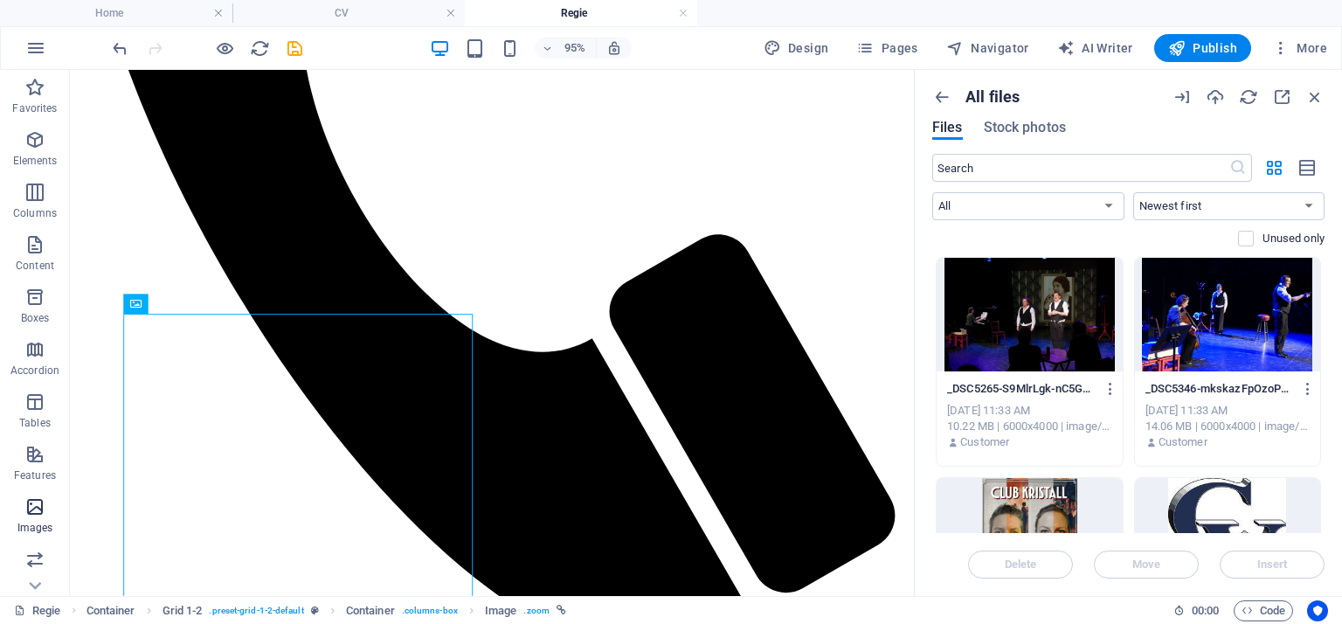
click at [38, 513] on icon "button" at bounding box center [34, 506] width 21 height 21
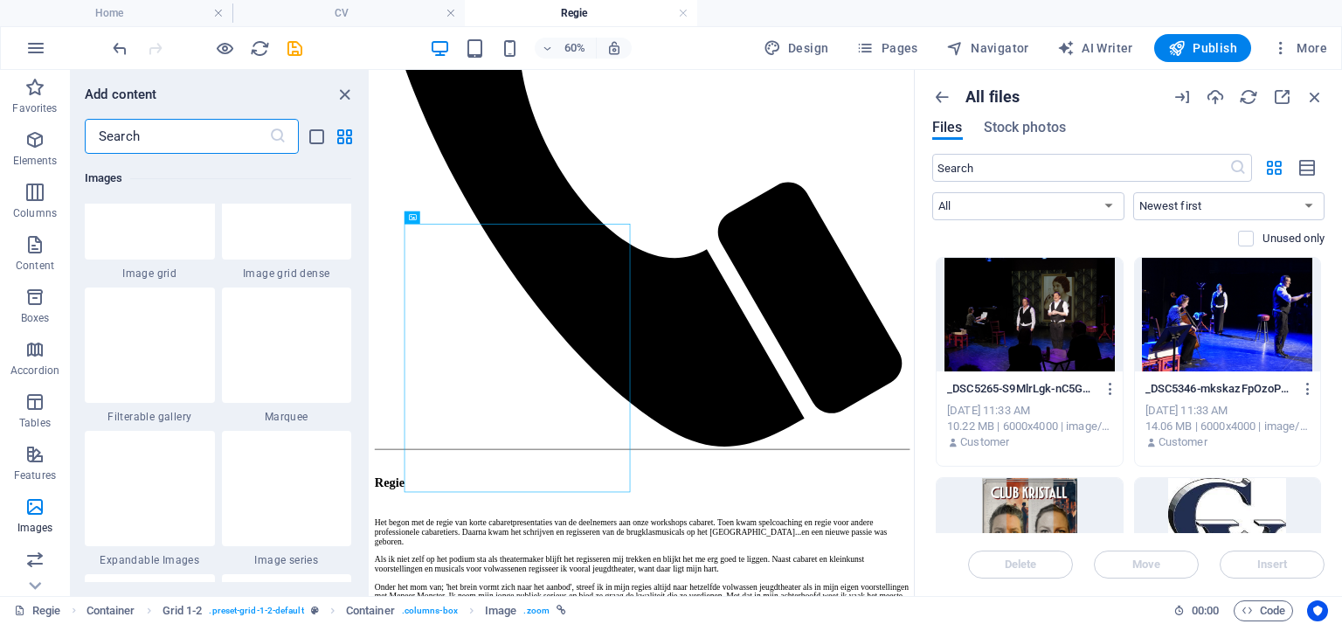
scroll to position [9210, 0]
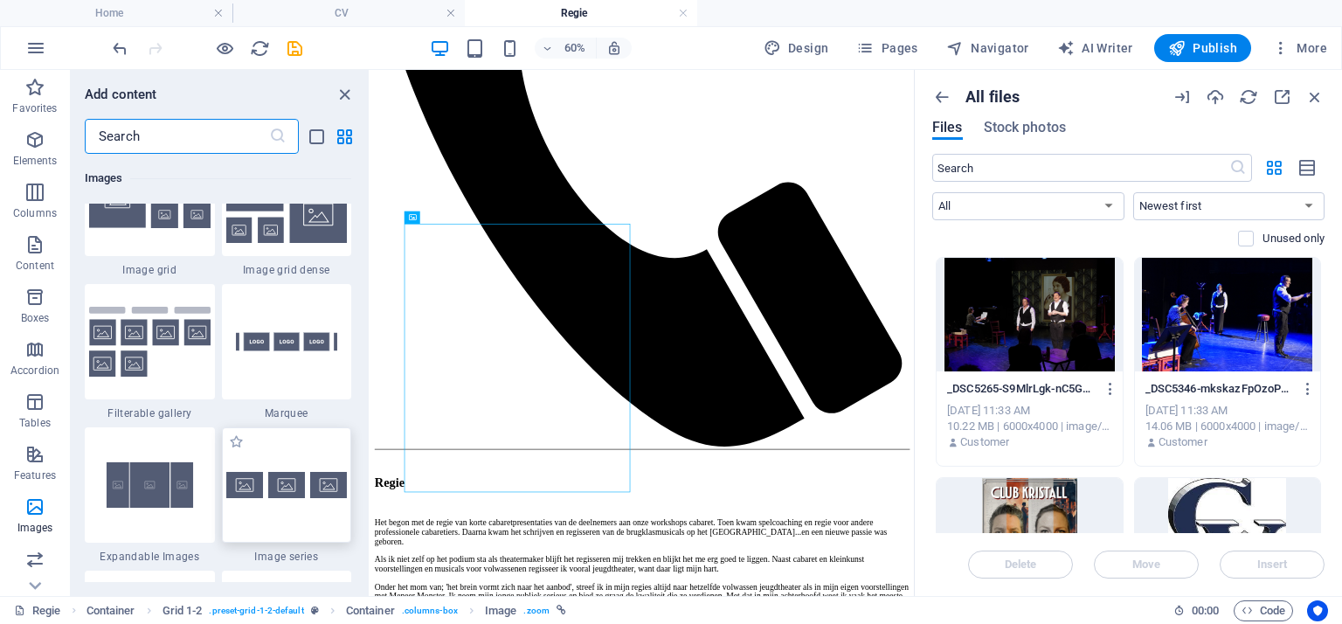
click at [259, 482] on img at bounding box center [286, 485] width 121 height 26
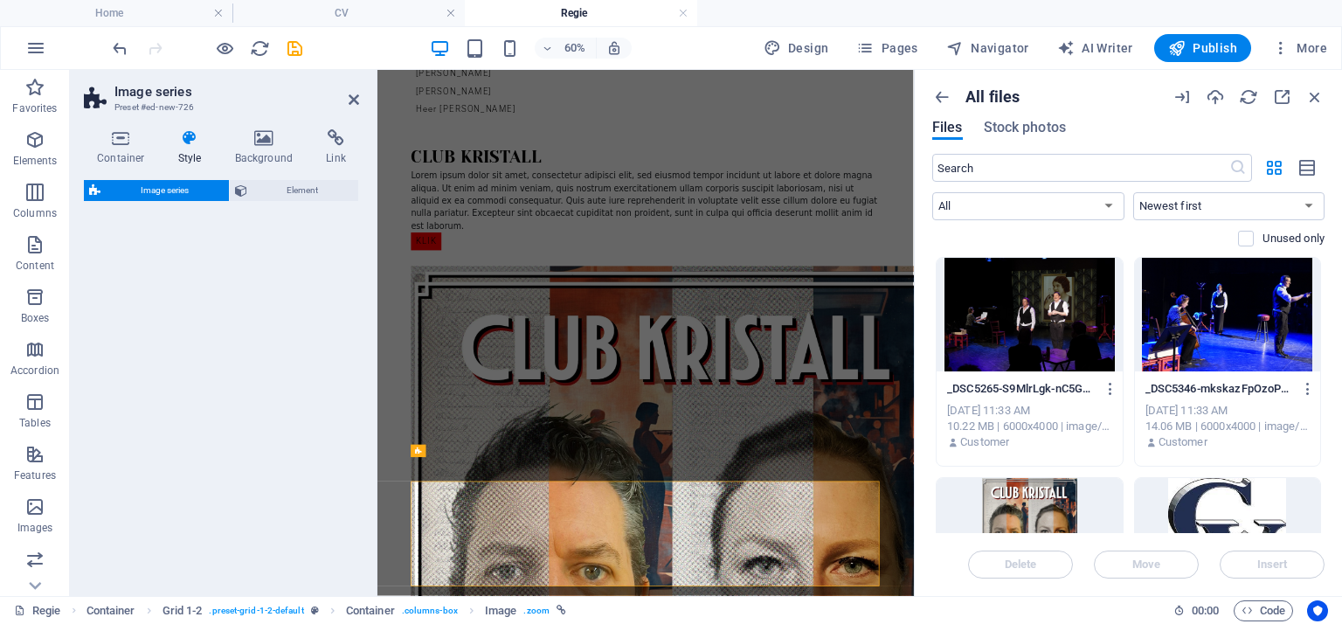
select select "rem"
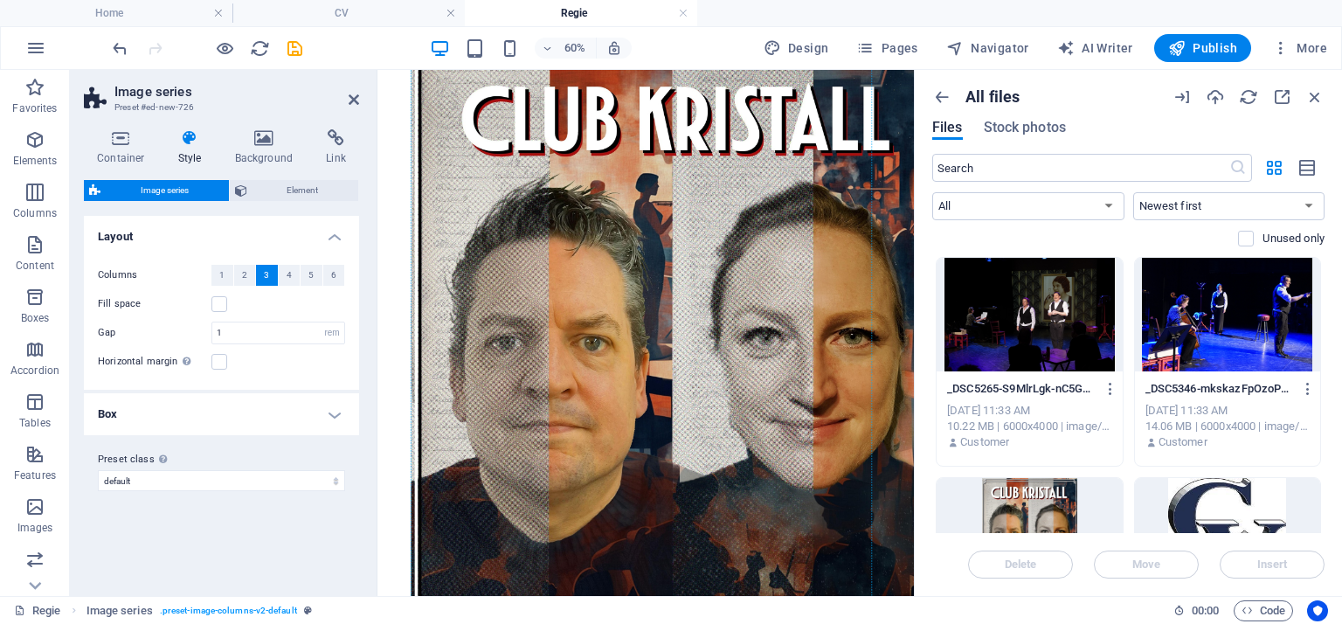
scroll to position [1042, 0]
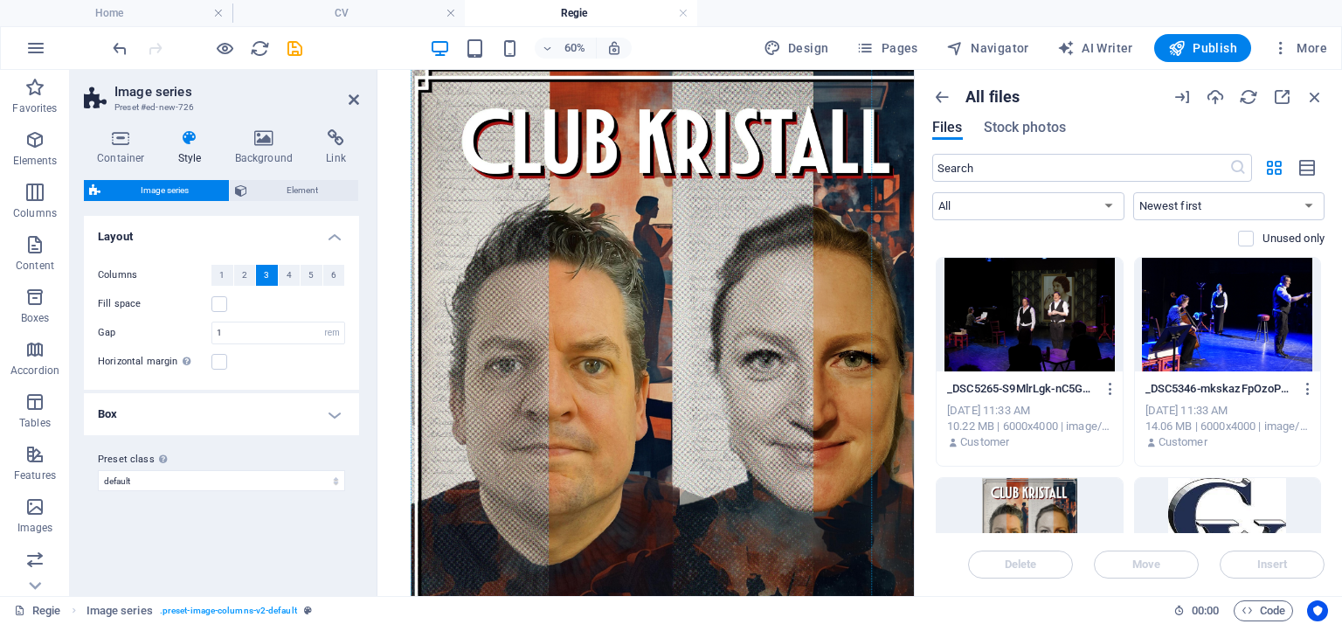
drag, startPoint x: 815, startPoint y: 474, endPoint x: 450, endPoint y: 570, distance: 377.7
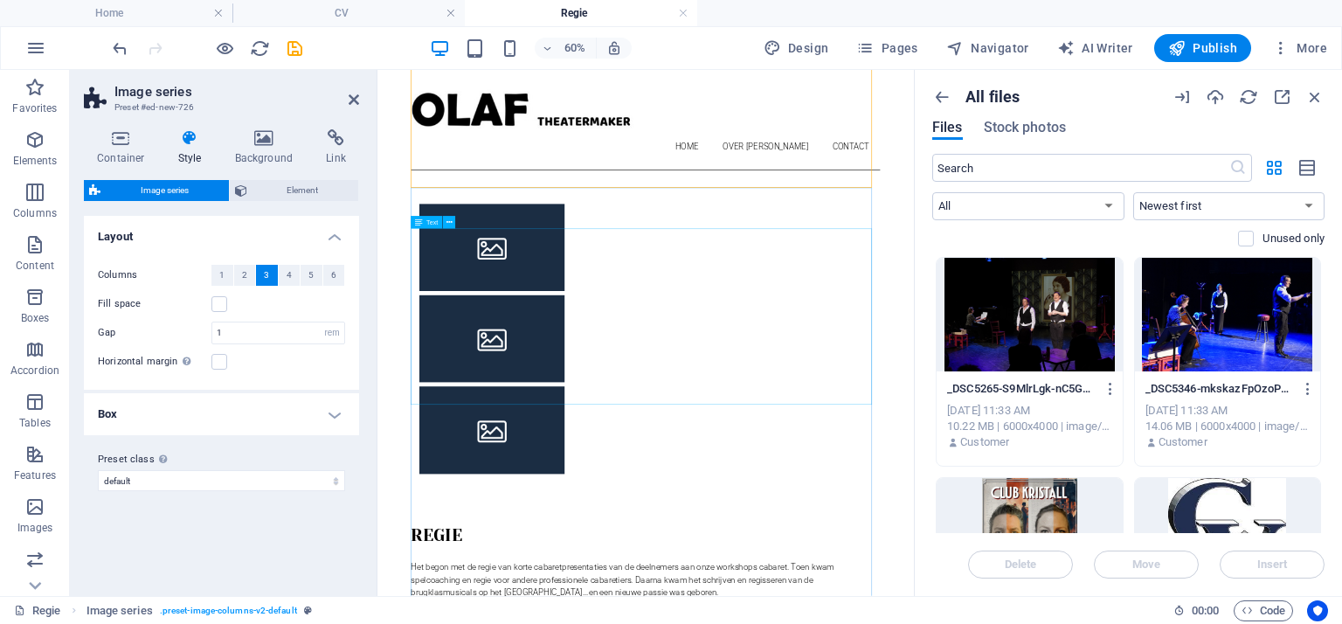
scroll to position [0, 0]
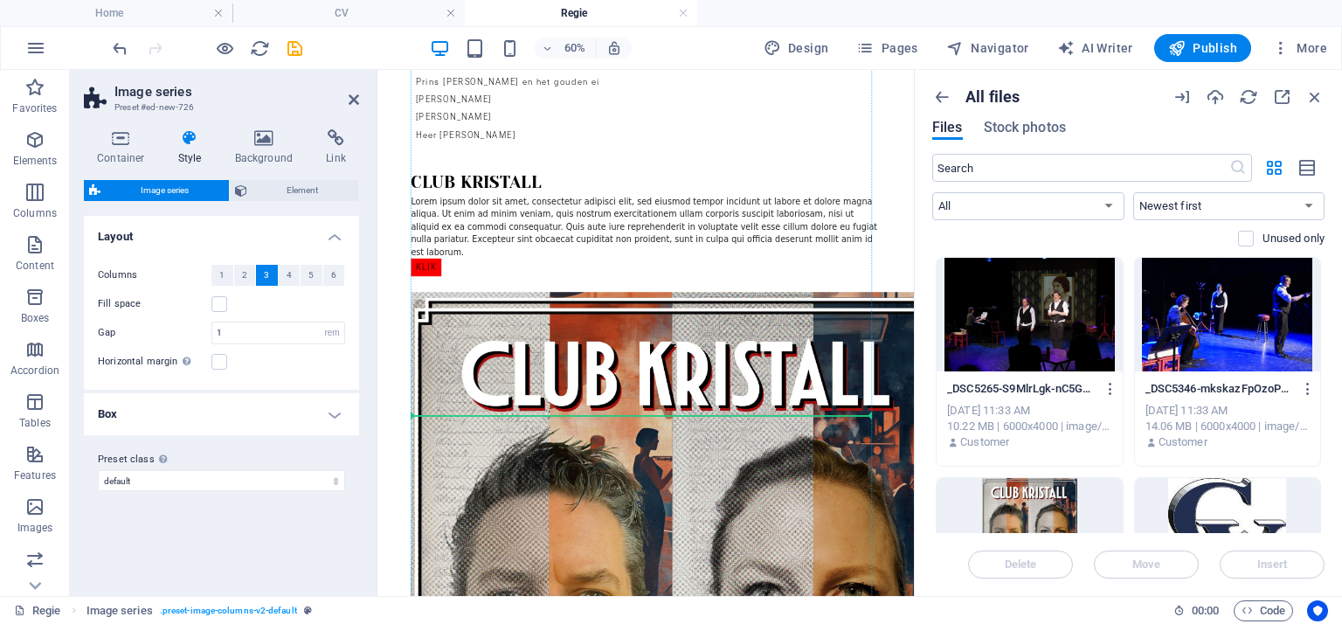
drag, startPoint x: 818, startPoint y: 228, endPoint x: 554, endPoint y: 675, distance: 519.4
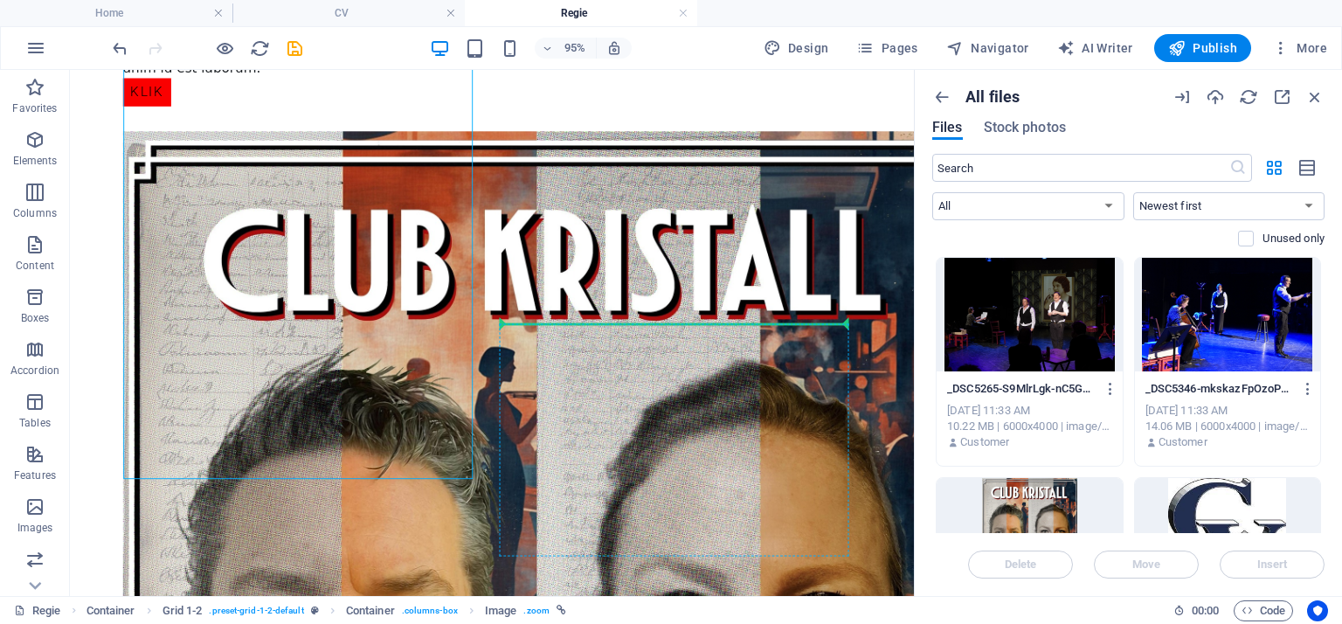
drag, startPoint x: 319, startPoint y: 316, endPoint x: 553, endPoint y: 345, distance: 235.9
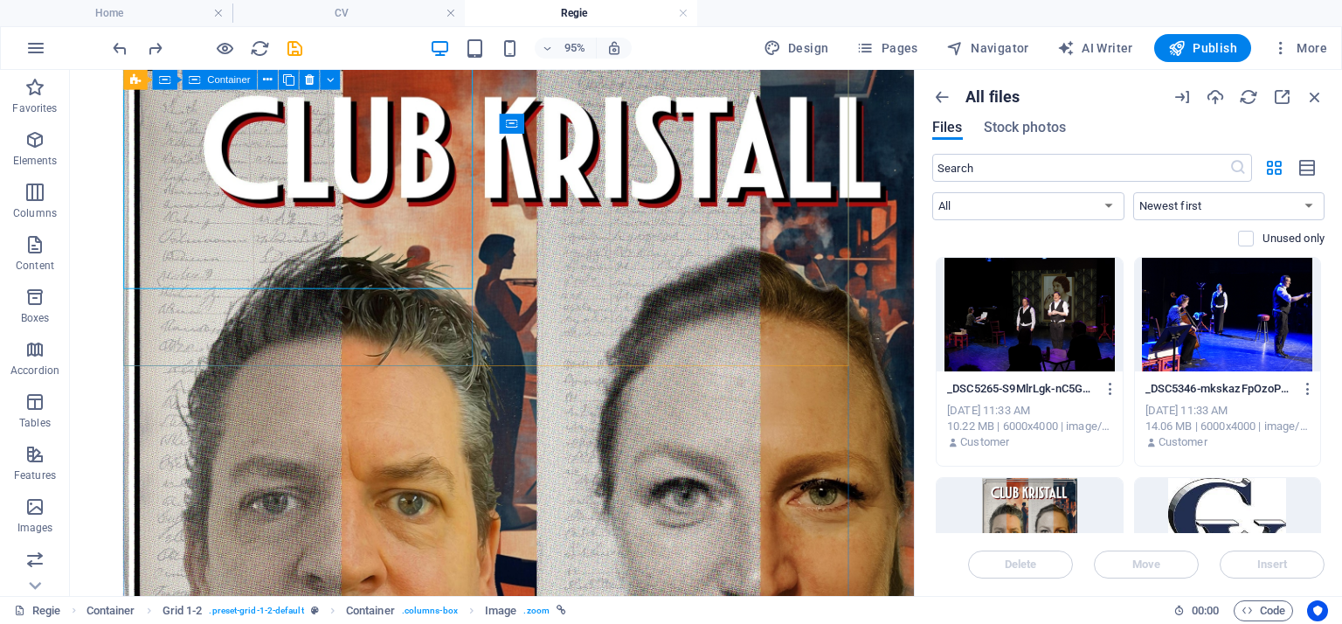
scroll to position [1223, 0]
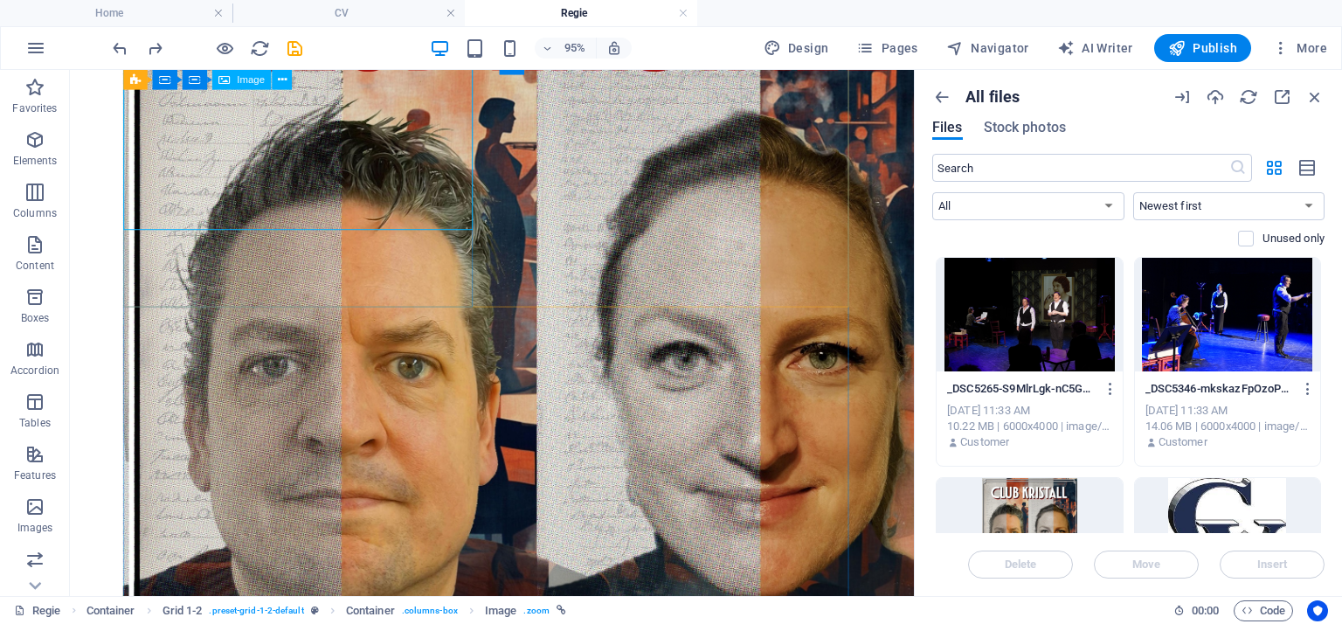
drag, startPoint x: 358, startPoint y: 149, endPoint x: 350, endPoint y: 155, distance: 10.2
click at [358, 149] on figure at bounding box center [573, 403] width 895 height 1063
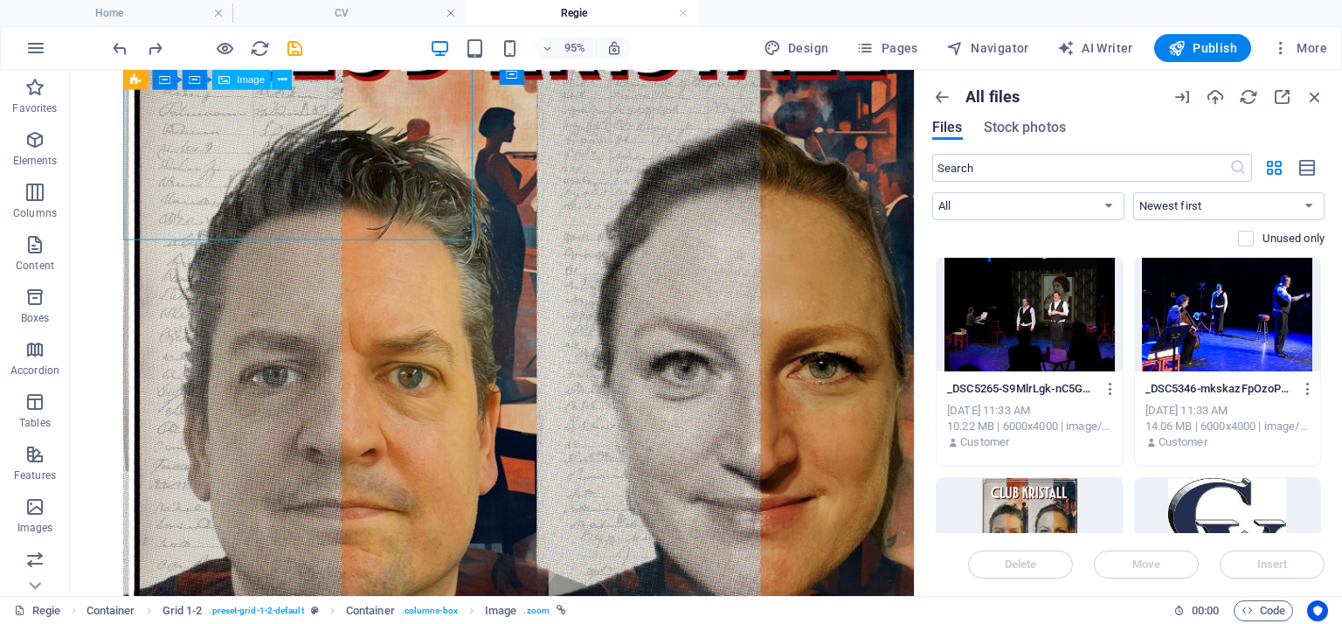
drag, startPoint x: 380, startPoint y: 149, endPoint x: 389, endPoint y: 183, distance: 35.2
click at [389, 183] on figure at bounding box center [573, 414] width 895 height 1063
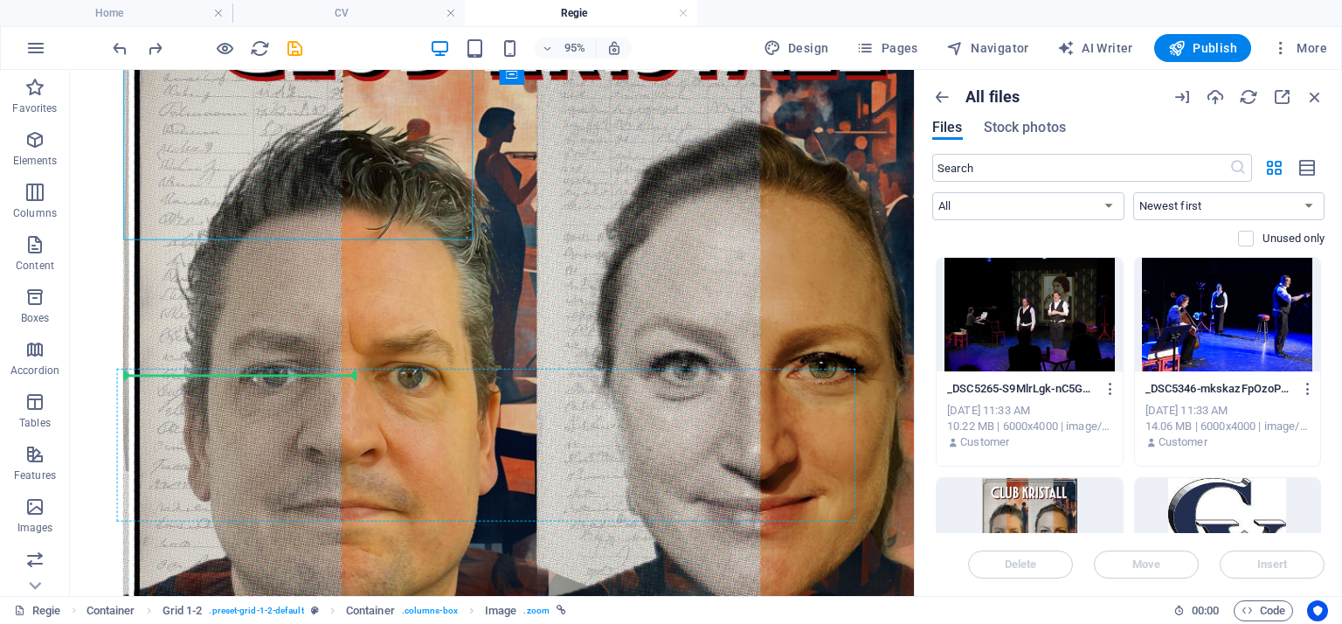
drag, startPoint x: 395, startPoint y: 153, endPoint x: 260, endPoint y: 453, distance: 328.9
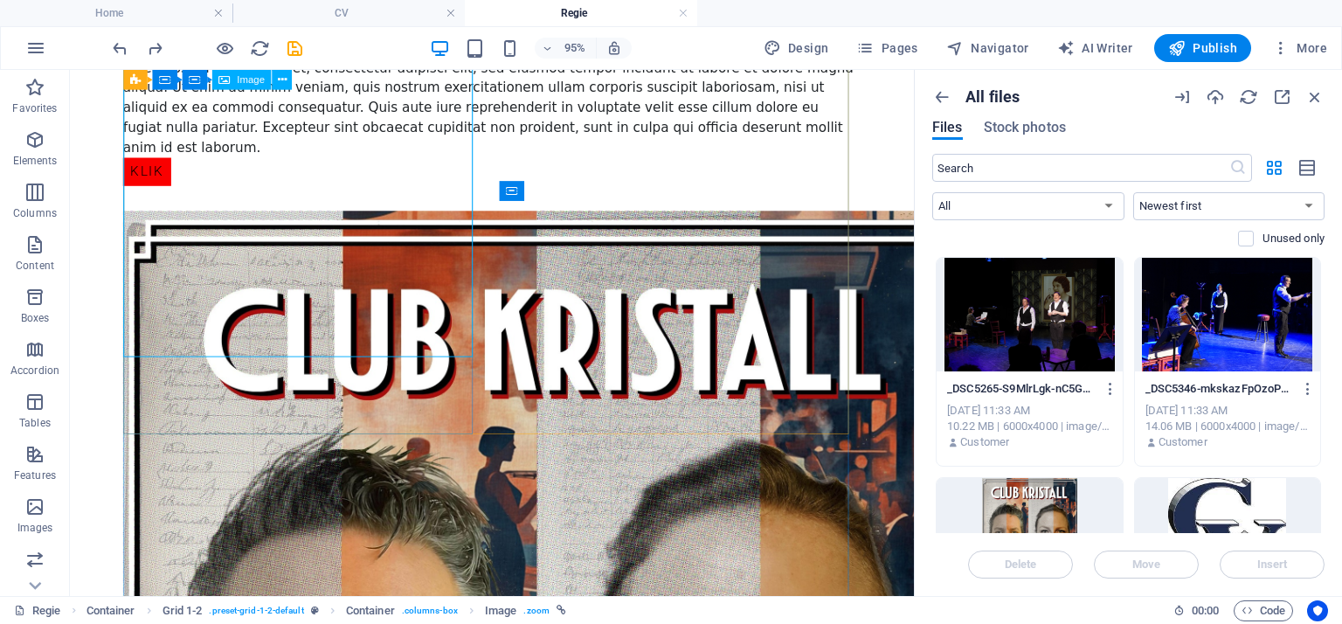
scroll to position [863, 0]
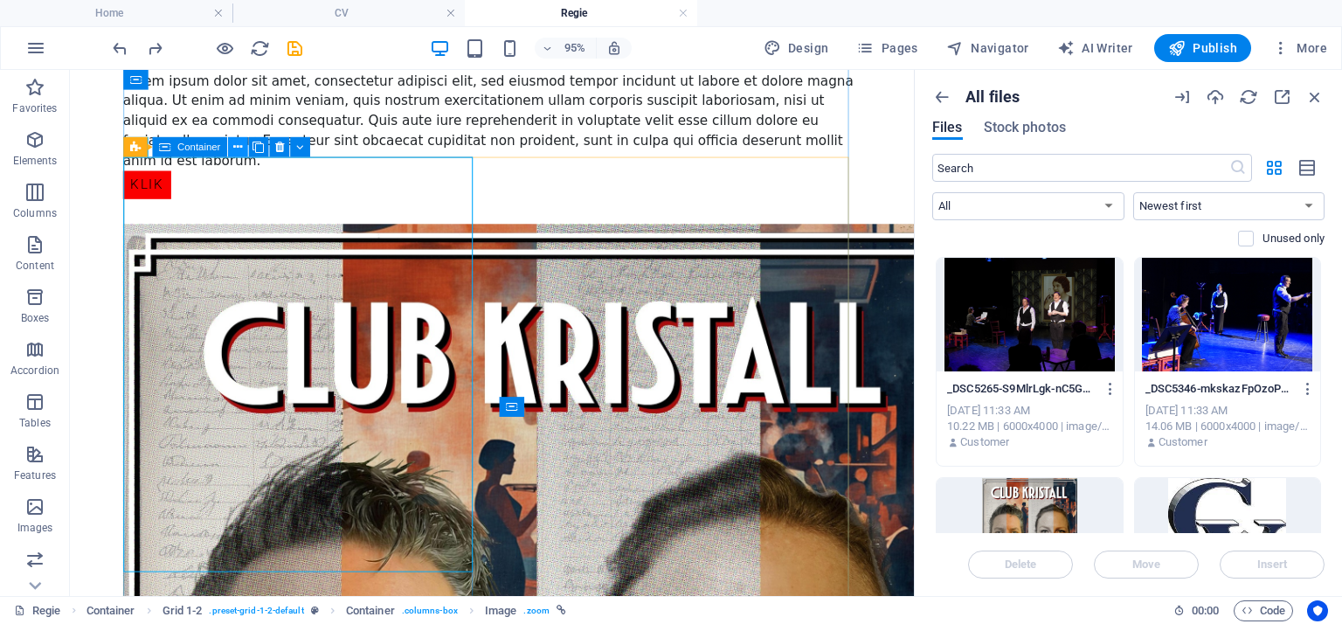
click at [241, 149] on icon at bounding box center [237, 146] width 9 height 17
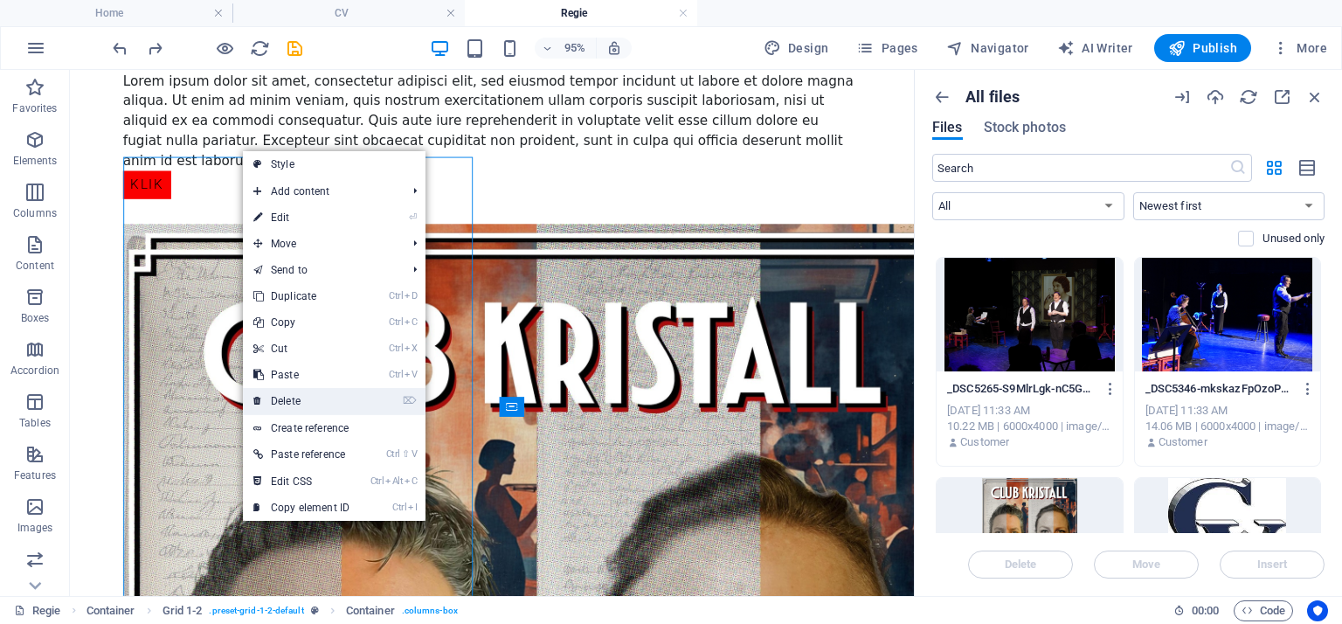
click at [290, 399] on link "⌦ Delete" at bounding box center [301, 401] width 117 height 26
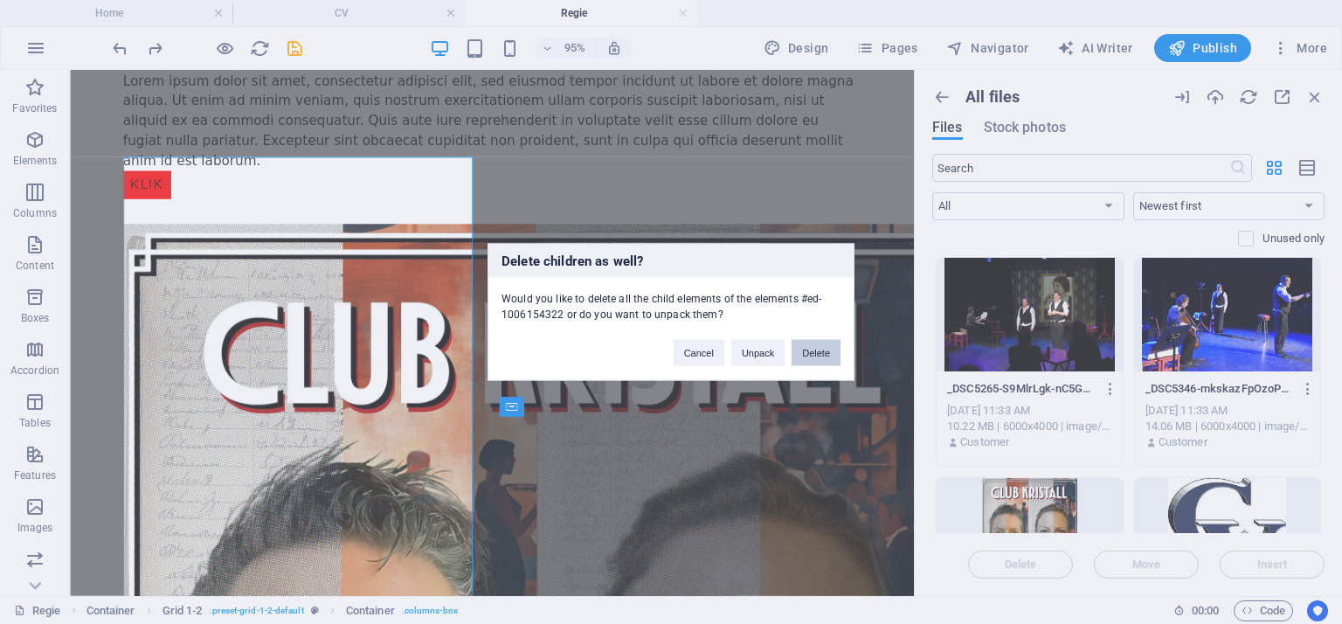
click at [818, 347] on button "Delete" at bounding box center [816, 353] width 49 height 26
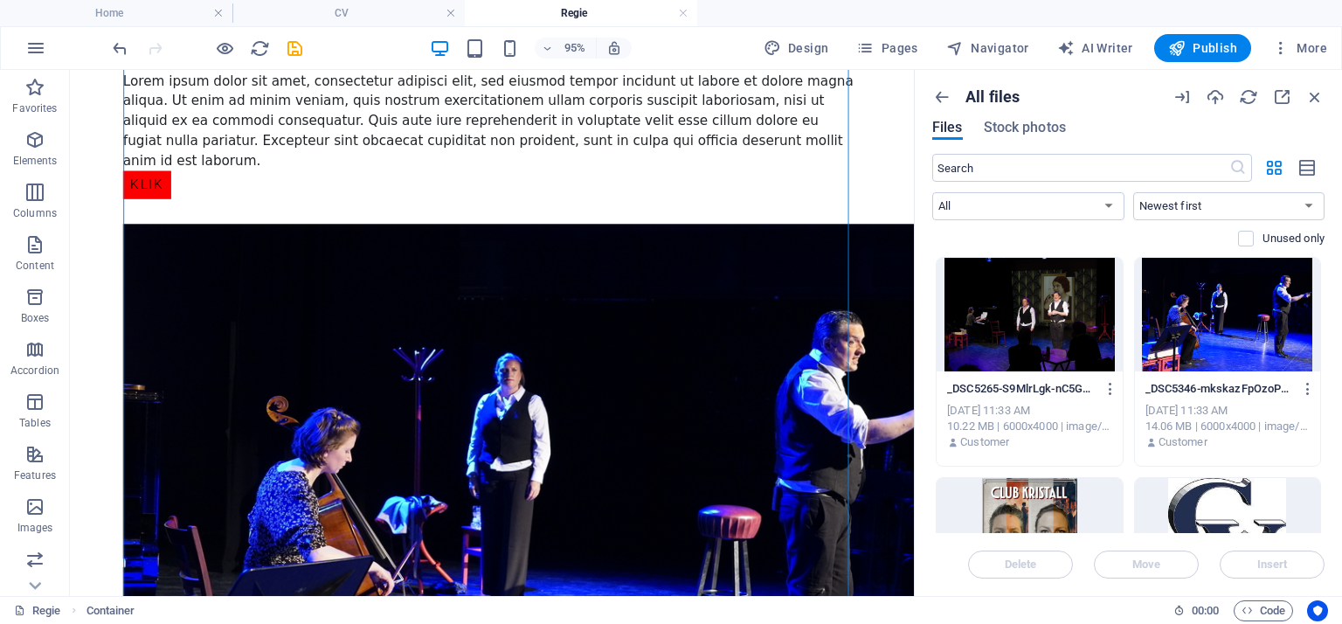
drag, startPoint x: 326, startPoint y: 267, endPoint x: 488, endPoint y: 536, distance: 314.4
click at [172, 149] on div "Container" at bounding box center [189, 147] width 75 height 20
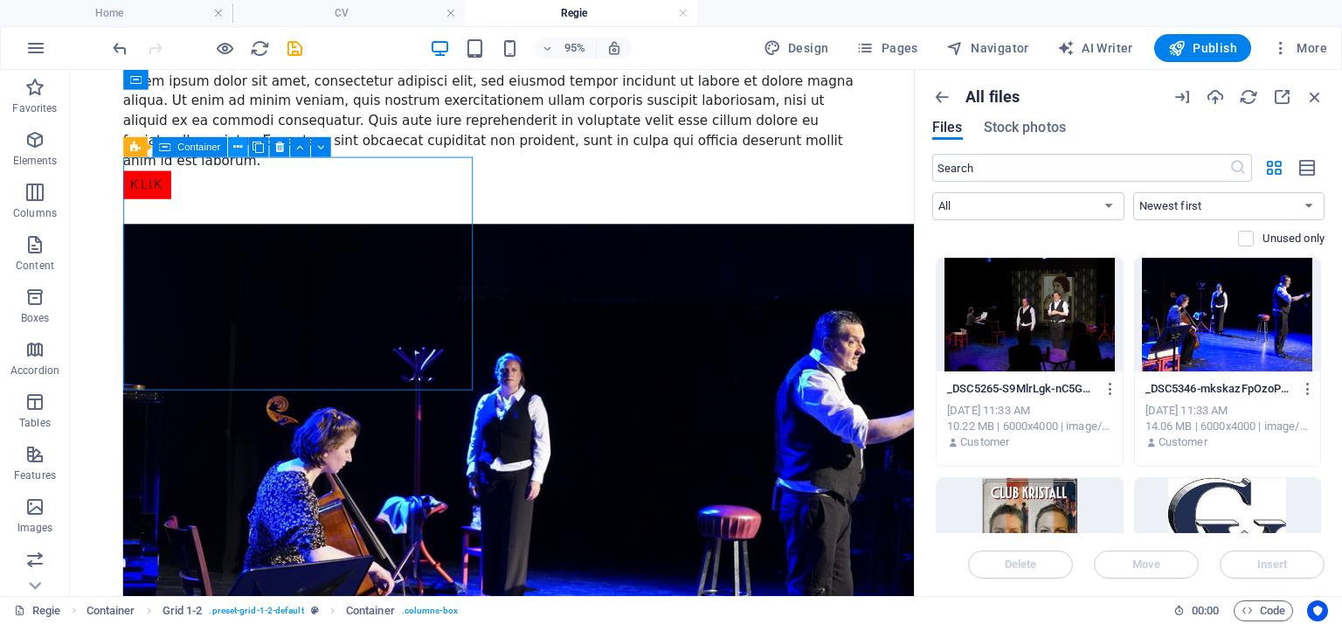
click at [233, 151] on icon at bounding box center [237, 146] width 9 height 17
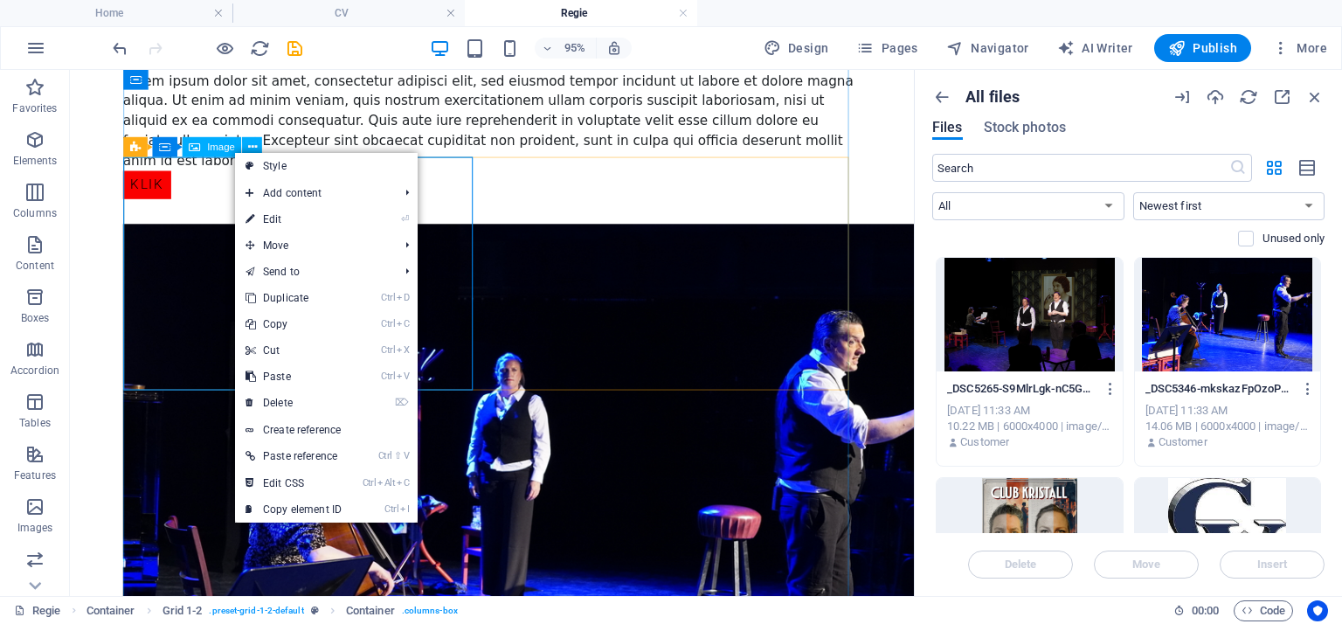
click at [214, 313] on figure at bounding box center [573, 530] width 895 height 597
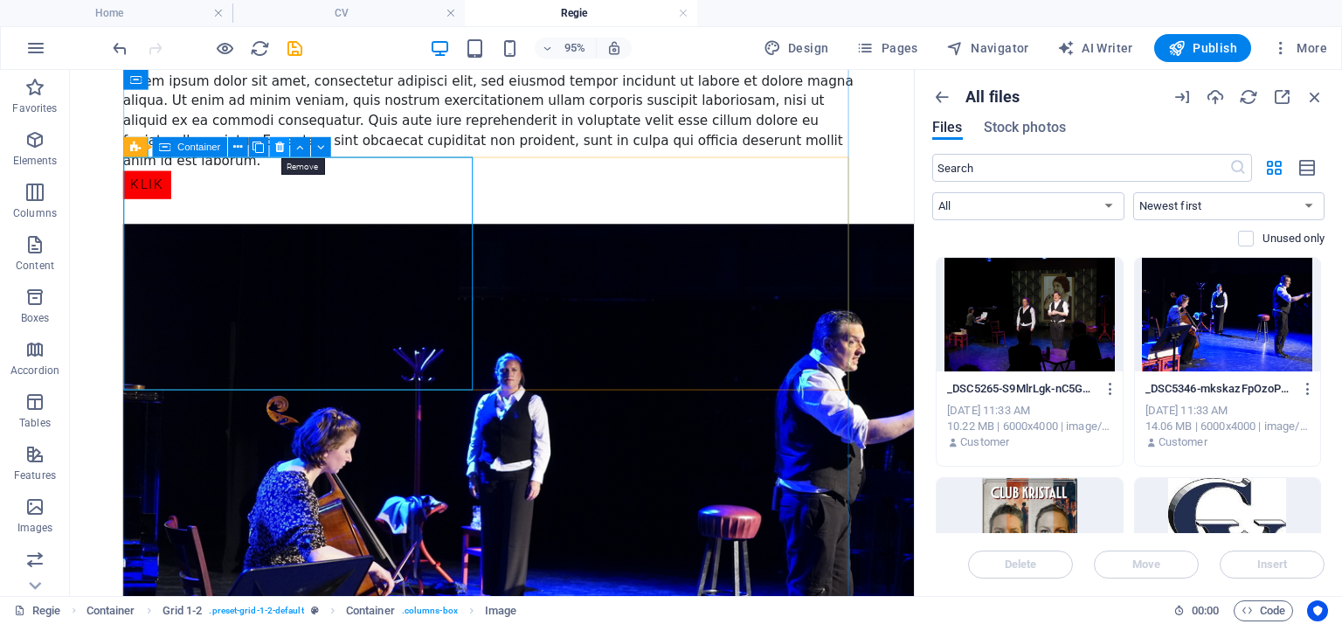
drag, startPoint x: 280, startPoint y: 151, endPoint x: 217, endPoint y: 87, distance: 89.6
click at [280, 151] on icon at bounding box center [278, 146] width 9 height 17
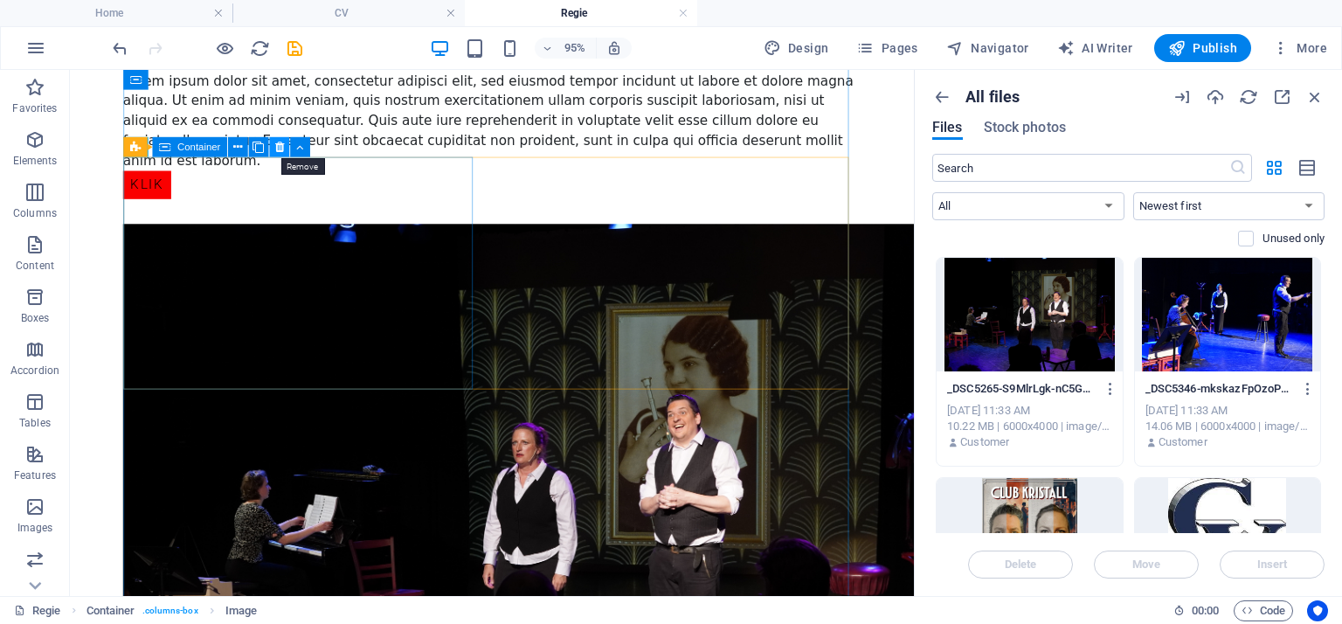
click at [276, 147] on icon at bounding box center [278, 146] width 9 height 17
click at [203, 149] on icon at bounding box center [200, 146] width 9 height 17
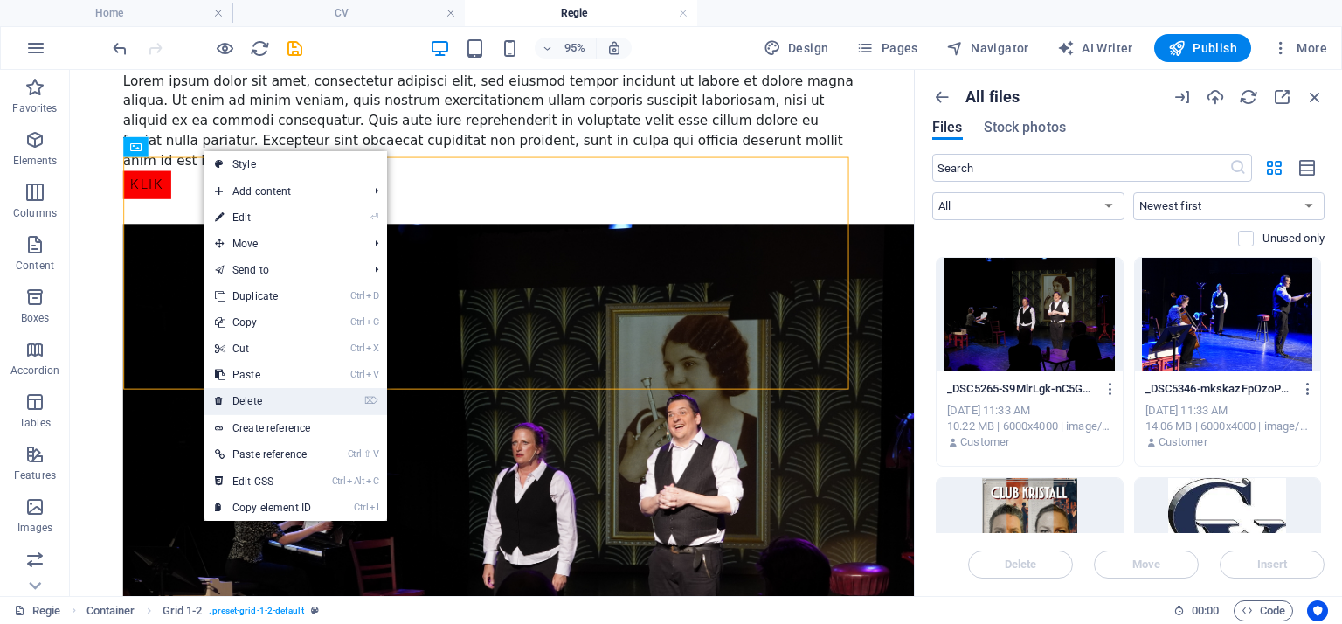
click at [254, 396] on link "⌦ Delete" at bounding box center [262, 401] width 117 height 26
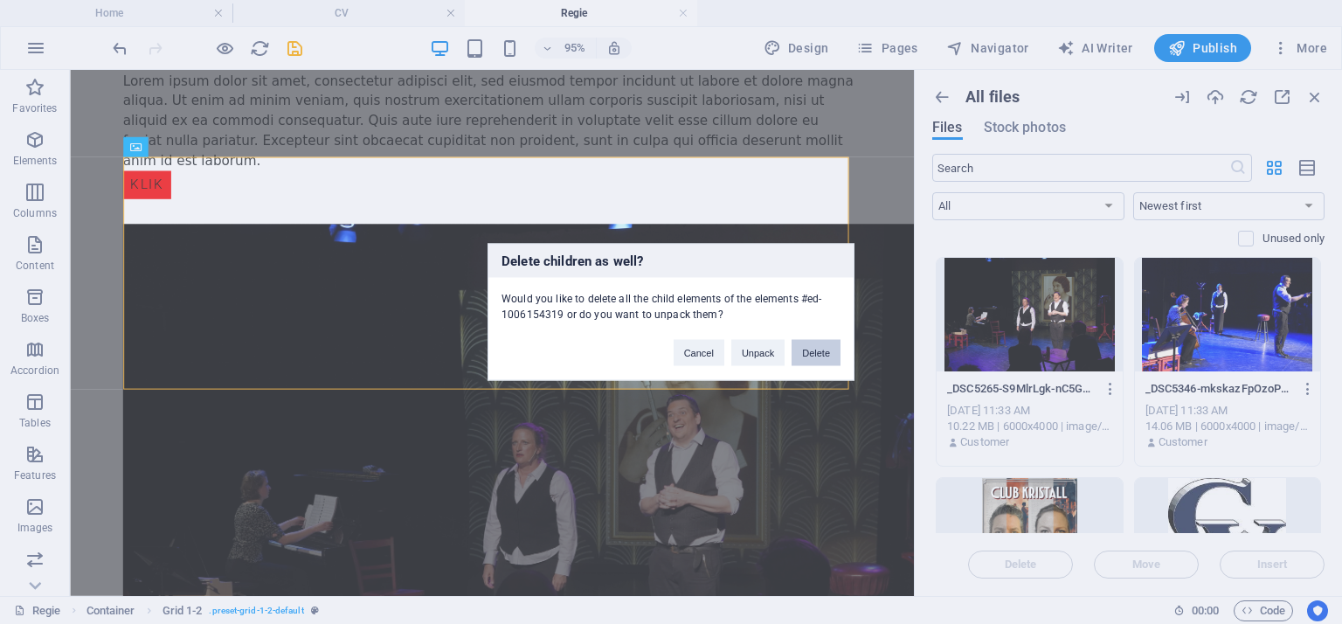
drag, startPoint x: 809, startPoint y: 347, endPoint x: 745, endPoint y: 308, distance: 74.9
click at [809, 347] on button "Delete" at bounding box center [816, 353] width 49 height 26
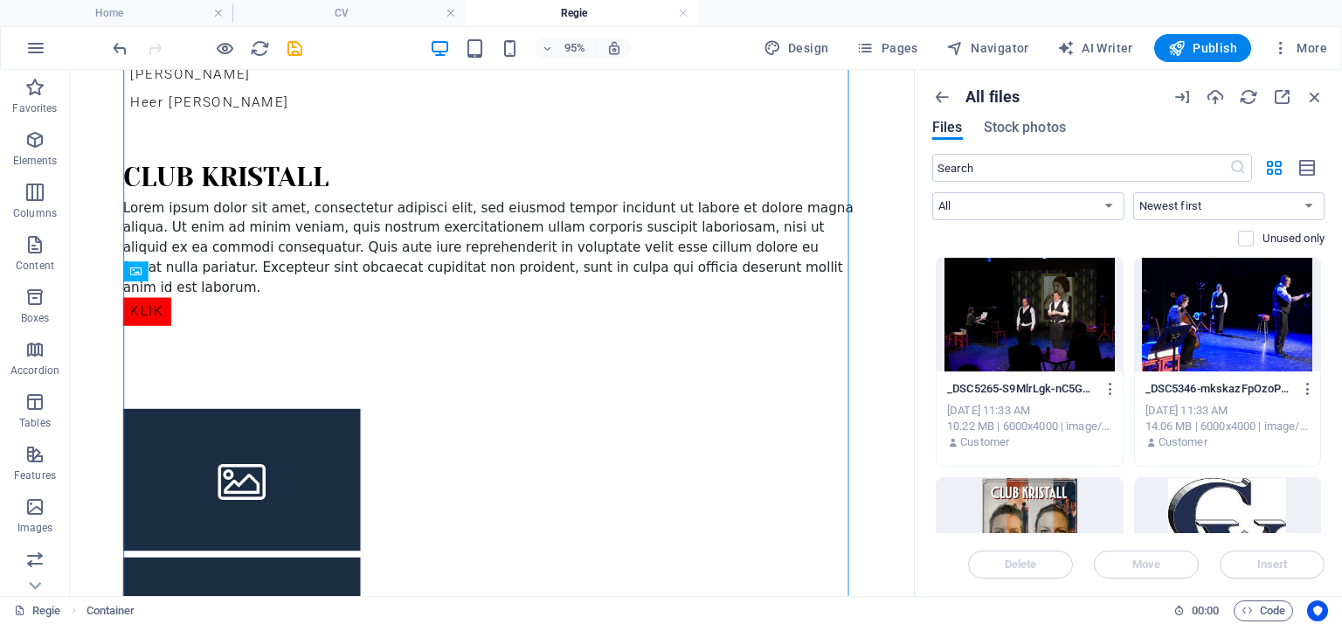
scroll to position [732, 0]
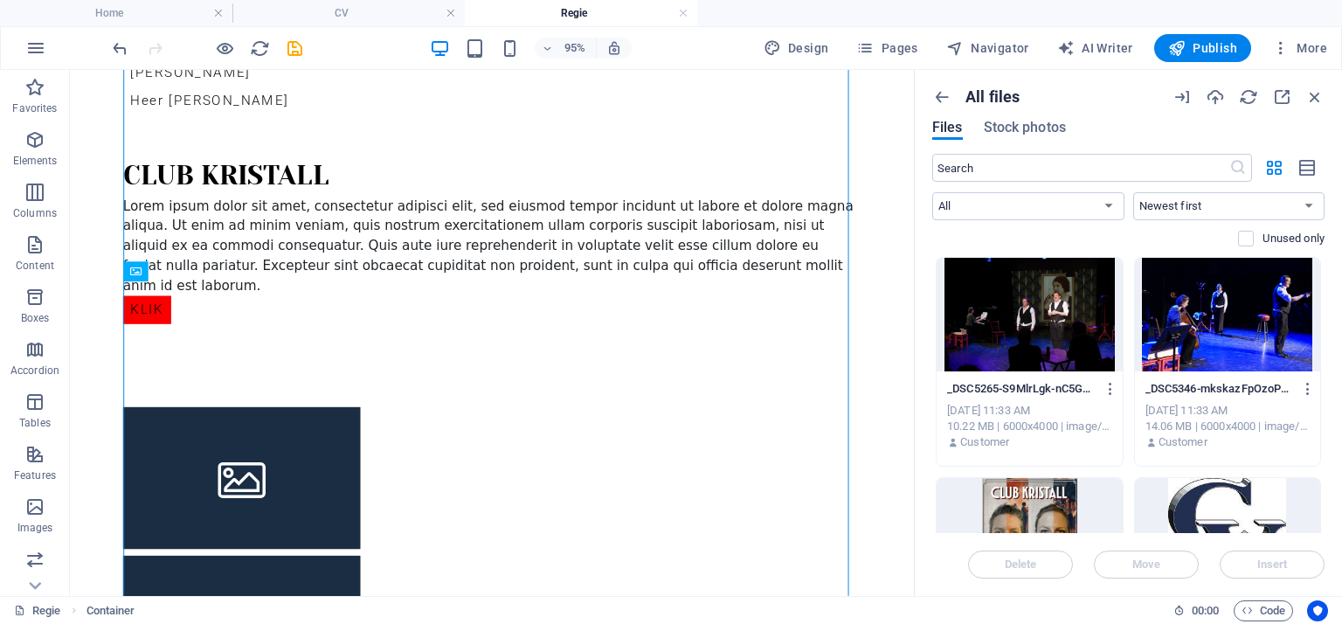
drag, startPoint x: 218, startPoint y: 382, endPoint x: 175, endPoint y: 504, distance: 129.6
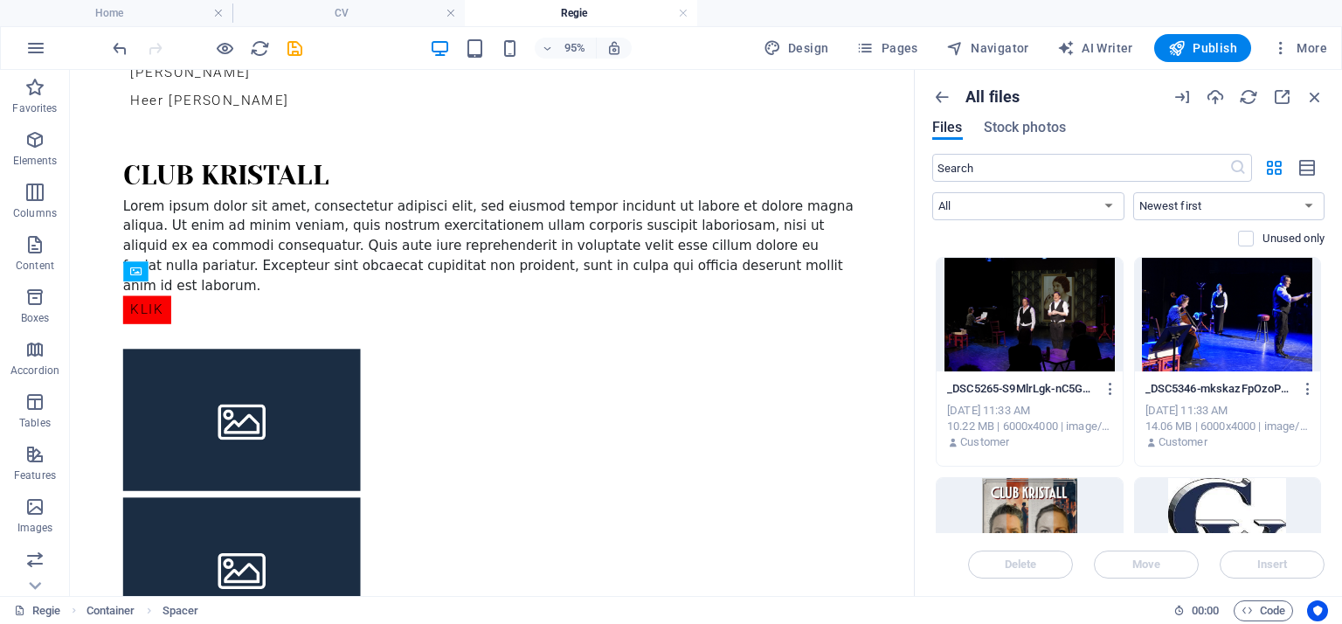
drag, startPoint x: 222, startPoint y: 342, endPoint x: 150, endPoint y: 466, distance: 143.3
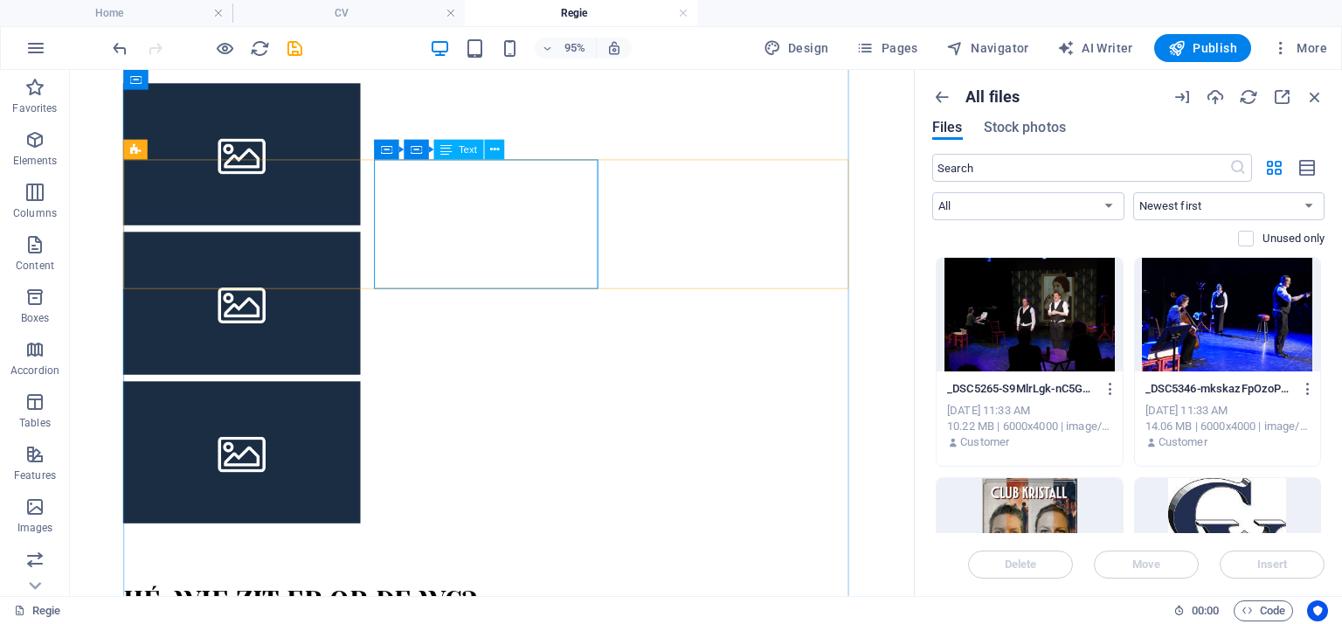
scroll to position [820, 0]
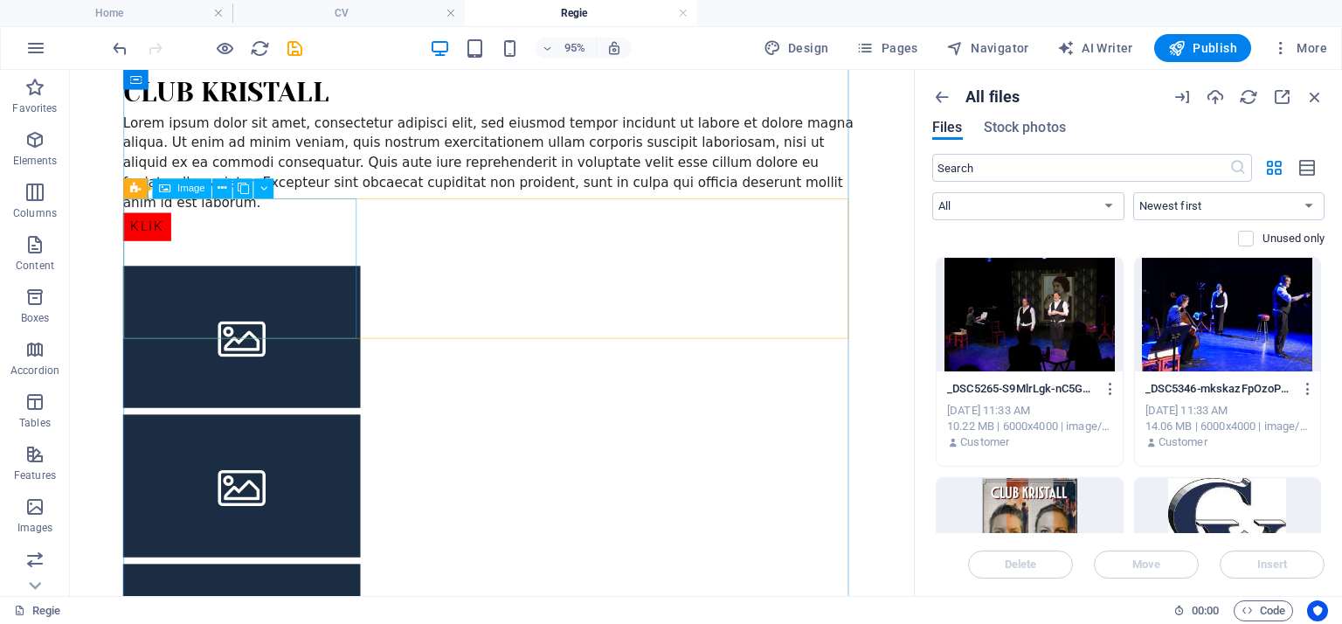
click at [190, 192] on span "Image" at bounding box center [191, 189] width 28 height 10
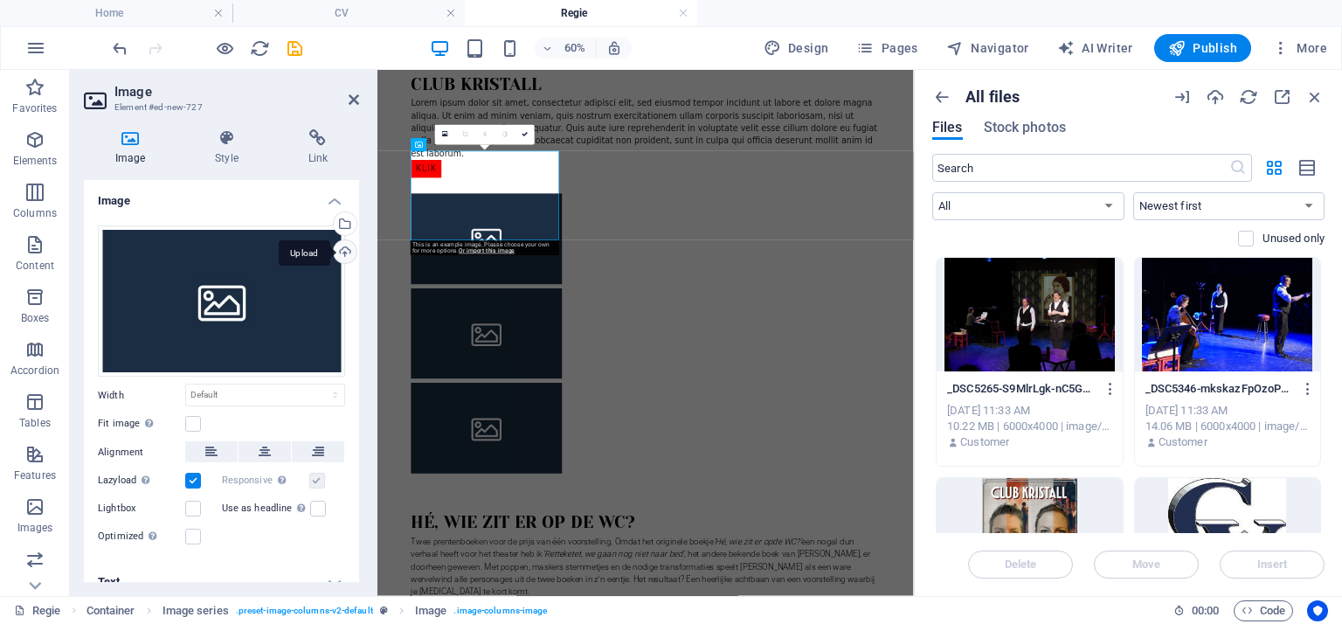
click at [343, 255] on div "Upload" at bounding box center [343, 253] width 26 height 26
click at [346, 221] on div "Select files from the file manager, stock photos, or upload file(s)" at bounding box center [343, 225] width 26 height 26
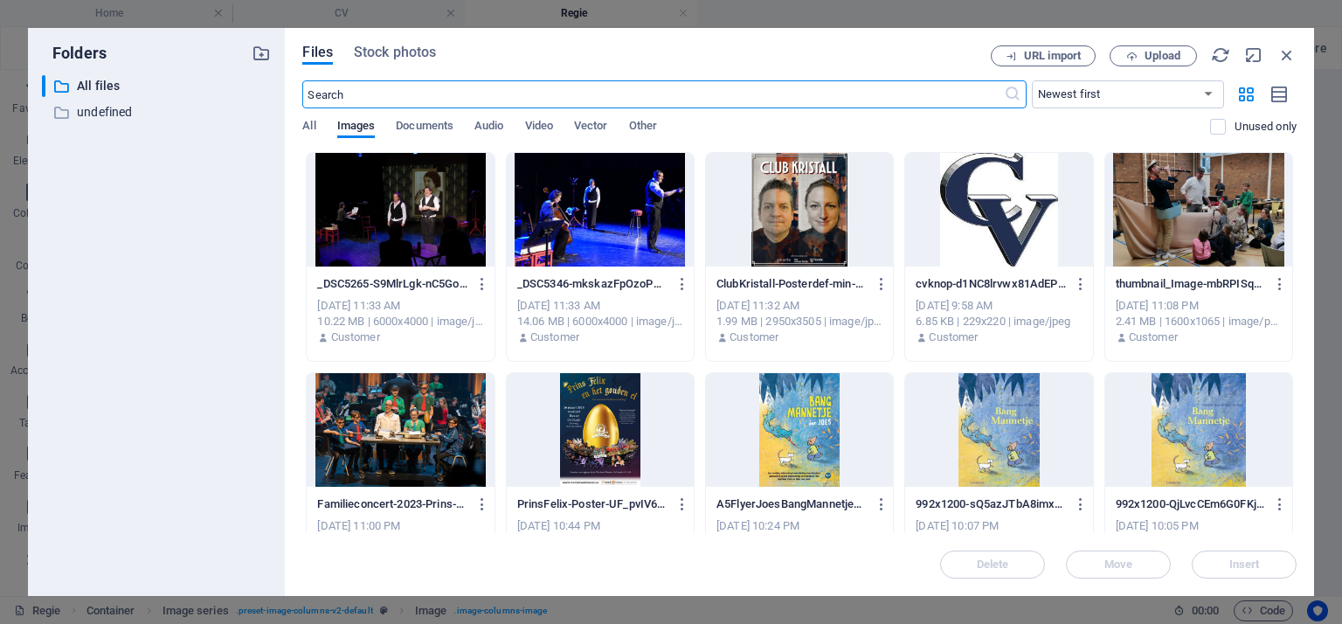
click at [796, 217] on div at bounding box center [799, 210] width 187 height 114
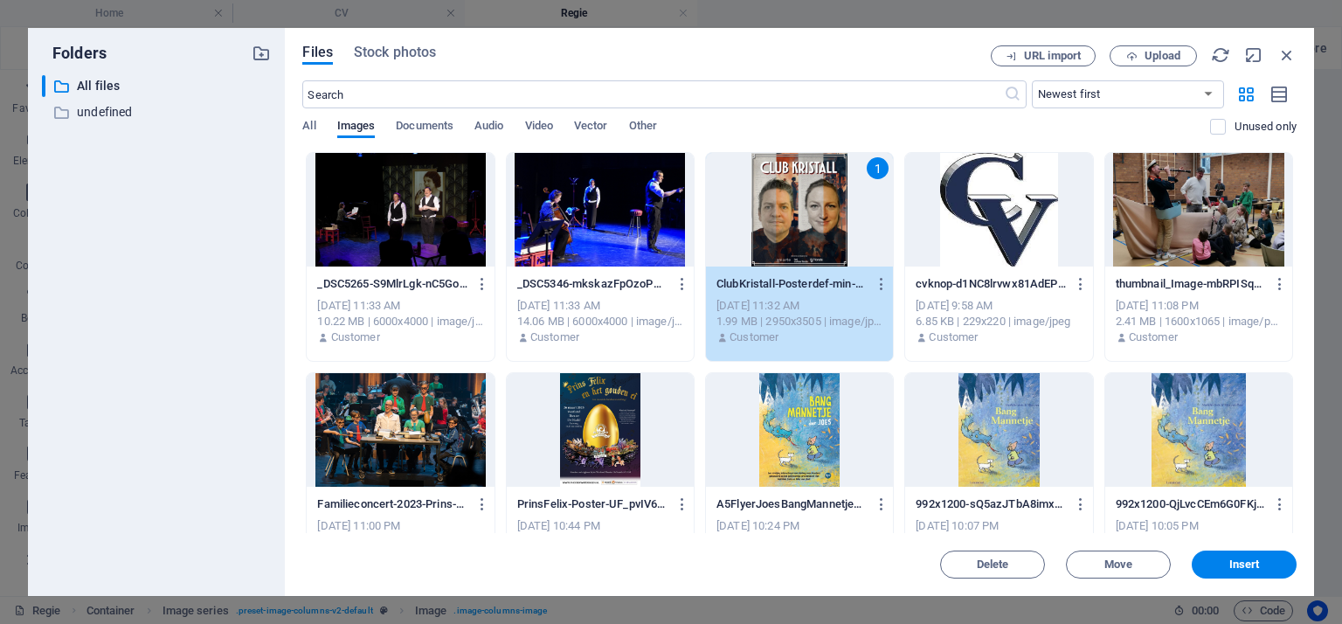
click at [796, 217] on div "1" at bounding box center [799, 210] width 187 height 114
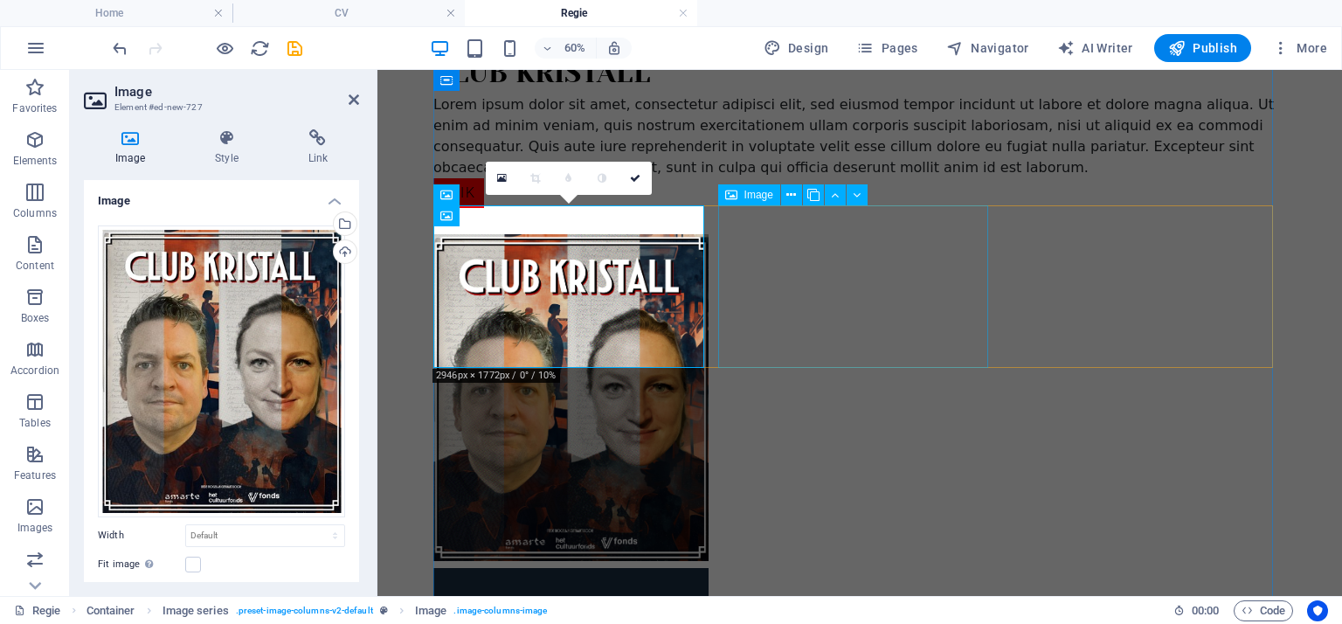
scroll to position [799, 0]
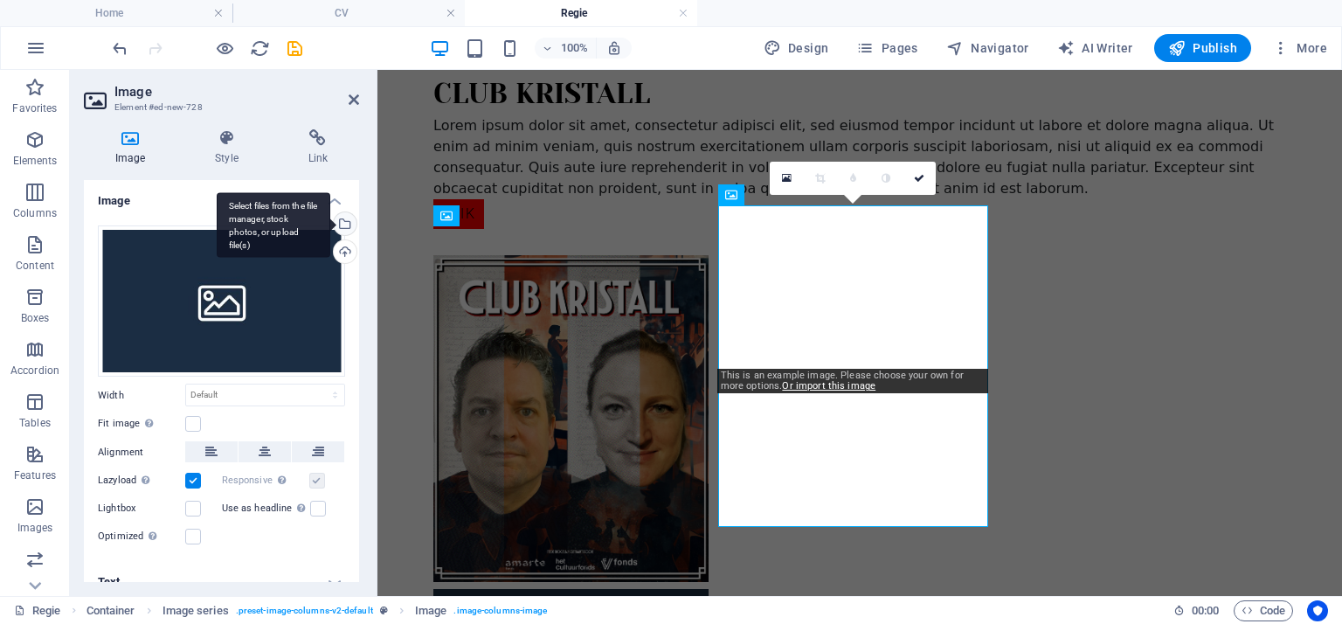
click at [337, 214] on div "Select files from the file manager, stock photos, or upload file(s)" at bounding box center [343, 225] width 26 height 26
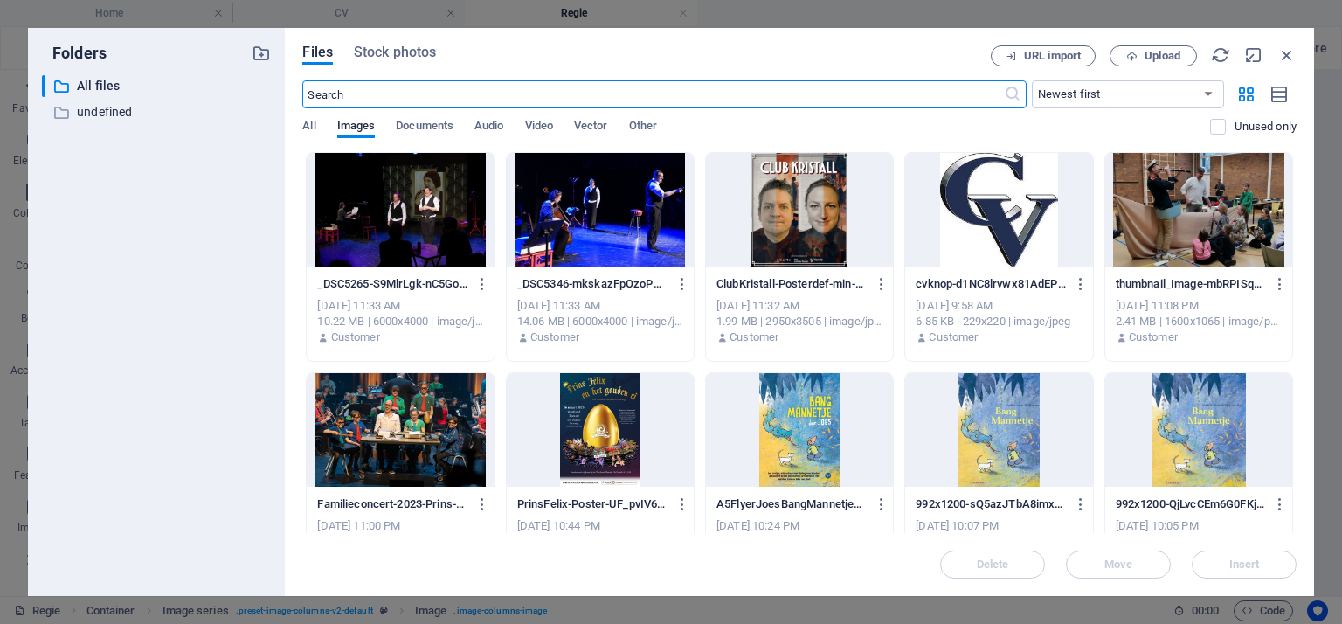
scroll to position [820, 0]
click at [541, 211] on div at bounding box center [600, 210] width 187 height 114
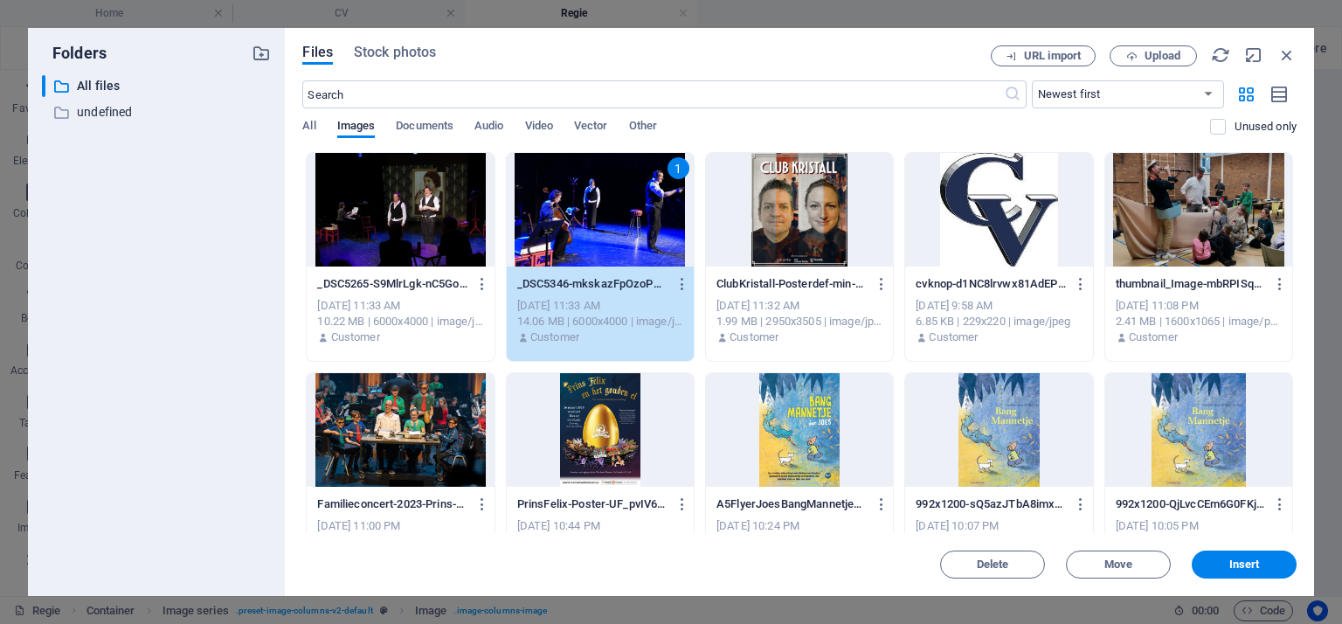
click at [541, 211] on div "1" at bounding box center [600, 210] width 187 height 114
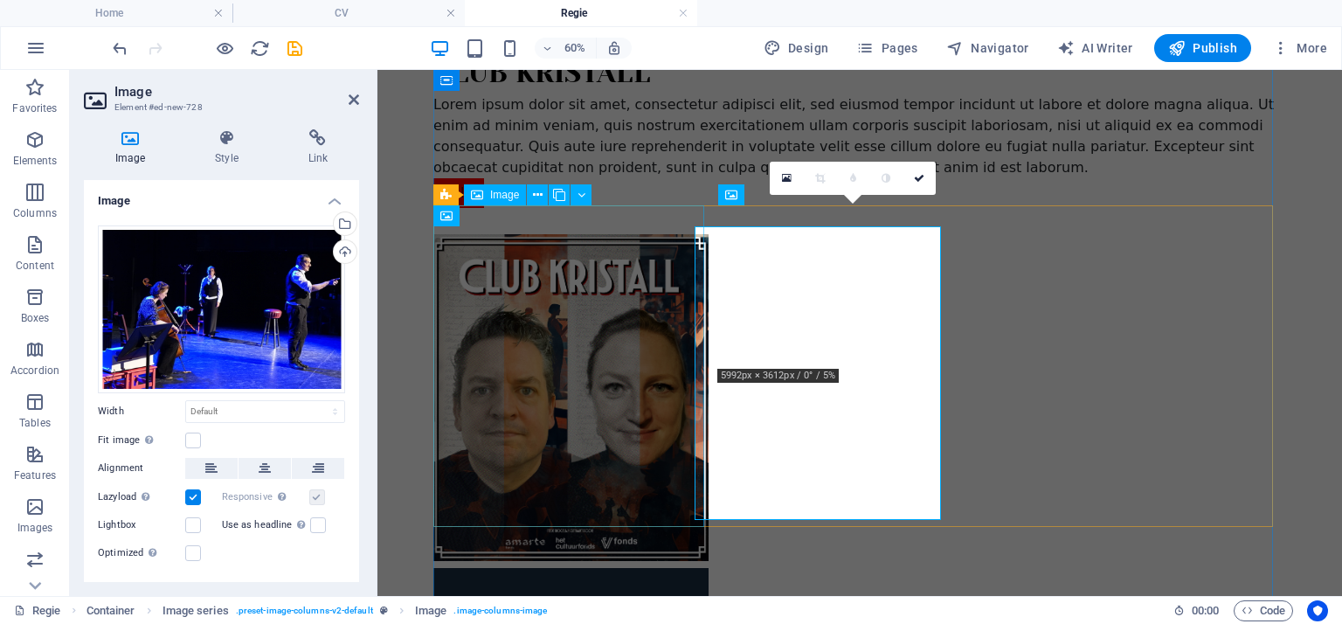
scroll to position [799, 0]
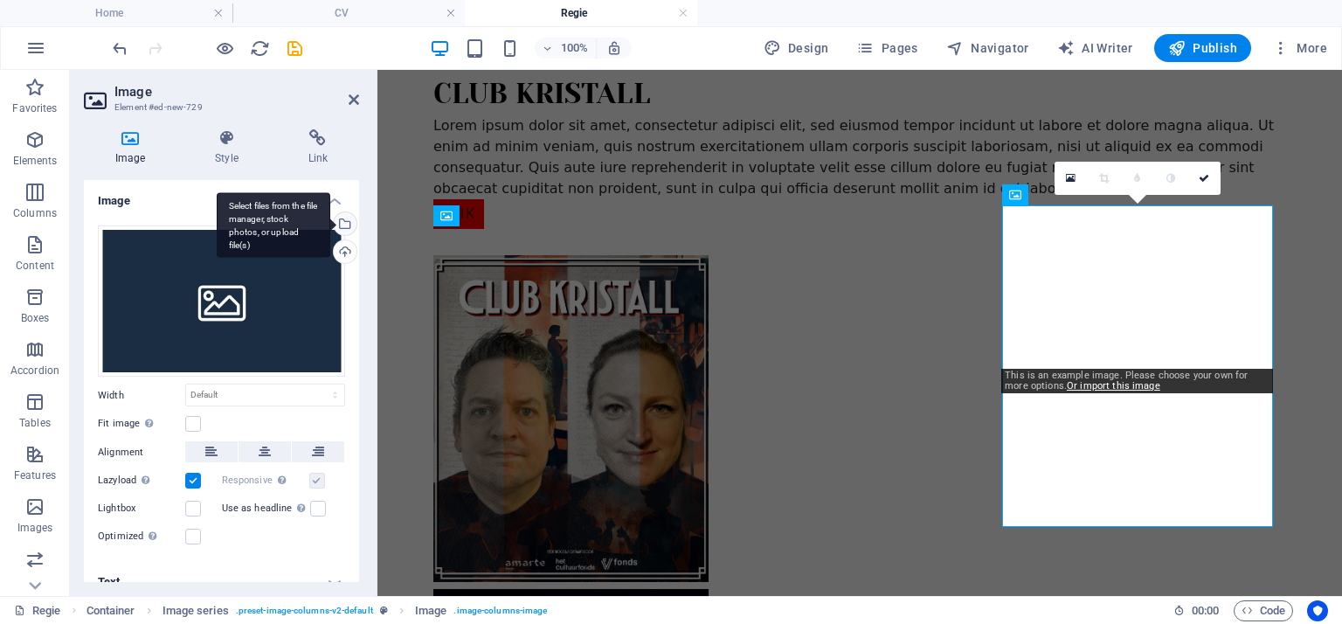
click at [343, 225] on div "Select files from the file manager, stock photos, or upload file(s)" at bounding box center [343, 225] width 26 height 26
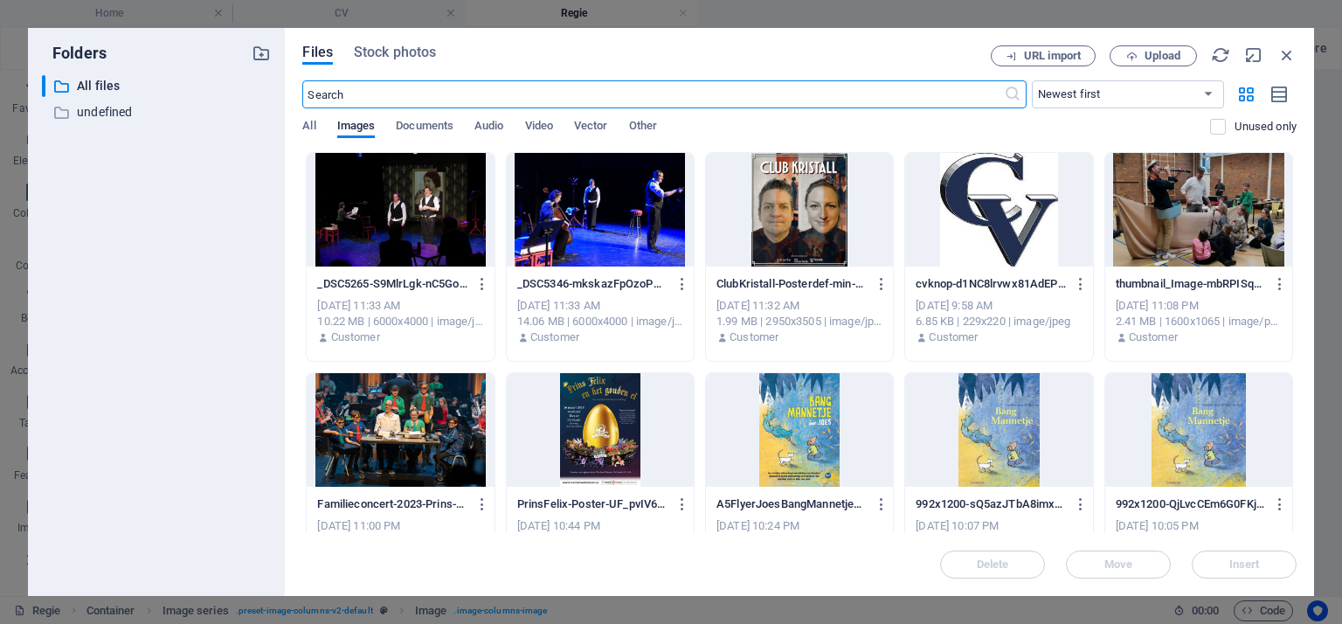
scroll to position [820, 0]
click at [412, 232] on div at bounding box center [400, 210] width 187 height 114
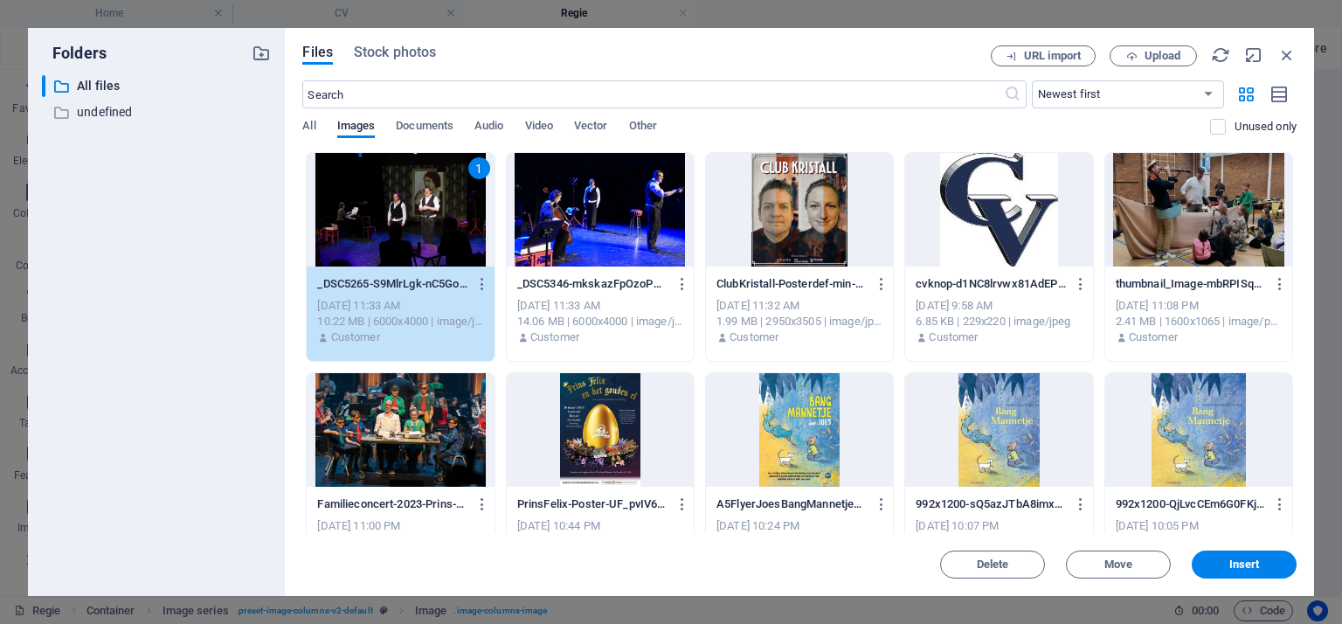
click at [412, 232] on div "1" at bounding box center [400, 210] width 187 height 114
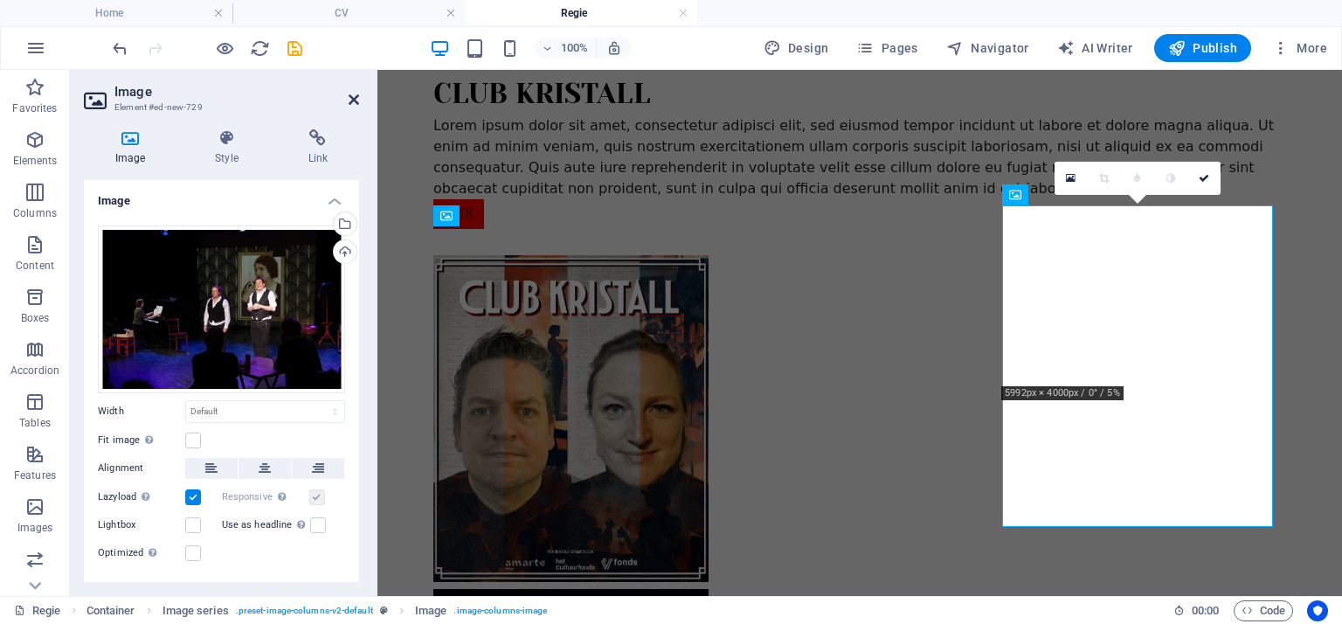
click at [353, 95] on icon at bounding box center [354, 100] width 10 height 14
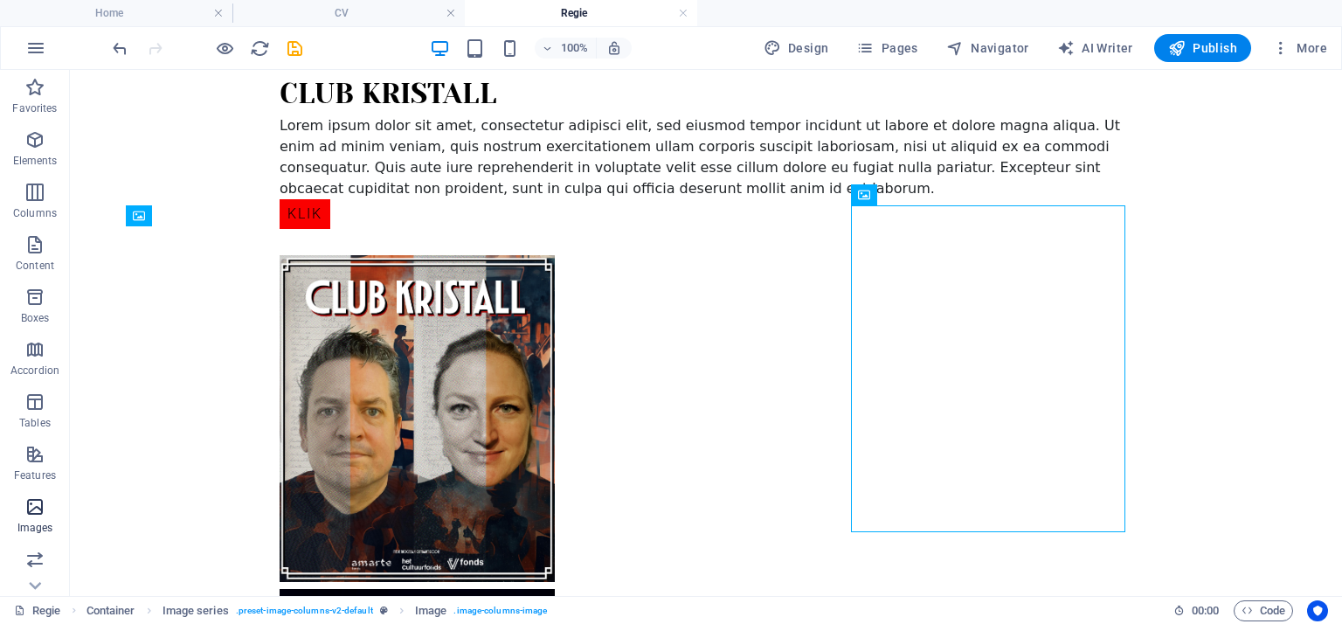
click at [33, 509] on icon "button" at bounding box center [34, 506] width 21 height 21
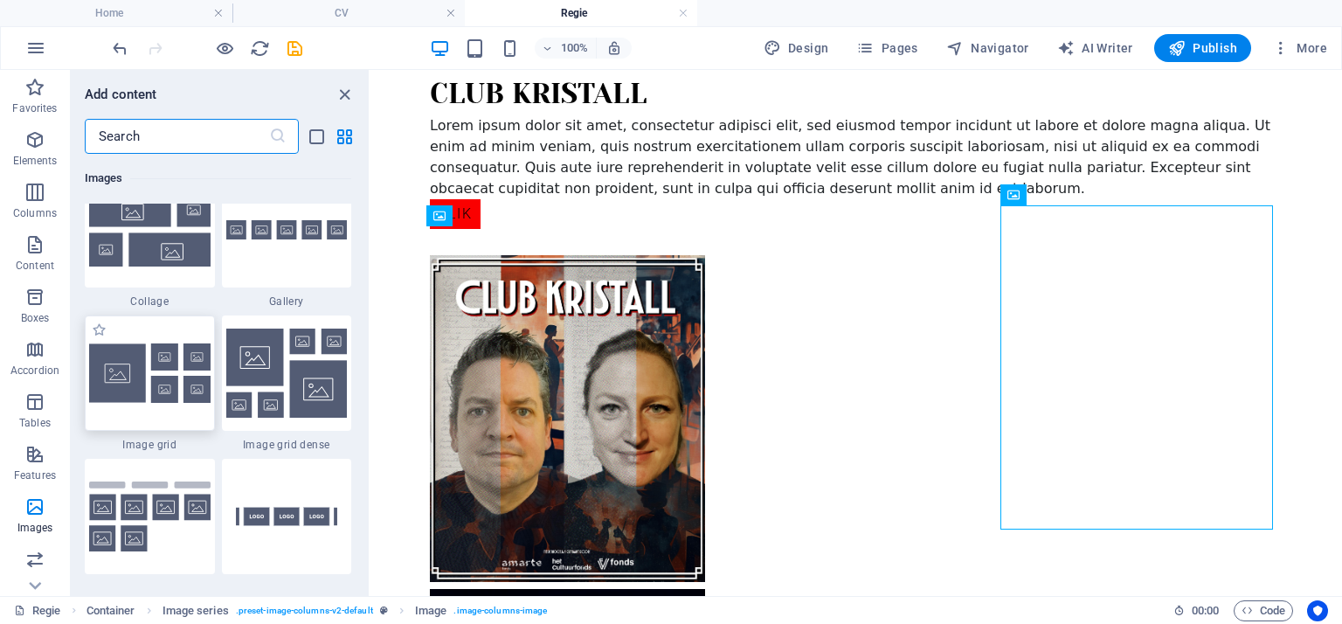
scroll to position [8948, 0]
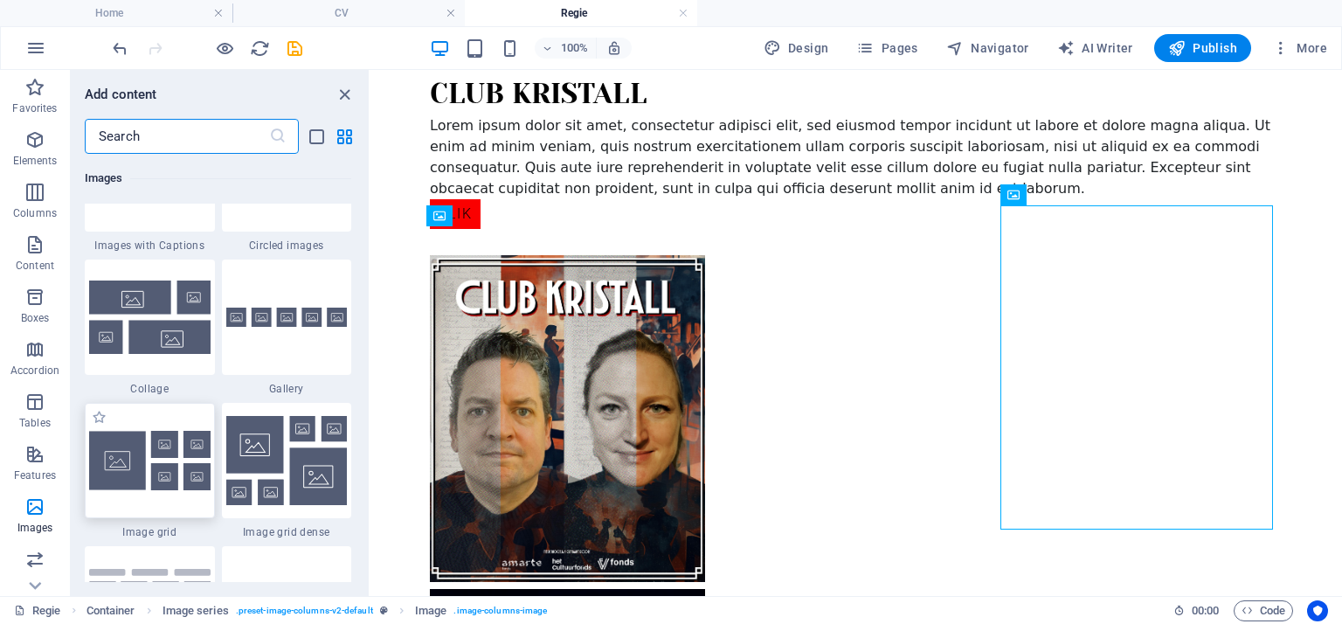
click at [170, 453] on img at bounding box center [149, 460] width 121 height 59
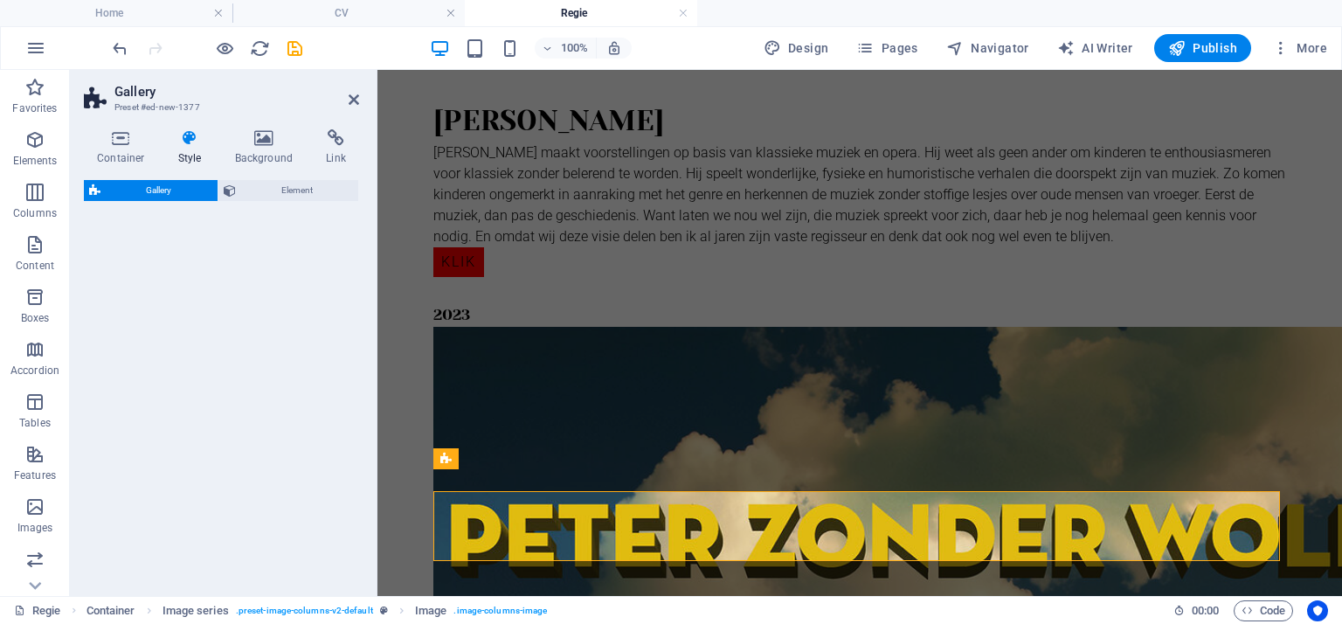
select select "rem"
select select "preset-gallery-v3-grid"
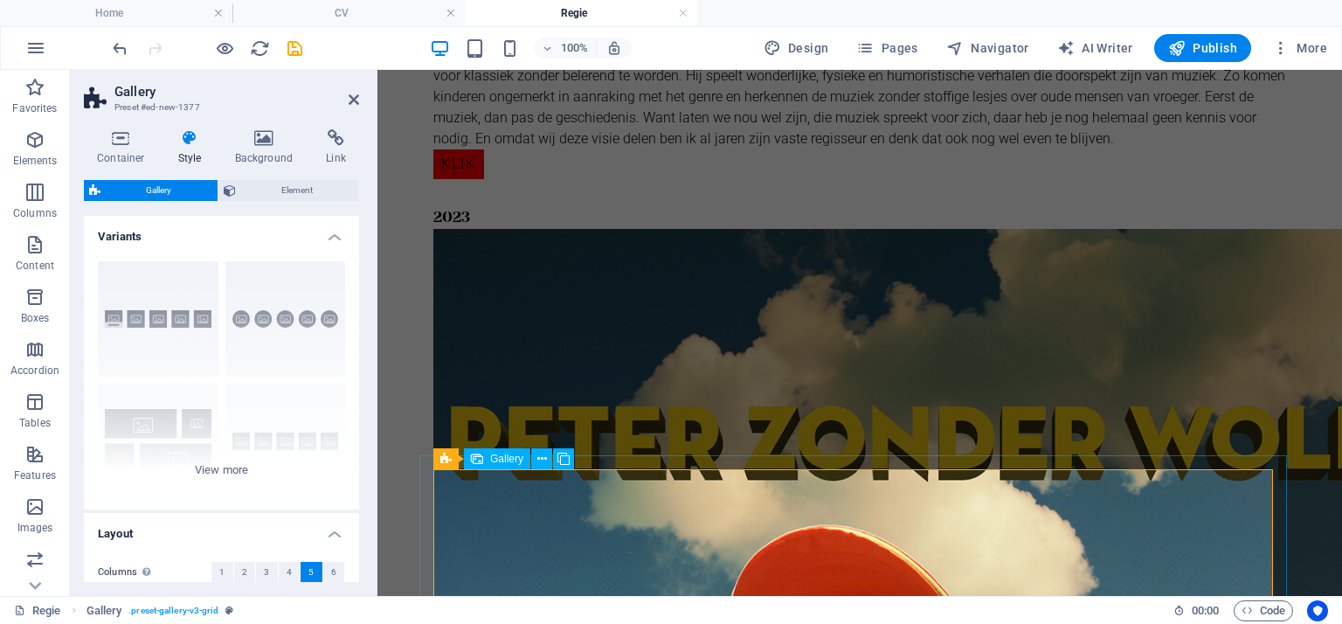
scroll to position [5143, 0]
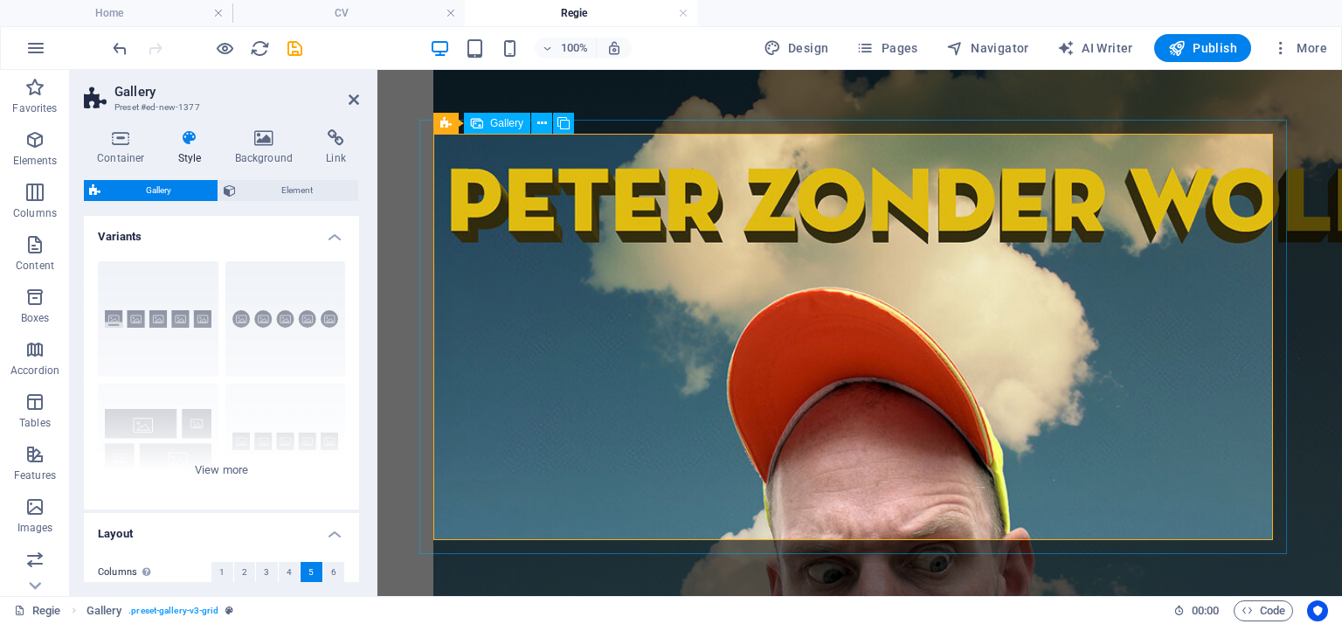
select select "4"
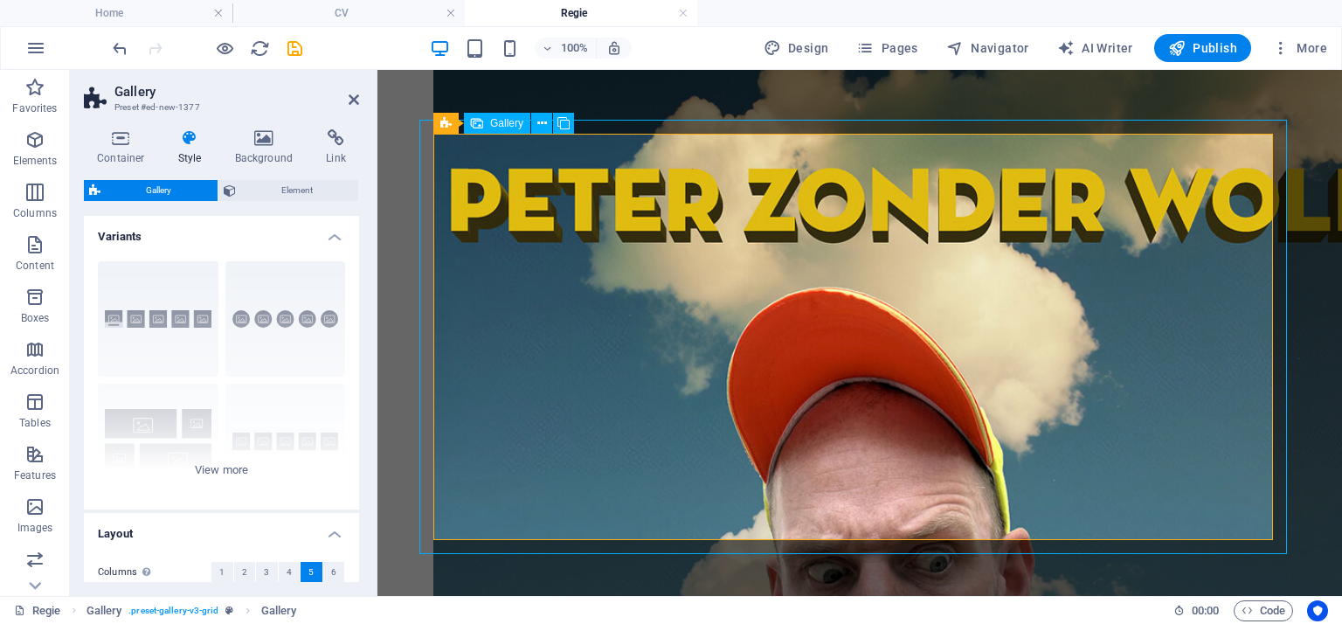
select select "px"
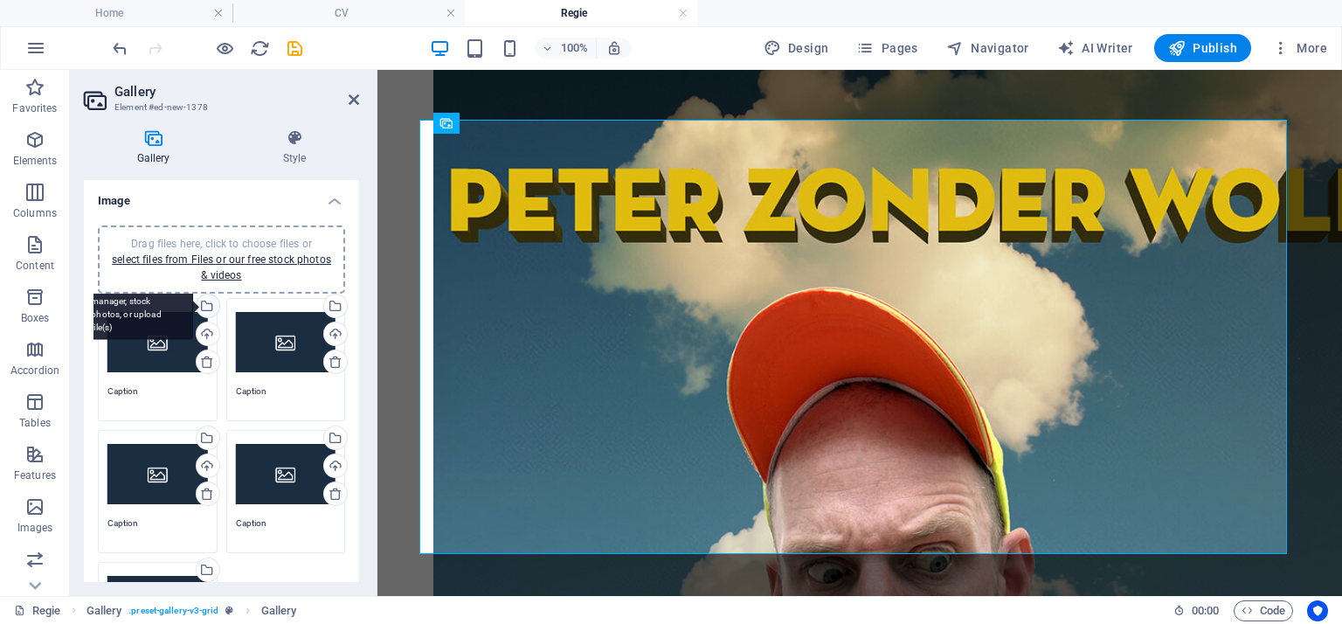
click at [193, 306] on div "Select files from the file manager, stock photos, or upload file(s)" at bounding box center [137, 307] width 114 height 66
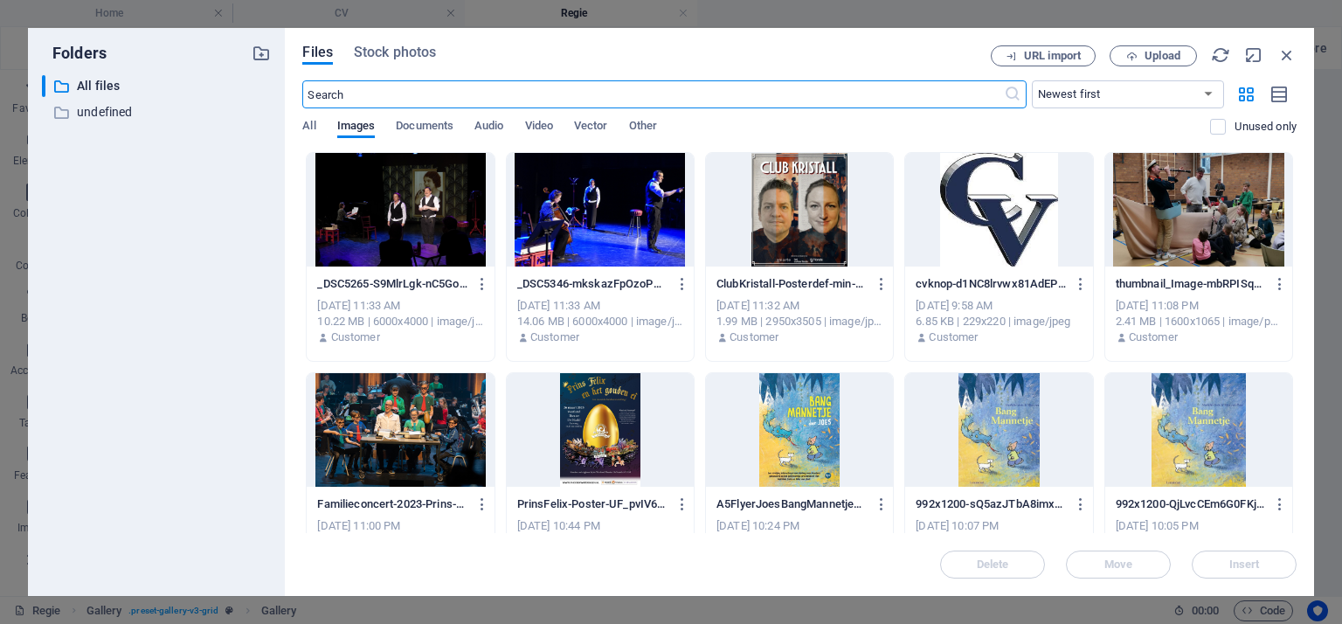
scroll to position [4621, 0]
click at [800, 206] on div at bounding box center [799, 210] width 187 height 114
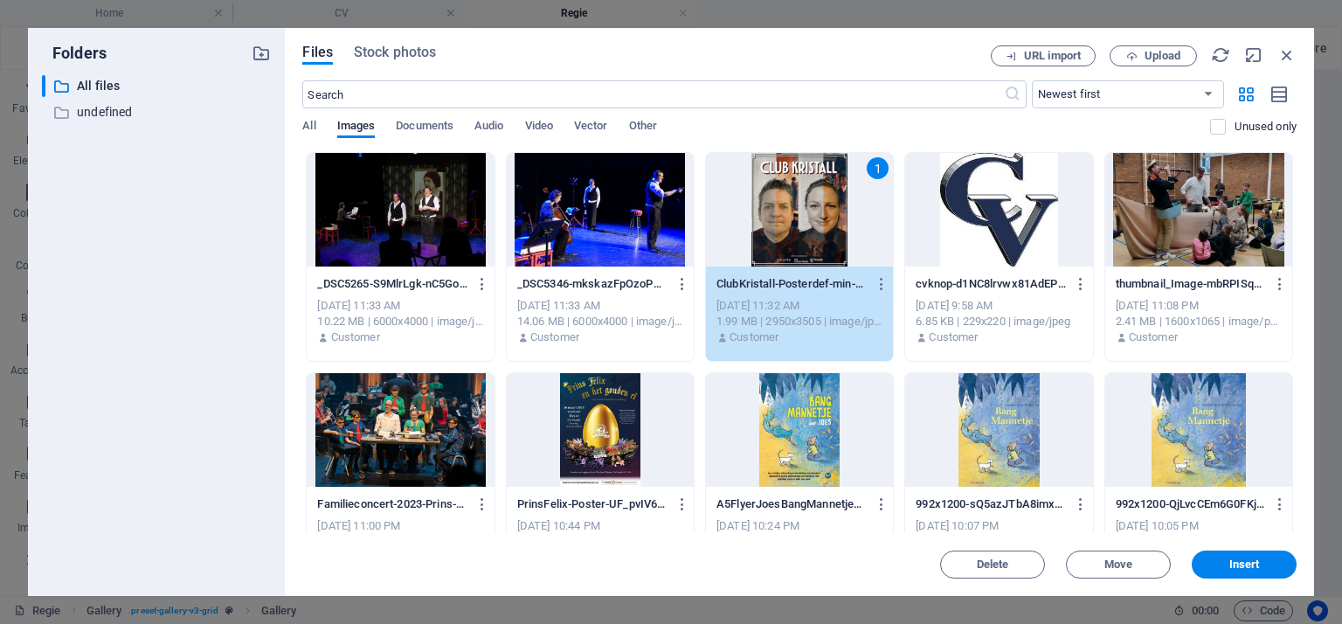
click at [800, 206] on div "1" at bounding box center [799, 210] width 187 height 114
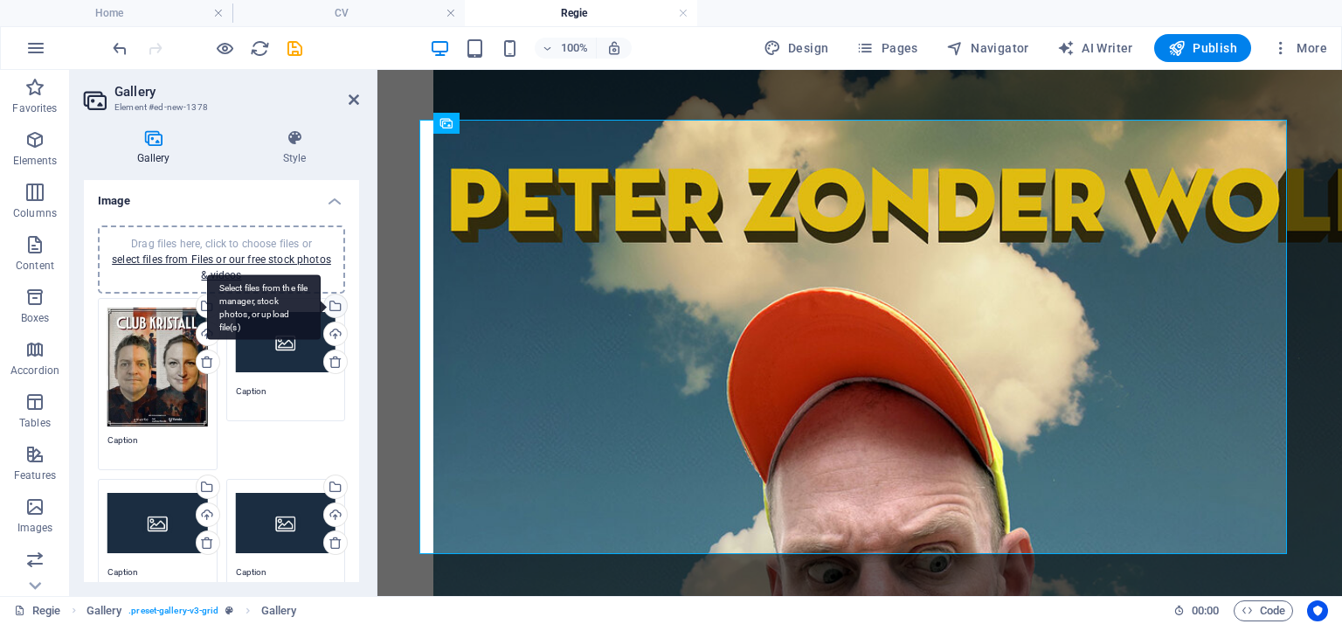
click at [332, 307] on div "Select files from the file manager, stock photos, or upload file(s)" at bounding box center [334, 307] width 26 height 26
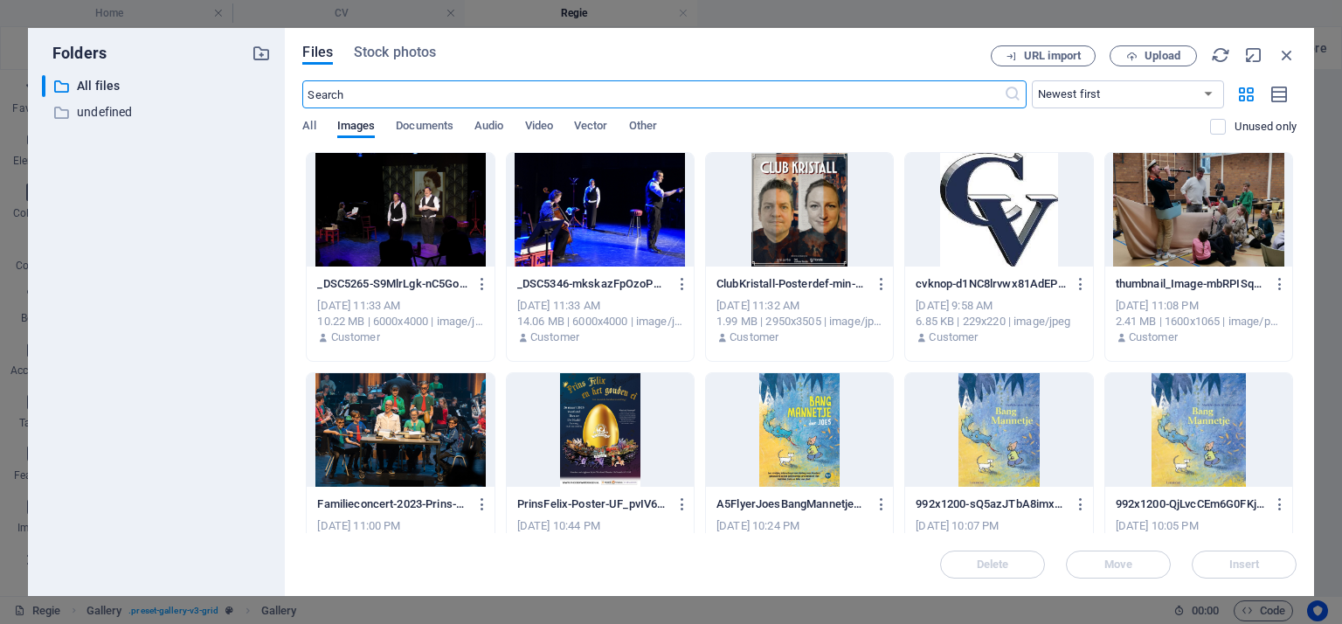
scroll to position [4621, 0]
click at [1289, 52] on icon "button" at bounding box center [1286, 54] width 19 height 19
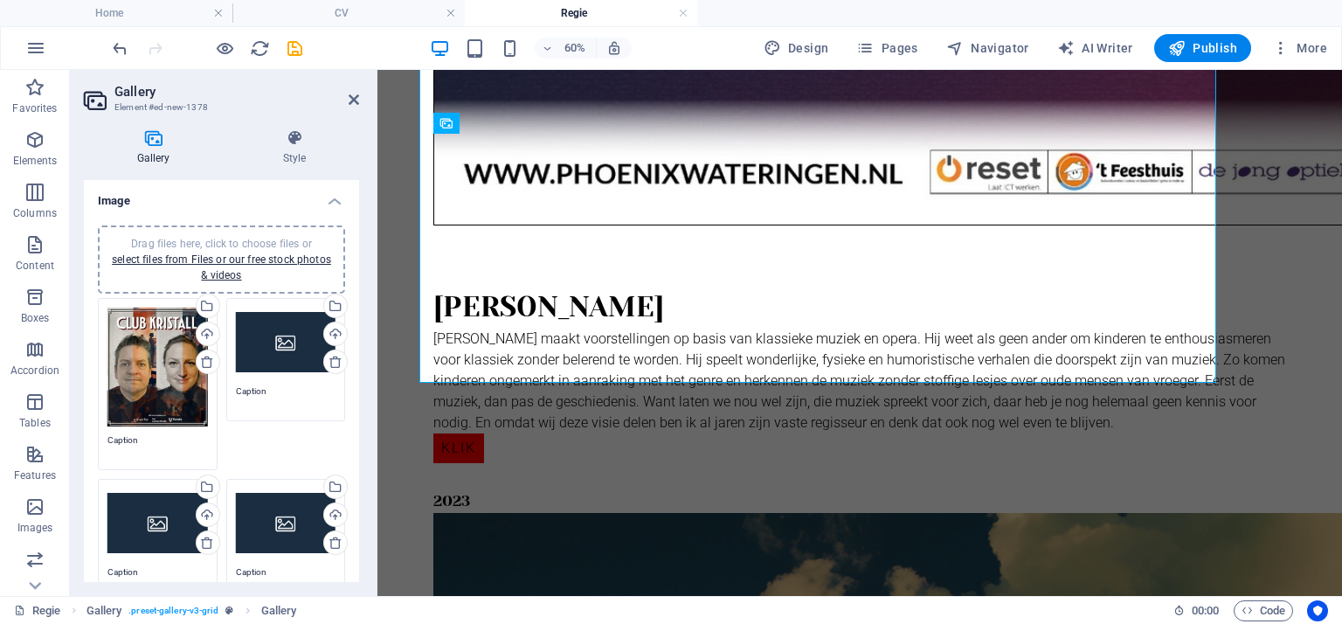
scroll to position [5143, 0]
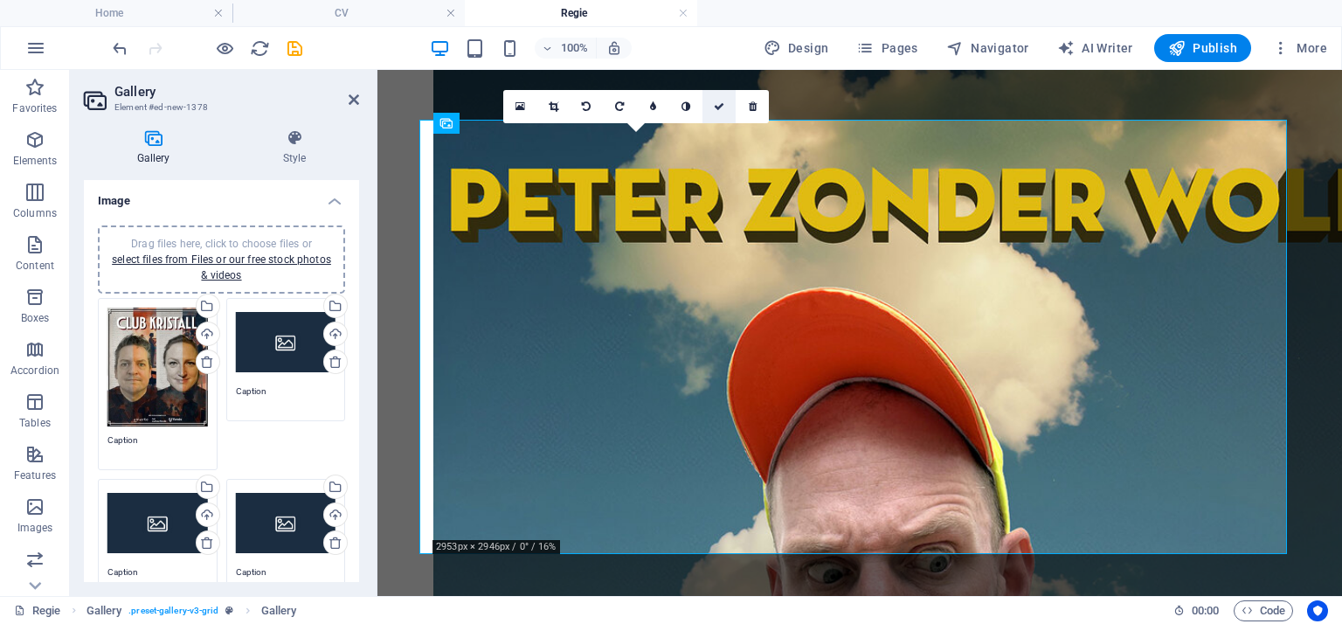
click at [720, 103] on icon at bounding box center [719, 106] width 10 height 10
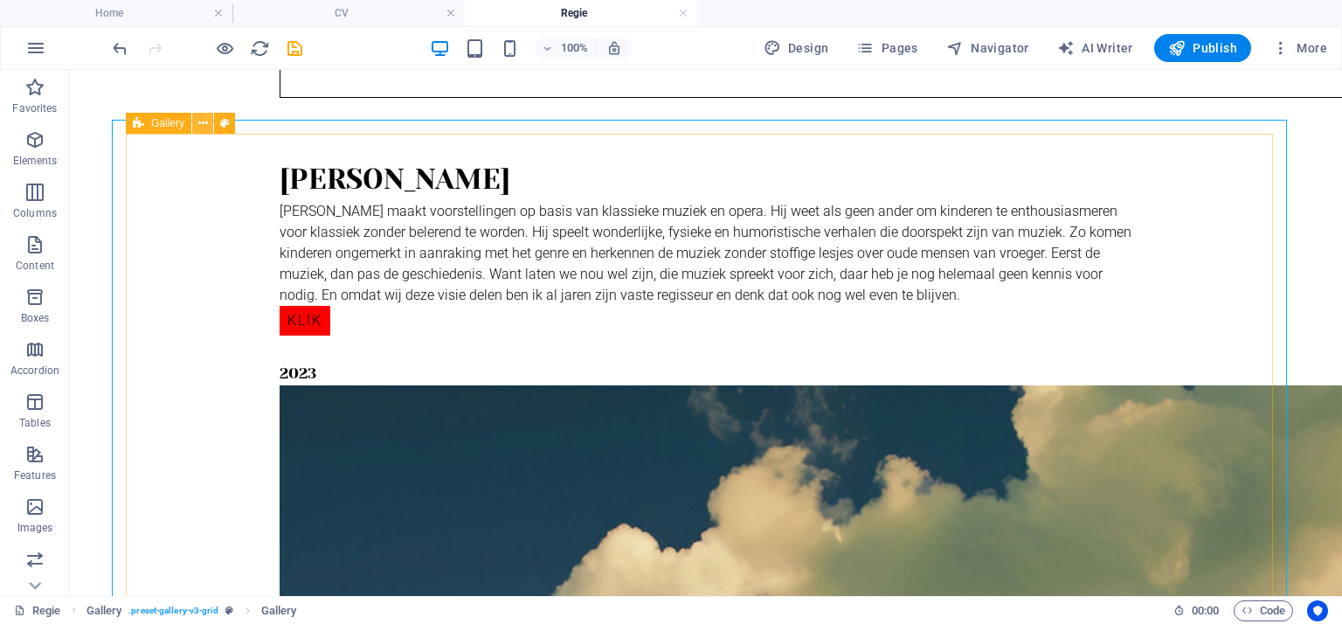
click at [204, 123] on icon at bounding box center [203, 123] width 10 height 18
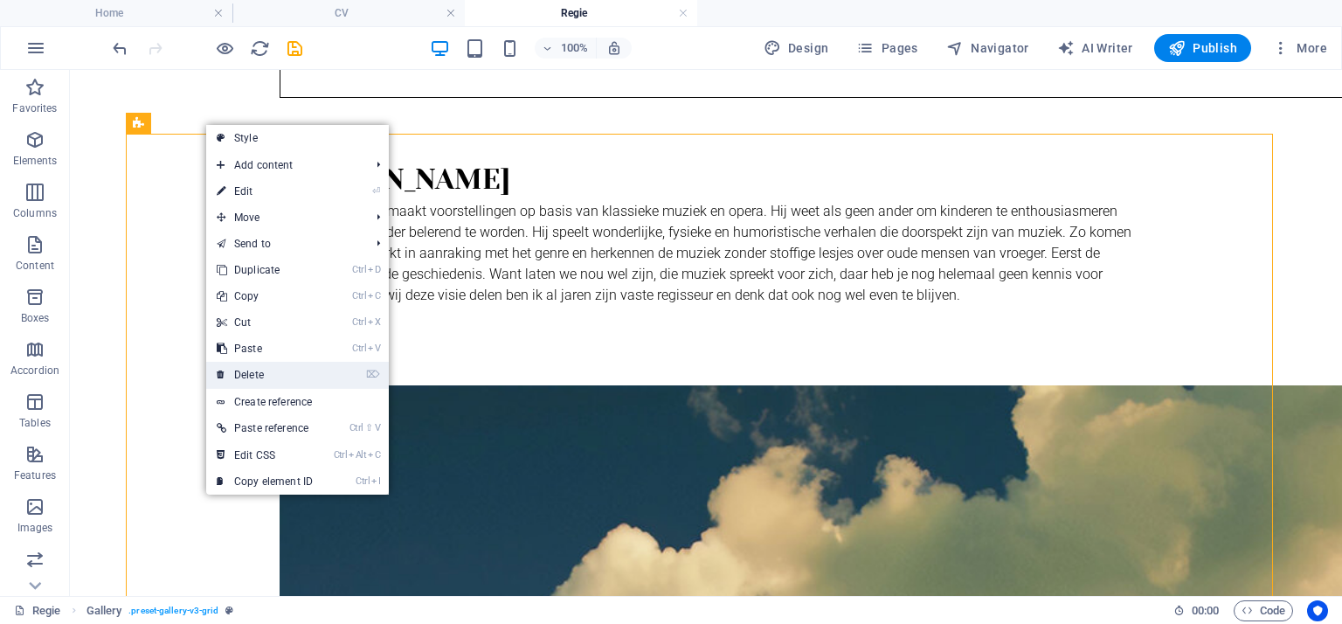
click at [264, 377] on link "⌦ Delete" at bounding box center [264, 375] width 117 height 26
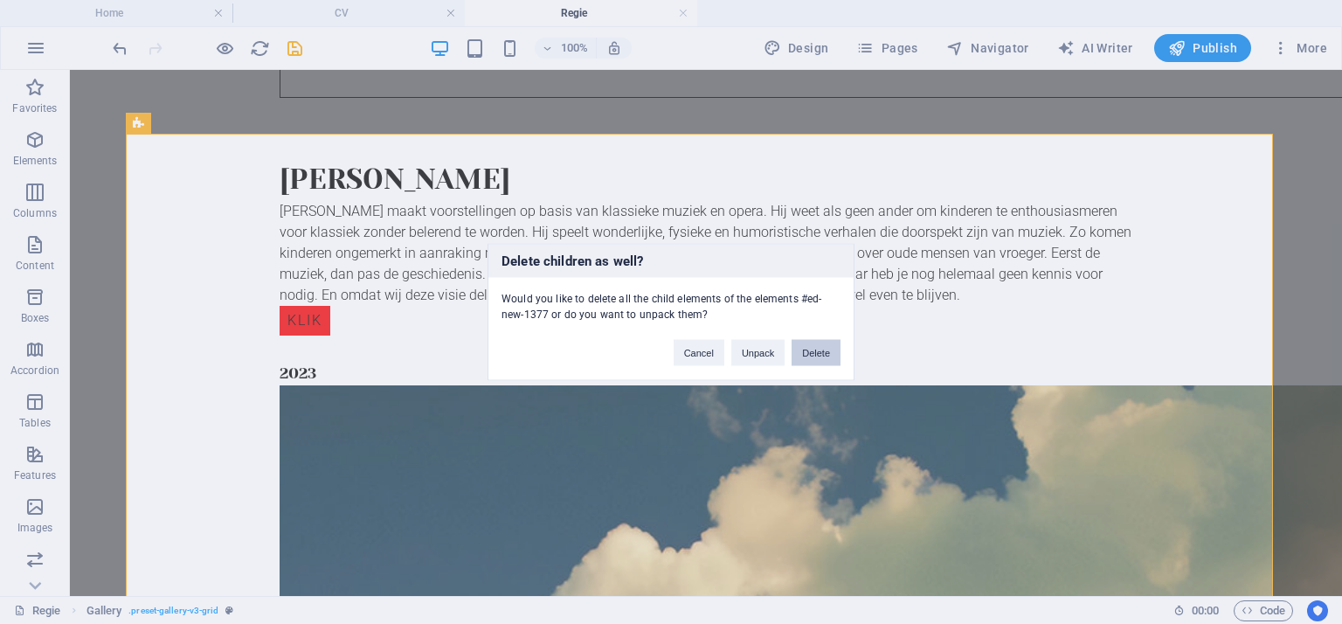
click at [819, 354] on button "Delete" at bounding box center [816, 353] width 49 height 26
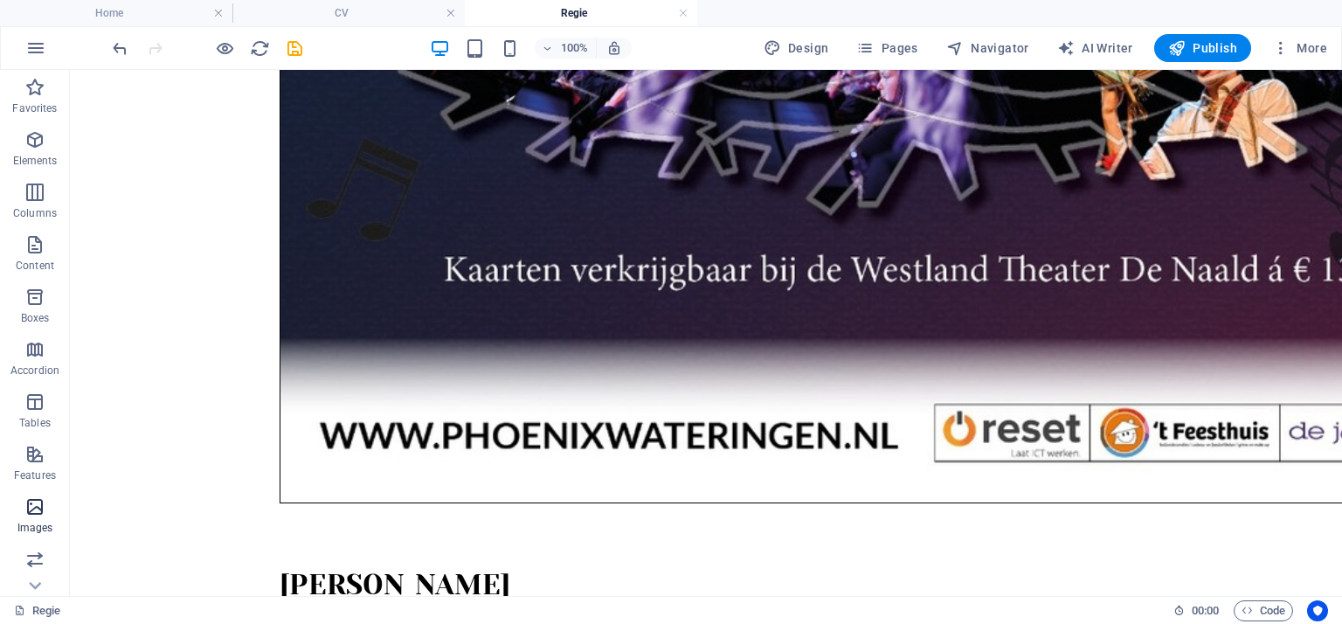
click at [35, 506] on icon "button" at bounding box center [34, 506] width 21 height 21
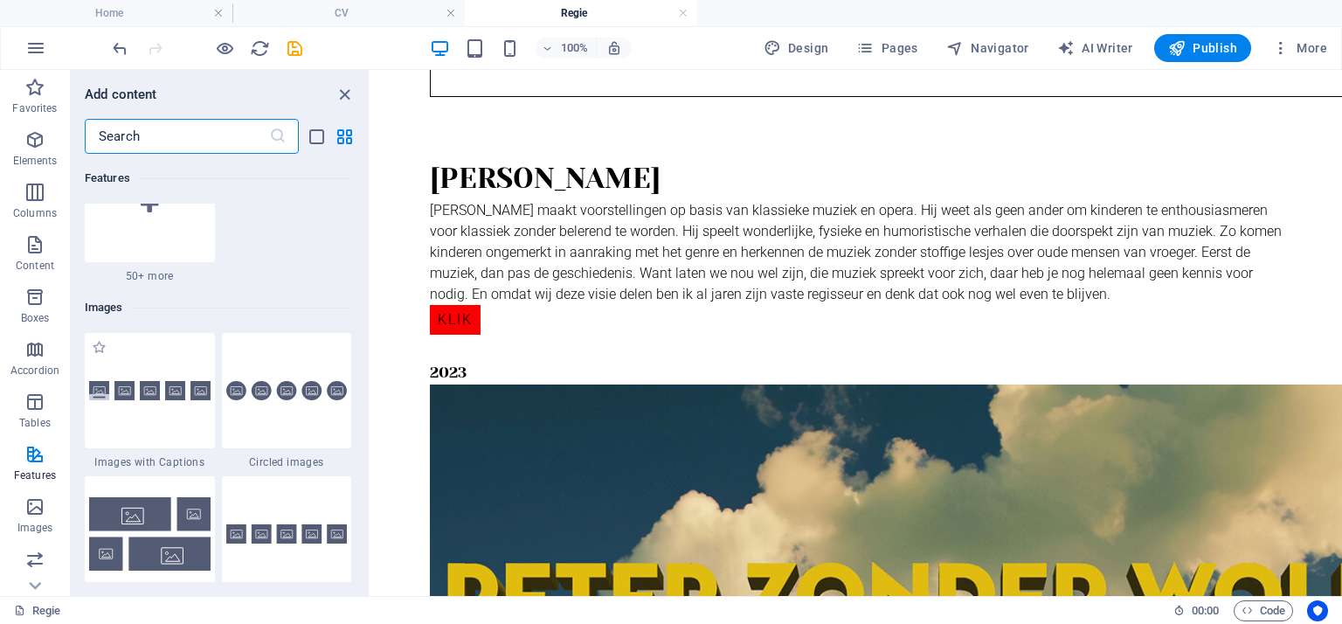
scroll to position [8773, 0]
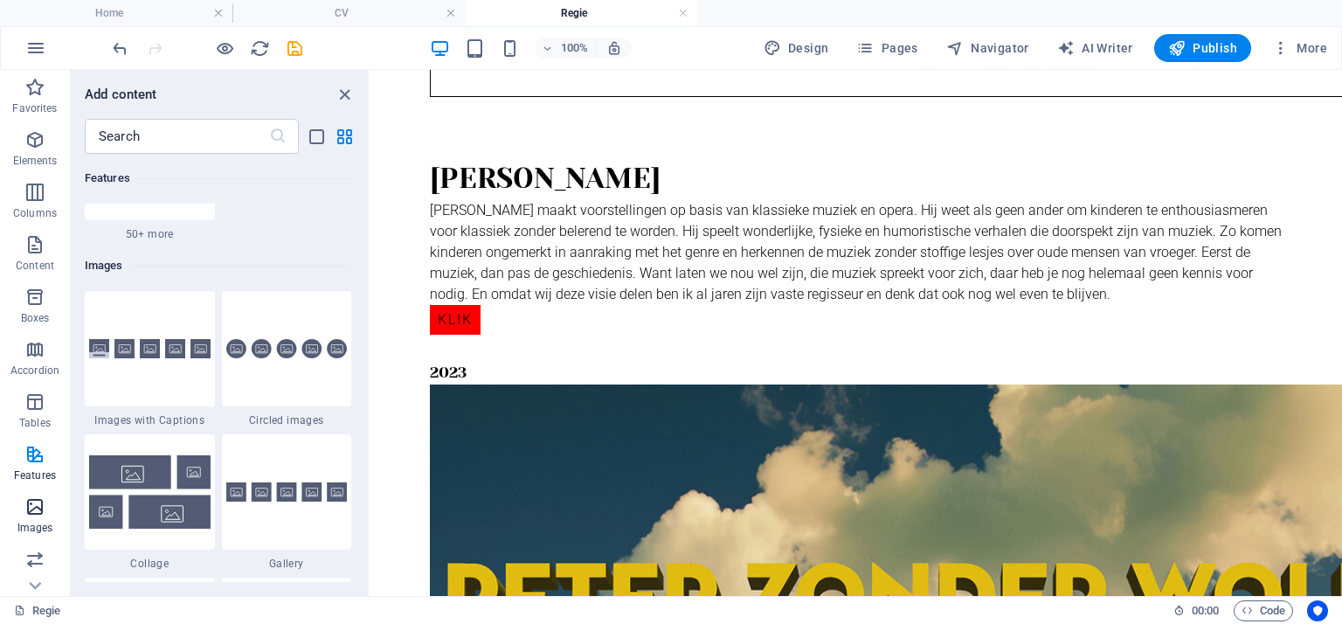
click at [28, 509] on icon "button" at bounding box center [34, 506] width 21 height 21
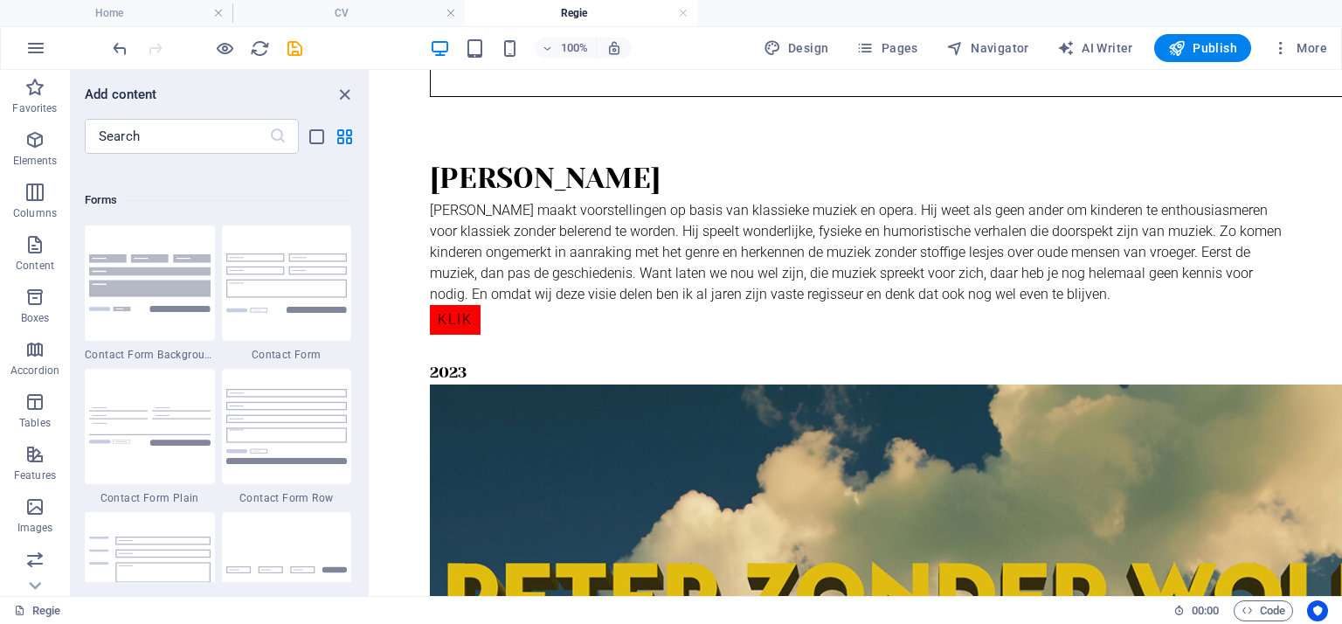
scroll to position [12880, 0]
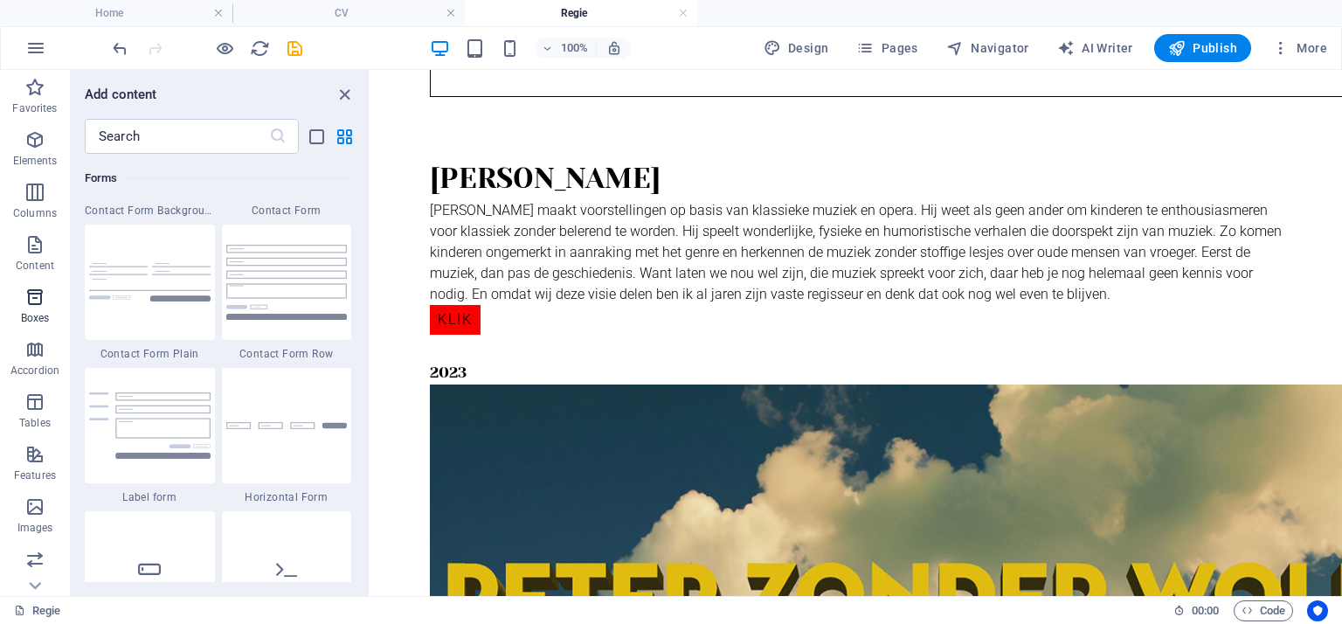
click at [36, 294] on icon "button" at bounding box center [34, 297] width 21 height 21
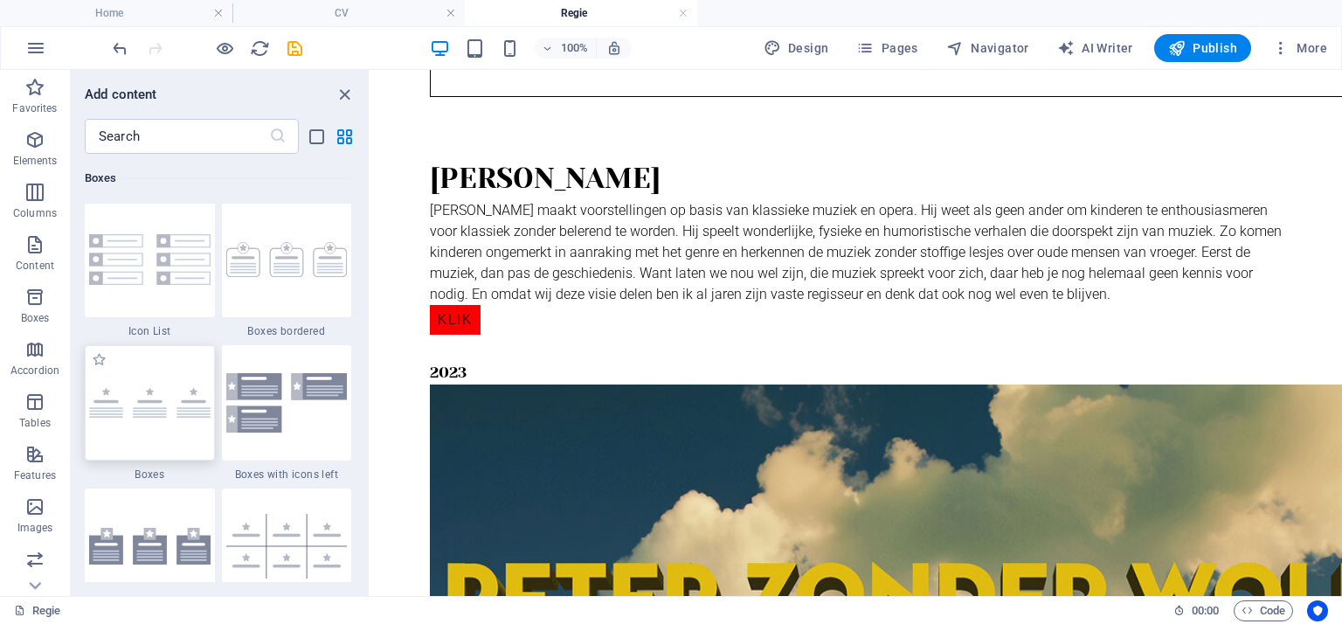
scroll to position [4820, 0]
click at [33, 192] on icon "button" at bounding box center [34, 192] width 21 height 21
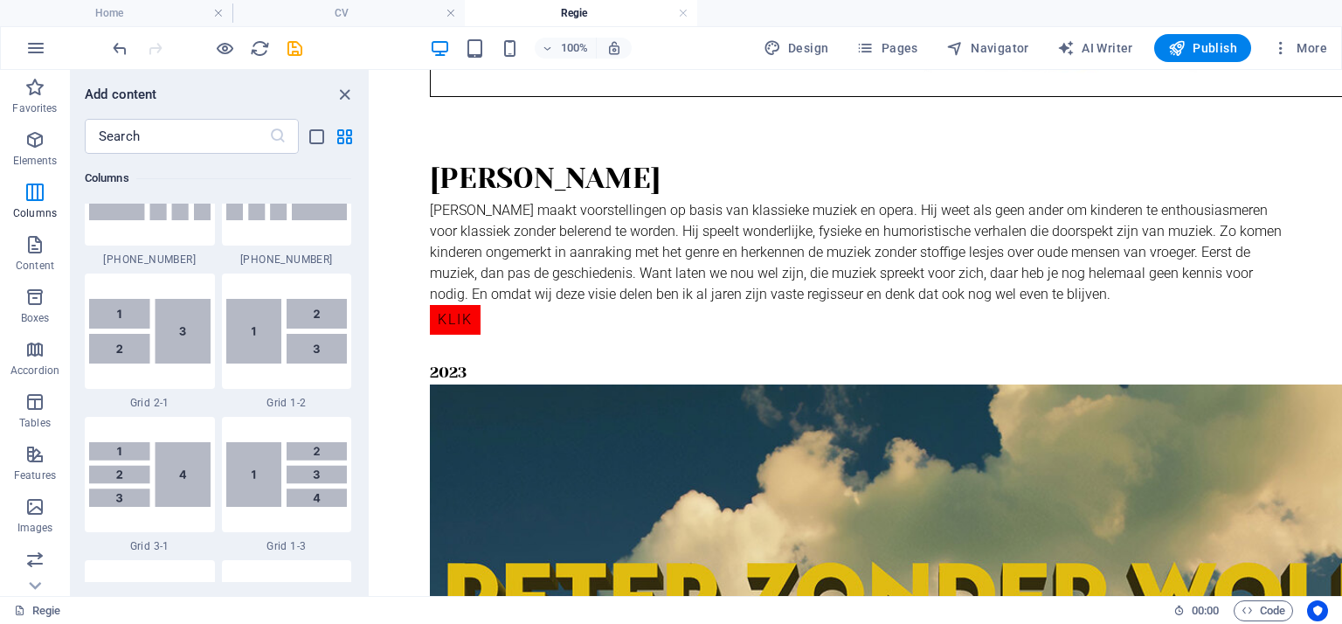
scroll to position [2088, 0]
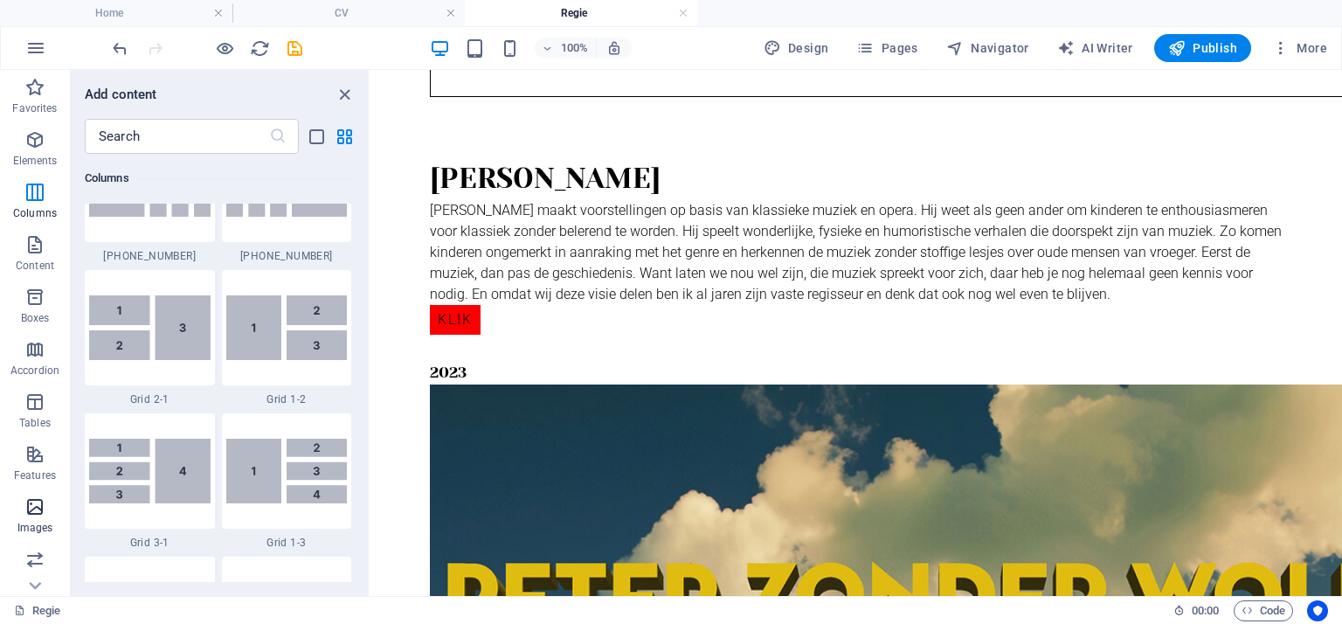
click at [36, 508] on icon "button" at bounding box center [34, 506] width 21 height 21
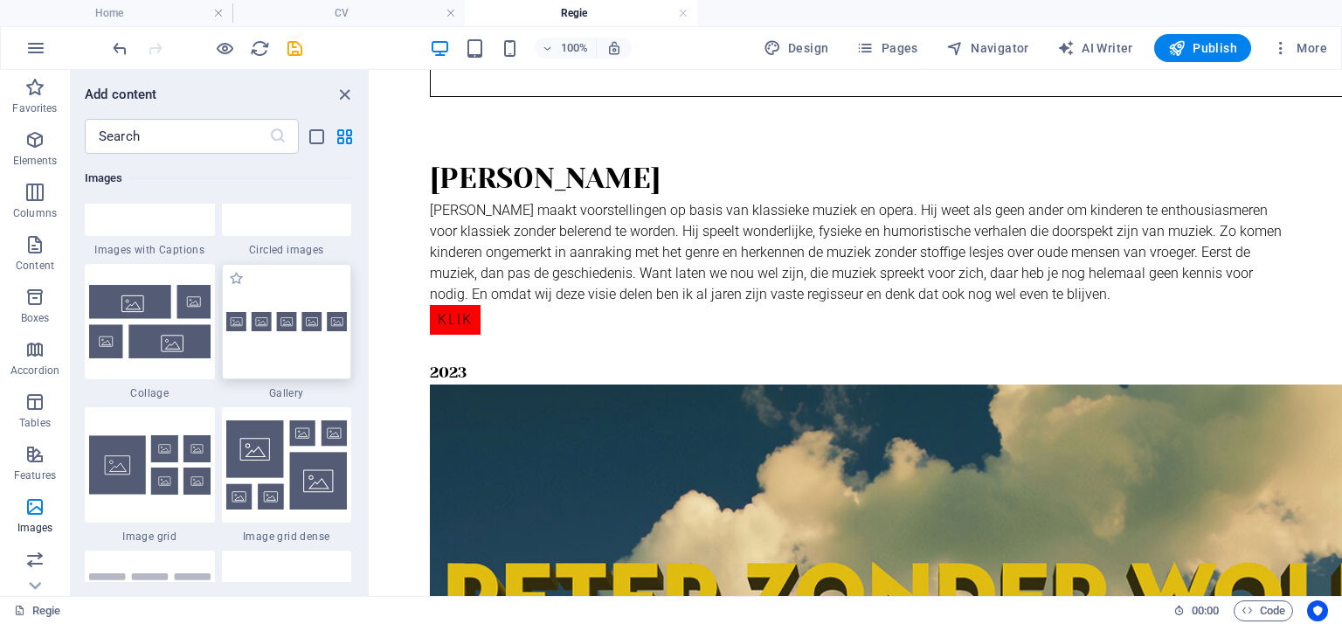
scroll to position [9035, 0]
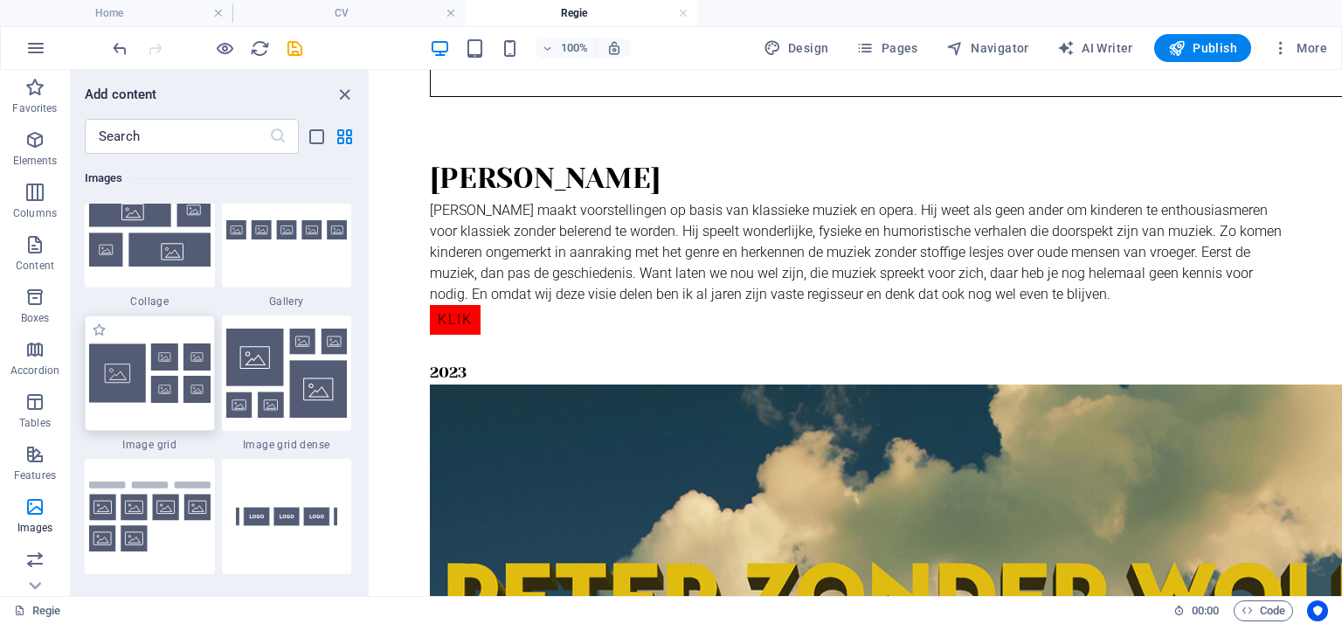
click at [144, 382] on img at bounding box center [149, 372] width 121 height 59
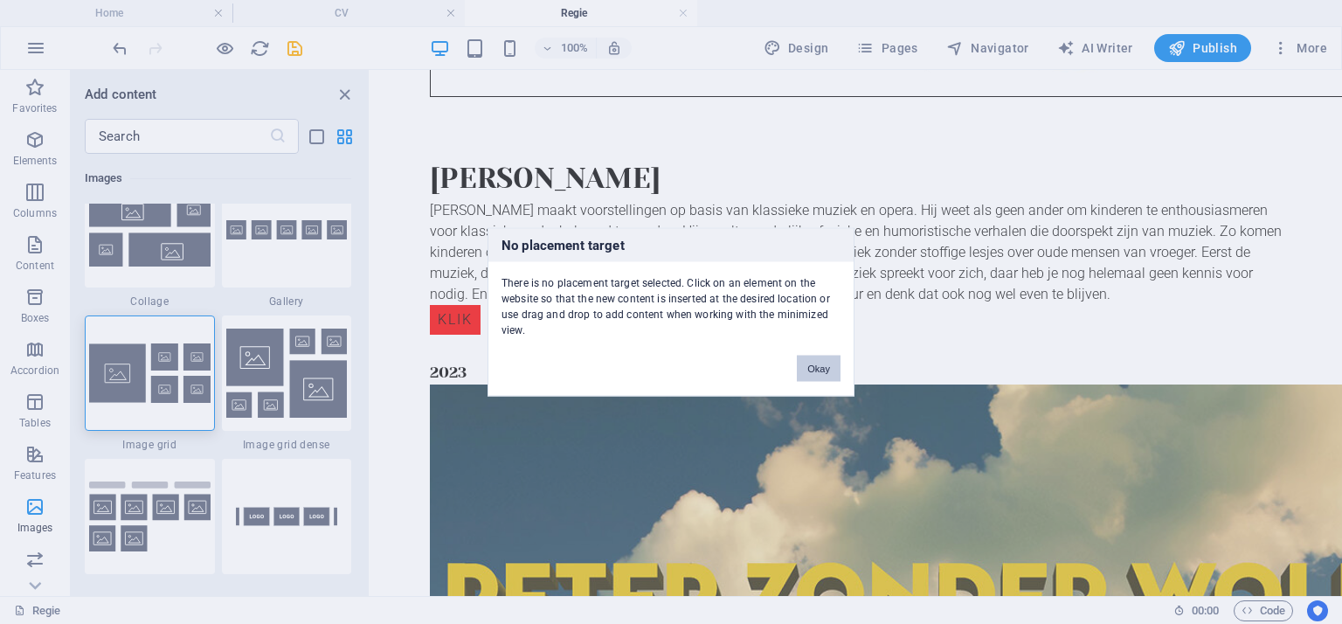
drag, startPoint x: 814, startPoint y: 370, endPoint x: 149, endPoint y: 358, distance: 665.9
click at [814, 370] on button "Okay" at bounding box center [819, 369] width 44 height 26
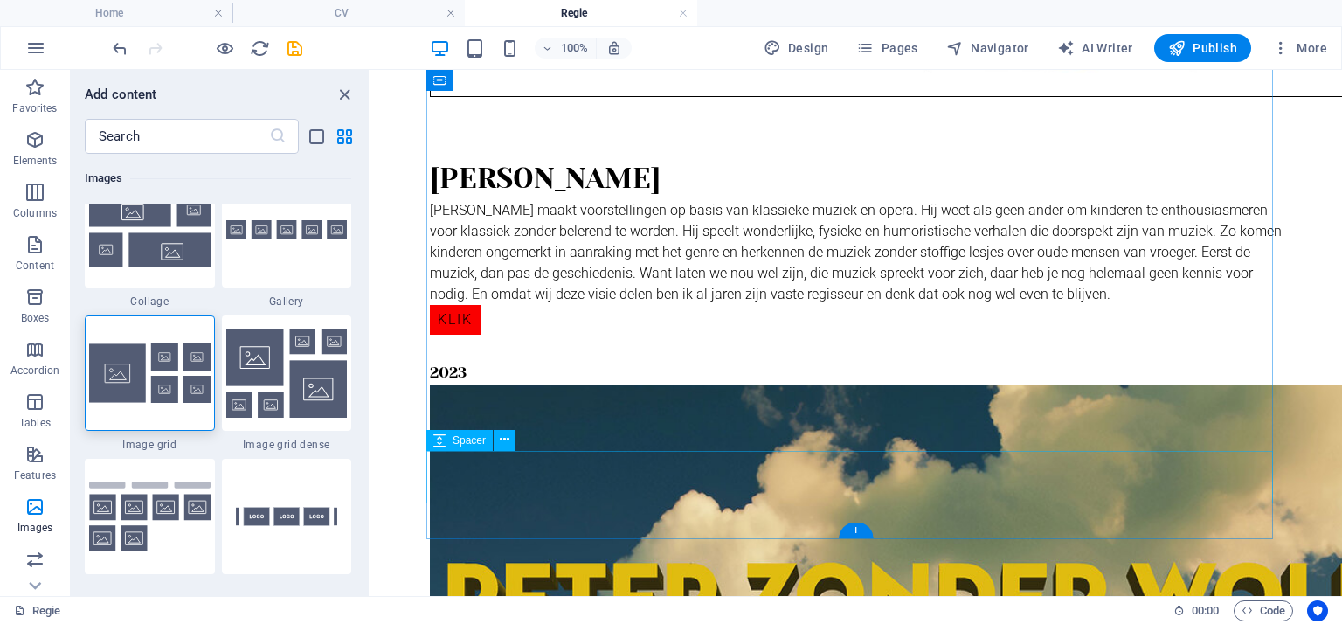
click at [163, 367] on img at bounding box center [149, 372] width 121 height 59
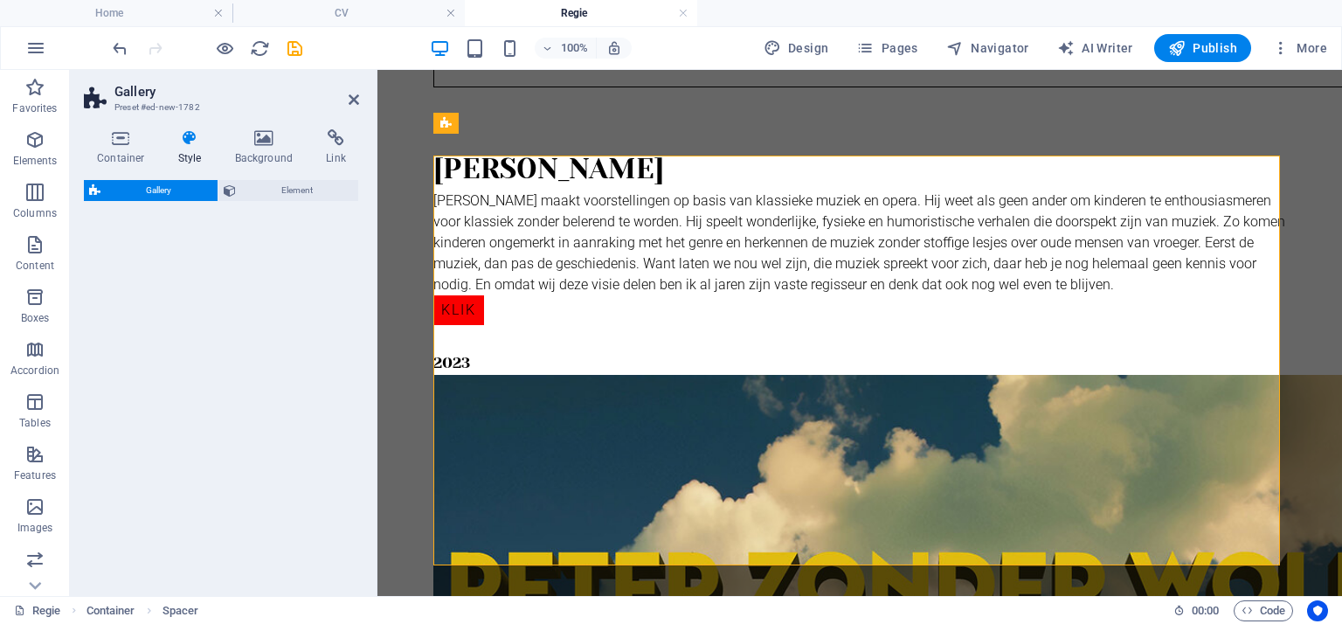
select select "rem"
select select "preset-gallery-v3-grid"
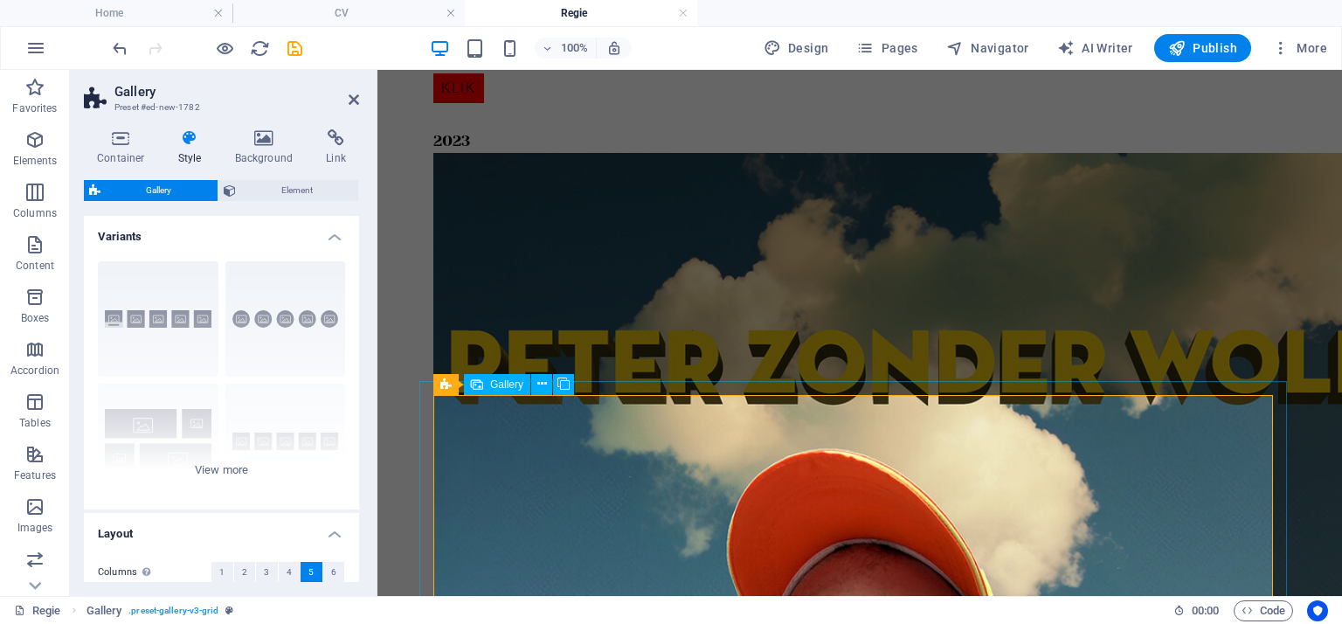
scroll to position [5056, 0]
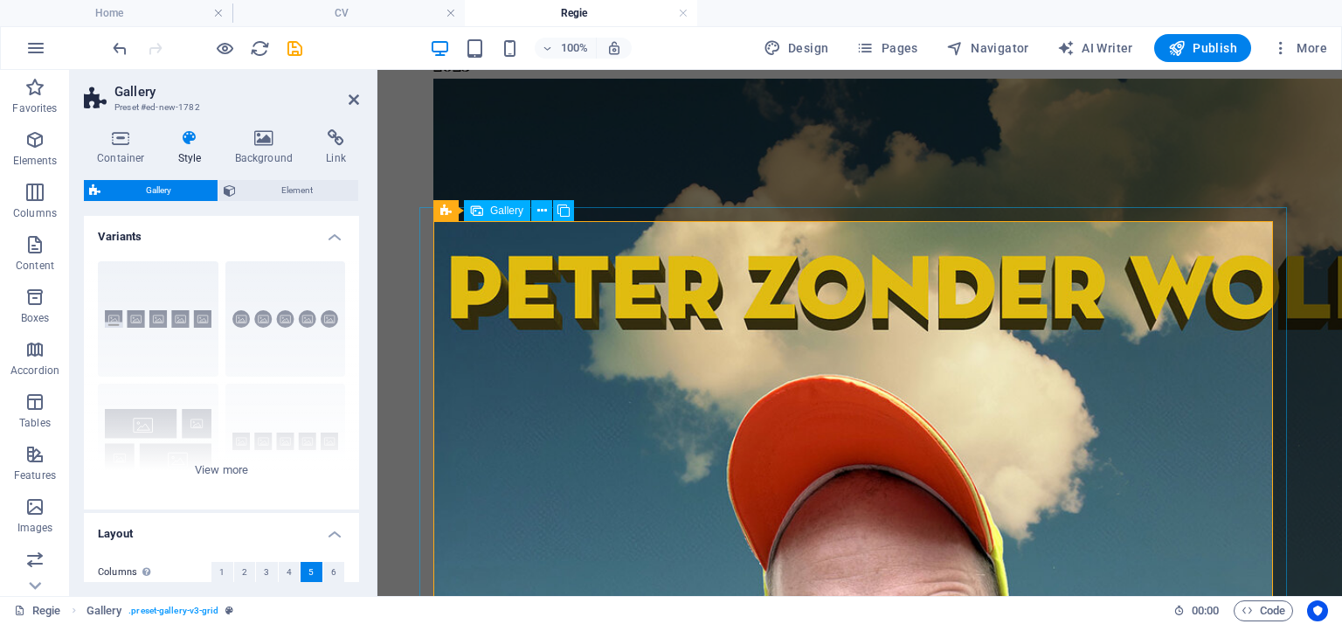
click at [502, 210] on span "Gallery" at bounding box center [506, 210] width 33 height 10
select select "4"
select select "px"
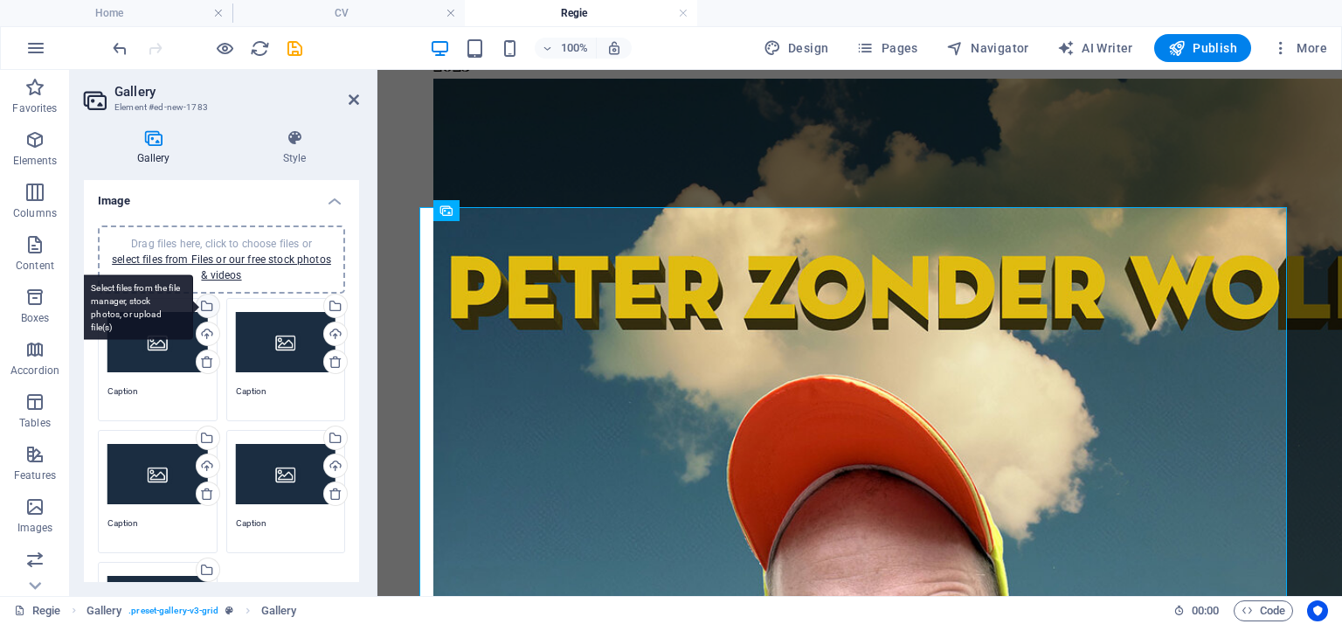
click at [207, 301] on div "Select files from the file manager, stock photos, or upload file(s)" at bounding box center [206, 307] width 26 height 26
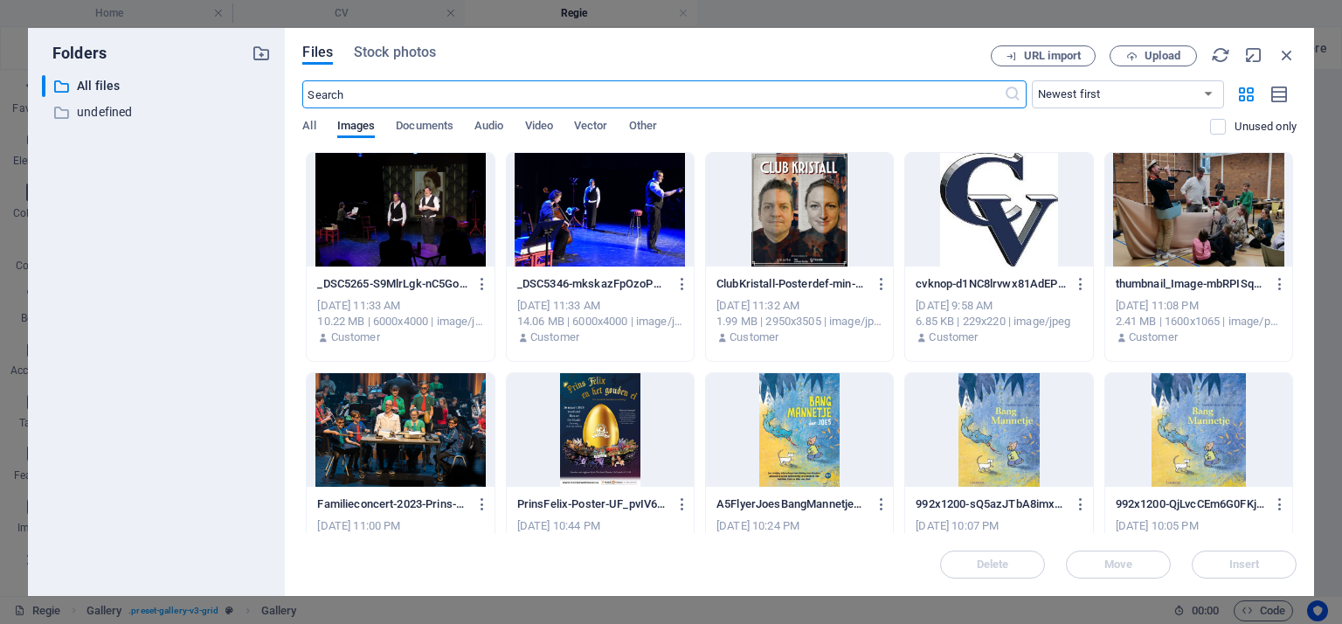
click at [807, 223] on div at bounding box center [799, 210] width 187 height 114
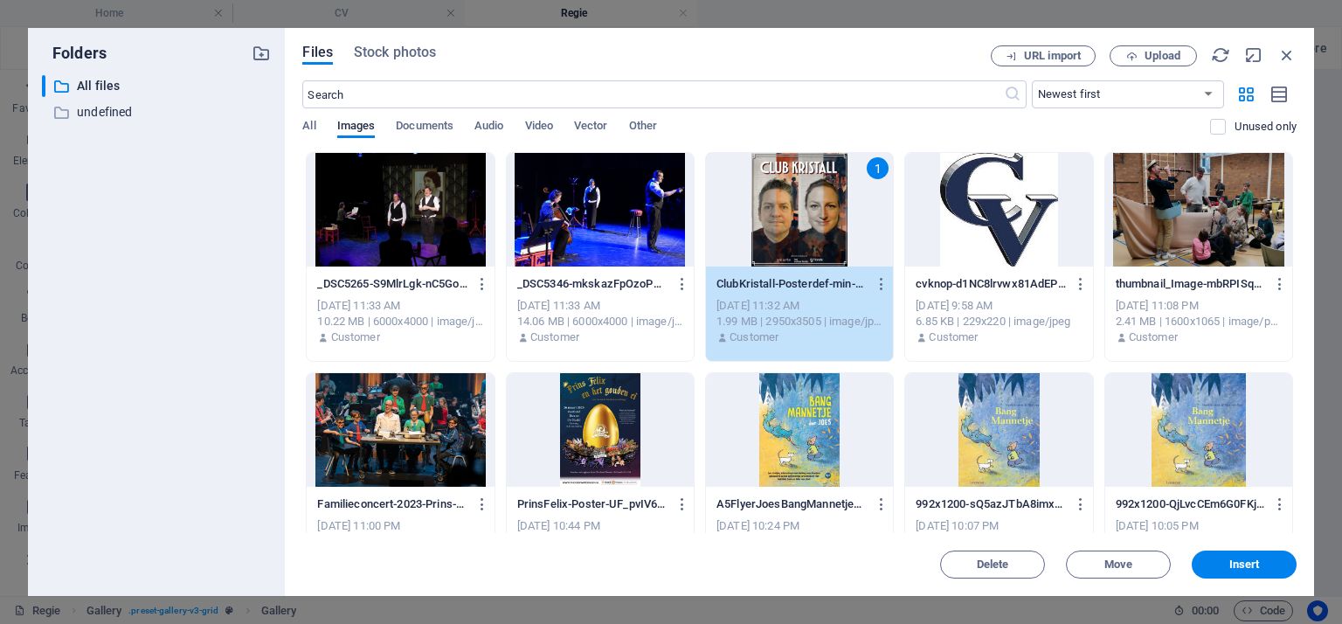
click at [807, 223] on div "1" at bounding box center [799, 210] width 187 height 114
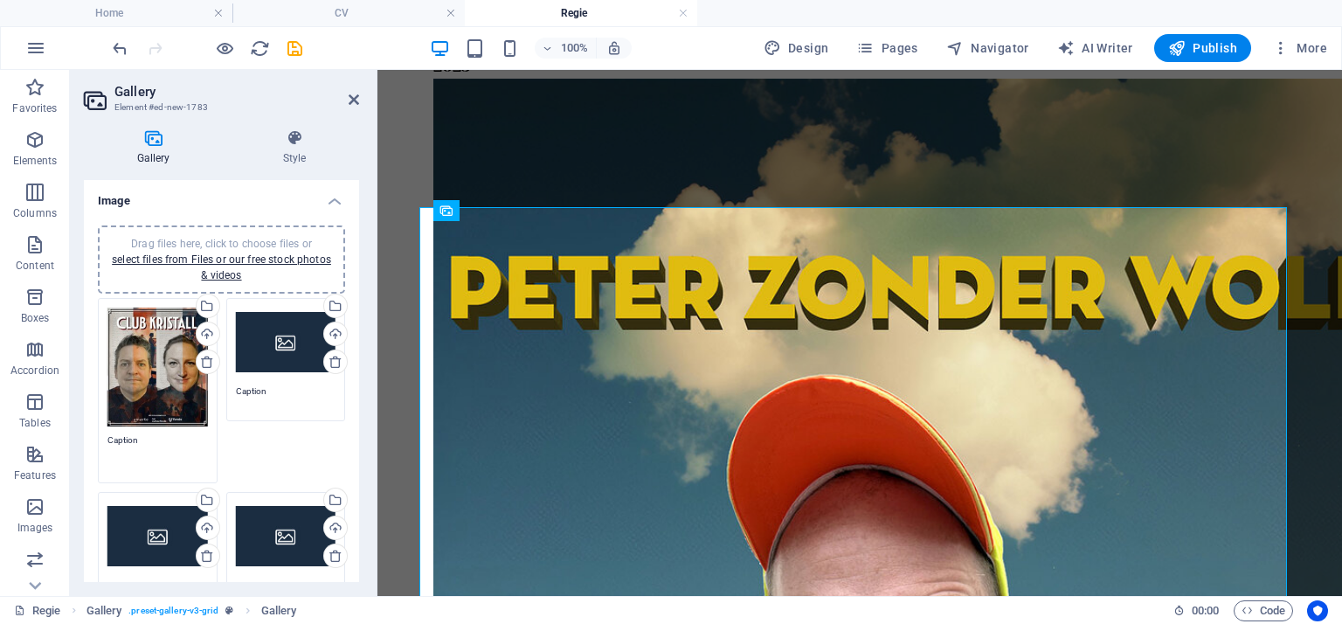
drag, startPoint x: 154, startPoint y: 442, endPoint x: 81, endPoint y: 432, distance: 73.3
click at [81, 432] on div "Gallery Style Image Drag files here, click to choose files or select files from…" at bounding box center [221, 355] width 303 height 481
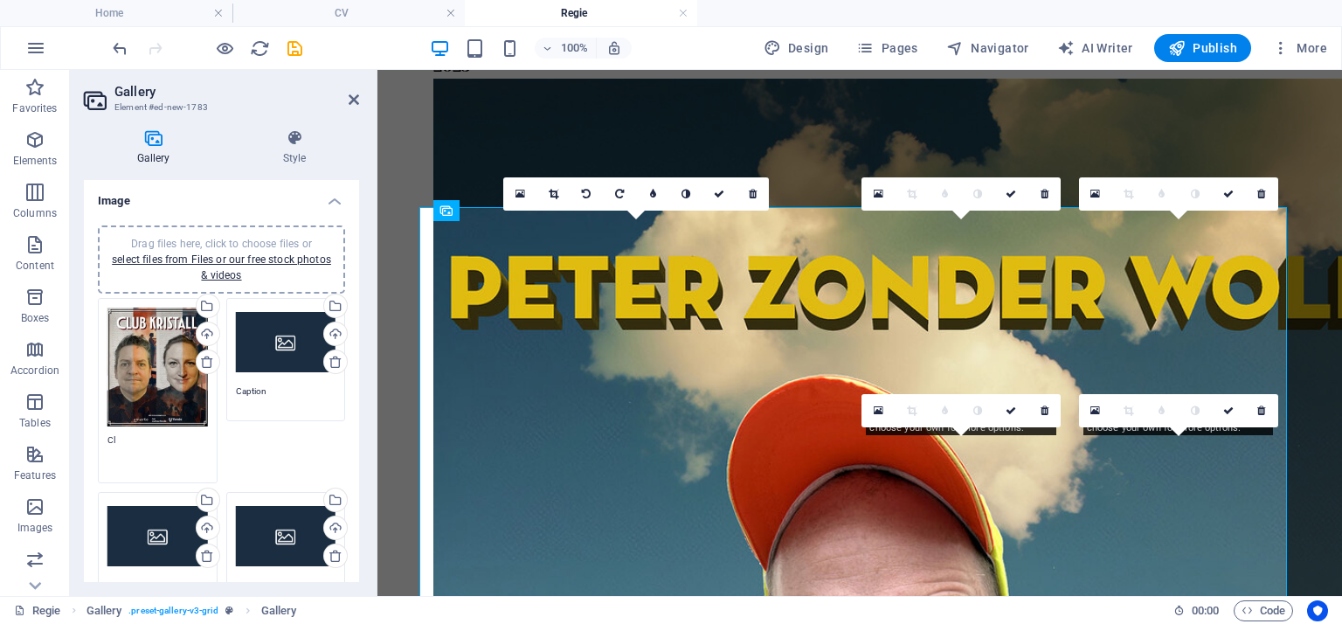
type textarea "C"
click at [332, 310] on div "Select files from the file manager, stock photos, or upload file(s)" at bounding box center [334, 307] width 26 height 26
type textarea "Flyer"
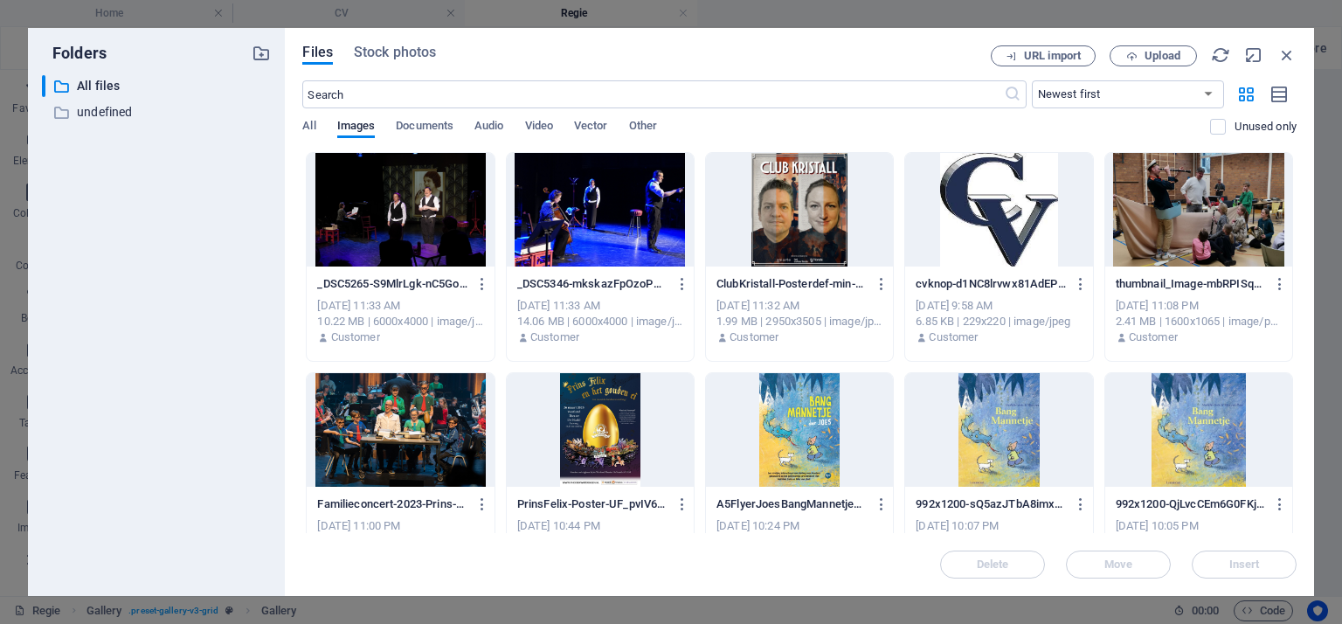
click at [562, 215] on div at bounding box center [600, 210] width 187 height 114
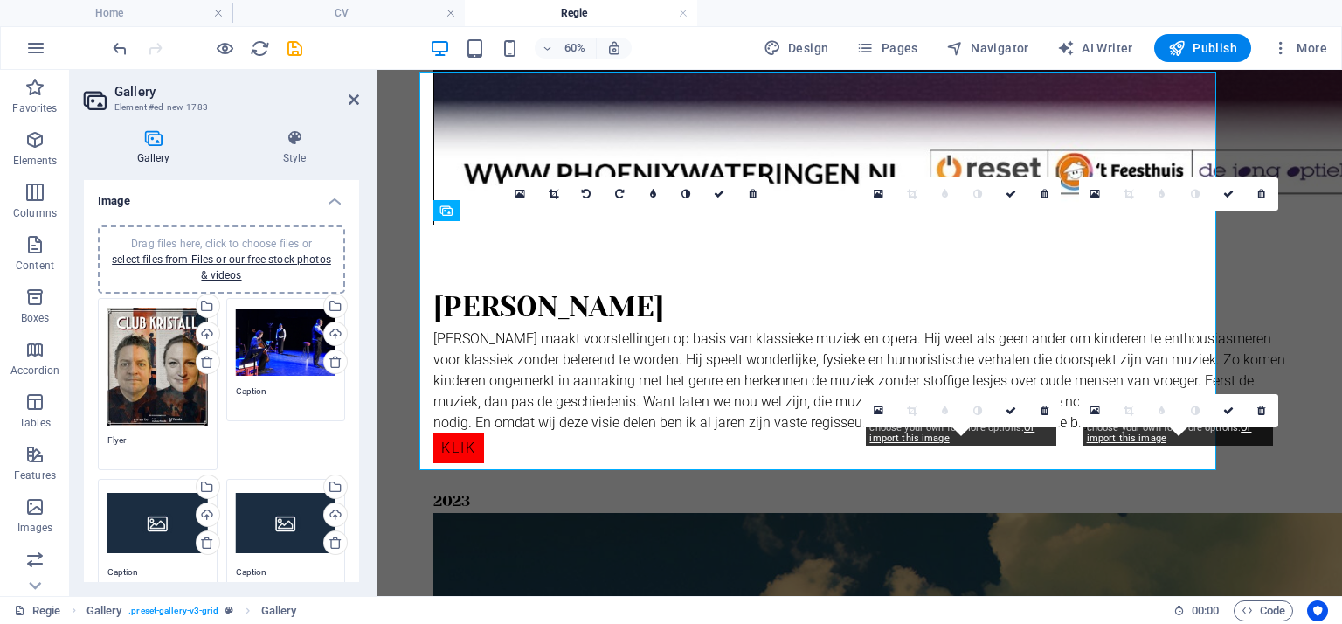
scroll to position [5056, 0]
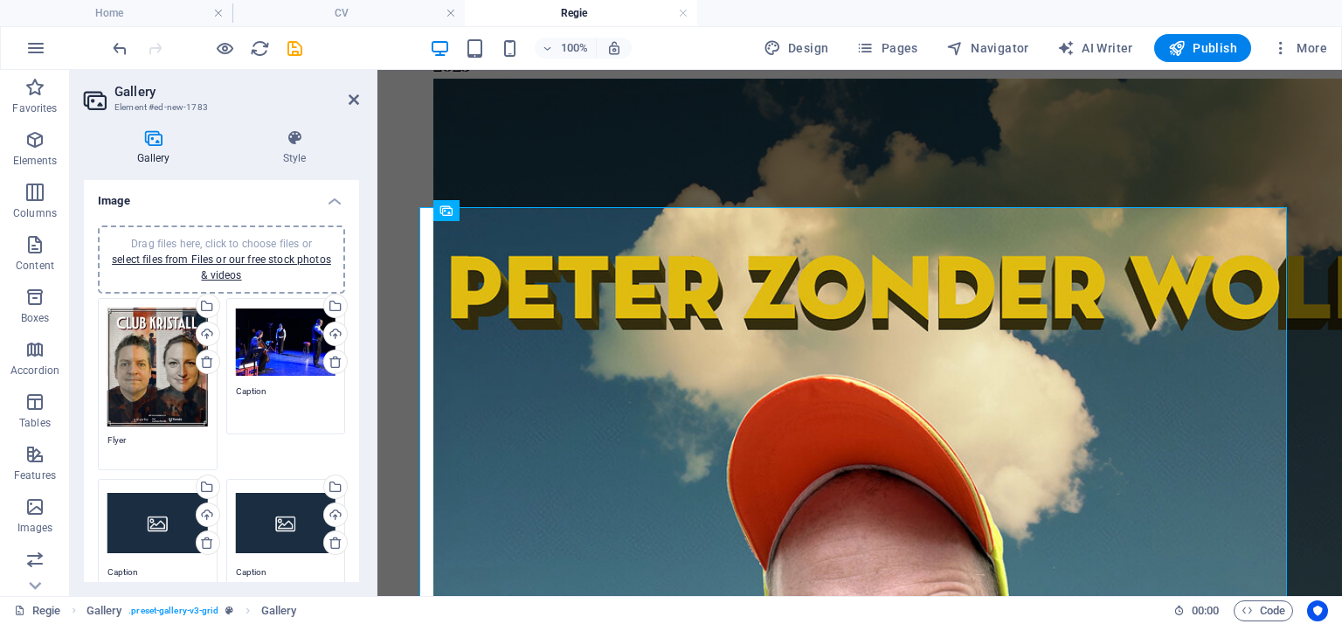
drag, startPoint x: 280, startPoint y: 393, endPoint x: 227, endPoint y: 384, distance: 54.0
click at [227, 384] on div "Drag files here, click to choose files or select files from Files or our free s…" at bounding box center [286, 366] width 128 height 145
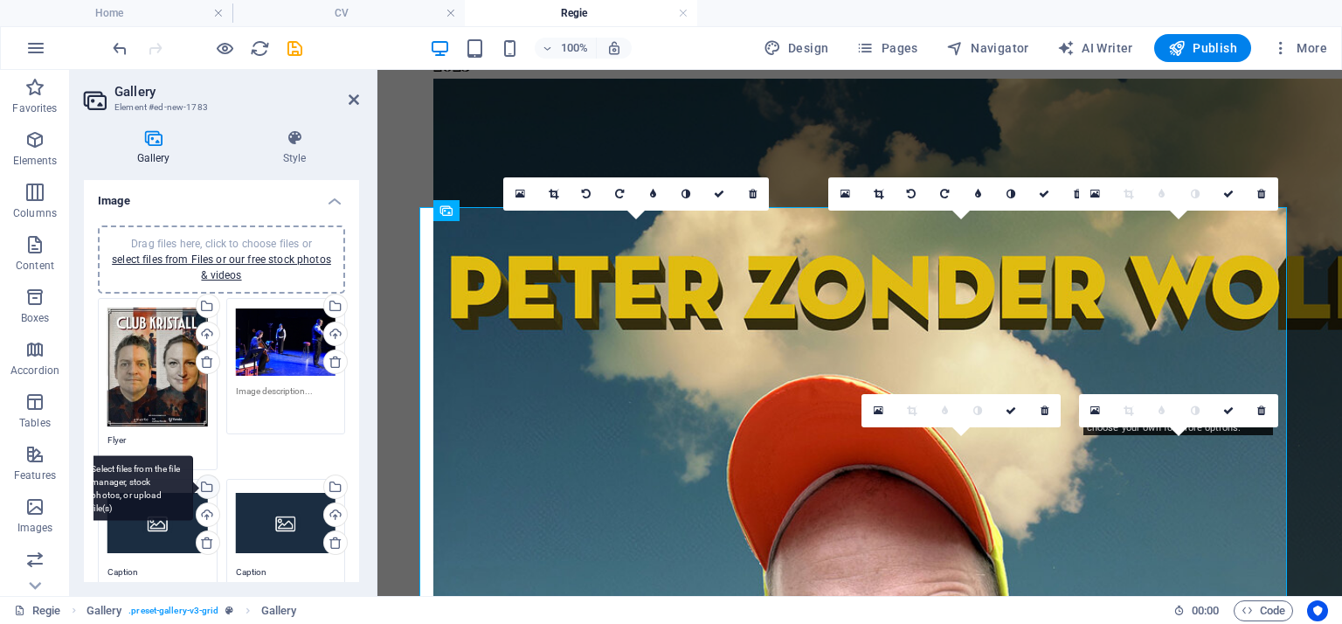
click at [193, 487] on div "Select files from the file manager, stock photos, or upload file(s)" at bounding box center [137, 488] width 114 height 66
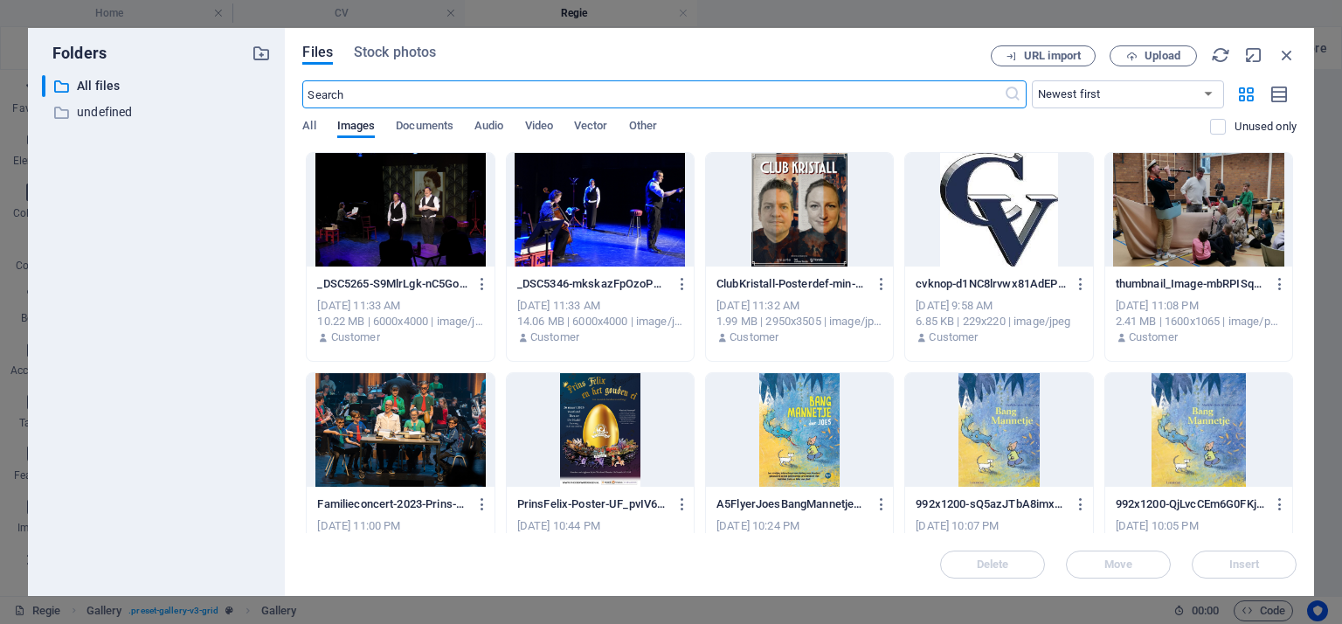
scroll to position [4621, 0]
click at [402, 223] on div at bounding box center [400, 210] width 187 height 114
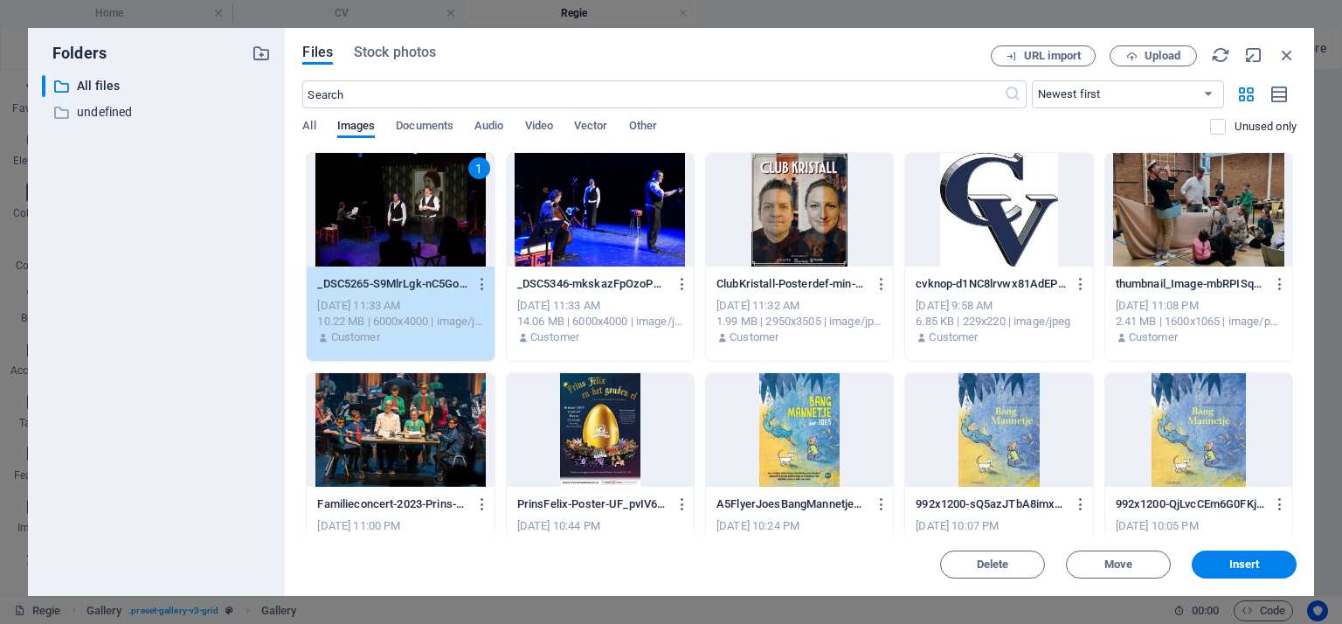
drag, startPoint x: 401, startPoint y: 224, endPoint x: 24, endPoint y: 154, distance: 383.0
click at [401, 224] on div "1" at bounding box center [400, 210] width 187 height 114
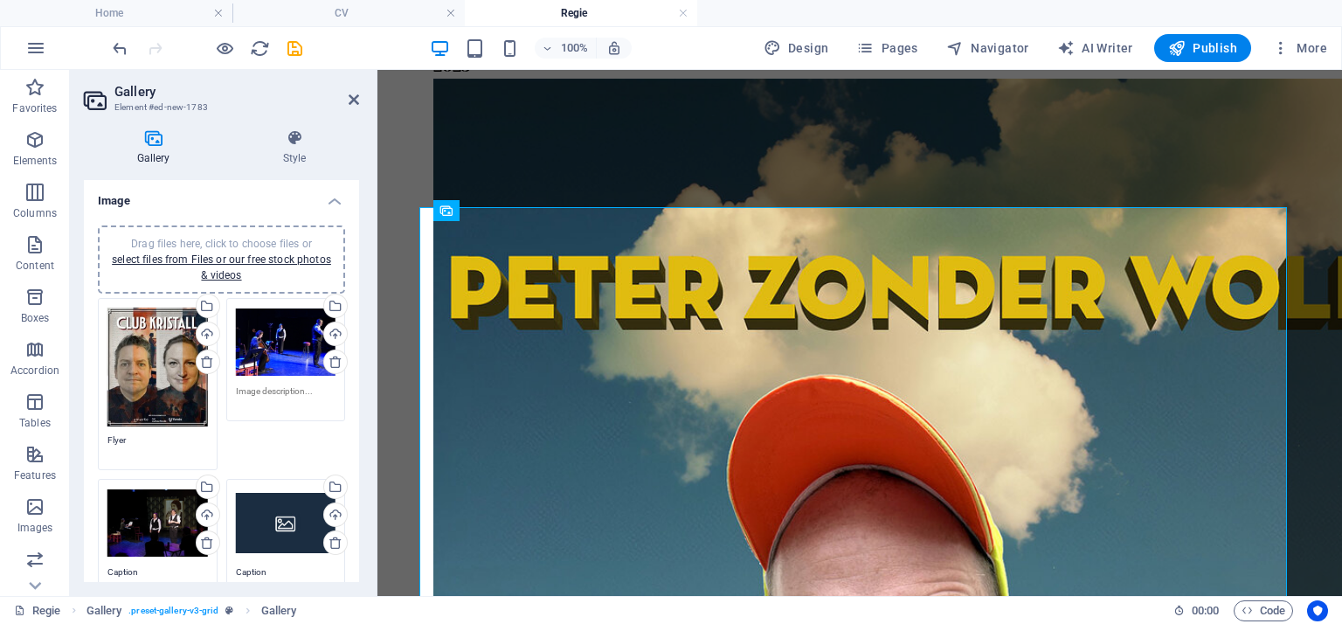
drag, startPoint x: 166, startPoint y: 571, endPoint x: 84, endPoint y: 562, distance: 82.6
click at [84, 562] on div "Drag files here, click to choose files or select files from Files or our free s…" at bounding box center [221, 502] width 275 height 582
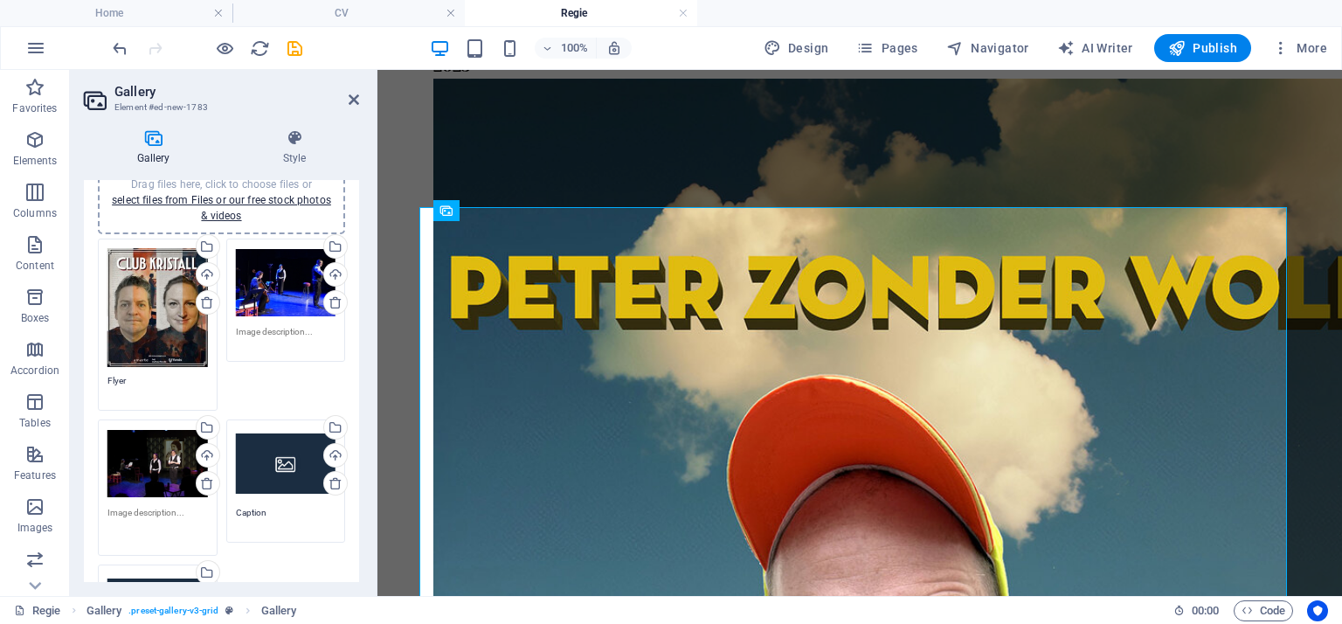
scroll to position [87, 0]
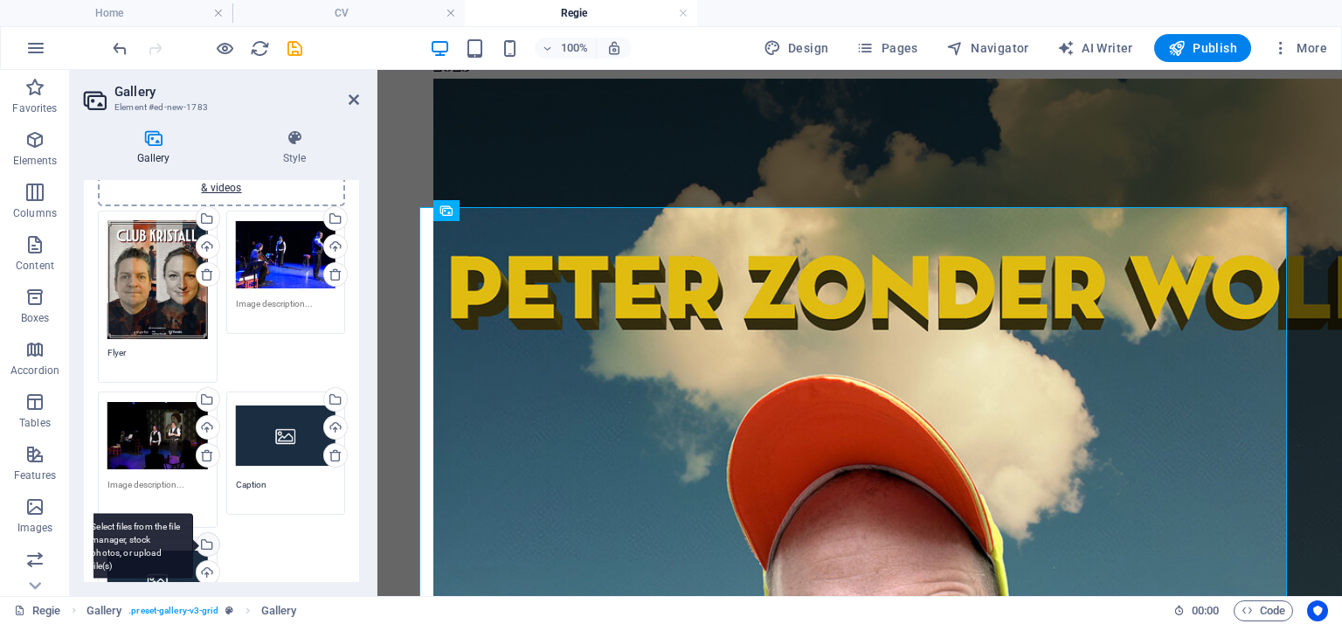
click at [206, 542] on div "Select files from the file manager, stock photos, or upload file(s)" at bounding box center [206, 546] width 26 height 26
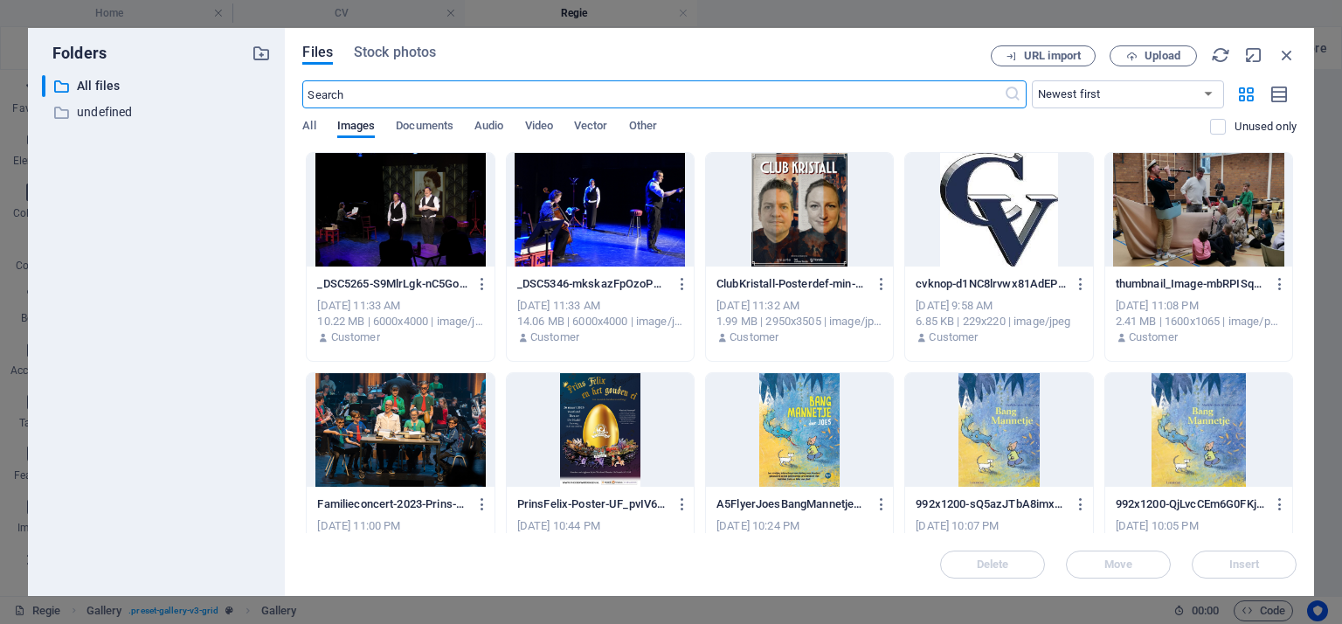
scroll to position [4621, 0]
click at [411, 200] on div at bounding box center [400, 210] width 187 height 114
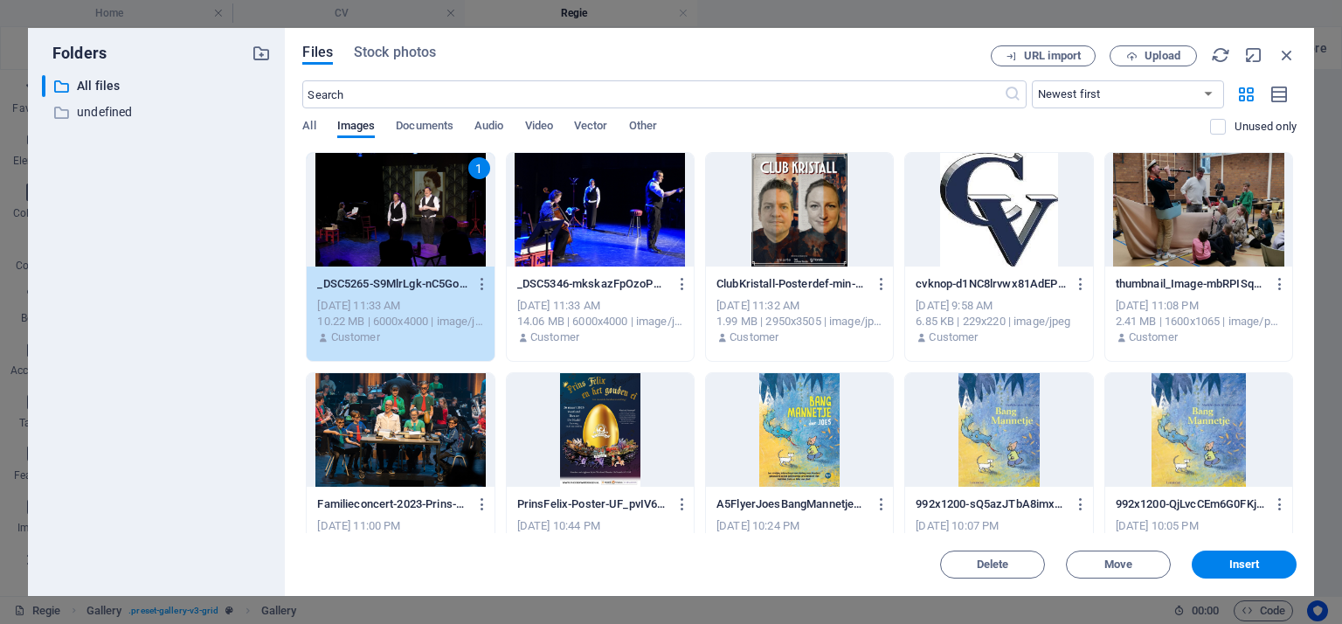
click at [409, 202] on div "1" at bounding box center [400, 210] width 187 height 114
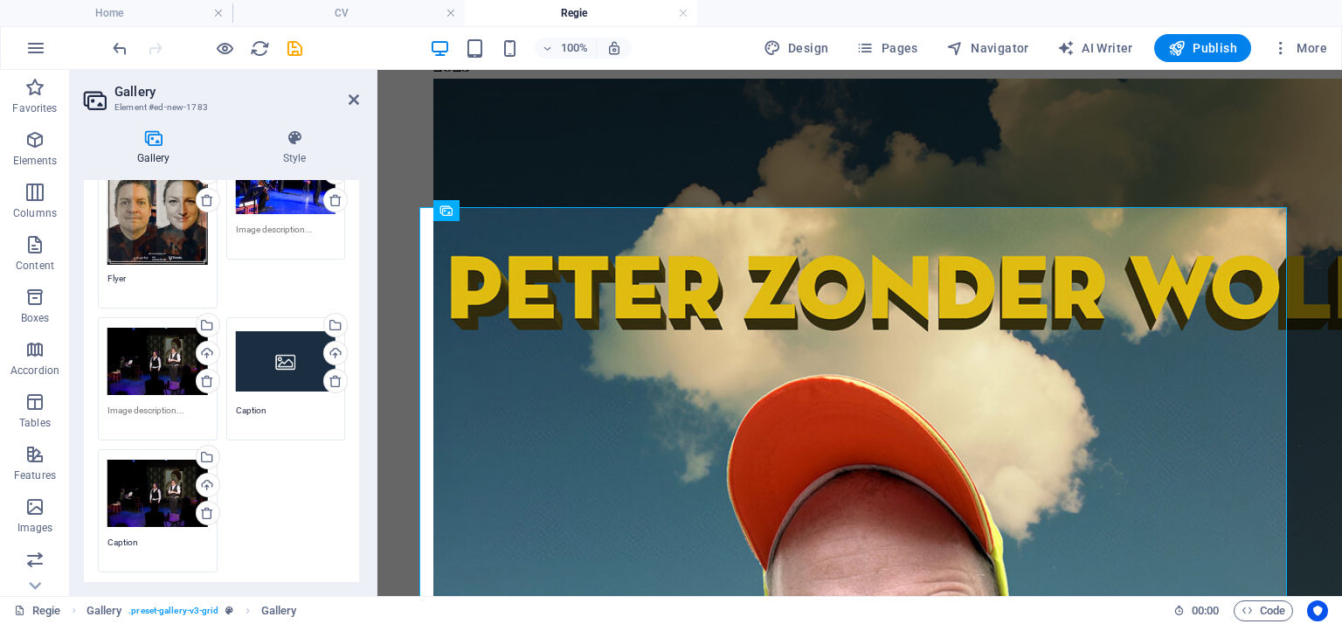
scroll to position [262, 0]
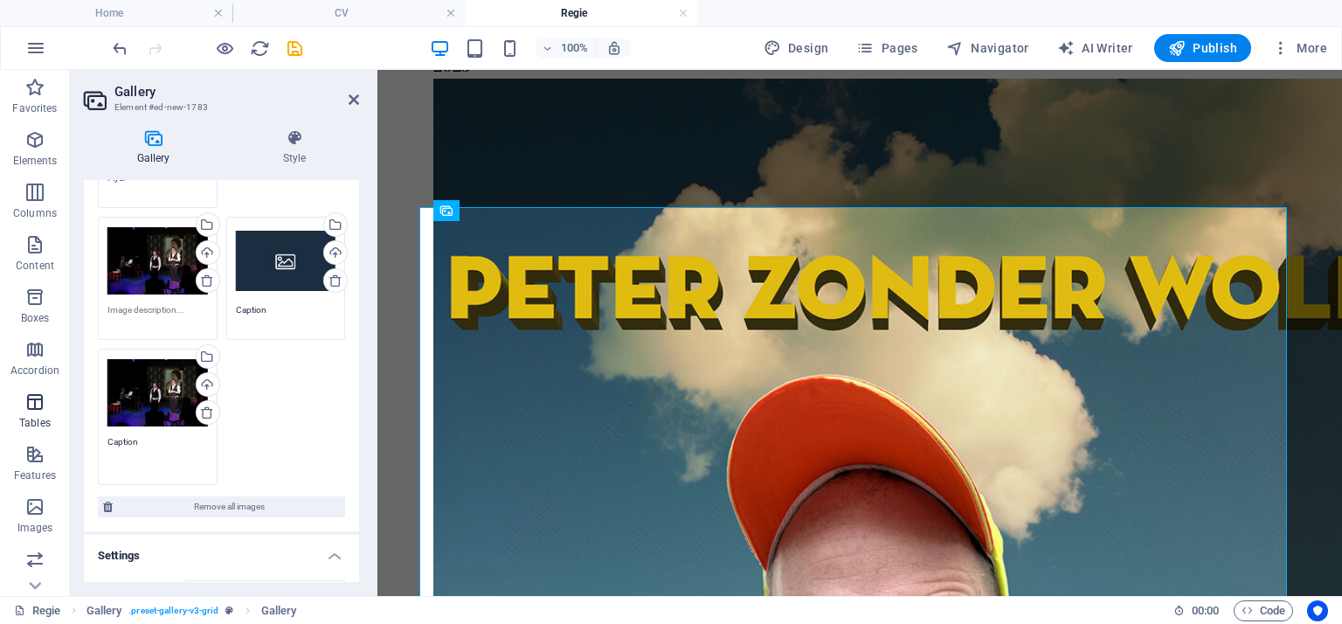
drag, startPoint x: 175, startPoint y: 436, endPoint x: 61, endPoint y: 424, distance: 114.2
click at [61, 424] on section "Favorites Elements Columns Content Boxes Accordion Tables Features Images Slide…" at bounding box center [671, 333] width 1342 height 526
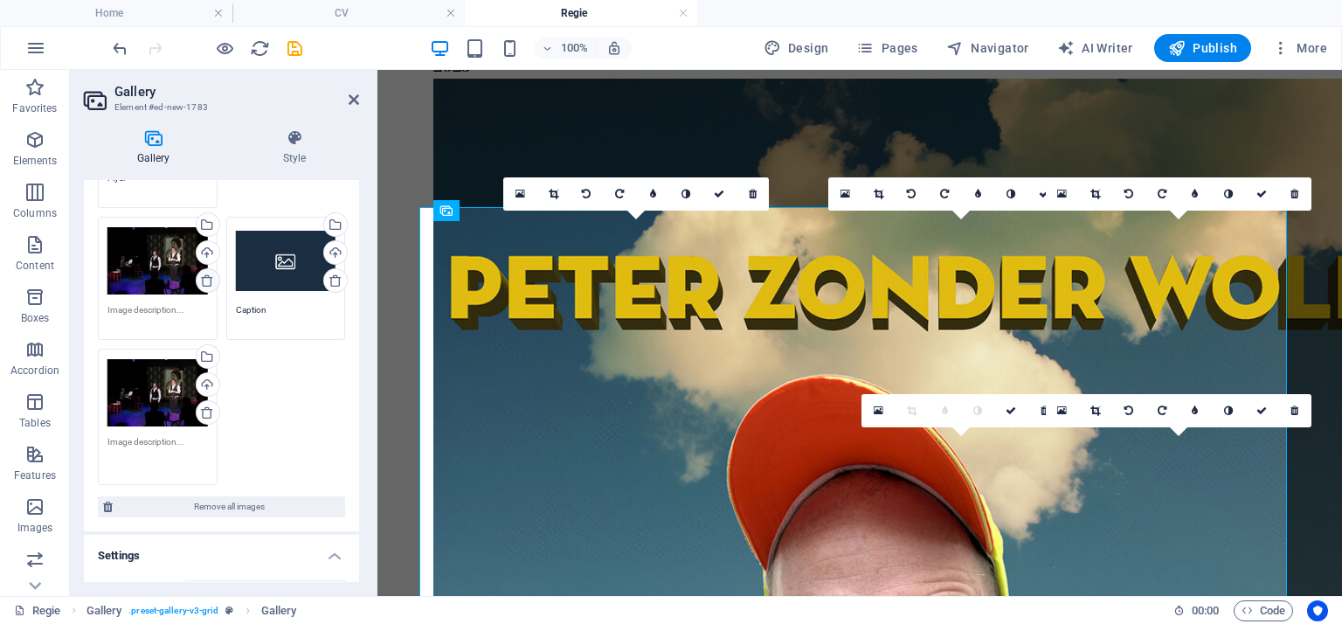
click at [206, 274] on icon at bounding box center [207, 280] width 14 height 14
type textarea "Caption"
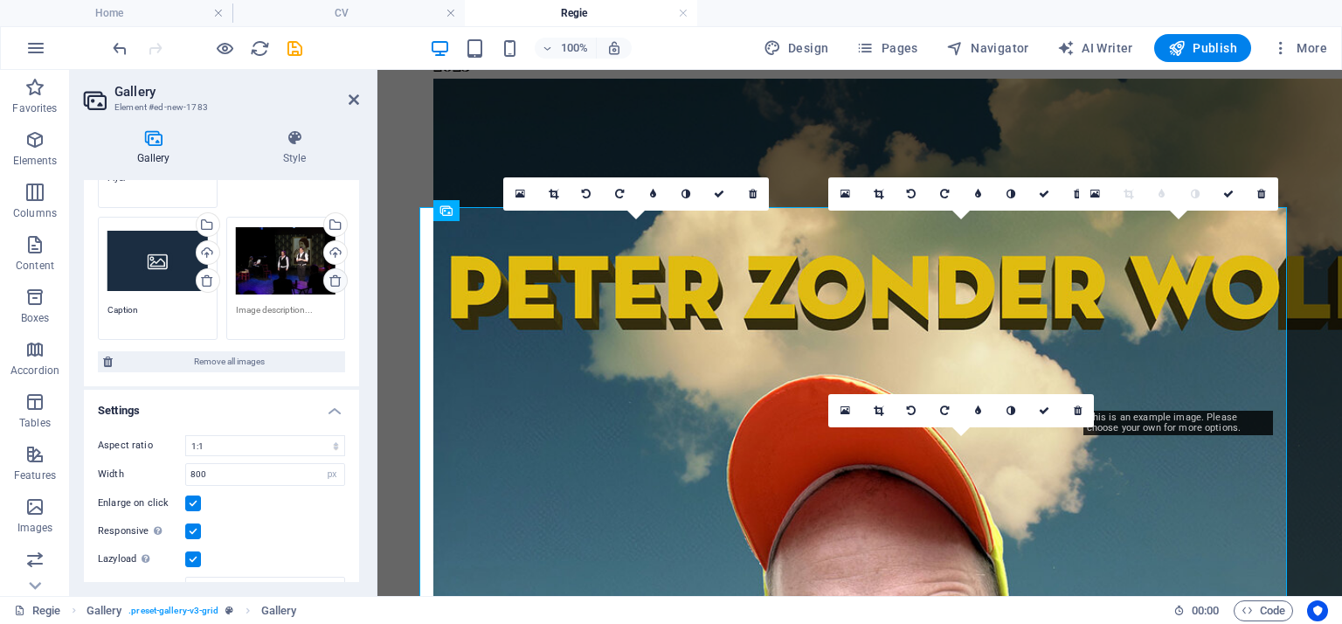
click at [336, 277] on icon at bounding box center [336, 280] width 14 height 14
click at [206, 275] on icon at bounding box center [207, 280] width 14 height 14
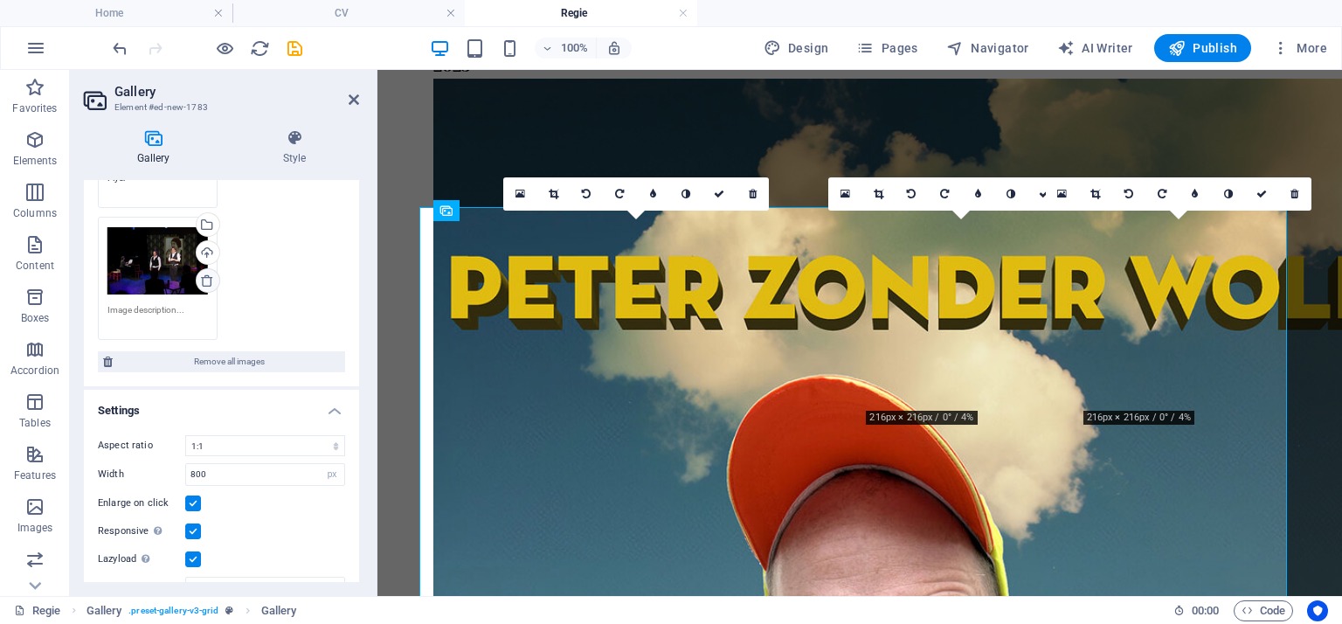
type textarea "Caption"
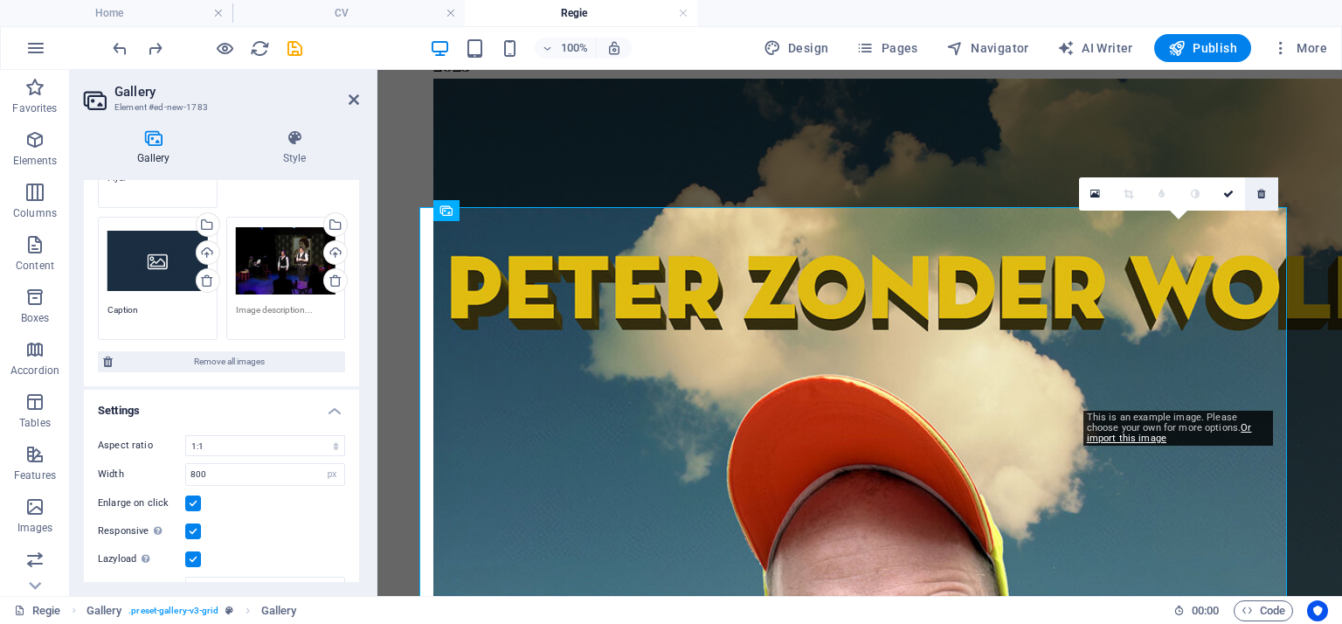
click at [1265, 191] on icon at bounding box center [1261, 194] width 8 height 10
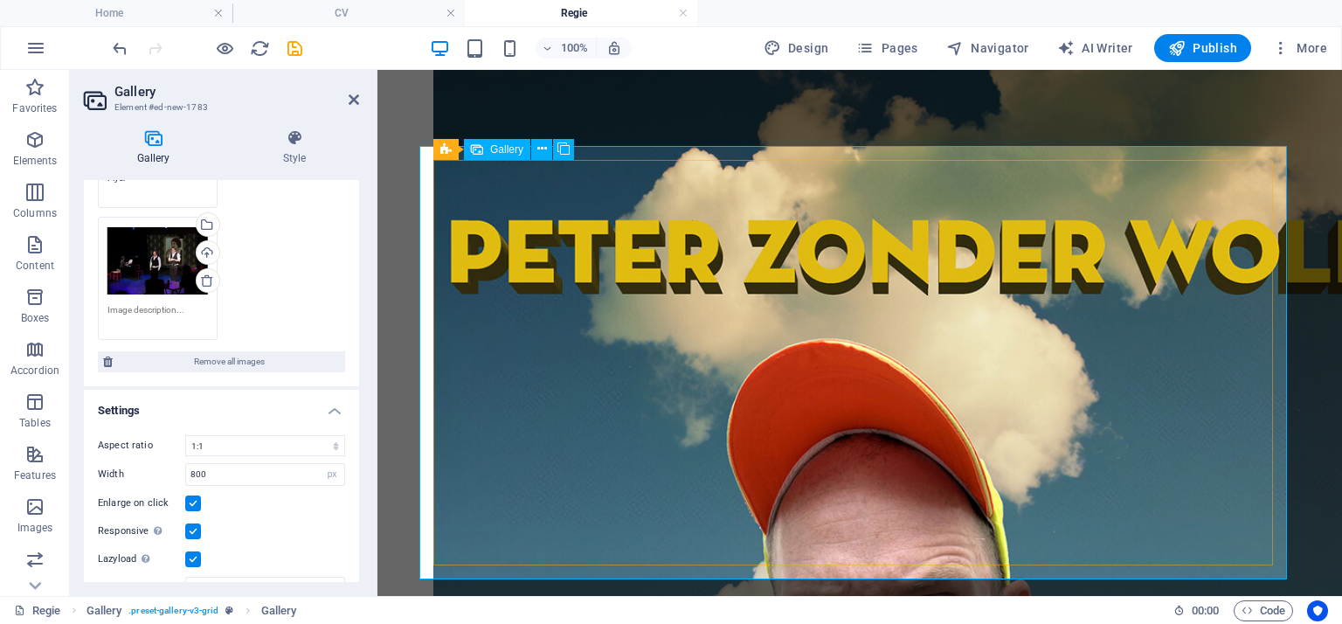
scroll to position [5143, 0]
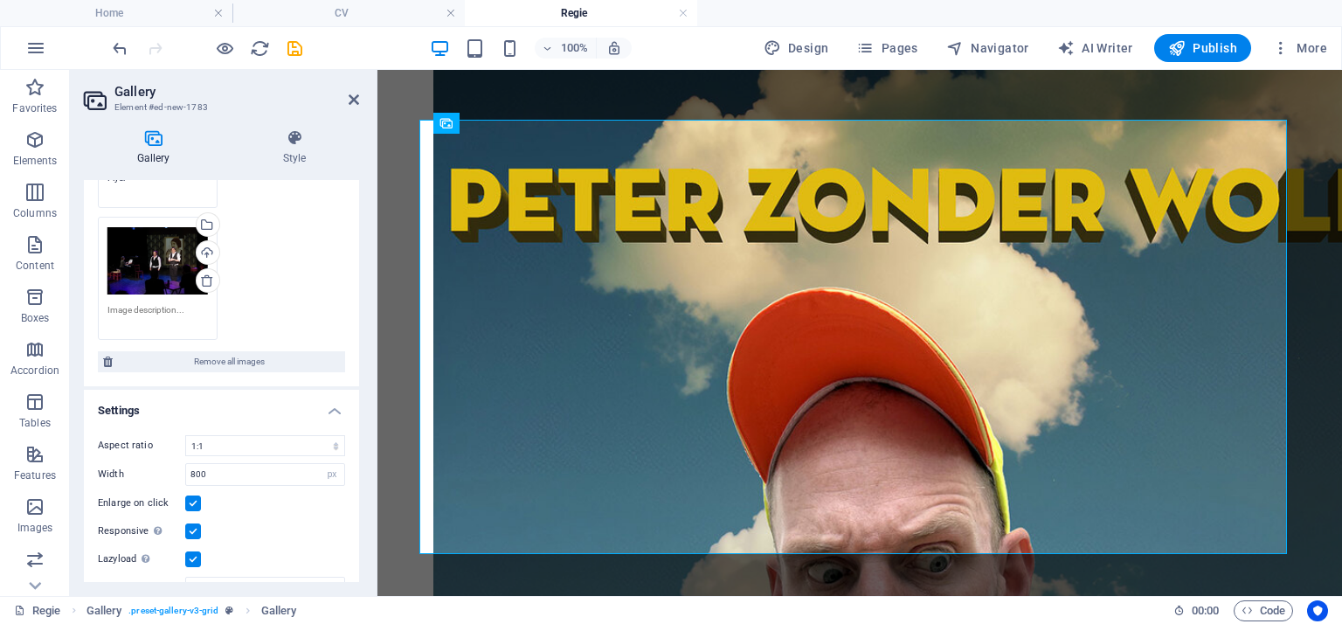
type textarea "Caption"
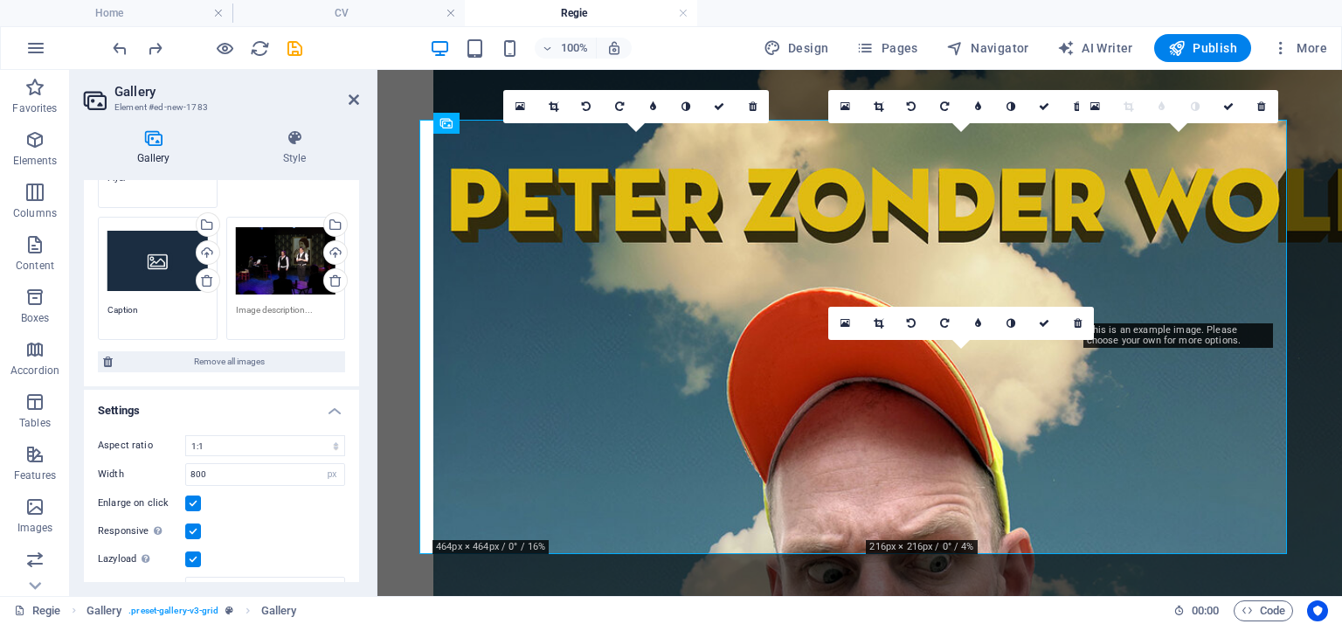
type textarea "Caption"
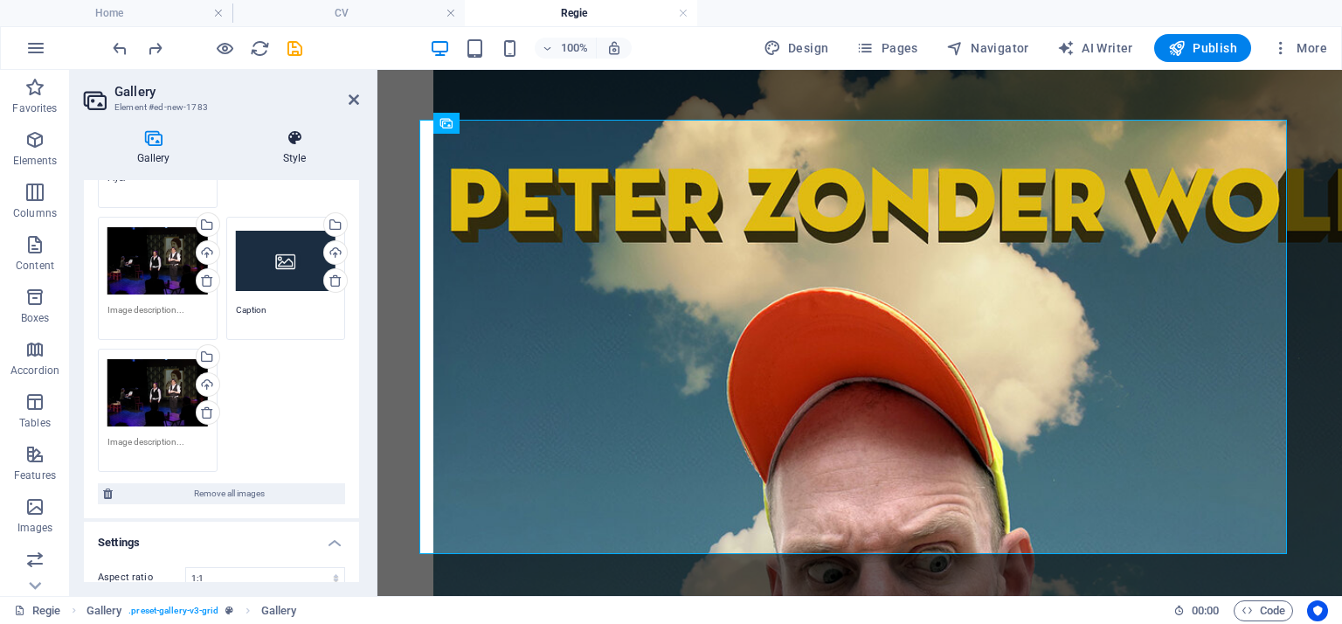
click at [301, 143] on icon at bounding box center [294, 137] width 129 height 17
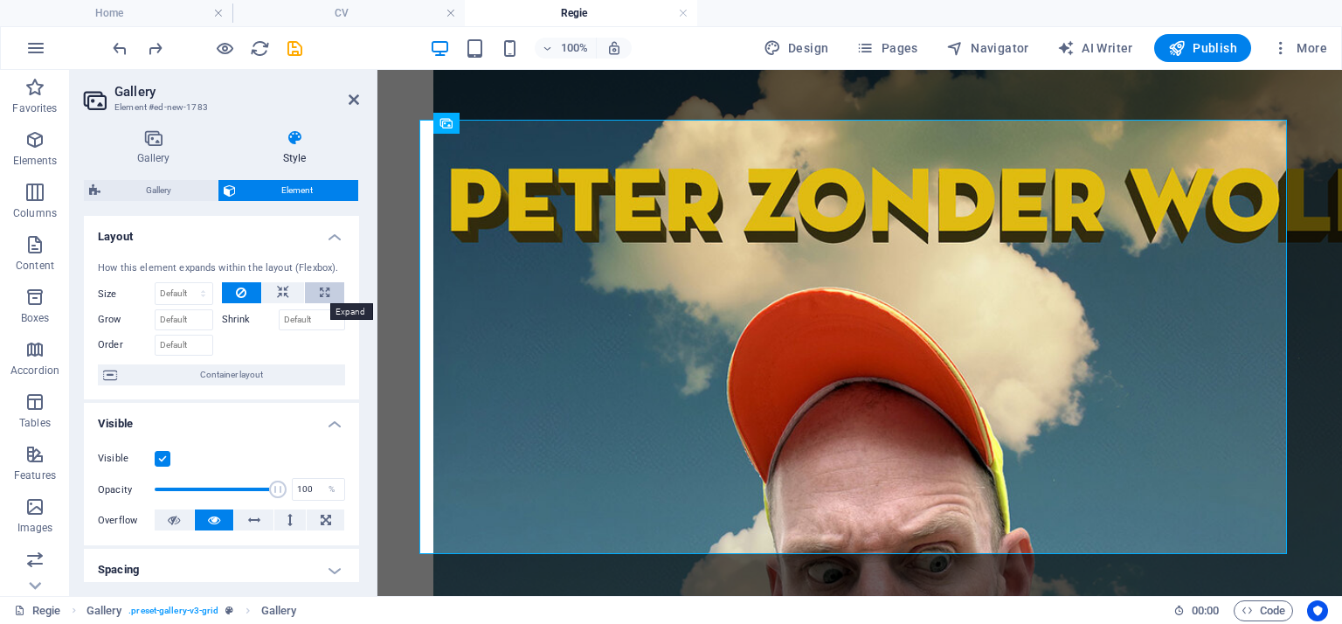
click at [320, 293] on icon at bounding box center [325, 292] width 10 height 21
type input "100"
select select "%"
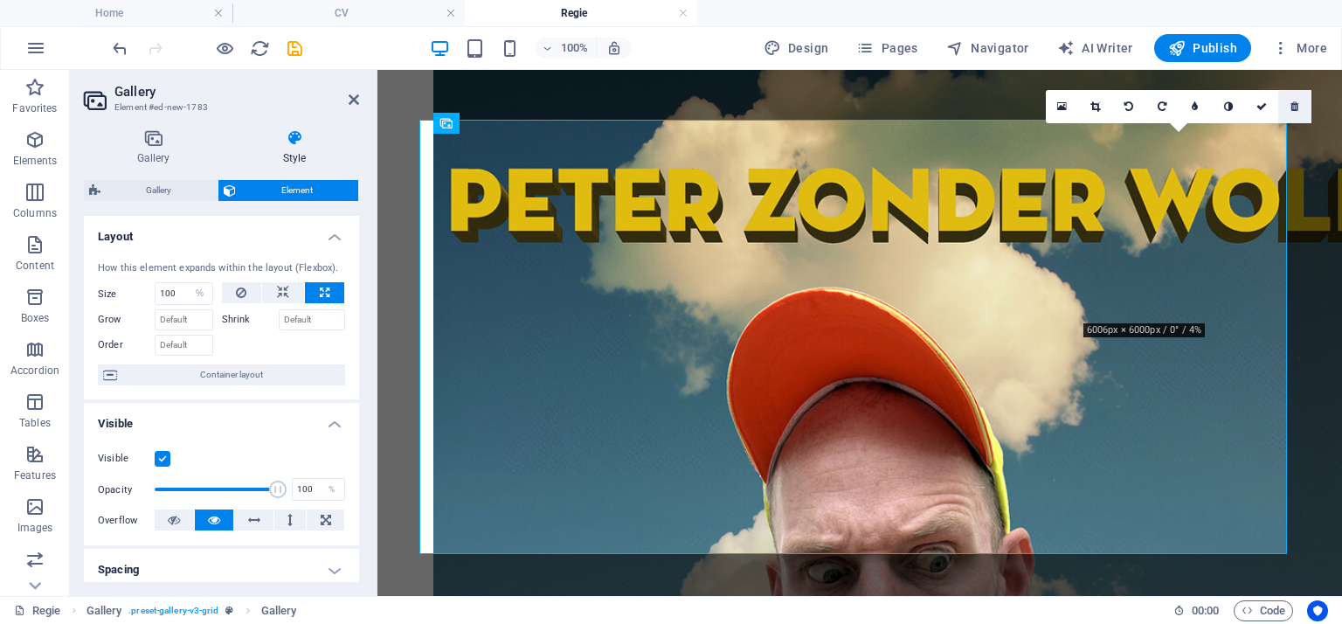
drag, startPoint x: 1291, startPoint y: 104, endPoint x: 911, endPoint y: 35, distance: 386.3
click at [1291, 104] on icon at bounding box center [1295, 106] width 8 height 10
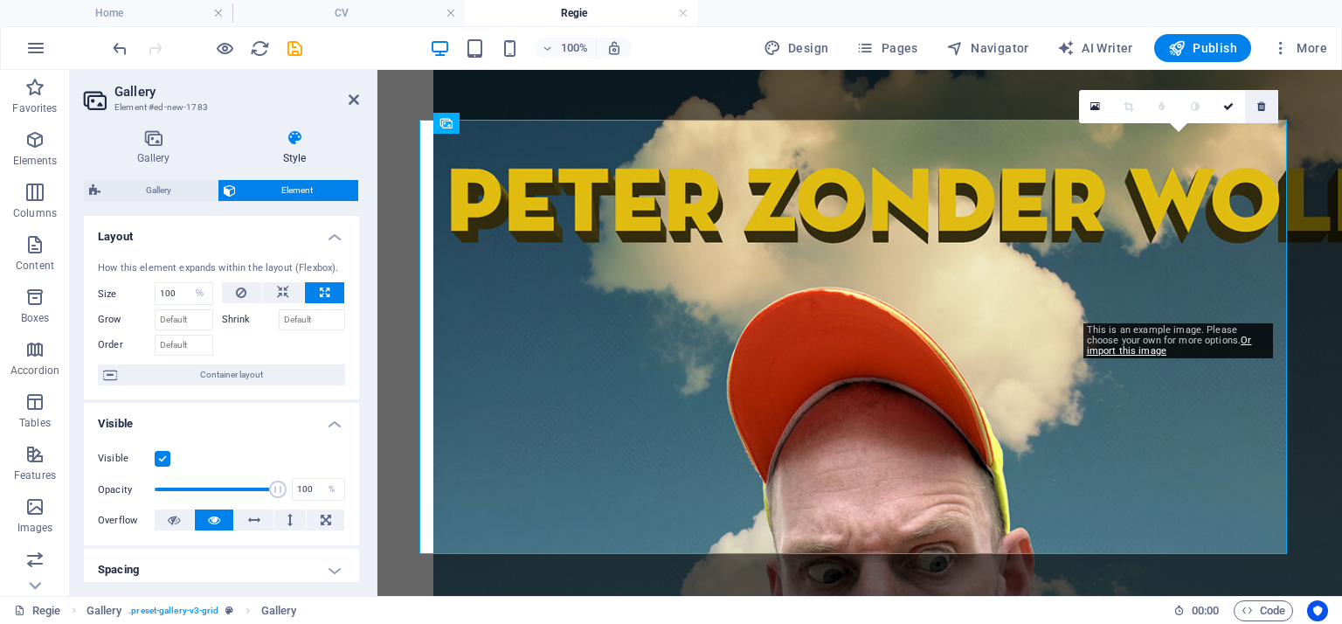
click at [1262, 109] on icon at bounding box center [1261, 106] width 8 height 10
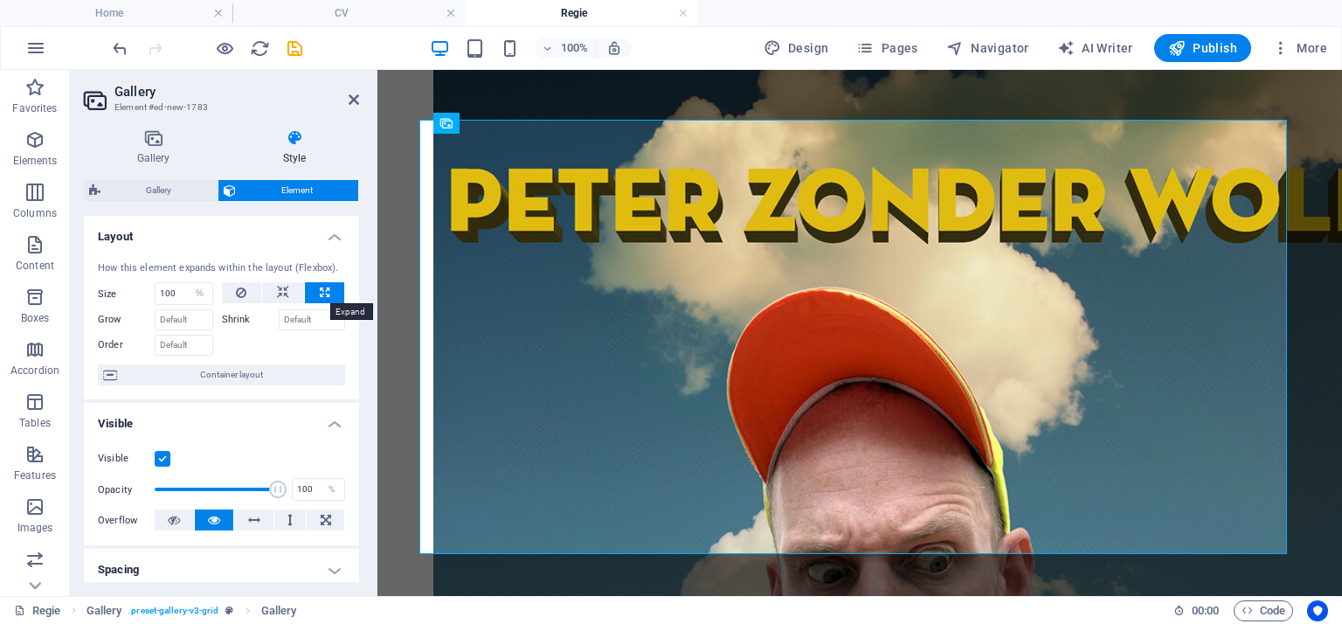
click at [322, 291] on icon at bounding box center [325, 292] width 10 height 21
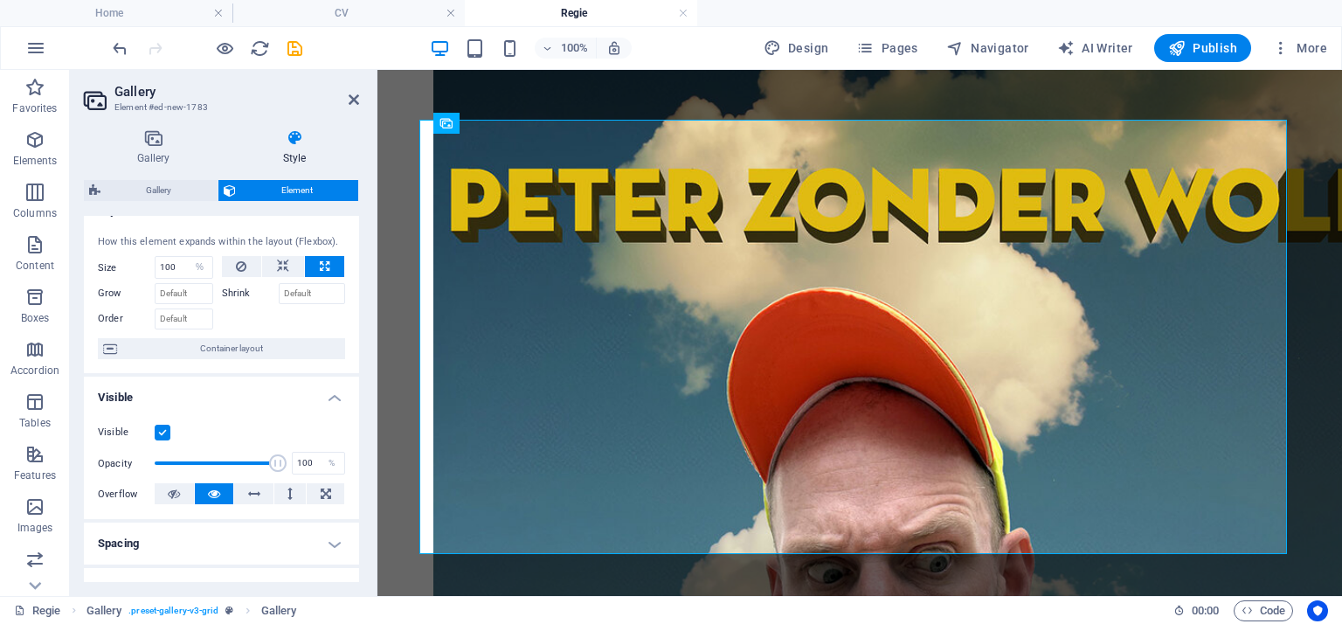
scroll to position [0, 0]
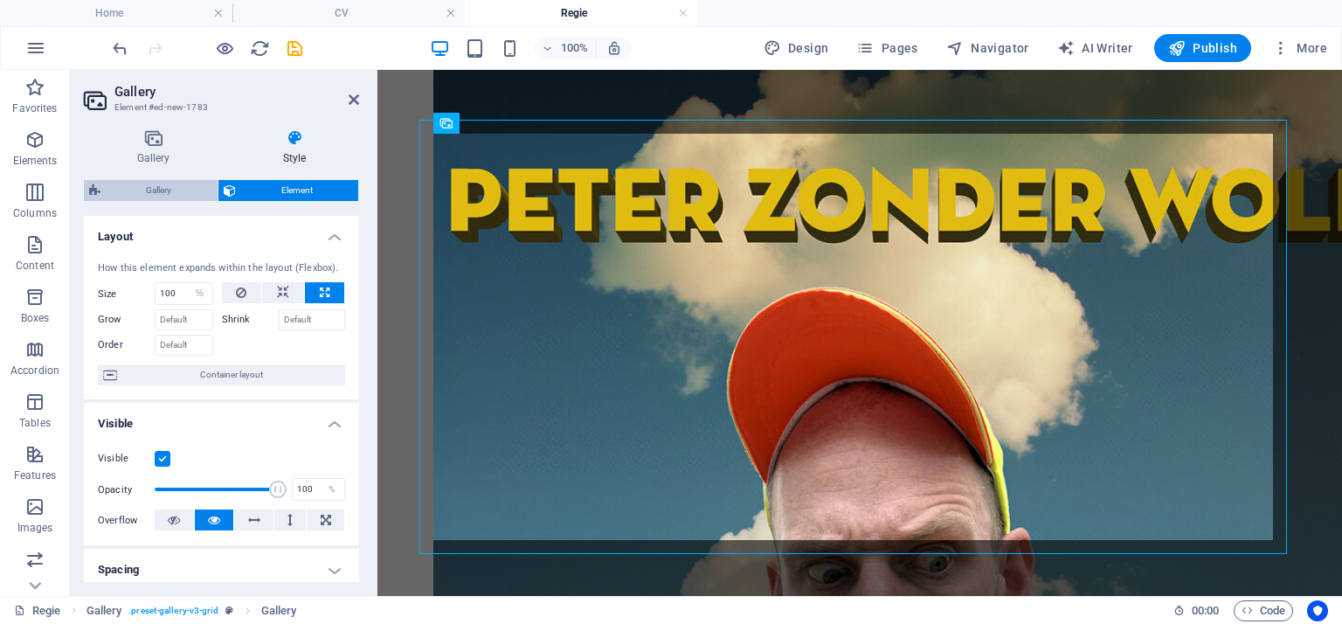
click at [145, 186] on span "Gallery" at bounding box center [159, 190] width 107 height 21
select select "rem"
select select "preset-gallery-v3-grid"
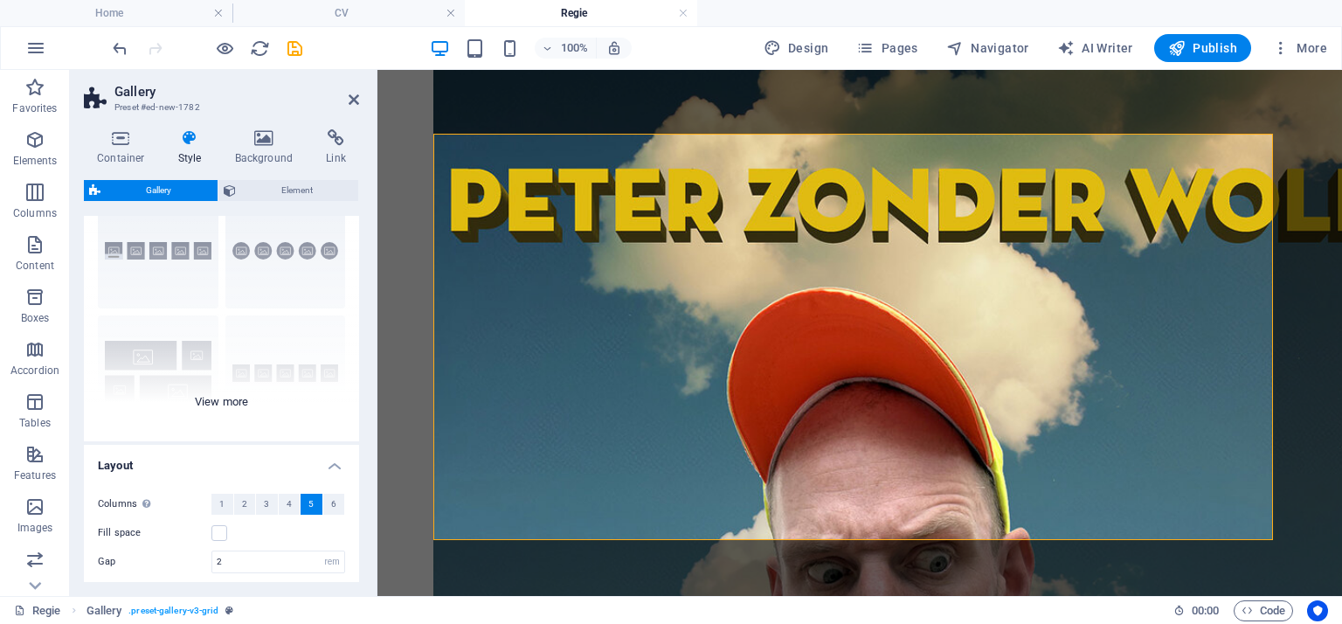
scroll to position [175, 0]
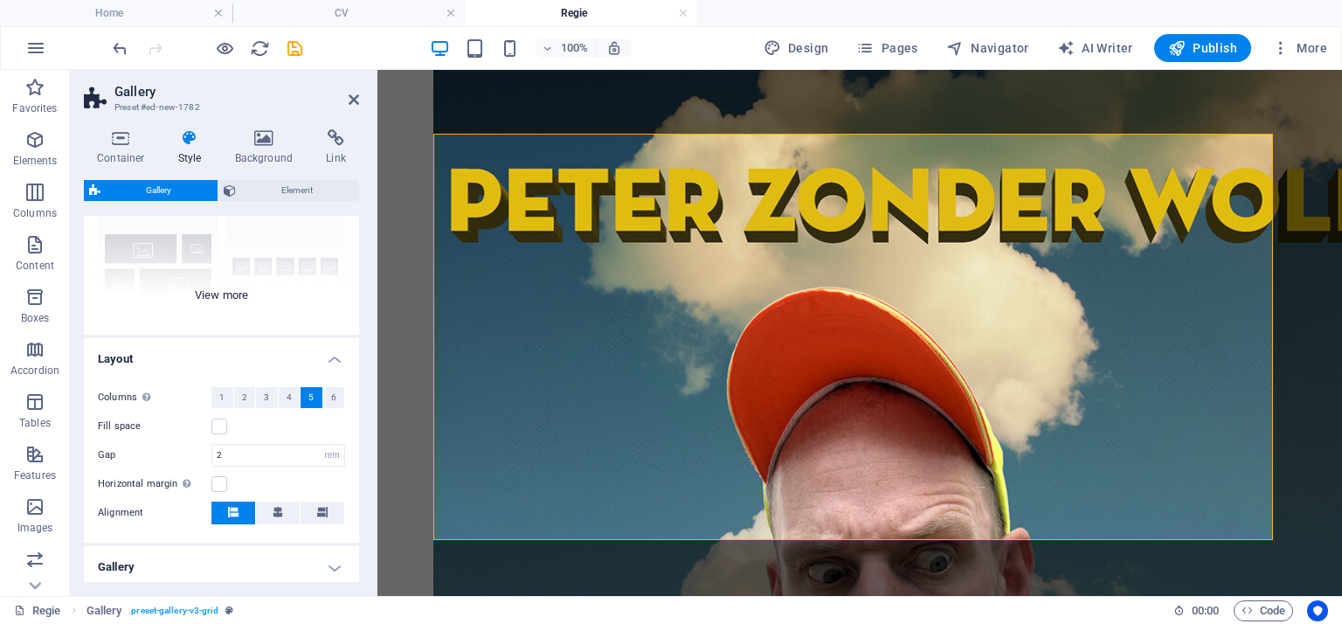
click at [229, 296] on div "Captions Circle Collage Default Grid Grid shifted" at bounding box center [221, 204] width 275 height 262
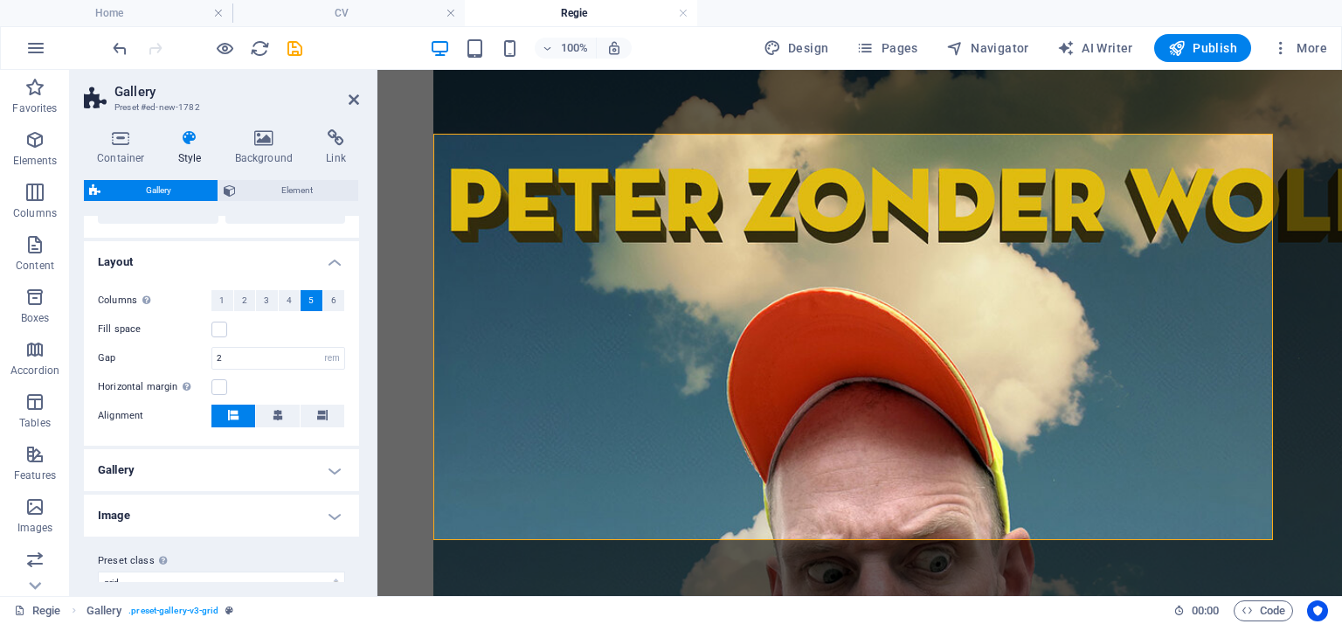
scroll to position [421, 0]
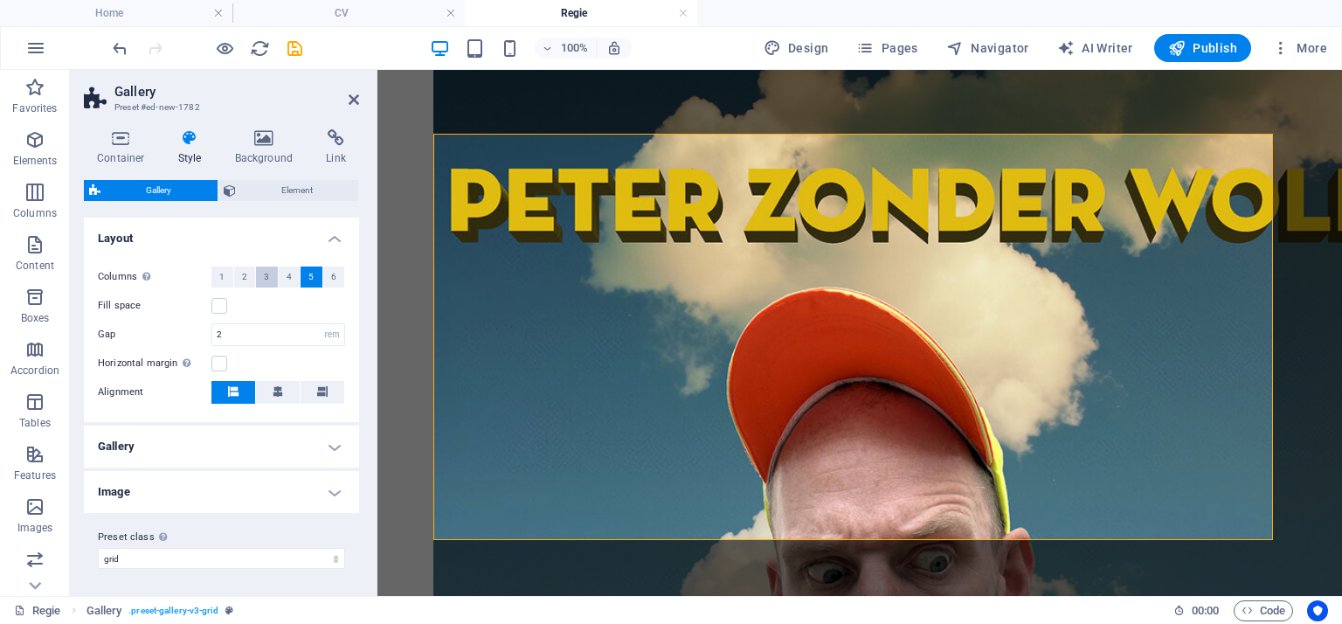
click at [269, 278] on button "3" at bounding box center [267, 277] width 22 height 21
click at [273, 390] on icon at bounding box center [278, 391] width 10 height 10
click at [336, 444] on h4 "Gallery" at bounding box center [221, 447] width 275 height 42
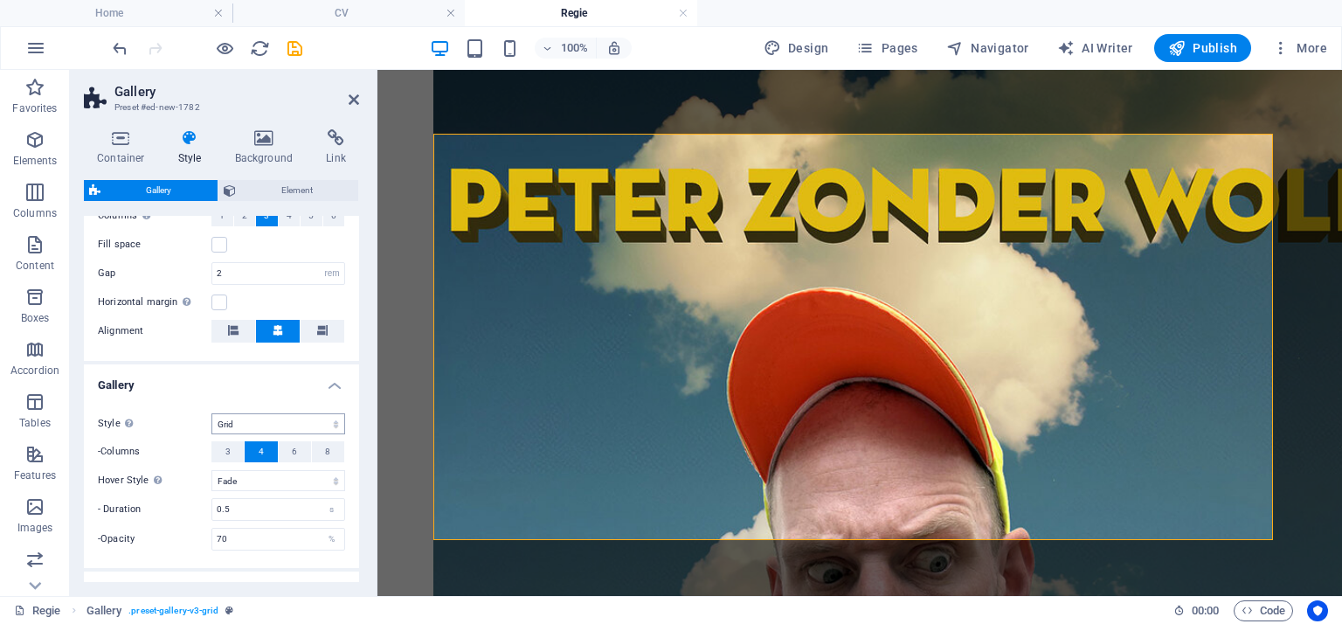
scroll to position [509, 0]
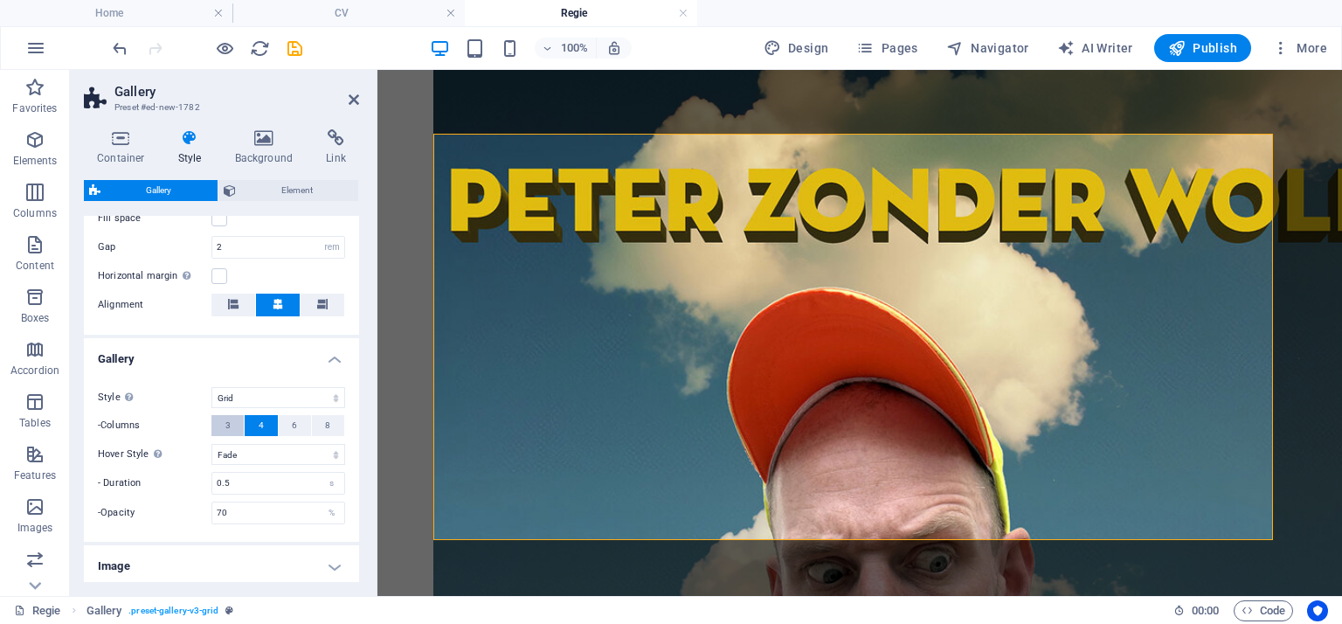
click at [220, 426] on button "3" at bounding box center [227, 425] width 32 height 21
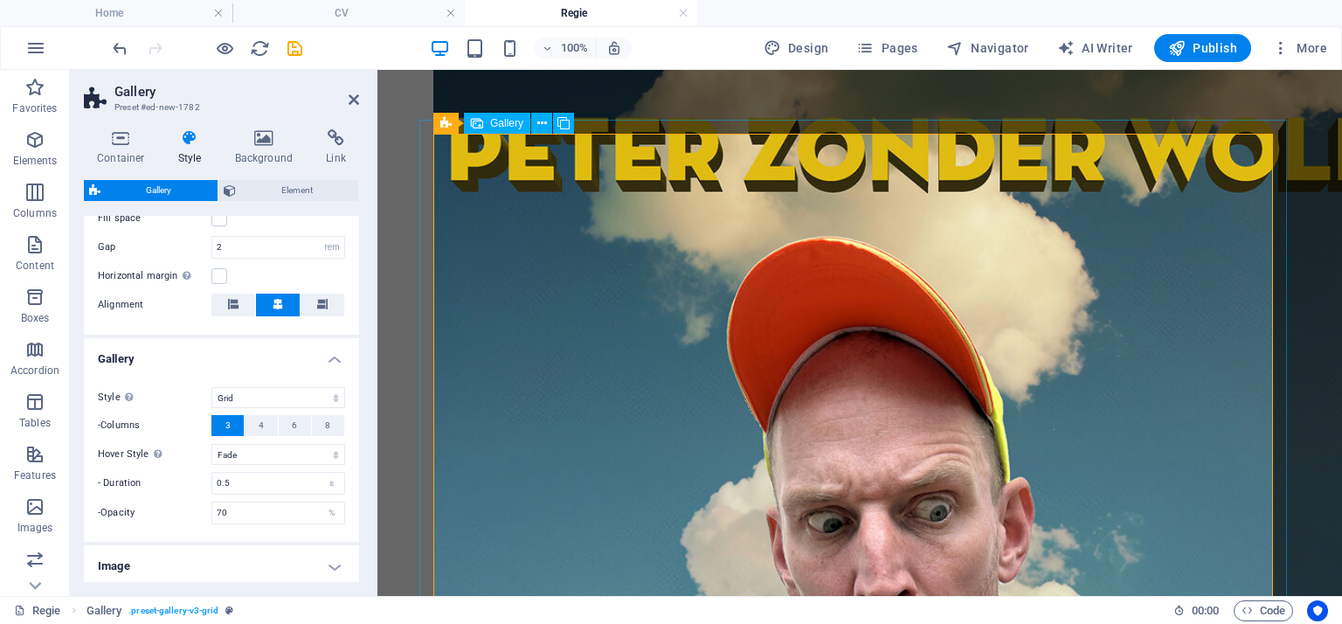
scroll to position [6733, 0]
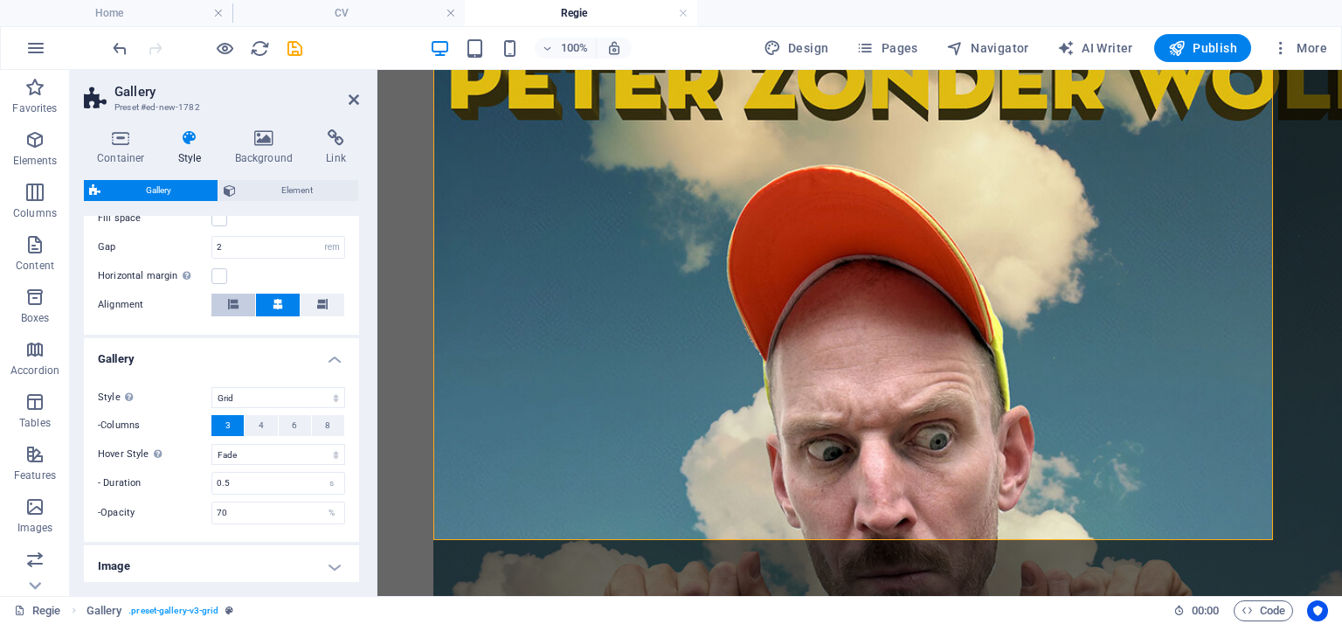
click at [234, 307] on icon at bounding box center [233, 304] width 10 height 10
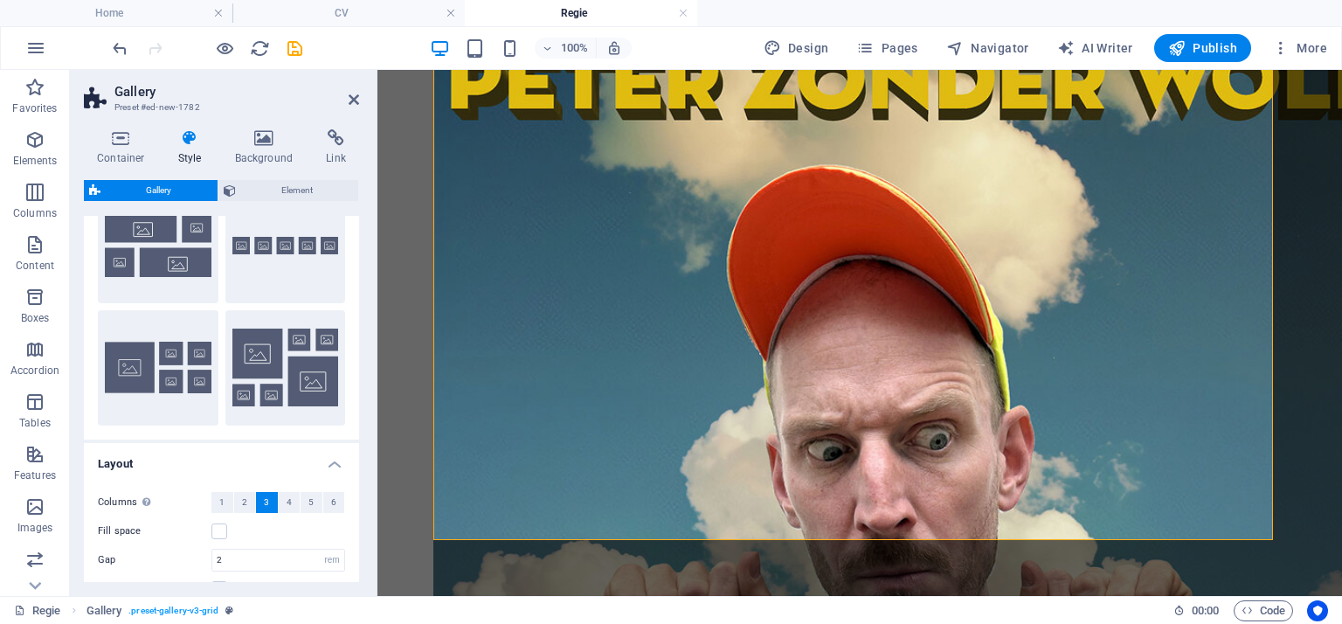
scroll to position [159, 0]
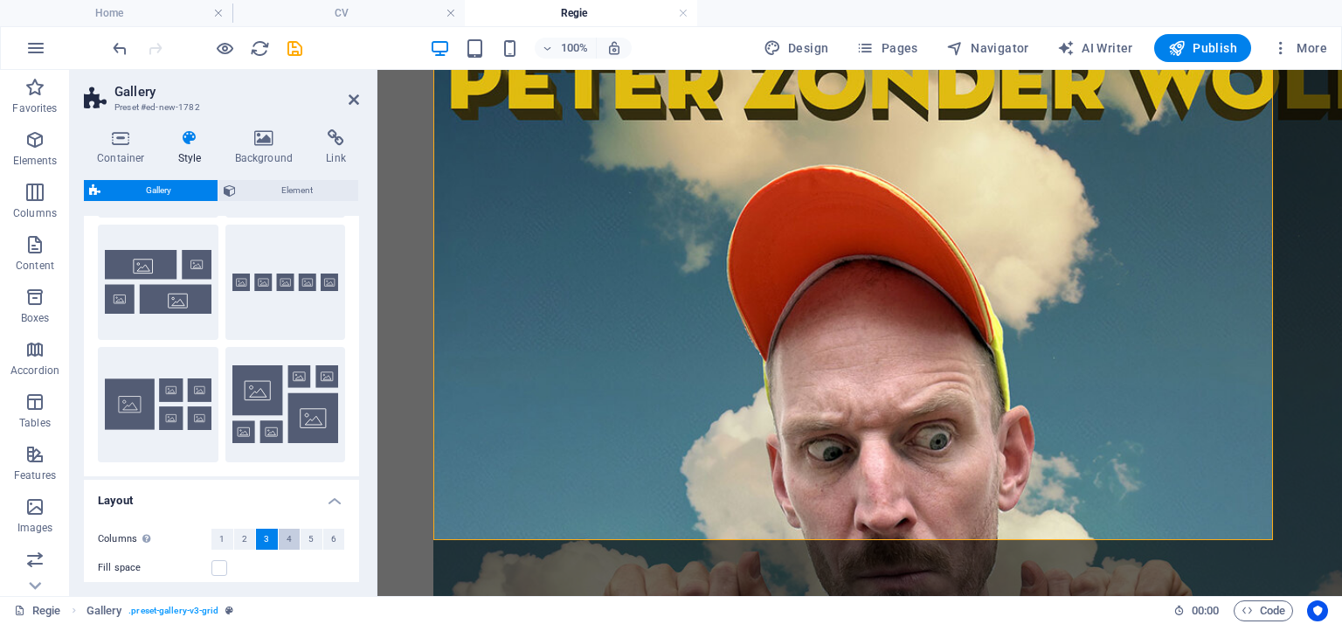
click at [280, 539] on button "4" at bounding box center [290, 539] width 22 height 21
click at [357, 99] on icon at bounding box center [354, 100] width 10 height 14
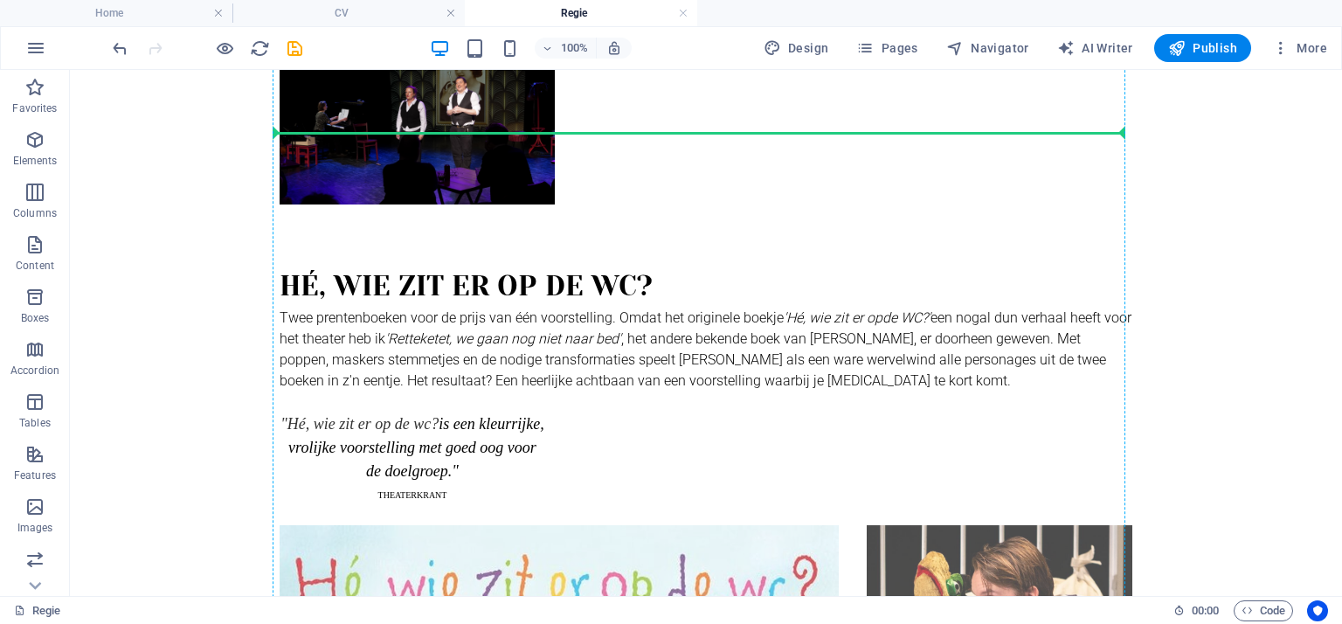
scroll to position [1512, 0]
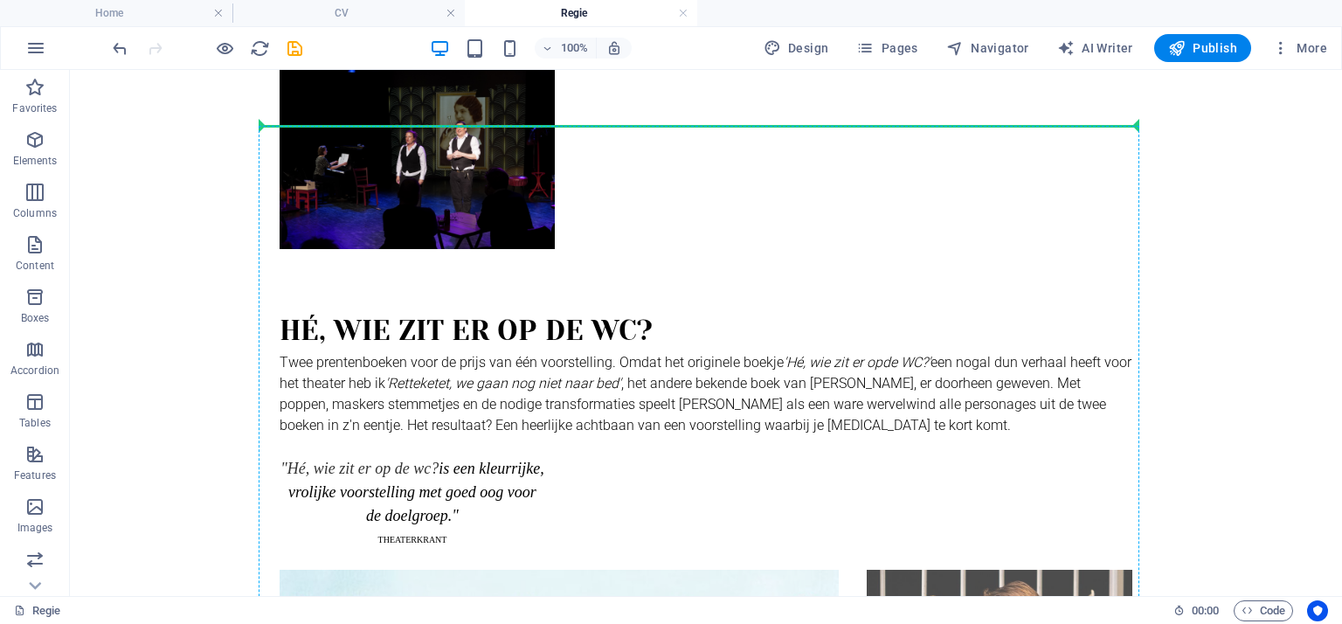
drag, startPoint x: 219, startPoint y: 370, endPoint x: 383, endPoint y: 190, distance: 242.5
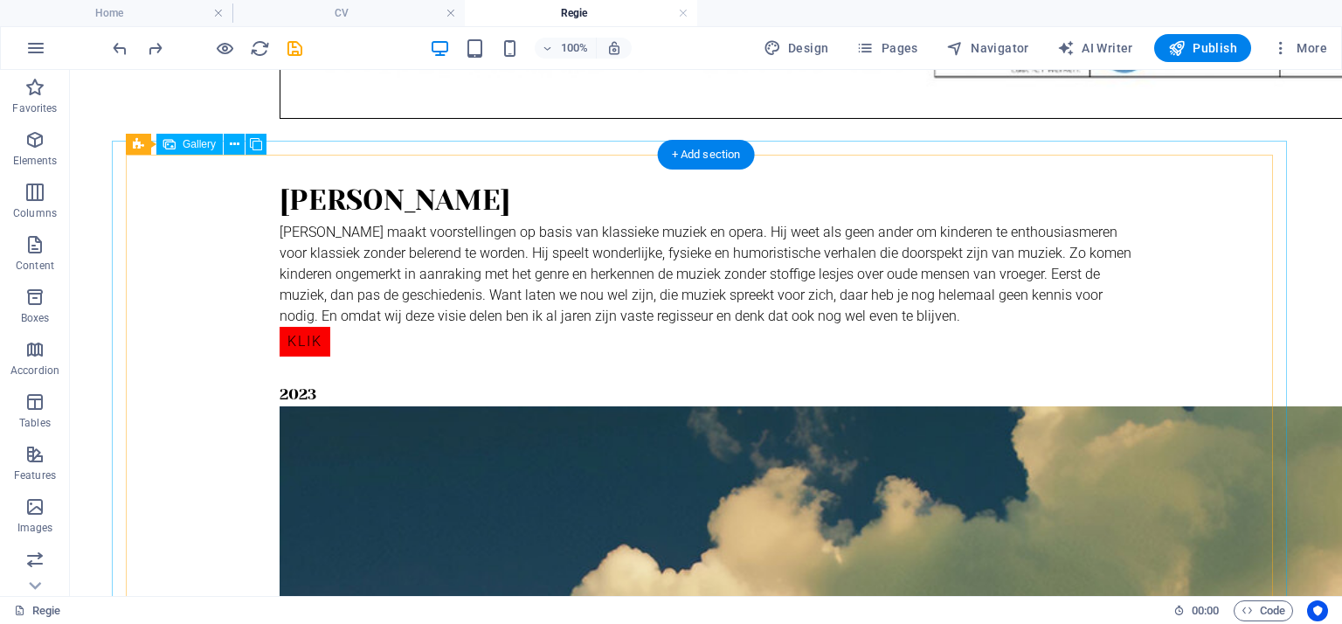
scroll to position [5076, 0]
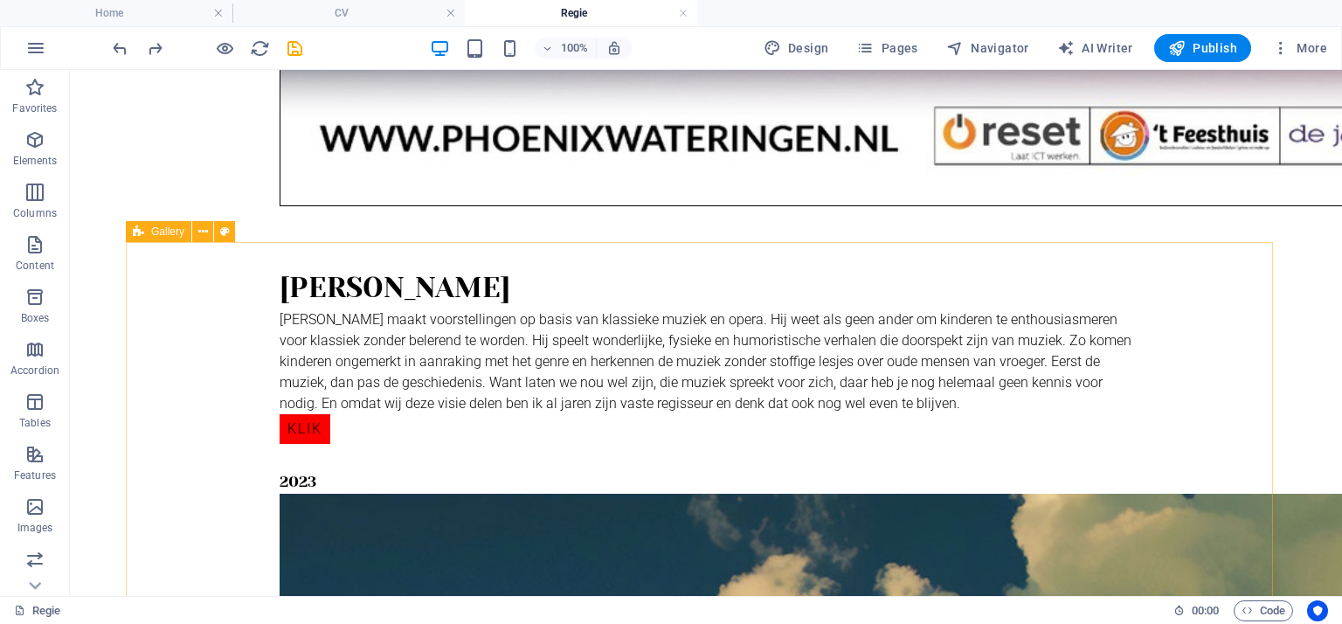
click at [147, 232] on div "Gallery" at bounding box center [159, 231] width 66 height 21
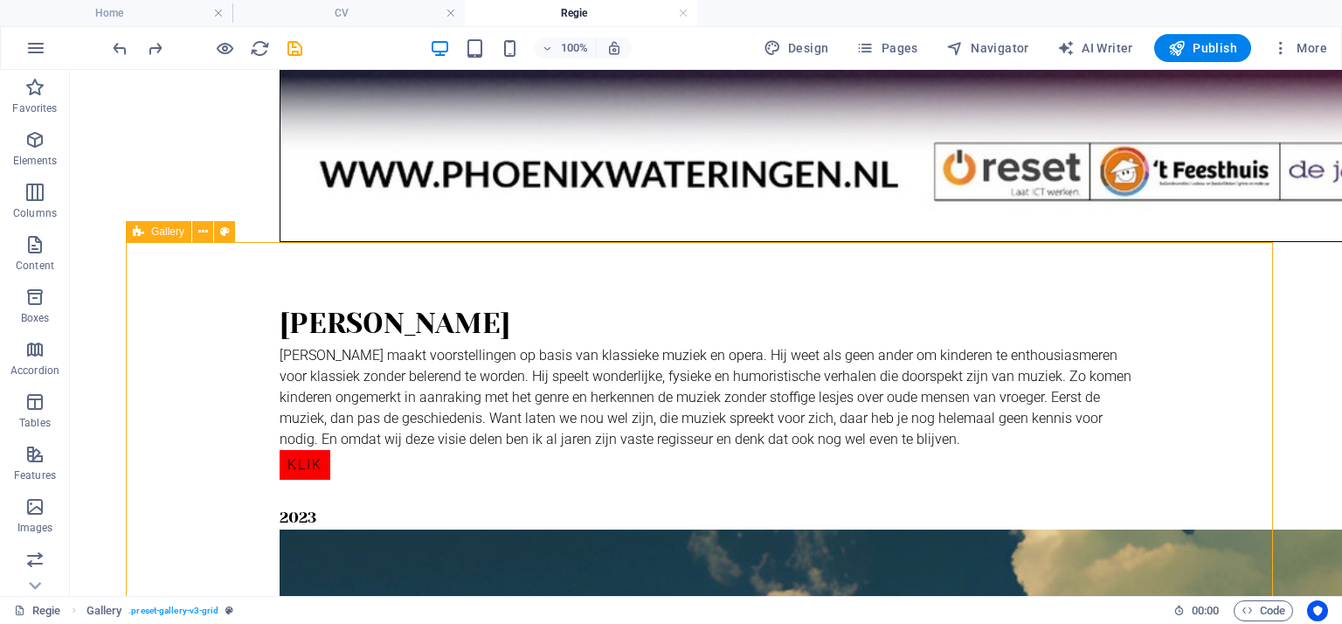
select select "rem"
select select "grid"
select select "fade"
select select "preset-gallery-v3-grid"
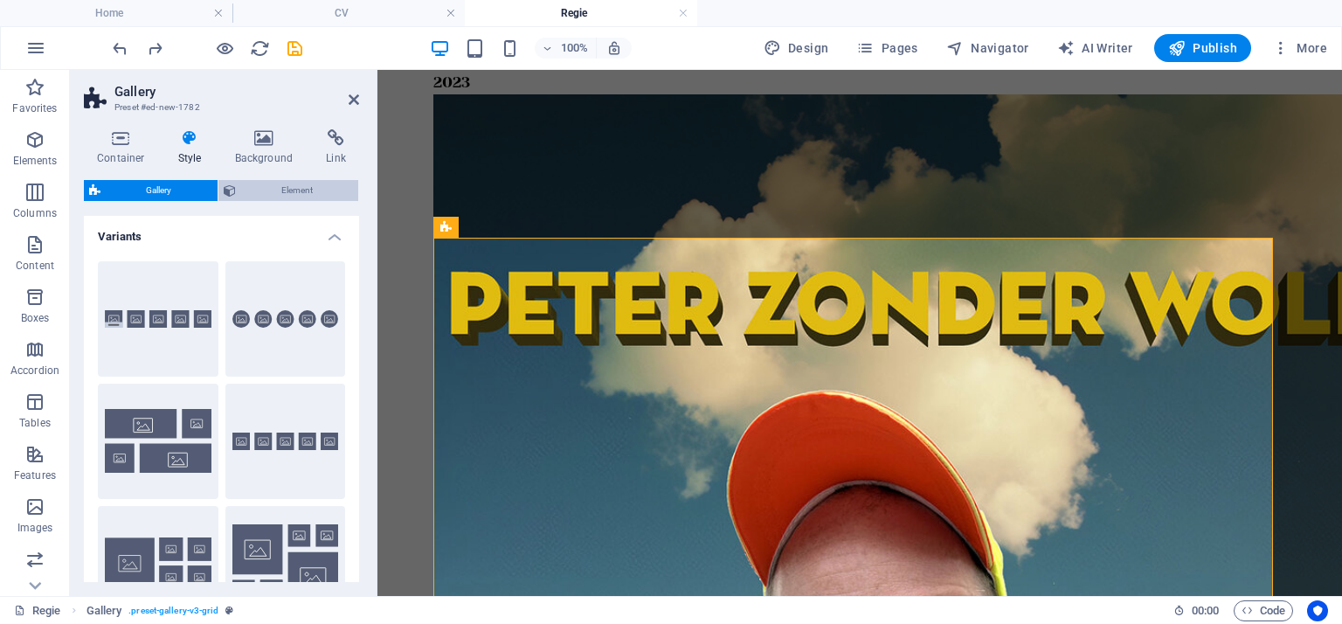
click at [300, 188] on span "Element" at bounding box center [297, 190] width 113 height 21
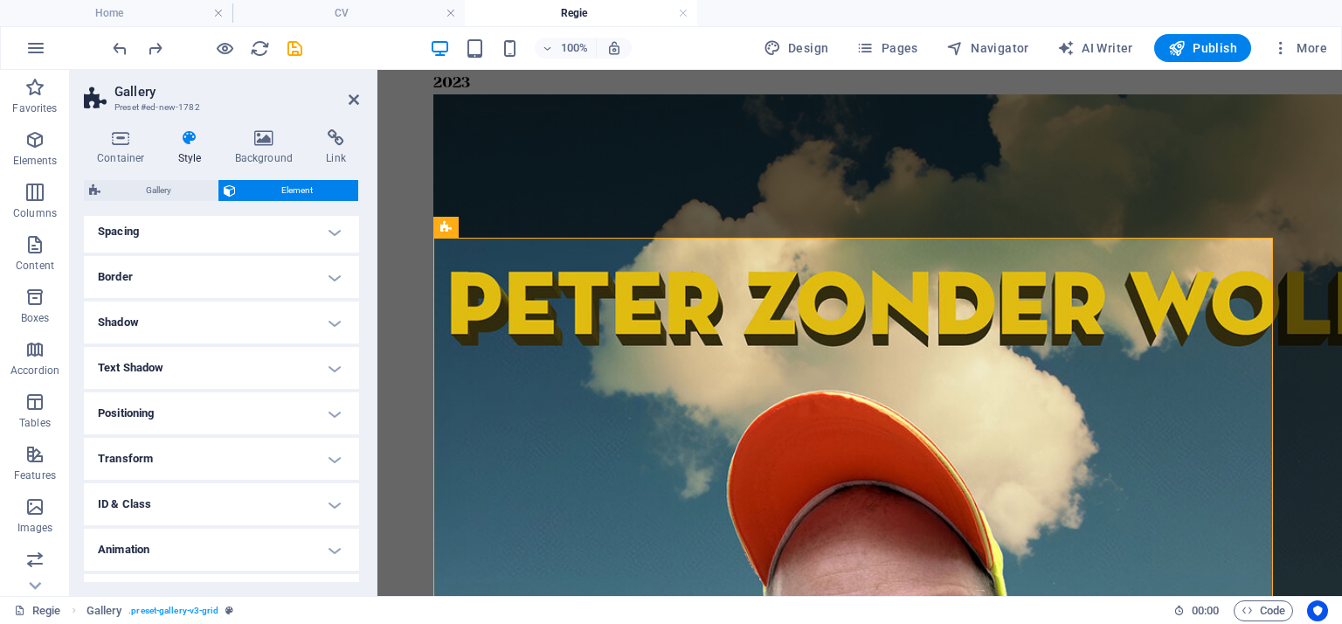
scroll to position [185, 0]
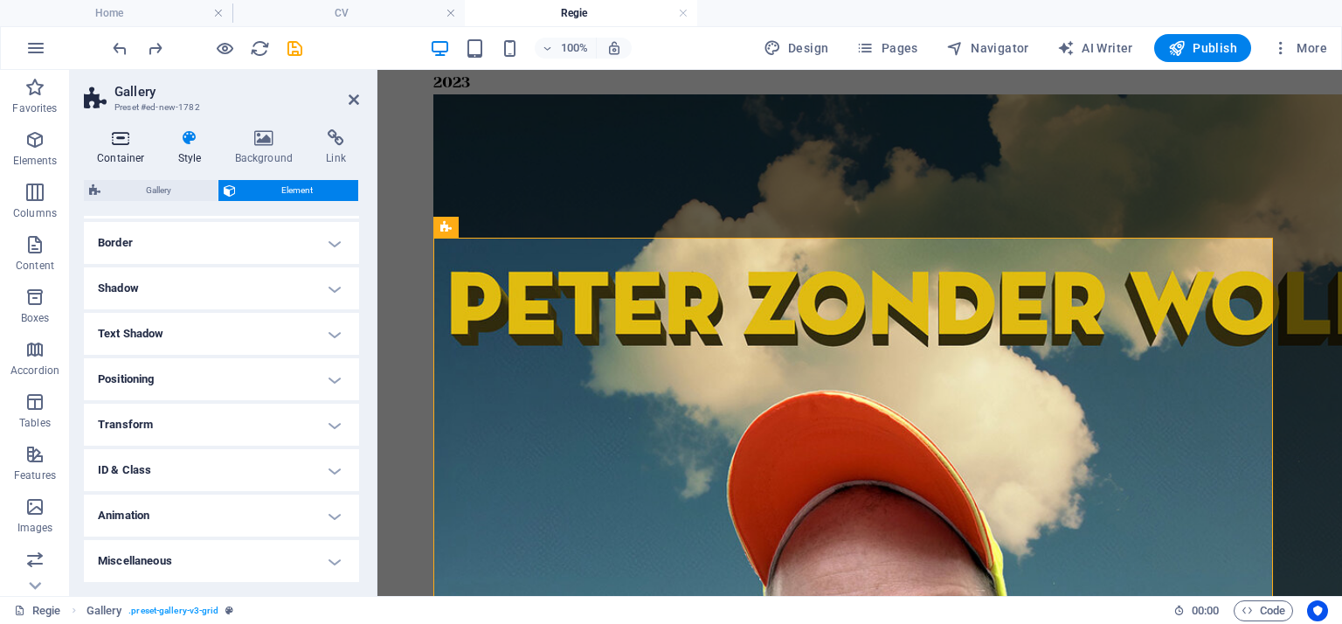
click at [119, 137] on icon at bounding box center [121, 137] width 74 height 17
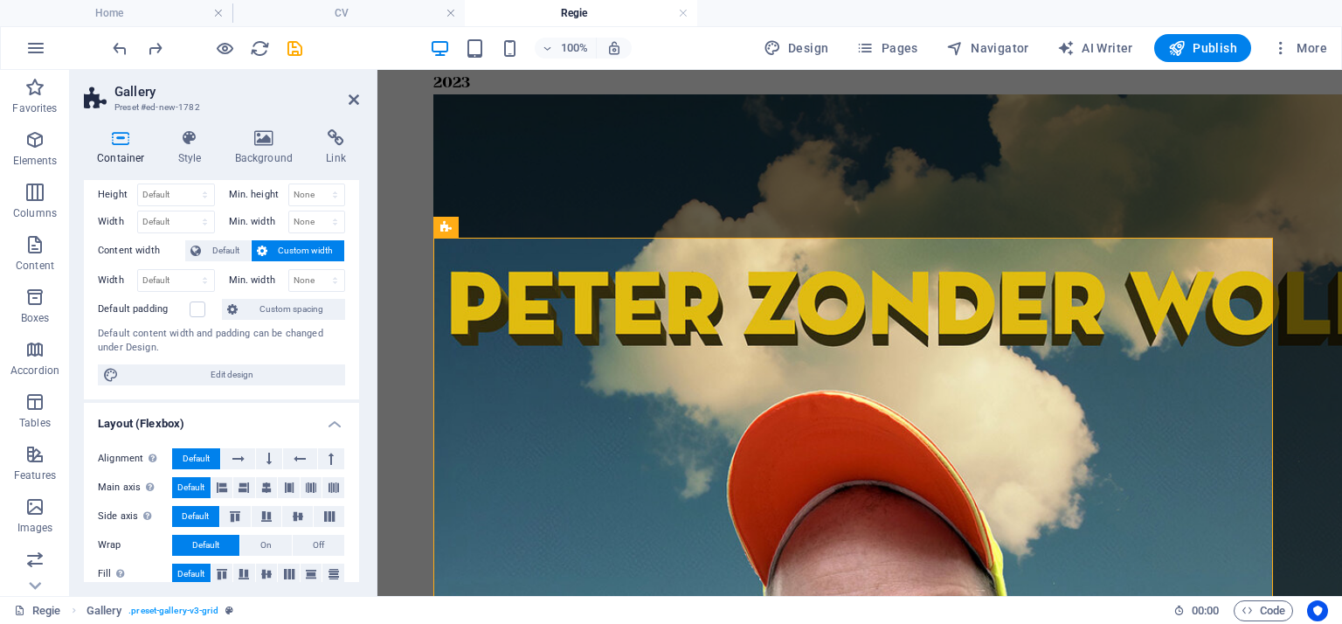
scroll to position [0, 0]
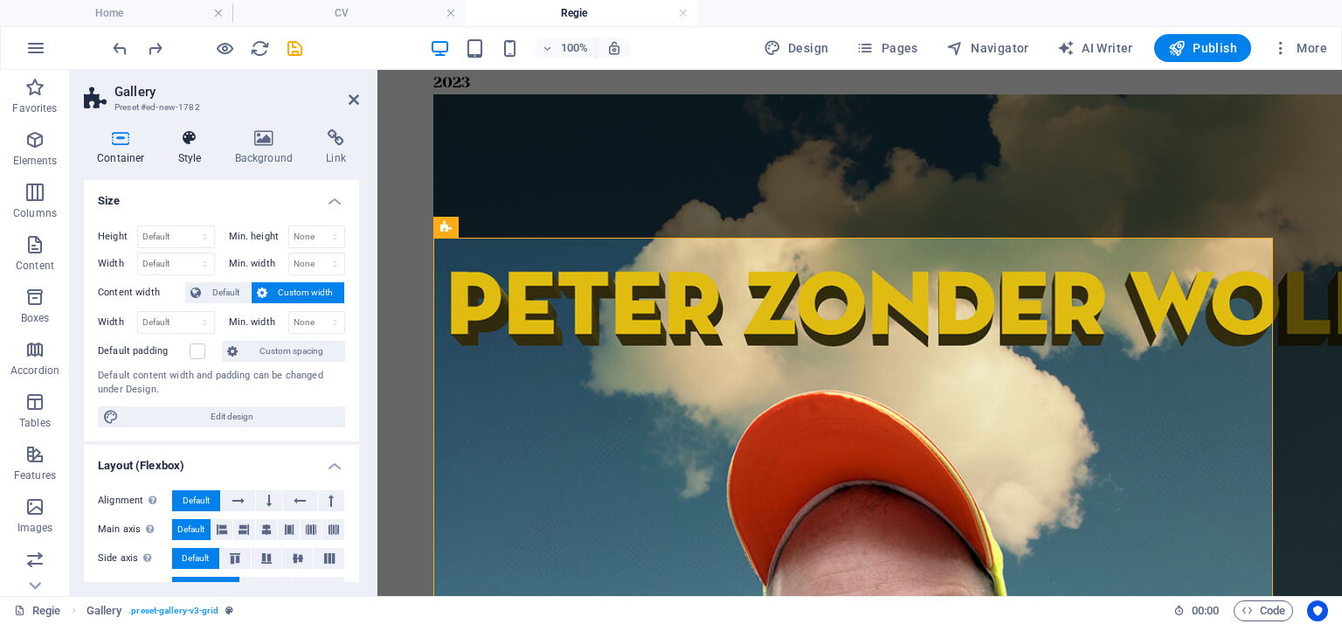
click at [192, 138] on icon at bounding box center [190, 137] width 50 height 17
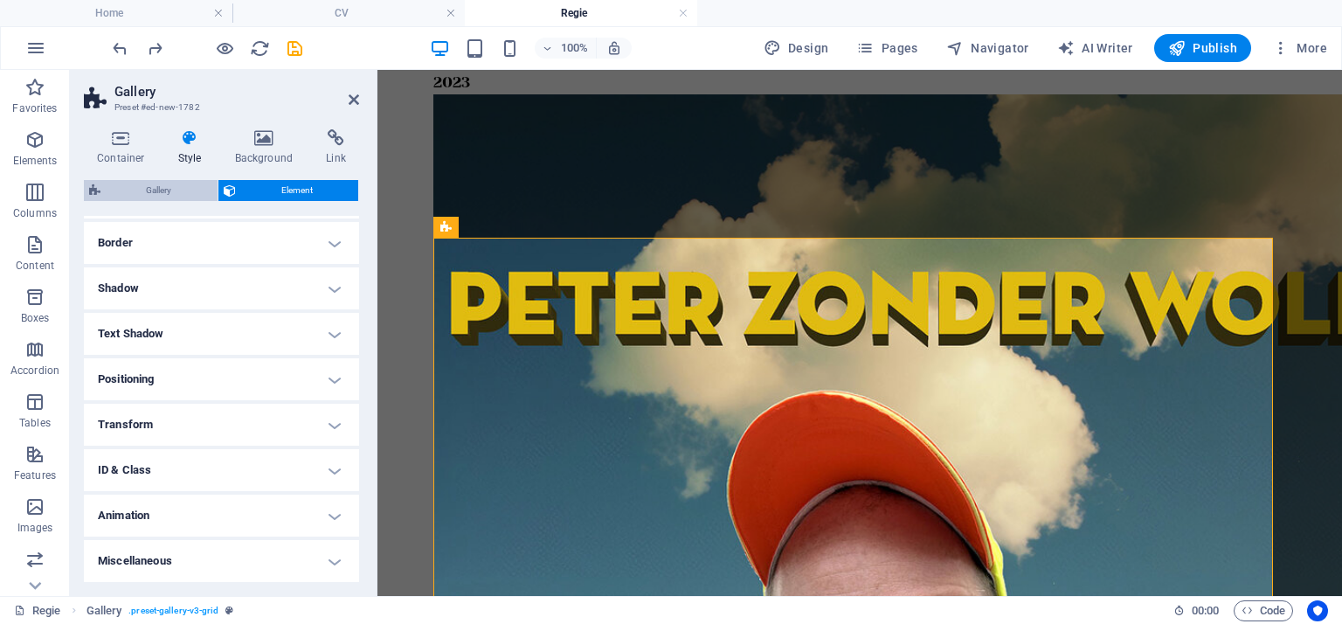
click at [192, 189] on span "Gallery" at bounding box center [159, 190] width 107 height 21
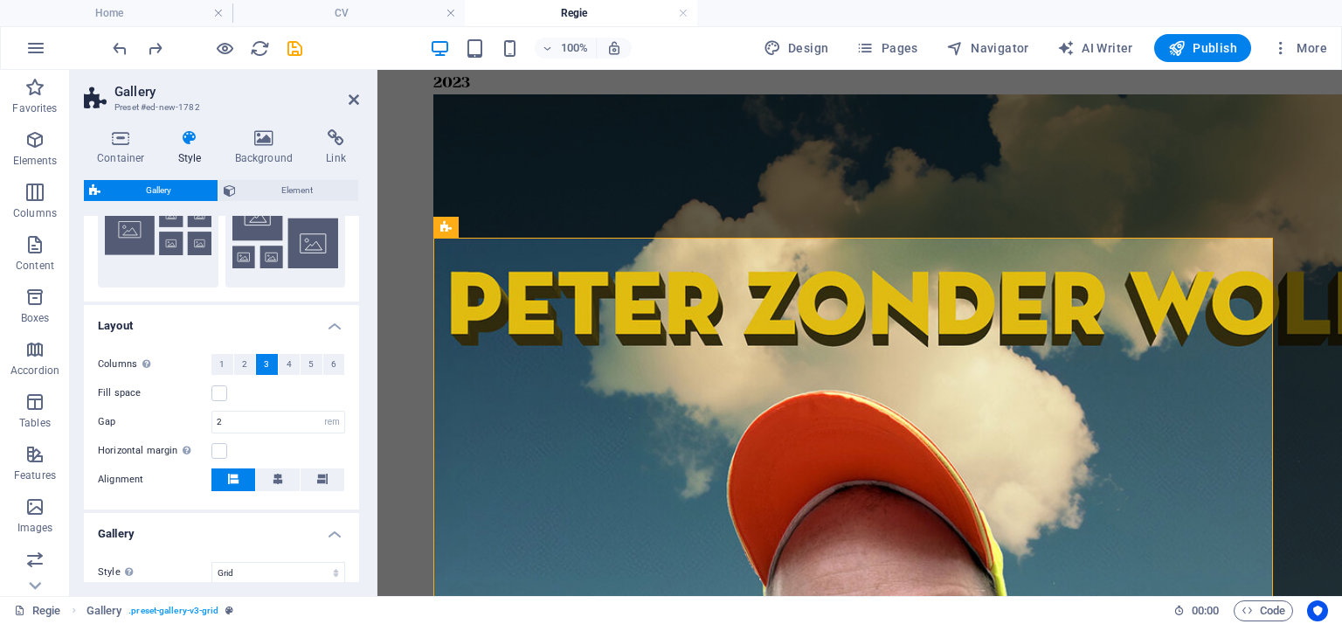
scroll to position [437, 0]
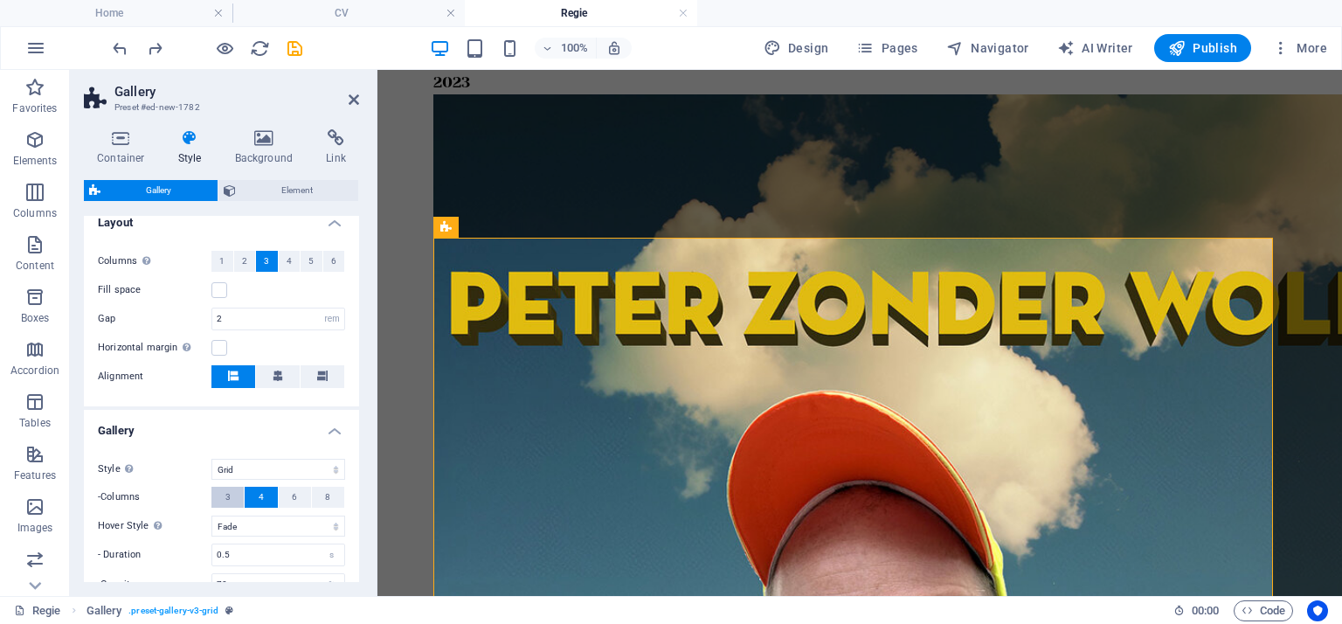
click at [223, 497] on button "3" at bounding box center [227, 497] width 32 height 21
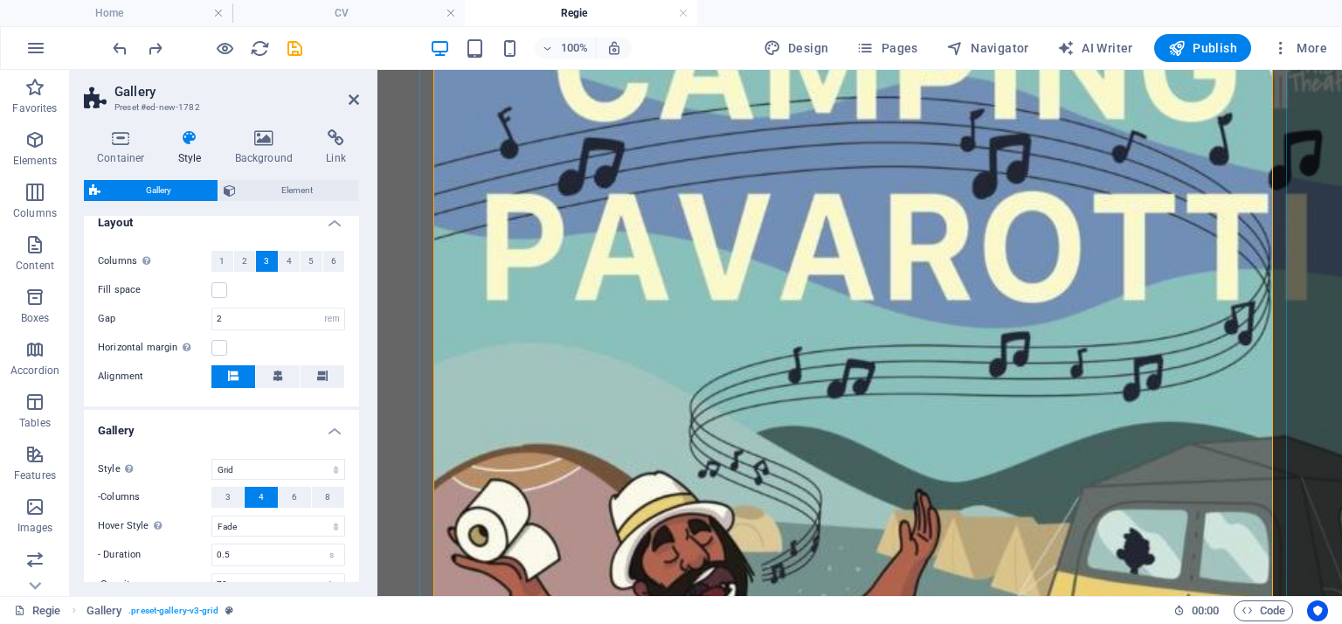
scroll to position [5143, 0]
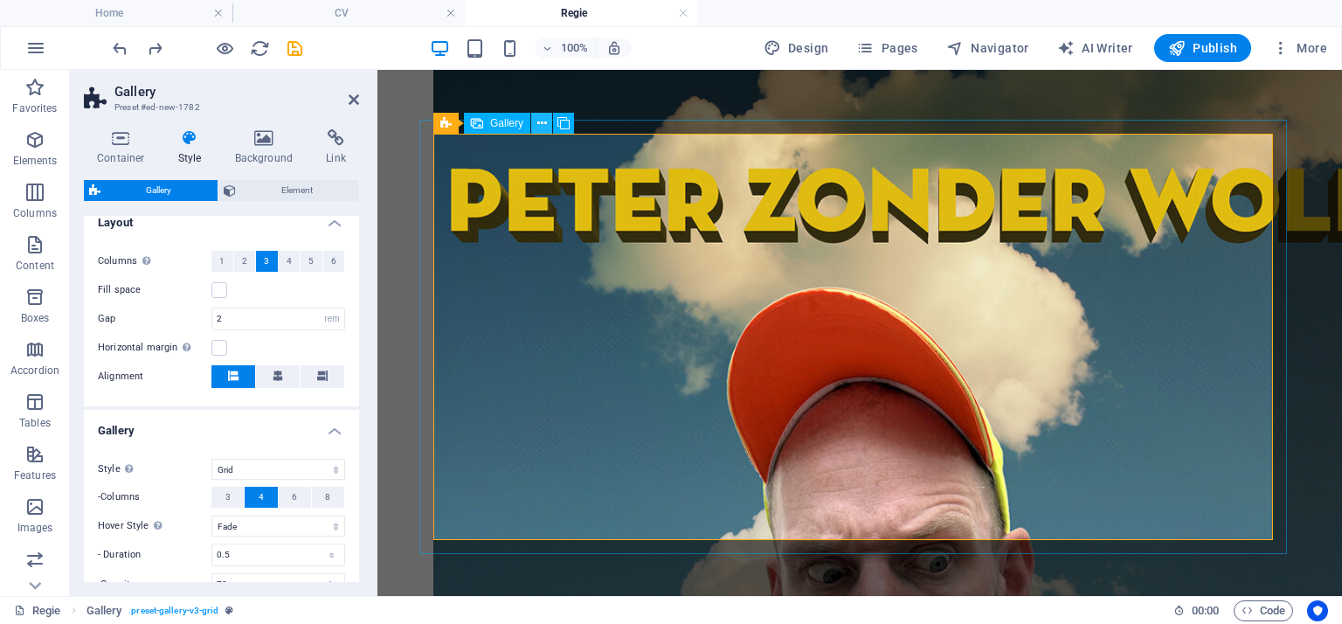
click at [540, 123] on icon at bounding box center [542, 123] width 10 height 18
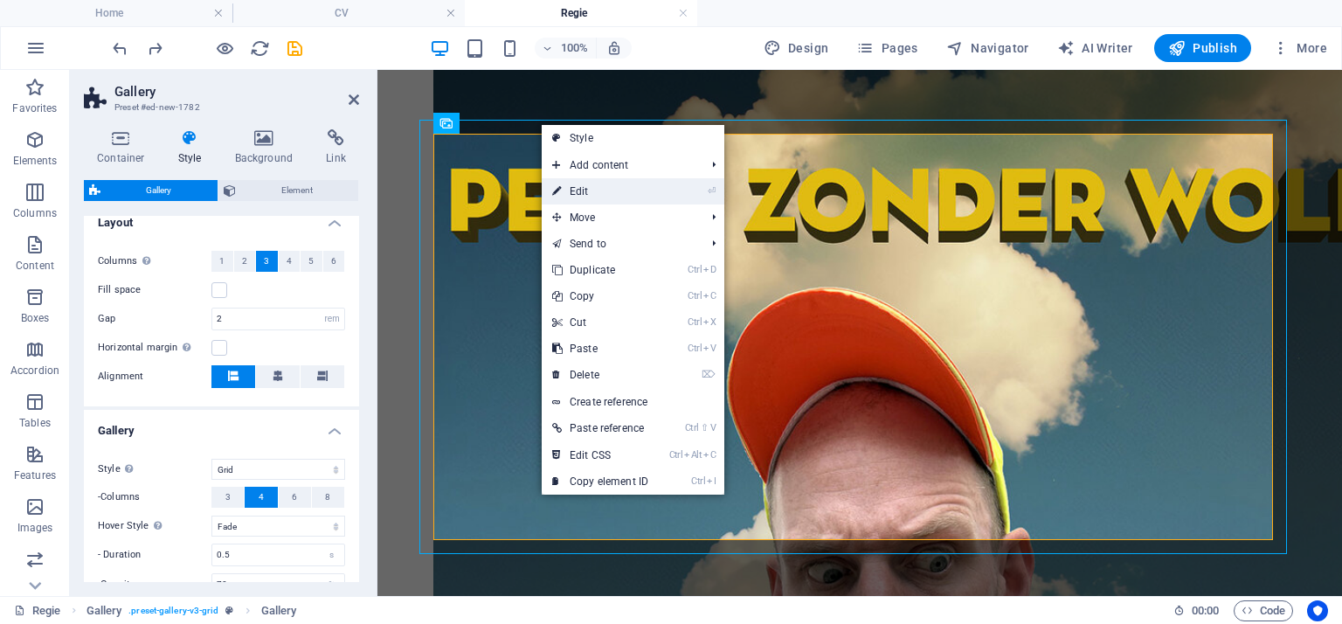
click at [591, 197] on link "⏎ Edit" at bounding box center [600, 191] width 117 height 26
select select "%"
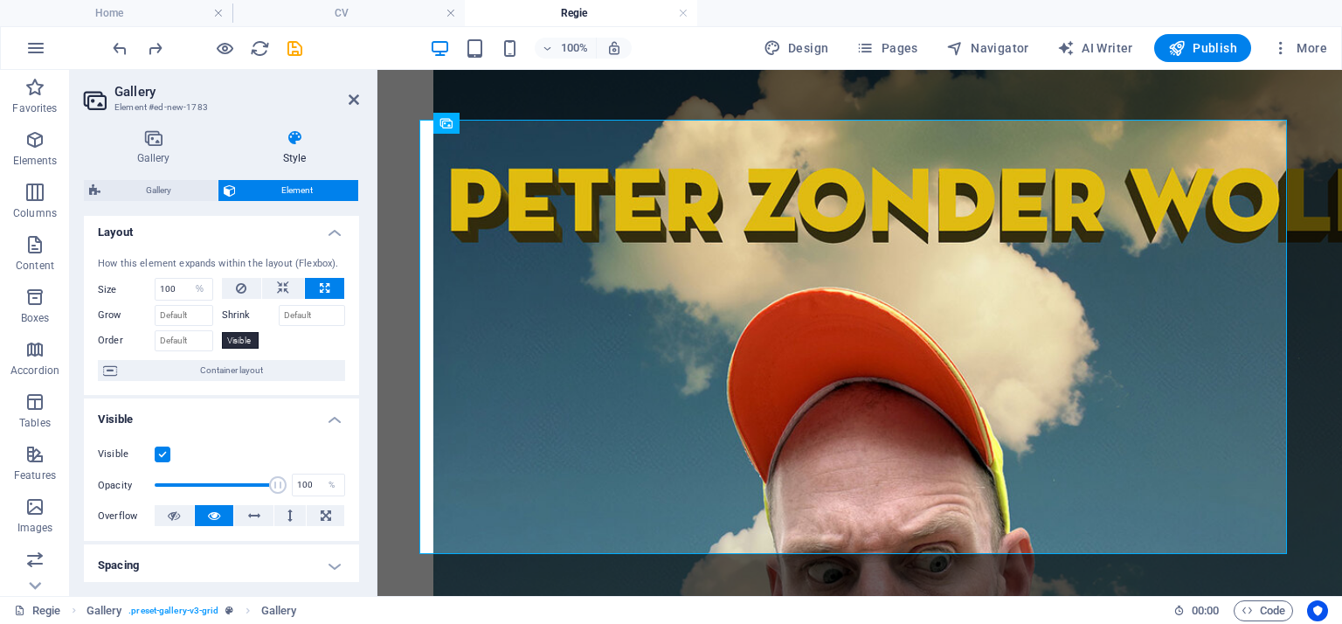
scroll to position [0, 0]
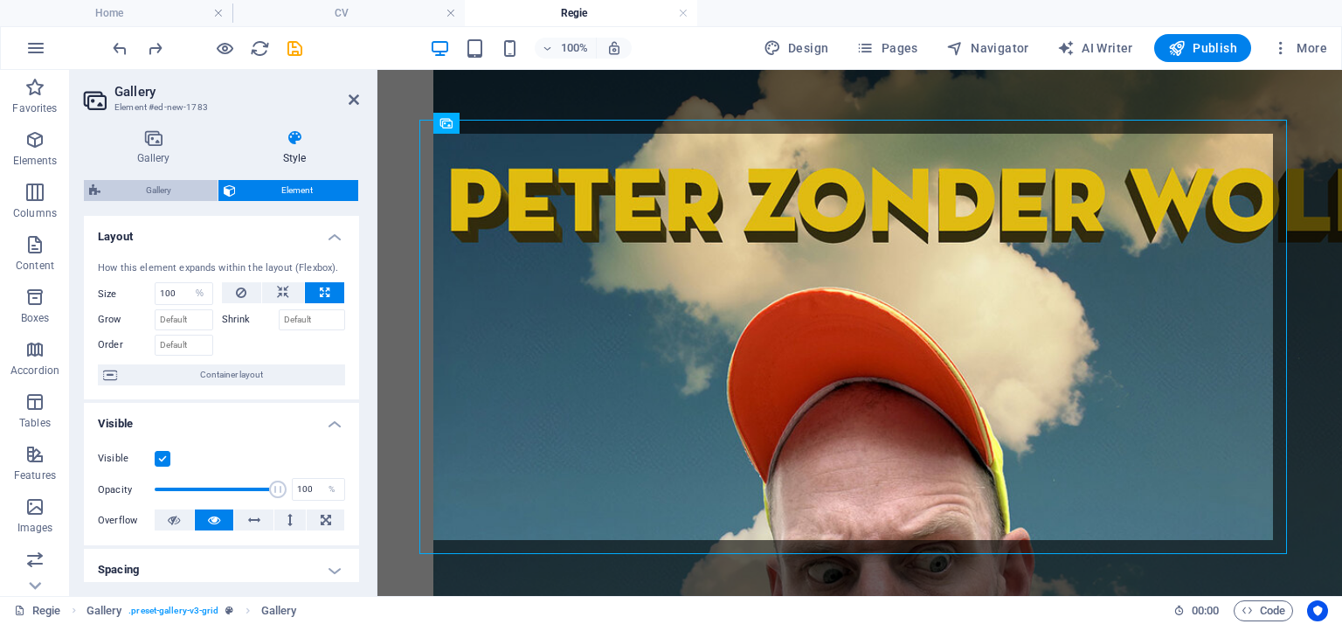
click at [184, 191] on span "Gallery" at bounding box center [159, 190] width 107 height 21
select select "rem"
select select "grid"
select select "fade"
select select "preset-gallery-v3-grid"
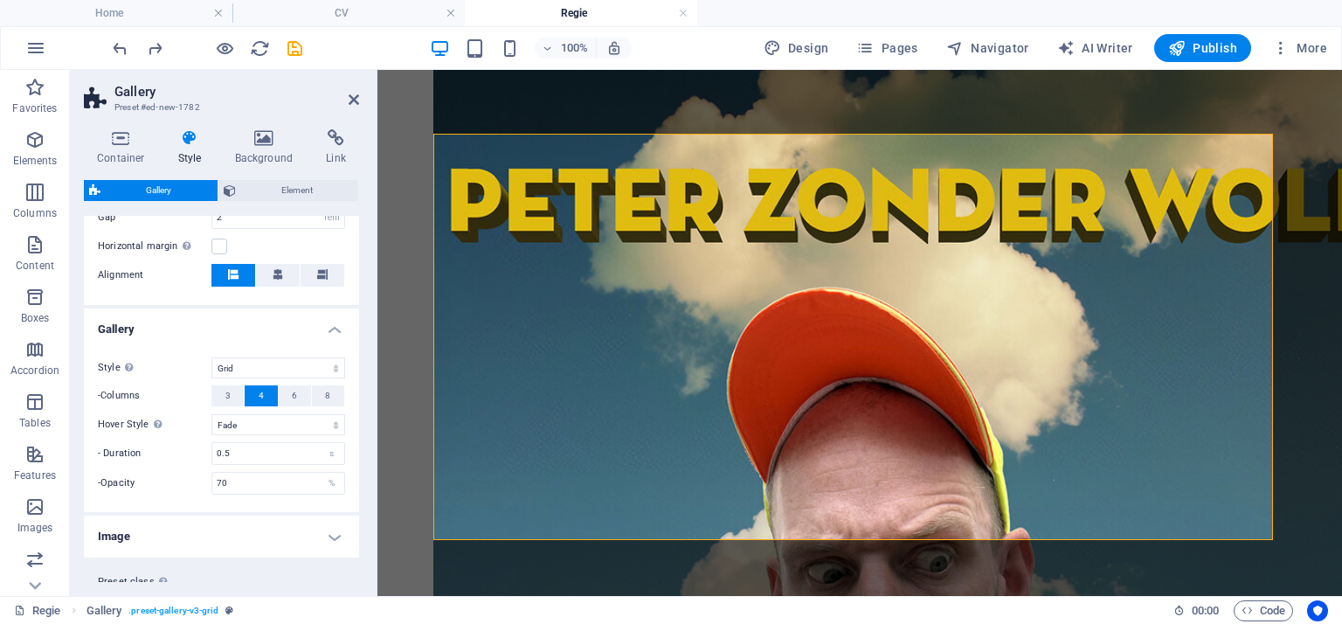
scroll to position [582, 0]
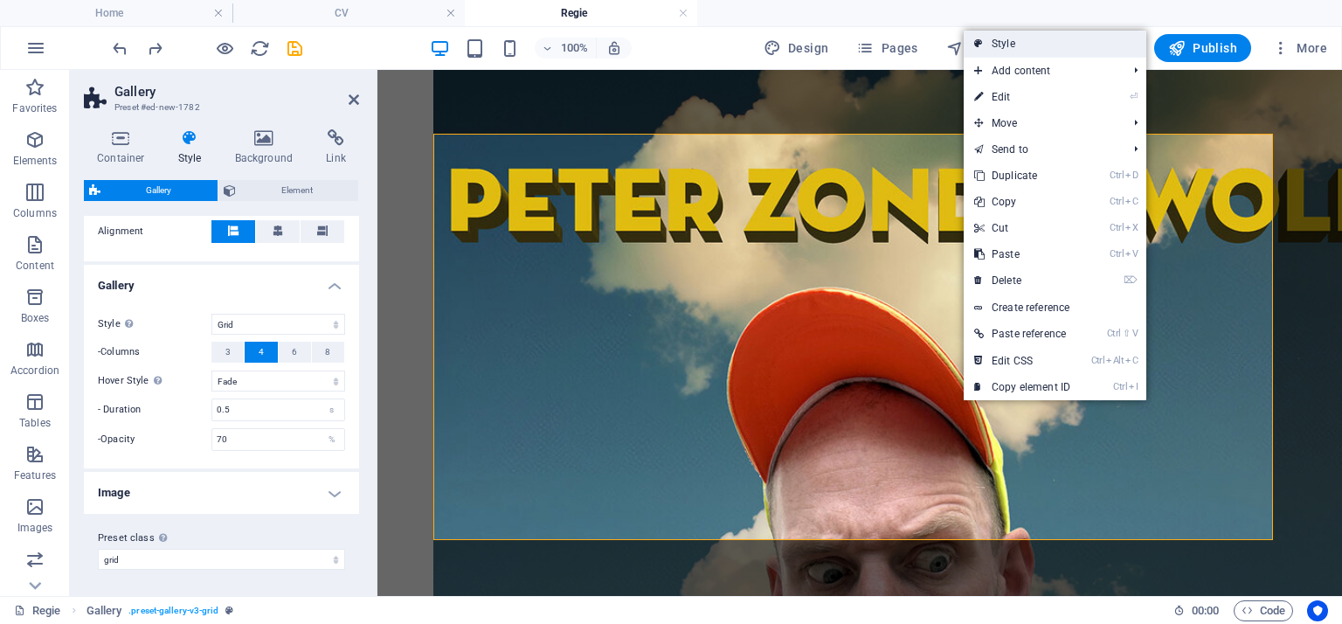
click at [1049, 37] on link "Style" at bounding box center [1055, 44] width 183 height 26
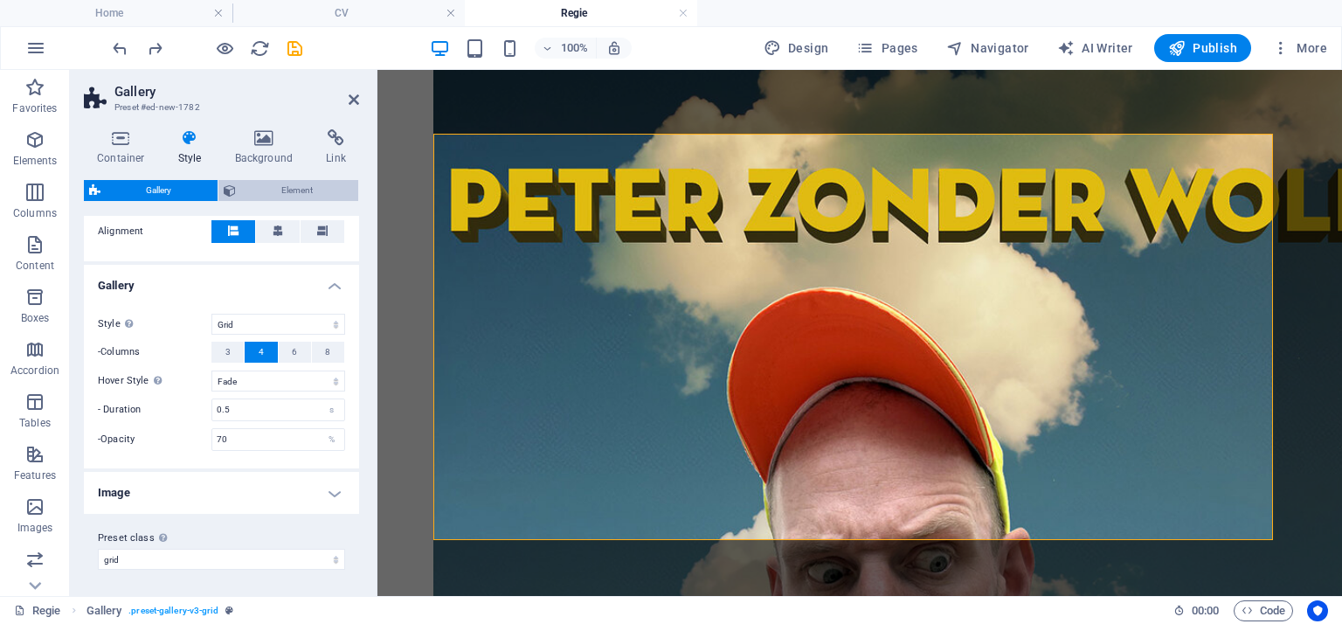
click at [255, 185] on span "Element" at bounding box center [297, 190] width 113 height 21
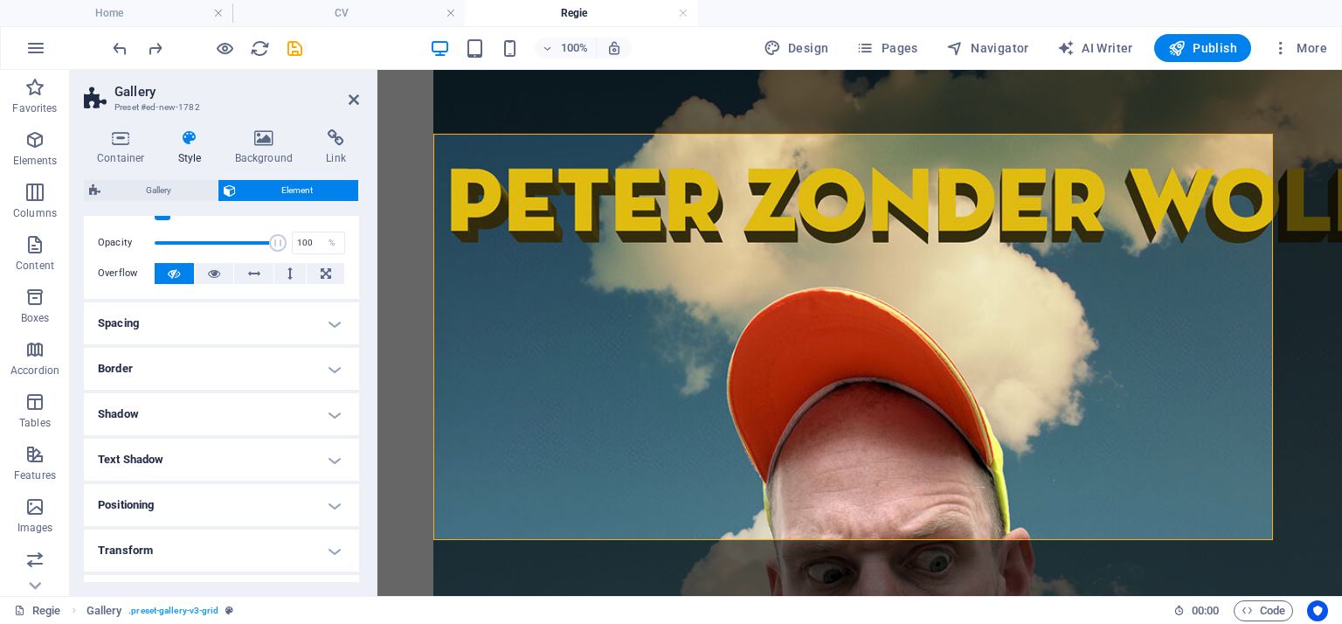
scroll to position [87, 0]
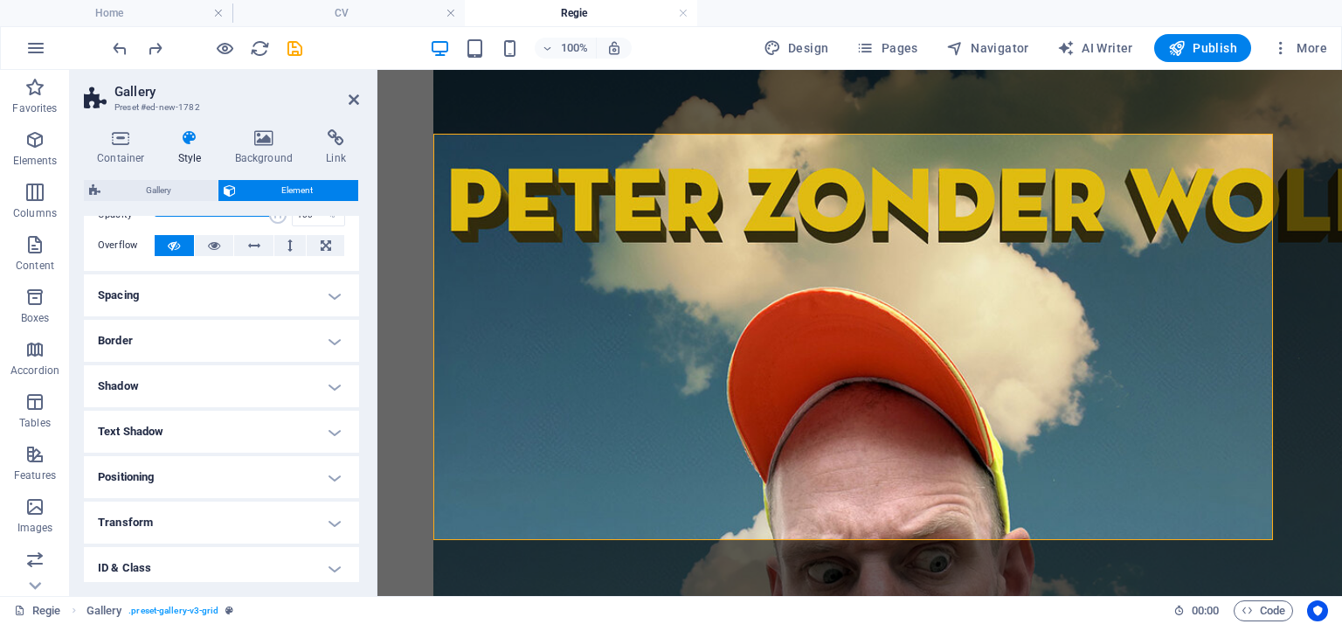
click at [332, 295] on h4 "Spacing" at bounding box center [221, 295] width 275 height 42
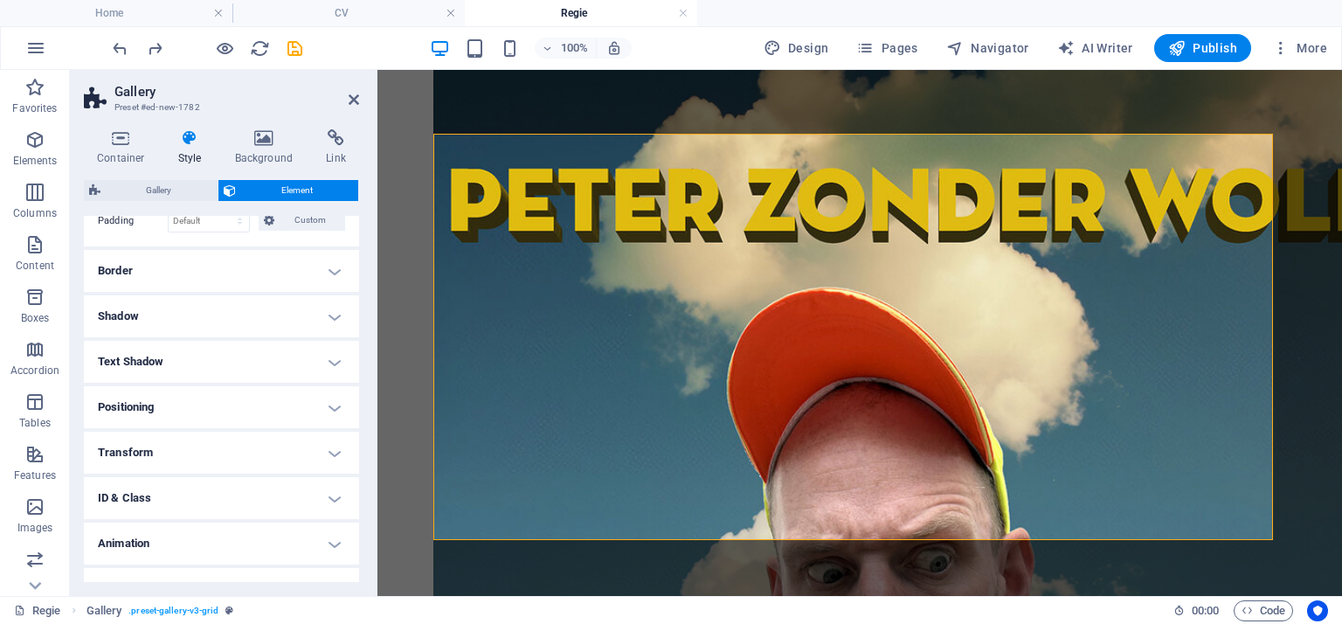
scroll to position [254, 0]
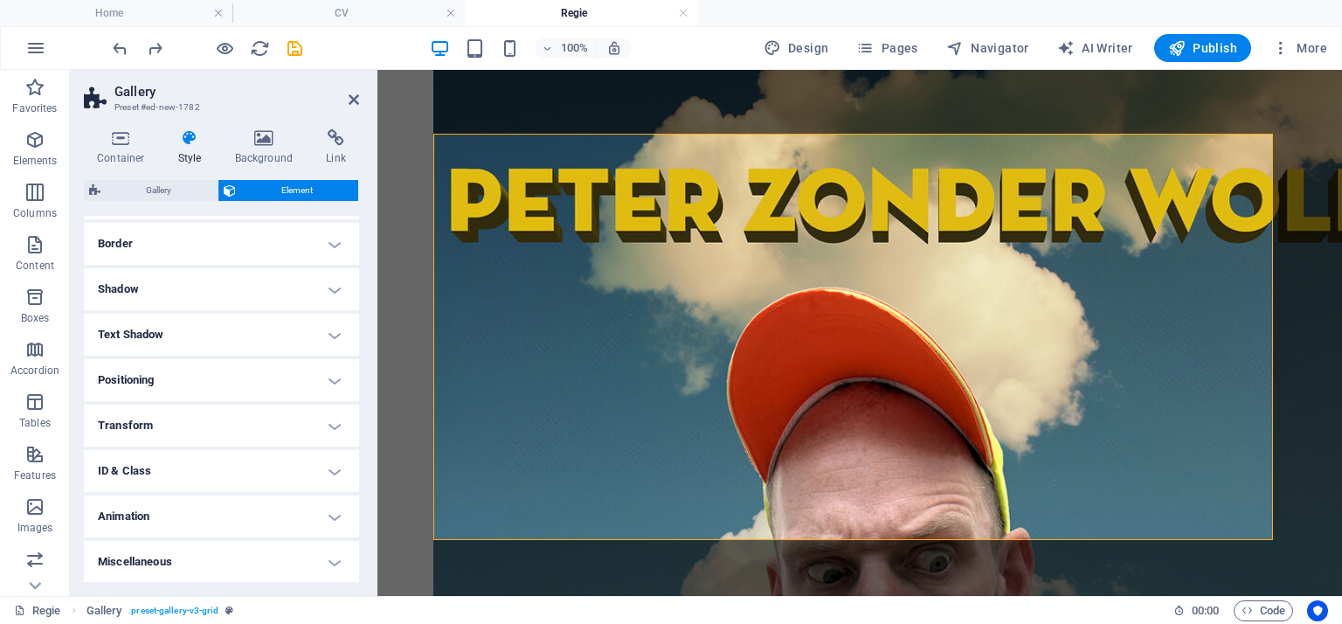
click at [331, 379] on h4 "Positioning" at bounding box center [221, 380] width 275 height 42
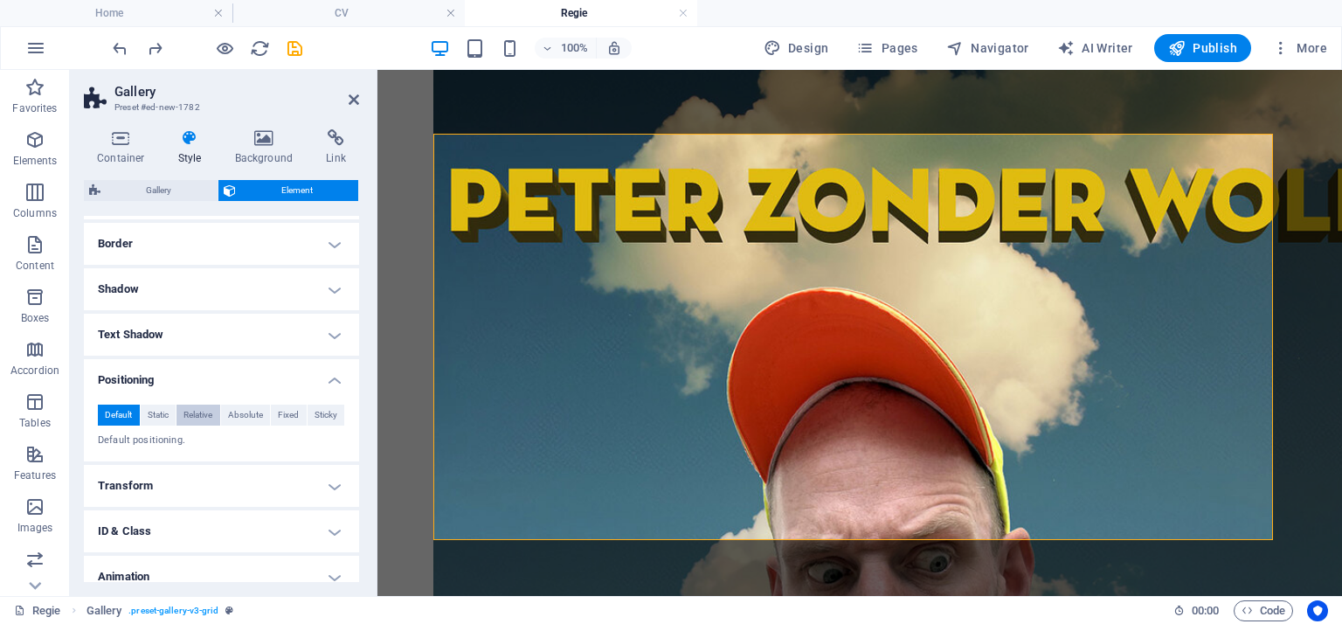
click at [187, 415] on span "Relative" at bounding box center [197, 415] width 29 height 21
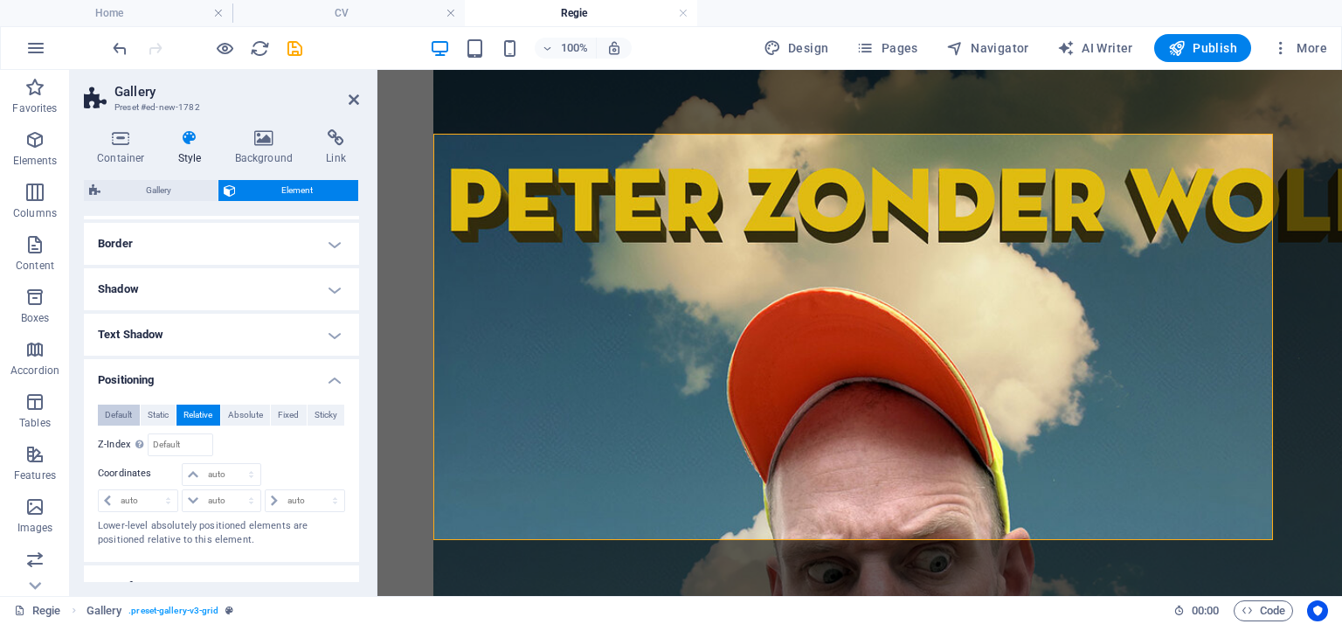
click at [124, 415] on span "Default" at bounding box center [118, 415] width 27 height 21
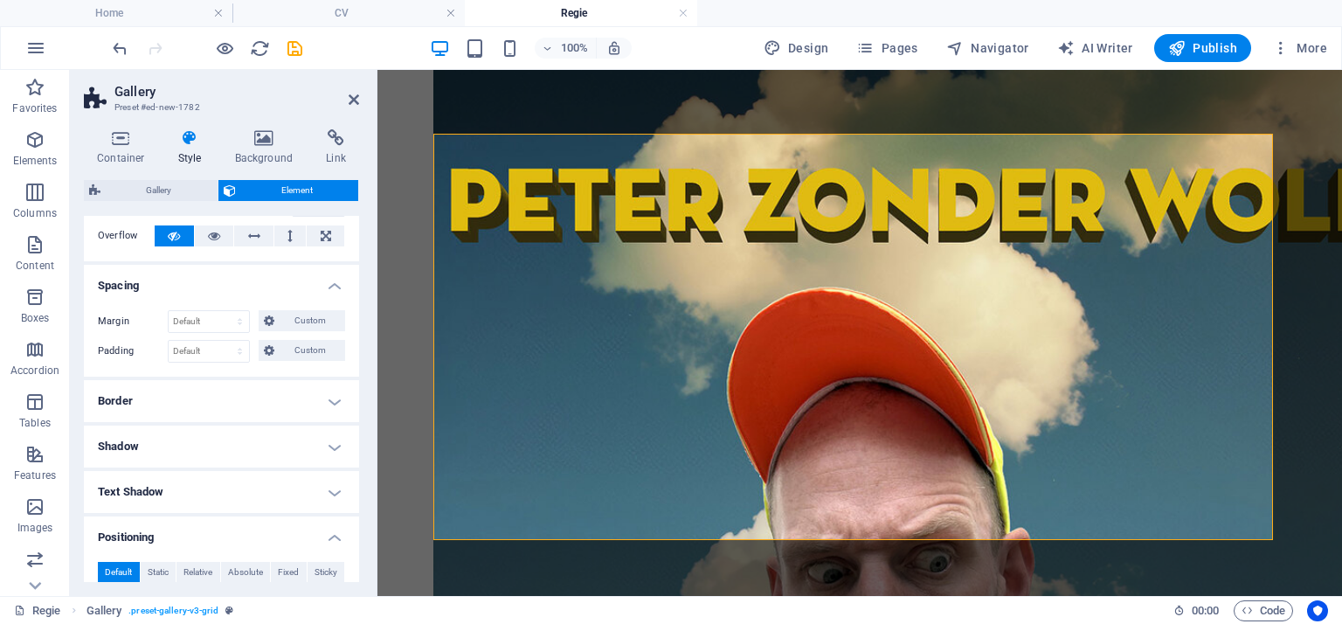
scroll to position [0, 0]
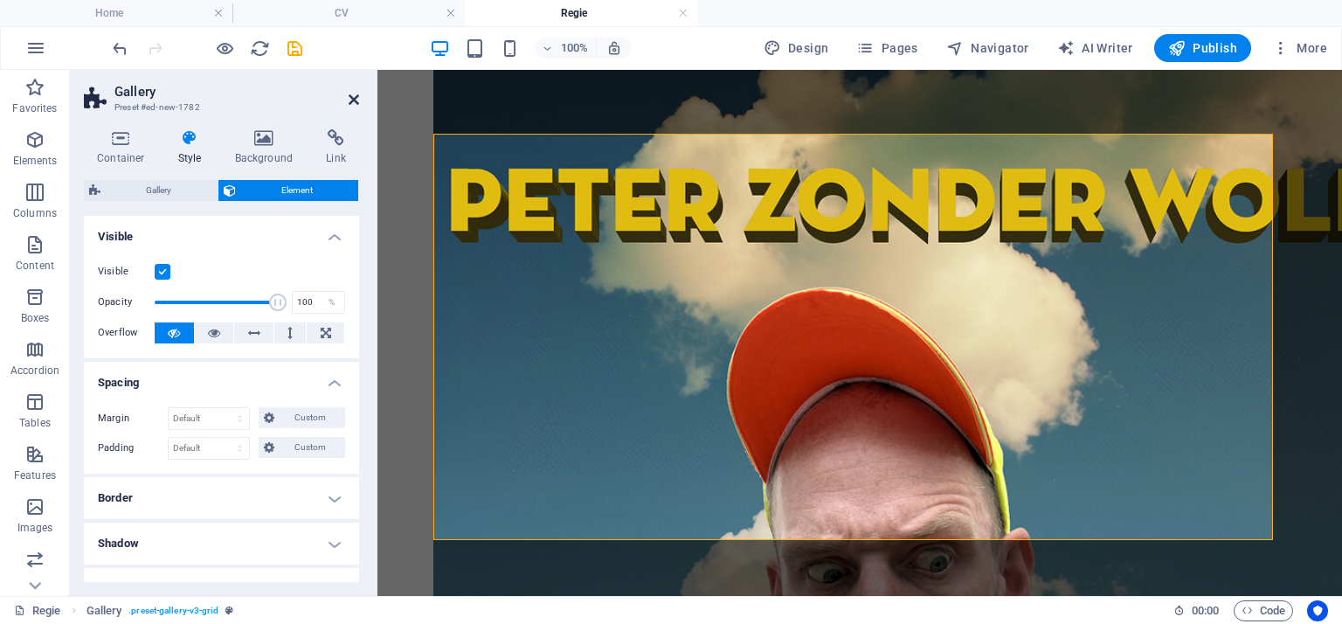
click at [353, 99] on icon at bounding box center [354, 100] width 10 height 14
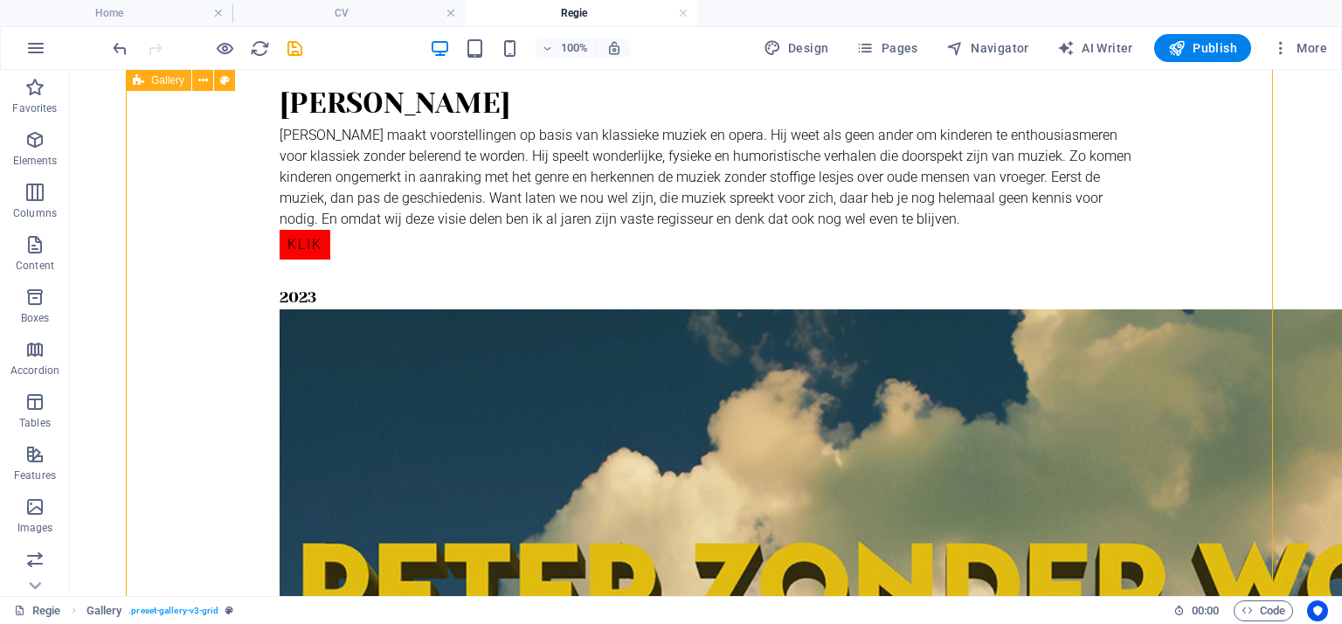
click at [162, 78] on span "Gallery" at bounding box center [167, 80] width 33 height 10
click at [200, 78] on icon at bounding box center [203, 81] width 10 height 18
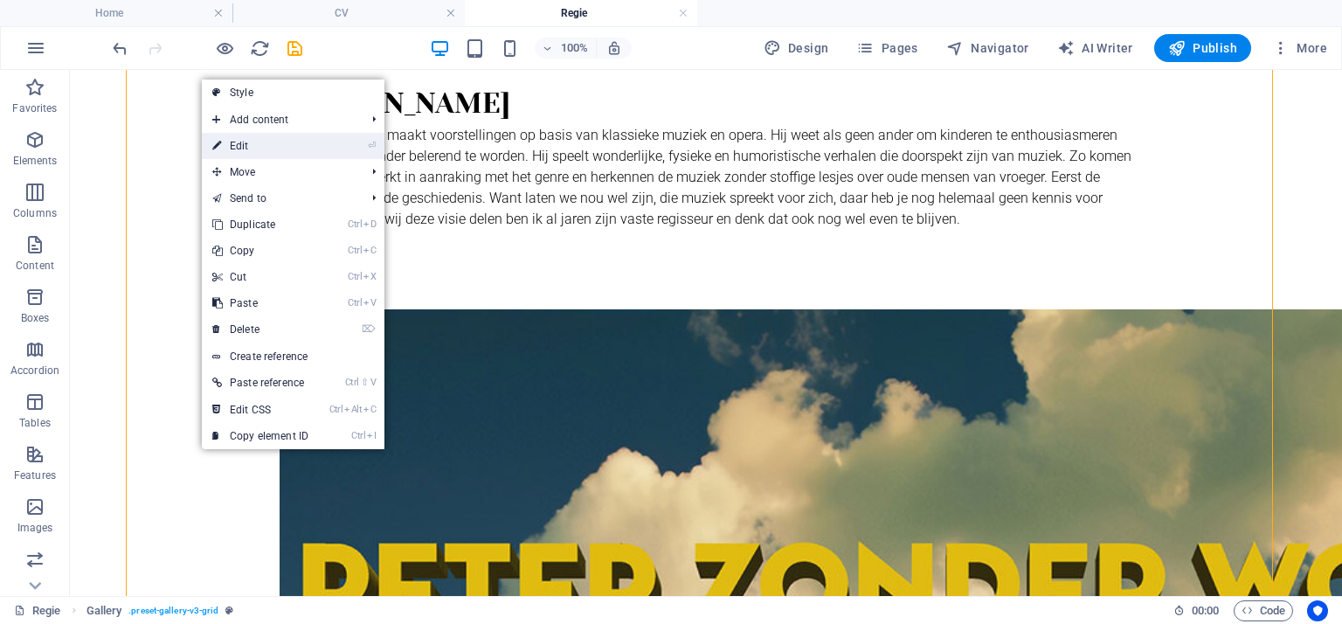
click at [240, 144] on link "⏎ Edit" at bounding box center [260, 146] width 117 height 26
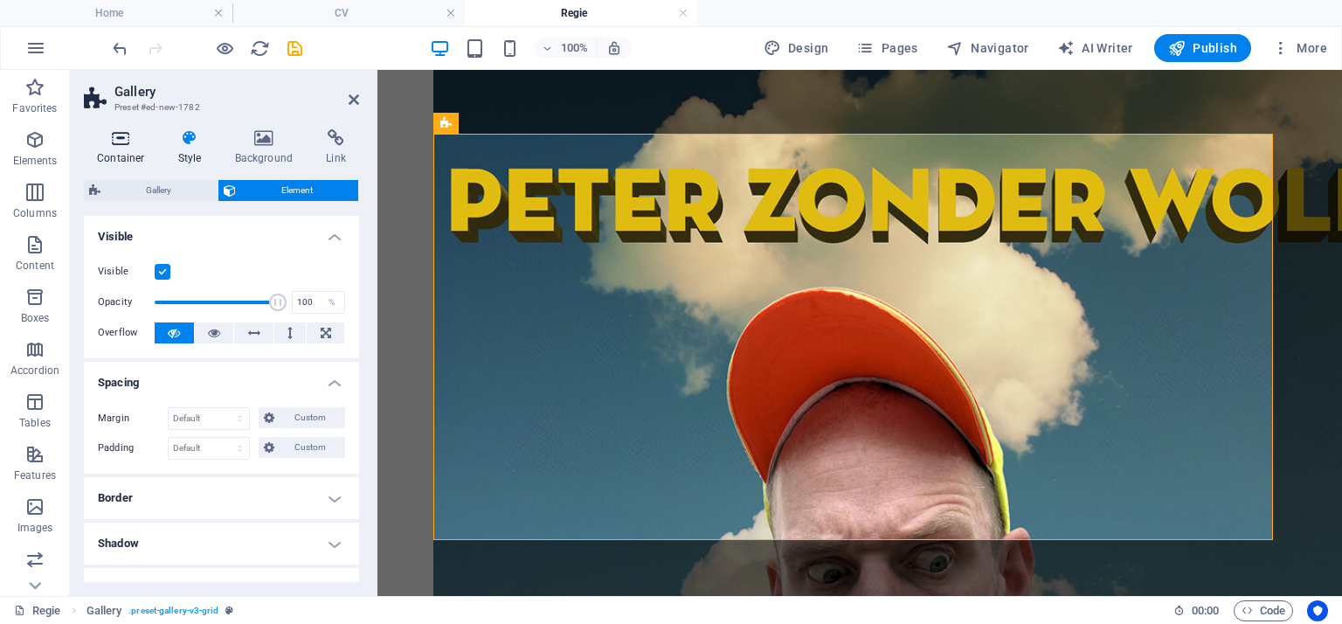
click at [121, 141] on icon at bounding box center [121, 137] width 74 height 17
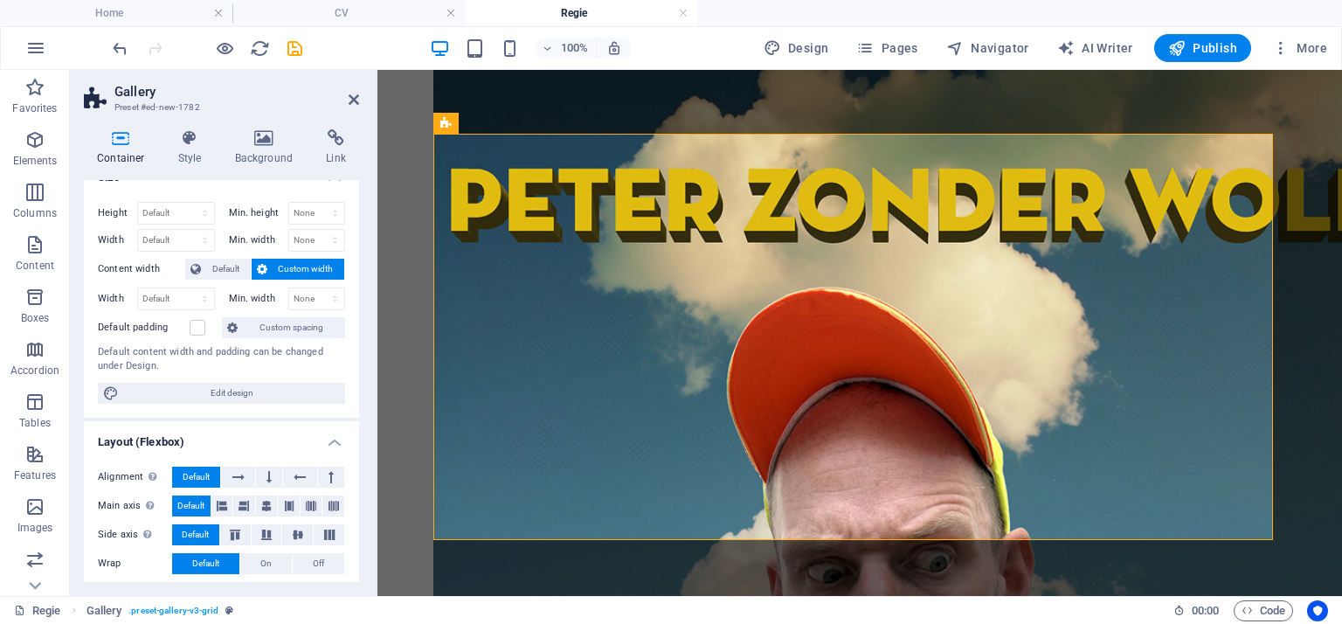
scroll to position [0, 0]
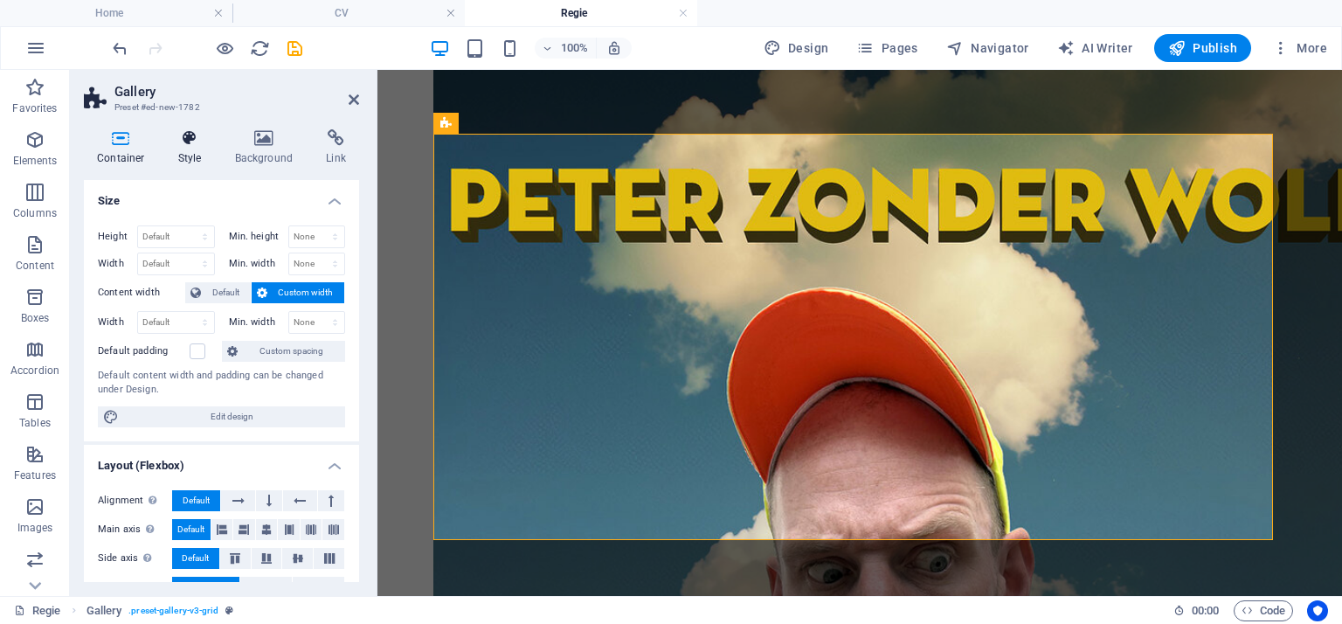
click at [190, 141] on icon at bounding box center [190, 137] width 50 height 17
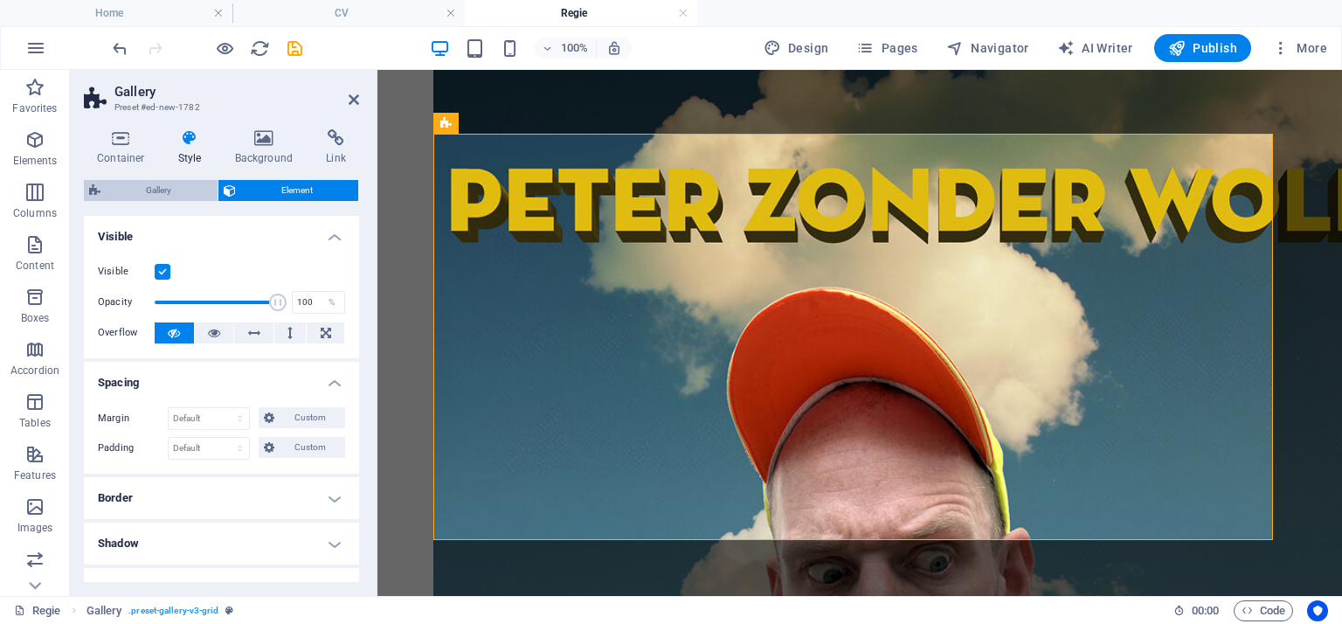
click at [168, 198] on span "Gallery" at bounding box center [159, 190] width 107 height 21
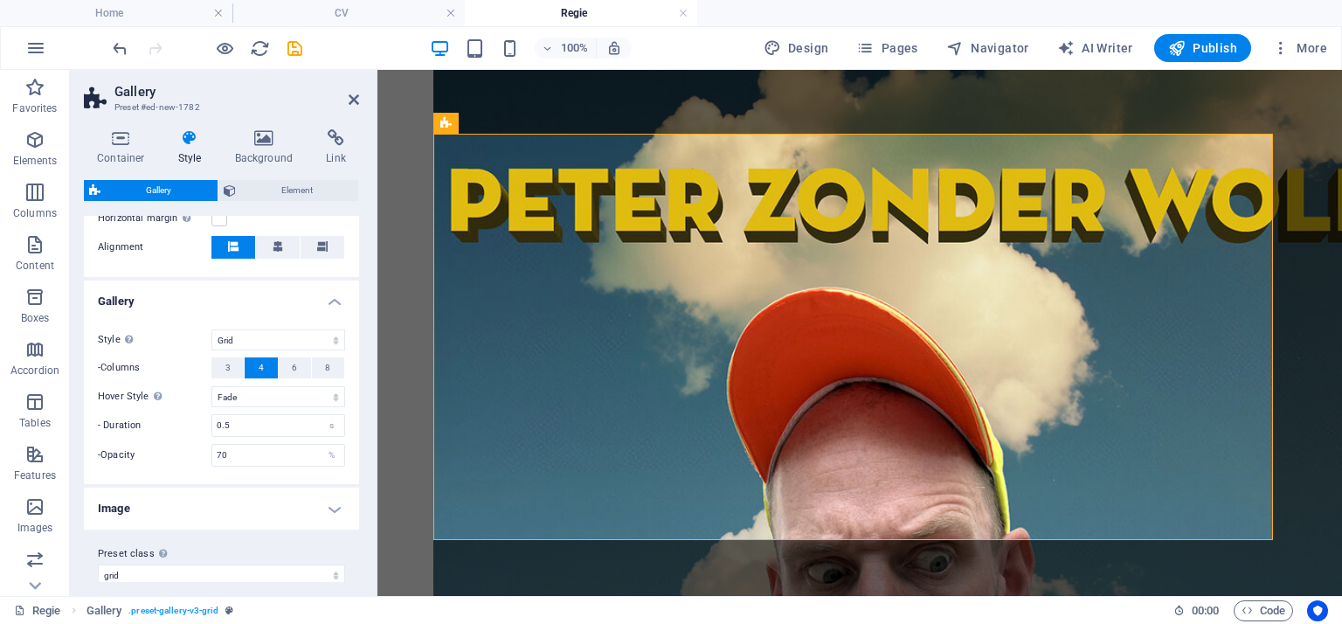
scroll to position [582, 0]
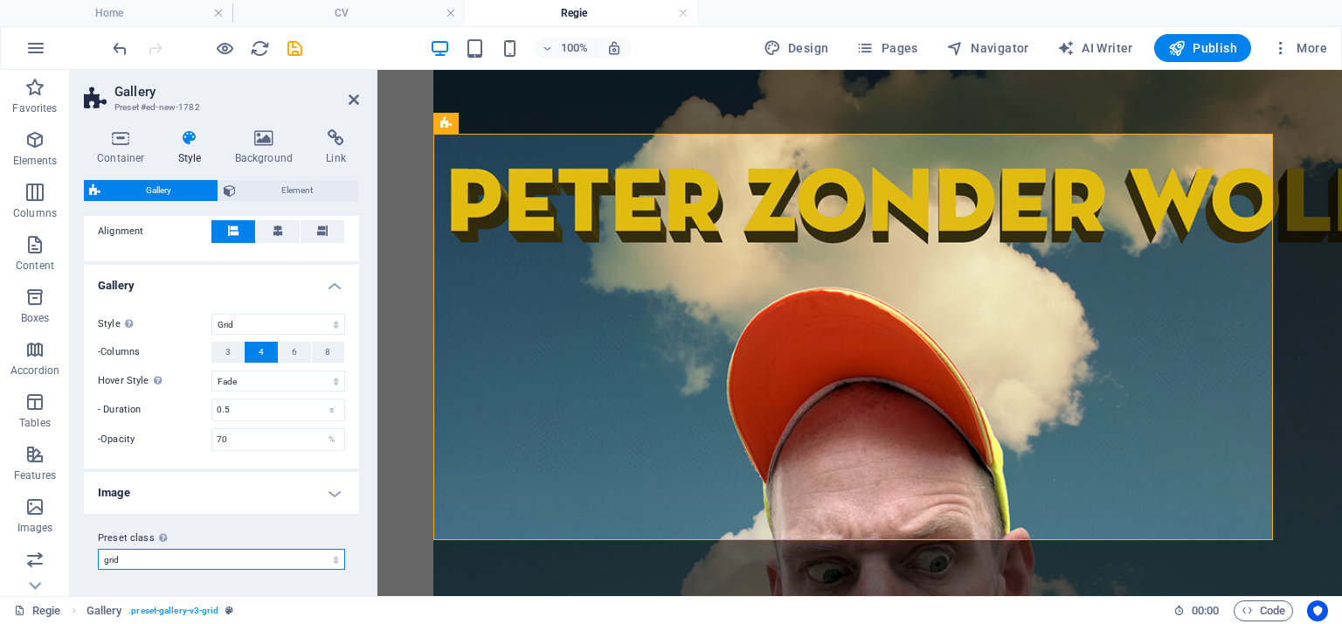
click at [185, 558] on select "captions grid Add preset class" at bounding box center [221, 559] width 247 height 21
click at [98, 549] on select "captions grid Add preset class" at bounding box center [221, 559] width 247 height 21
select select "preset-gallery-v3-grid"
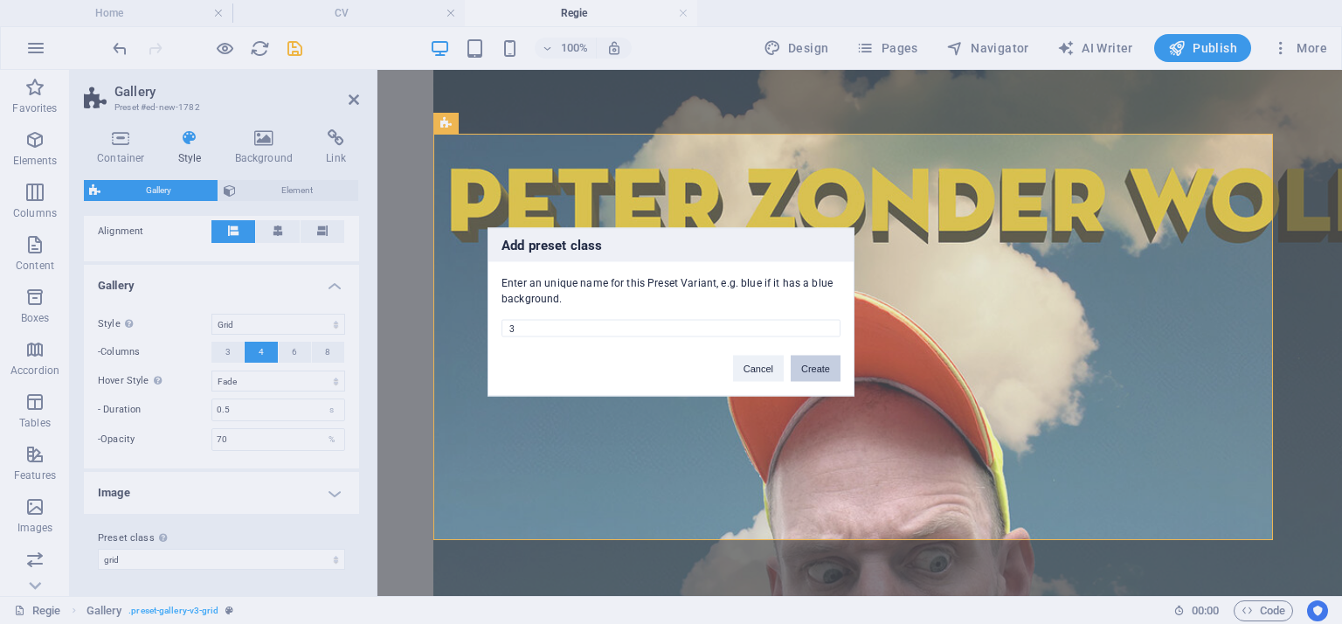
type input "3"
click at [825, 364] on button "Create" at bounding box center [816, 369] width 50 height 26
select select "preset-gallery-v3-3"
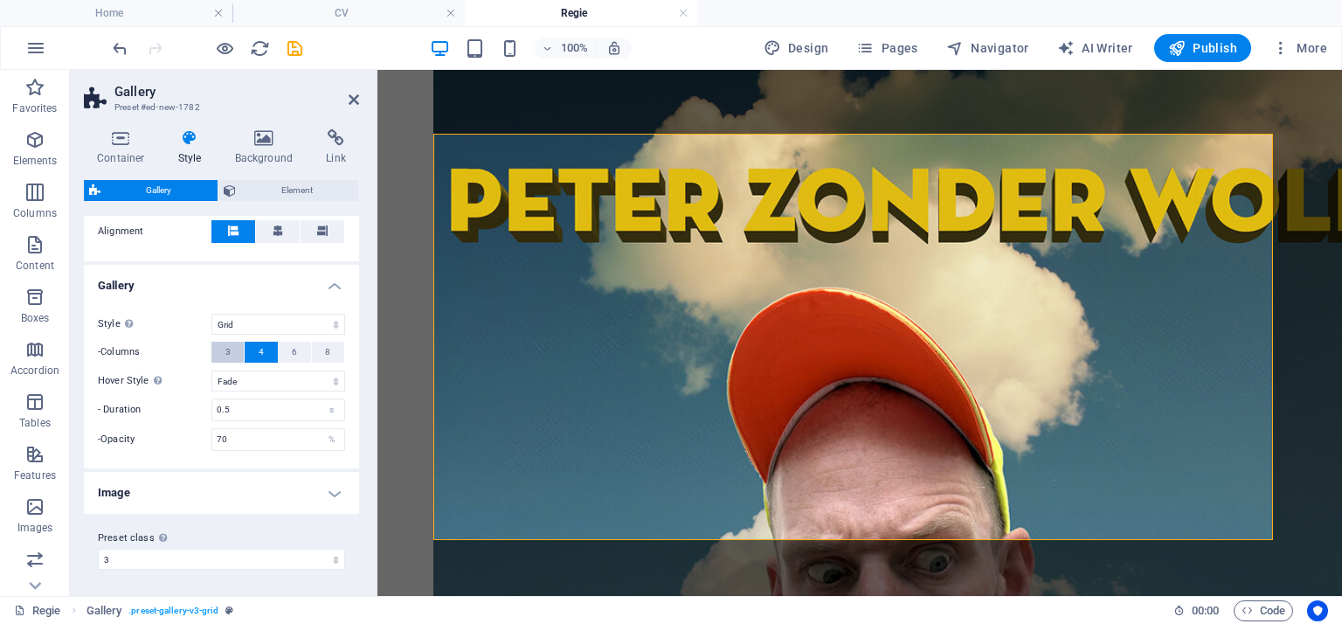
click at [228, 355] on span "3" at bounding box center [227, 352] width 5 height 21
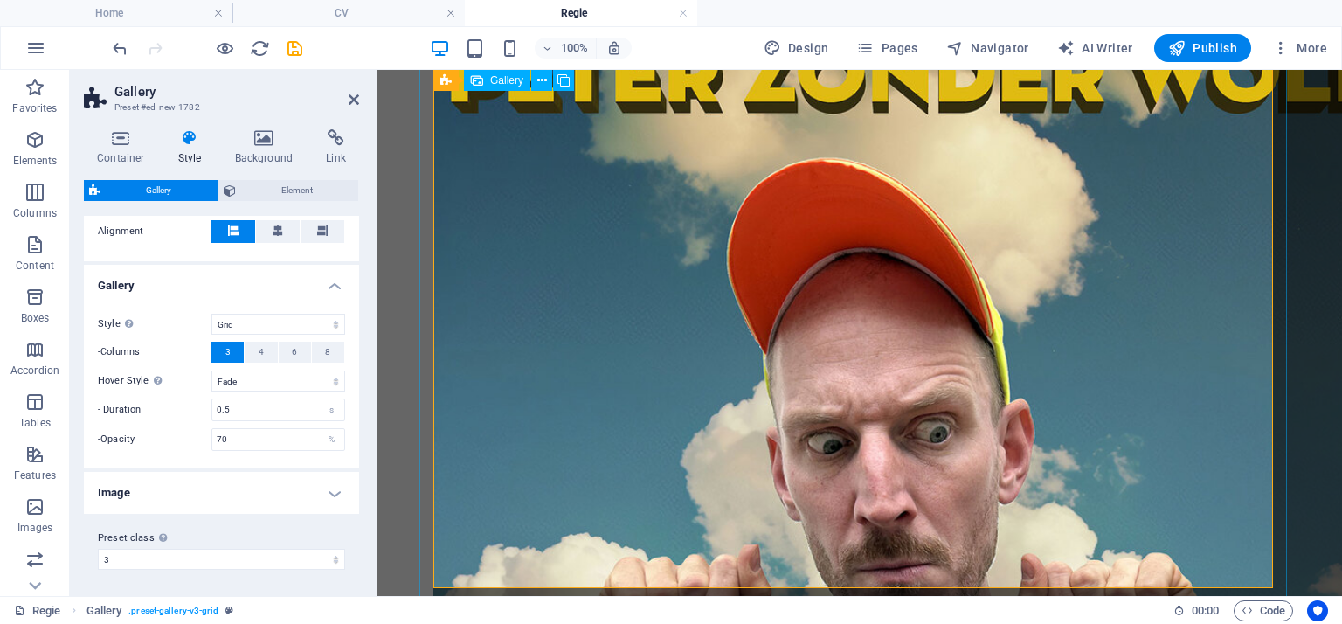
scroll to position [5288, 0]
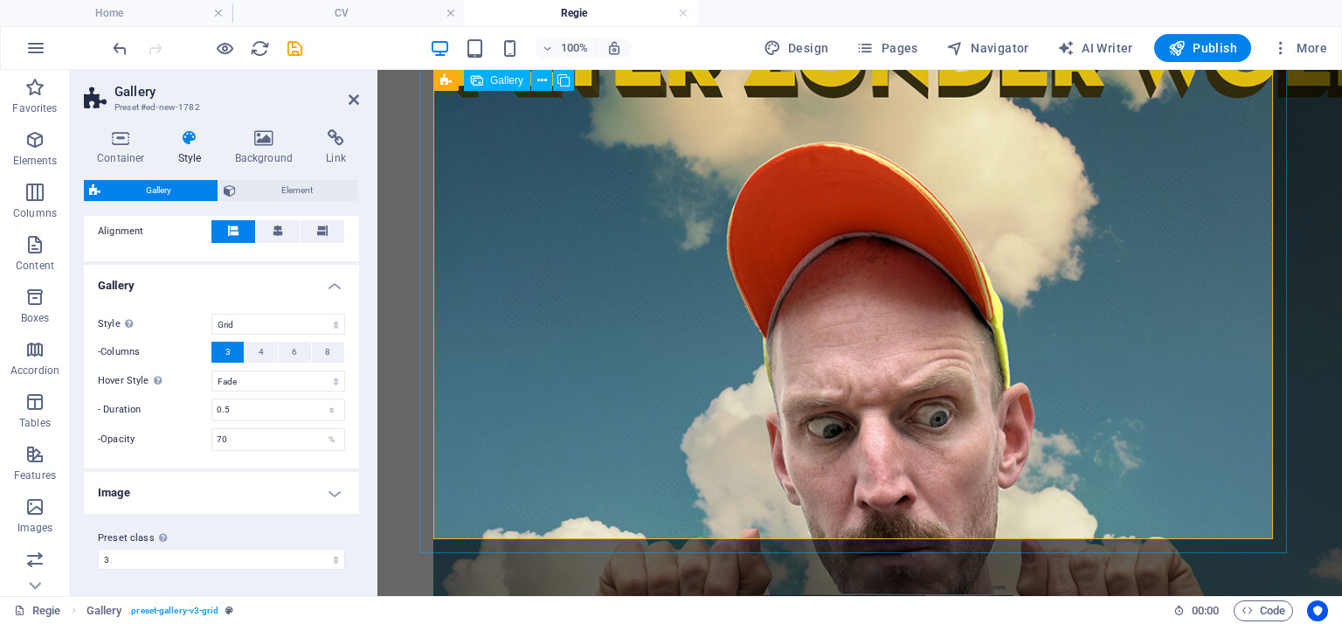
select select "%"
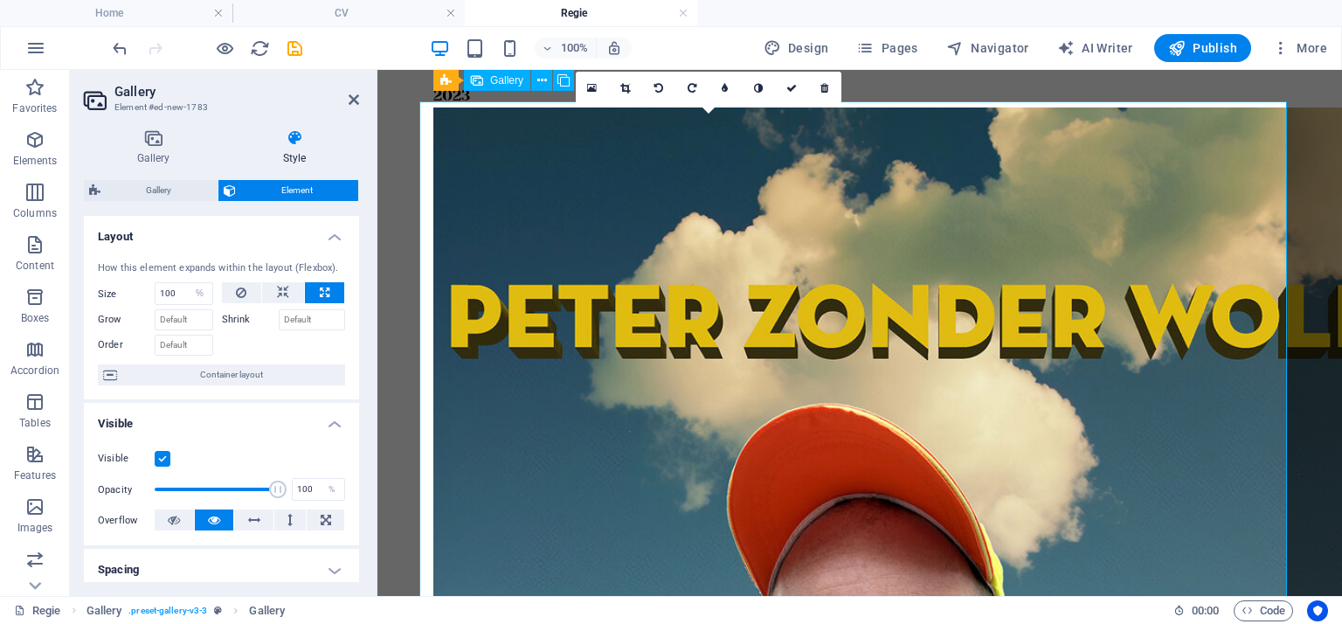
scroll to position [5026, 0]
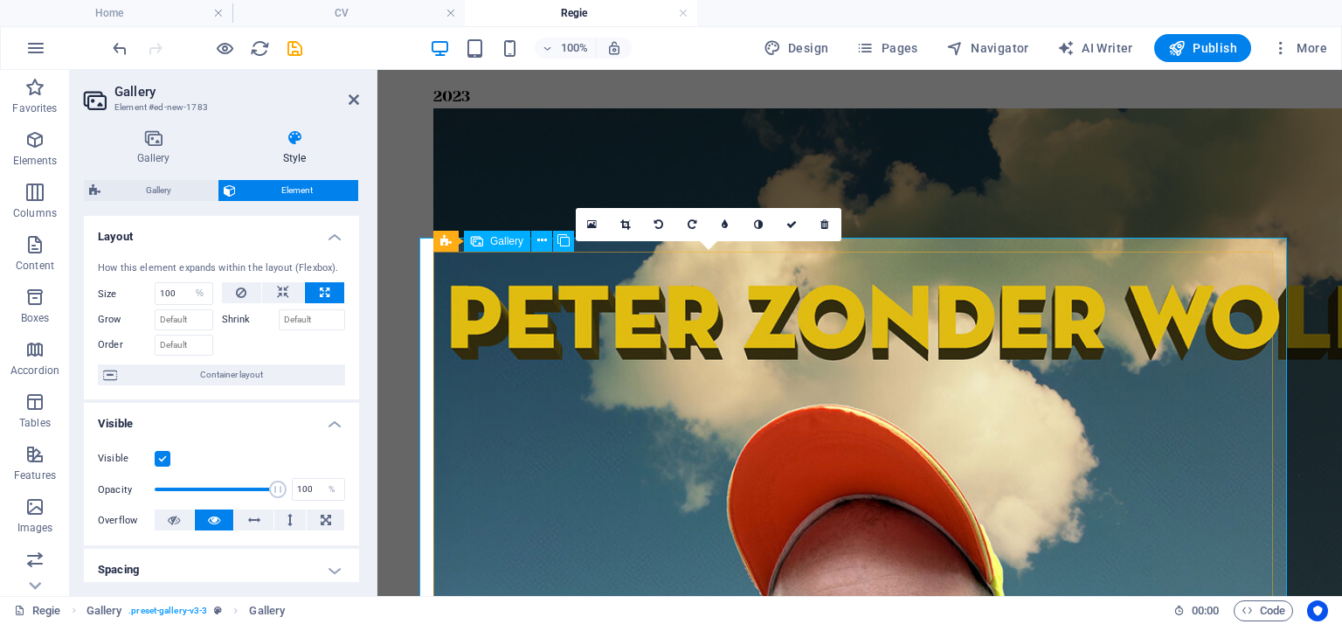
click at [791, 224] on icon at bounding box center [791, 224] width 10 height 10
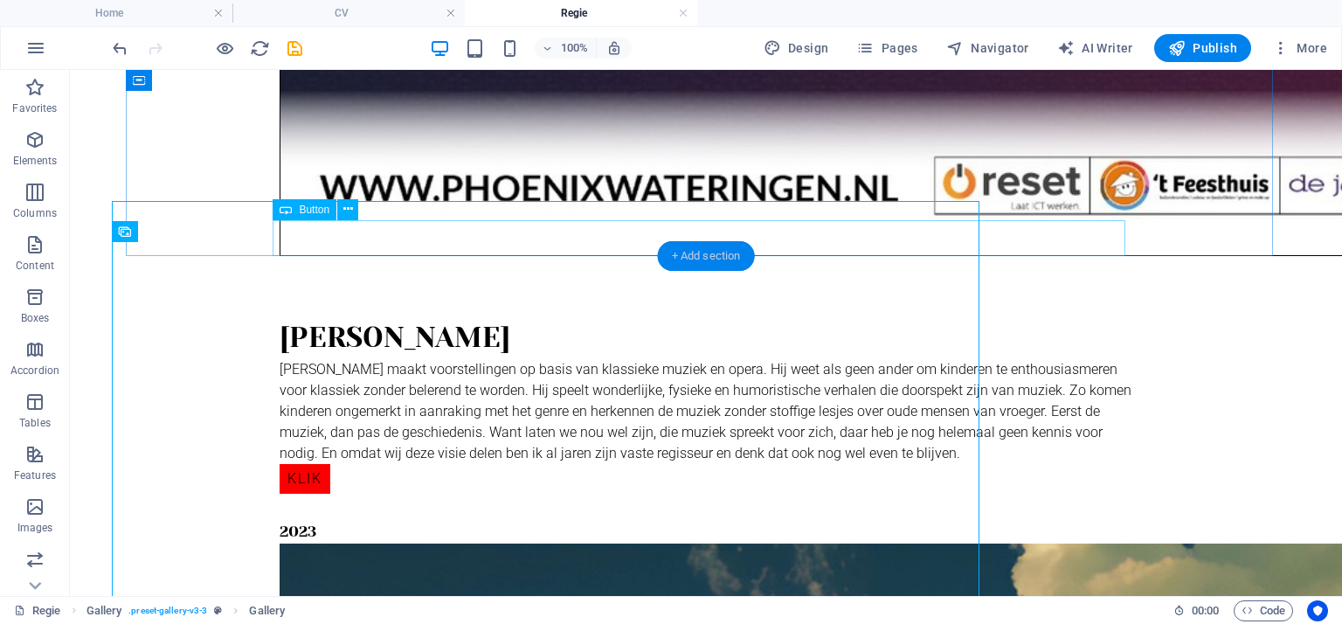
scroll to position [5062, 0]
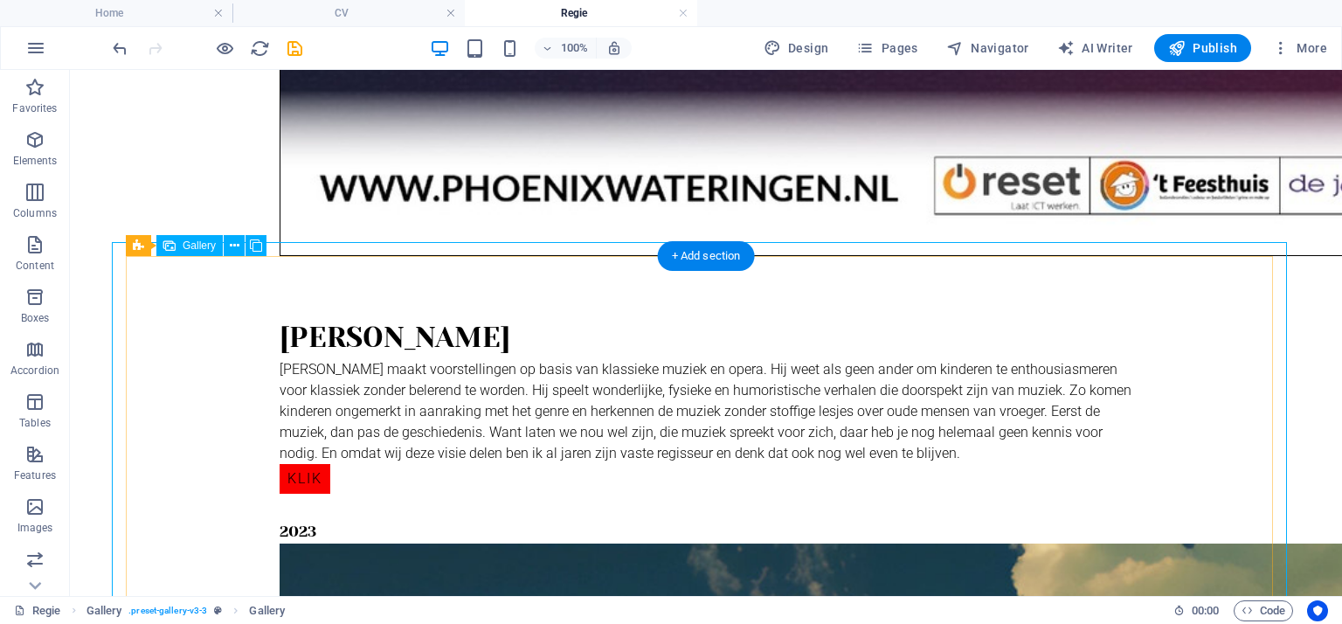
select select "%"
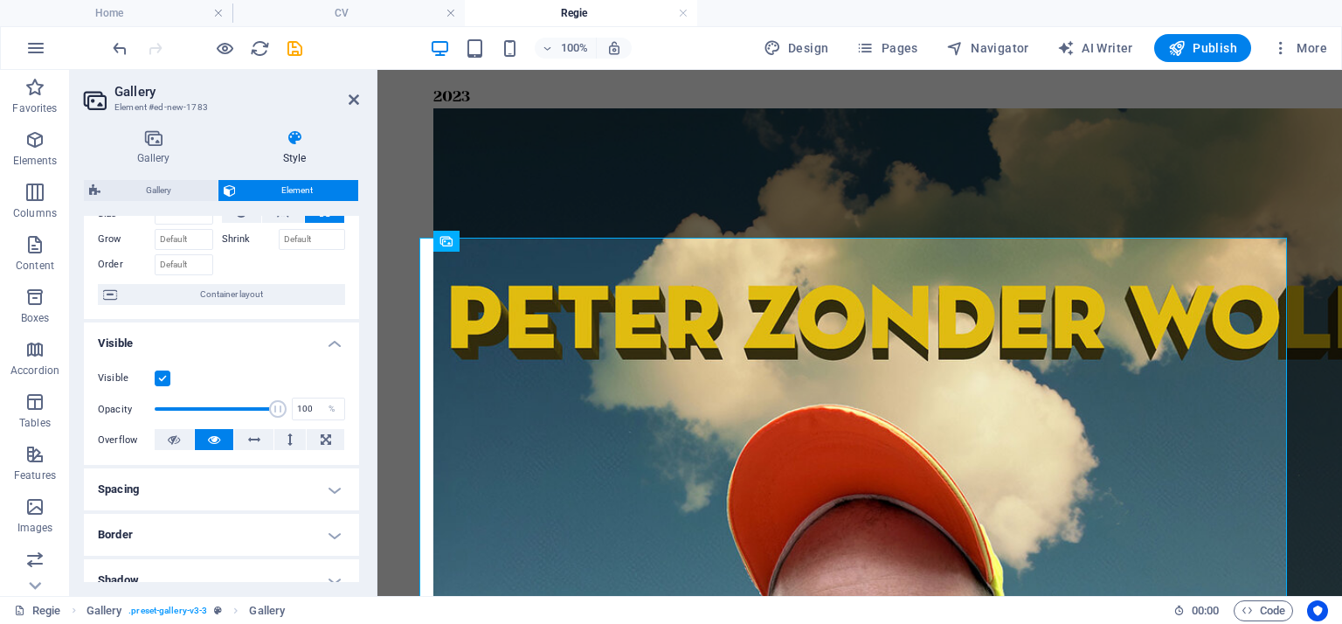
scroll to position [0, 0]
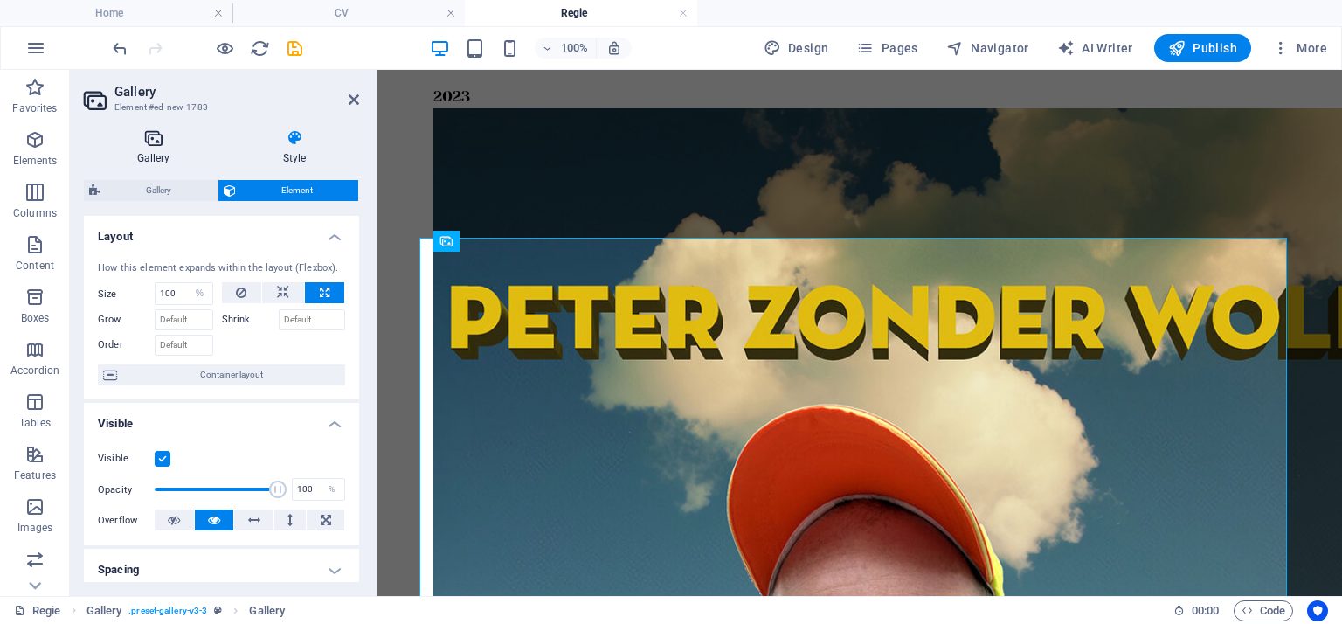
click at [169, 144] on icon at bounding box center [153, 137] width 139 height 17
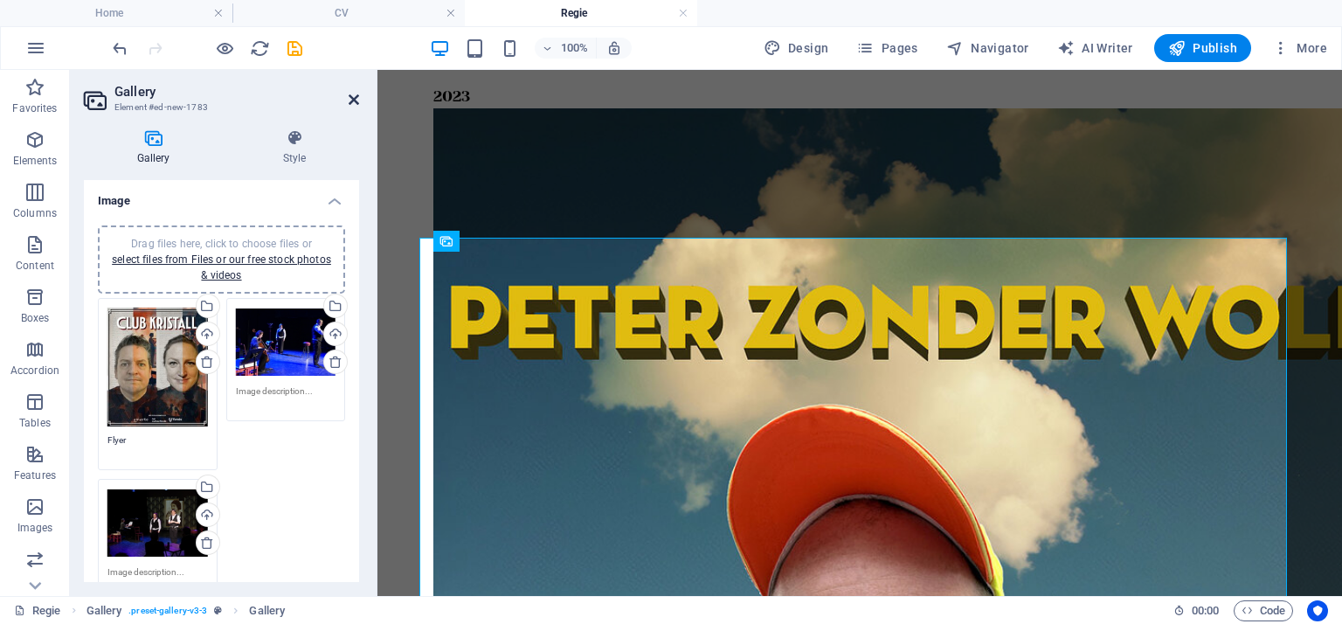
drag, startPoint x: 292, startPoint y: 25, endPoint x: 357, endPoint y: 98, distance: 97.7
click at [357, 98] on icon at bounding box center [354, 100] width 10 height 14
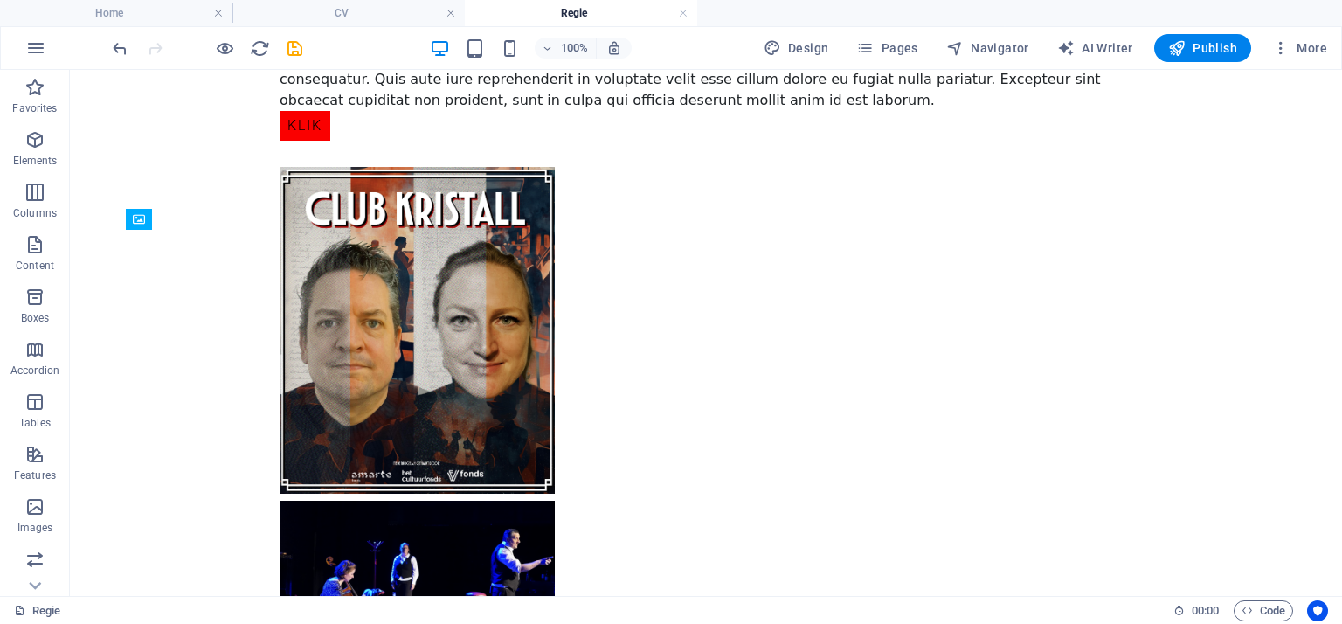
scroll to position [959, 0]
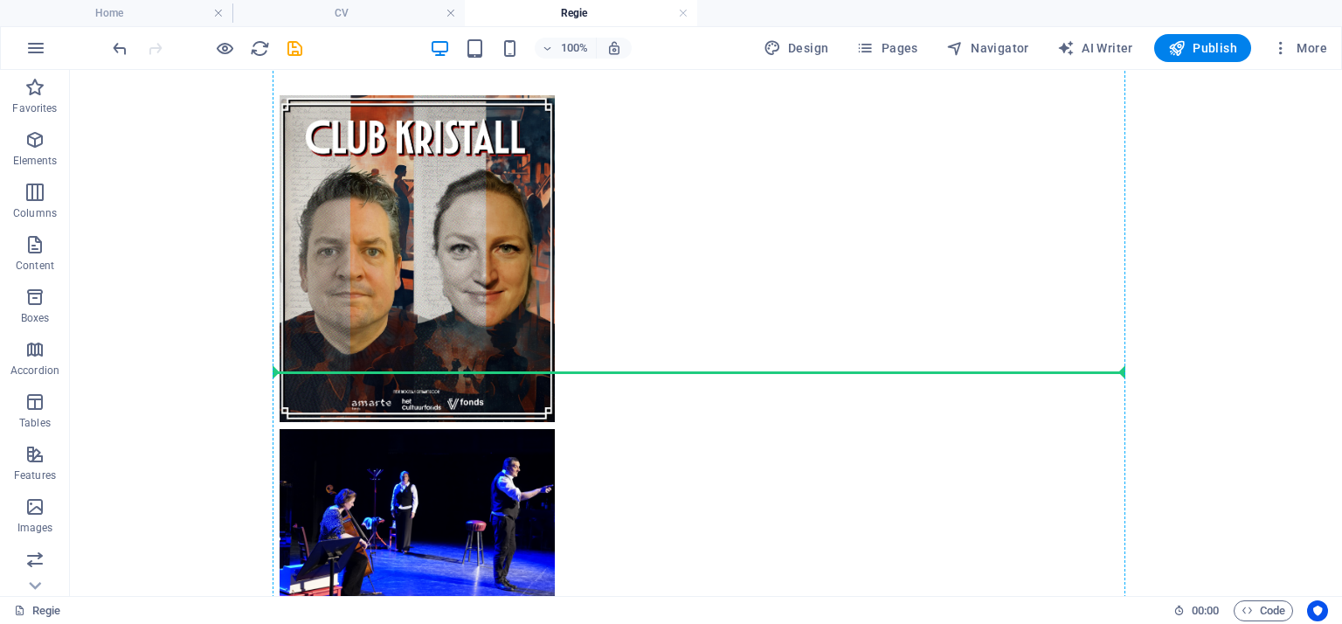
drag, startPoint x: 206, startPoint y: 318, endPoint x: 318, endPoint y: 396, distance: 136.2
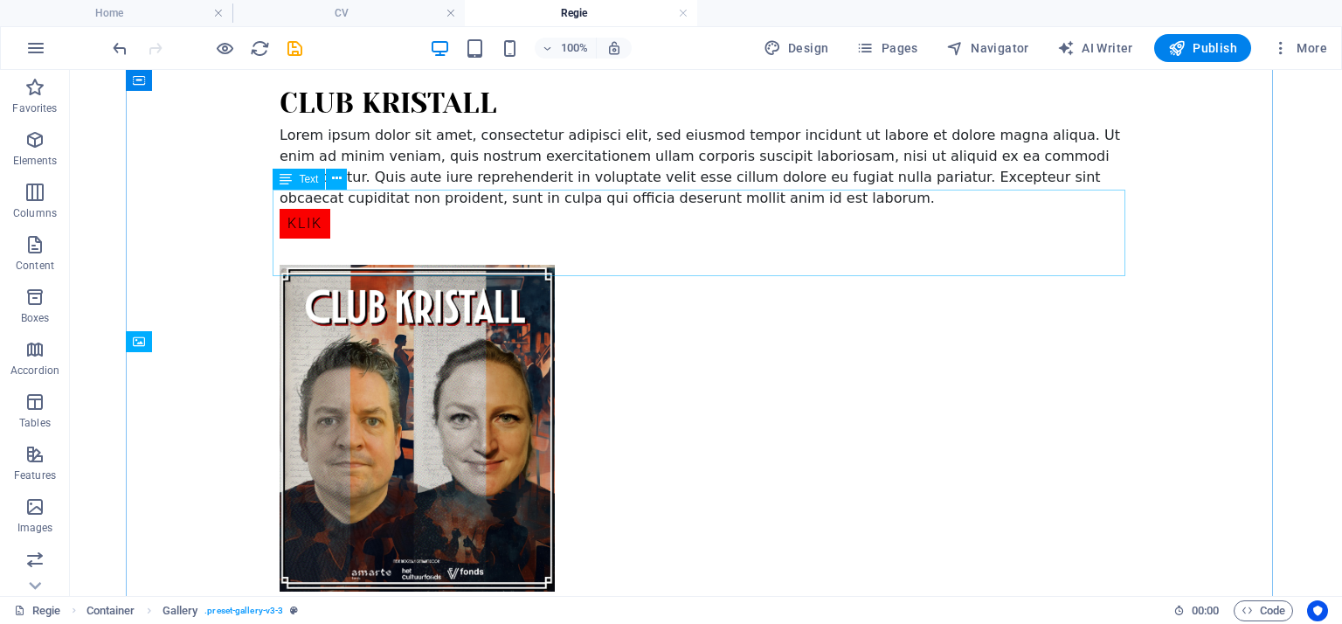
scroll to position [609, 0]
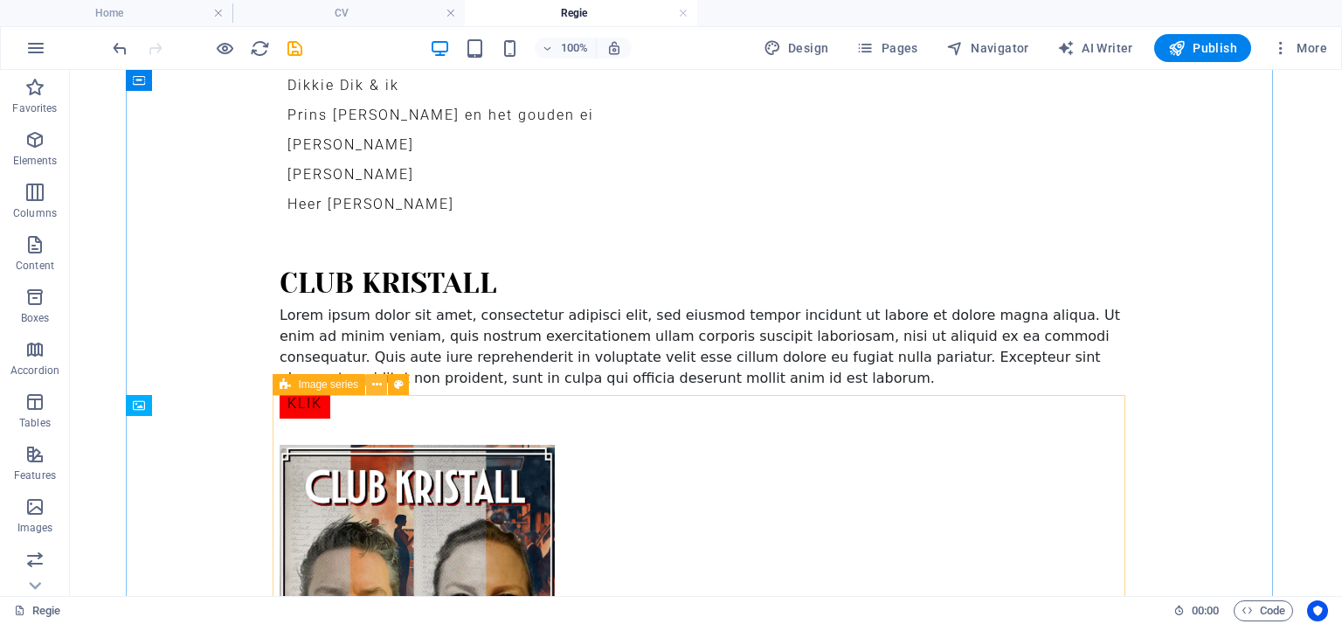
click at [377, 390] on icon at bounding box center [377, 385] width 10 height 18
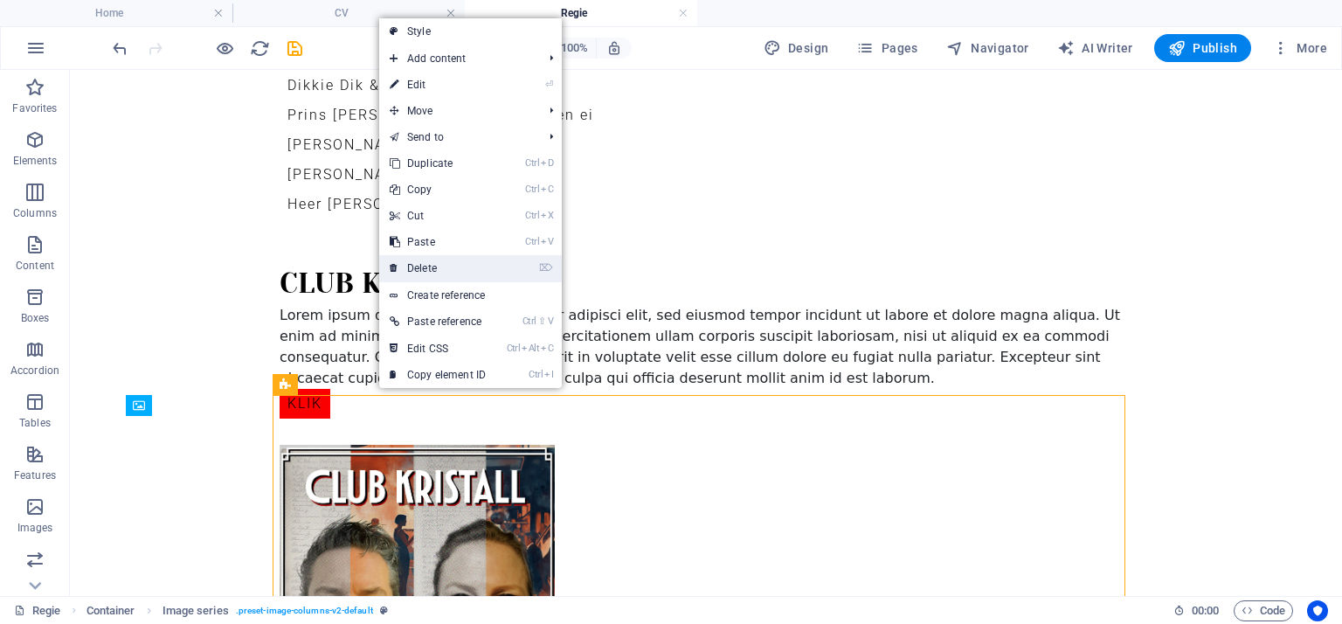
click at [419, 263] on link "⌦ Delete" at bounding box center [437, 268] width 117 height 26
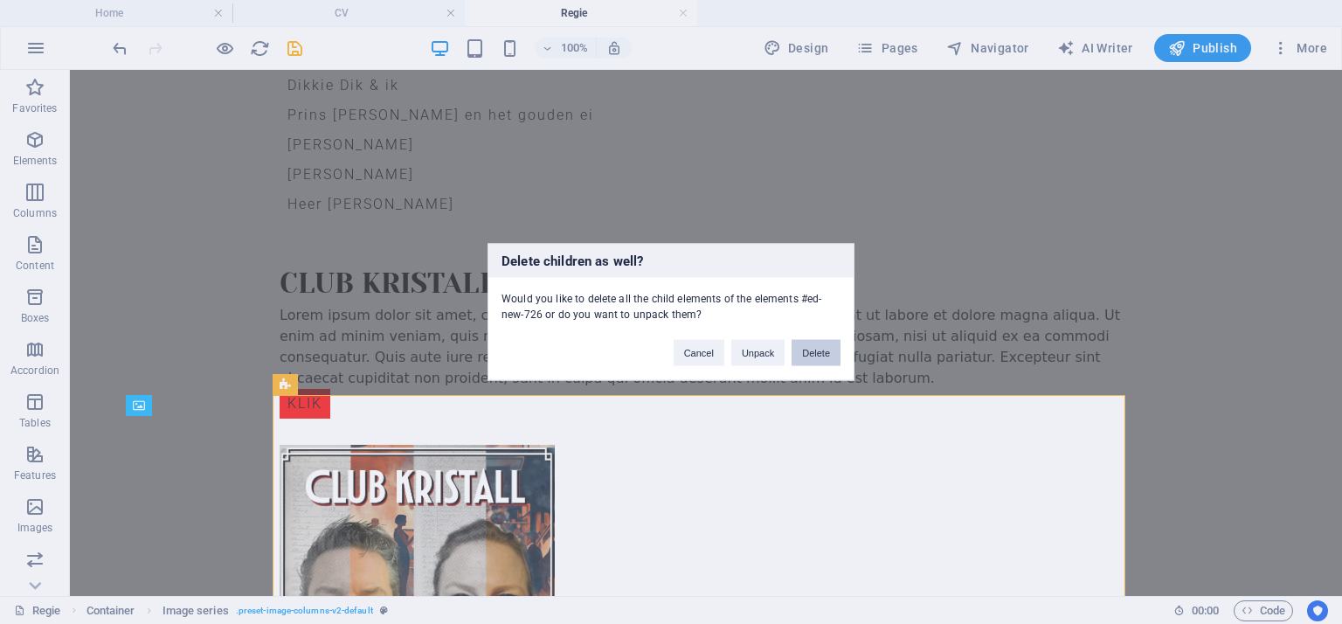
drag, startPoint x: 750, startPoint y: 283, endPoint x: 820, endPoint y: 353, distance: 98.9
click at [820, 353] on button "Delete" at bounding box center [816, 353] width 49 height 26
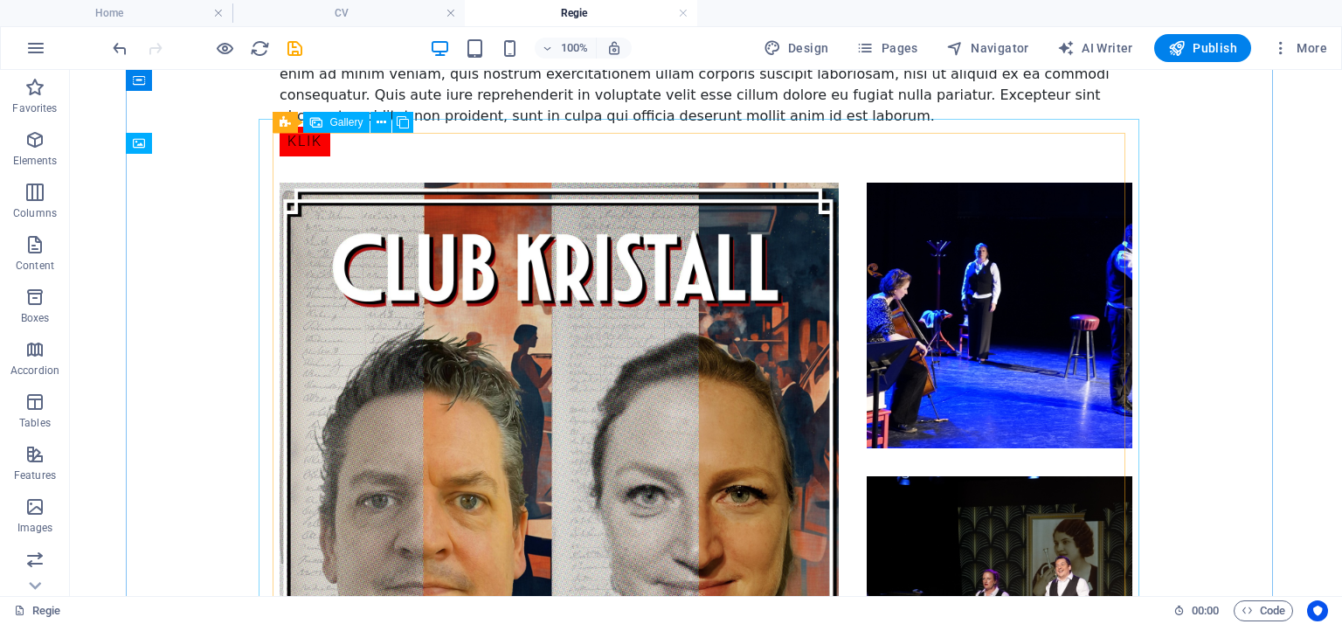
scroll to position [1046, 0]
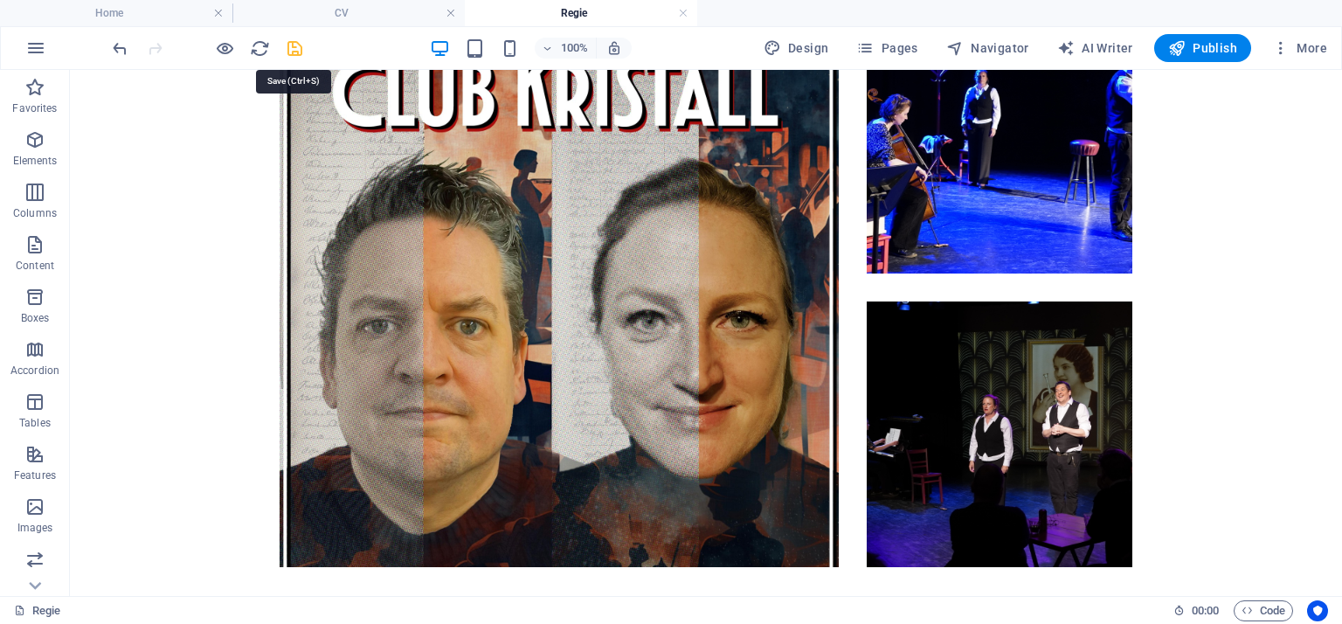
click at [295, 48] on icon "save" at bounding box center [295, 48] width 20 height 20
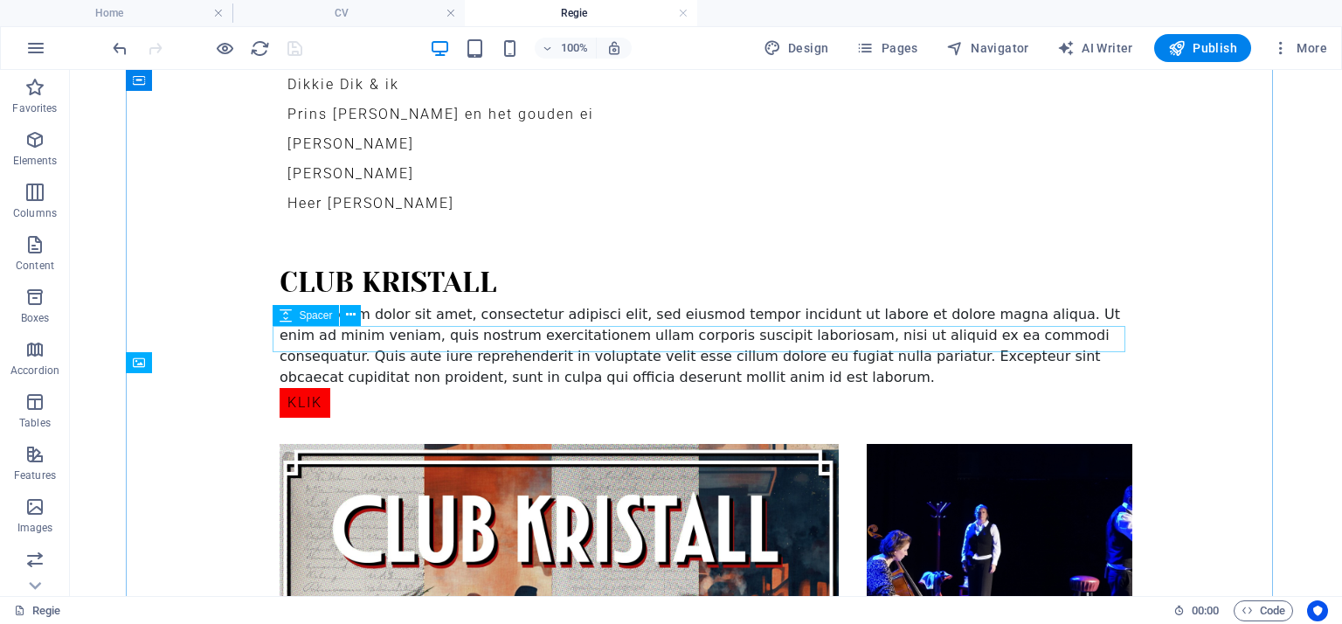
scroll to position [609, 0]
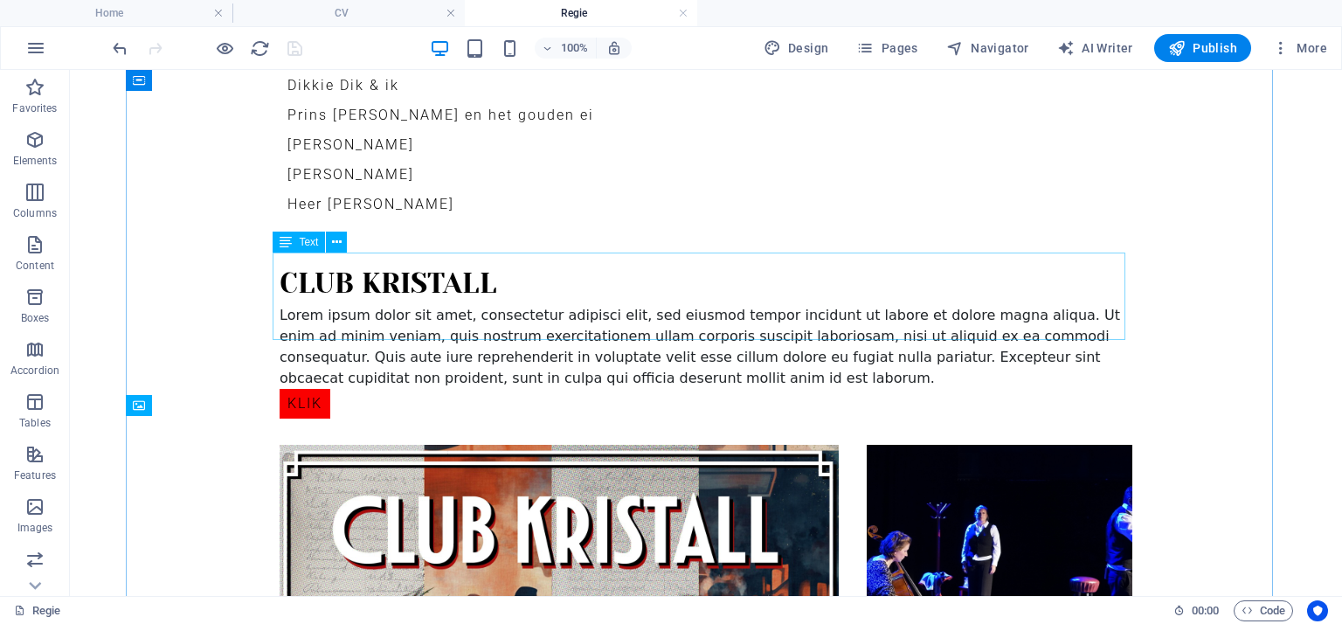
click at [591, 326] on div "Lorem ipsum dolor sit amet, consectetur adipisci elit, sed eiusmod tempor incid…" at bounding box center [706, 347] width 853 height 84
click at [567, 331] on div "Lorem ipsum dolor sit amet, consectetur adipisci elit, sed eiusmod tempor incid…" at bounding box center [706, 347] width 853 height 84
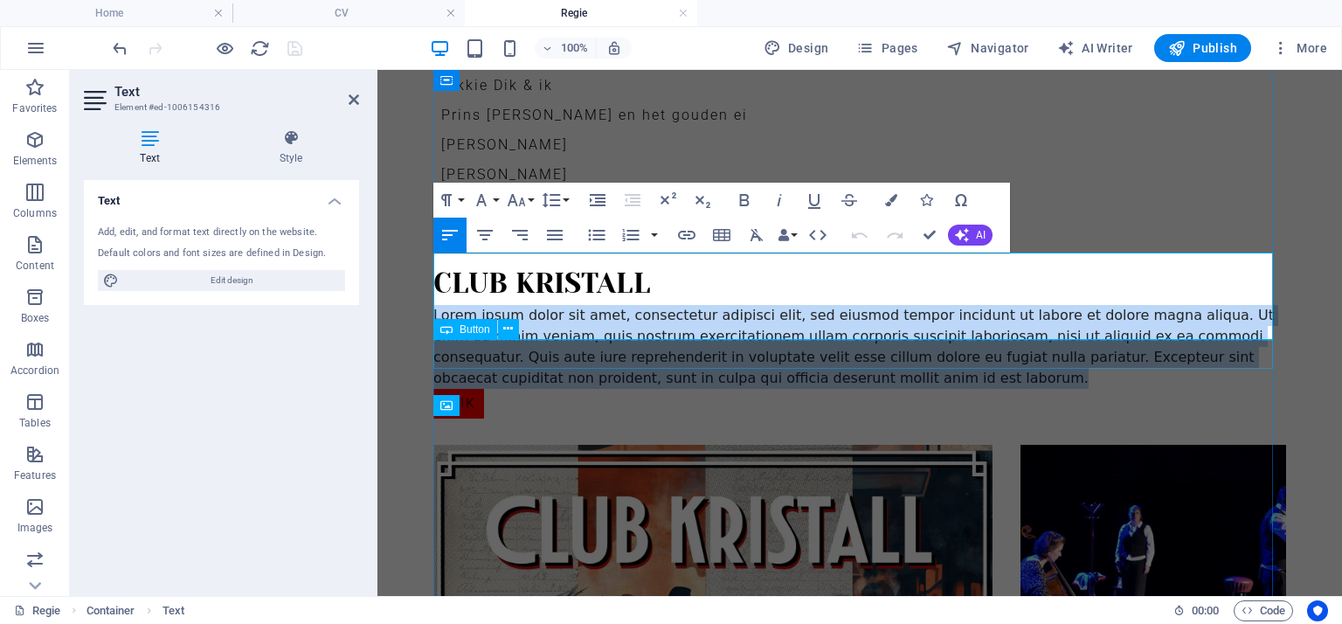
drag, startPoint x: 433, startPoint y: 264, endPoint x: 775, endPoint y: 339, distance: 349.8
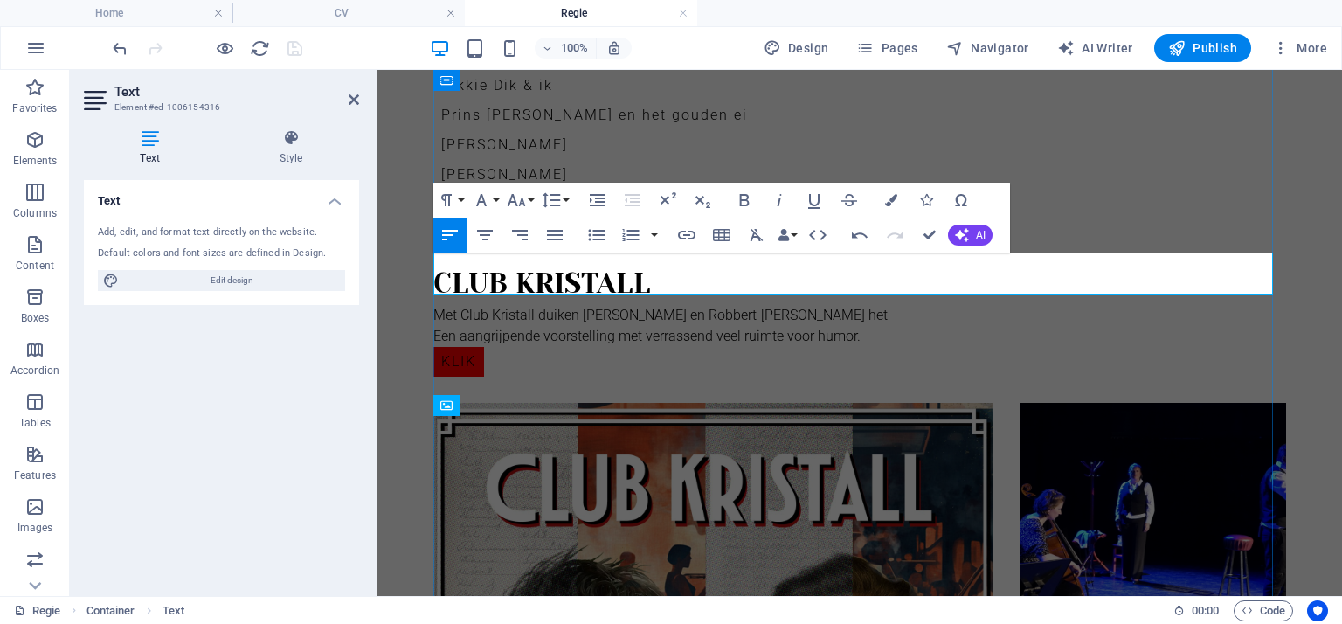
click at [828, 305] on p "Met Club Kristall duiken Quirine Smit en Robbert-Jan Proos het" at bounding box center [859, 315] width 853 height 21
click at [797, 305] on p "Met Club Kristall duiken Quirine Smit en Robbert-Jan Proos het nachtleven van r…" at bounding box center [859, 315] width 853 height 21
click at [1088, 305] on p "Met Club Kristall duiken Quirine Smit en Robbert-Jan Proos in het nachtleven va…" at bounding box center [859, 315] width 853 height 21
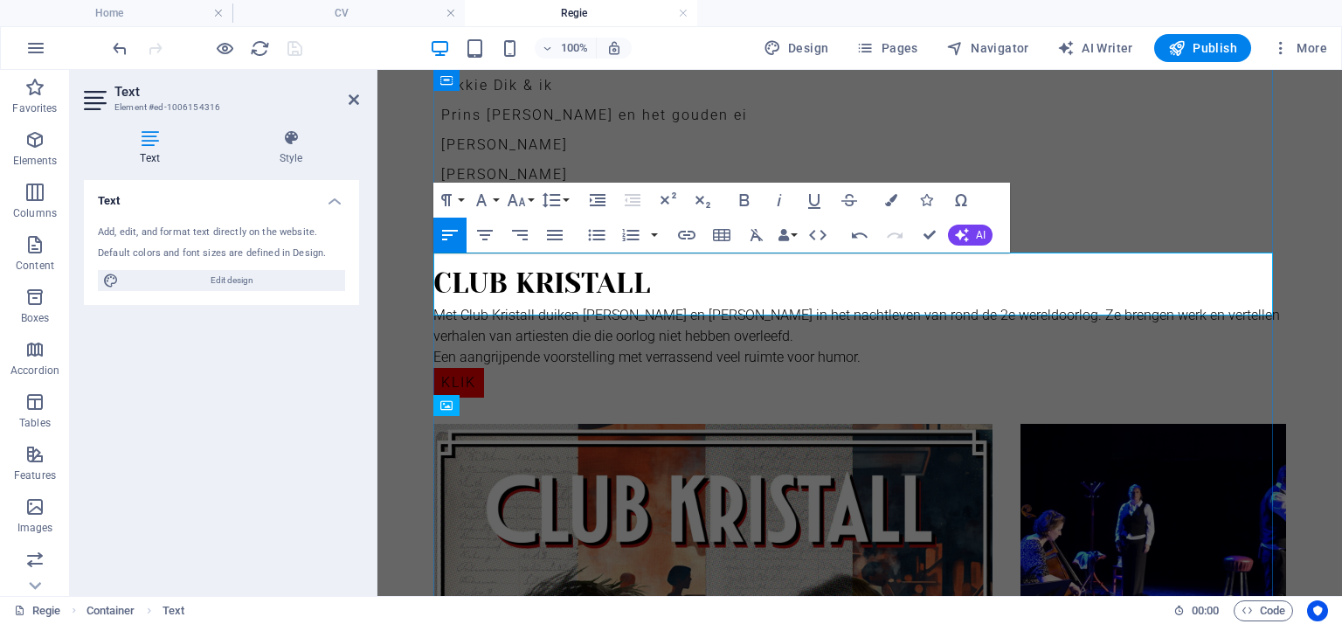
drag, startPoint x: 603, startPoint y: 285, endPoint x: 622, endPoint y: 277, distance: 20.8
click at [602, 305] on p "Met Club Kristall duiken Quirine Smit en Robbert-Jan Proos in het nachtleven va…" at bounding box center [859, 326] width 853 height 42
click at [796, 305] on p "Met Club Kristall duiken Quirine Smit en Robbert-Jan Proos in het nachtleven va…" at bounding box center [859, 326] width 853 height 42
click at [650, 347] on p "Een aangrijpende voorstelling met verrassend veel ruimte voor humor." at bounding box center [859, 357] width 853 height 21
click at [644, 347] on p "Een aangrijpende voorstelling met verrassend veel ruimte voor humor." at bounding box center [859, 357] width 853 height 21
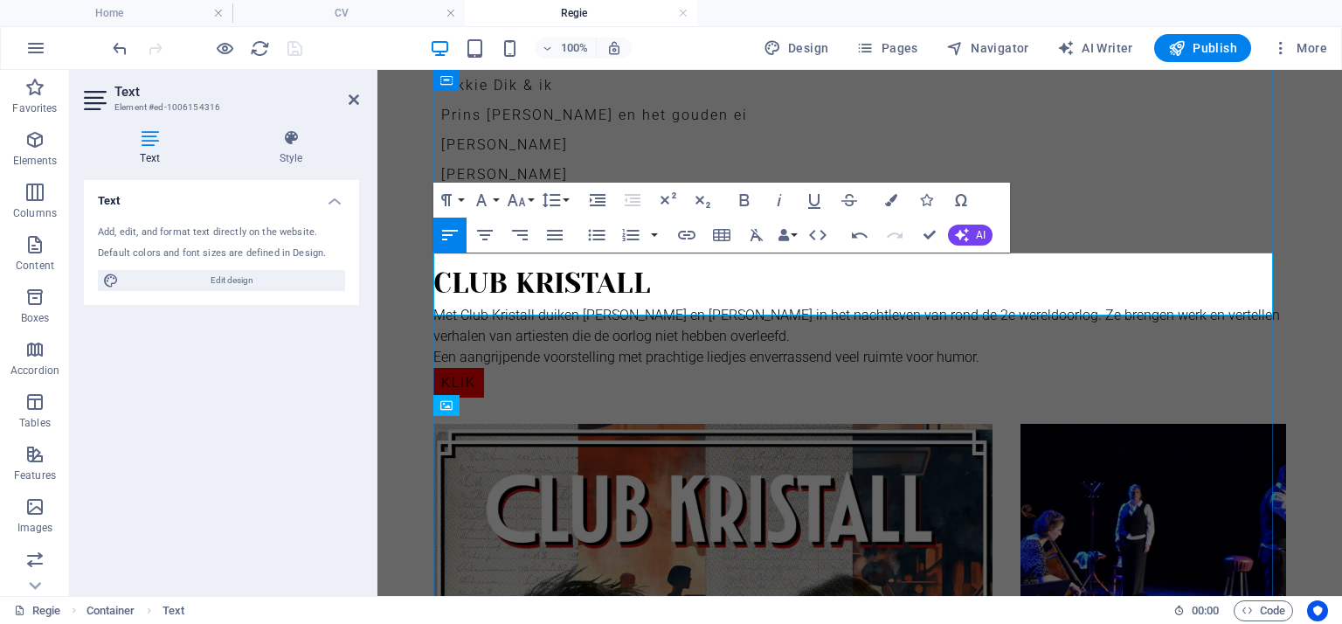
click at [975, 347] on p "Een aangrijpende voorstelling met prachtige liedjes en verrassend veel ruimte v…" at bounding box center [859, 357] width 853 height 21
click at [795, 305] on p "Met Club Kristall duiken Quirine Smit en Robbert-Jan Proos in het nachtleven va…" at bounding box center [859, 326] width 853 height 42
click at [1128, 305] on p "Met Club Kristall duiken Quirine Smit en Robbert-Jan Proos in het nachtleven va…" at bounding box center [859, 326] width 853 height 42
click at [895, 305] on p "Met Club Kristall duiken Quirine Smit en Robbert-Jan Proos in het nachtleven va…" at bounding box center [859, 326] width 853 height 42
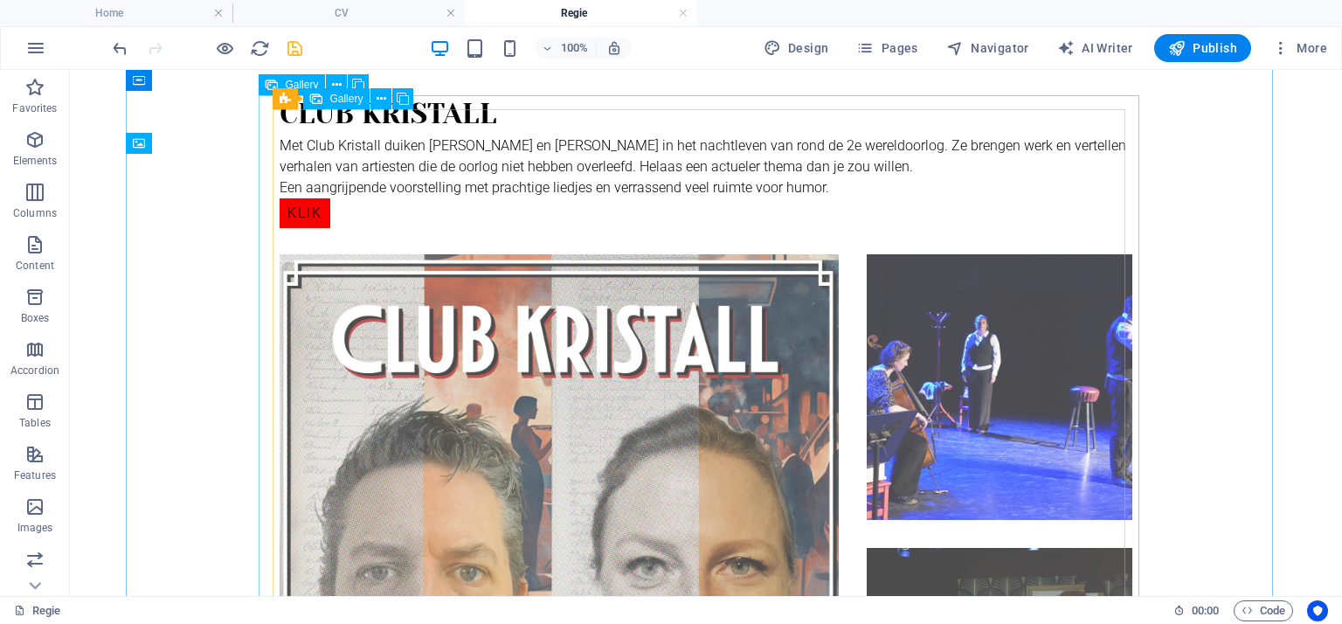
scroll to position [696, 0]
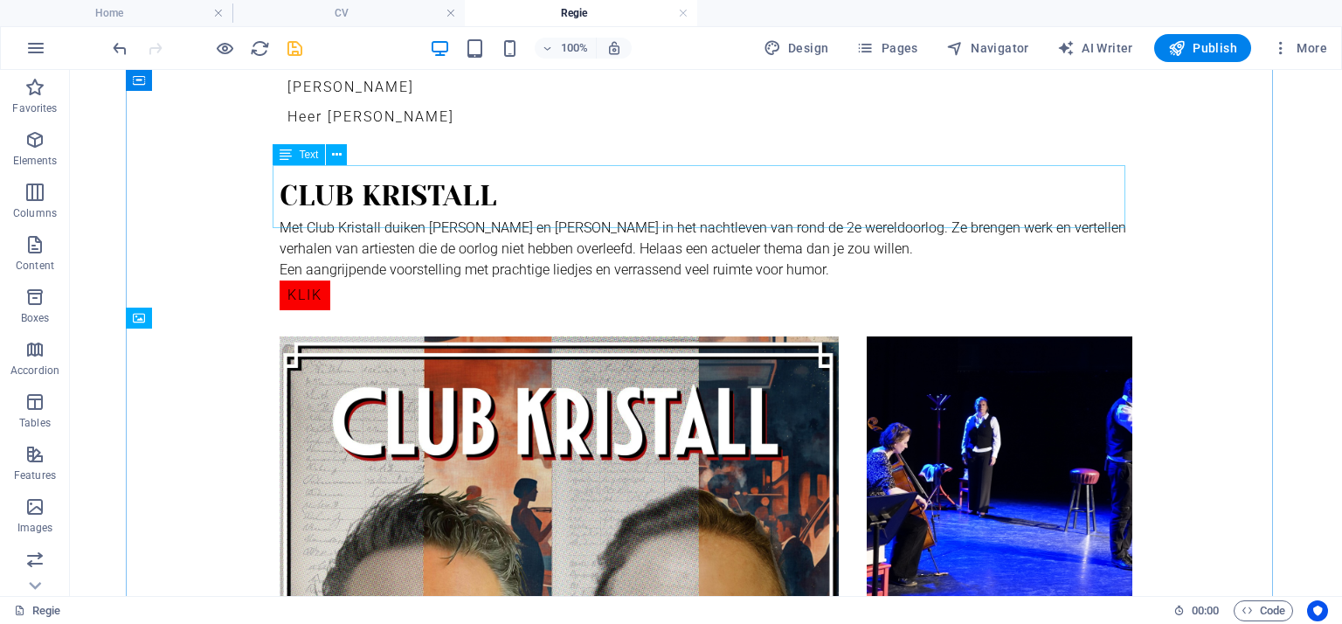
click at [915, 218] on div "Met Club Kristall duiken Quirine Smit en Robbert-Jan Proos in het nachtleven va…" at bounding box center [706, 249] width 853 height 63
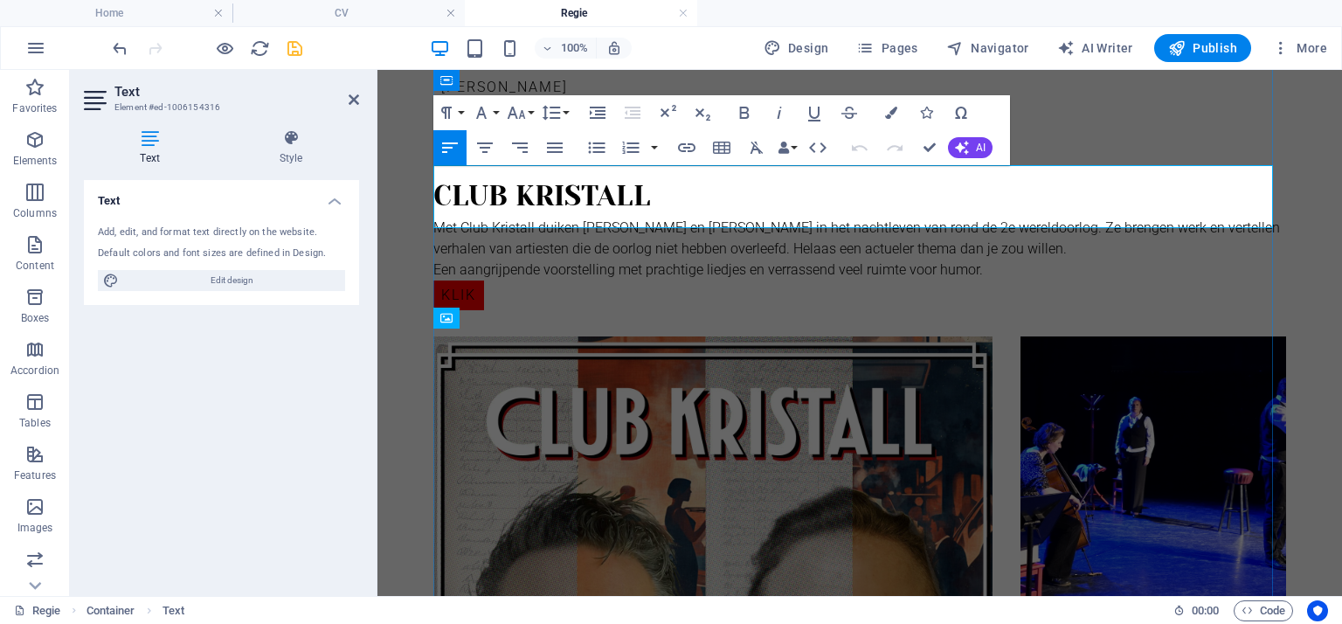
drag, startPoint x: 1067, startPoint y: 197, endPoint x: 1076, endPoint y: 197, distance: 8.8
click at [1070, 218] on p "Met Club Kristall duiken Quirine Smit en Robbert-Jan Proos in het nachtleven va…" at bounding box center [859, 239] width 853 height 42
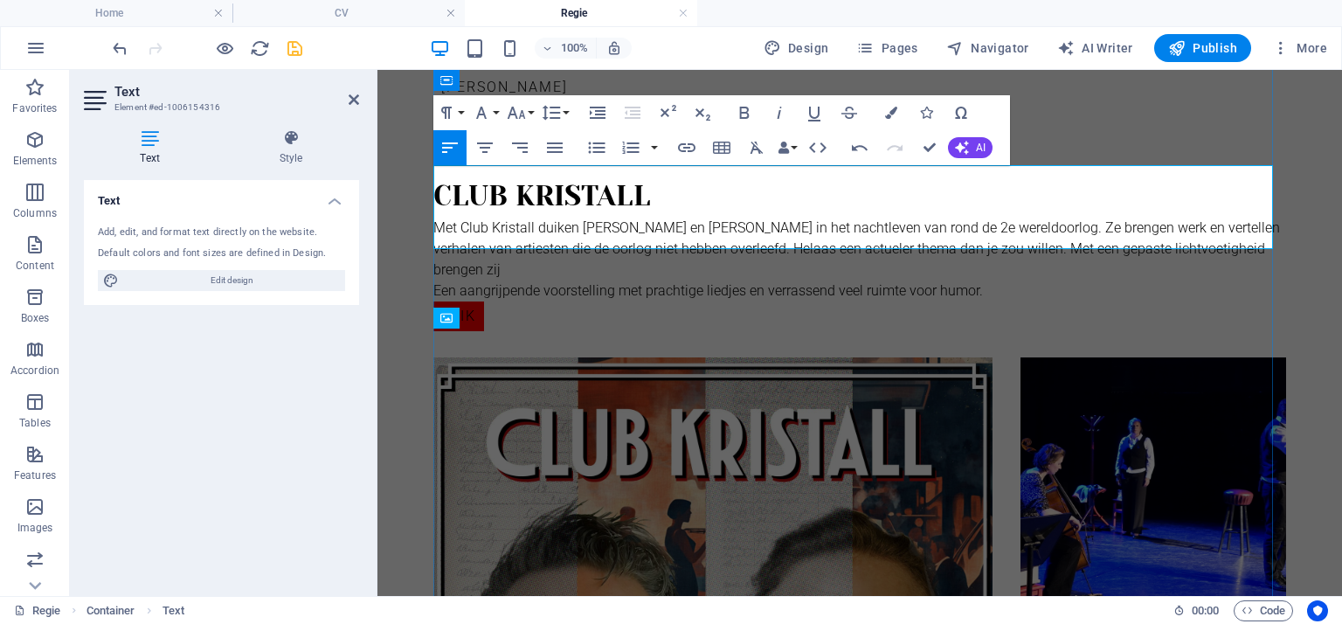
drag, startPoint x: 440, startPoint y: 234, endPoint x: 440, endPoint y: 222, distance: 12.2
click at [442, 280] on p "Een aangrijpende voorstelling met prachtige liedjes en verrassend veel ruimte v…" at bounding box center [859, 290] width 853 height 21
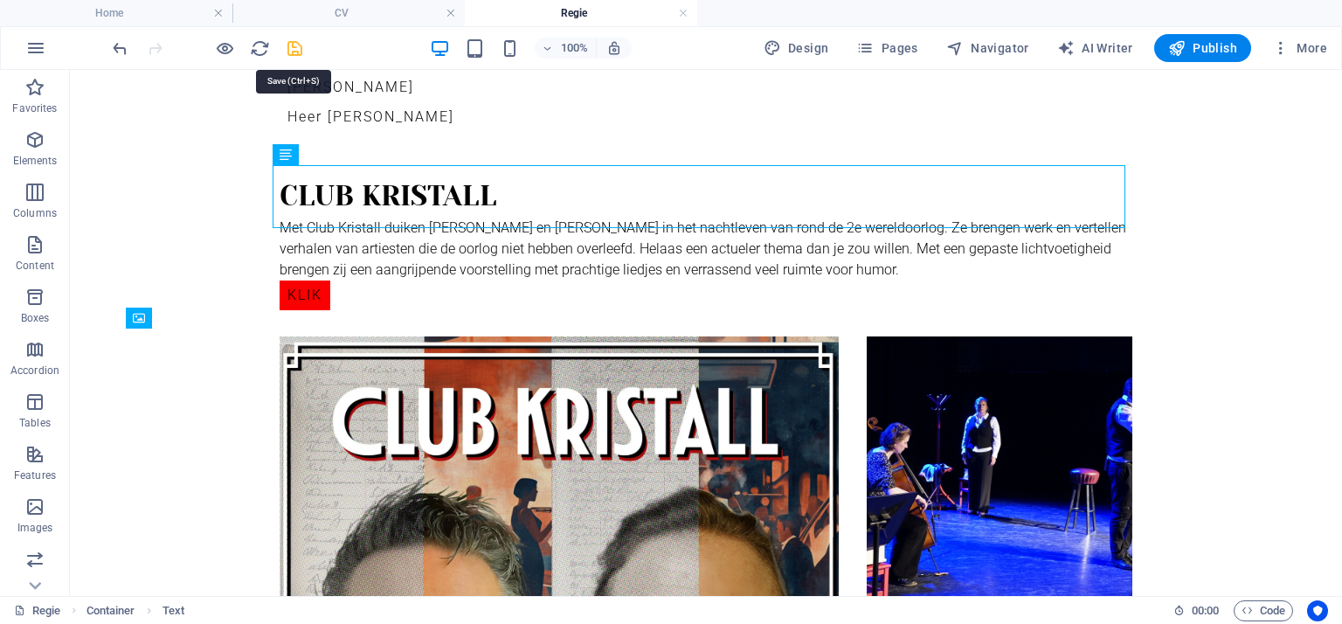
click at [295, 43] on icon "save" at bounding box center [295, 48] width 20 height 20
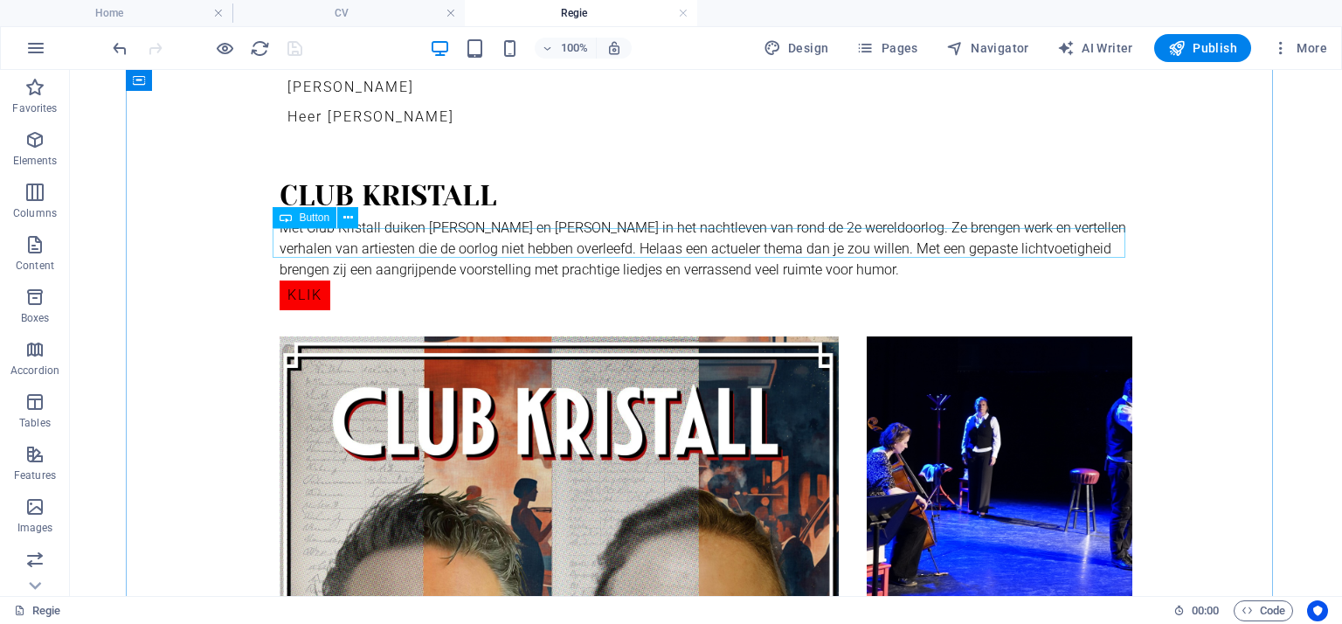
click at [304, 280] on div "KLIK" at bounding box center [706, 295] width 853 height 30
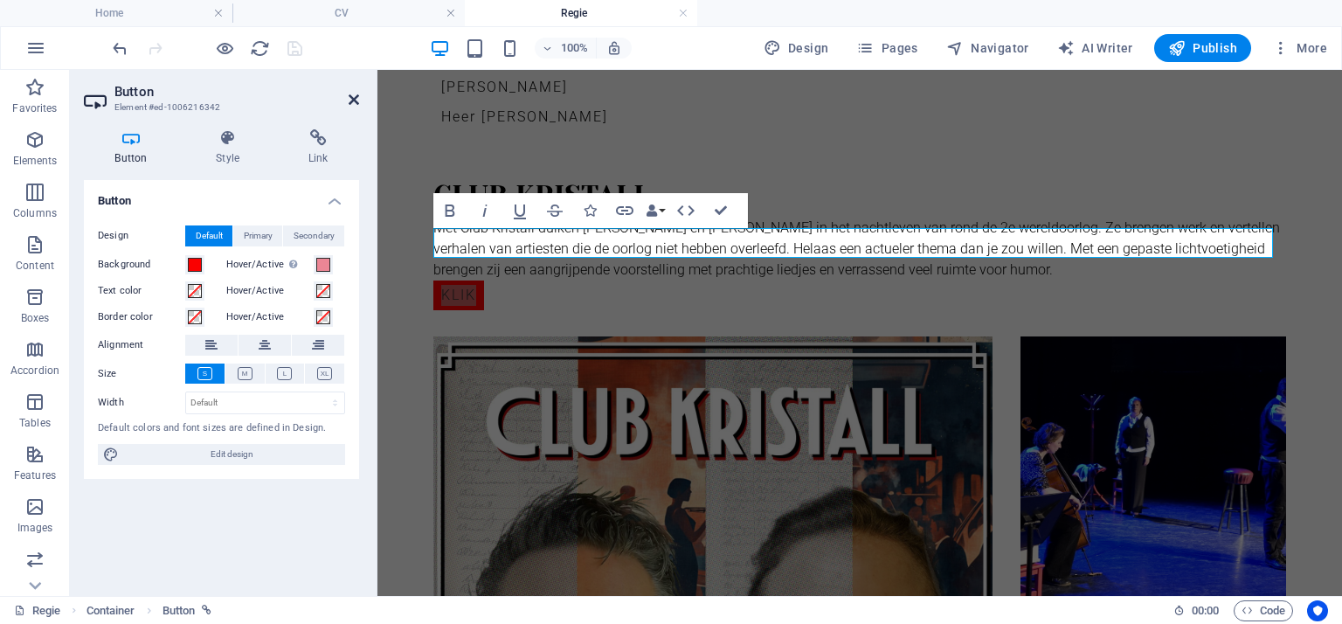
click at [350, 103] on icon at bounding box center [354, 100] width 10 height 14
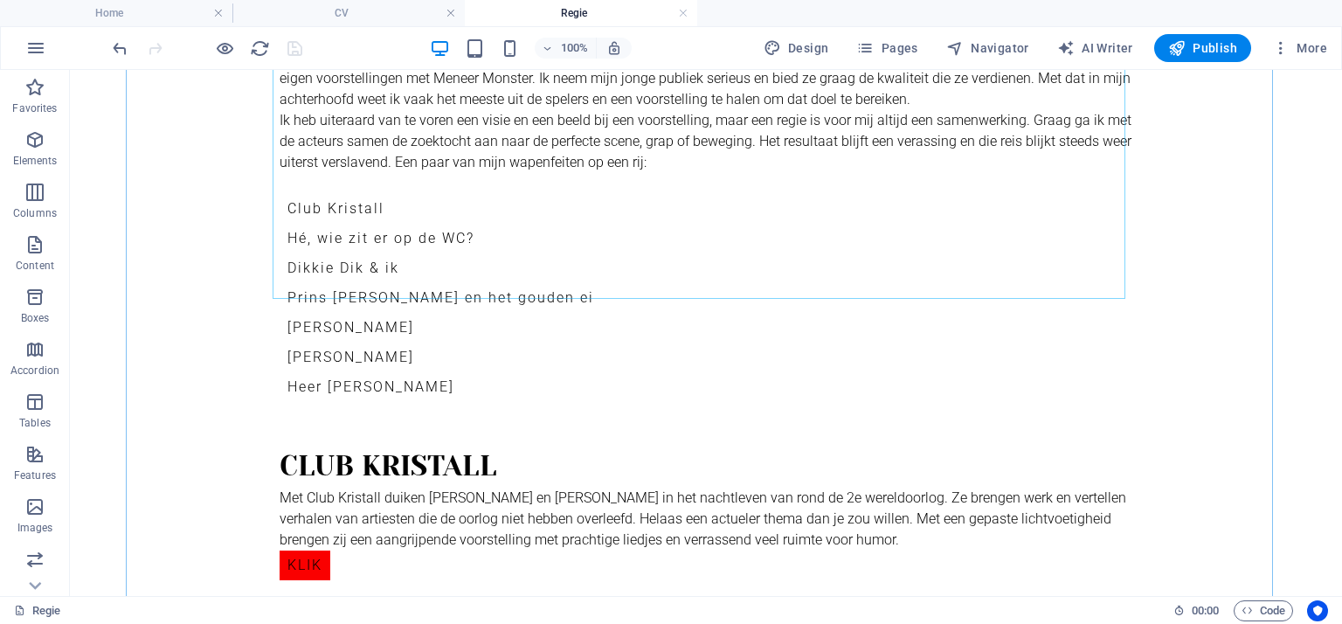
scroll to position [437, 0]
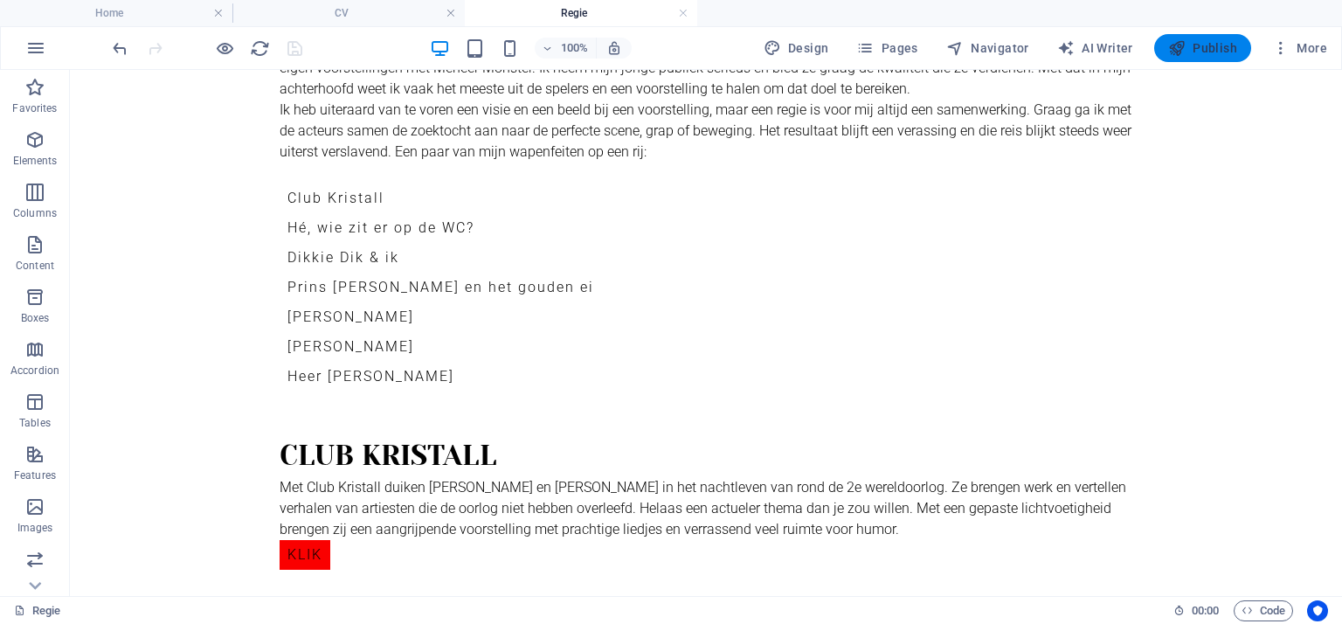
click at [1209, 45] on span "Publish" at bounding box center [1202, 47] width 69 height 17
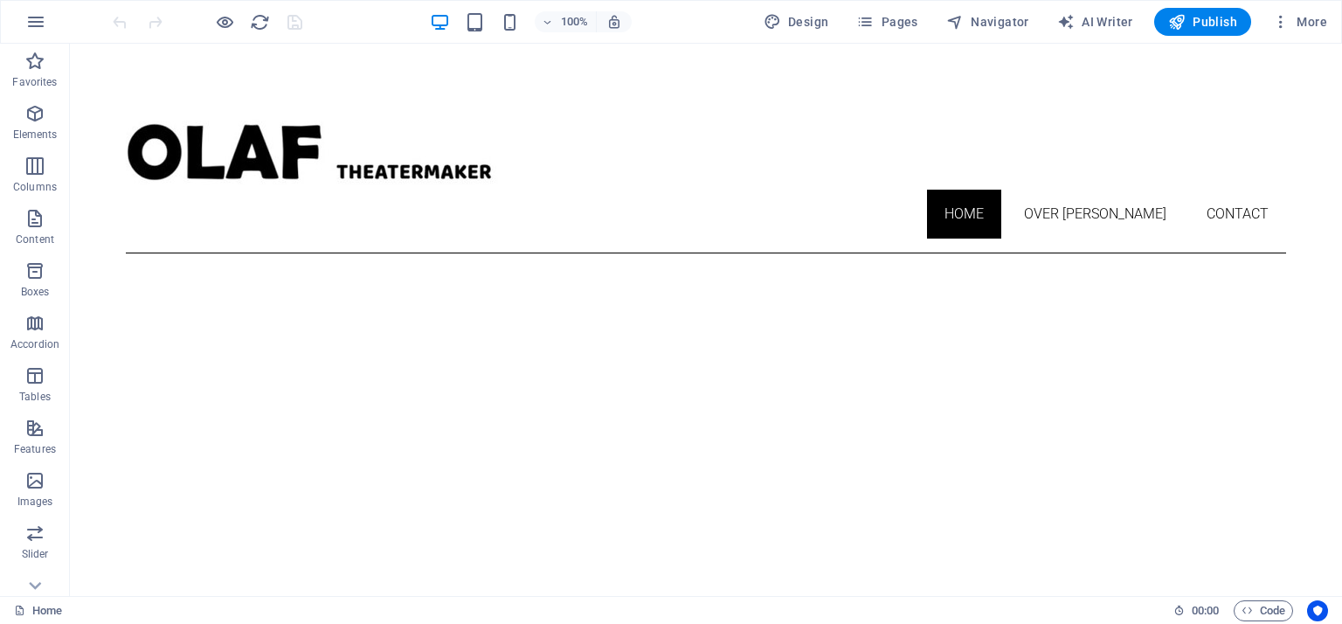
click at [294, 19] on div at bounding box center [207, 22] width 196 height 28
click at [1283, 25] on icon "button" at bounding box center [1280, 21] width 17 height 17
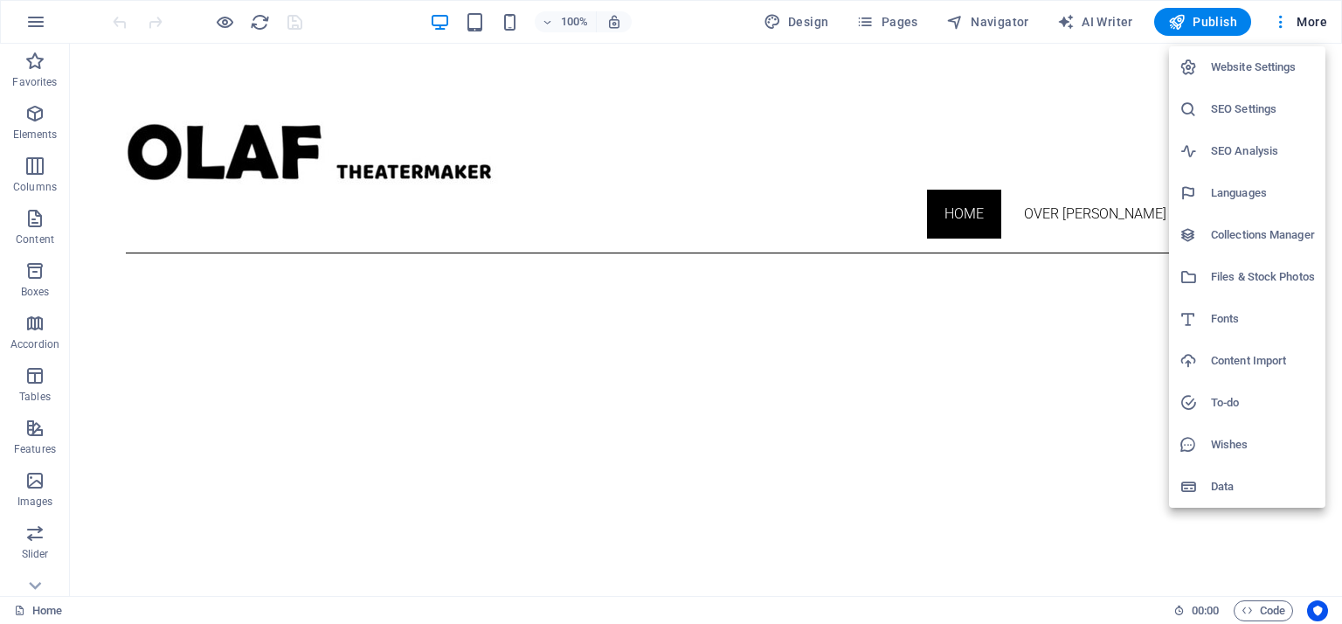
click at [297, 18] on div at bounding box center [671, 312] width 1342 height 624
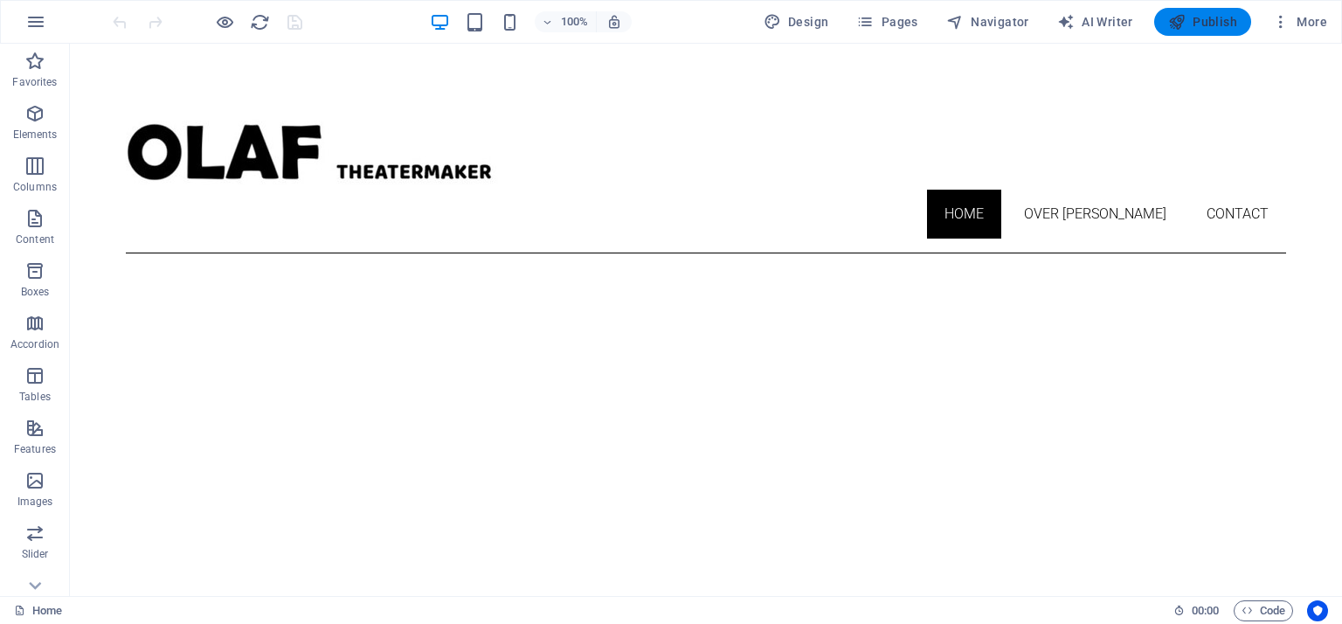
click at [1223, 24] on span "Publish" at bounding box center [1202, 21] width 69 height 17
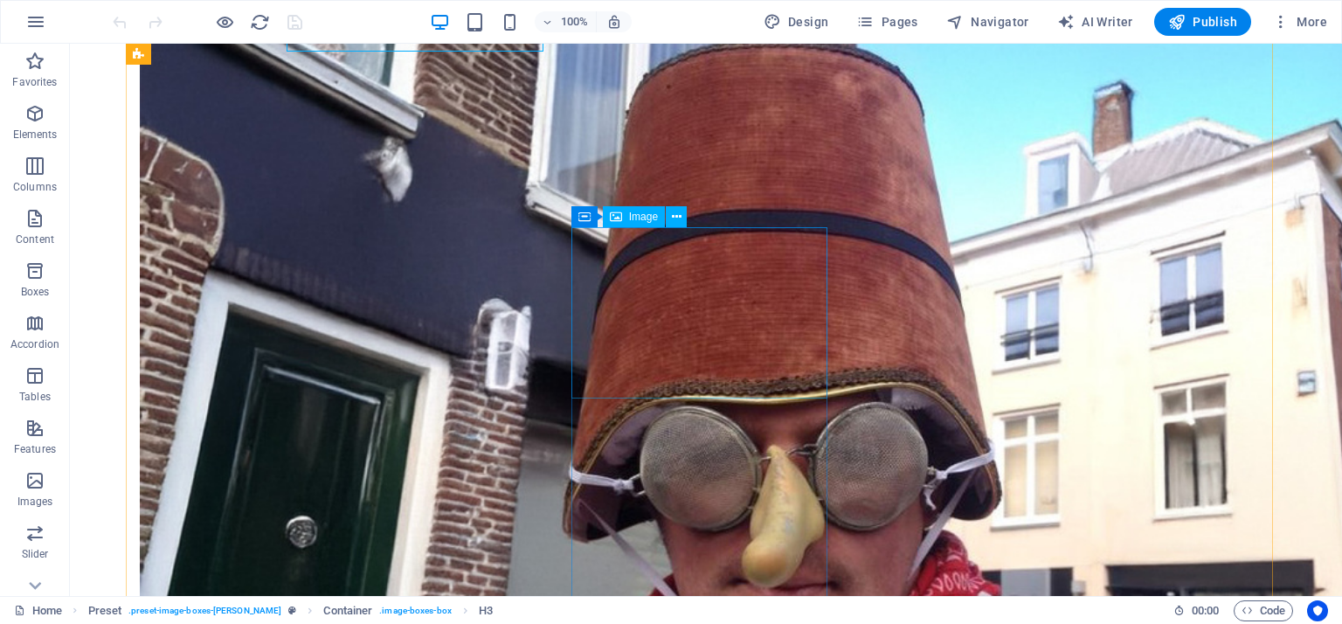
scroll to position [752, 0]
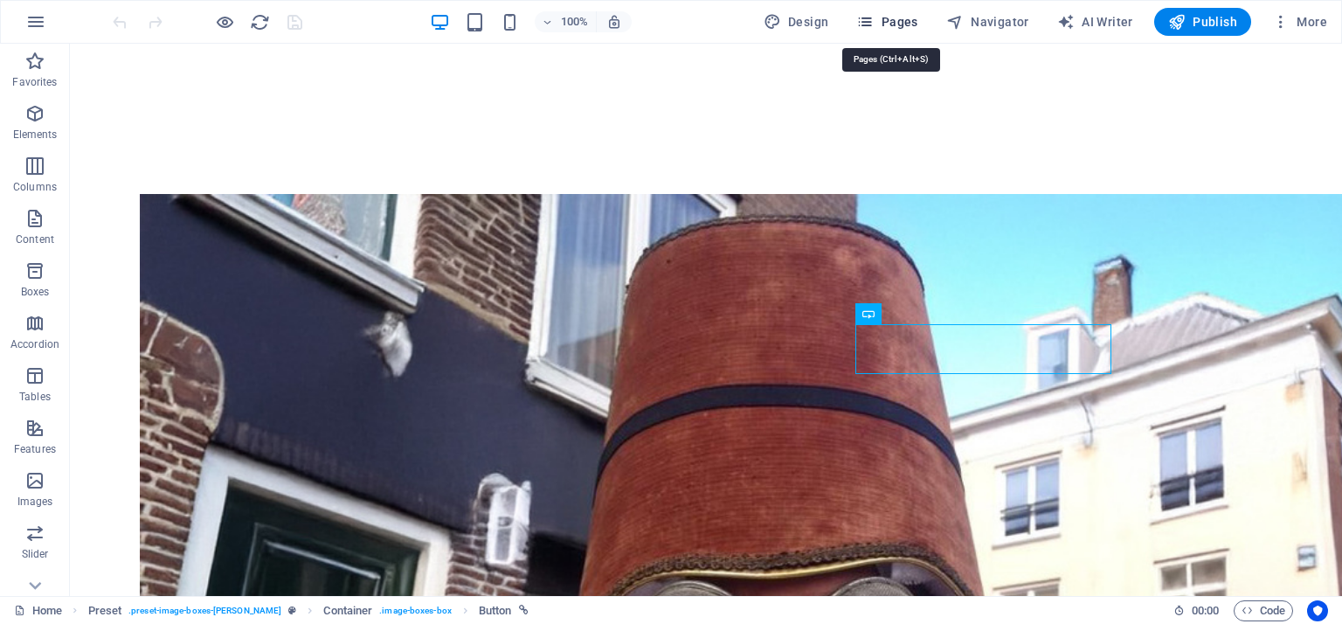
click at [879, 26] on span "Pages" at bounding box center [886, 21] width 61 height 17
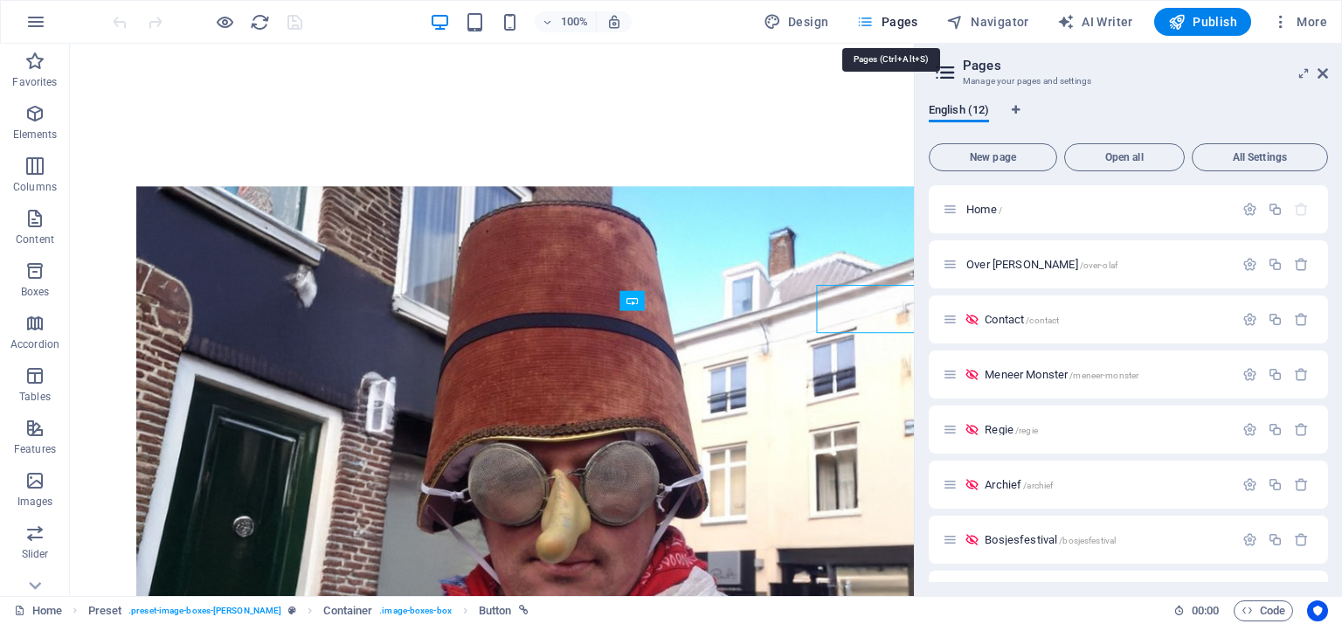
scroll to position [779, 0]
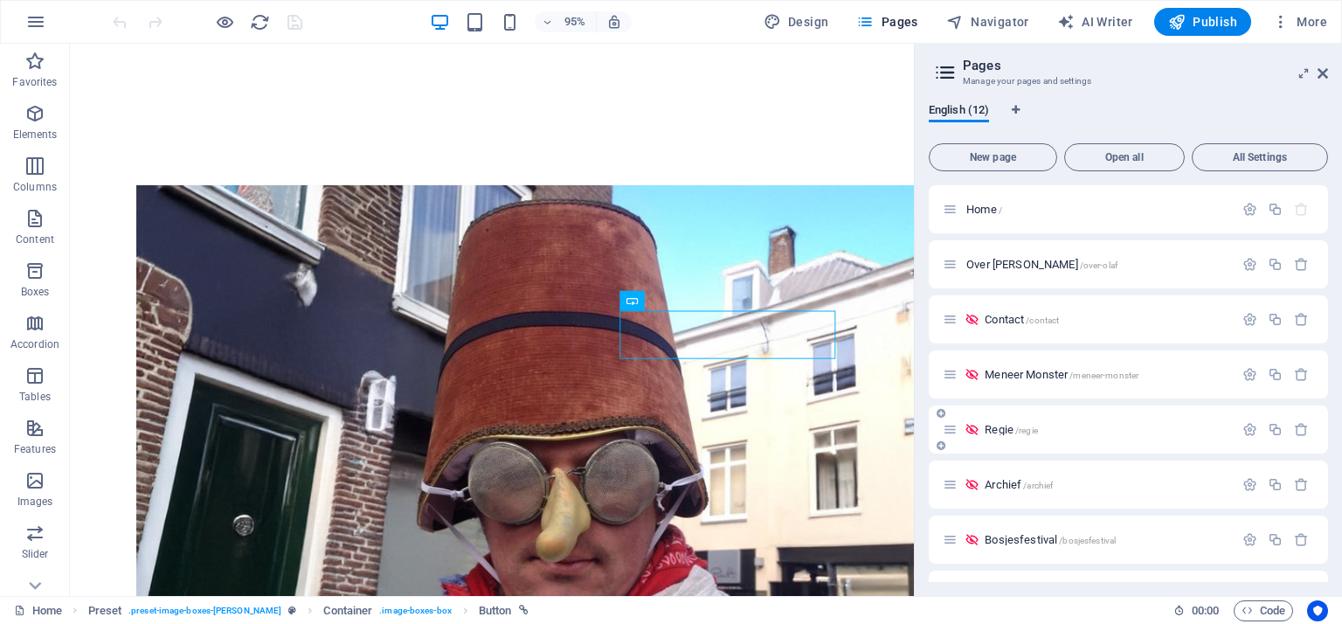
click at [1019, 427] on span "/regie" at bounding box center [1026, 431] width 23 height 10
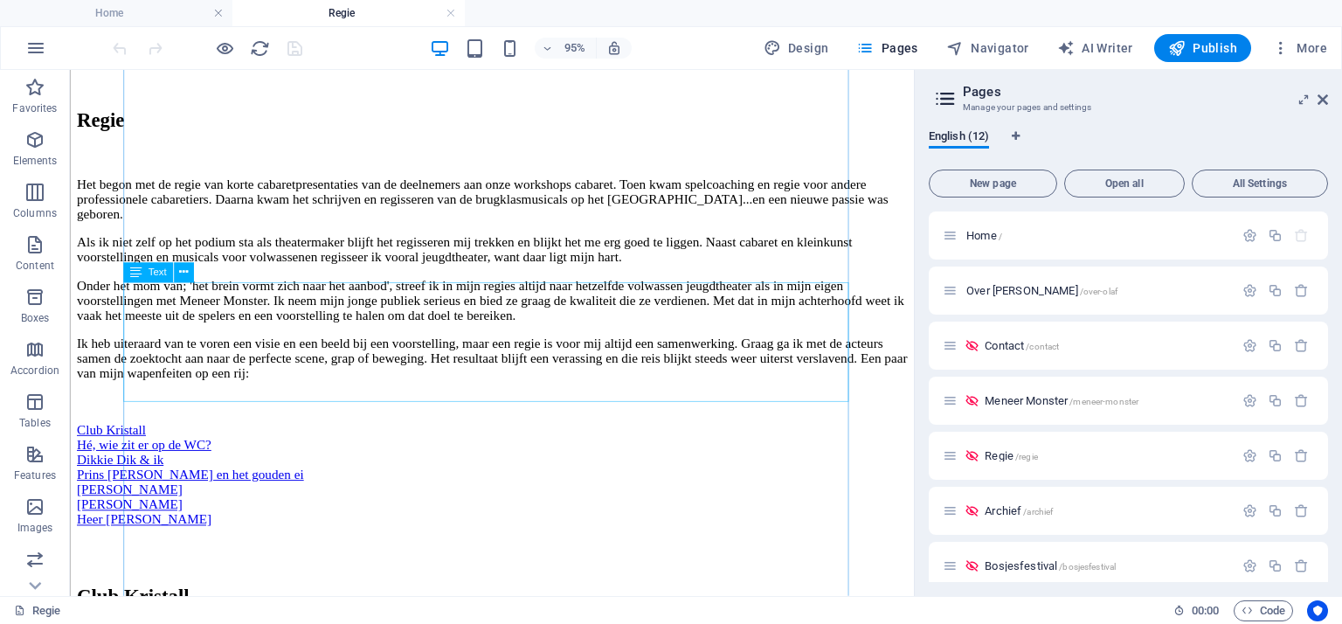
scroll to position [874, 0]
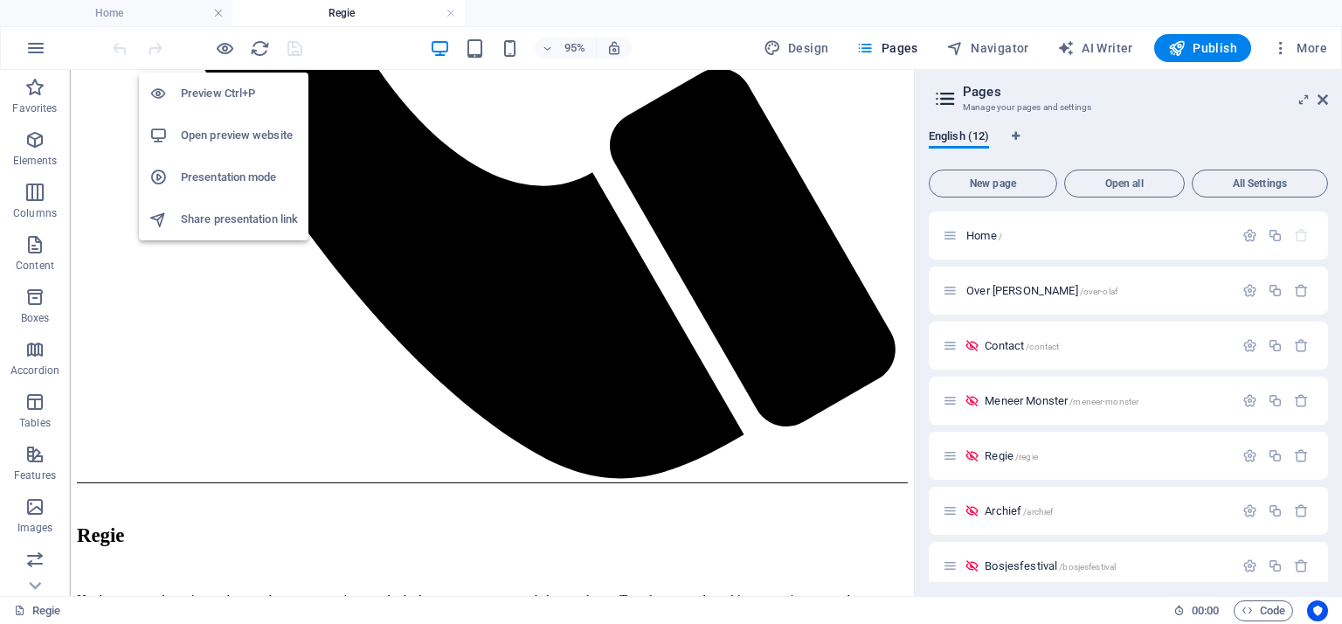
click at [233, 130] on h6 "Open preview website" at bounding box center [239, 135] width 117 height 21
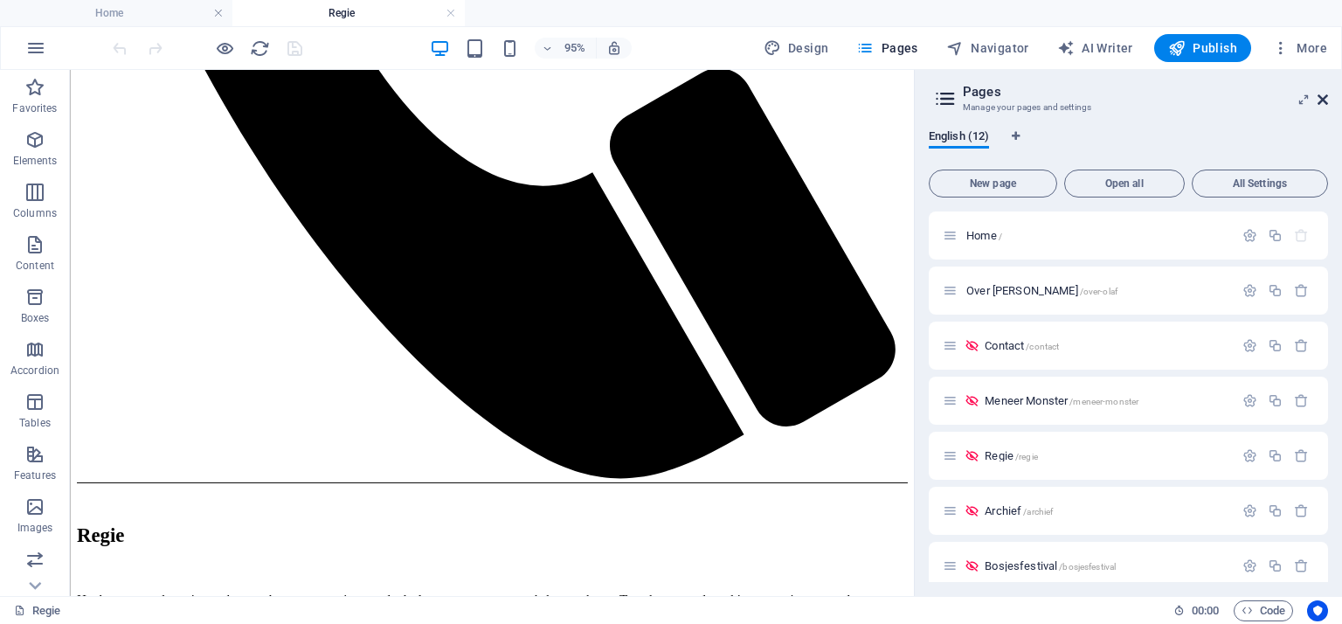
click at [1318, 98] on icon at bounding box center [1323, 100] width 10 height 14
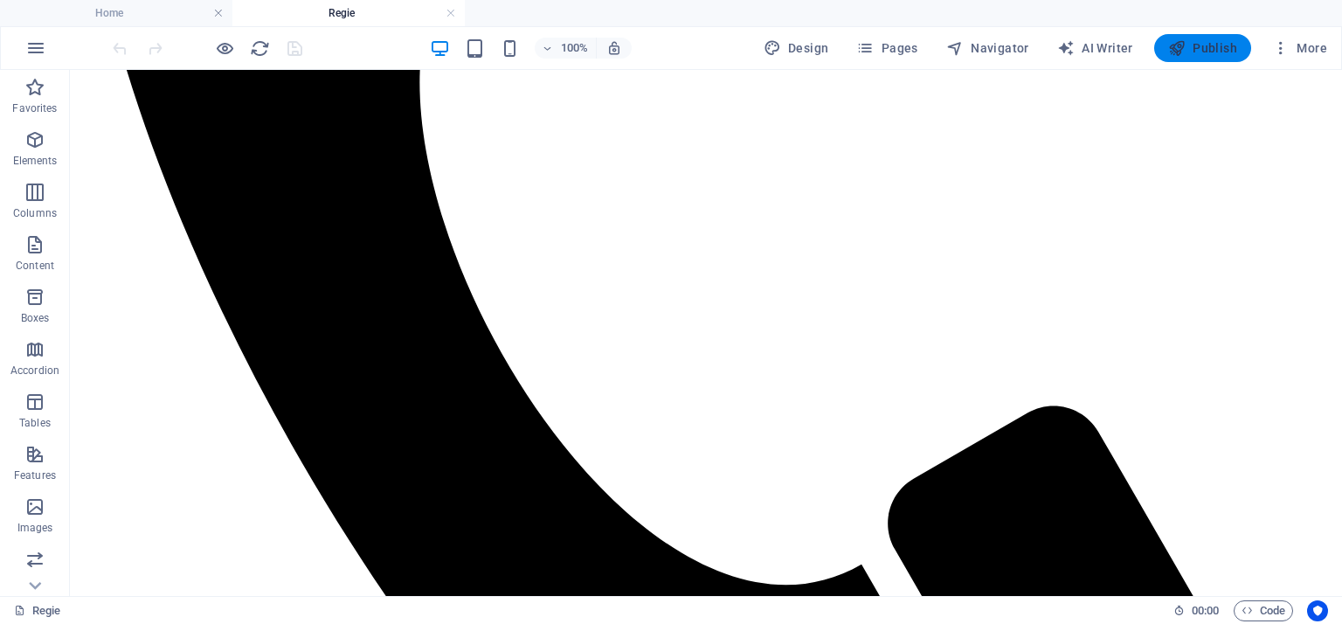
click at [1230, 53] on span "Publish" at bounding box center [1202, 47] width 69 height 17
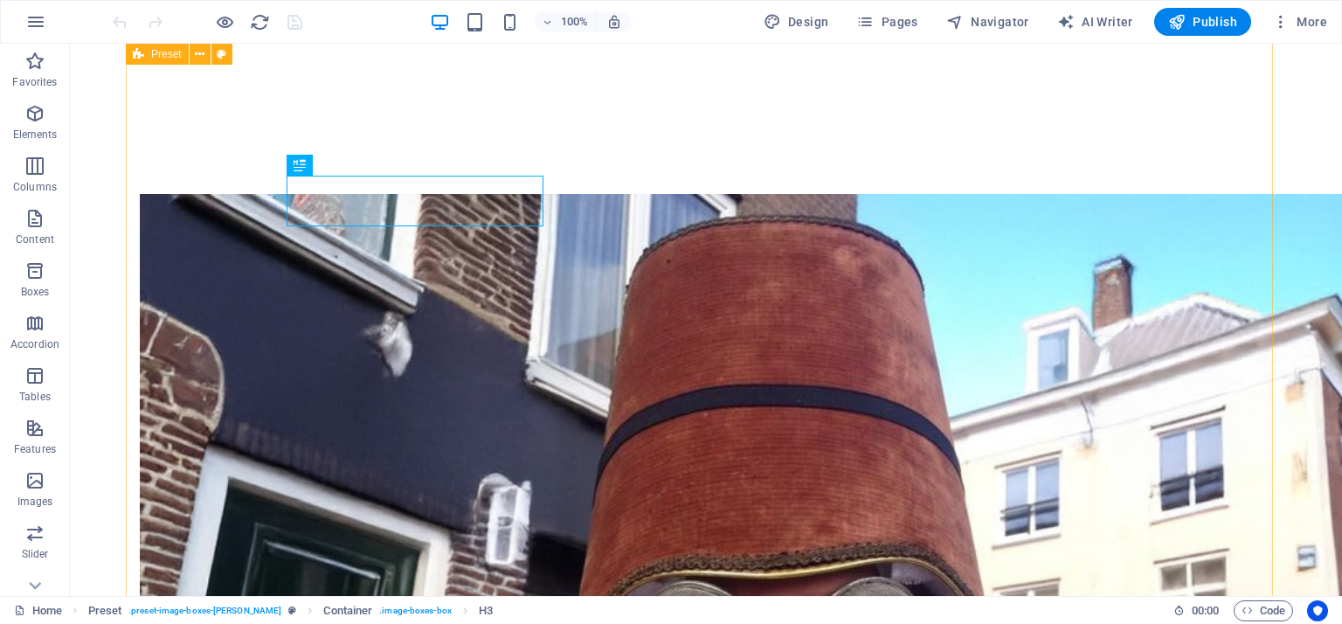
scroll to position [315, 0]
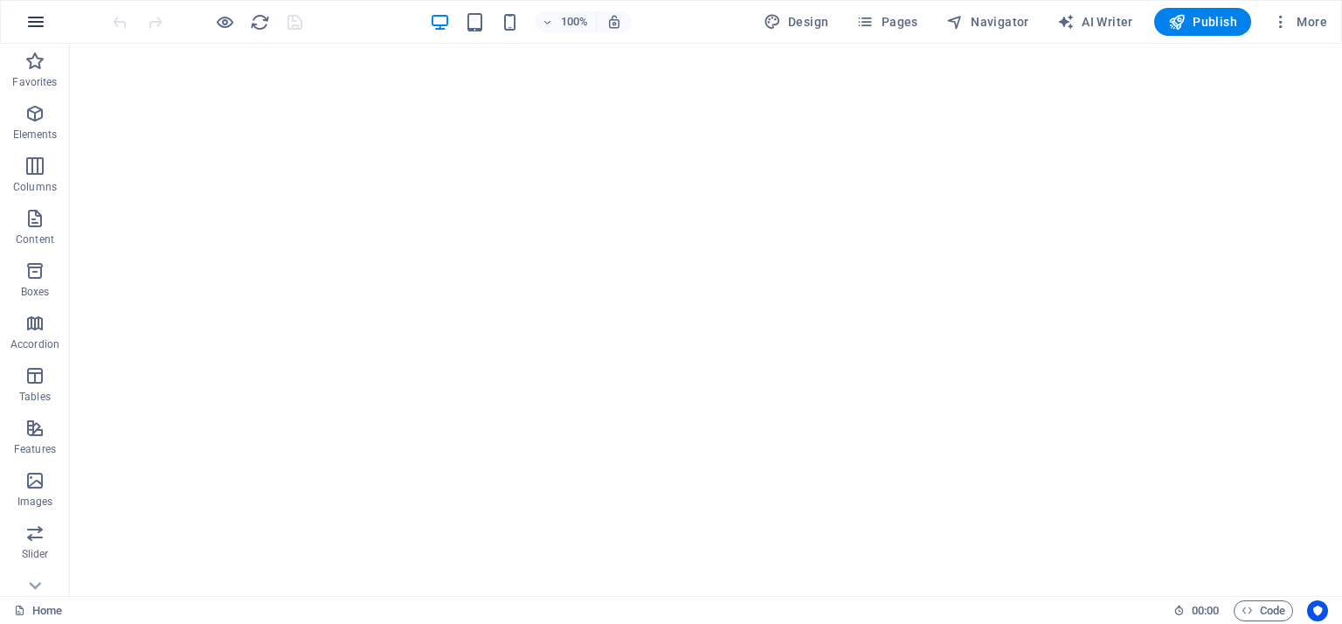
click at [35, 25] on icon "button" at bounding box center [35, 21] width 21 height 21
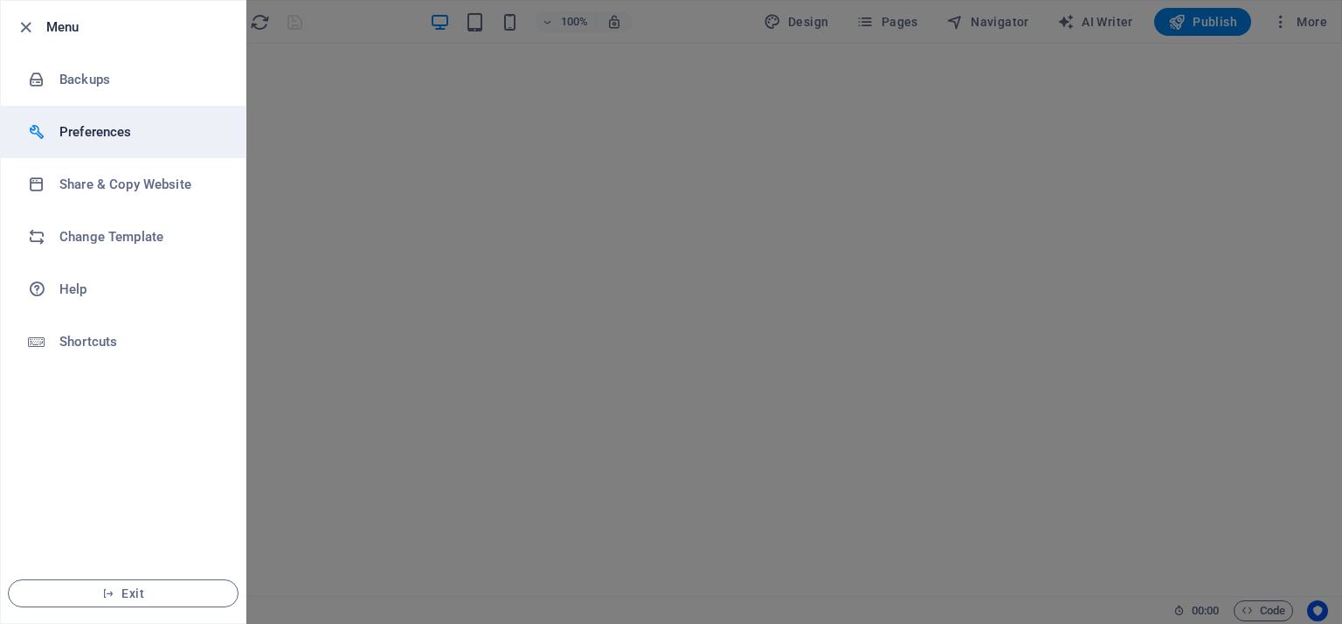
click at [87, 130] on h6 "Preferences" at bounding box center [140, 131] width 162 height 21
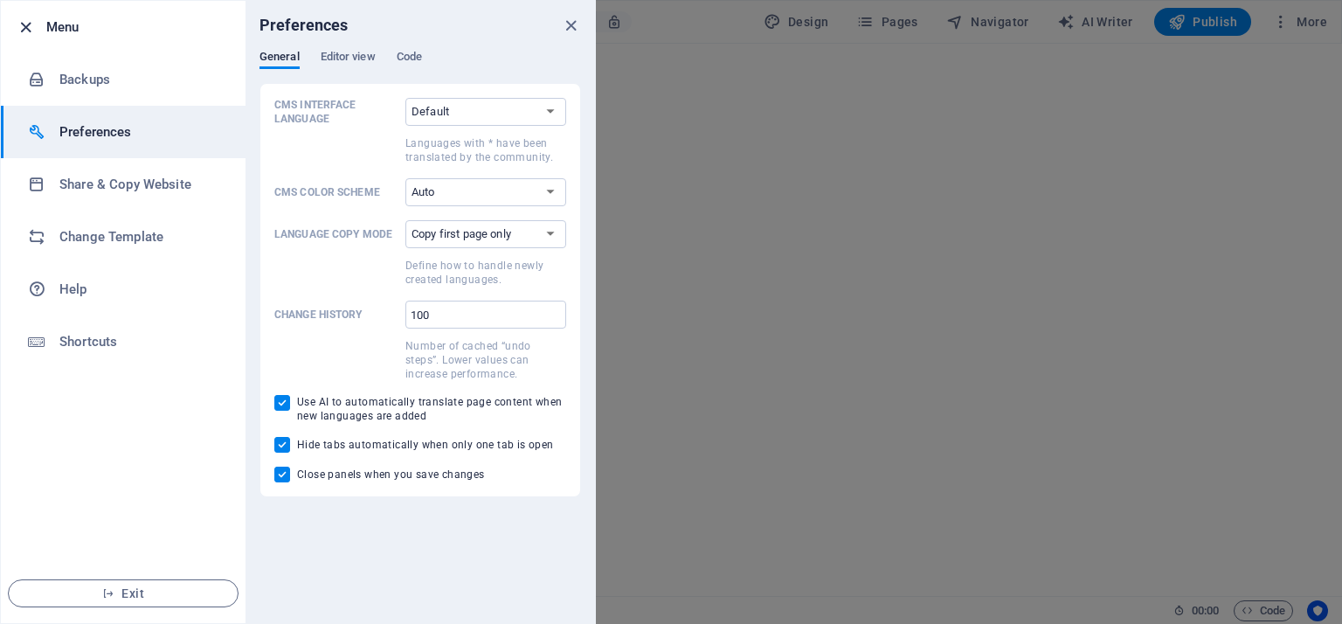
click at [29, 30] on icon "button" at bounding box center [26, 27] width 20 height 20
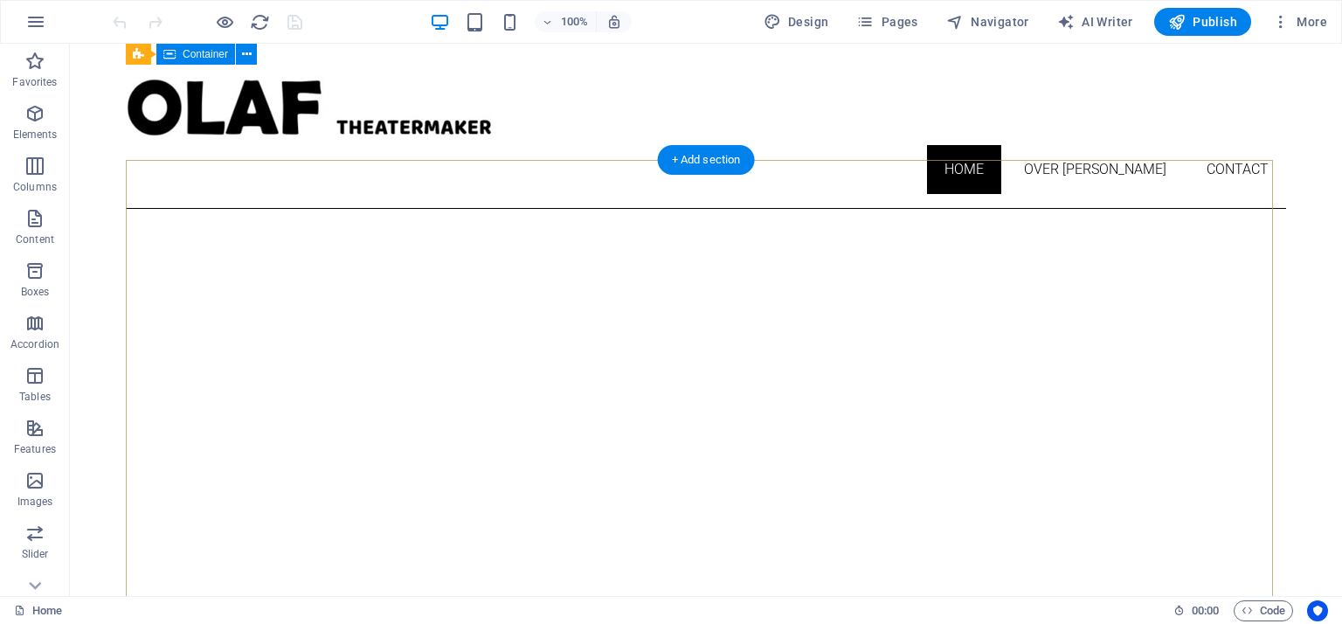
scroll to position [0, 0]
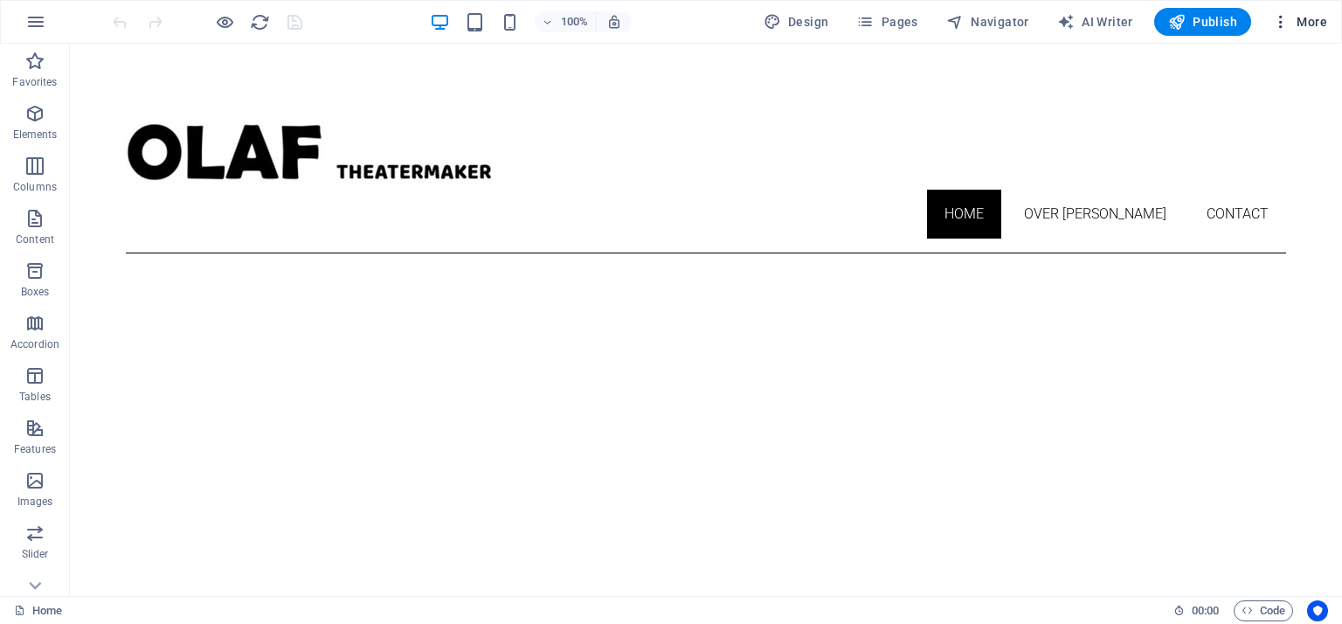
click at [1283, 21] on icon "button" at bounding box center [1280, 21] width 17 height 17
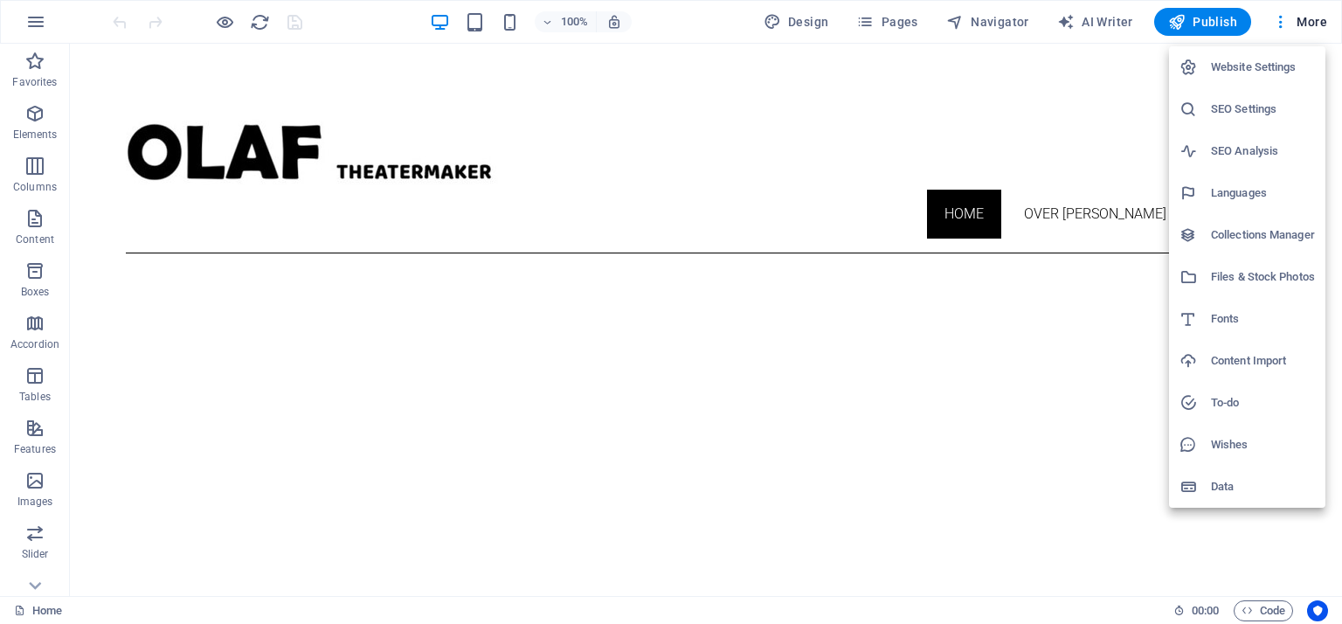
click at [1261, 109] on h6 "SEO Settings" at bounding box center [1263, 109] width 104 height 21
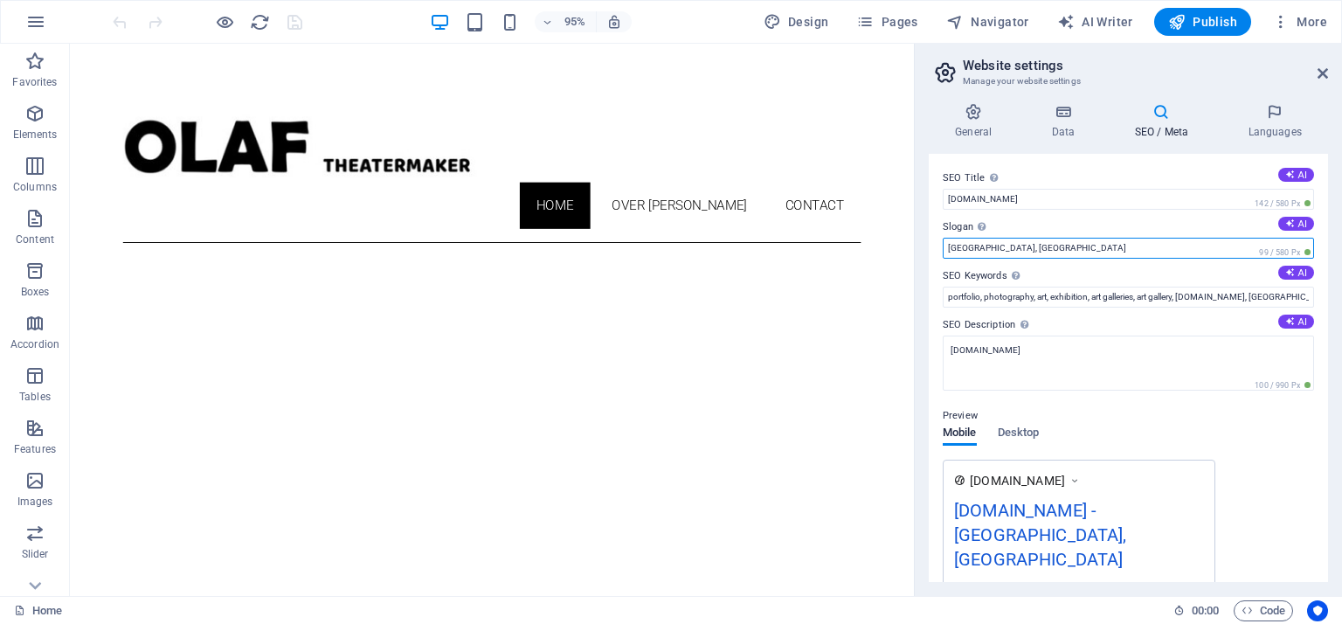
drag, startPoint x: 1022, startPoint y: 253, endPoint x: 927, endPoint y: 260, distance: 95.5
click at [927, 260] on div "General Data SEO / Meta Languages Website name [DOMAIN_NAME] Logo Drag files he…" at bounding box center [1128, 342] width 427 height 507
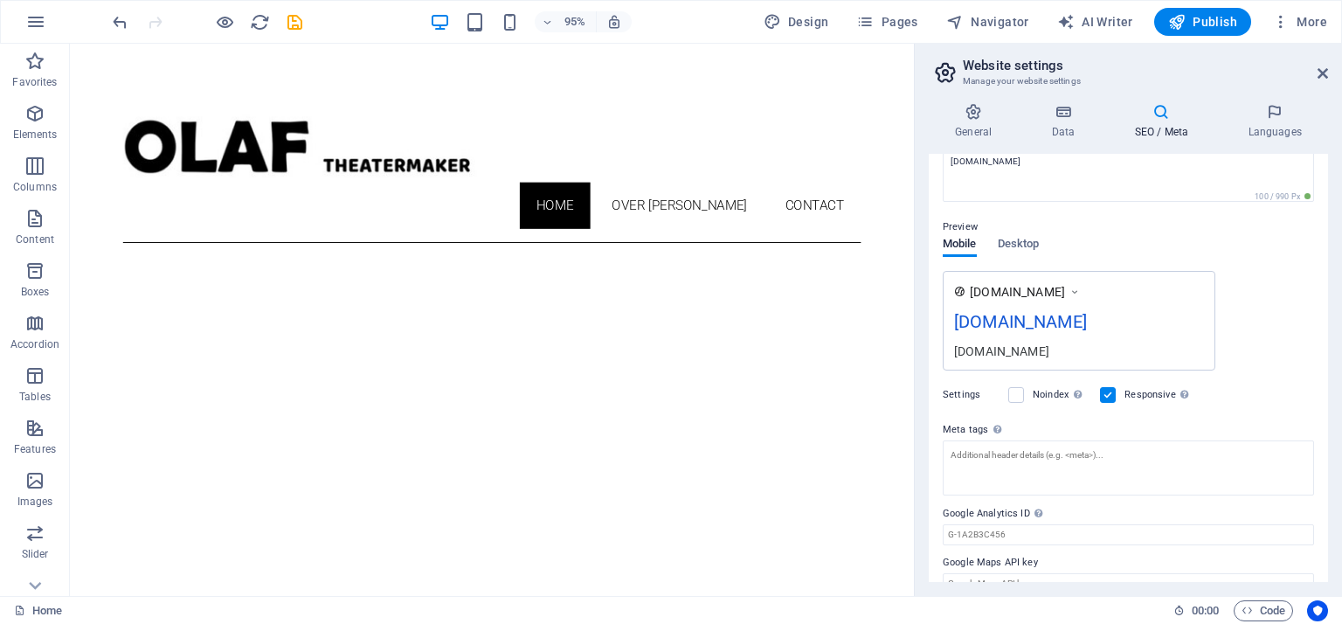
scroll to position [213, 0]
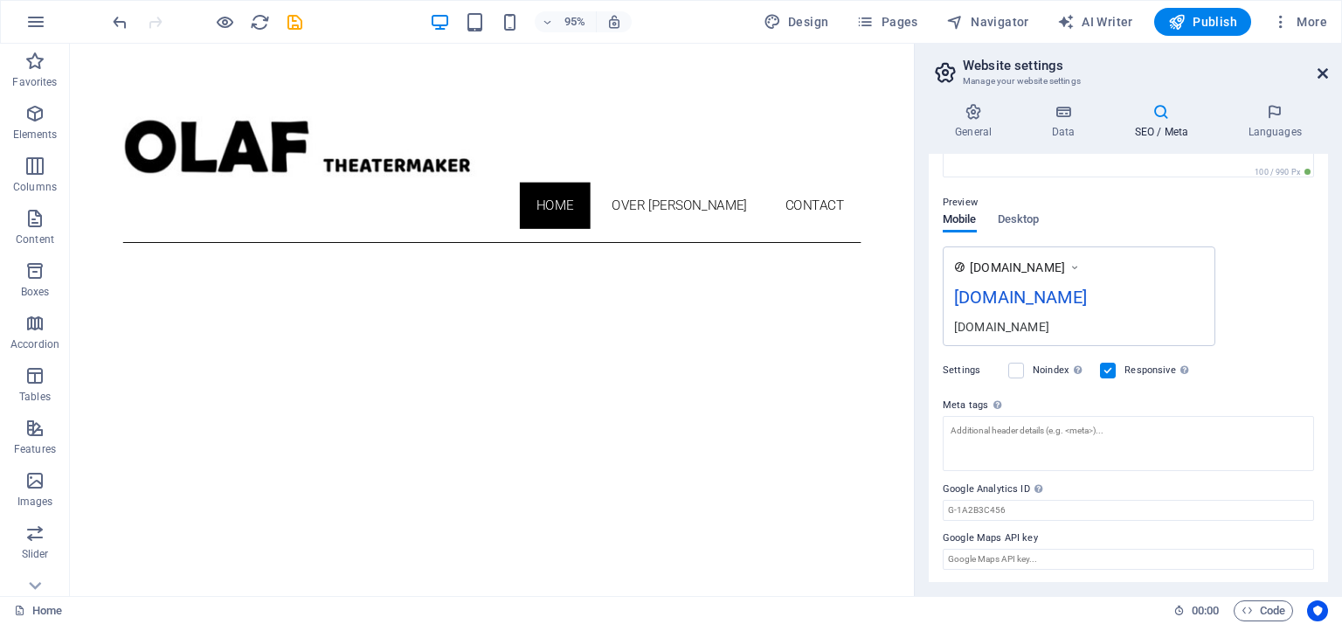
click at [1325, 73] on icon at bounding box center [1323, 73] width 10 height 14
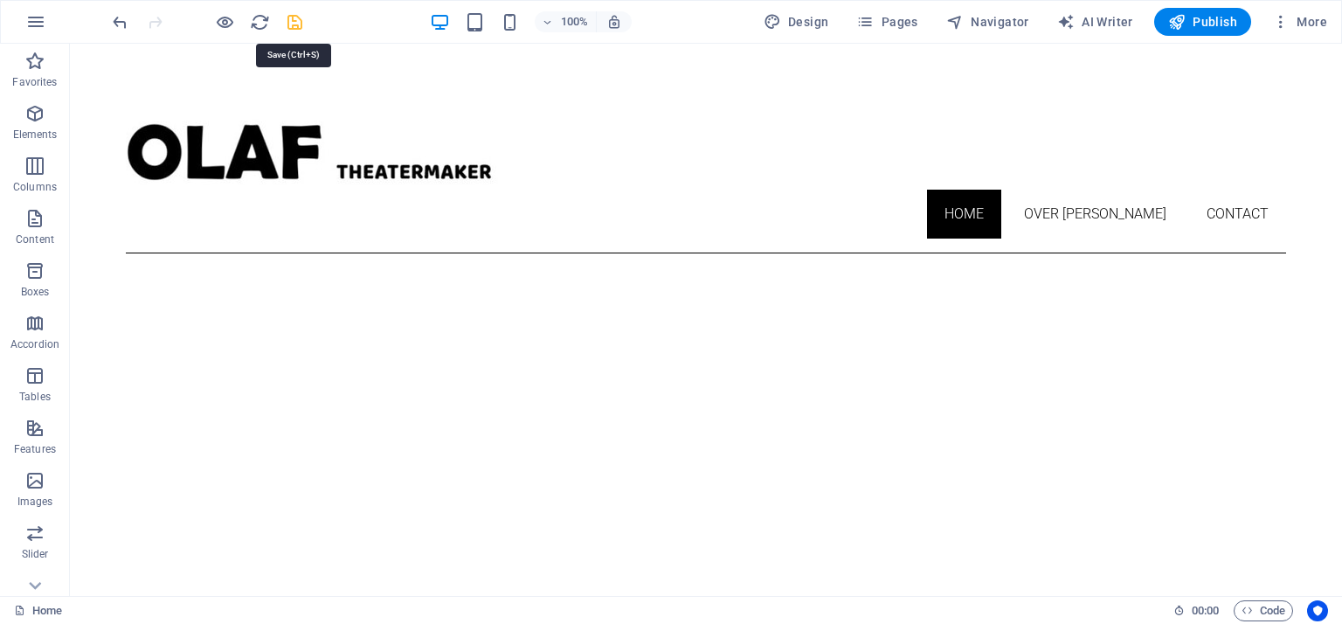
click at [294, 16] on icon "save" at bounding box center [295, 22] width 20 height 20
click at [1199, 20] on span "Publish" at bounding box center [1202, 21] width 69 height 17
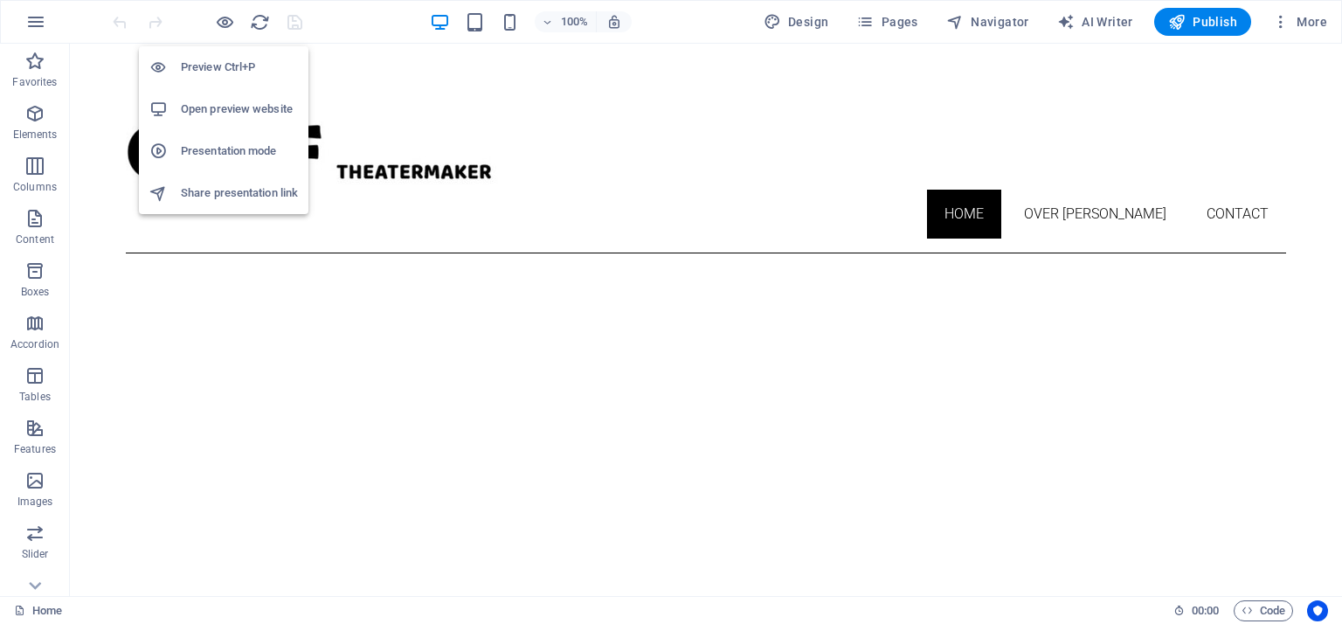
click at [217, 109] on h6 "Open preview website" at bounding box center [239, 109] width 117 height 21
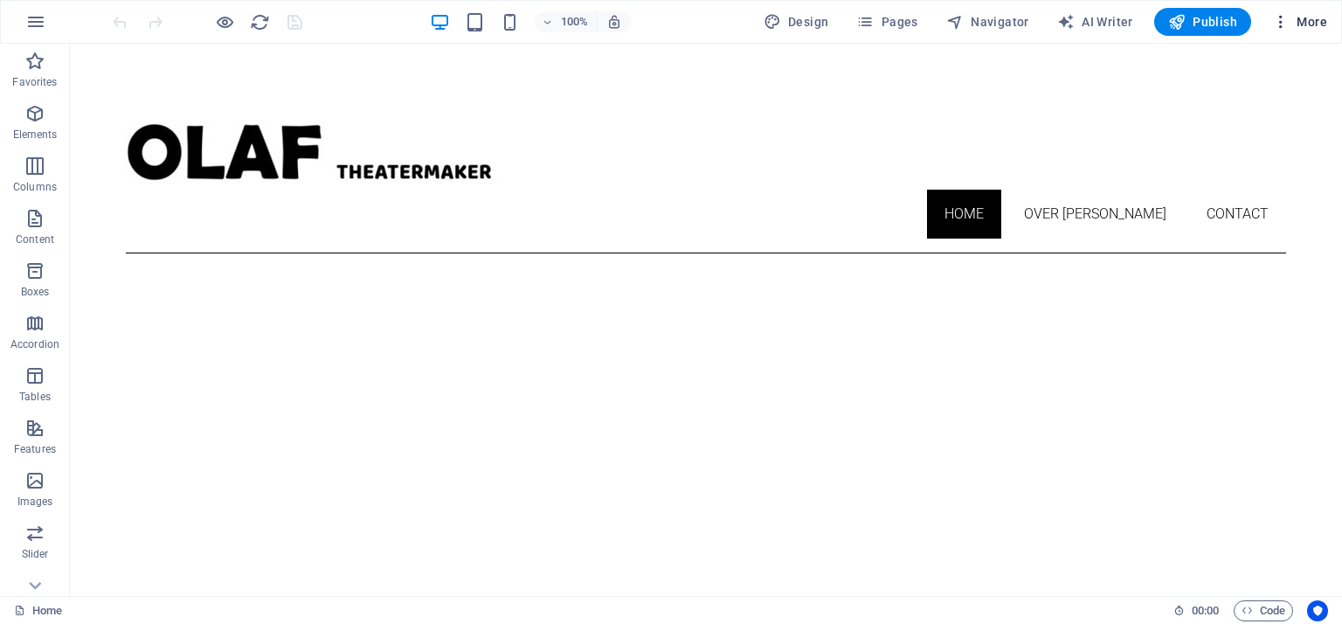
click at [1277, 20] on icon "button" at bounding box center [1280, 21] width 17 height 17
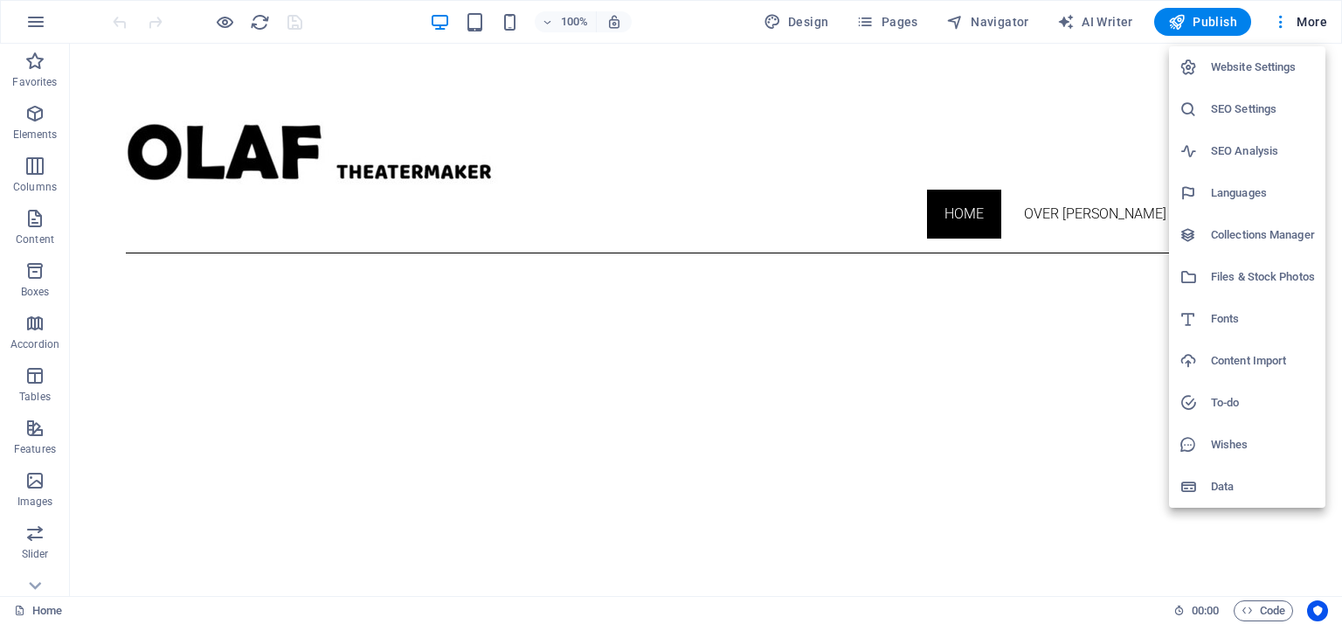
click at [1254, 110] on h6 "SEO Settings" at bounding box center [1263, 109] width 104 height 21
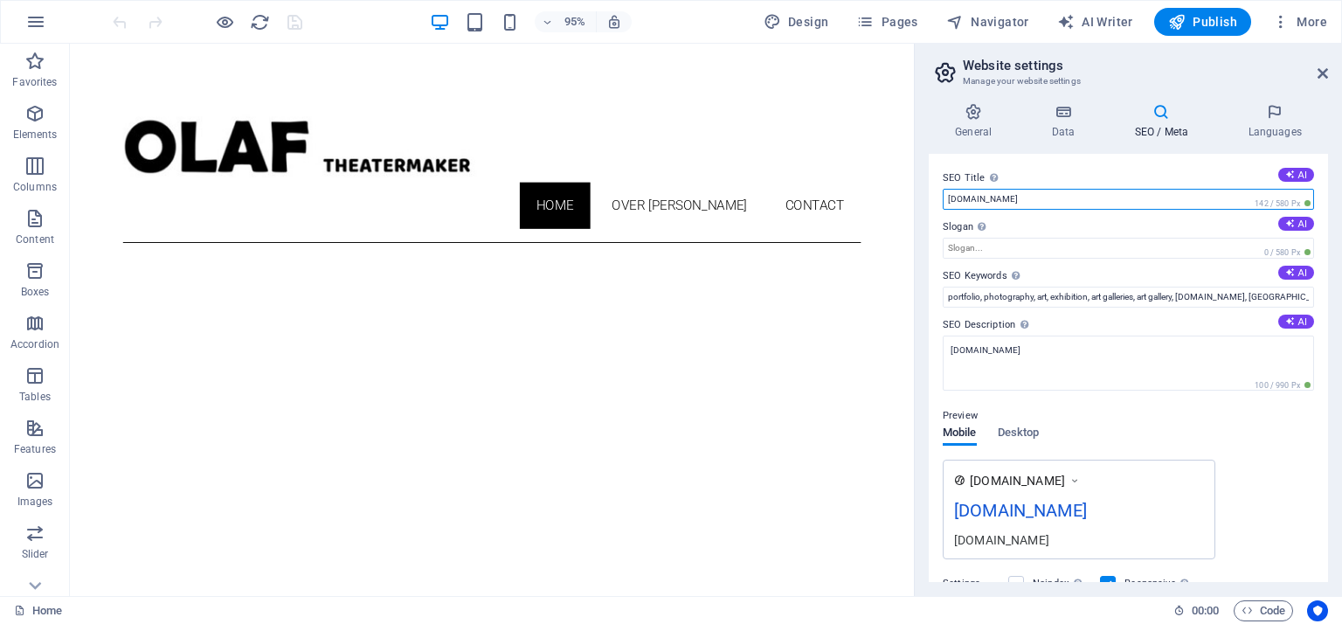
click at [1028, 201] on input "[DOMAIN_NAME]" at bounding box center [1128, 199] width 371 height 21
type input "[PERSON_NAME]"
click at [1318, 74] on icon at bounding box center [1323, 73] width 10 height 14
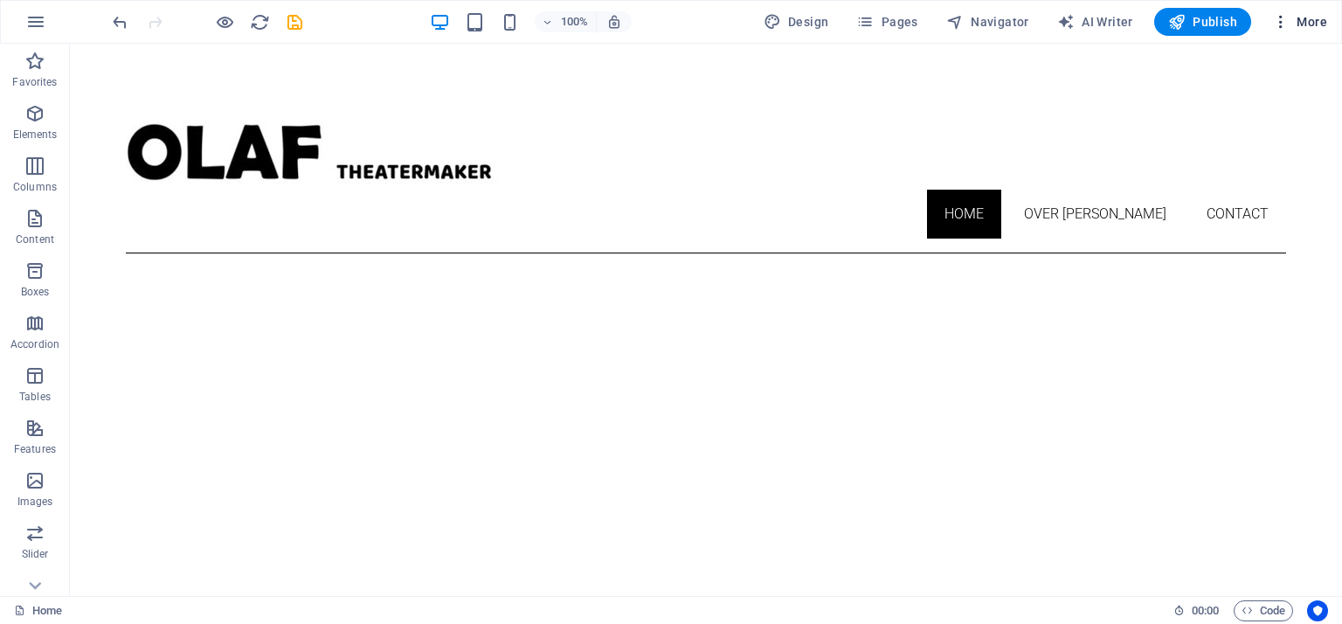
click at [1283, 20] on icon "button" at bounding box center [1280, 21] width 17 height 17
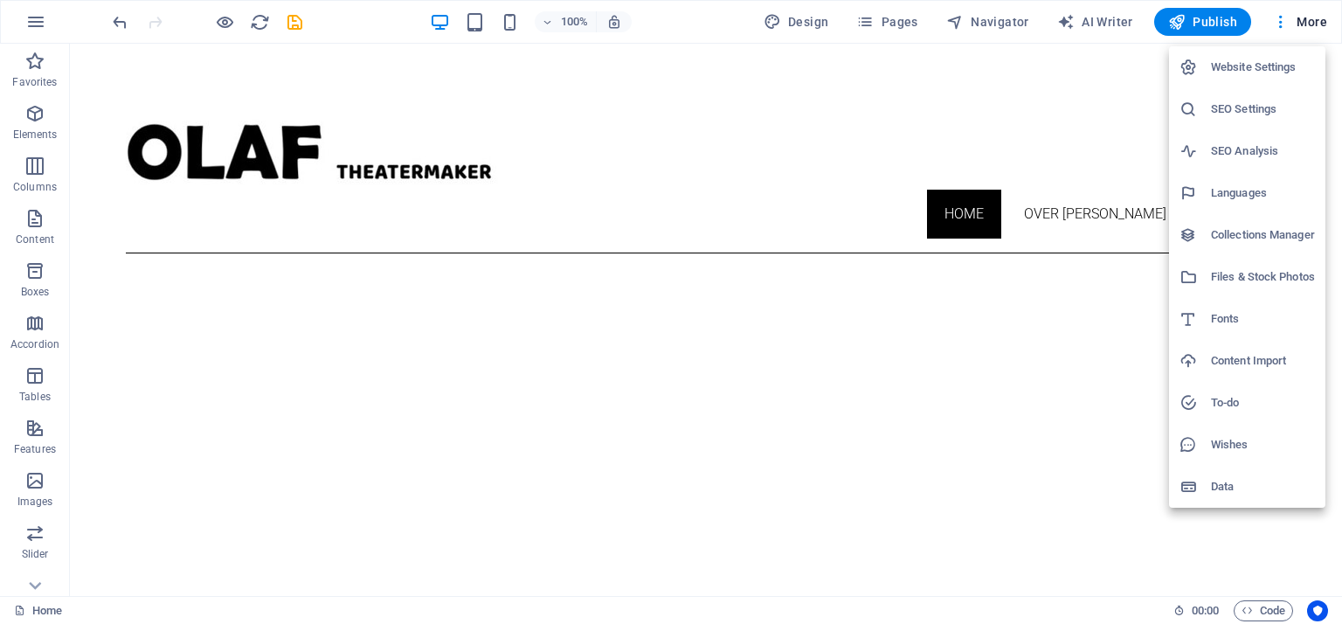
click at [1253, 115] on h6 "SEO Settings" at bounding box center [1263, 109] width 104 height 21
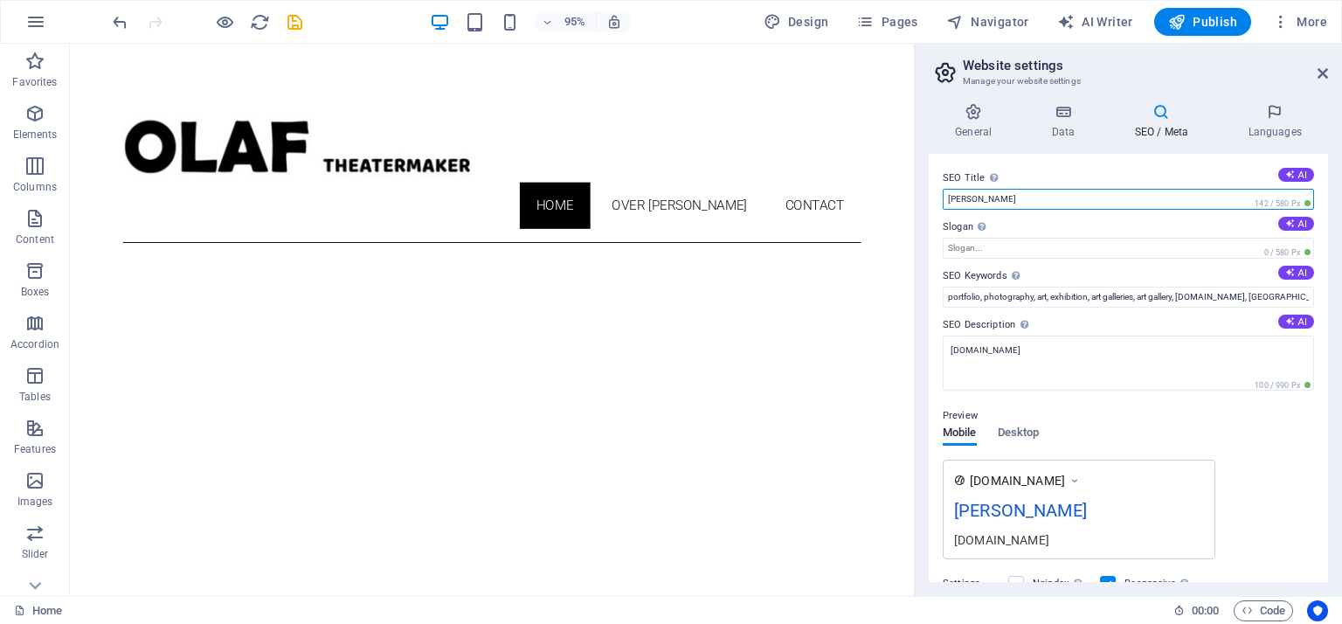
drag, startPoint x: 1049, startPoint y: 193, endPoint x: 938, endPoint y: 196, distance: 111.0
click at [938, 196] on div "SEO Title The title of your website - make it something that stands out in sear…" at bounding box center [1128, 368] width 399 height 428
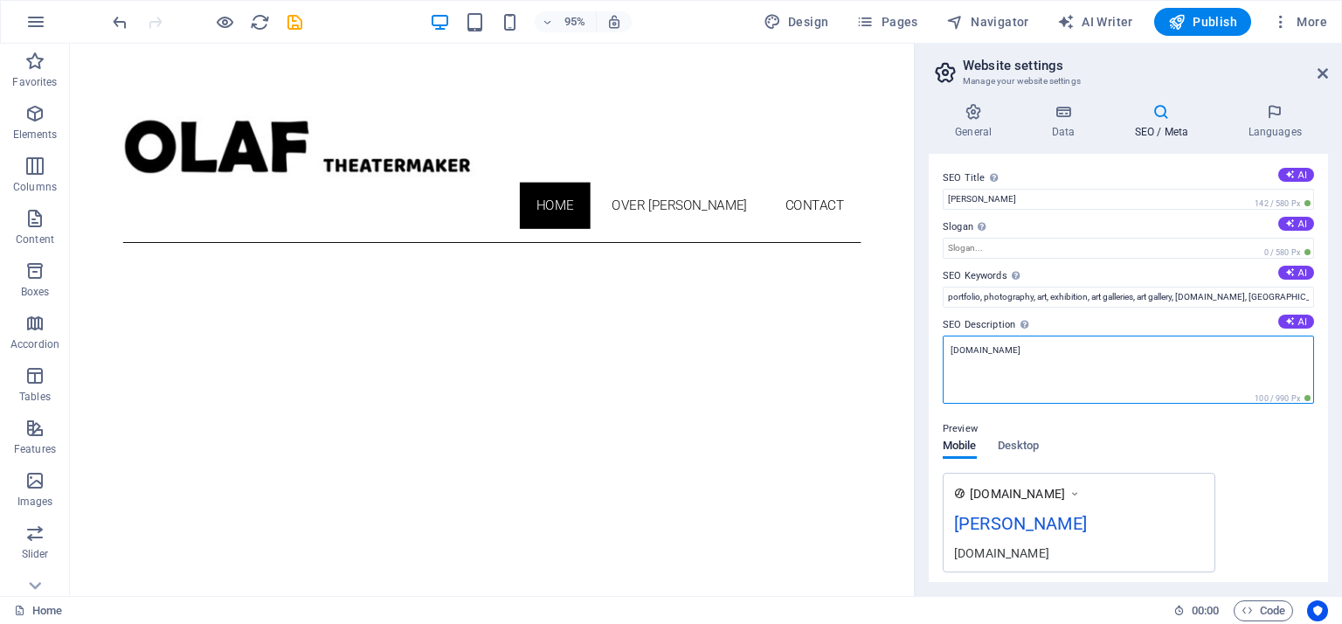
click at [951, 349] on textarea "[DOMAIN_NAME]" at bounding box center [1128, 370] width 371 height 68
paste textarea "[PERSON_NAME]"
drag, startPoint x: 1089, startPoint y: 349, endPoint x: 1016, endPoint y: 352, distance: 72.6
click at [1010, 357] on textarea "[PERSON_NAME][DOMAIN_NAME]" at bounding box center [1128, 370] width 371 height 68
type textarea "[PERSON_NAME]"
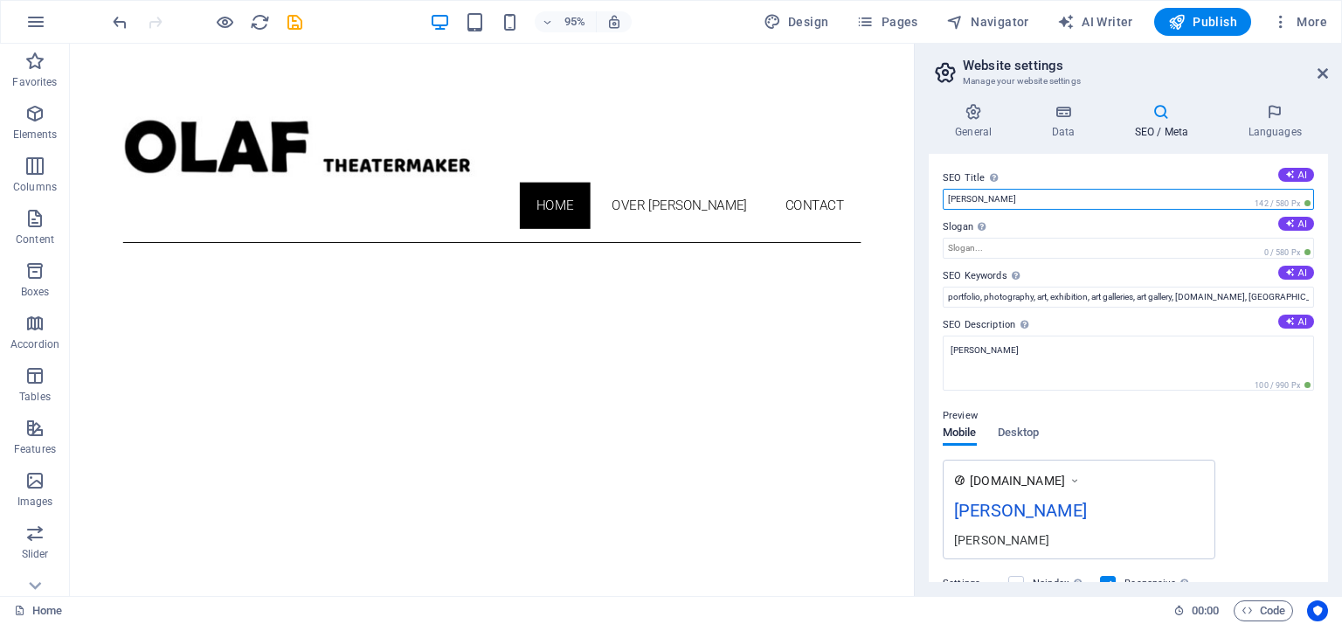
drag, startPoint x: 1028, startPoint y: 197, endPoint x: 915, endPoint y: 204, distance: 113.8
click at [915, 204] on aside "Website settings Manage your website settings General Data SEO / Meta Languages…" at bounding box center [1128, 320] width 428 height 552
paste input "[DOMAIN_NAME]"
type input "[DOMAIN_NAME]"
click at [1319, 73] on icon at bounding box center [1323, 73] width 10 height 14
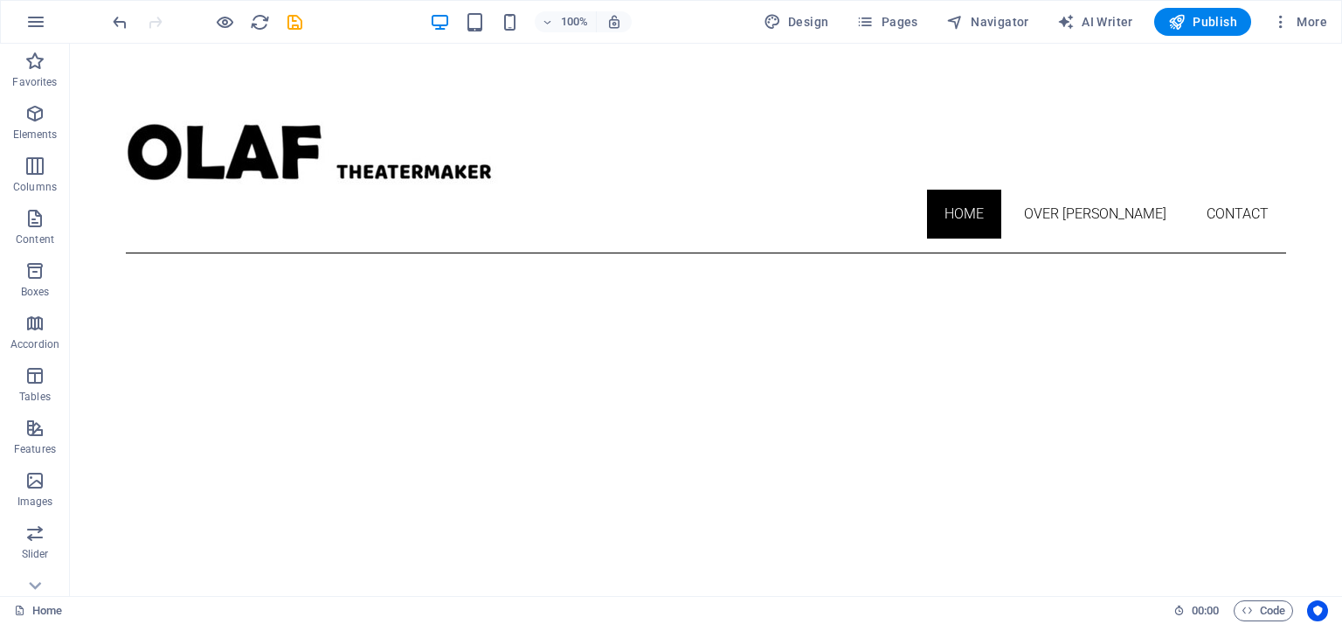
click at [281, 20] on div at bounding box center [207, 22] width 196 height 28
click at [296, 19] on icon "save" at bounding box center [295, 22] width 20 height 20
click at [1282, 17] on icon "button" at bounding box center [1280, 21] width 17 height 17
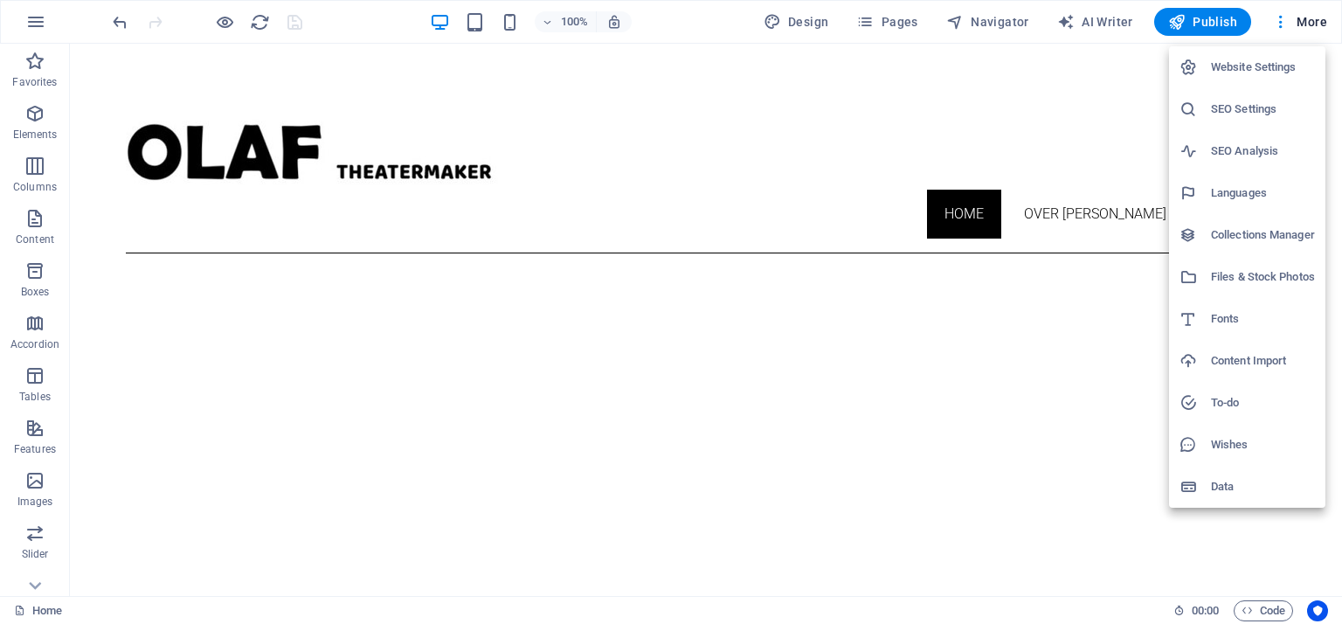
click at [1242, 100] on h6 "SEO Settings" at bounding box center [1263, 109] width 104 height 21
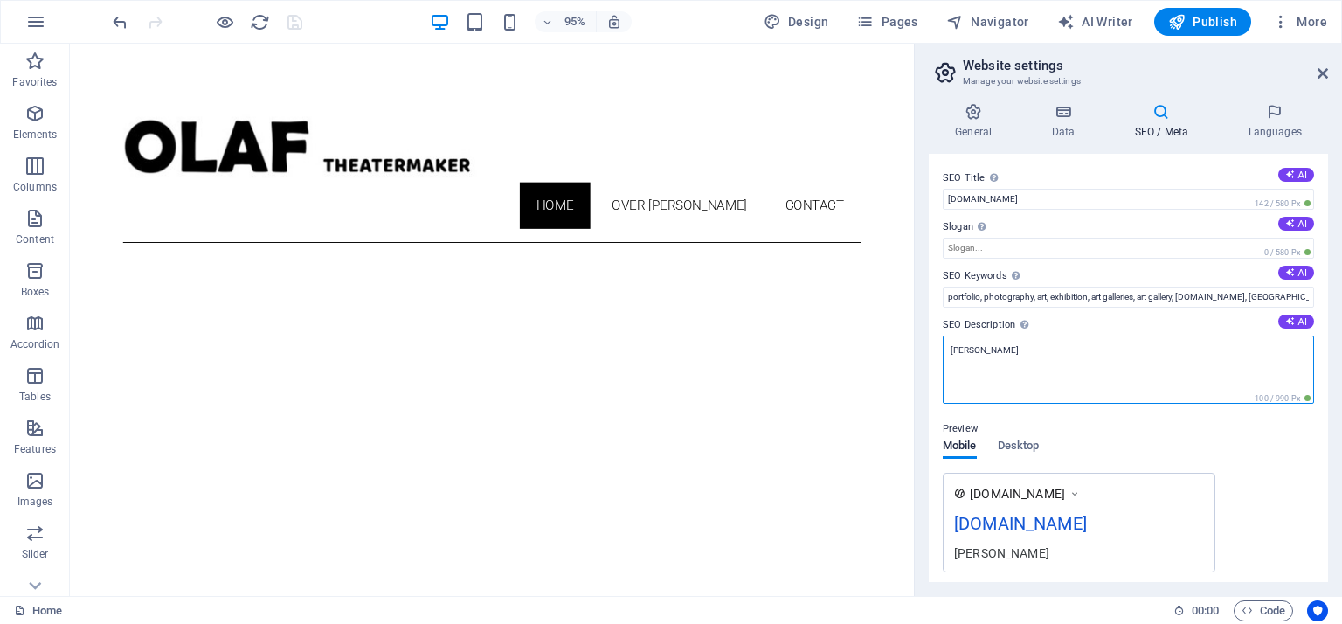
drag, startPoint x: 1109, startPoint y: 395, endPoint x: 943, endPoint y: 370, distance: 167.8
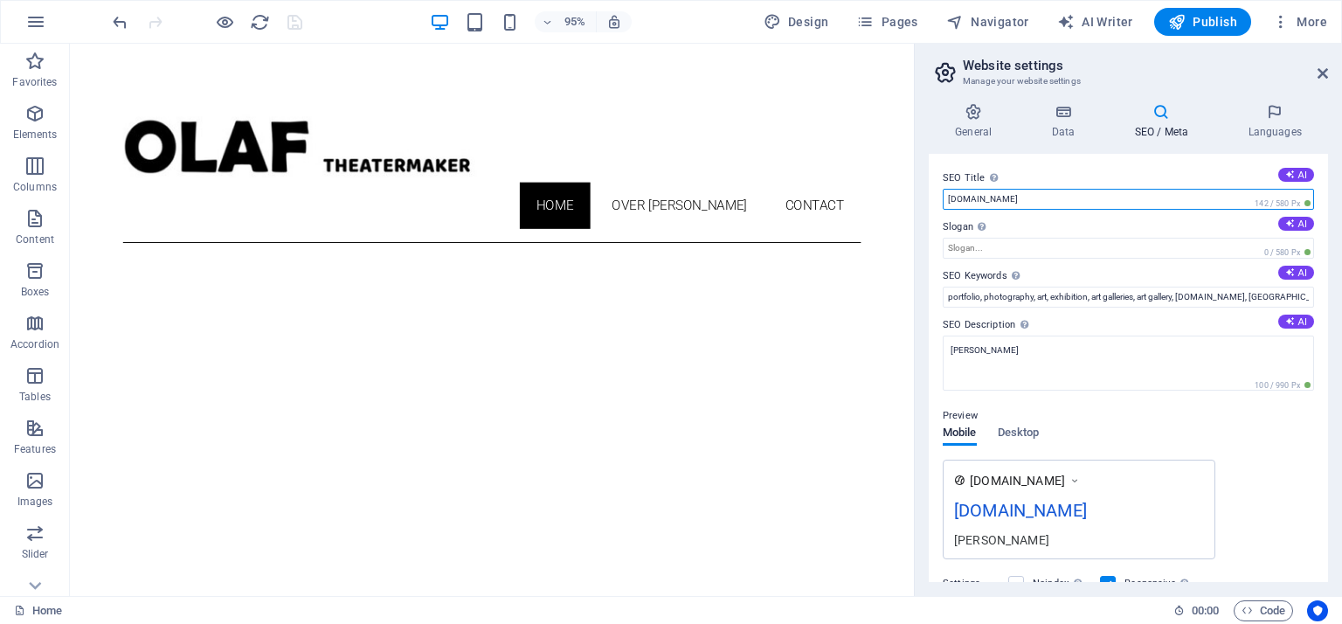
drag, startPoint x: 1032, startPoint y: 196, endPoint x: 920, endPoint y: 200, distance: 111.9
click at [920, 200] on div "General Data SEO / Meta Languages Website name [DOMAIN_NAME] Logo Drag files he…" at bounding box center [1128, 342] width 427 height 507
paste input "[PERSON_NAME]"
type input "[PERSON_NAME]"
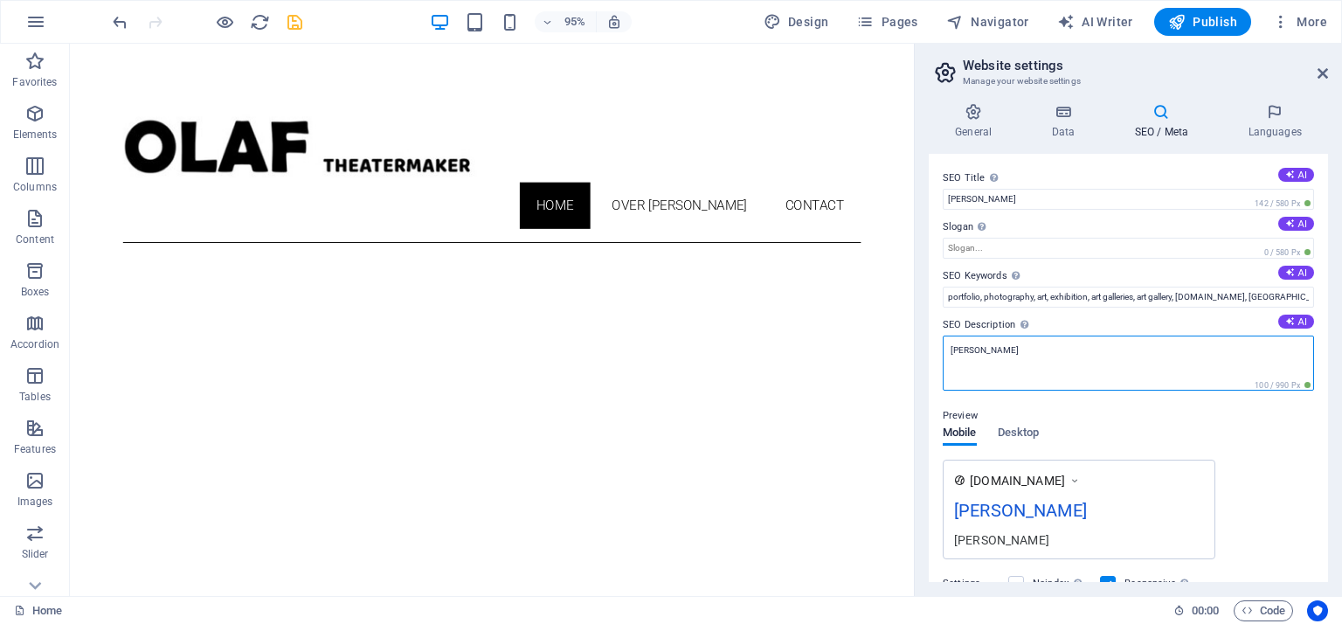
click at [955, 347] on textarea "[PERSON_NAME]" at bounding box center [1128, 363] width 371 height 55
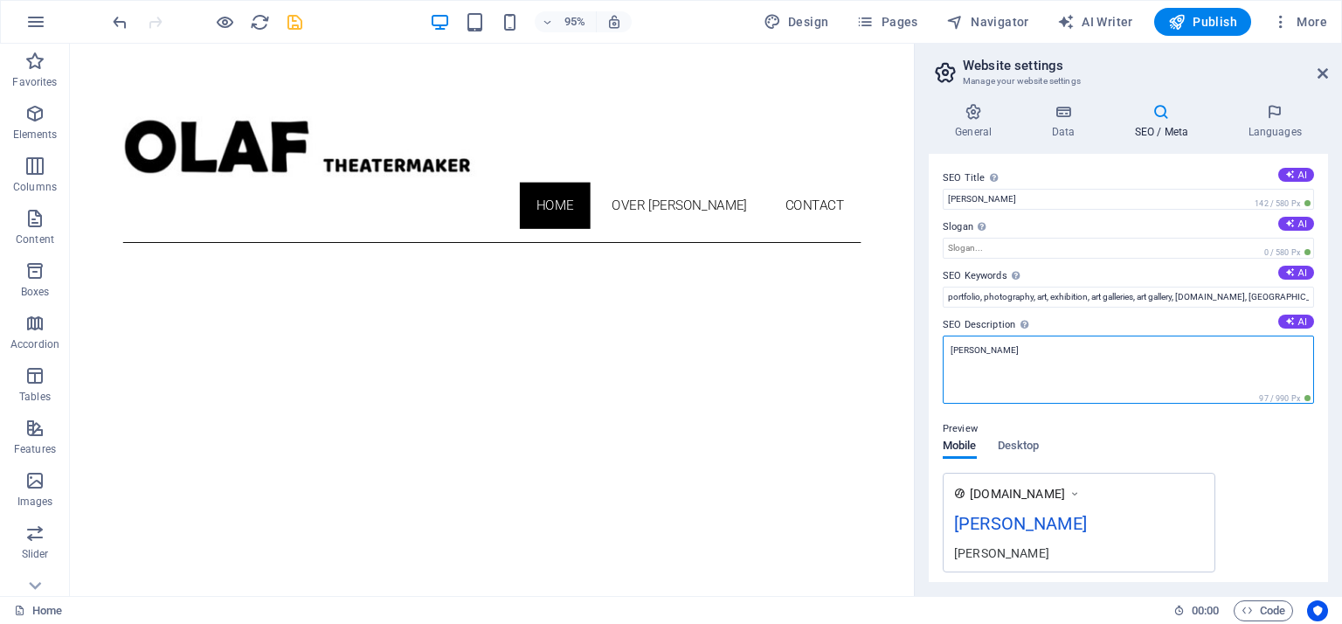
click at [957, 348] on textarea "[PERSON_NAME]" at bounding box center [1128, 370] width 371 height 68
click at [1034, 346] on textarea "[PERSON_NAME]" at bounding box center [1128, 370] width 371 height 68
type textarea "[PERSON_NAME] - Theatermaker"
click at [1320, 73] on icon at bounding box center [1323, 73] width 10 height 14
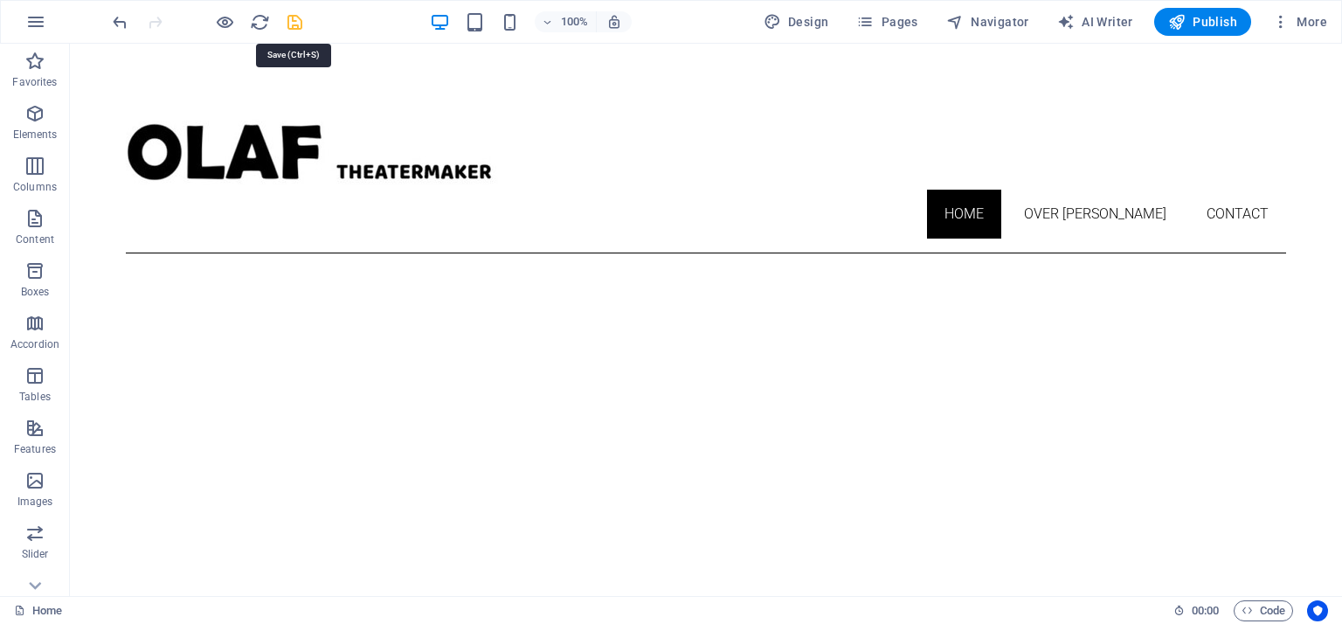
click at [294, 17] on icon "save" at bounding box center [295, 22] width 20 height 20
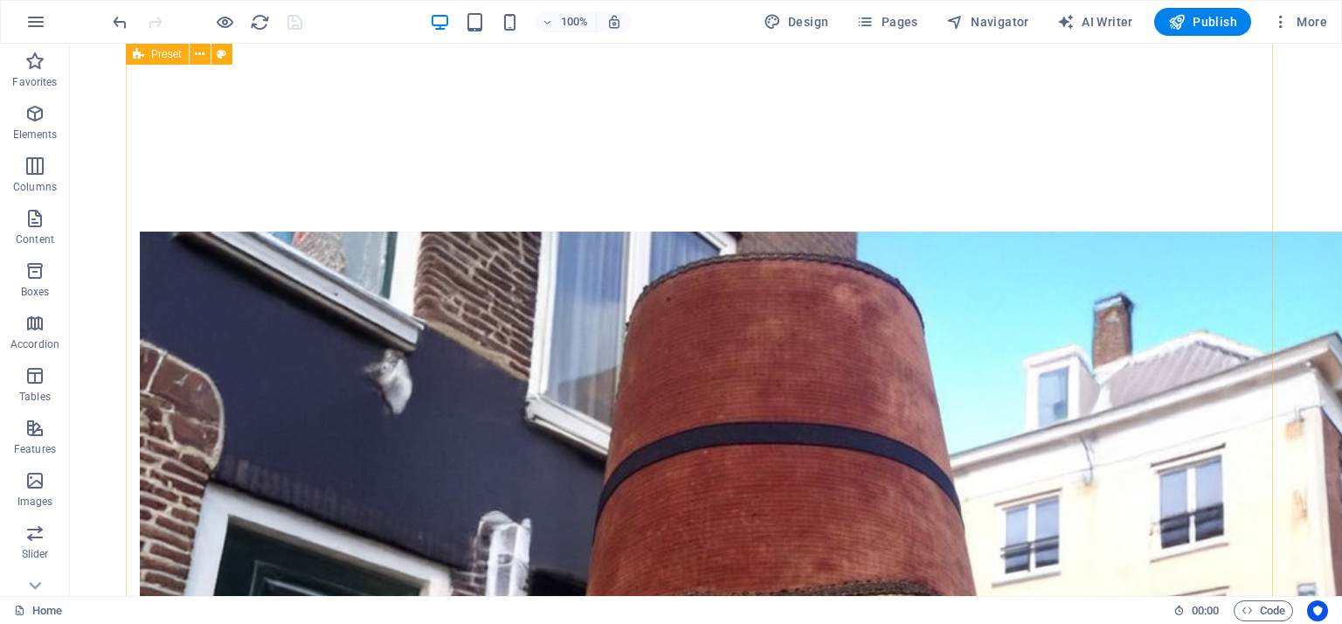
scroll to position [961, 0]
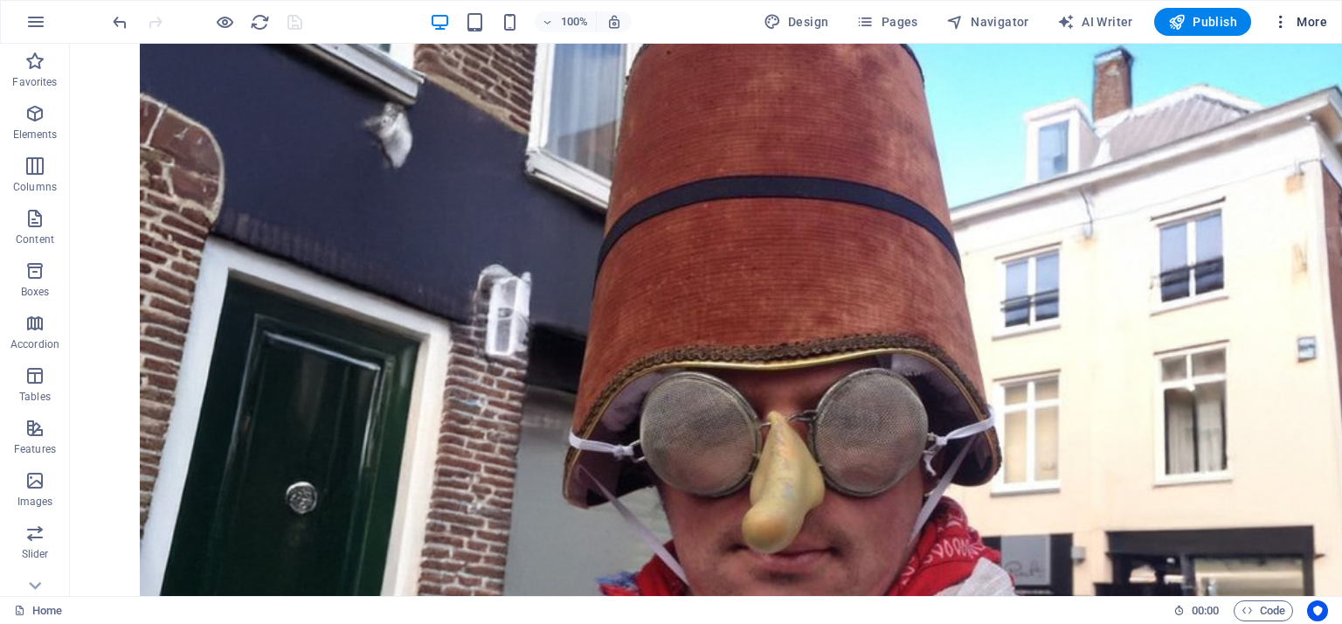
click at [1276, 16] on icon "button" at bounding box center [1280, 21] width 17 height 17
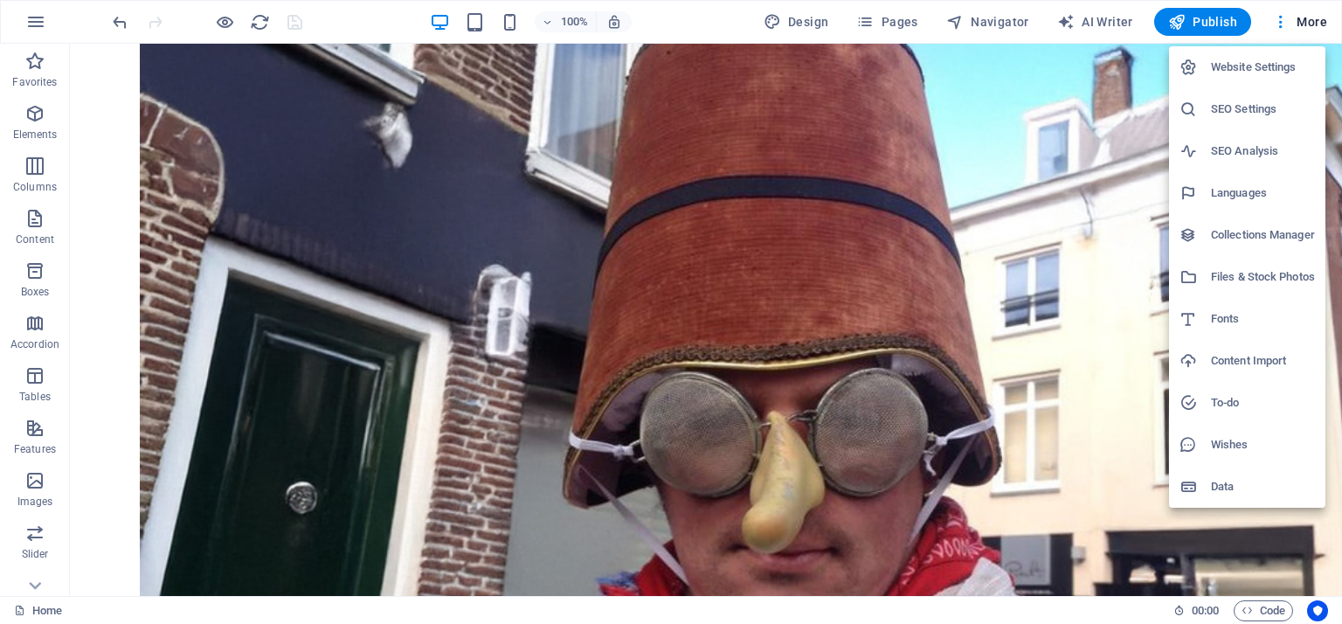
click at [1260, 274] on h6 "Files & Stock Photos" at bounding box center [1263, 277] width 104 height 21
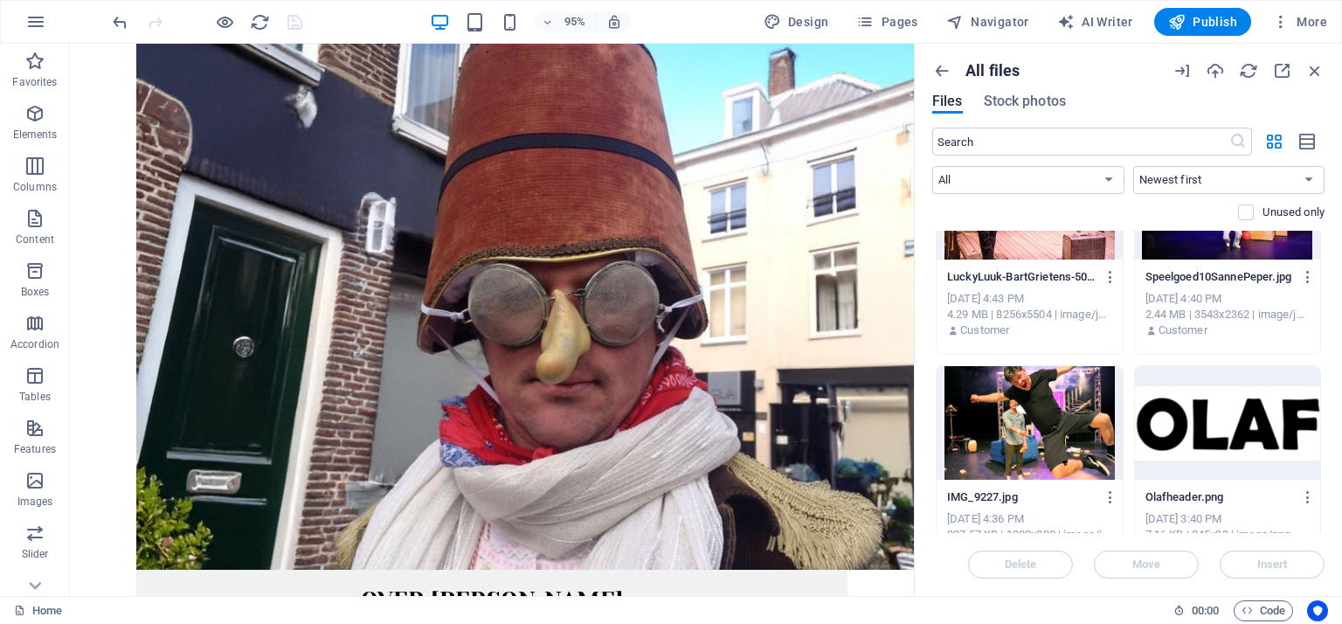
scroll to position [19068, 0]
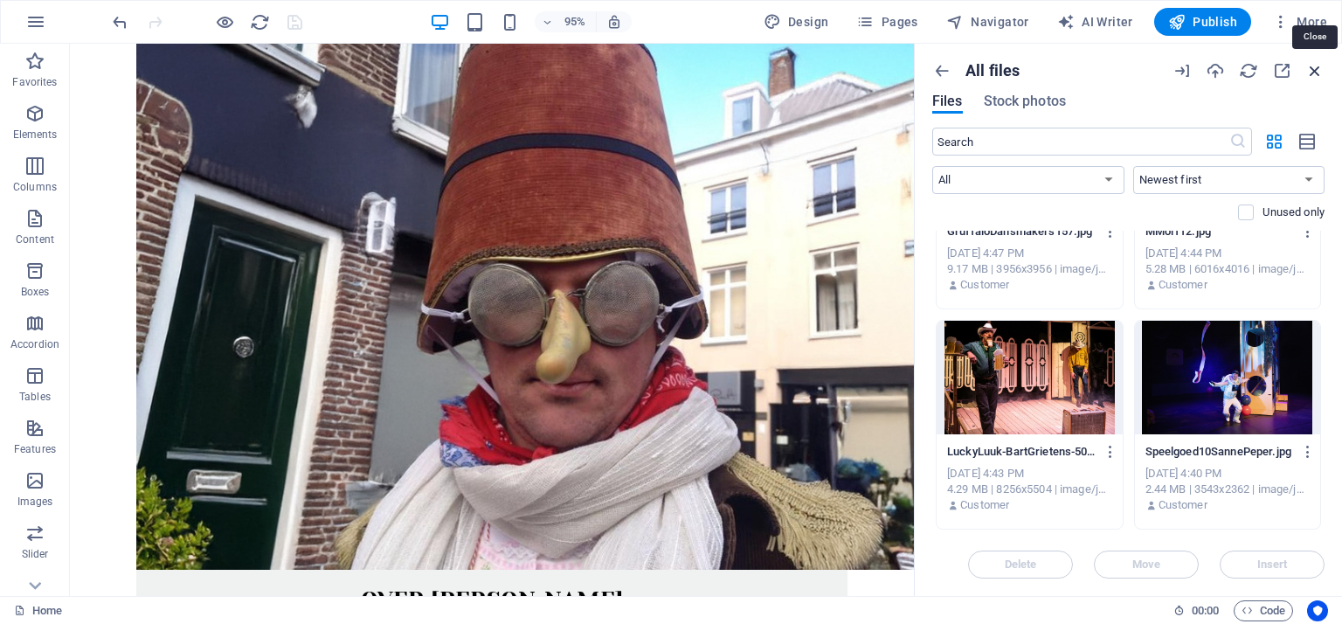
drag, startPoint x: 1316, startPoint y: 71, endPoint x: 1086, endPoint y: 153, distance: 244.0
click at [1316, 71] on icon "button" at bounding box center [1314, 70] width 19 height 19
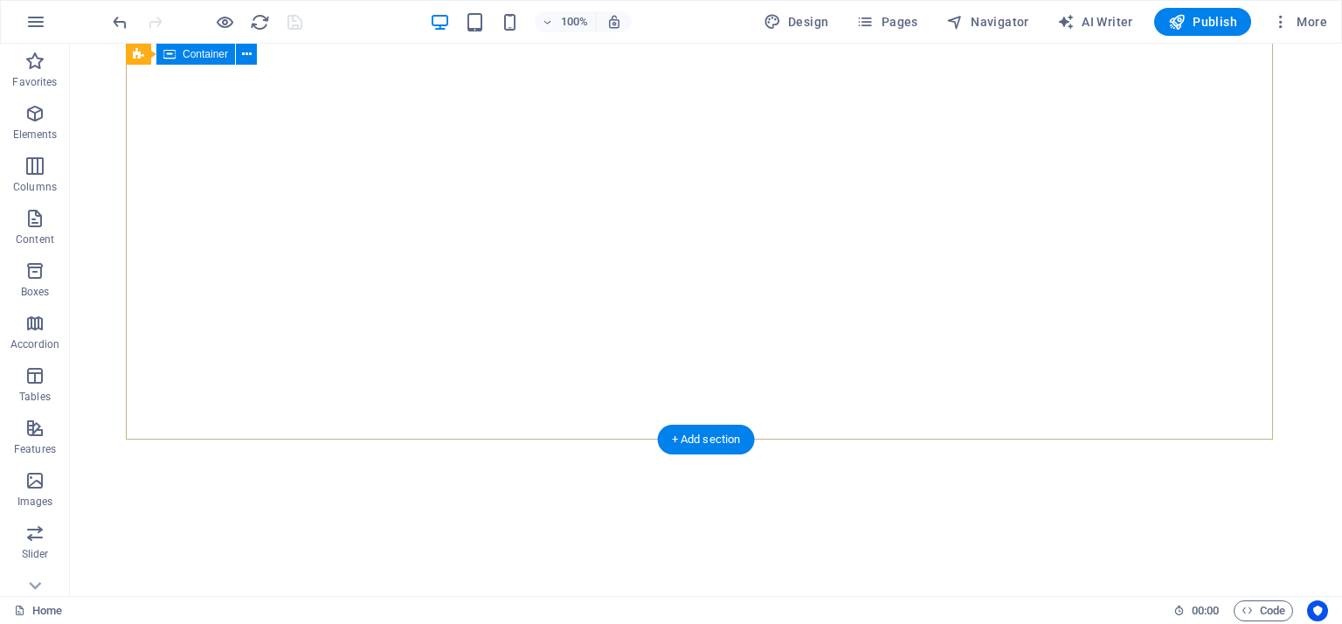
scroll to position [0, 0]
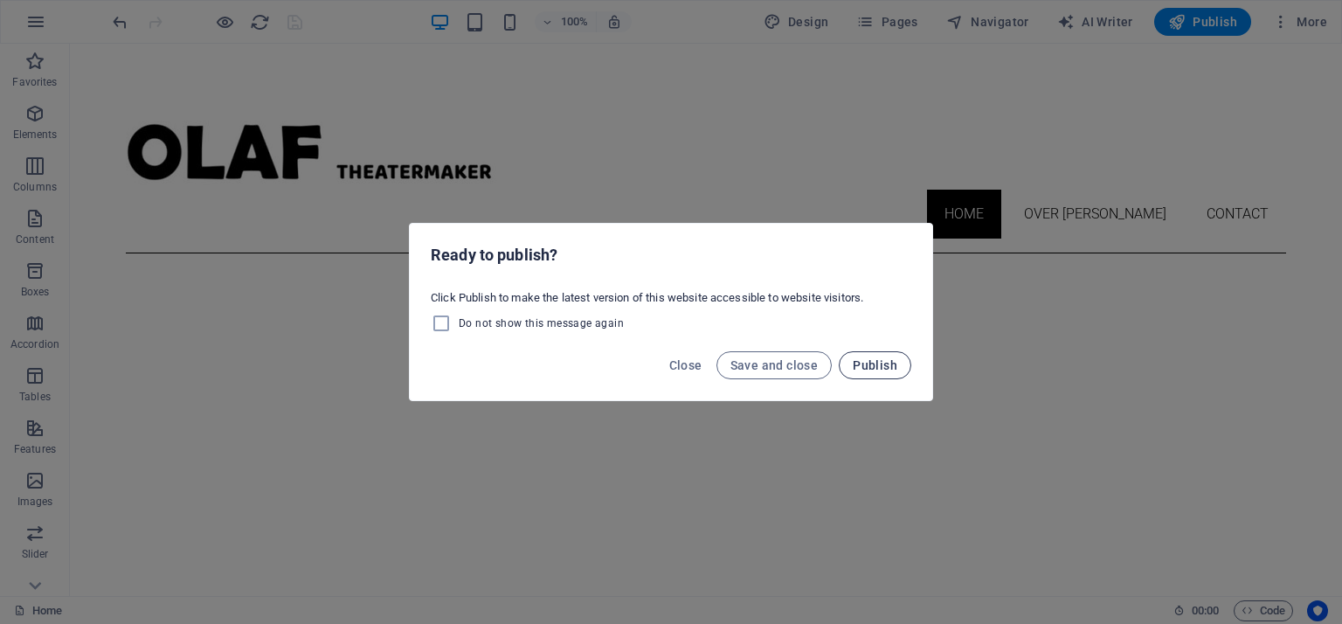
click at [879, 361] on span "Publish" at bounding box center [875, 365] width 45 height 14
